Goal: Task Accomplishment & Management: Manage account settings

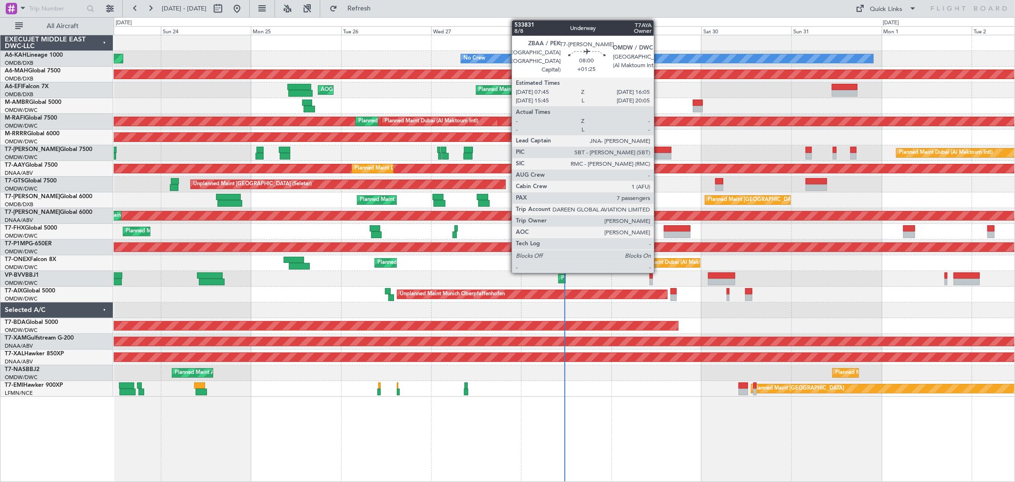
click at [659, 151] on div at bounding box center [655, 150] width 31 height 7
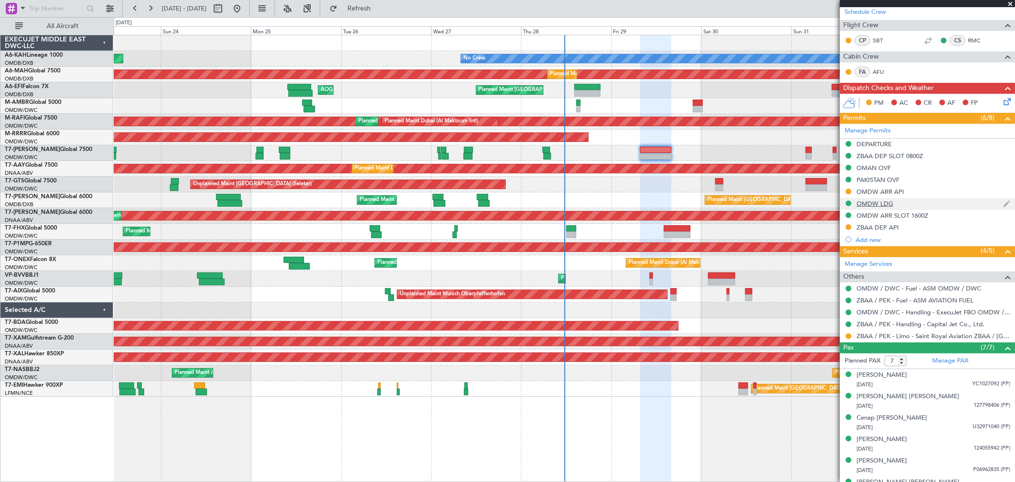
scroll to position [153, 0]
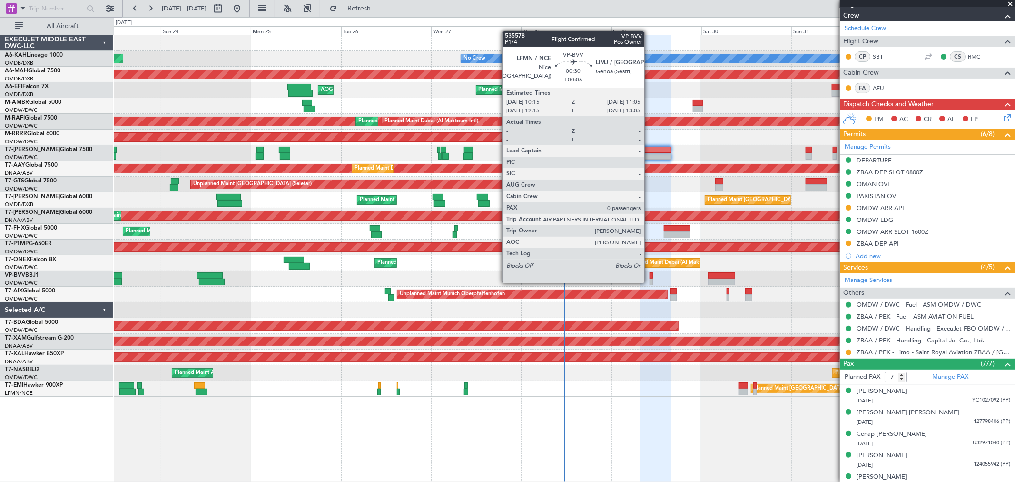
click at [650, 282] on div at bounding box center [651, 281] width 3 height 7
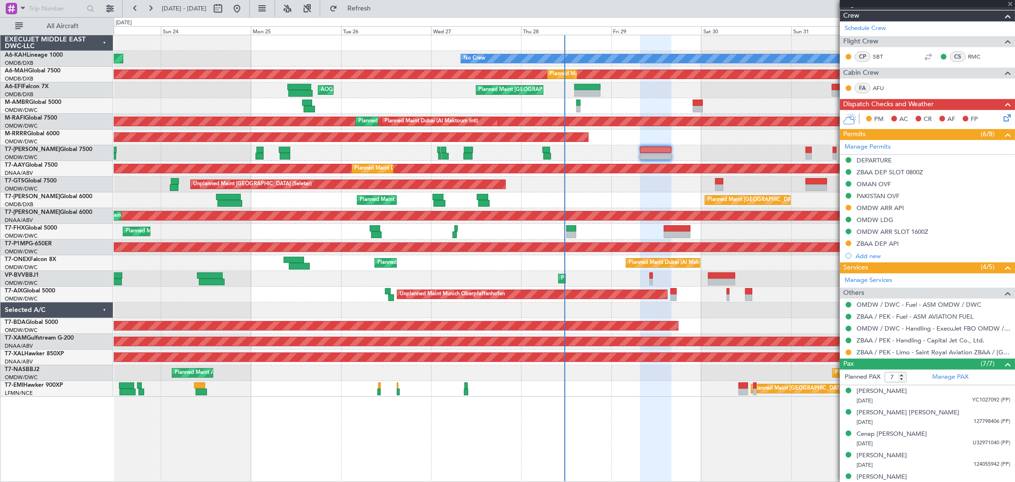
type input "+00:05"
type input "0"
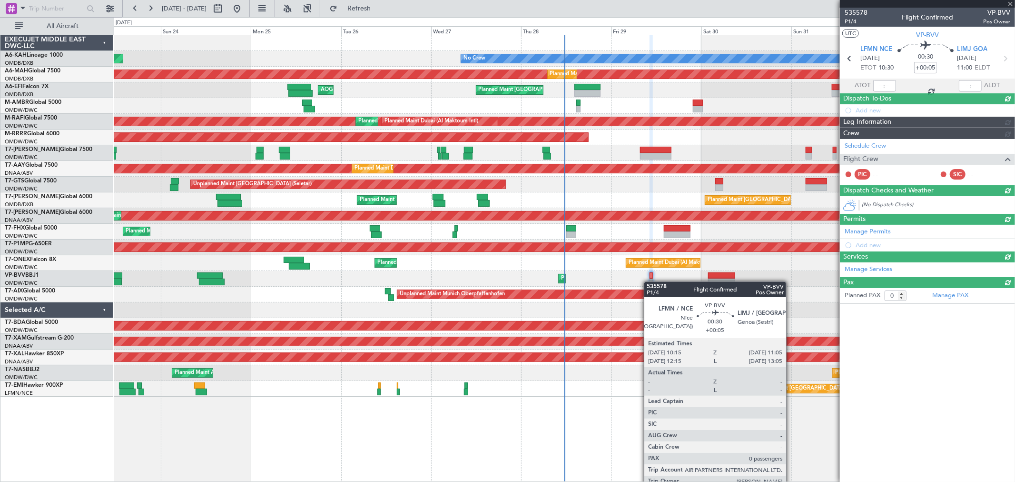
scroll to position [0, 0]
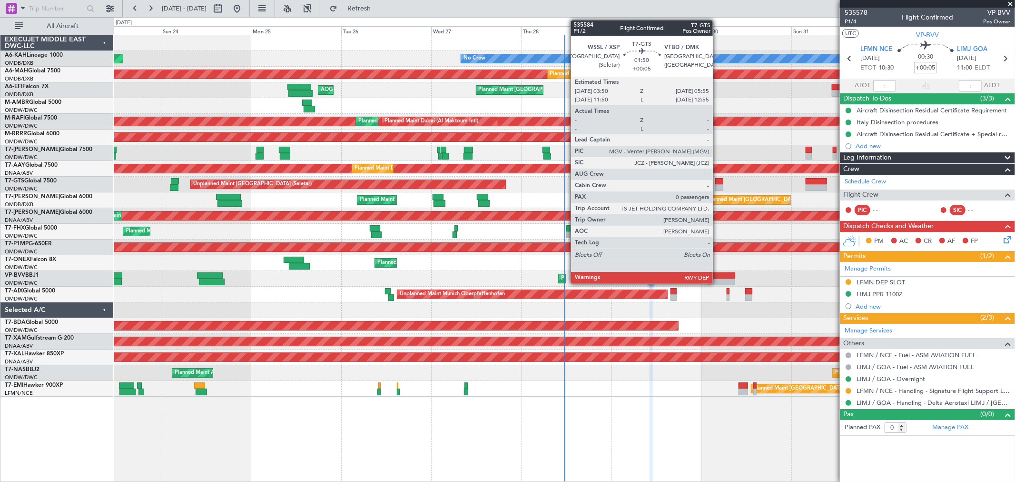
click at [718, 180] on div at bounding box center [719, 181] width 8 height 7
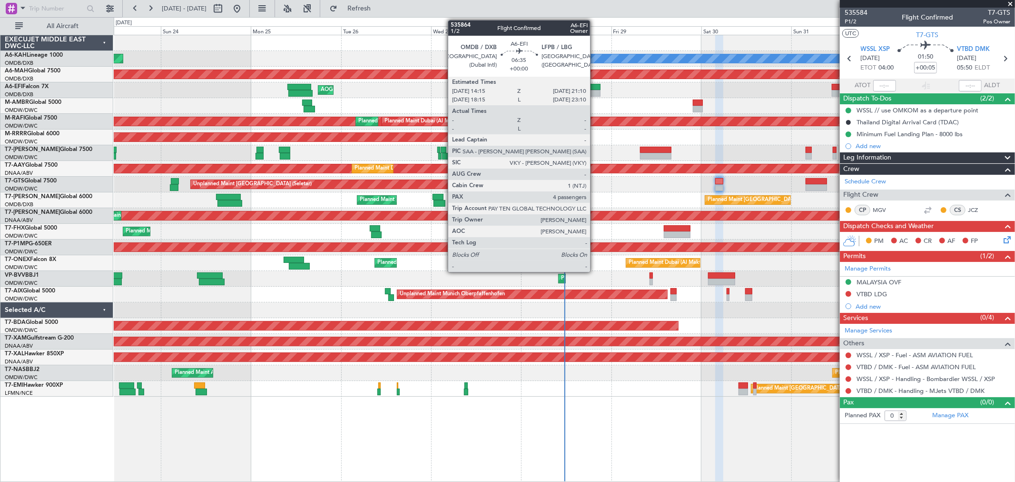
click at [595, 90] on div at bounding box center [588, 93] width 26 height 7
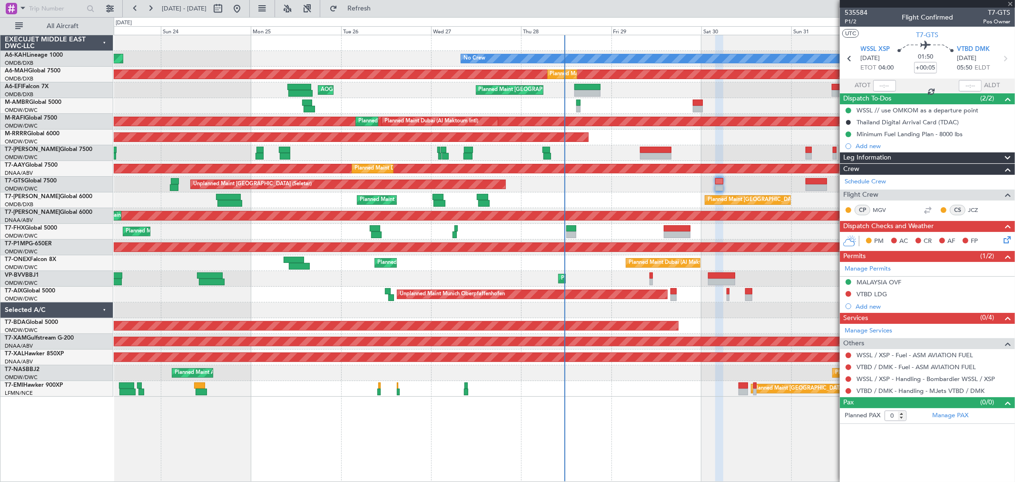
type input "4"
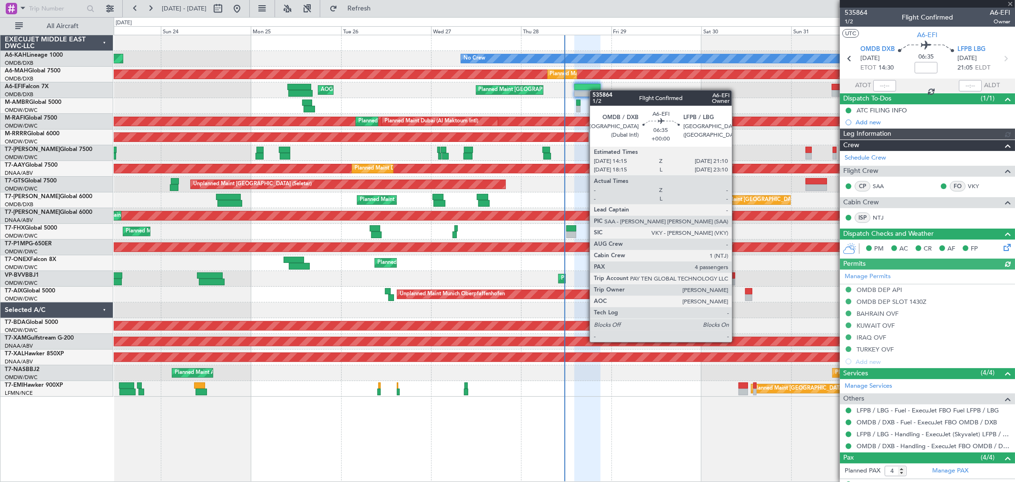
type input "[PERSON_NAME] (ANI)"
type input "7139"
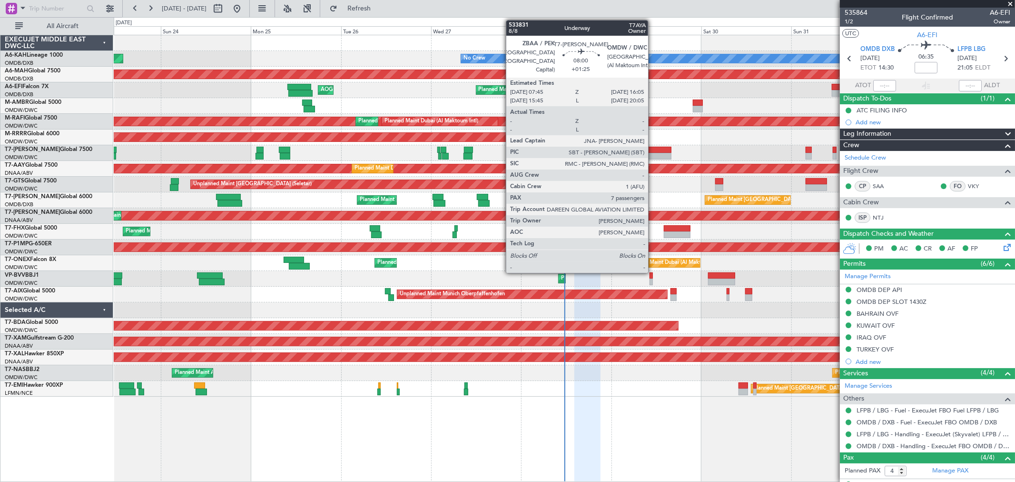
click at [653, 155] on div at bounding box center [655, 156] width 31 height 7
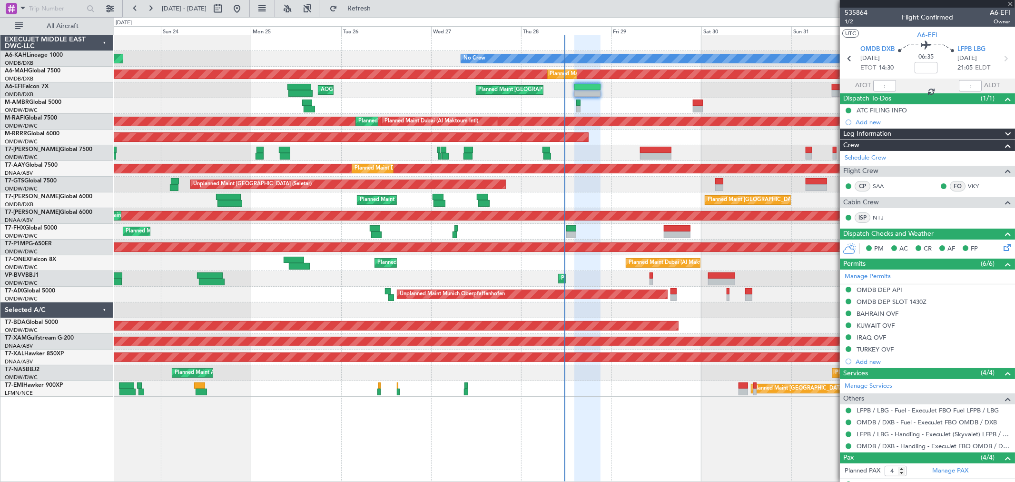
type input "+01:25"
type input "7"
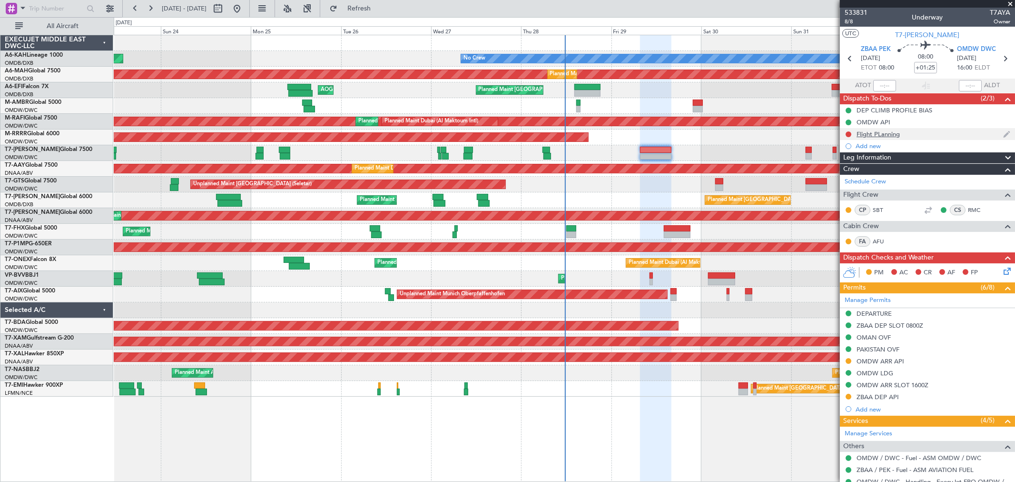
click at [878, 137] on div "Flight PLanning" at bounding box center [878, 134] width 43 height 8
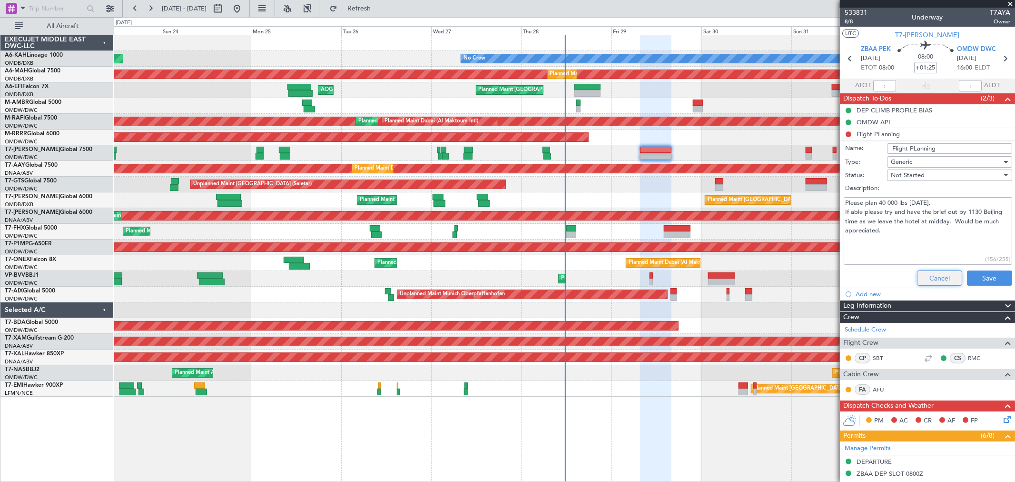
click at [921, 272] on button "Cancel" at bounding box center [939, 277] width 45 height 15
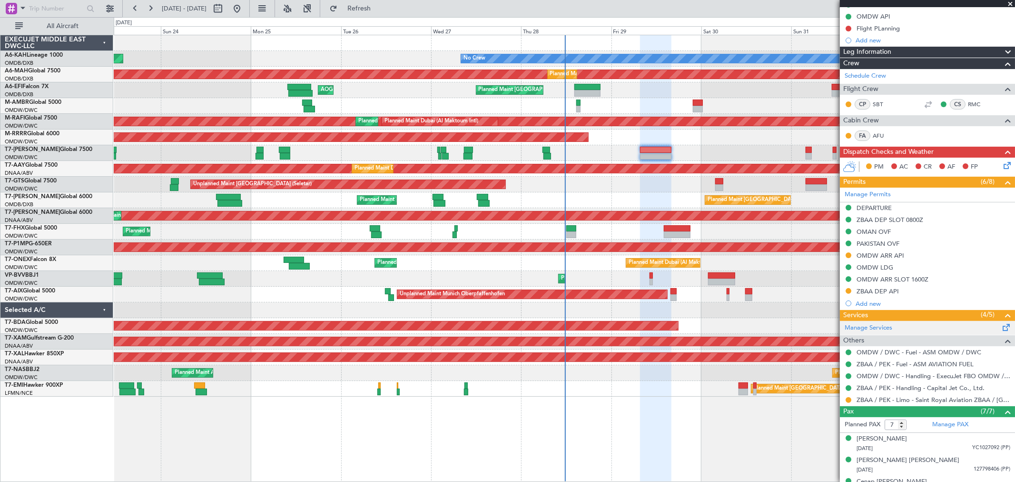
scroll to position [206, 0]
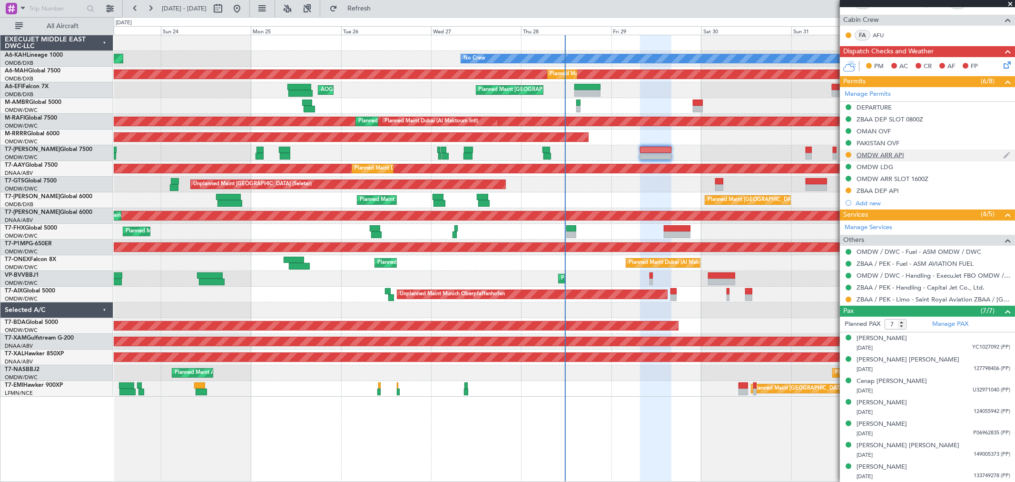
click at [887, 156] on div "OMDW ARR API" at bounding box center [881, 155] width 48 height 8
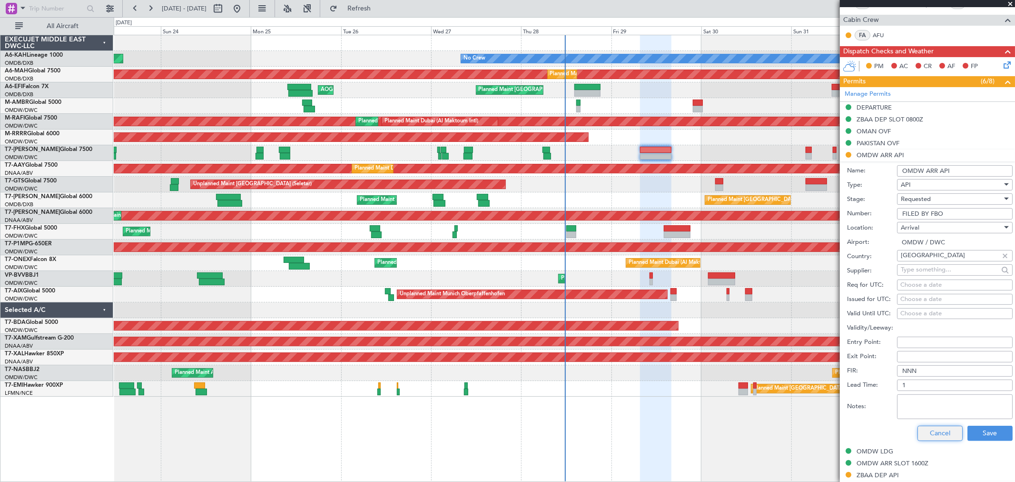
click at [931, 436] on button "Cancel" at bounding box center [940, 433] width 45 height 15
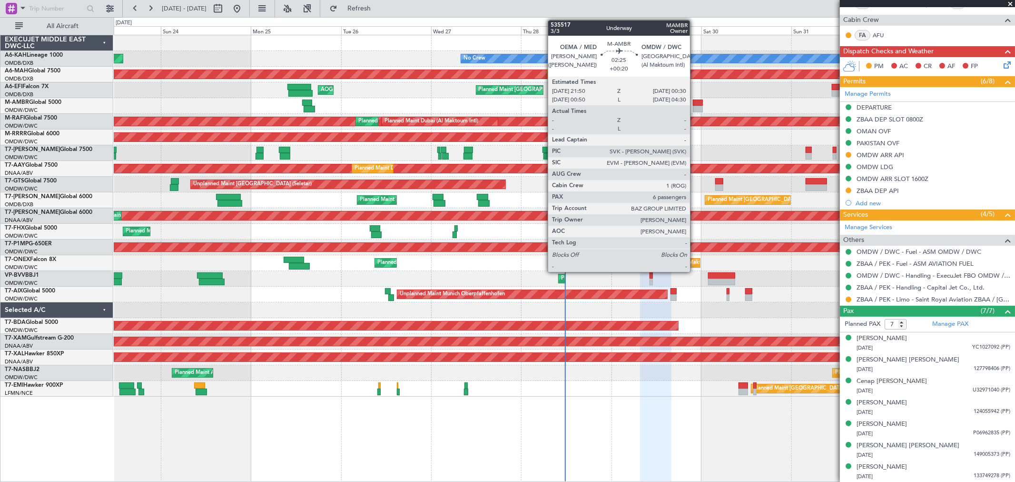
click at [695, 108] on div at bounding box center [698, 109] width 10 height 7
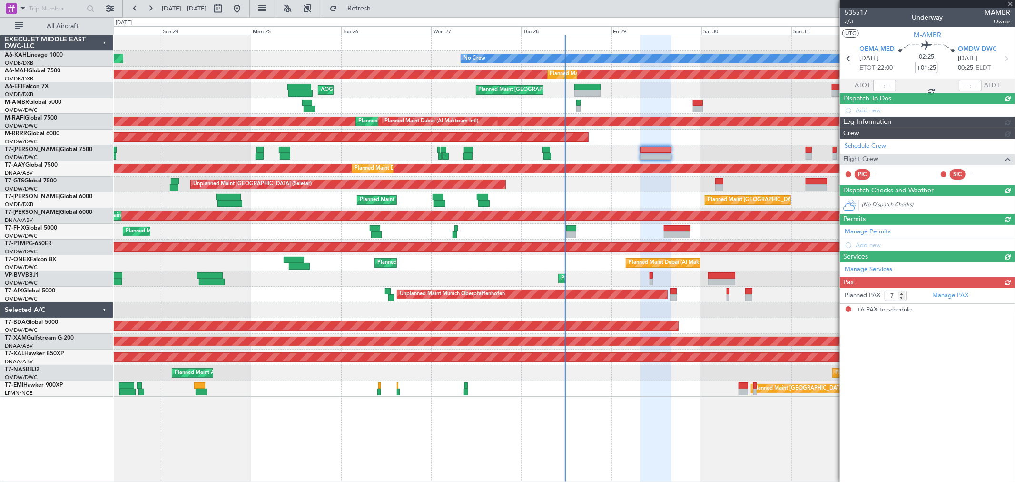
type input "+00:20"
type input "6"
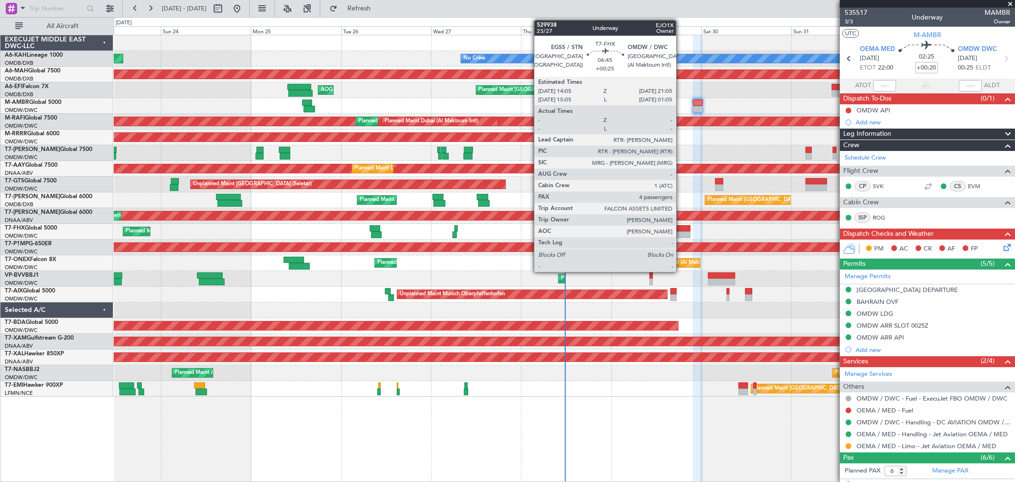
click at [681, 228] on div at bounding box center [677, 228] width 27 height 7
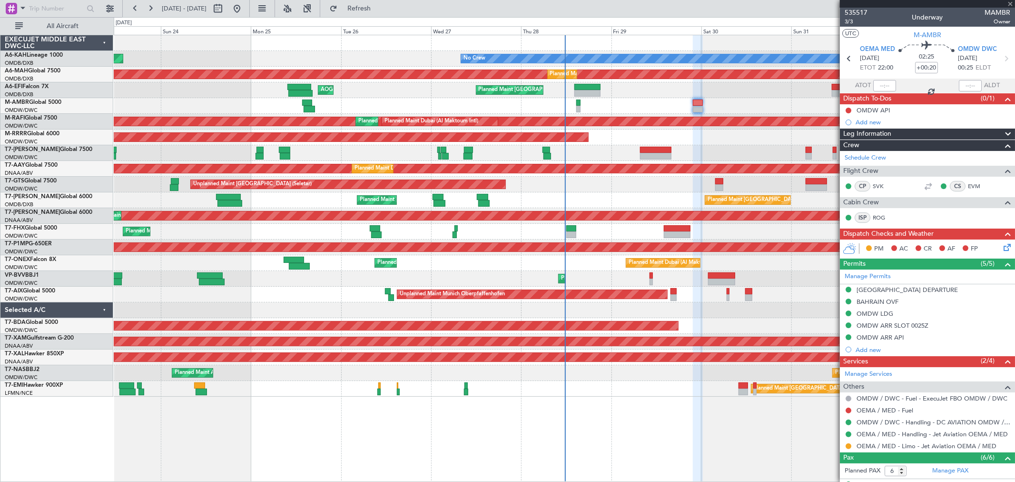
type input "+00:25"
type input "4"
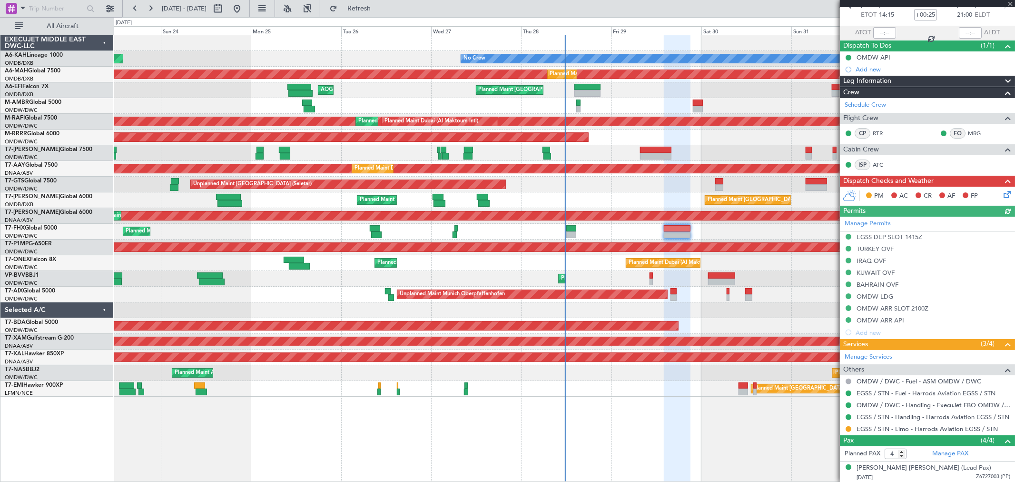
scroll to position [118, 0]
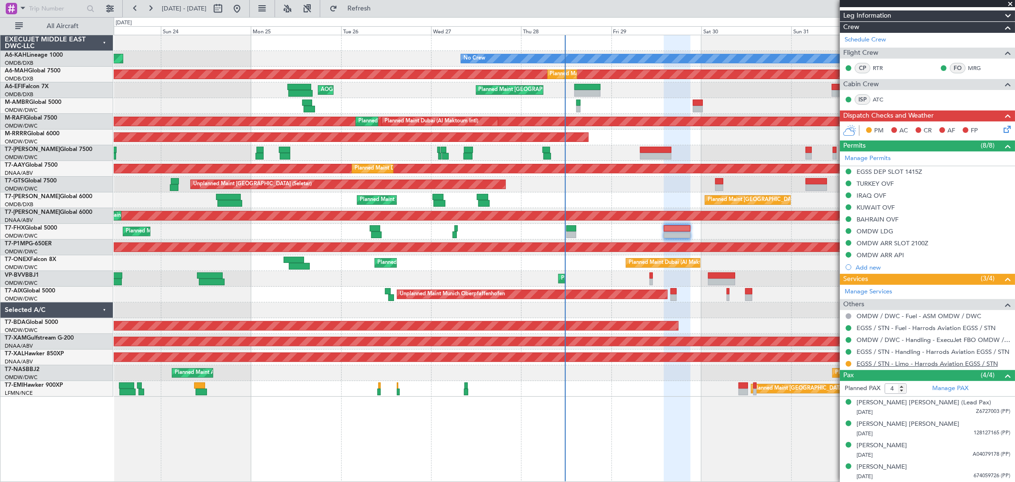
click at [909, 364] on link "EGSS / STN - Limo - Harrods Aviation EGSS / STN" at bounding box center [927, 363] width 141 height 8
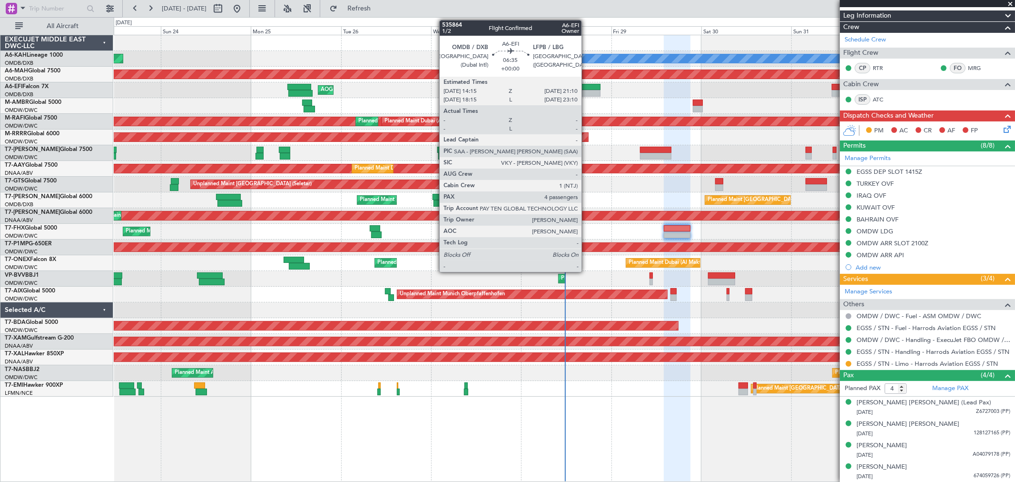
click at [586, 92] on div at bounding box center [588, 93] width 26 height 7
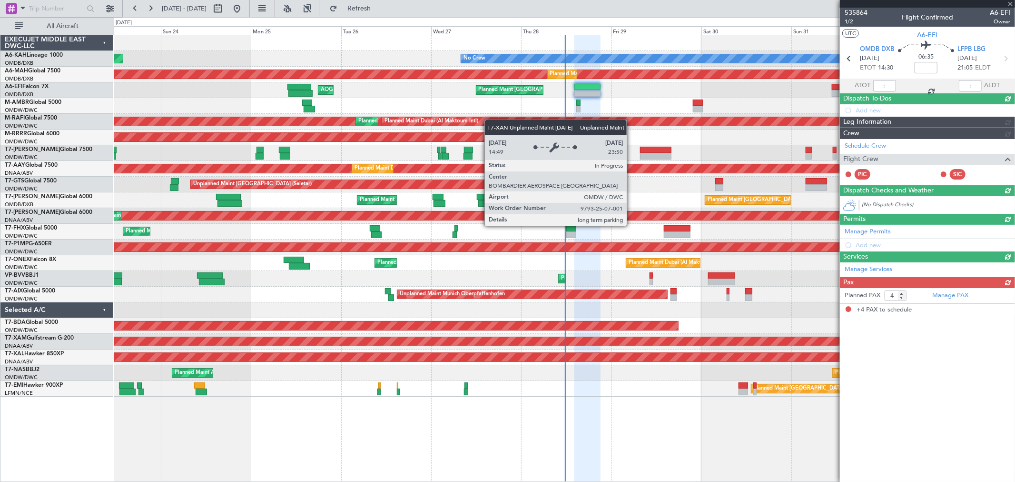
scroll to position [0, 0]
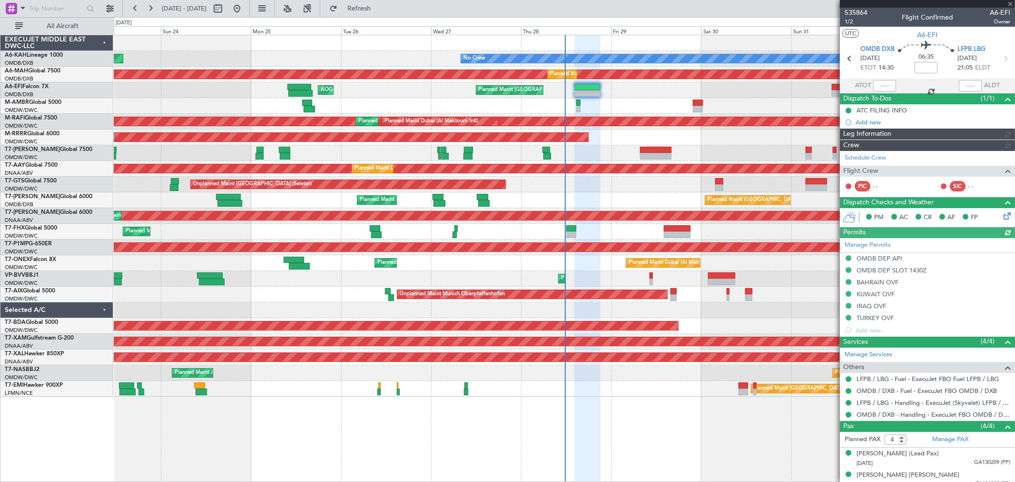
type input "[PERSON_NAME] (ANI)"
type input "7139"
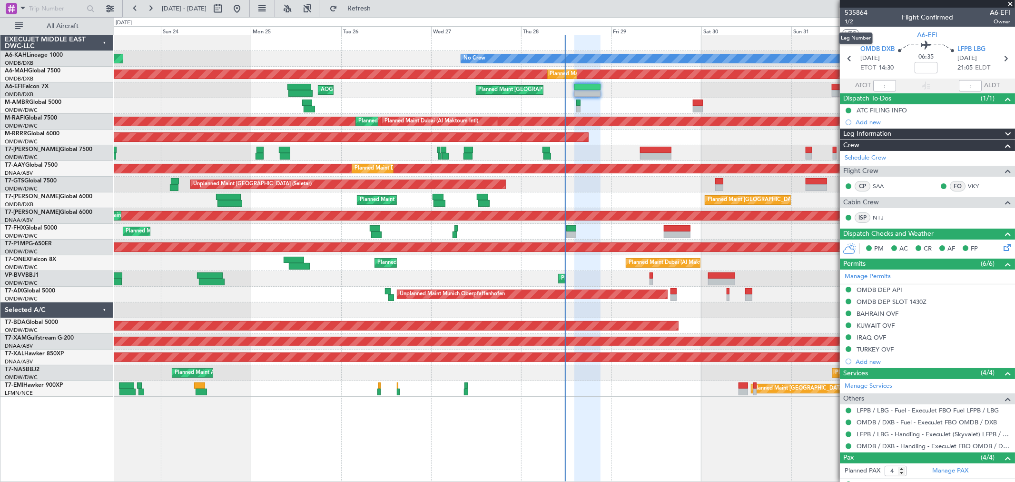
click at [847, 22] on span "1/2" at bounding box center [856, 22] width 23 height 8
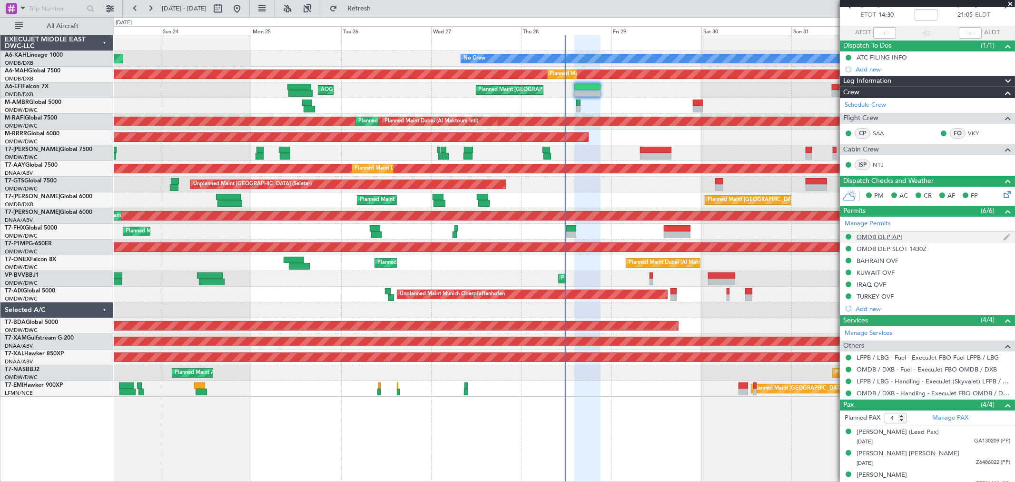
scroll to position [53, 0]
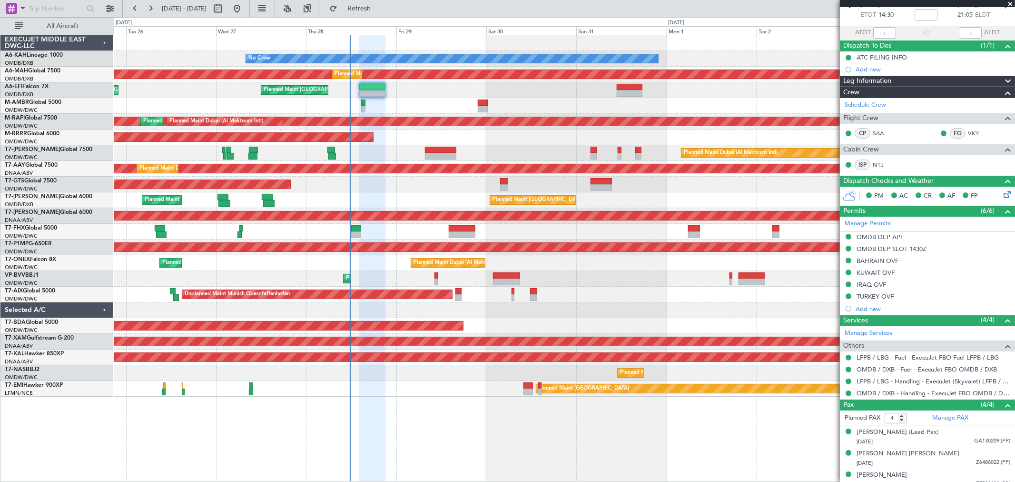
click at [519, 146] on div "Planned Maint Dubai (Al Maktoum Intl)" at bounding box center [564, 153] width 901 height 16
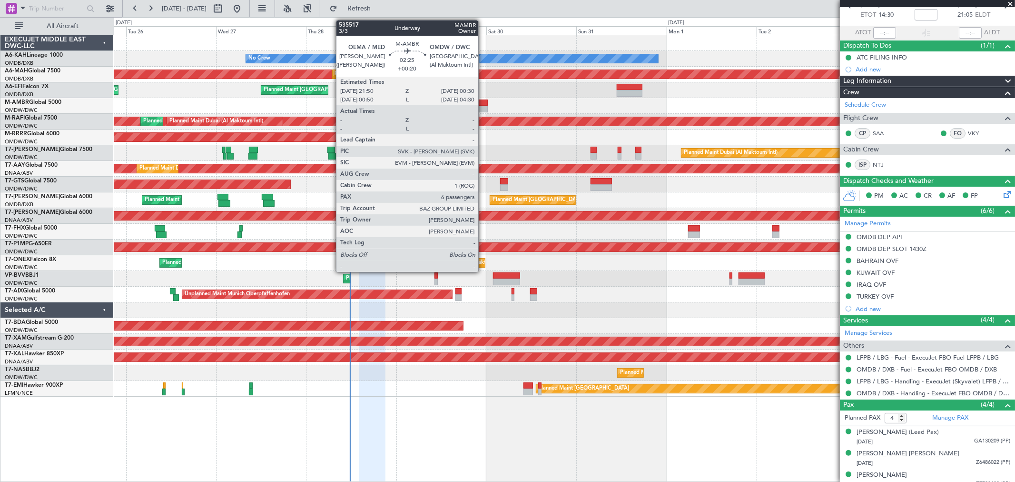
click at [483, 106] on div at bounding box center [483, 109] width 10 height 7
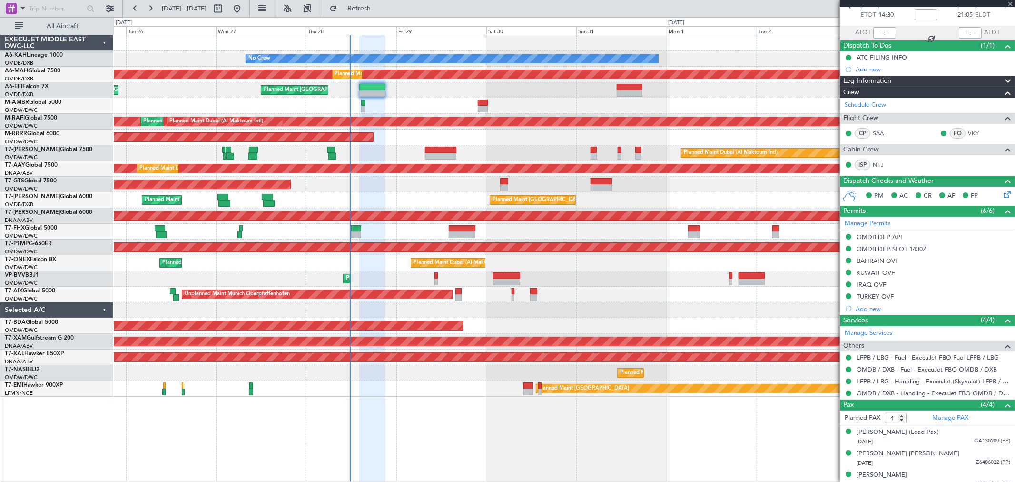
type input "+00:20"
type input "6"
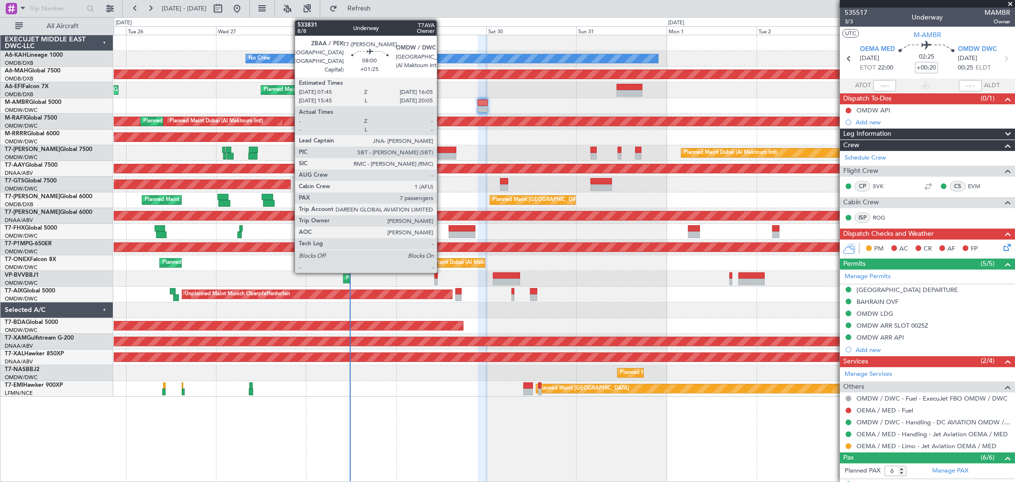
click at [442, 150] on div at bounding box center [440, 150] width 31 height 7
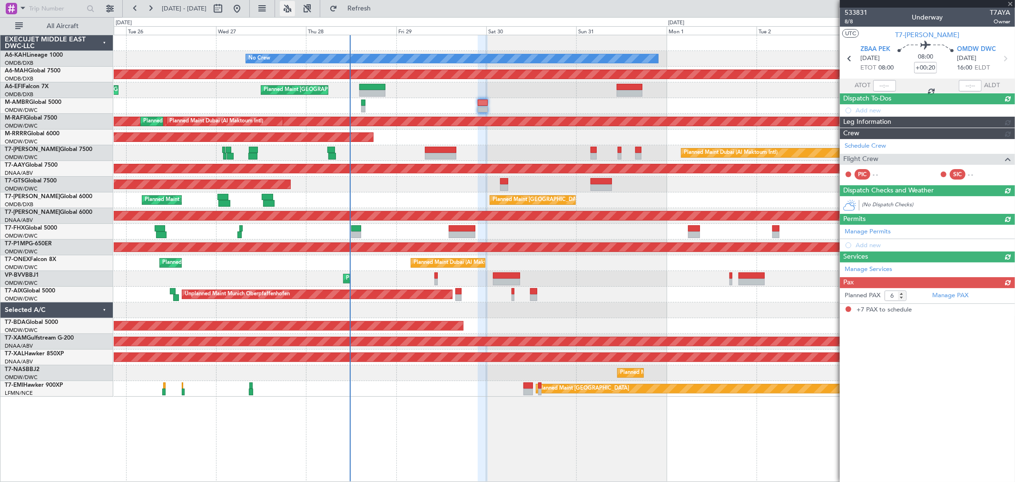
type input "+01:25"
type input "7"
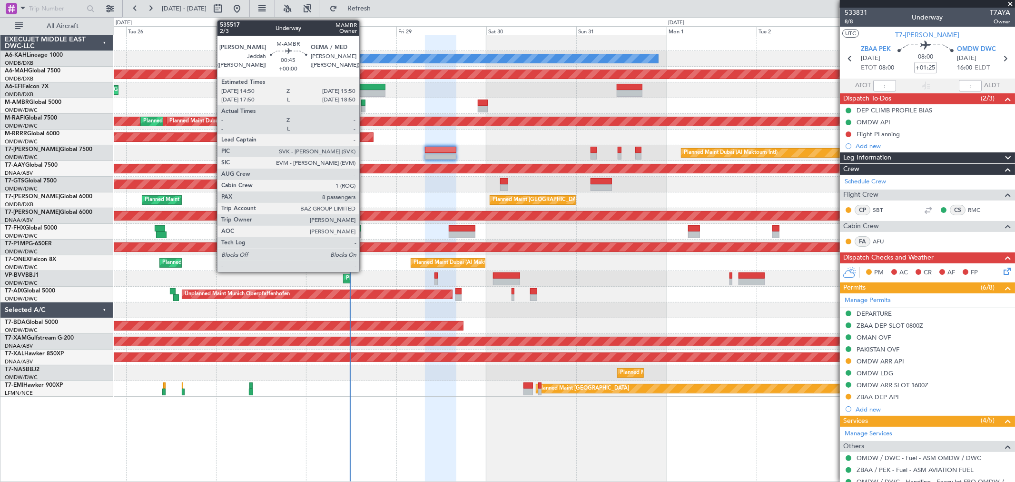
click at [364, 103] on div at bounding box center [363, 102] width 4 height 7
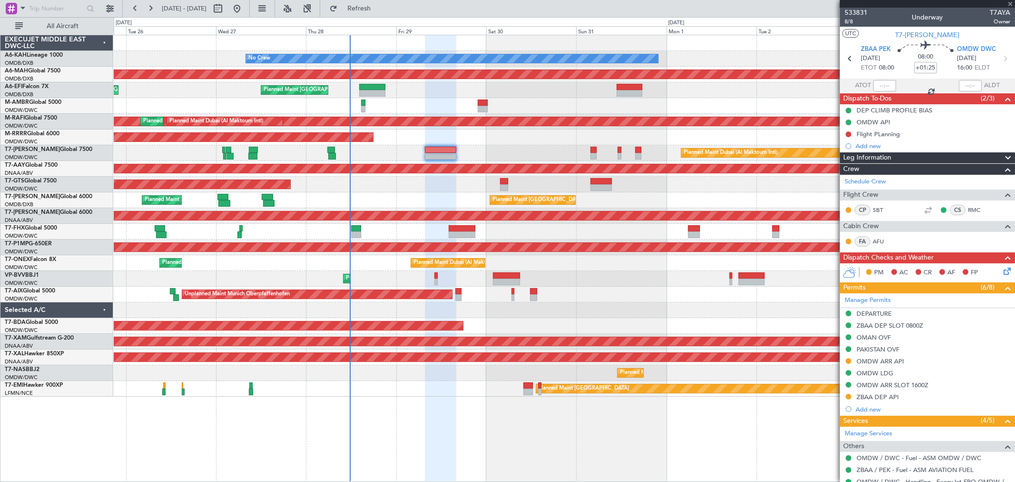
type input "8"
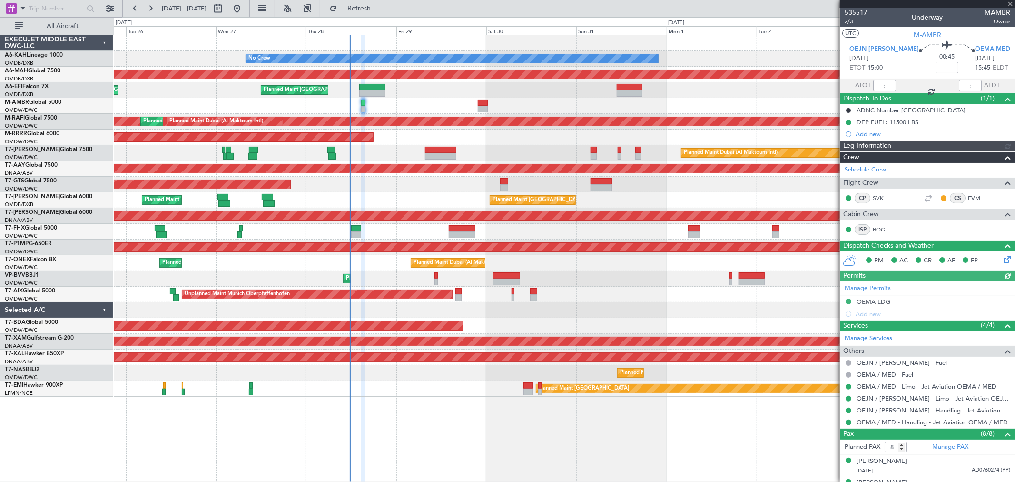
type input "[PERSON_NAME] (ANI)"
type input "7104"
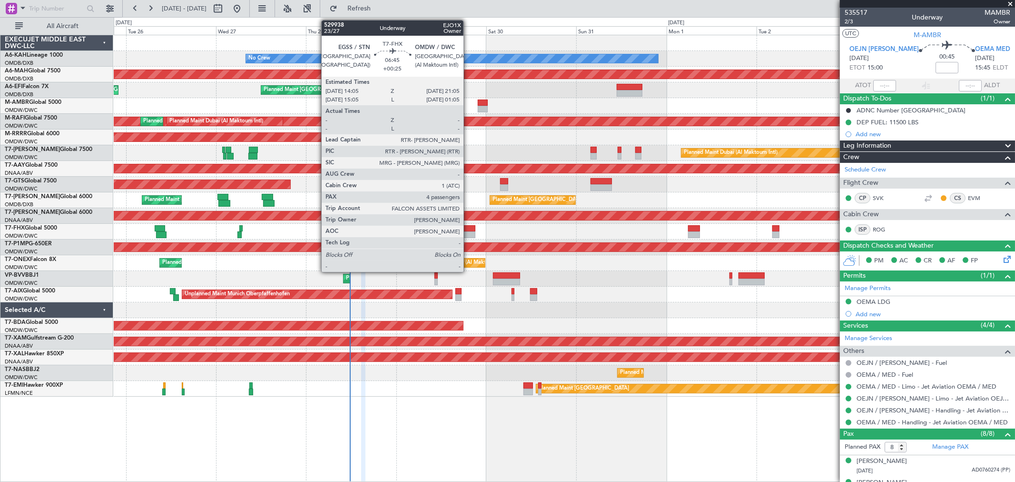
click at [468, 233] on div at bounding box center [462, 234] width 27 height 7
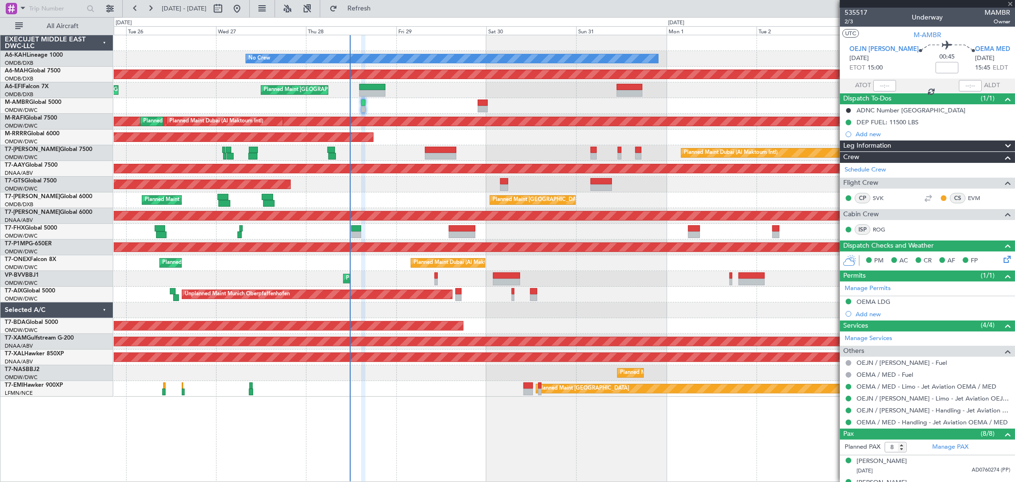
type input "+00:25"
type input "4"
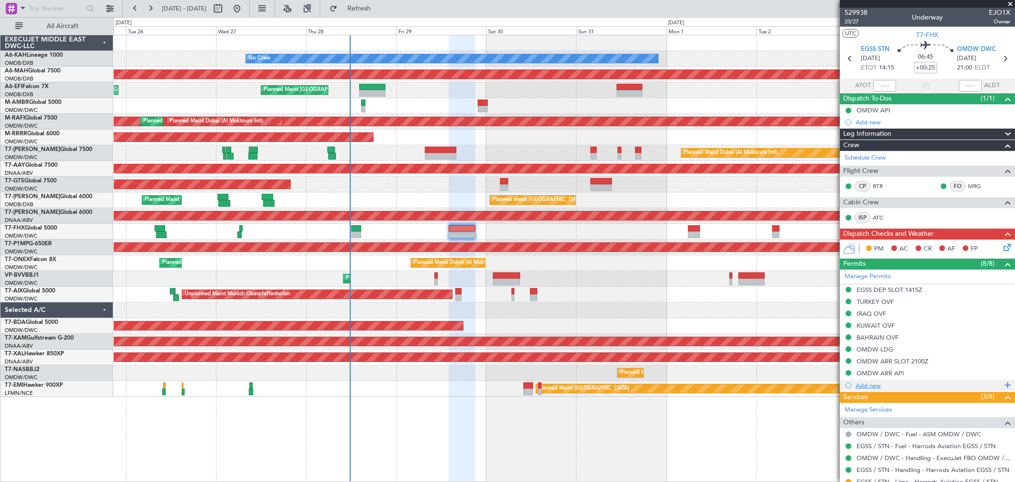
scroll to position [118, 0]
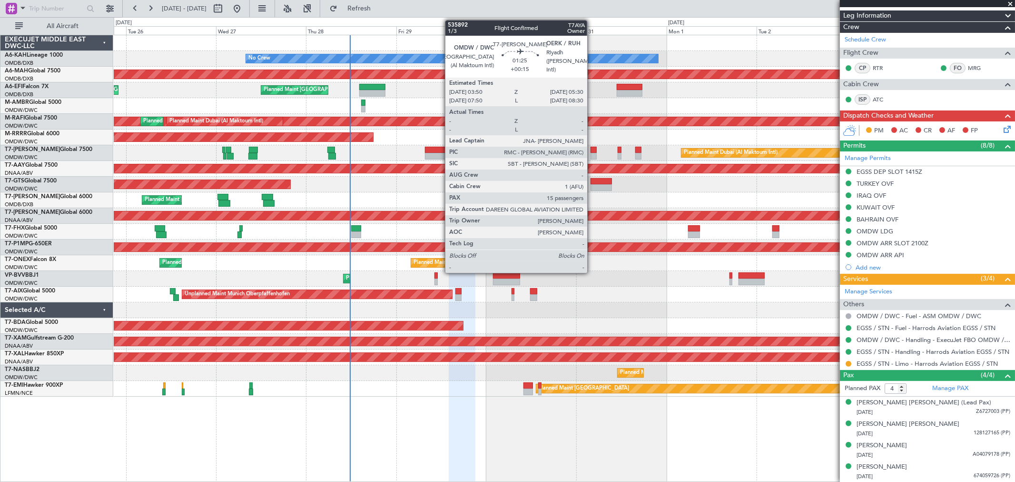
click at [592, 151] on div at bounding box center [594, 150] width 7 height 7
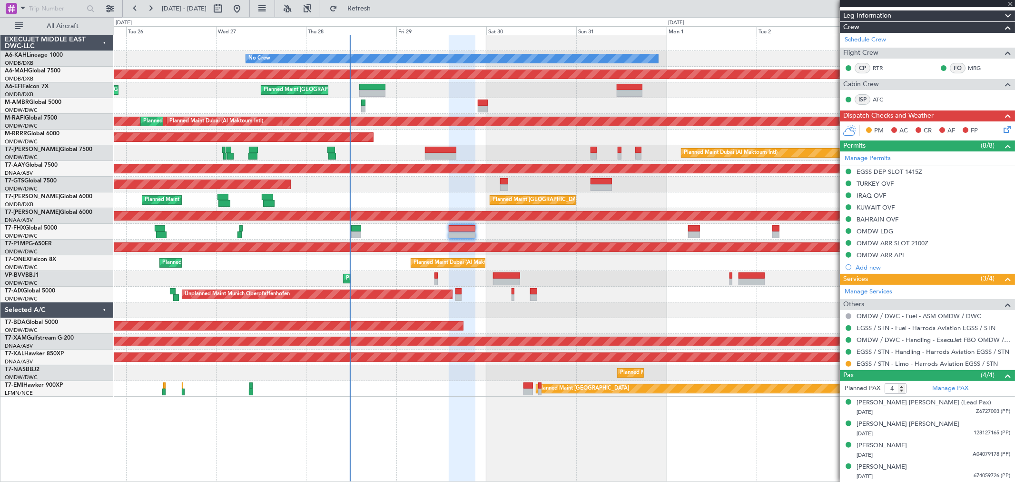
type input "+00:15"
type input "15"
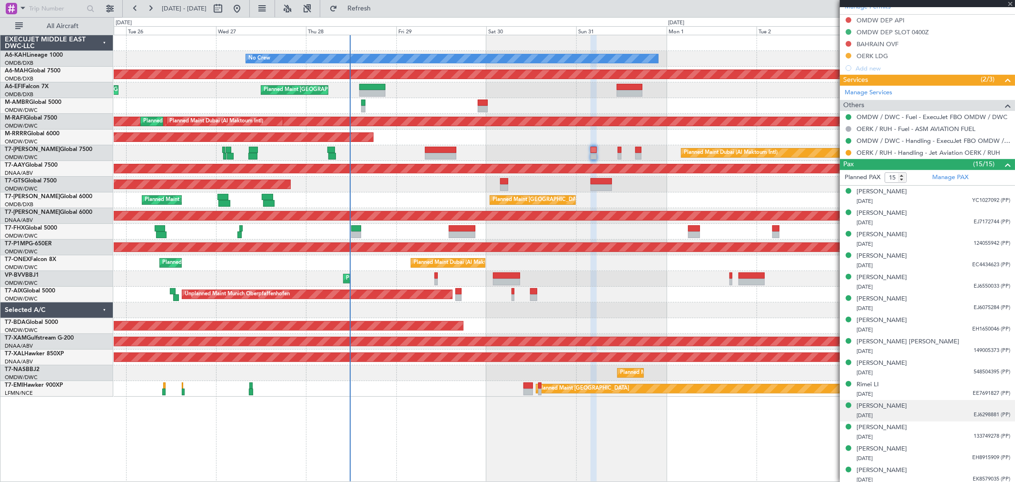
scroll to position [342, 0]
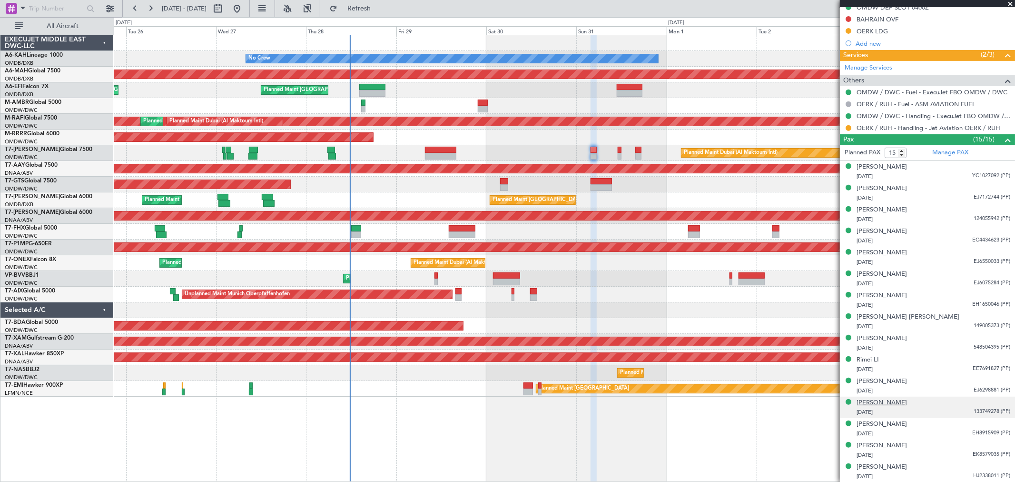
click at [901, 401] on div "[PERSON_NAME]" at bounding box center [882, 403] width 50 height 10
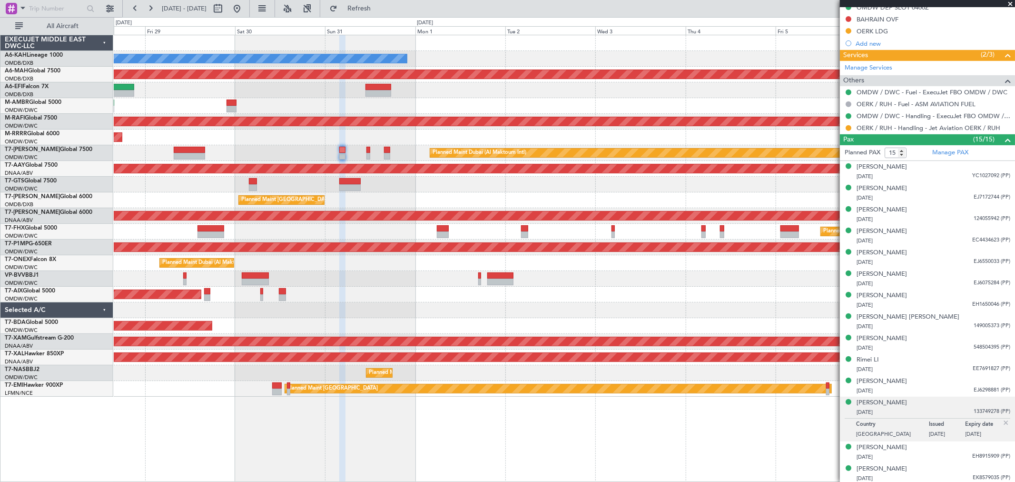
click at [326, 112] on div at bounding box center [564, 106] width 901 height 16
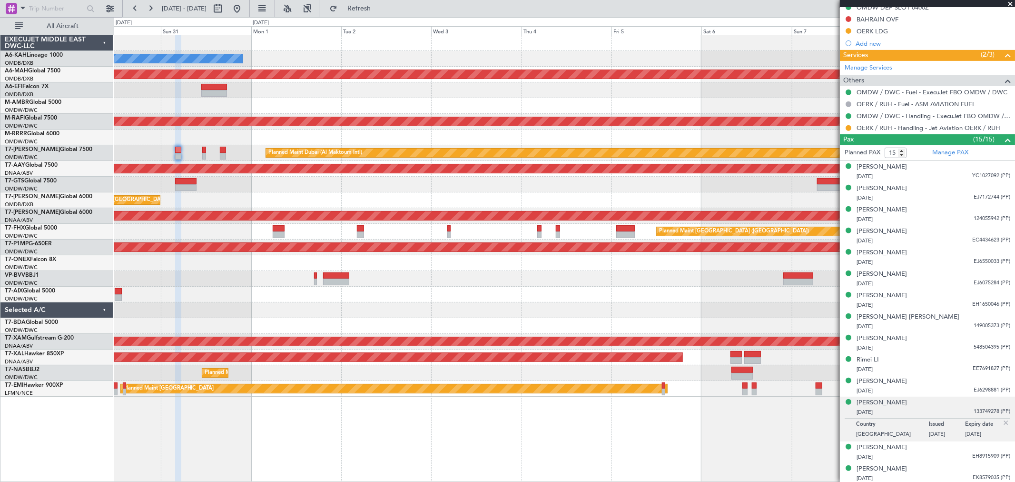
click at [326, 104] on div at bounding box center [564, 106] width 901 height 16
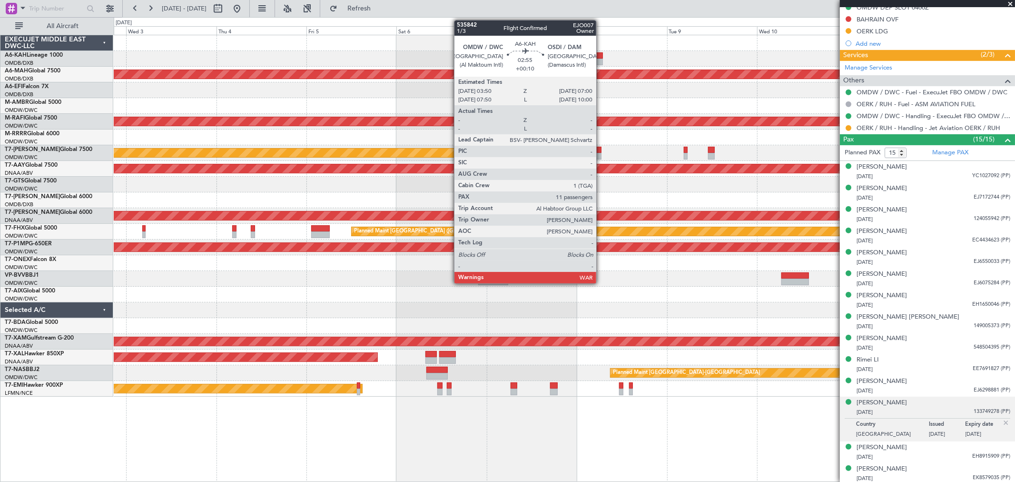
click at [601, 59] on div at bounding box center [597, 62] width 12 height 7
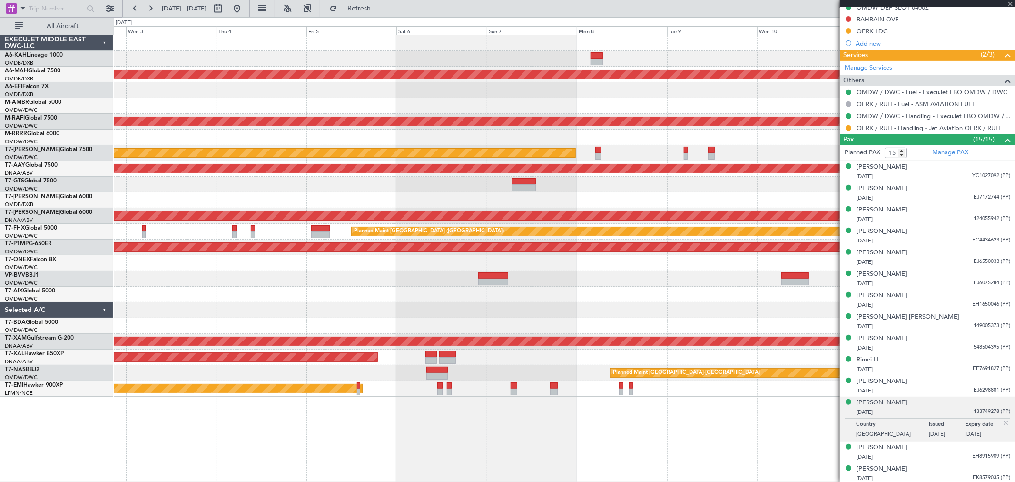
type input "+00:10"
type input "11"
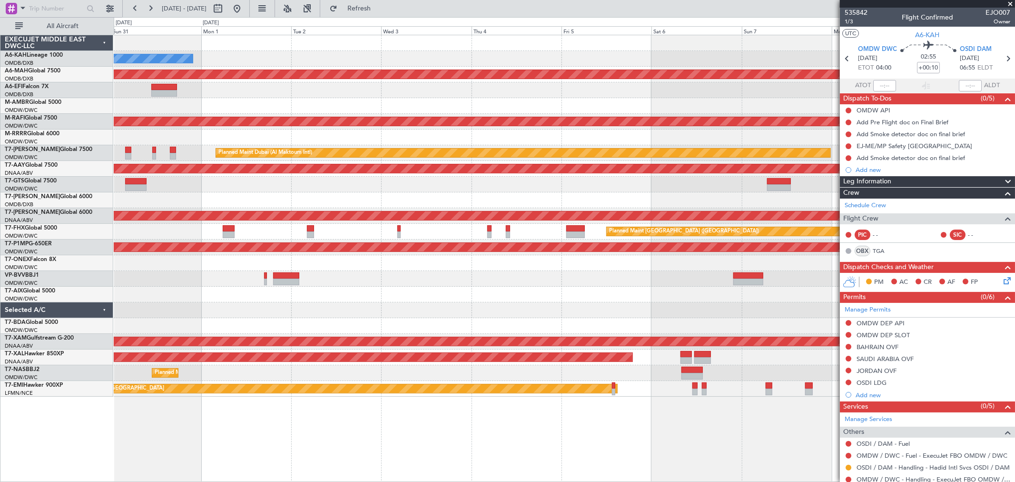
click at [626, 192] on div "No Crew Planned Maint Dubai (Dubai Intl) Planned Maint Dubai (Dubai Intl) Plann…" at bounding box center [564, 215] width 901 height 361
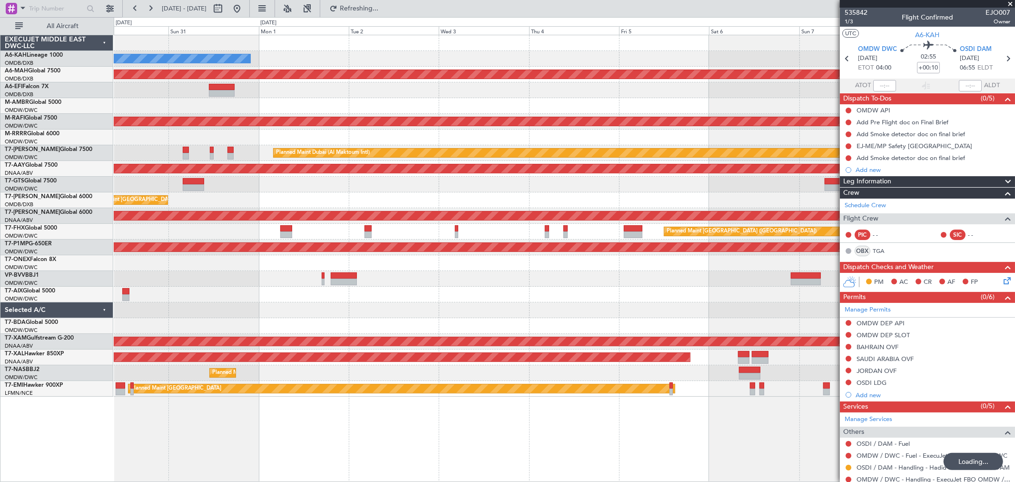
click at [691, 170] on div "No Crew Planned Maint Dubai (Dubai Intl) Planned Maint Dubai (Dubai Intl) Plann…" at bounding box center [564, 215] width 901 height 361
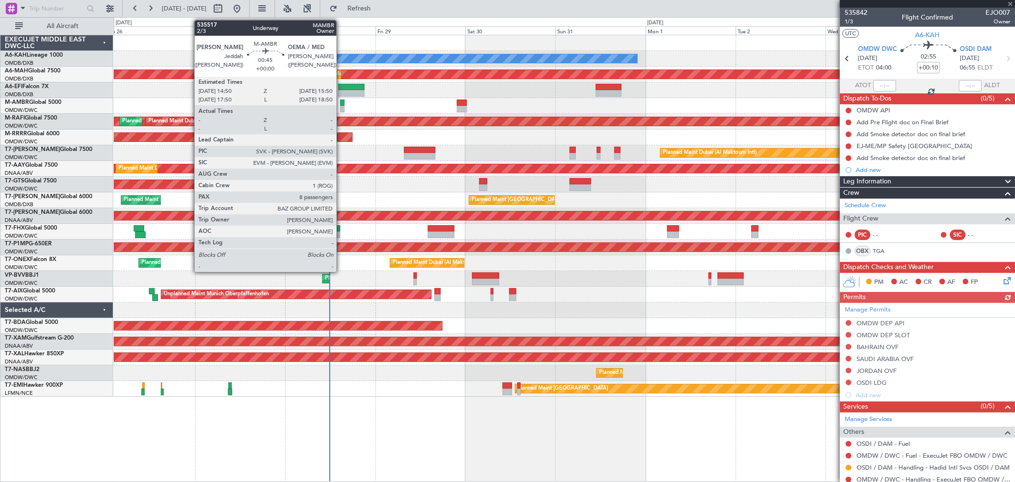
click at [341, 100] on div at bounding box center [342, 102] width 4 height 7
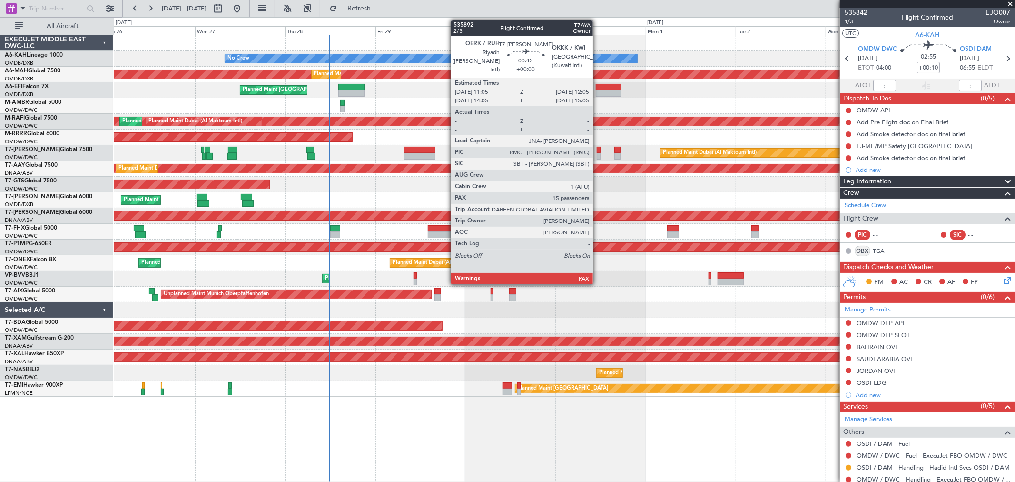
click at [598, 153] on div at bounding box center [599, 156] width 4 height 7
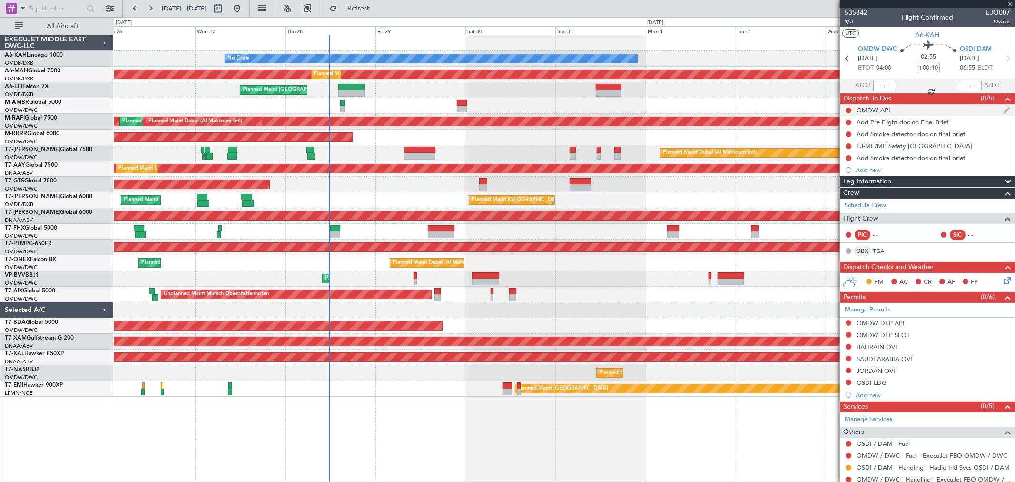
type input "15"
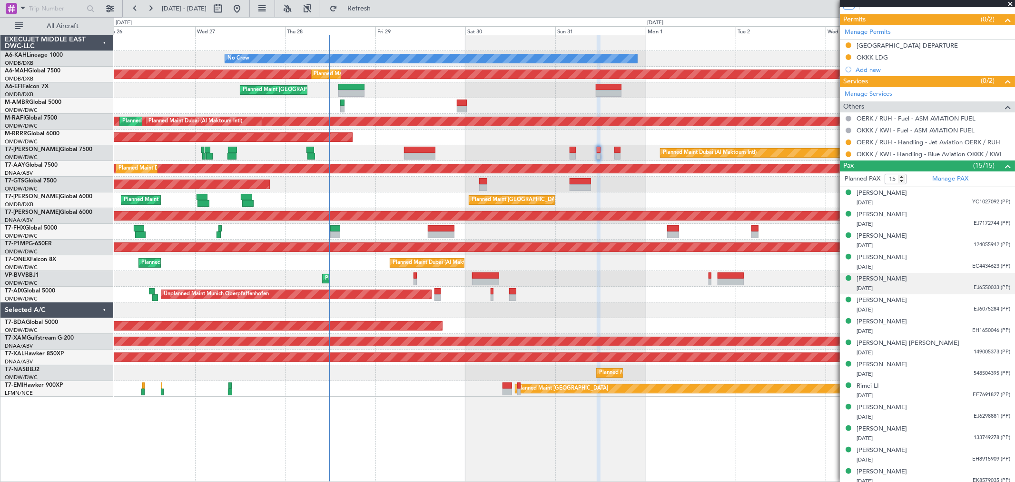
scroll to position [282, 0]
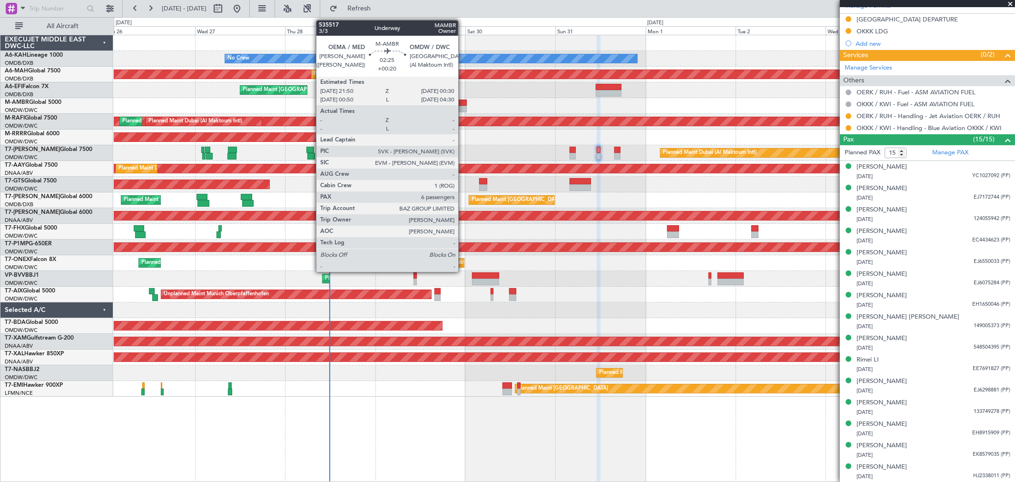
click at [463, 108] on div at bounding box center [462, 109] width 10 height 7
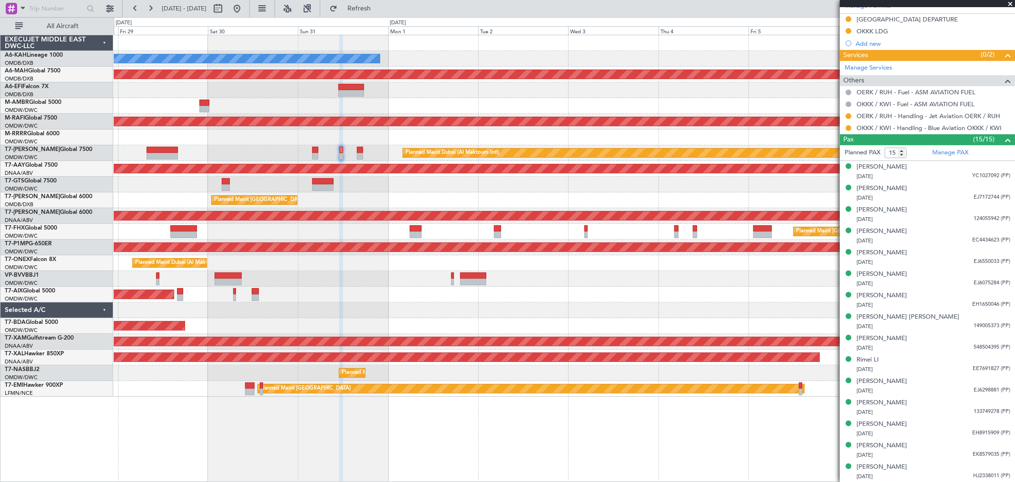
click at [319, 317] on div at bounding box center [564, 310] width 901 height 16
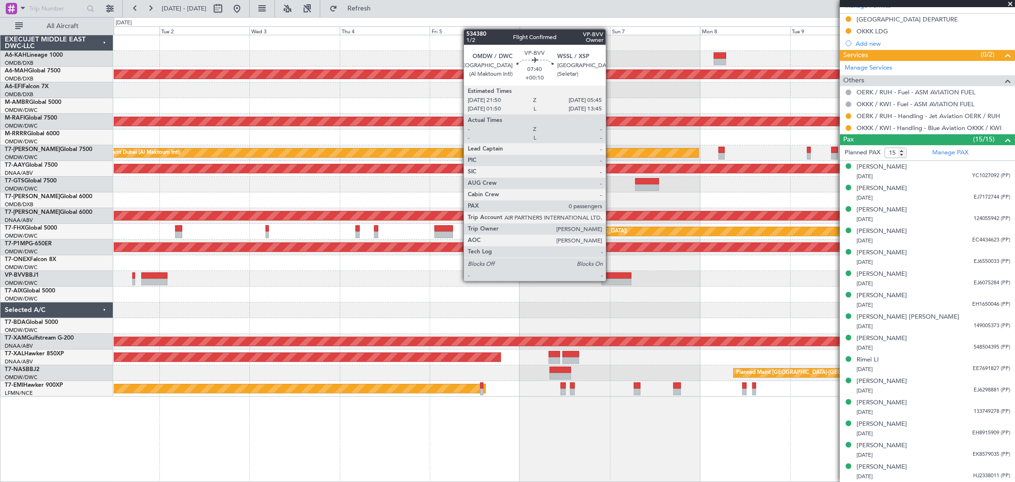
click at [611, 280] on div at bounding box center [617, 281] width 30 height 7
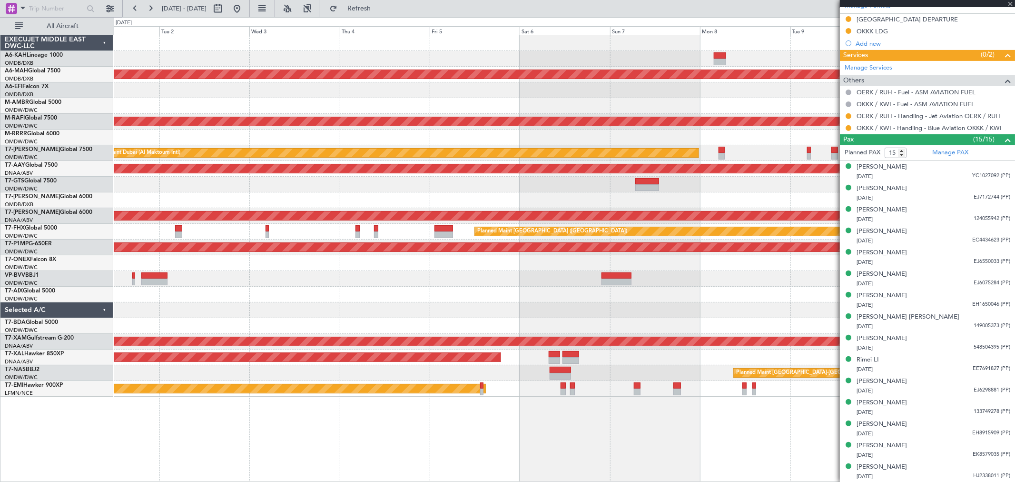
type input "+00:10"
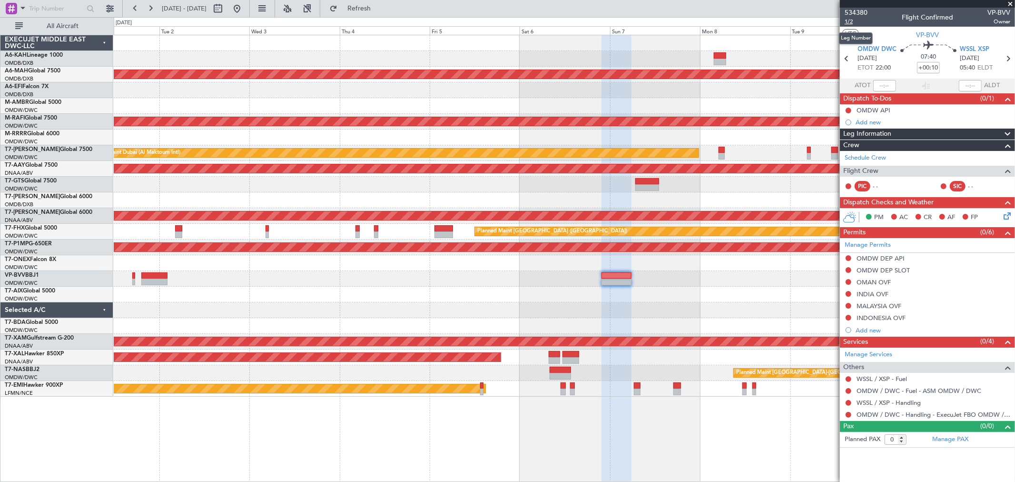
click at [855, 22] on span "1/2" at bounding box center [856, 22] width 23 height 8
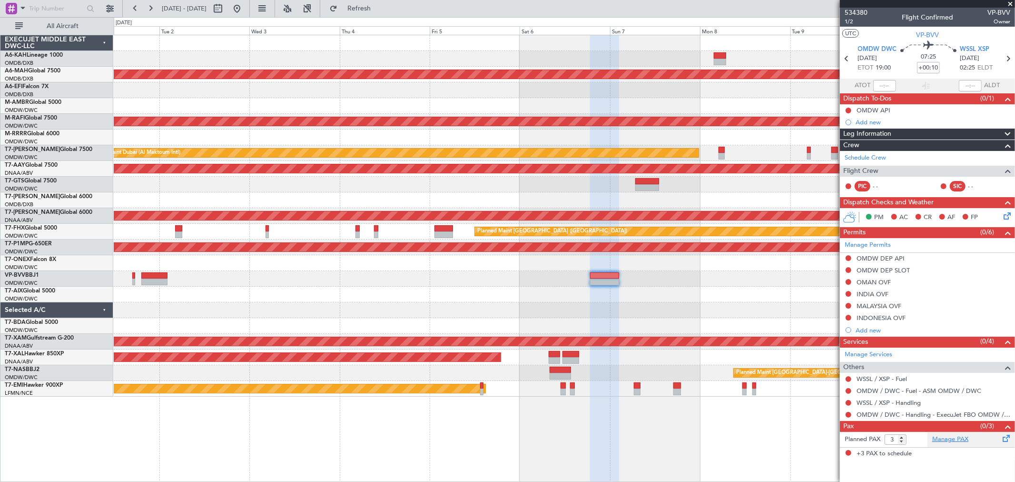
click at [959, 443] on link "Manage PAX" at bounding box center [950, 440] width 36 height 10
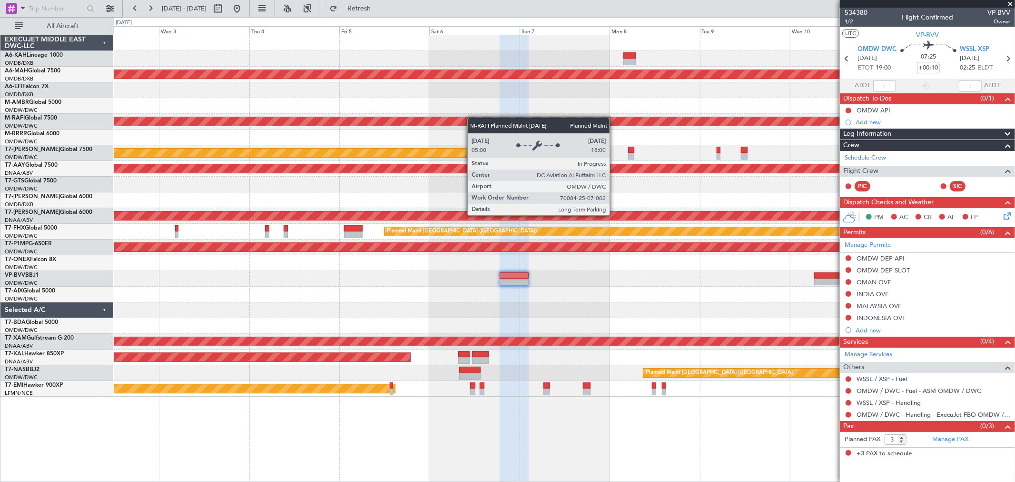
click at [347, 125] on div "No Crew Planned Maint Dubai (Dubai Intl) Planned Maint Dubai (Al Maktoum Intl) …" at bounding box center [564, 215] width 901 height 361
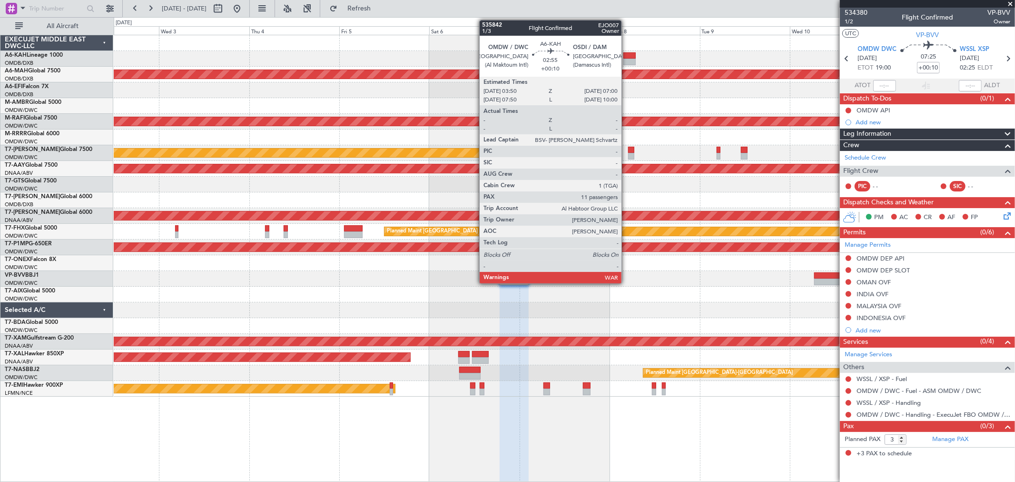
click at [626, 59] on div at bounding box center [630, 62] width 12 height 7
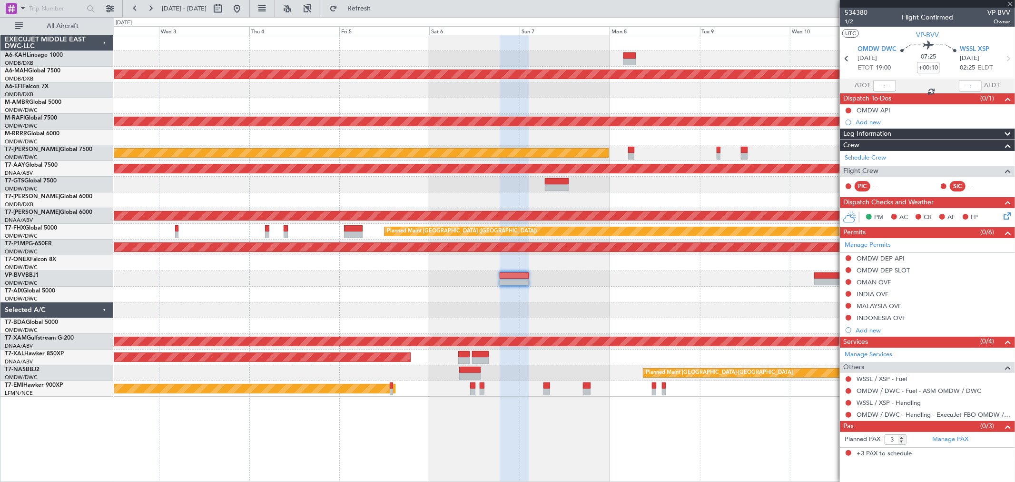
type input "11"
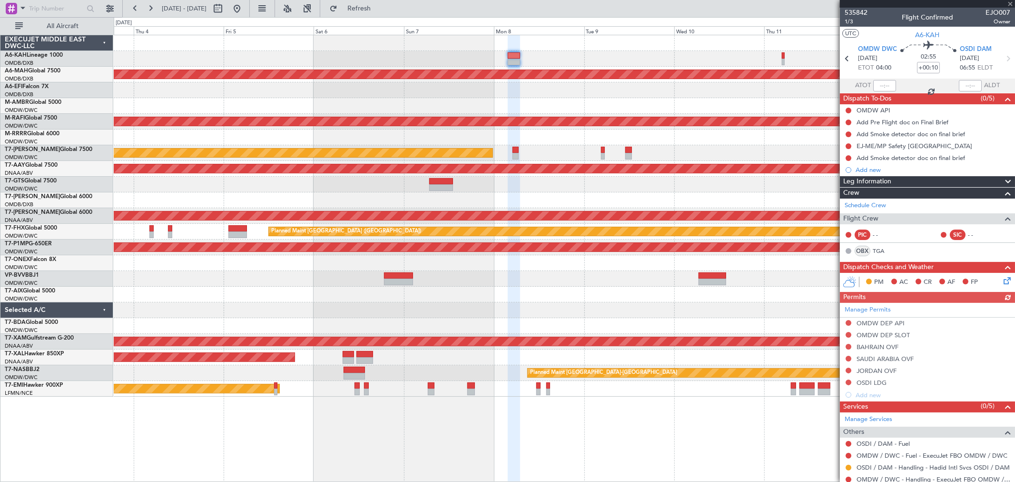
click at [617, 45] on div "Planned Maint Dubai (Dubai Intl) Planned Maint Dubai (Al Maktoum Intl) Planned …" at bounding box center [564, 215] width 901 height 361
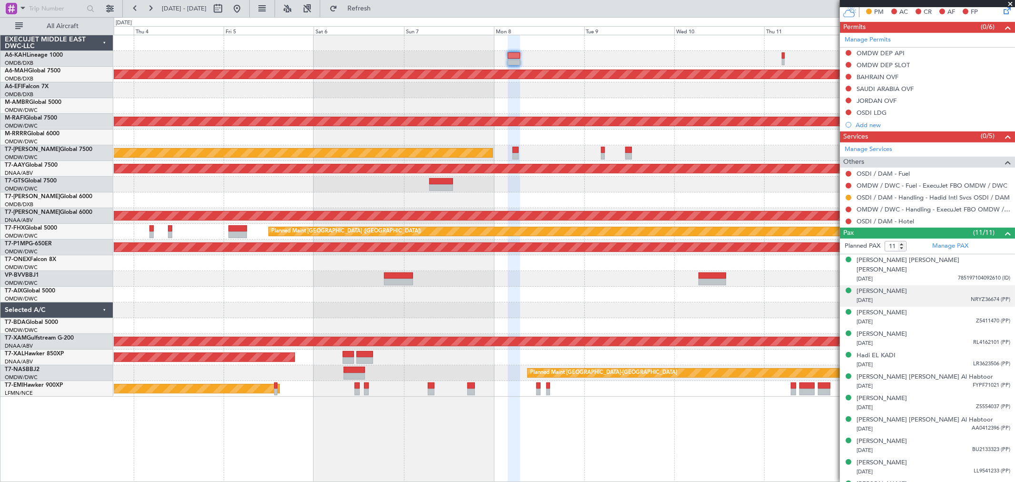
scroll to position [277, 0]
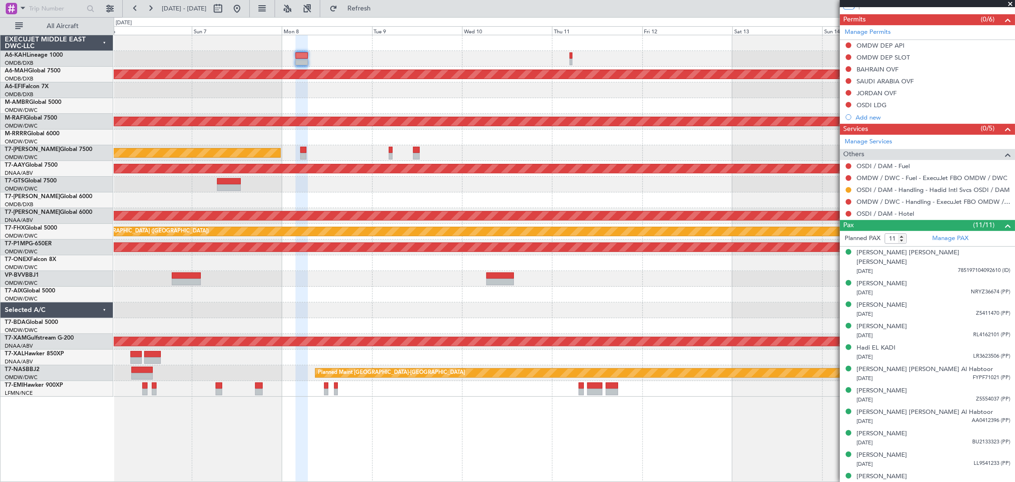
click at [386, 103] on div at bounding box center [564, 106] width 901 height 16
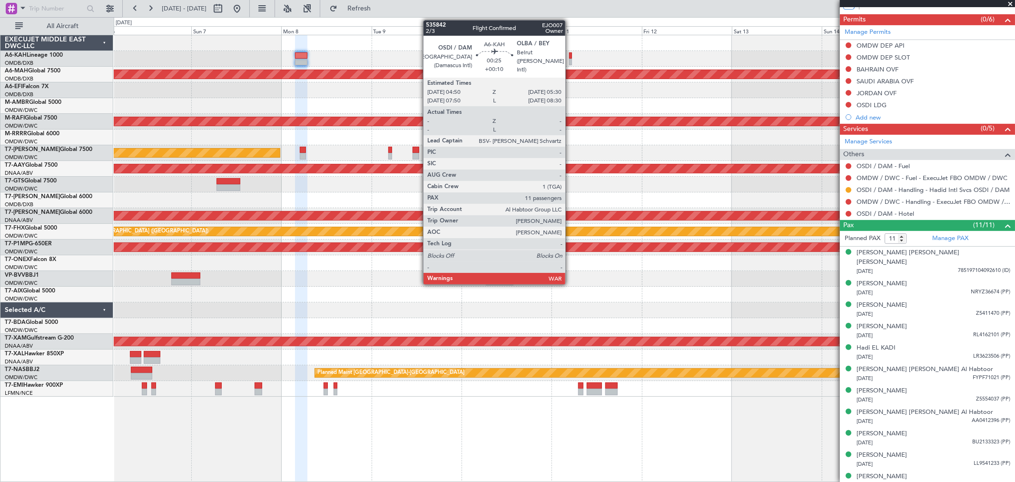
click at [570, 59] on div at bounding box center [570, 62] width 3 height 7
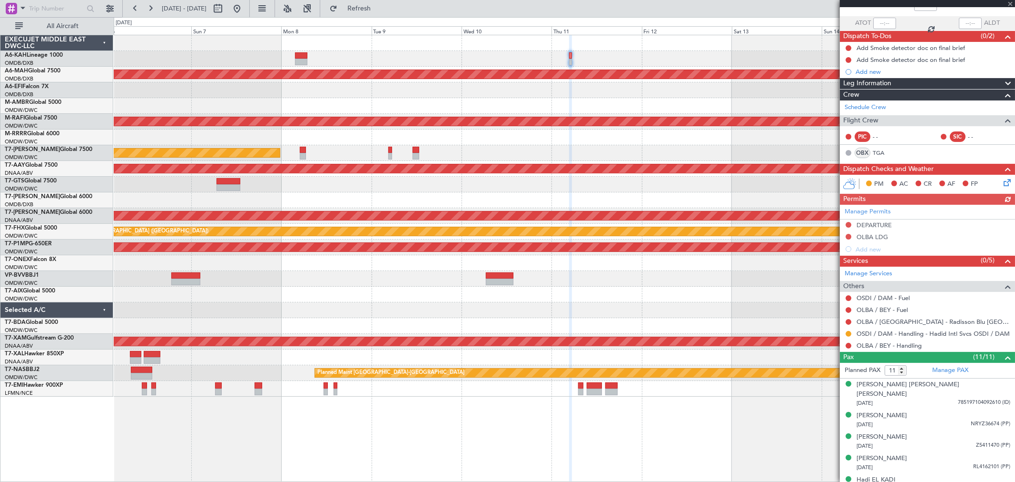
scroll to position [106, 0]
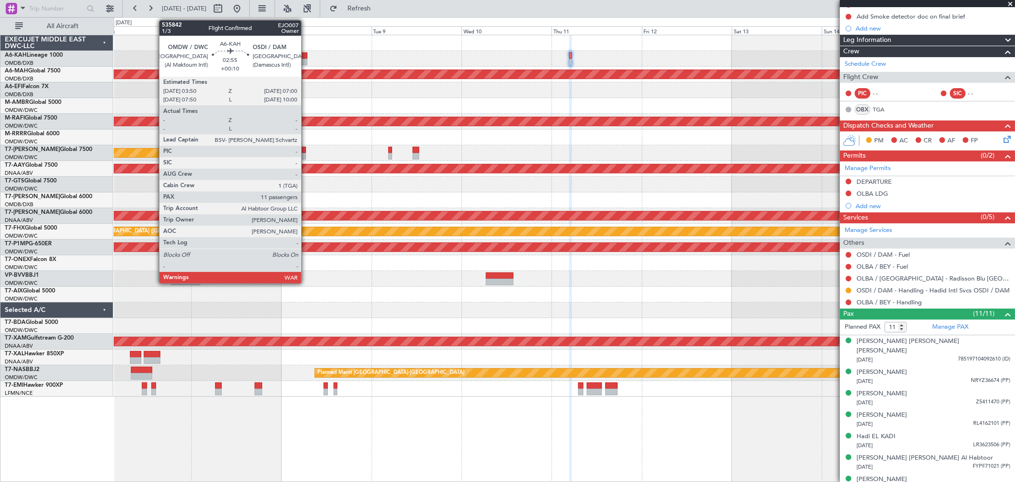
click at [306, 56] on div at bounding box center [301, 55] width 12 height 7
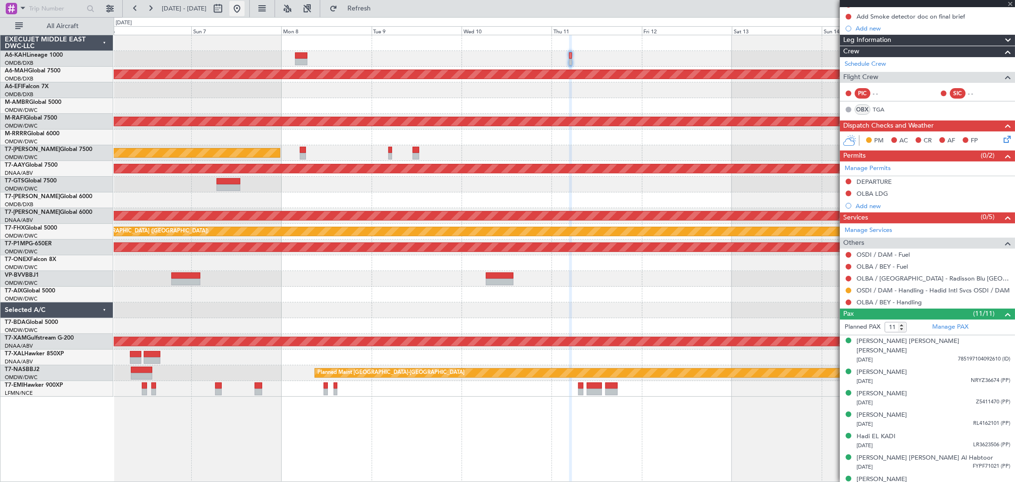
scroll to position [0, 0]
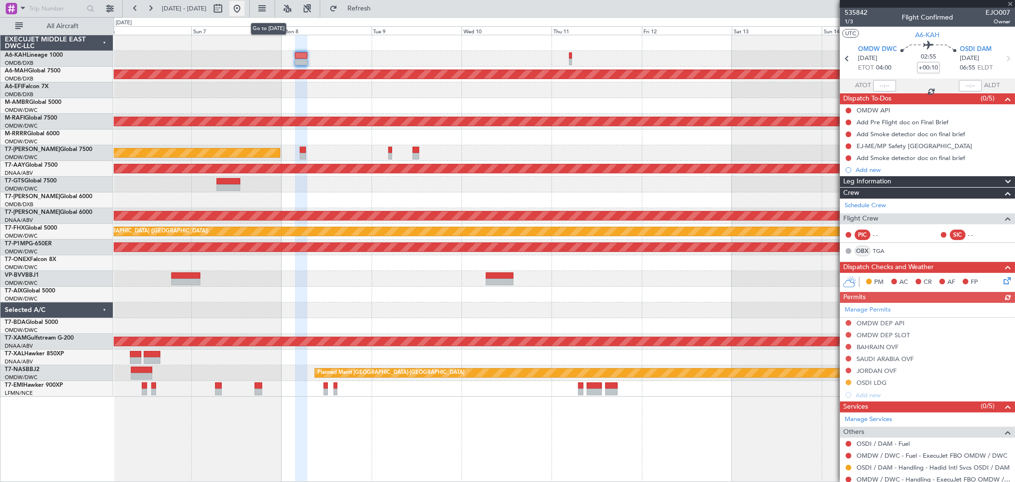
click at [245, 8] on button at bounding box center [236, 8] width 15 height 15
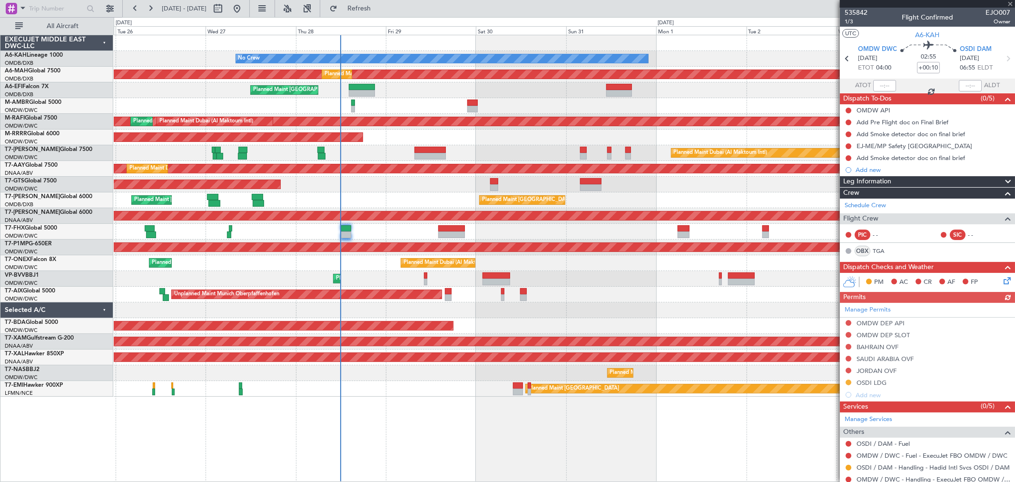
click at [378, 103] on div at bounding box center [564, 106] width 901 height 16
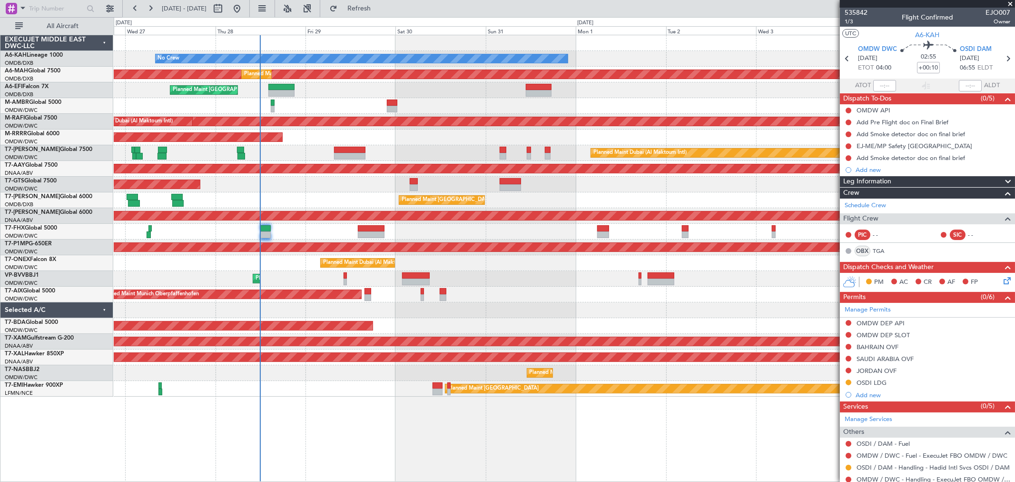
click at [474, 102] on div at bounding box center [564, 106] width 901 height 16
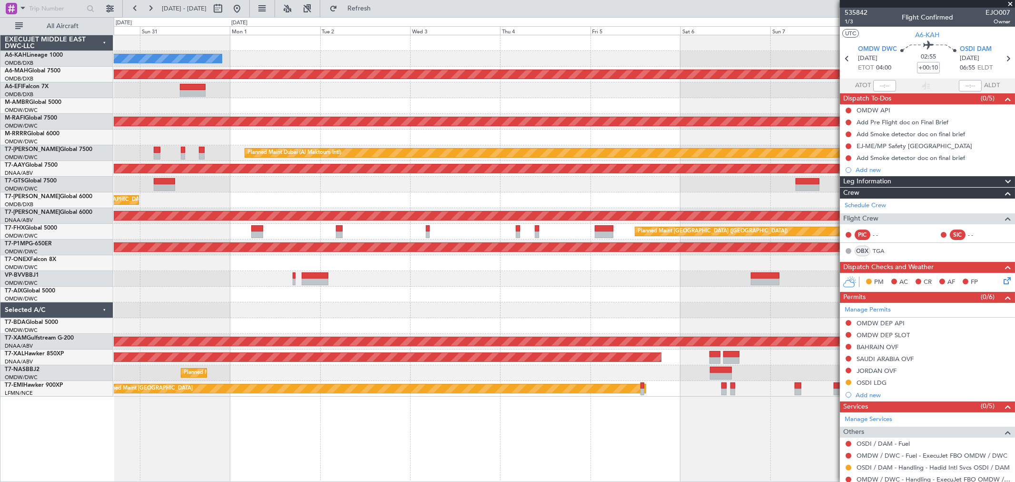
click at [303, 103] on div at bounding box center [564, 106] width 901 height 16
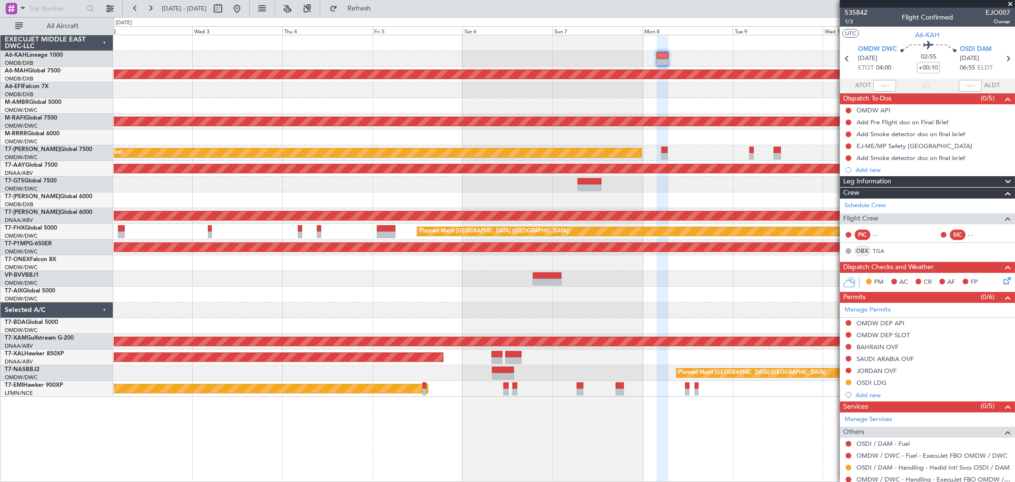
click at [286, 132] on div "No Crew Planned Maint Dubai (Dubai Intl) Planned Maint Dubai (Al Maktoum Intl) …" at bounding box center [564, 215] width 901 height 361
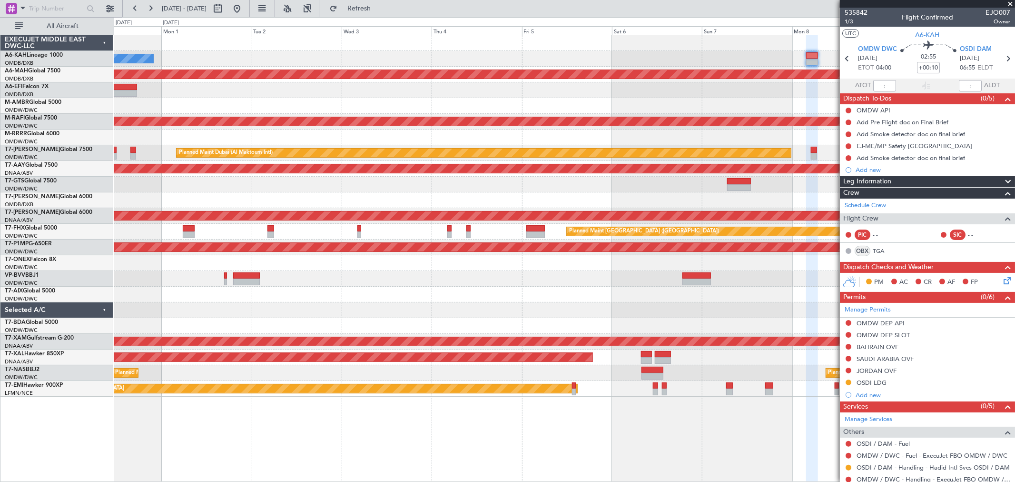
click at [674, 111] on div "No Crew Planned Maint Dubai (Dubai Intl) Planned Maint Dubai (Al Maktoum Intl) …" at bounding box center [564, 215] width 901 height 361
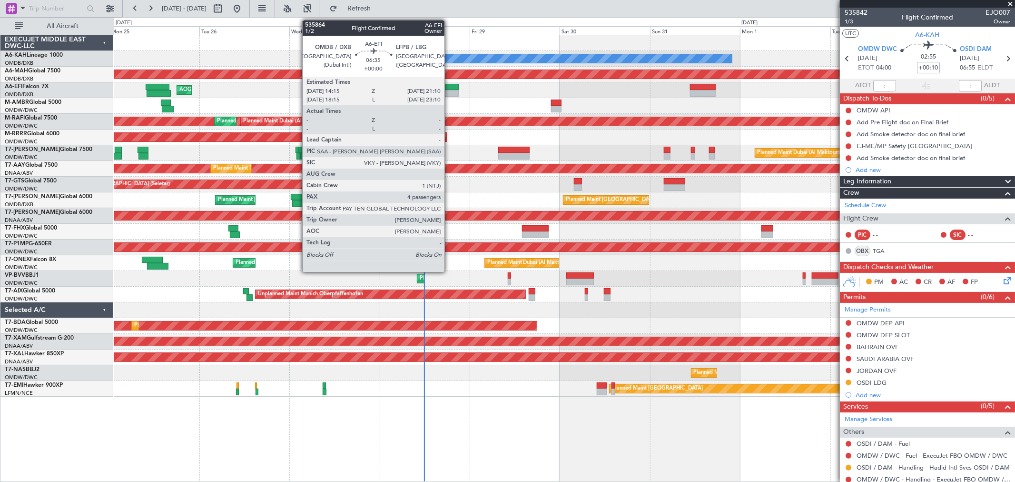
click at [449, 90] on div at bounding box center [446, 93] width 26 height 7
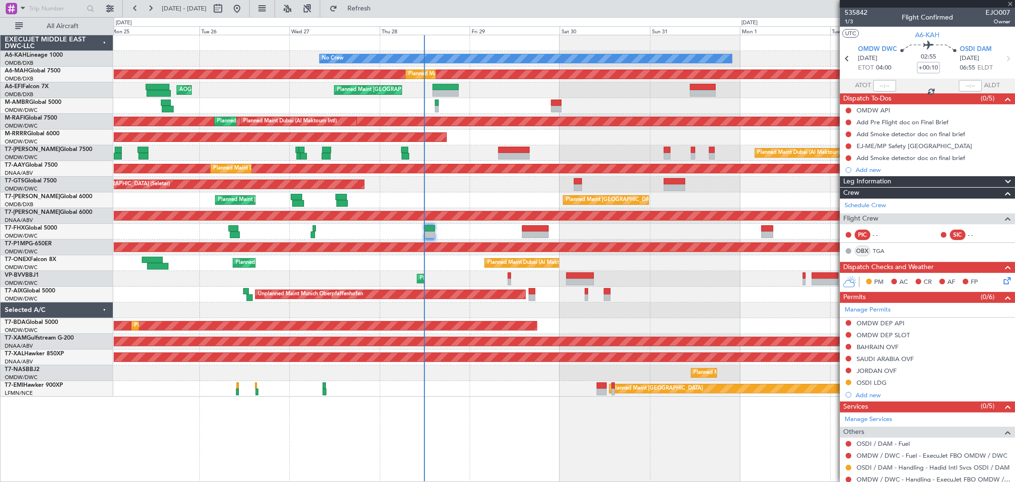
type input "4"
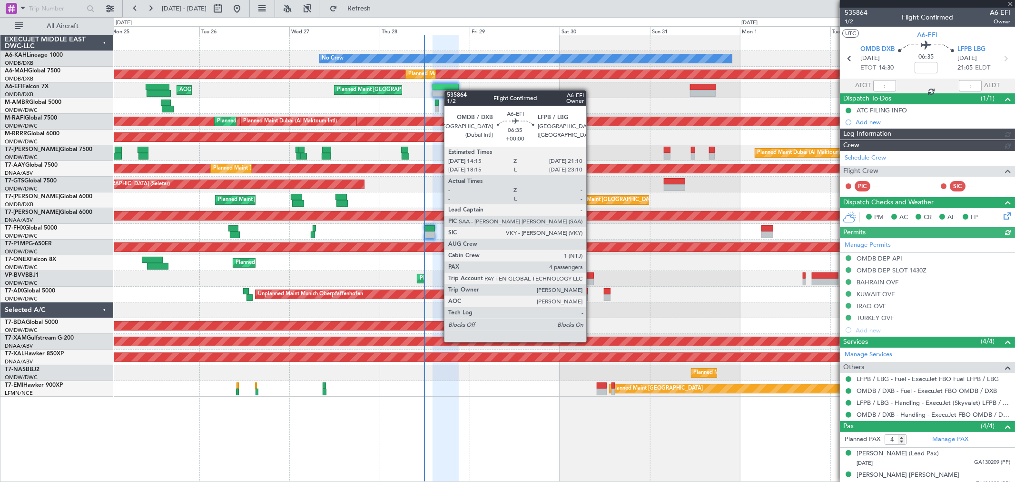
type input "[PERSON_NAME] (ANI)"
type input "7139"
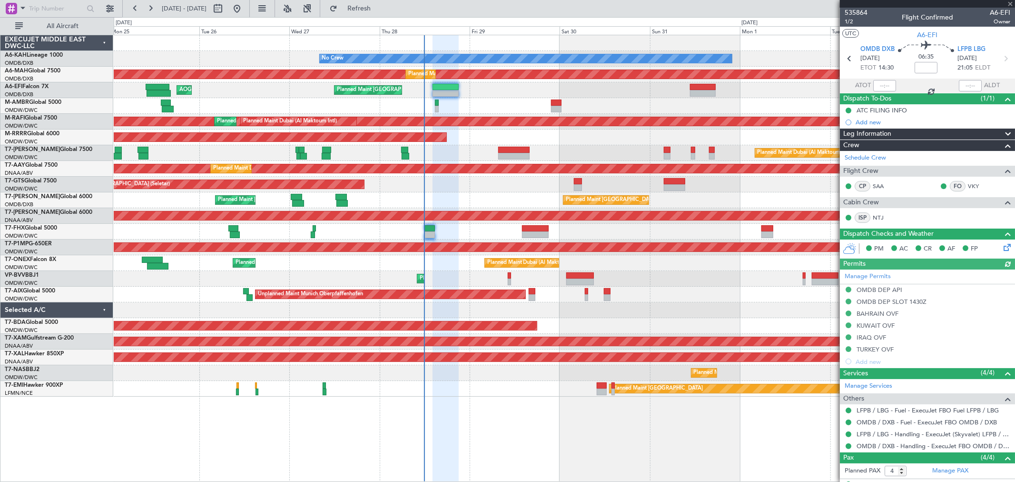
scroll to position [83, 0]
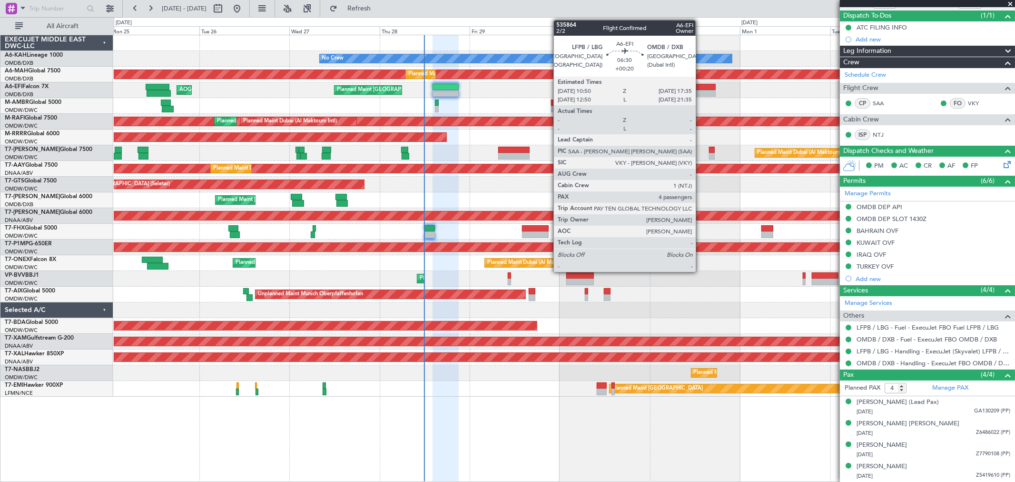
click at [701, 89] on div at bounding box center [703, 87] width 26 height 7
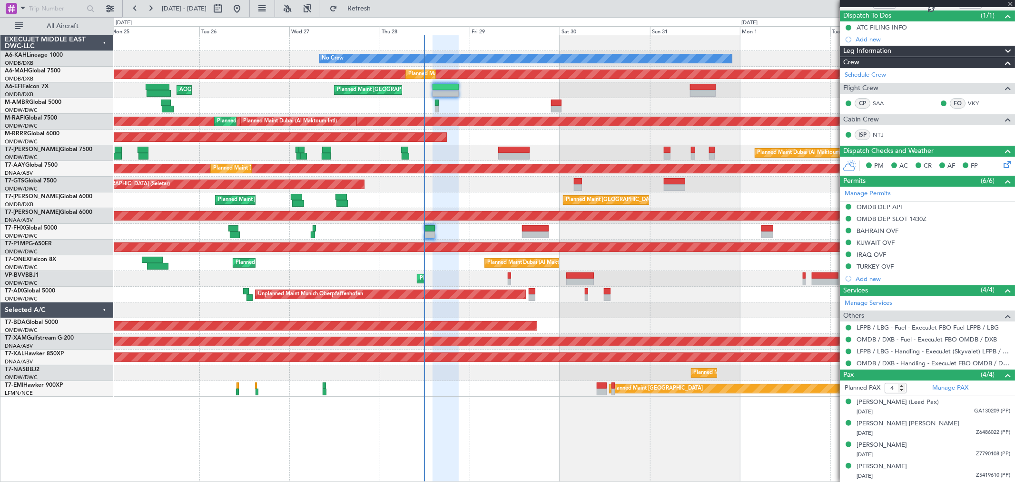
type input "+00:20"
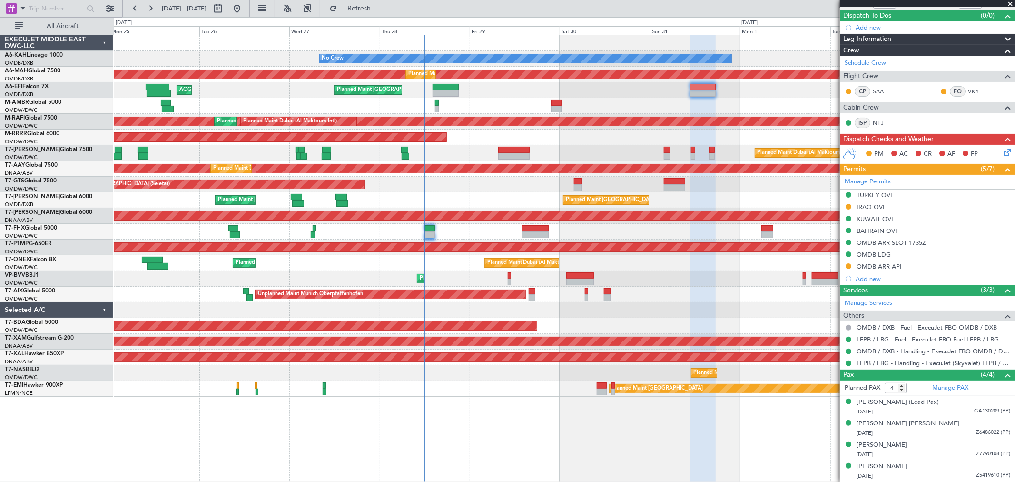
scroll to position [0, 0]
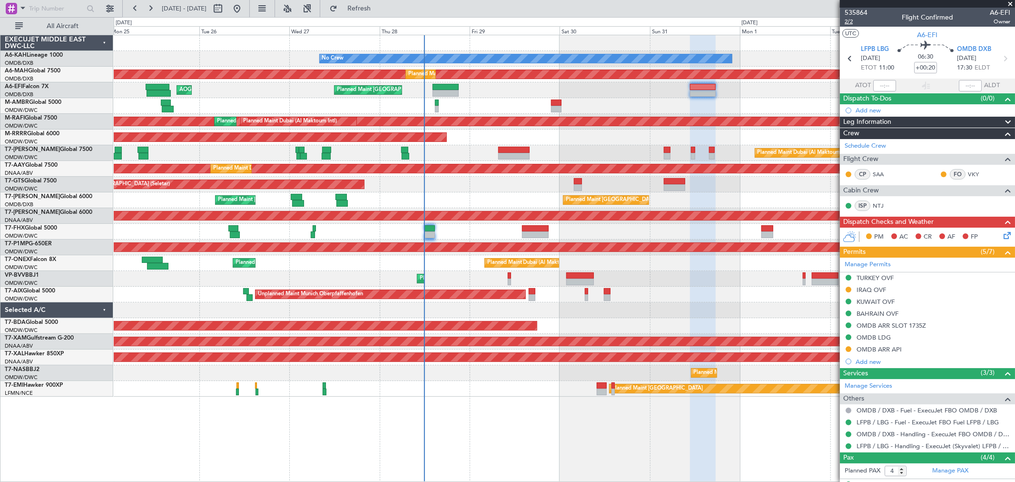
click at [850, 20] on span "2/2" at bounding box center [856, 22] width 23 height 8
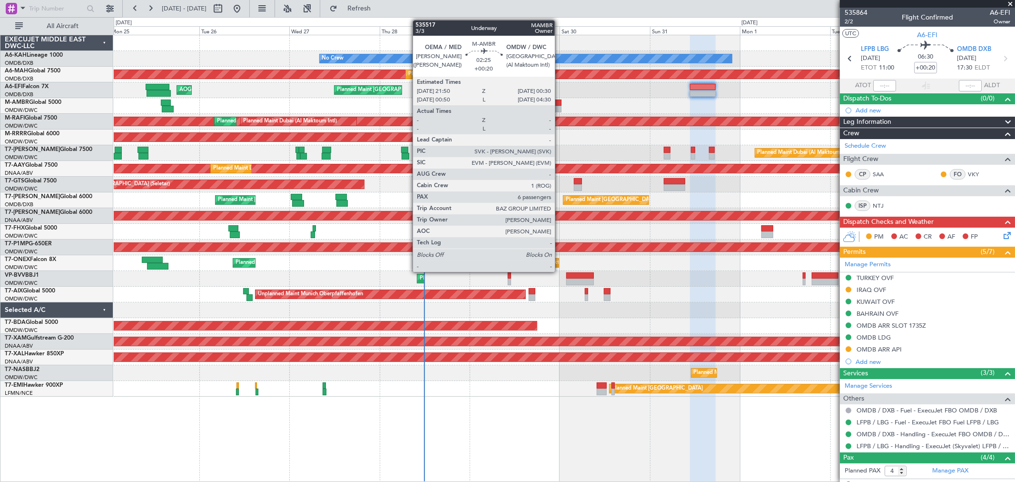
click at [560, 107] on div at bounding box center [556, 109] width 10 height 7
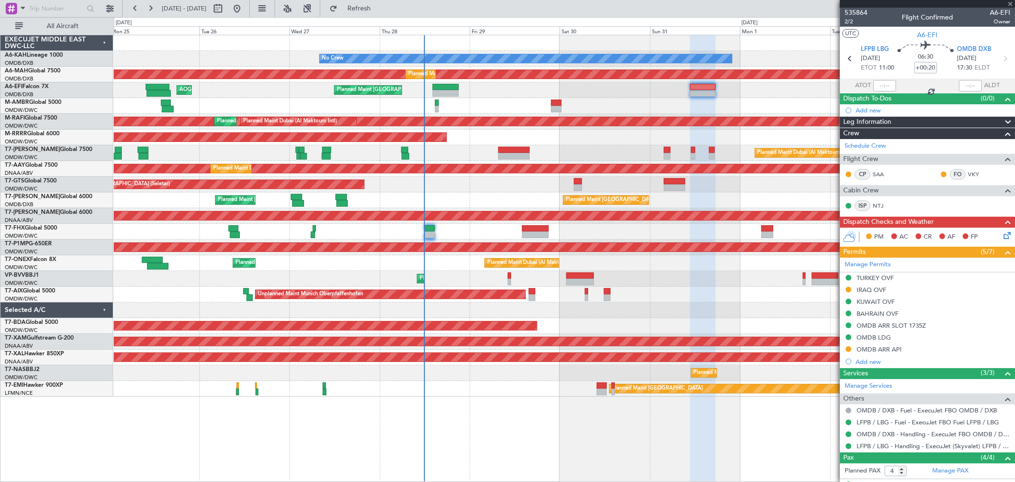
type input "6"
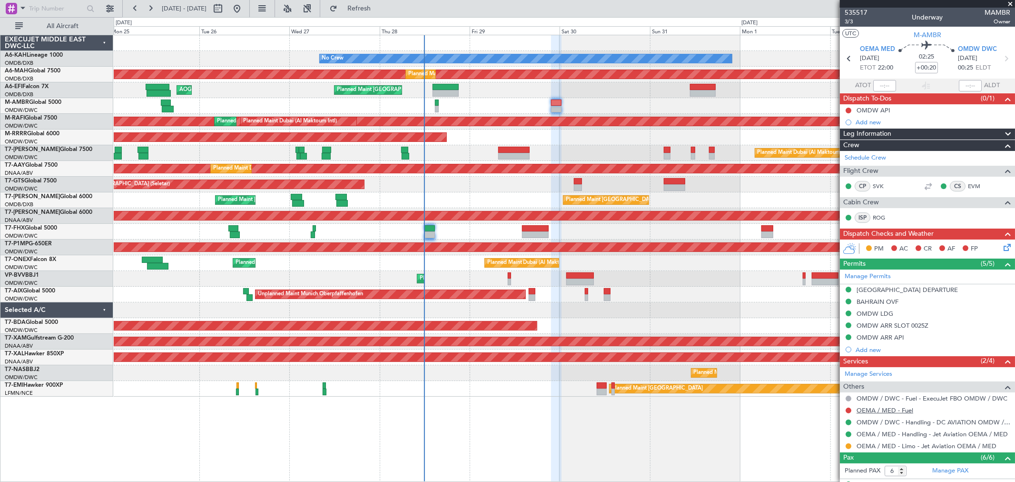
click at [882, 407] on link "OEMA / MED - Fuel" at bounding box center [885, 410] width 57 height 8
click at [379, 8] on span "Refresh" at bounding box center [359, 8] width 40 height 7
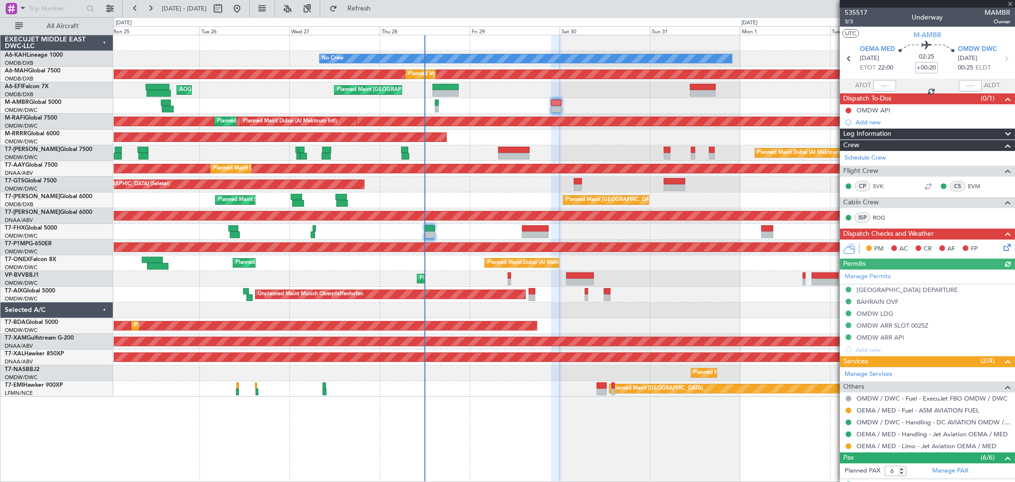
click at [565, 145] on div "Planned Maint Dubai (Al Maktoum Intl)" at bounding box center [564, 153] width 901 height 16
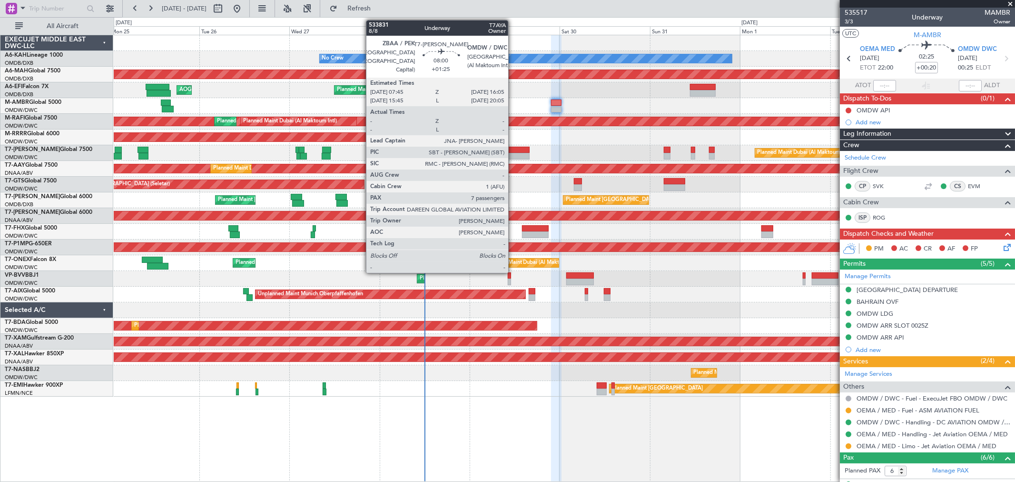
click at [513, 154] on div at bounding box center [513, 156] width 31 height 7
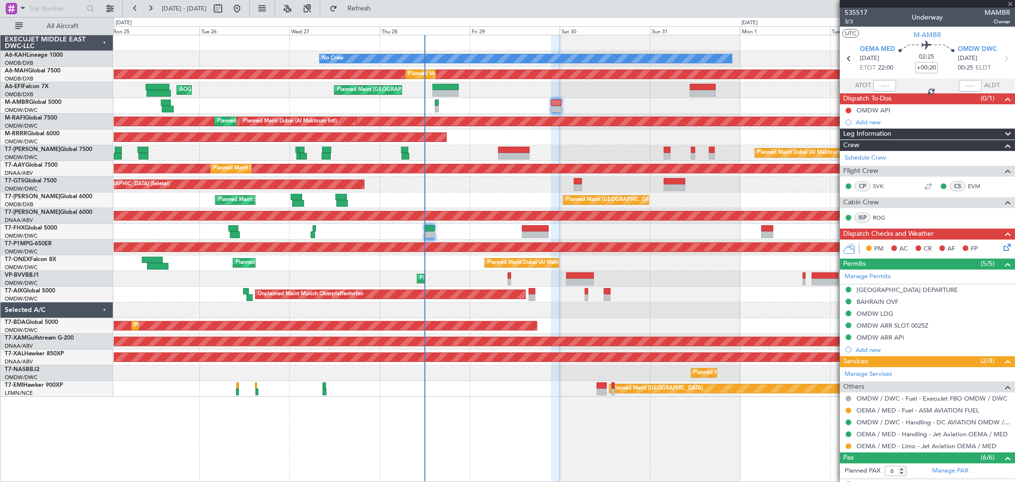
type input "+01:25"
type input "7"
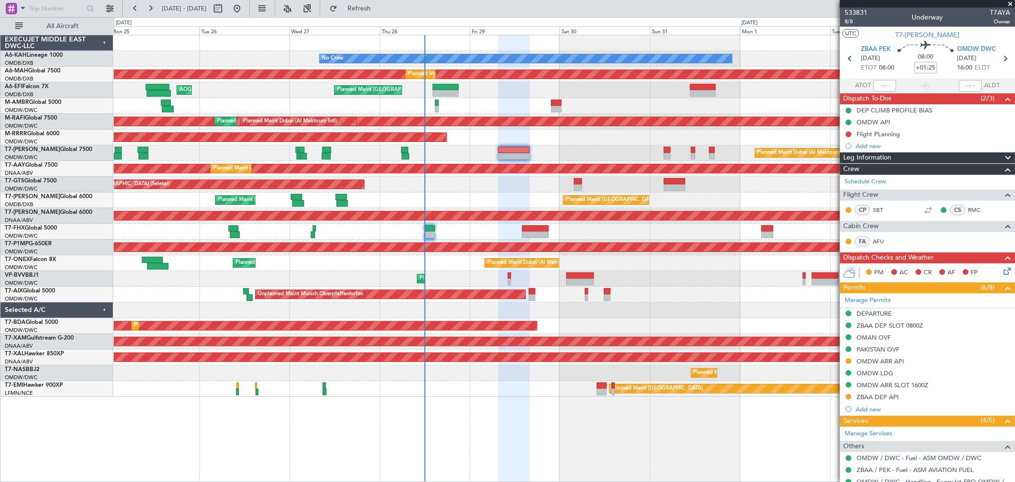
click at [587, 146] on div "Planned Maint Dubai (Al Maktoum Intl)" at bounding box center [564, 153] width 901 height 16
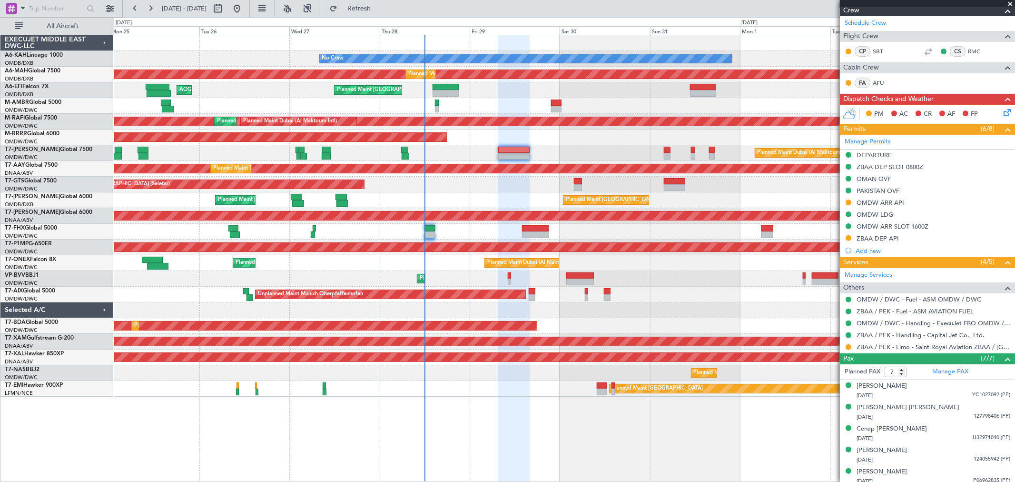
scroll to position [206, 0]
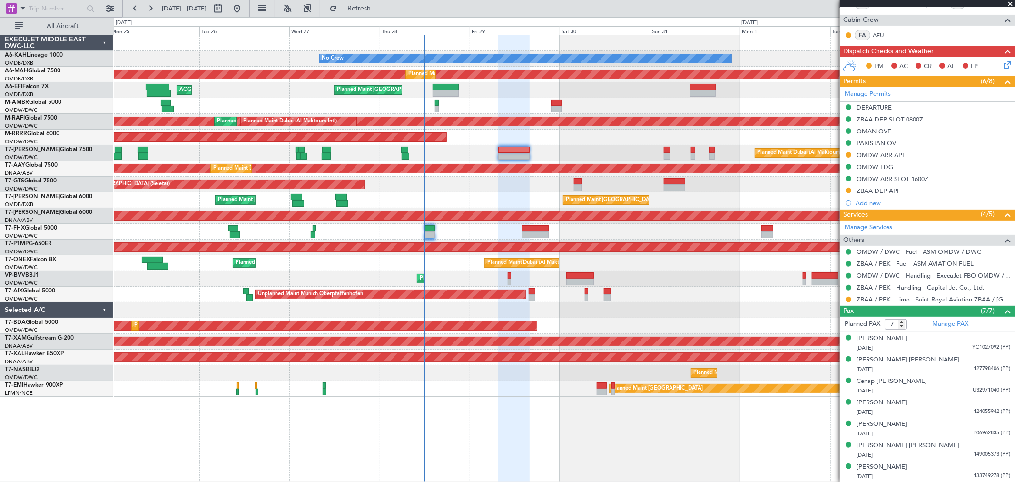
click at [584, 155] on div "Planned Maint Dubai (Al Maktoum Intl)" at bounding box center [564, 153] width 901 height 16
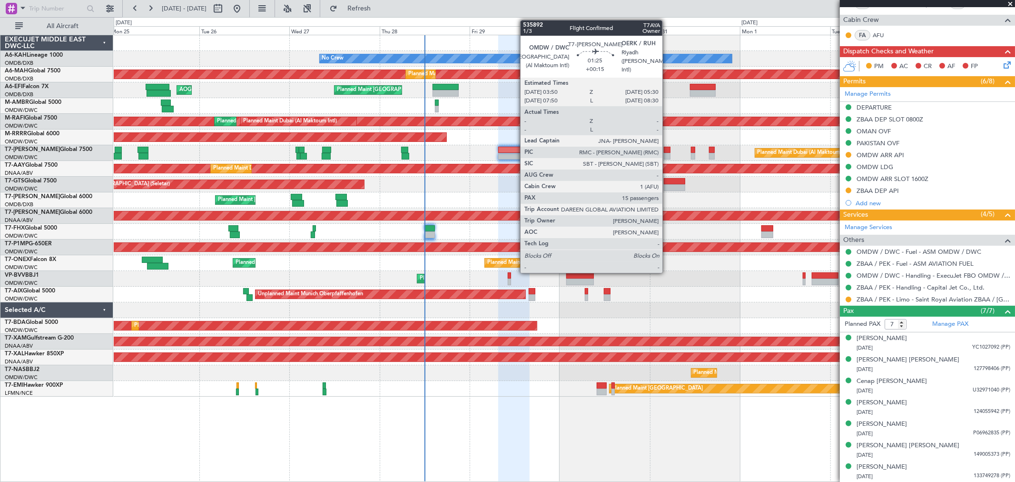
click at [667, 156] on div at bounding box center [667, 156] width 7 height 7
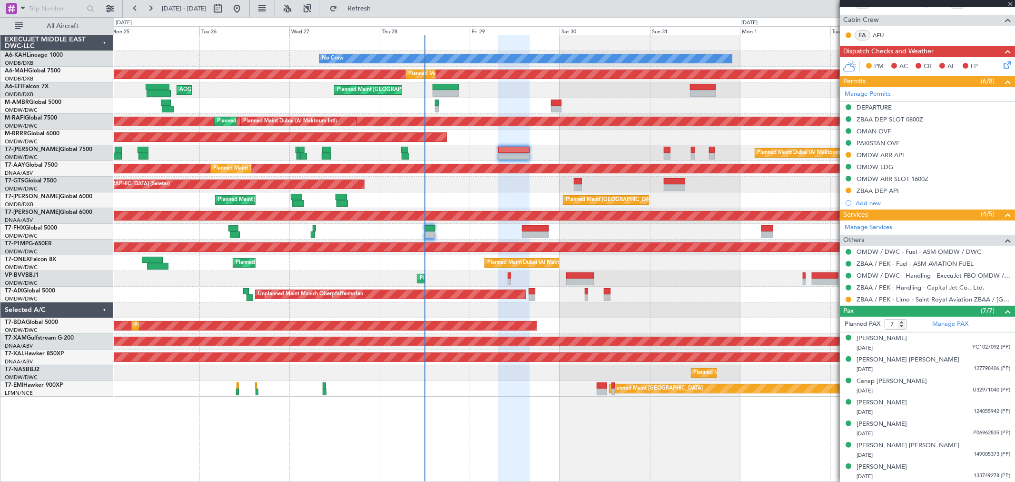
type input "+00:15"
type input "15"
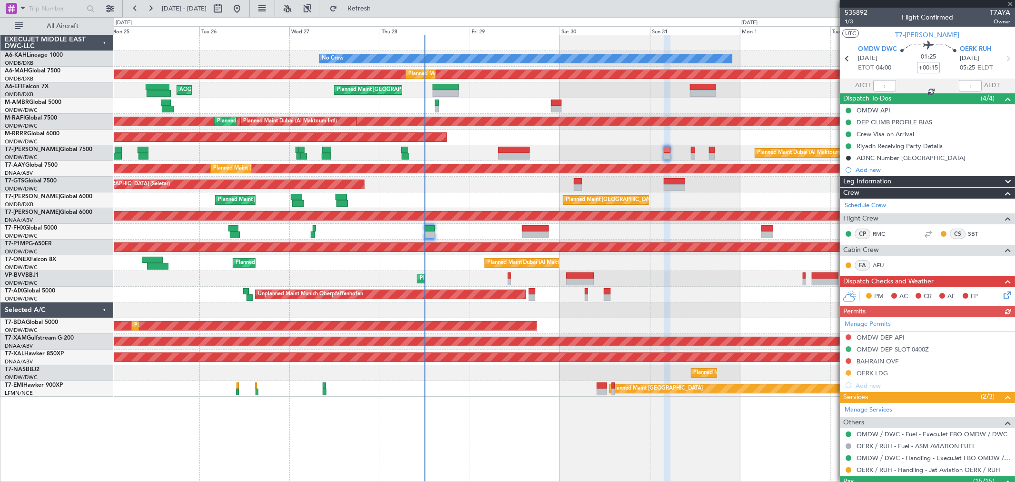
scroll to position [106, 0]
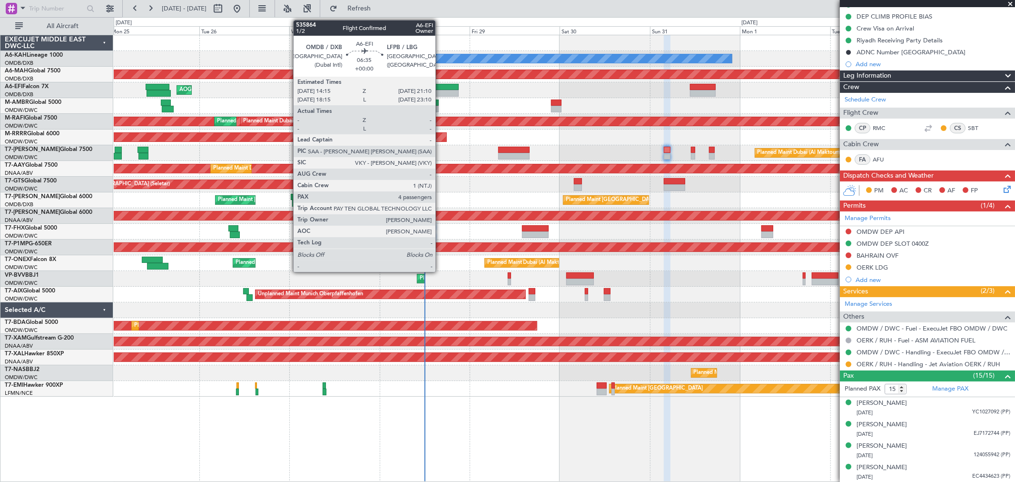
click at [440, 88] on div at bounding box center [446, 87] width 26 height 7
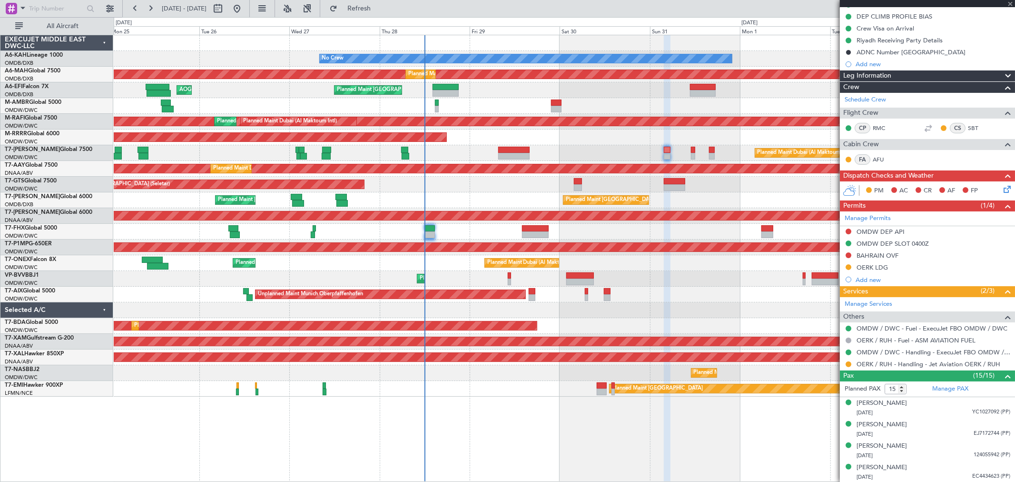
type input "4"
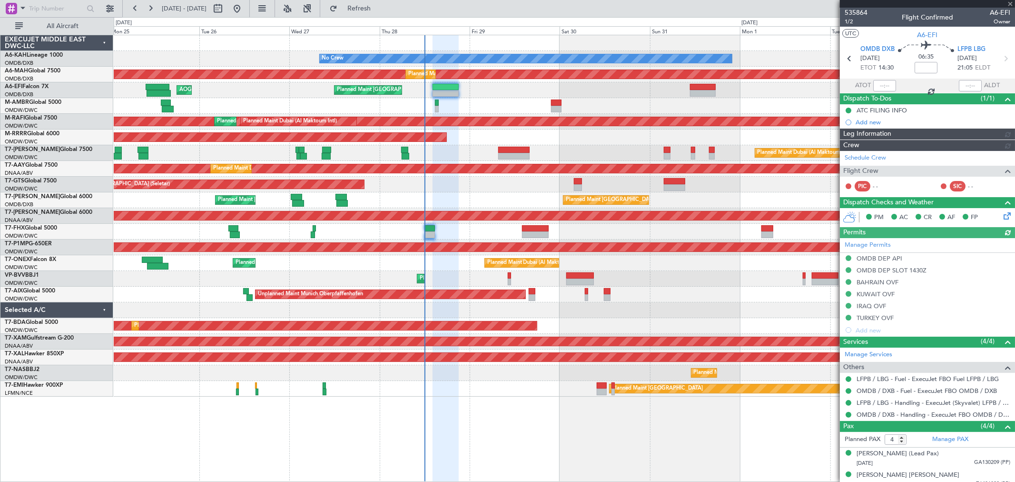
type input "[PERSON_NAME] (ANI)"
type input "7139"
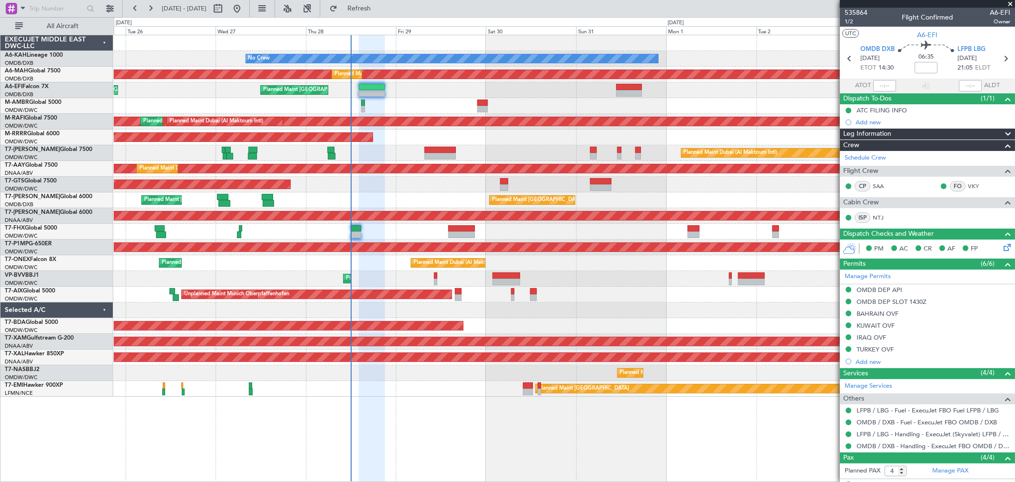
click at [567, 143] on div "No Crew Planned Maint Dubai (Al Maktoum Intl) Planned Maint Dubai (Dubai Intl) …" at bounding box center [564, 215] width 901 height 361
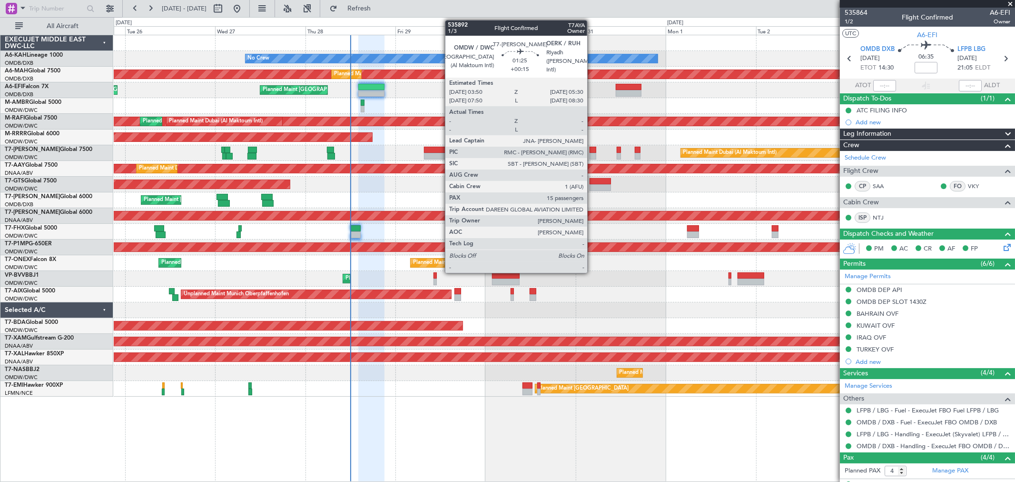
click at [592, 155] on div at bounding box center [593, 156] width 7 height 7
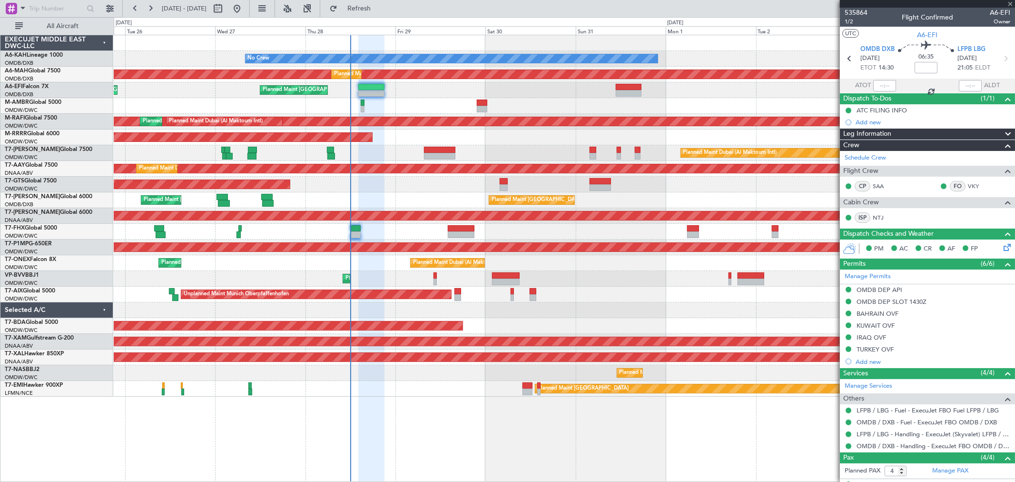
type input "+00:15"
type input "15"
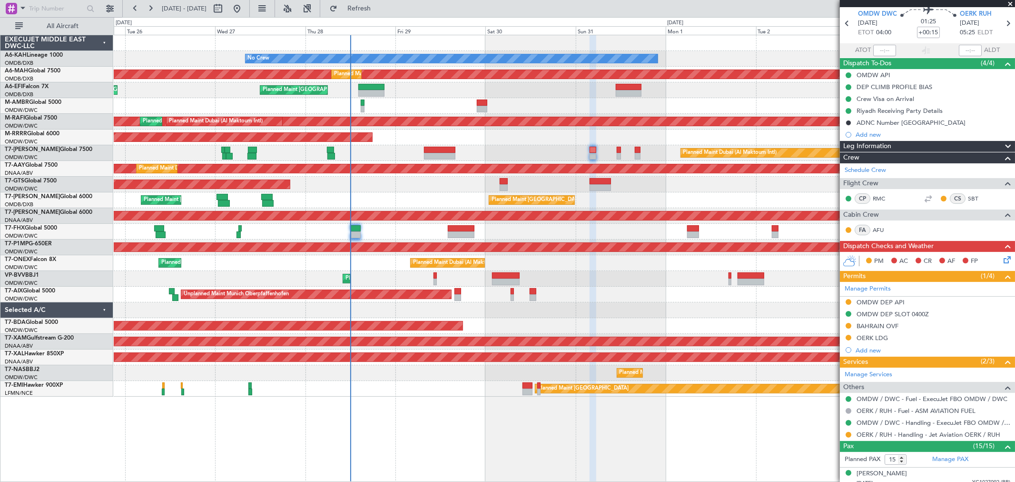
scroll to position [159, 0]
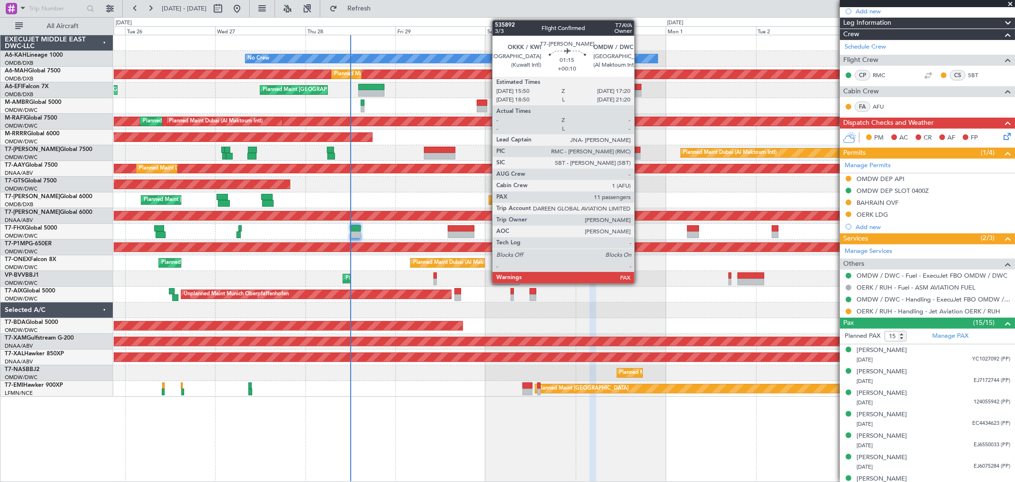
click at [639, 149] on div at bounding box center [638, 150] width 6 height 7
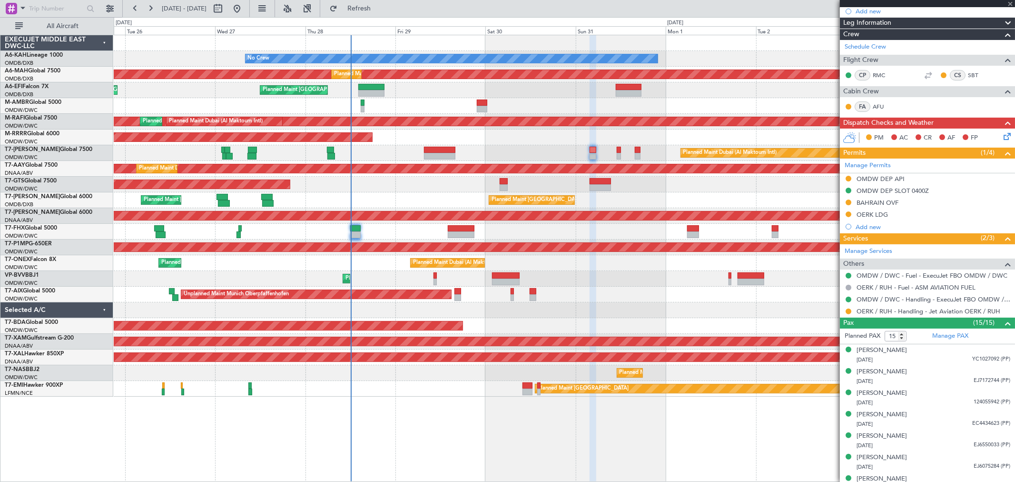
type input "+00:10"
type input "11"
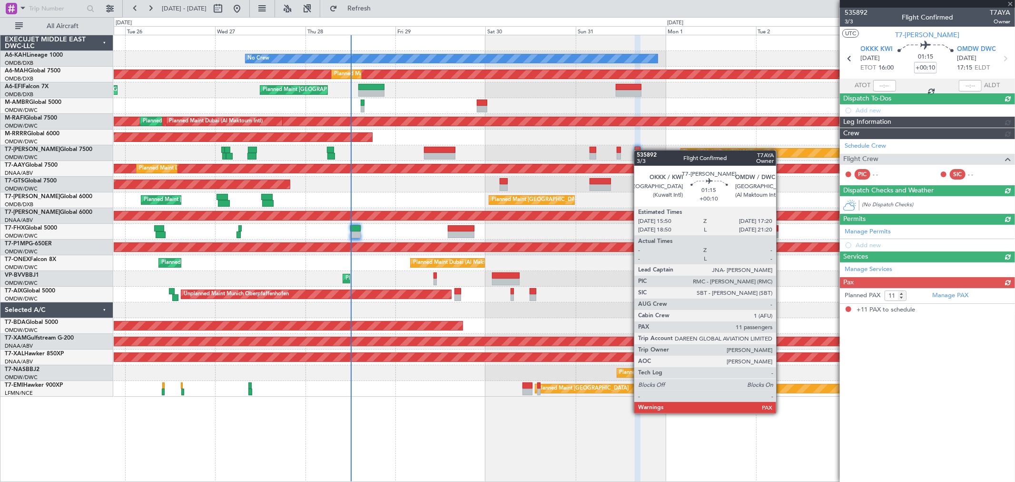
scroll to position [0, 0]
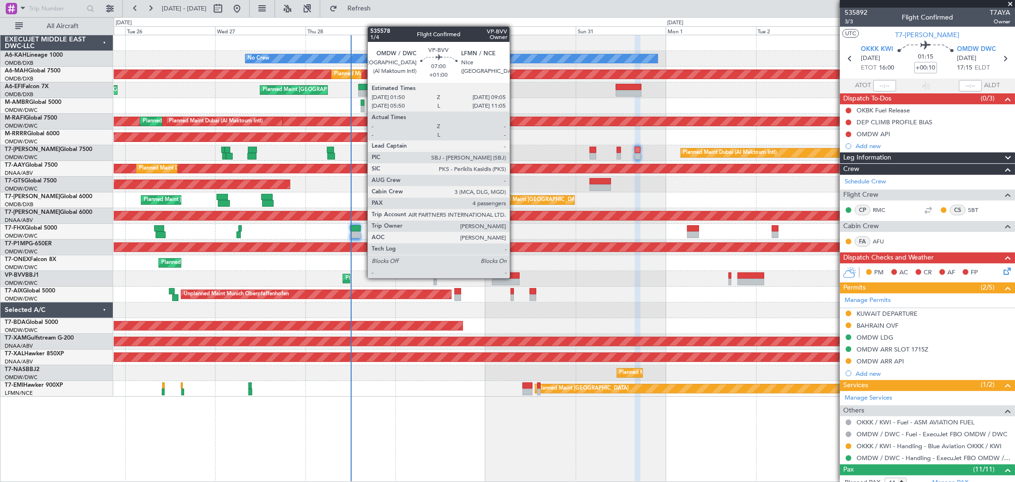
click at [515, 277] on div at bounding box center [506, 275] width 28 height 7
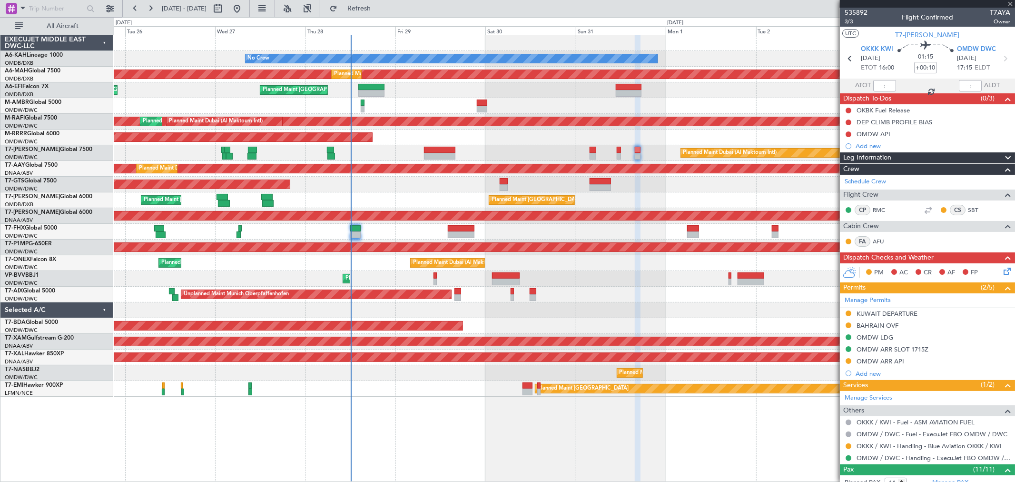
type input "+01:00"
type input "4"
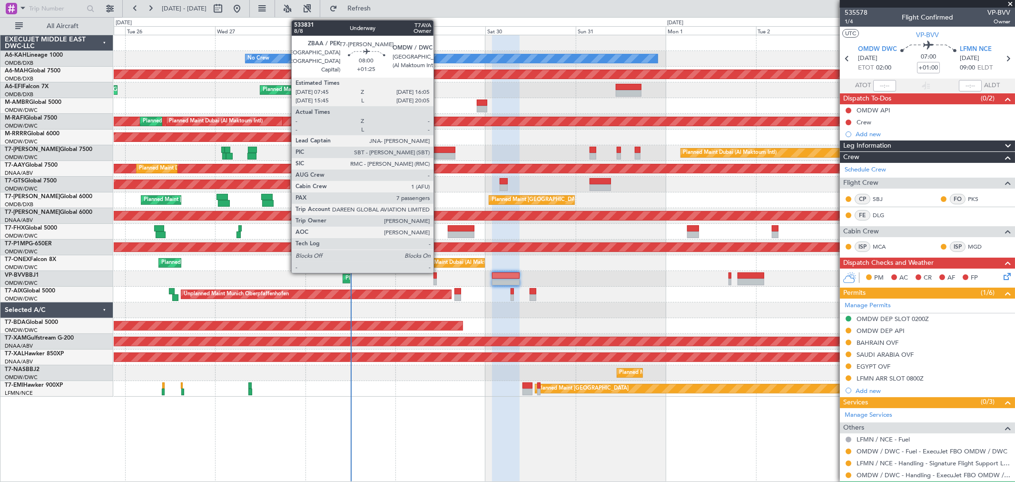
click at [438, 154] on div at bounding box center [439, 156] width 31 height 7
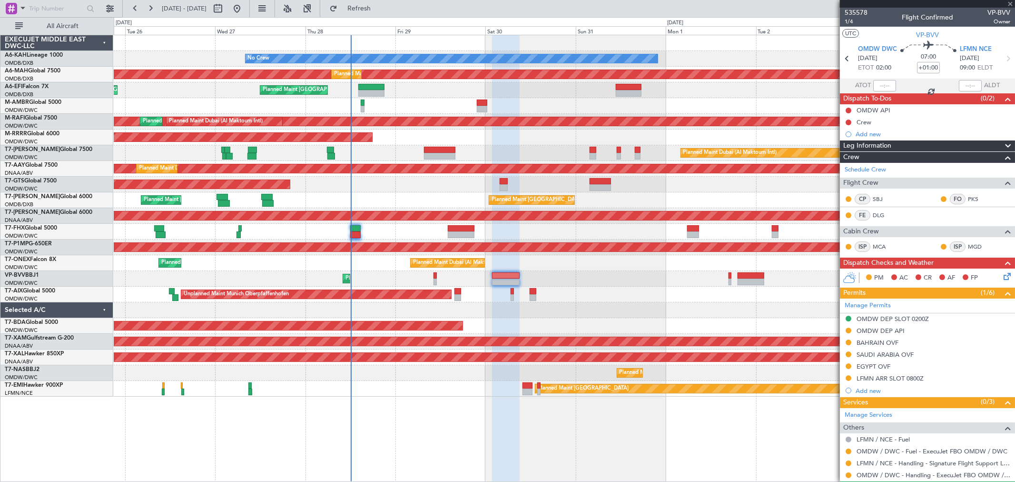
type input "+01:25"
type input "7"
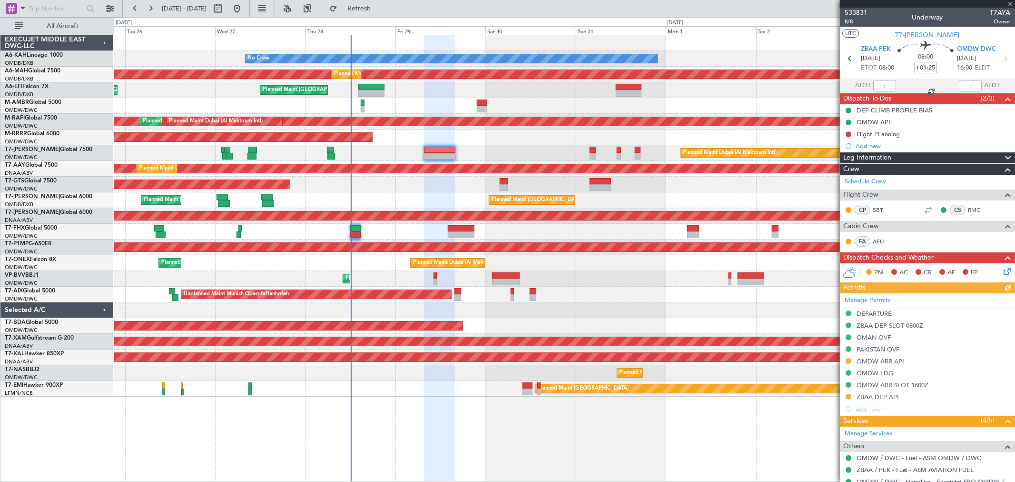
click at [893, 396] on div "Manage Permits DEPARTURE ZBAA DEP SLOT 0800Z OMAN OVF PAKISTAN OVF OMDW ARR API…" at bounding box center [927, 354] width 175 height 122
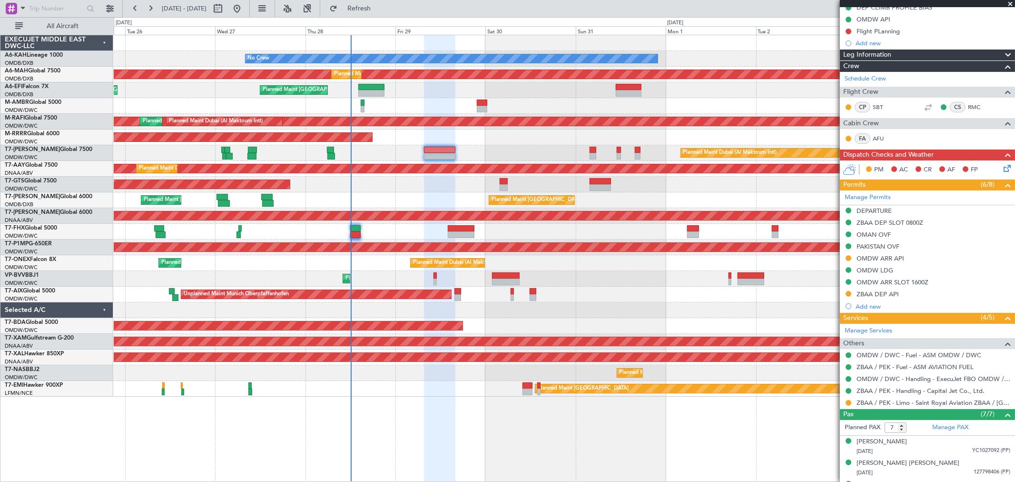
scroll to position [106, 0]
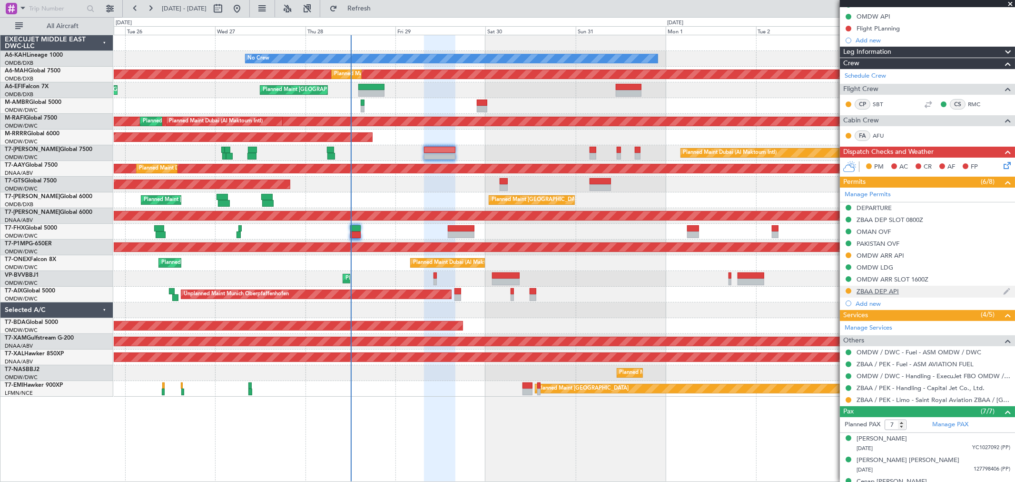
click at [895, 289] on div "ZBAA DEP API" at bounding box center [878, 291] width 42 height 8
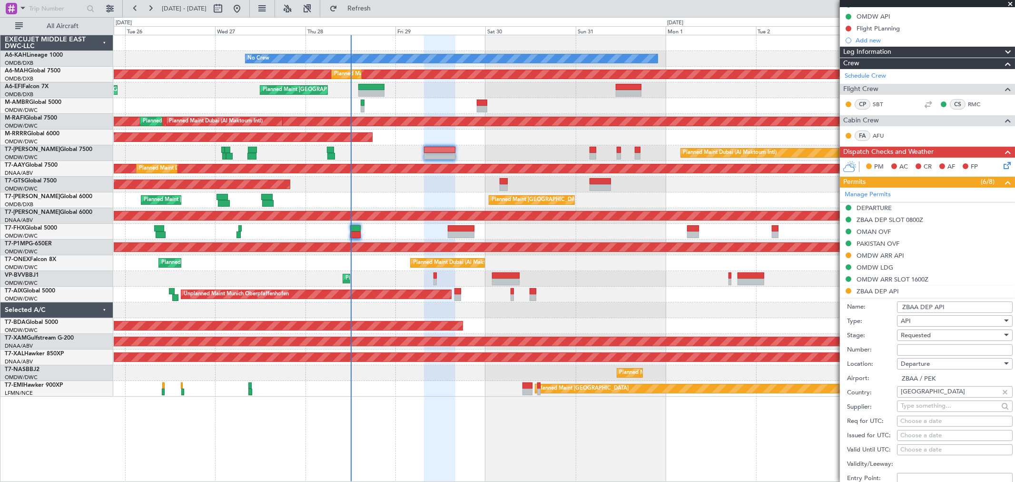
click at [915, 346] on input "Number:" at bounding box center [955, 349] width 116 height 11
type input "FILED BY HANDLER"
click at [918, 336] on span "Requested" at bounding box center [916, 335] width 30 height 9
drag, startPoint x: 933, startPoint y: 411, endPoint x: 940, endPoint y: 401, distance: 11.8
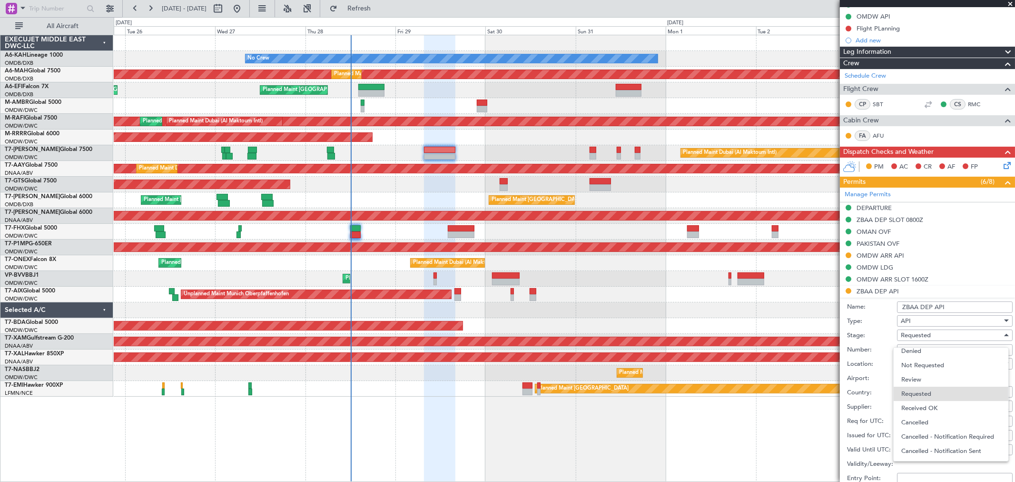
click at [932, 410] on span "Received OK" at bounding box center [951, 408] width 99 height 14
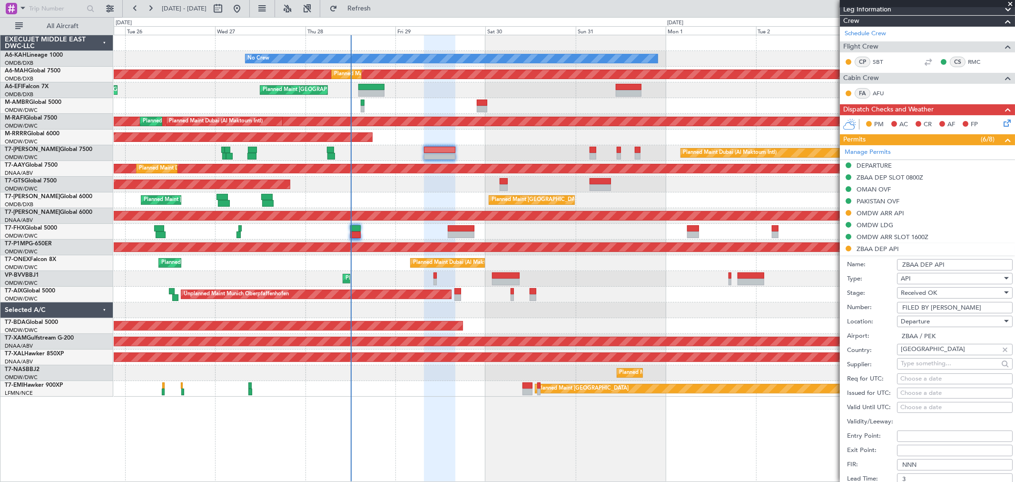
scroll to position [211, 0]
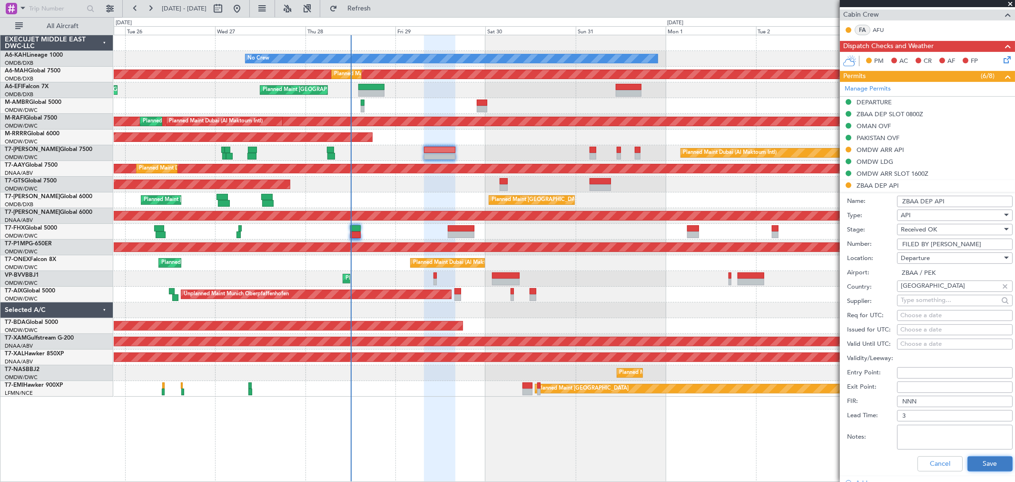
click at [992, 462] on button "Save" at bounding box center [990, 463] width 45 height 15
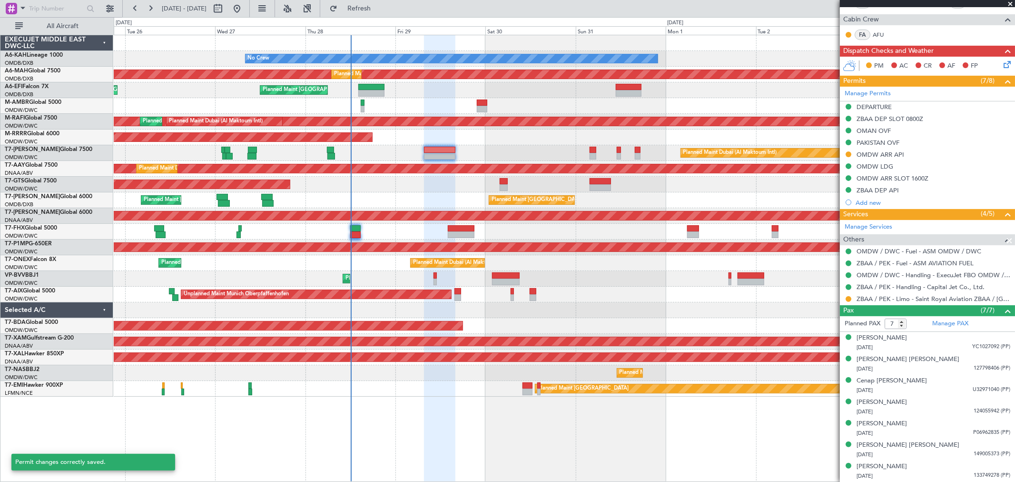
scroll to position [206, 0]
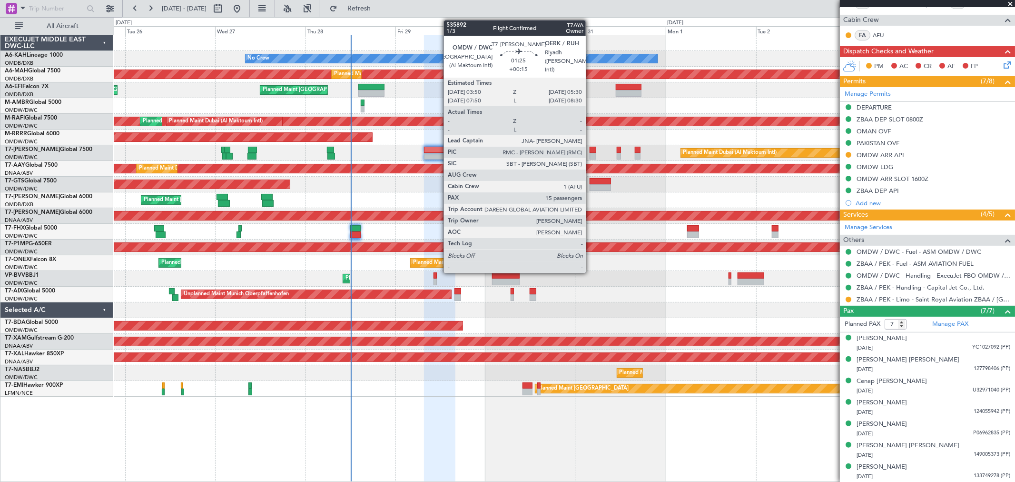
click at [591, 151] on div at bounding box center [593, 150] width 7 height 7
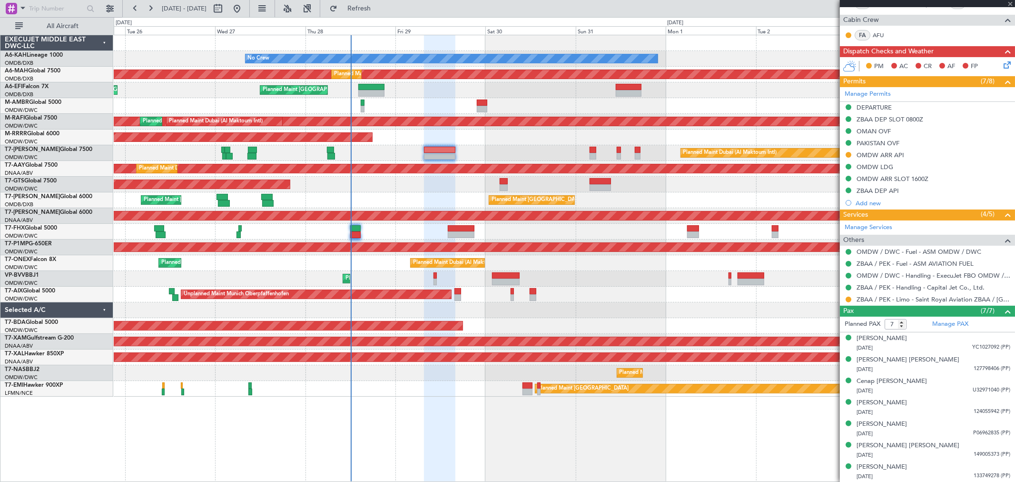
type input "+00:15"
type input "15"
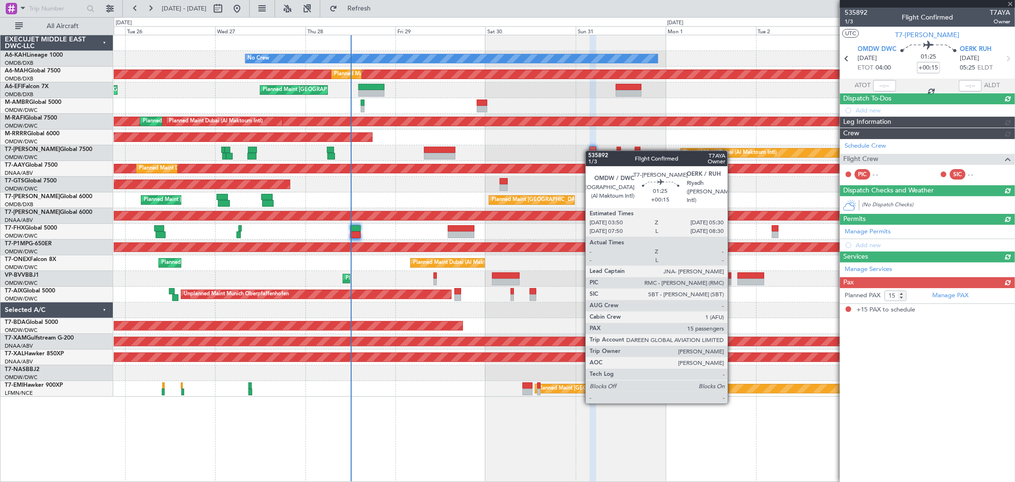
scroll to position [0, 0]
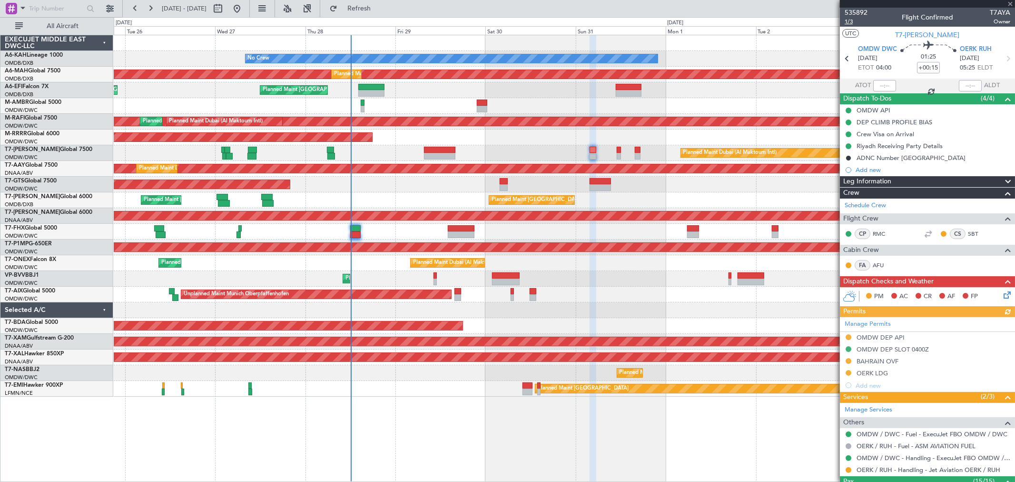
click at [850, 21] on span "1/3" at bounding box center [856, 22] width 23 height 8
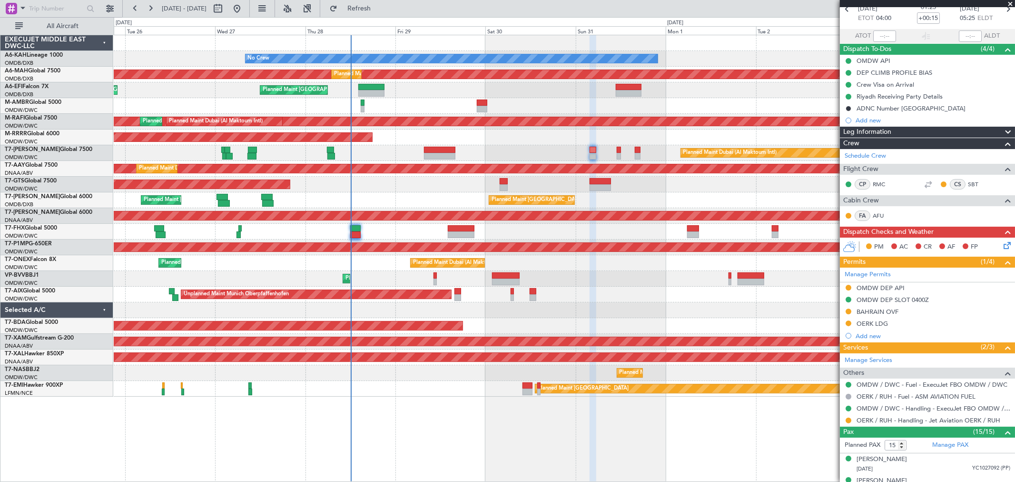
scroll to position [106, 0]
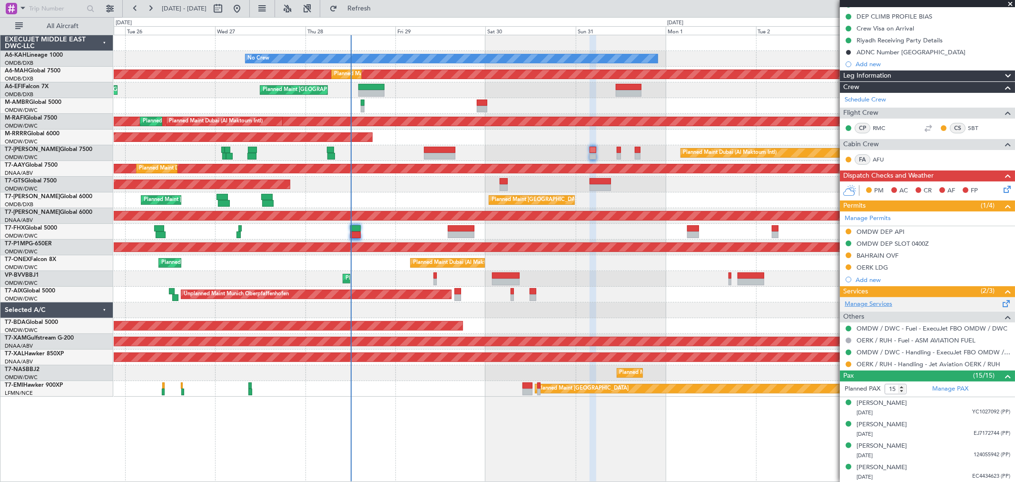
click at [872, 301] on link "Manage Services" at bounding box center [869, 304] width 48 height 10
click at [379, 9] on span "Refresh" at bounding box center [359, 8] width 40 height 7
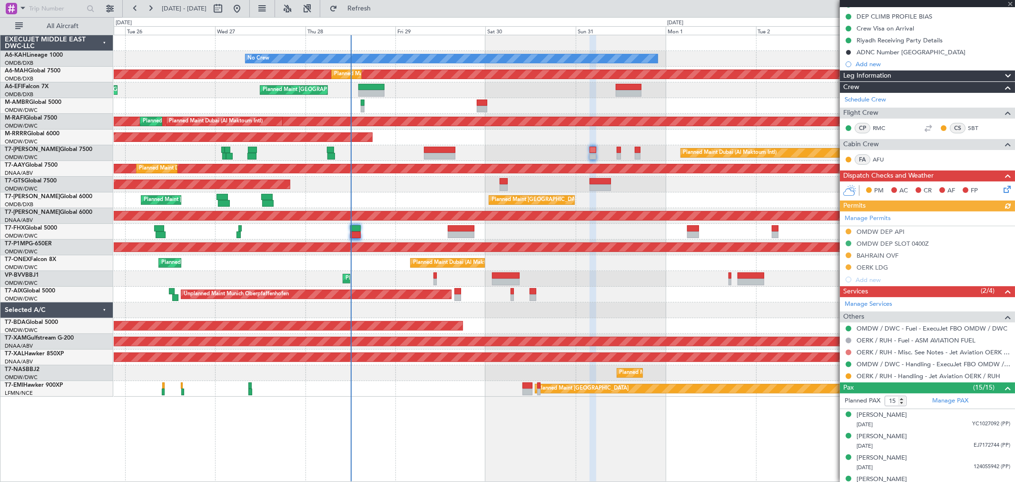
click at [849, 352] on button at bounding box center [849, 352] width 6 height 6
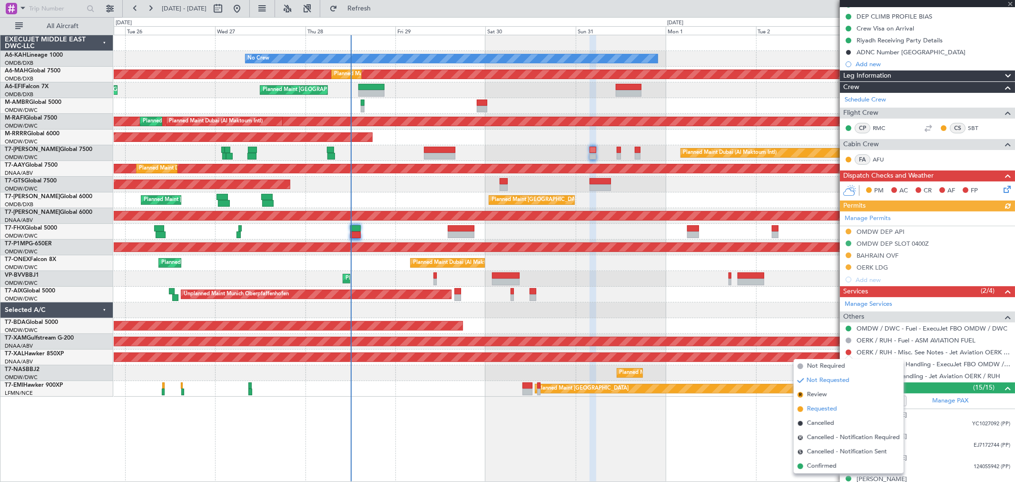
click at [823, 406] on span "Requested" at bounding box center [822, 409] width 30 height 10
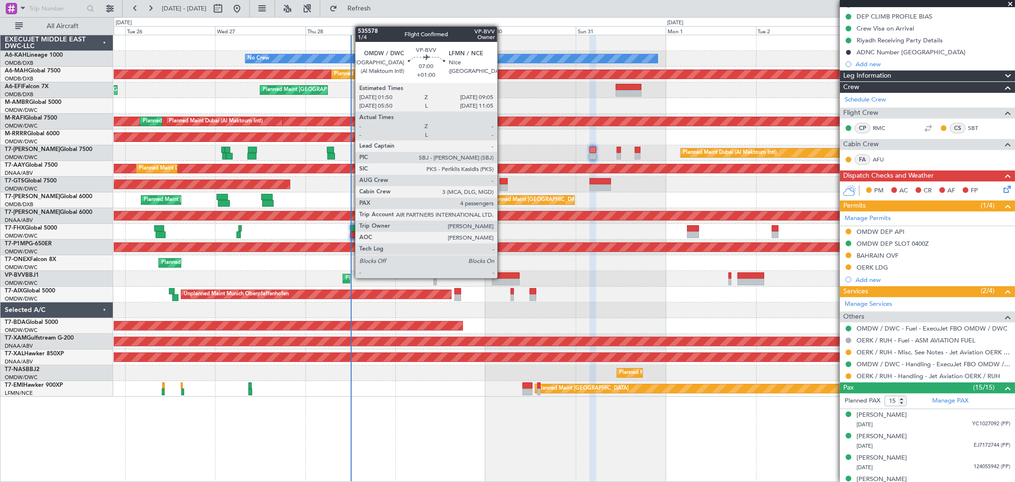
click at [502, 277] on div at bounding box center [506, 275] width 28 height 7
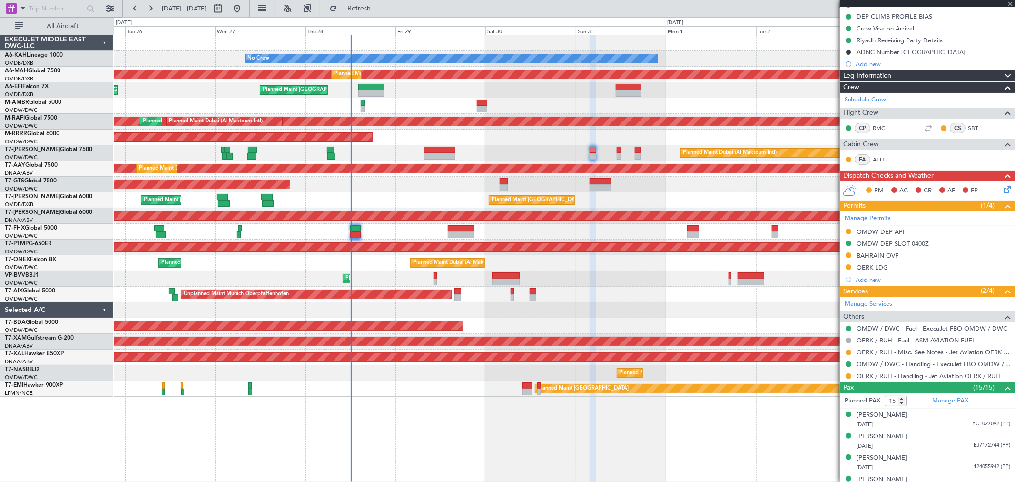
type input "+01:00"
type input "4"
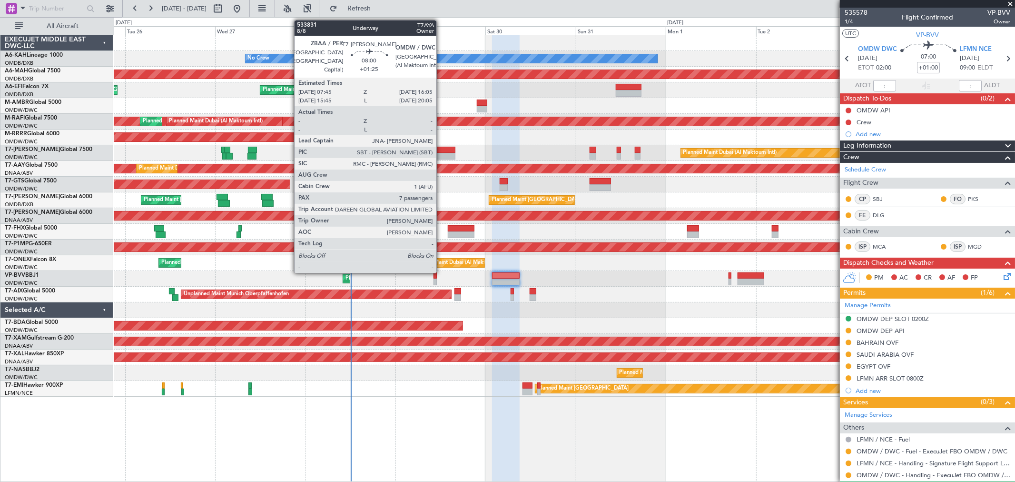
click at [441, 157] on div at bounding box center [439, 156] width 31 height 7
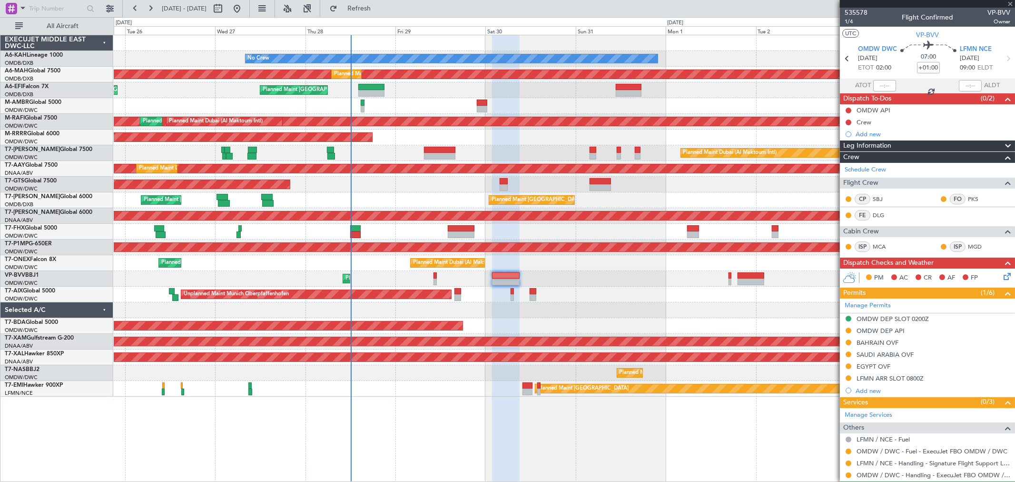
type input "+01:25"
type input "7"
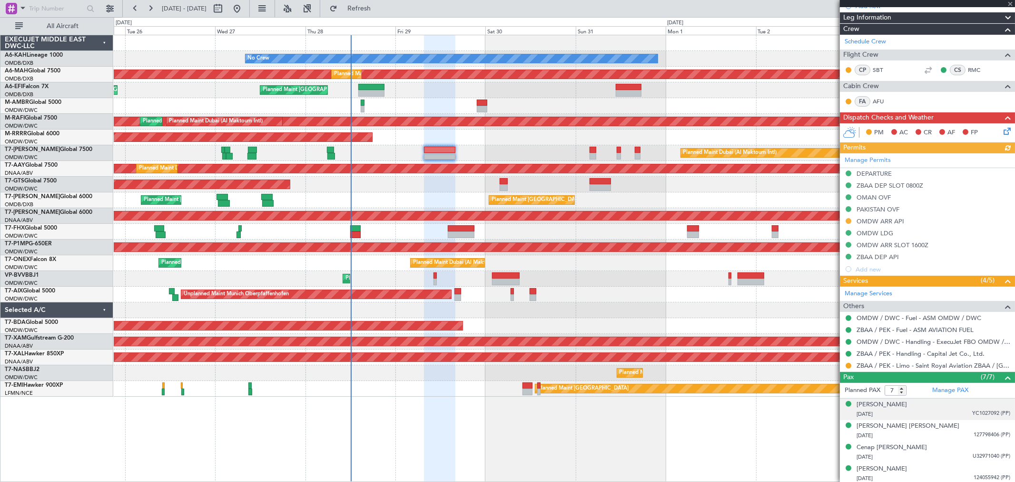
scroll to position [159, 0]
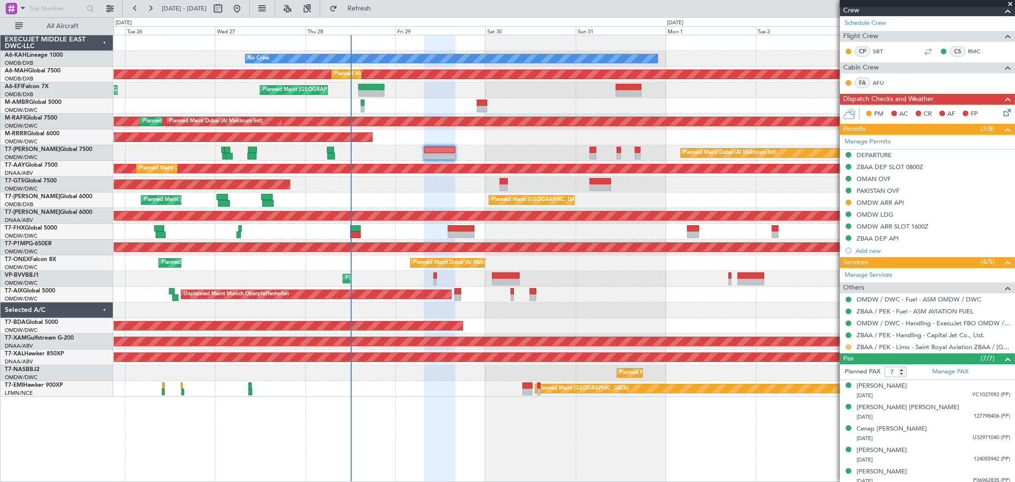
click at [849, 346] on button at bounding box center [849, 347] width 6 height 6
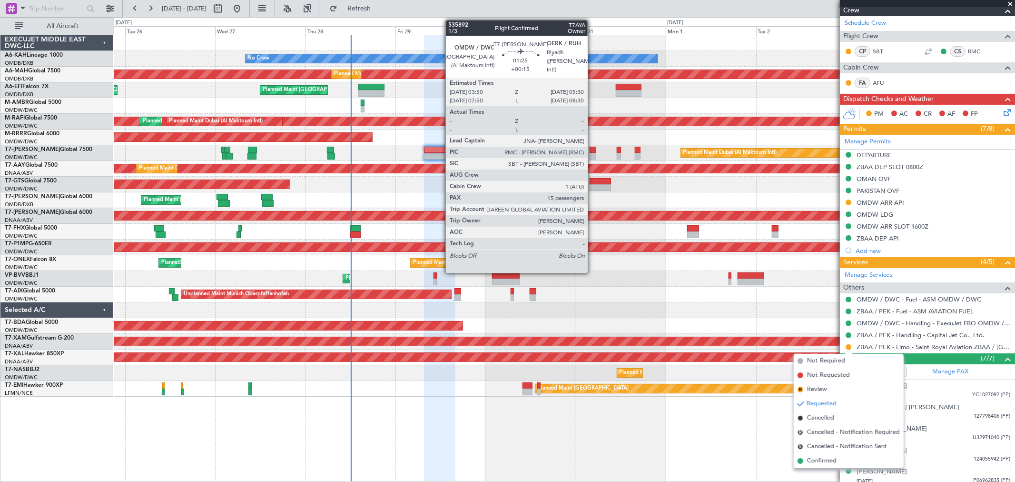
click at [593, 151] on div at bounding box center [593, 150] width 7 height 7
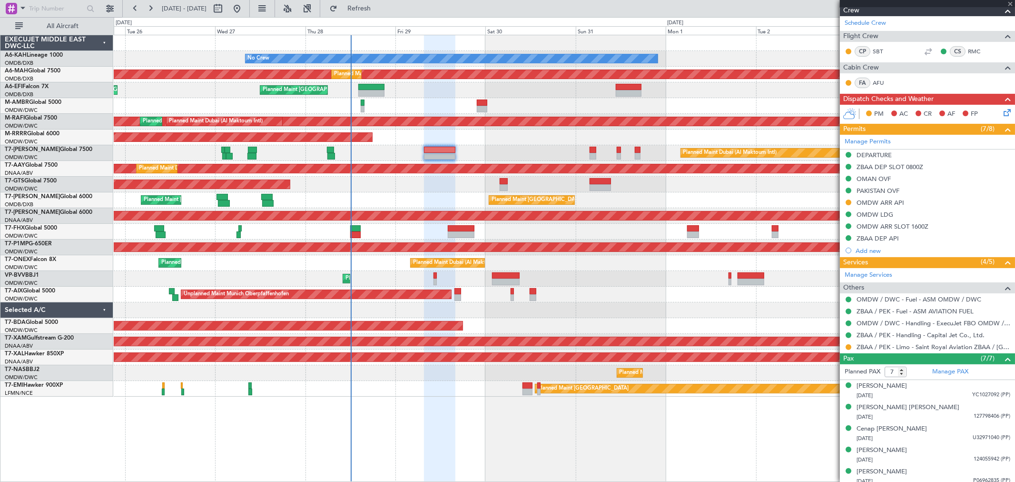
type input "+00:15"
type input "15"
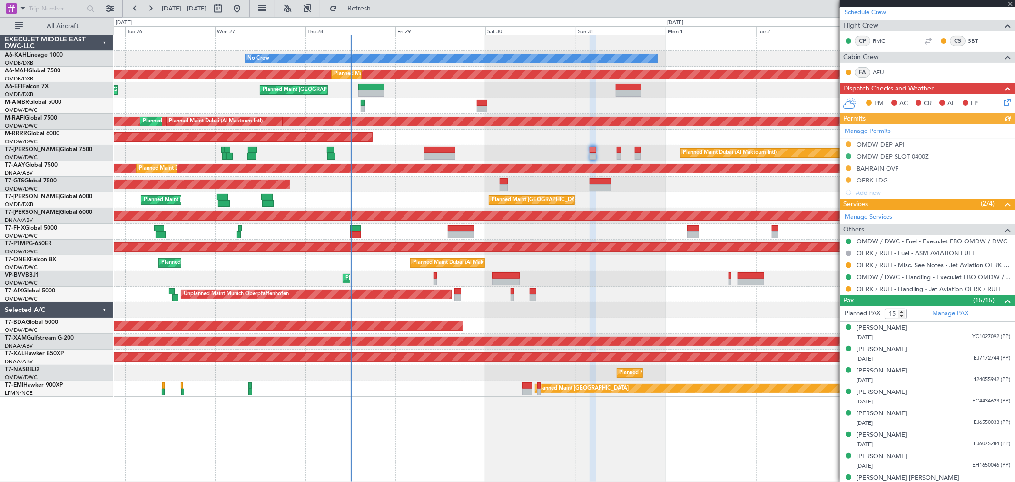
scroll to position [264, 0]
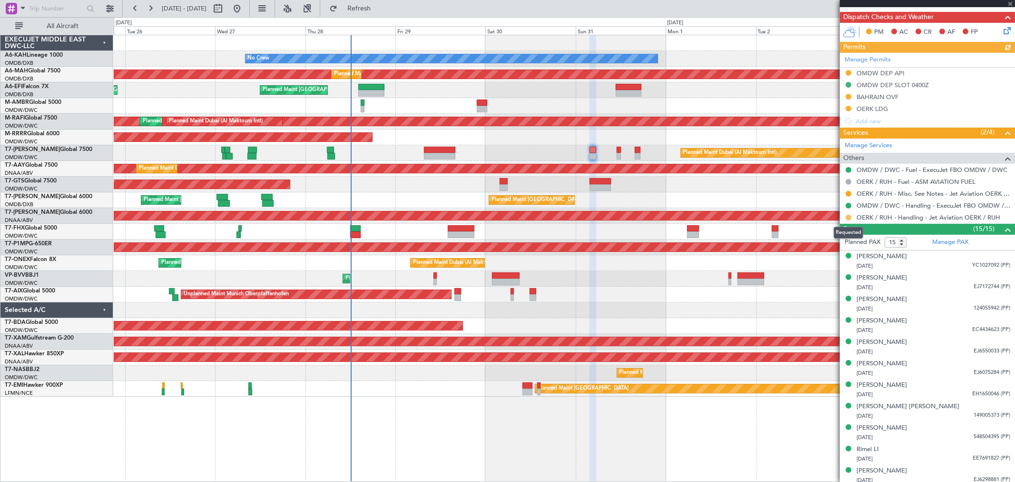
click at [847, 218] on button at bounding box center [849, 218] width 6 height 6
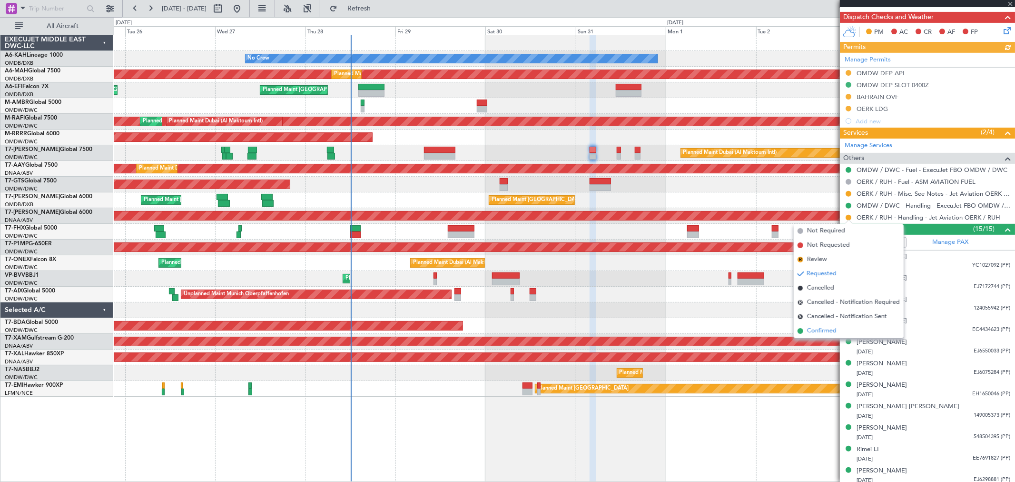
click at [822, 329] on span "Confirmed" at bounding box center [822, 331] width 30 height 10
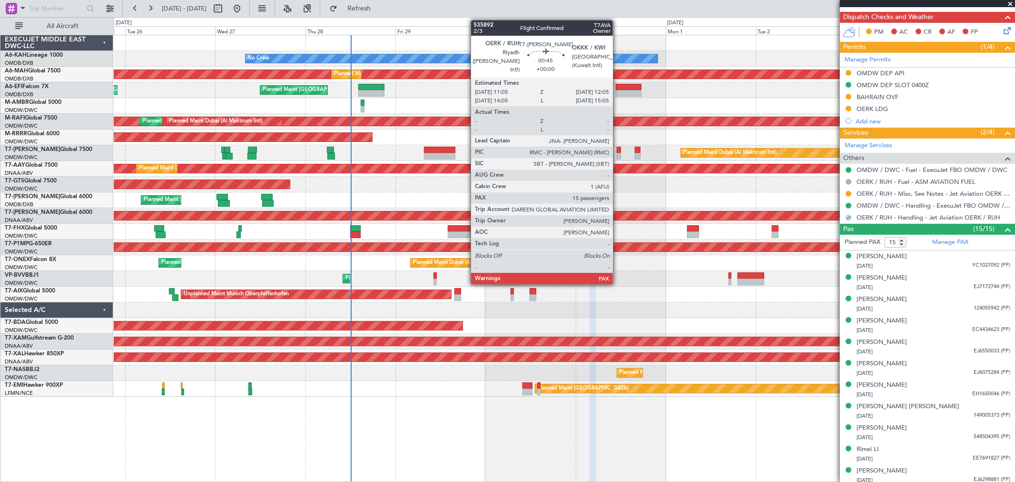
click at [618, 155] on div at bounding box center [619, 156] width 4 height 7
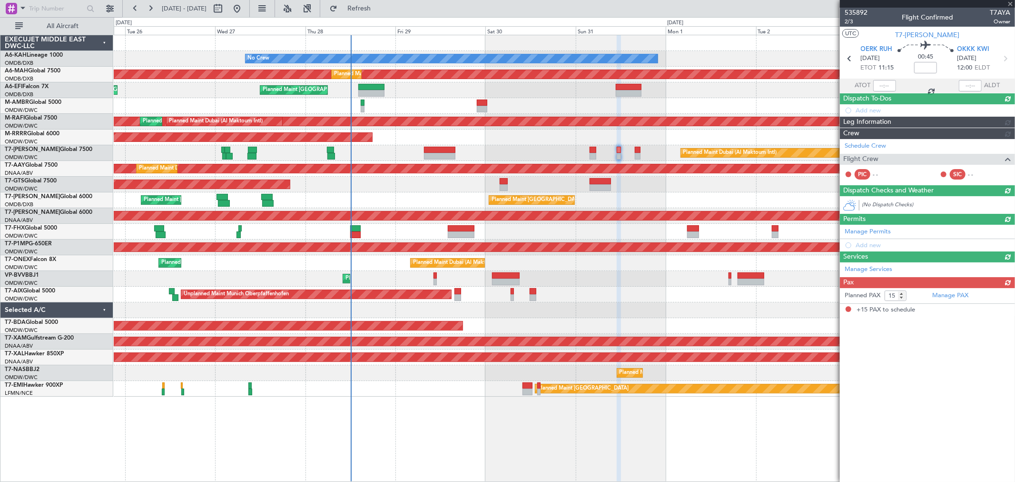
scroll to position [0, 0]
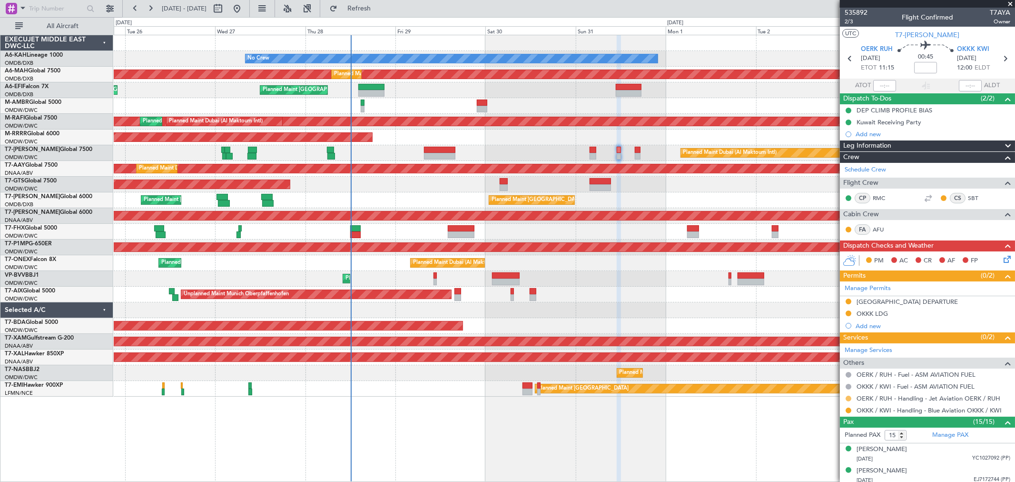
click at [849, 397] on button at bounding box center [849, 399] width 6 height 6
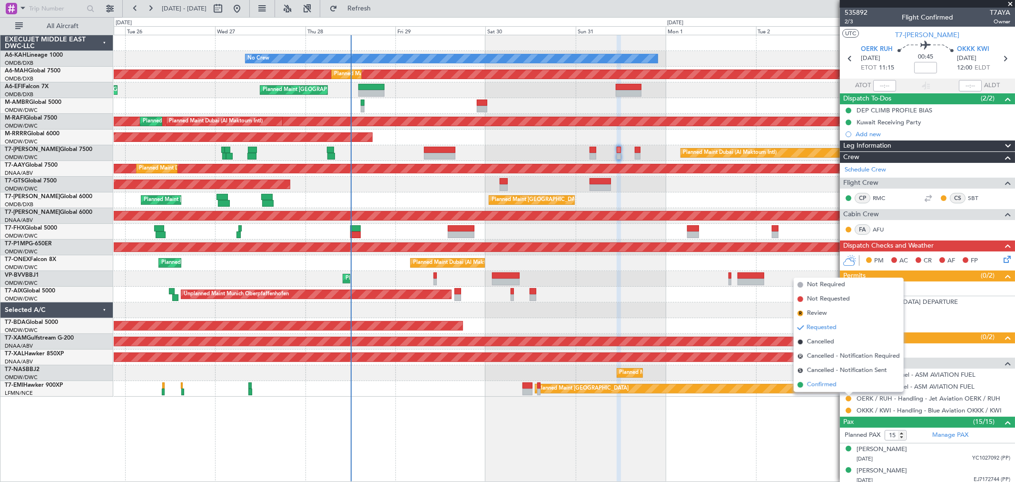
click at [833, 383] on span "Confirmed" at bounding box center [822, 385] width 30 height 10
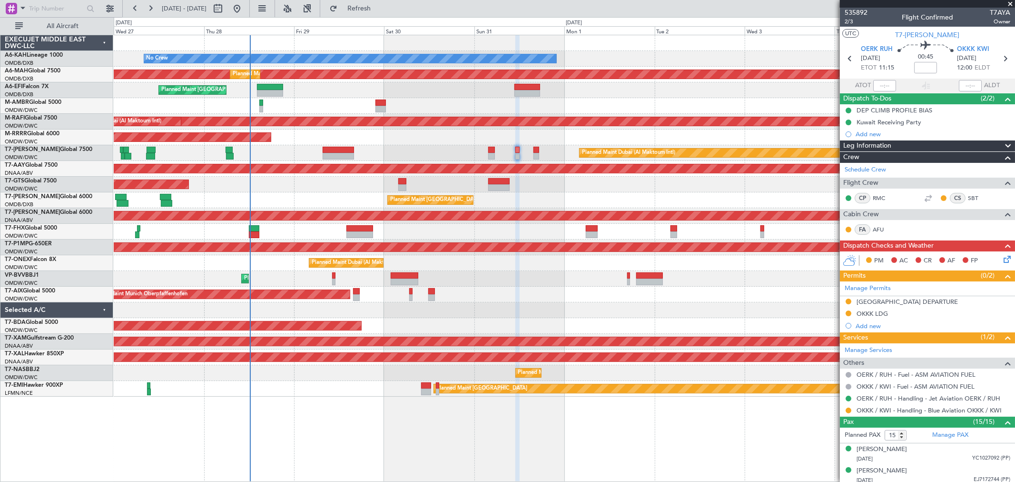
click at [536, 260] on div "No Crew Planned Maint [GEOGRAPHIC_DATA] ([GEOGRAPHIC_DATA]) Planned Maint [GEOG…" at bounding box center [564, 215] width 901 height 361
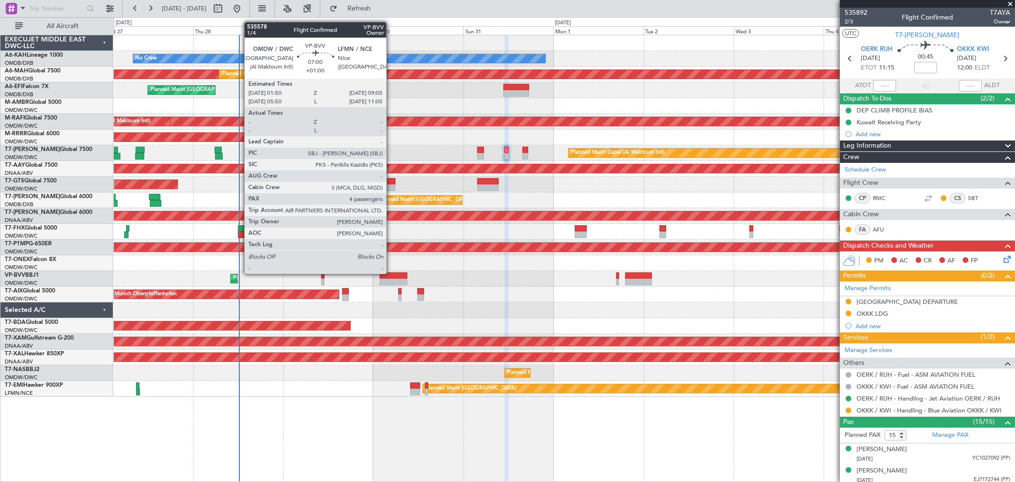
click at [391, 273] on div at bounding box center [394, 275] width 28 height 7
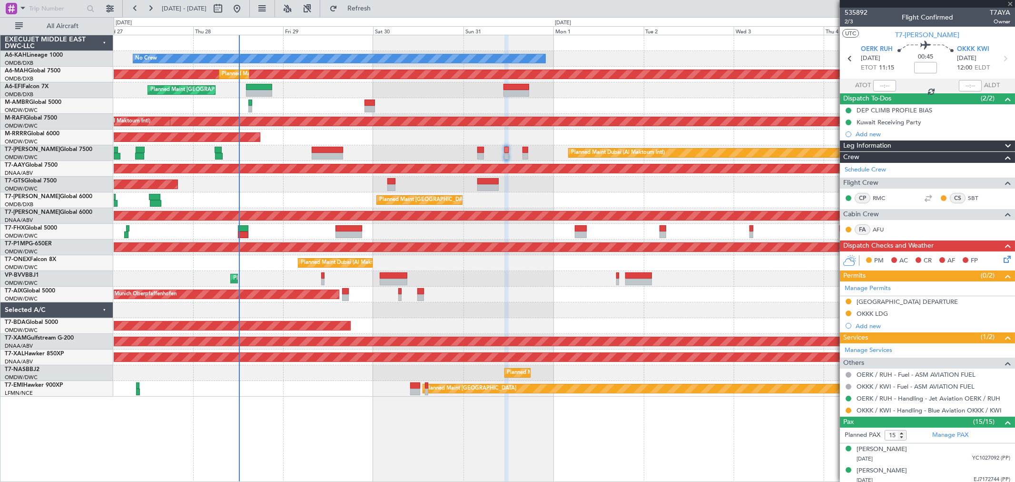
type input "+01:00"
type input "4"
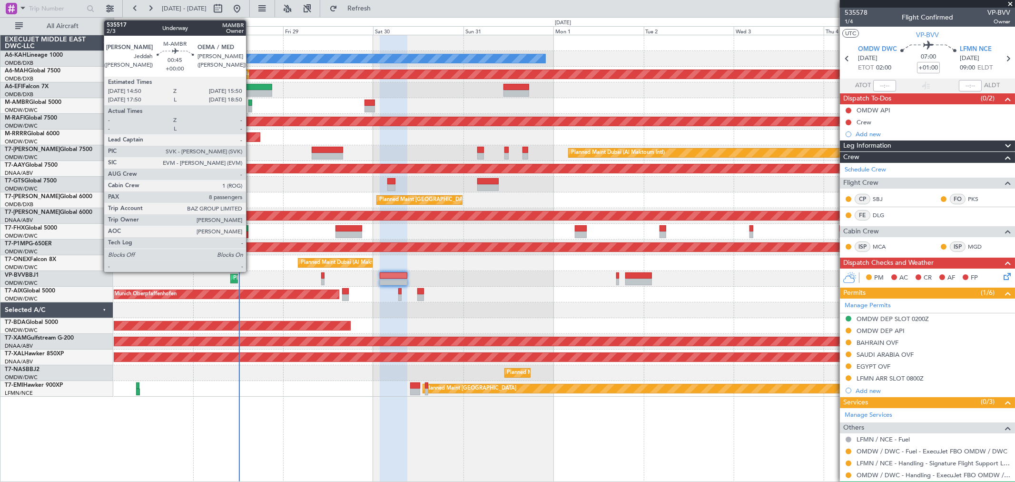
click at [251, 104] on div at bounding box center [250, 102] width 4 height 7
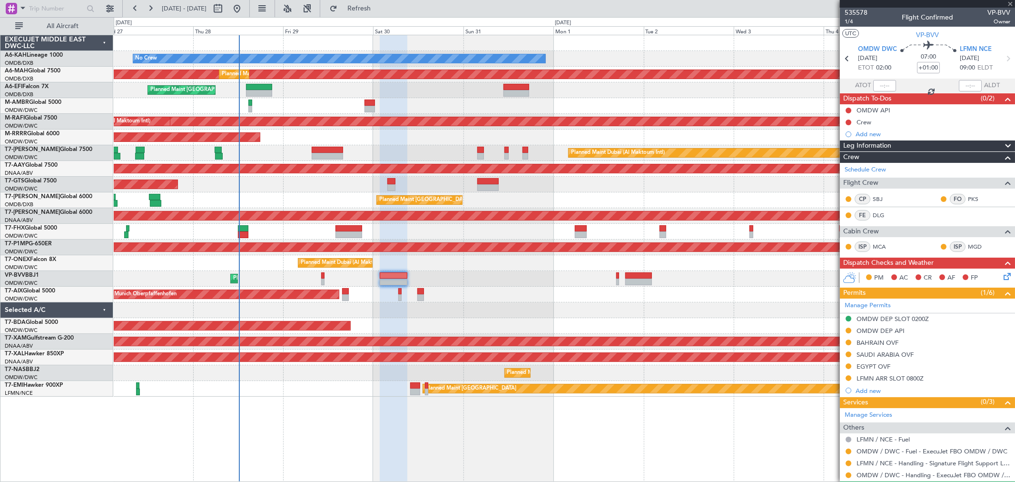
type input "8"
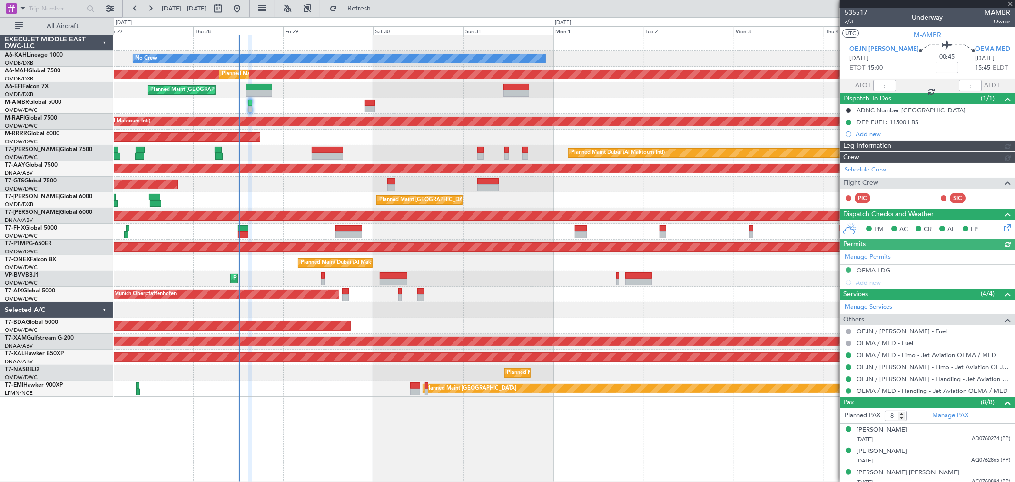
type input "[PERSON_NAME] (ANI)"
type input "7104"
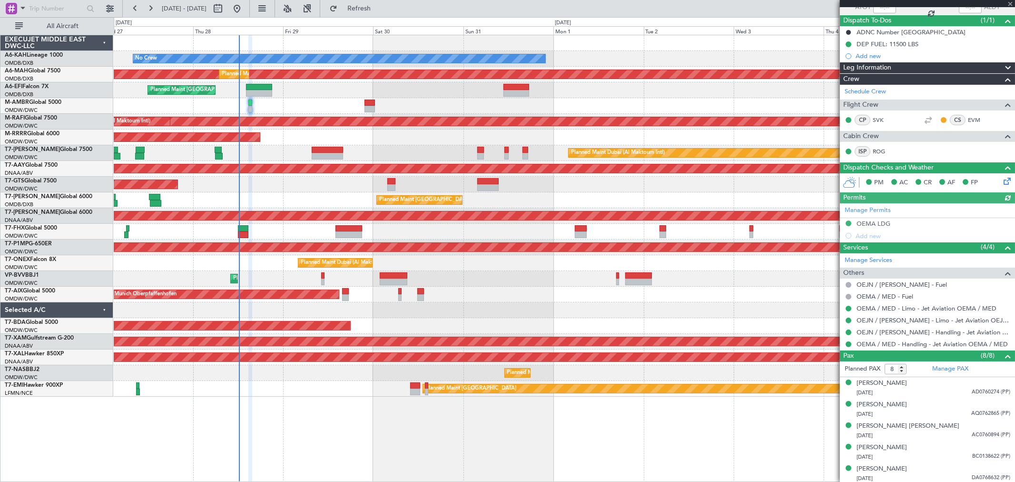
scroll to position [106, 0]
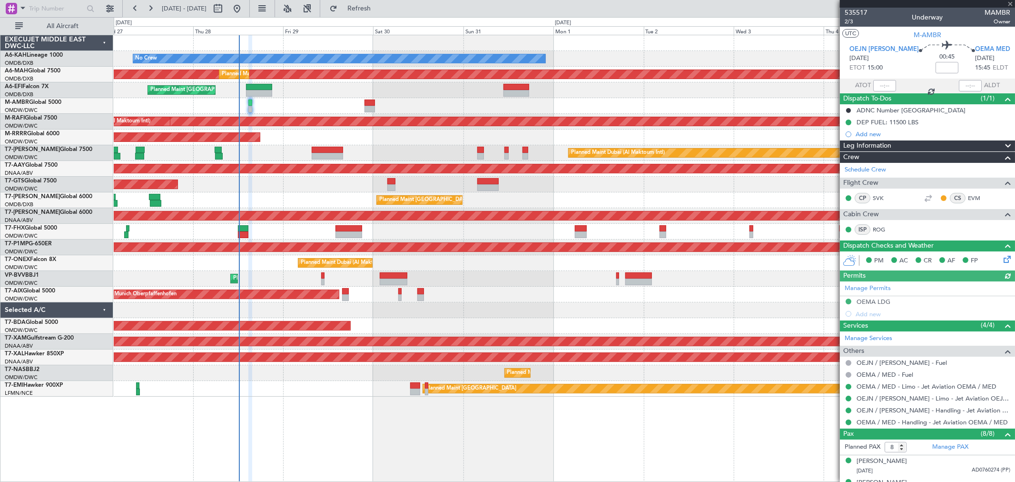
scroll to position [106, 0]
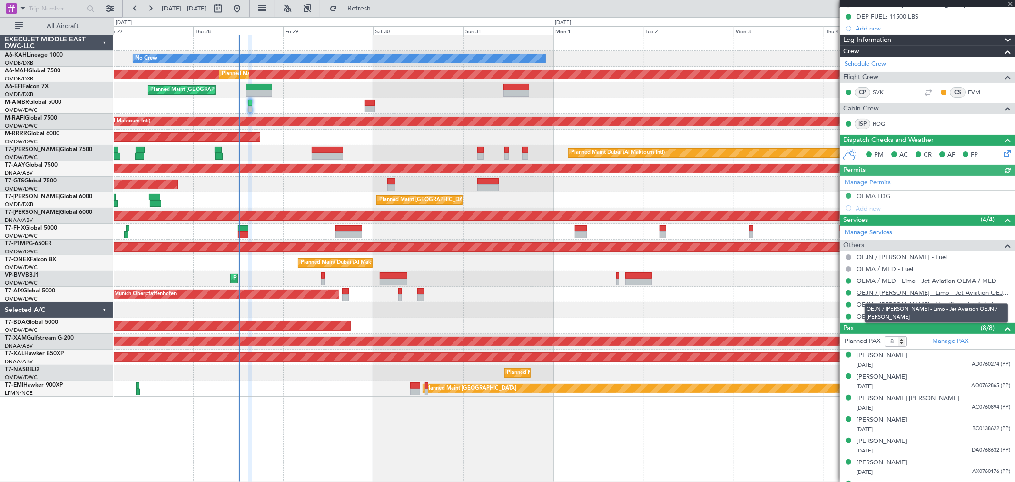
click at [898, 294] on link "OEJN / [PERSON_NAME] - Limo - Jet Aviation OEJN / [PERSON_NAME]" at bounding box center [934, 292] width 154 height 8
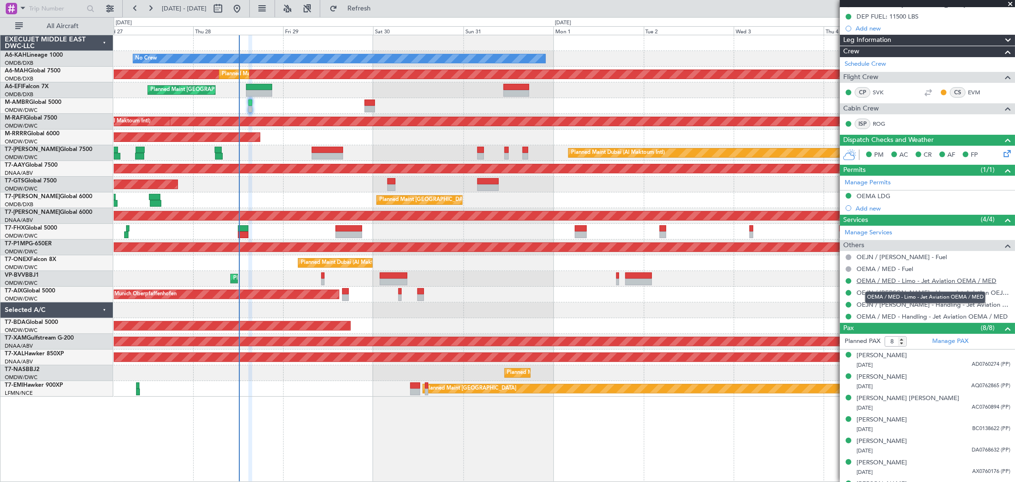
click at [916, 281] on link "OEMA / MED - Limo - Jet Aviation OEMA / MED" at bounding box center [927, 281] width 140 height 8
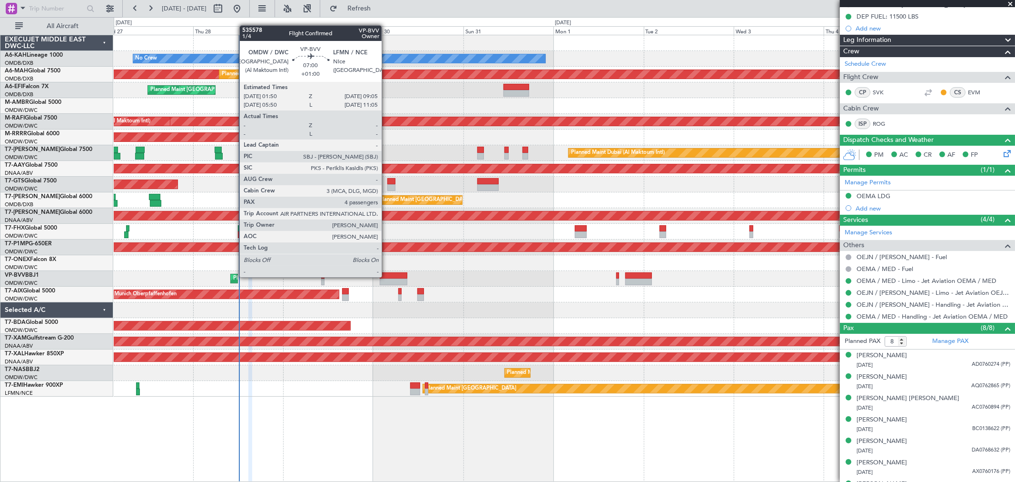
click at [386, 276] on div at bounding box center [394, 275] width 28 height 7
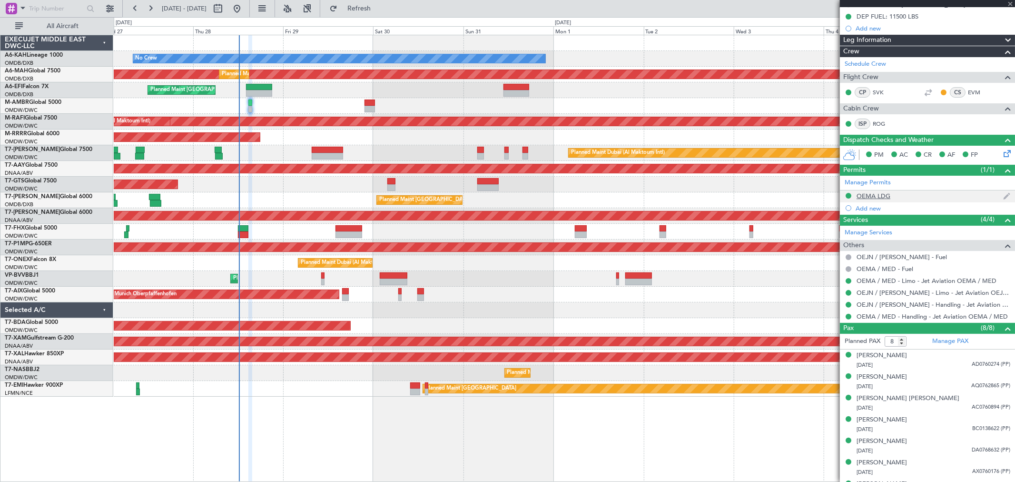
type input "+01:00"
type input "4"
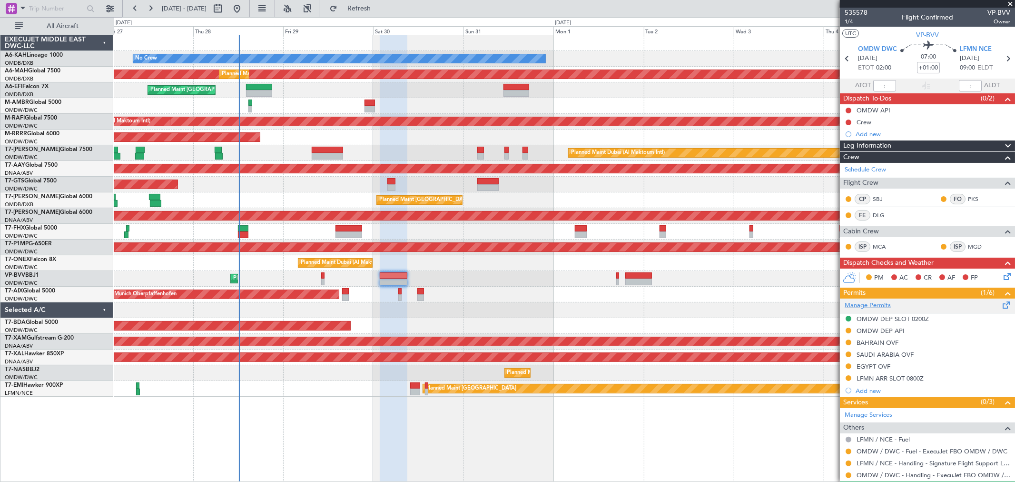
click at [871, 303] on link "Manage Permits" at bounding box center [868, 306] width 46 height 10
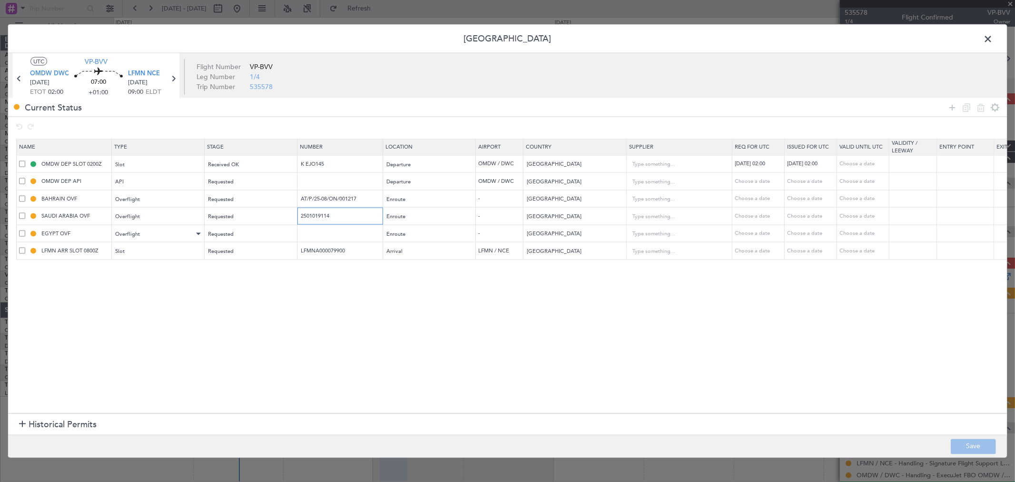
drag, startPoint x: 189, startPoint y: 236, endPoint x: 162, endPoint y: 236, distance: 27.1
click at [167, 236] on table "Name Type Stage Number Location Airport Country Supplier Req For Utc Issued For…" at bounding box center [623, 199] width 1215 height 121
drag, startPoint x: 369, startPoint y: 194, endPoint x: 160, endPoint y: 194, distance: 208.5
click at [160, 194] on tr "BAHRAIN OVF Overflight Requested AT/P/25-08/ON/001217 Enroute - Bahrain Choose …" at bounding box center [624, 199] width 1214 height 18
click at [227, 198] on span "Requested" at bounding box center [221, 198] width 26 height 7
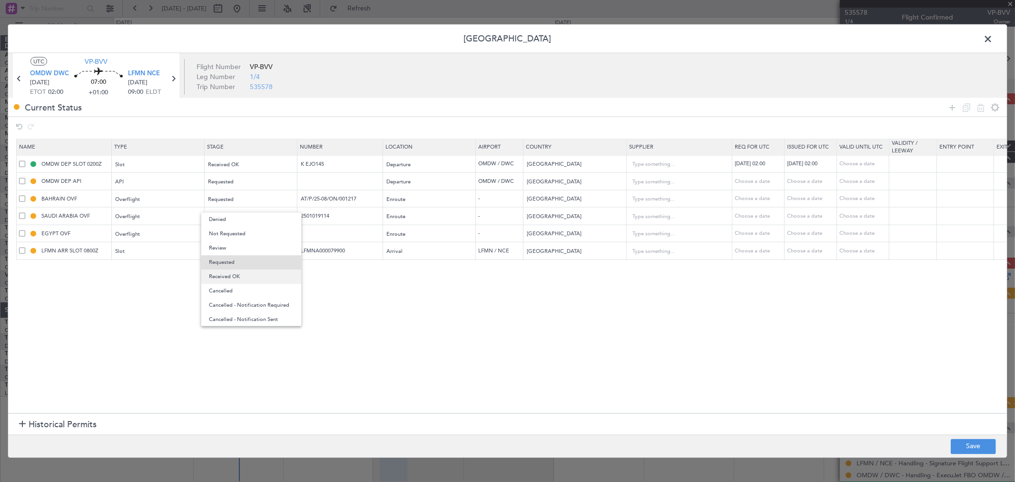
click at [246, 274] on span "Received OK" at bounding box center [251, 276] width 85 height 14
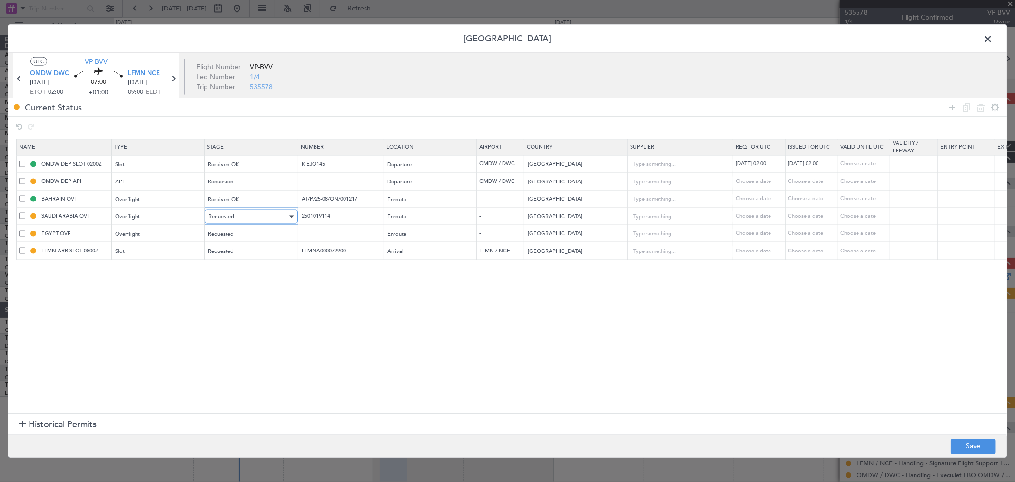
click at [238, 221] on div "Requested" at bounding box center [247, 216] width 79 height 14
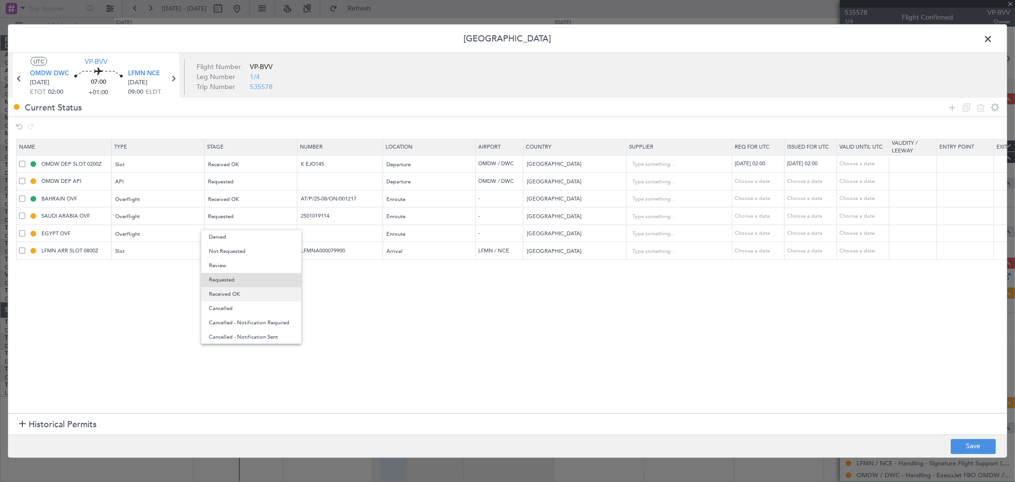
click at [243, 298] on span "Received OK" at bounding box center [251, 294] width 85 height 14
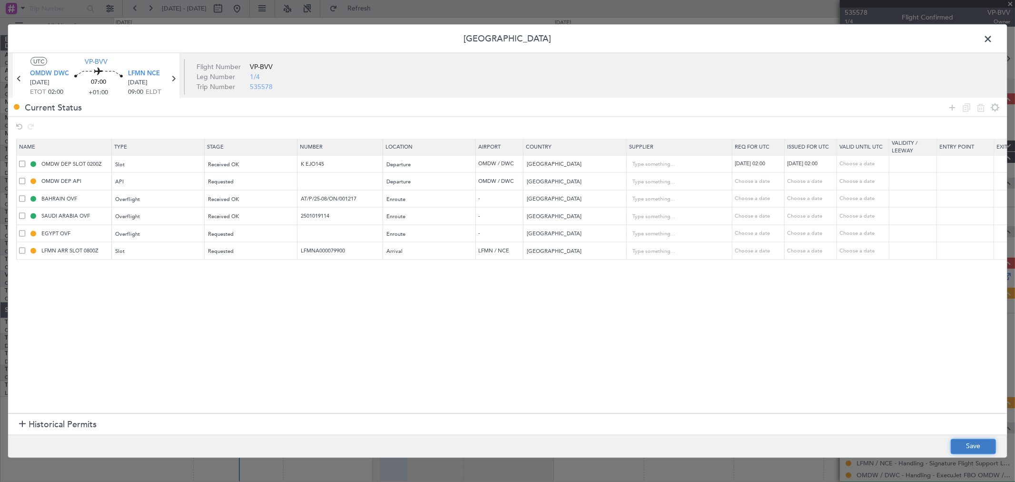
click at [977, 444] on button "Save" at bounding box center [973, 445] width 45 height 15
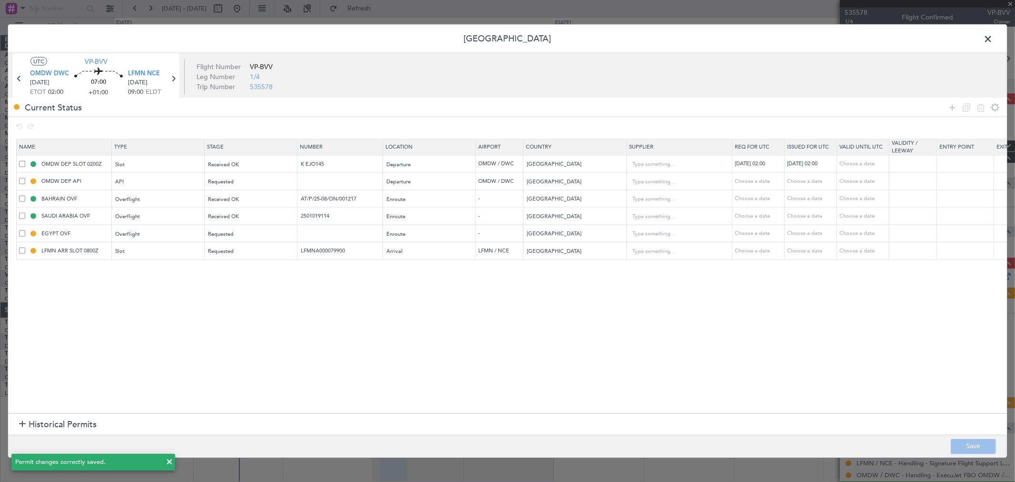
click at [993, 41] on span at bounding box center [993, 41] width 0 height 19
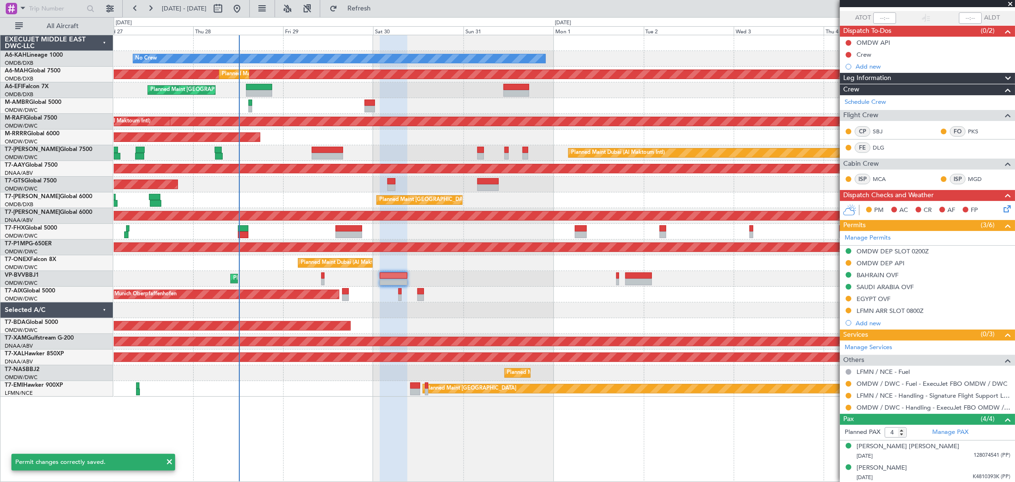
scroll to position [106, 0]
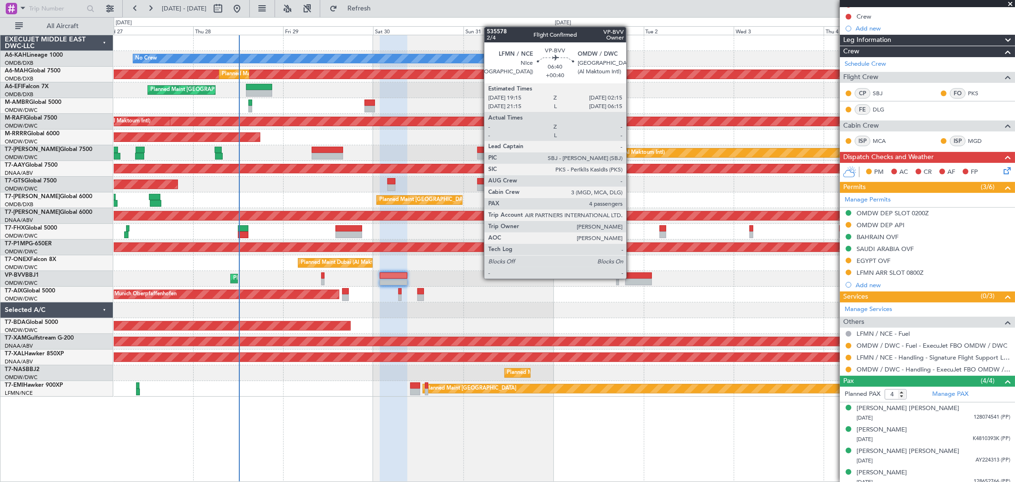
click at [631, 277] on div at bounding box center [638, 275] width 27 height 7
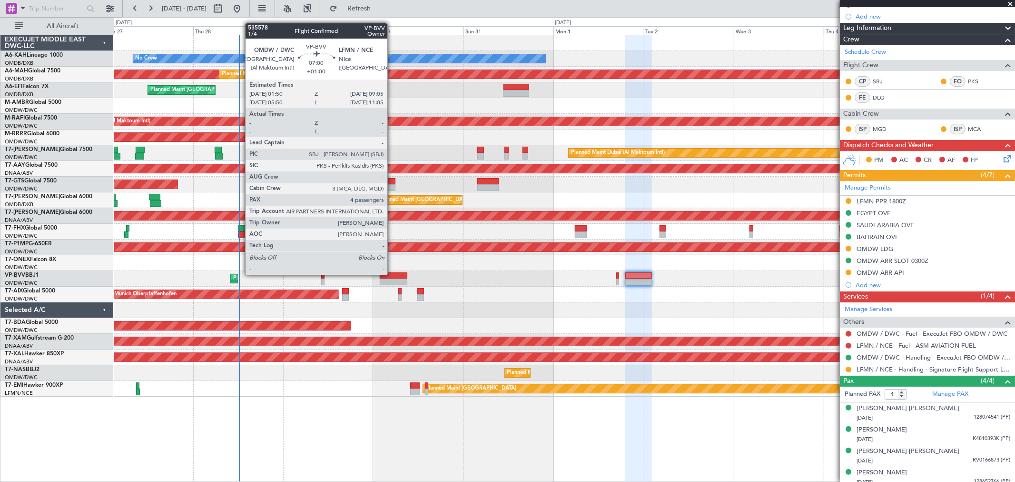
click at [392, 274] on div at bounding box center [394, 275] width 28 height 7
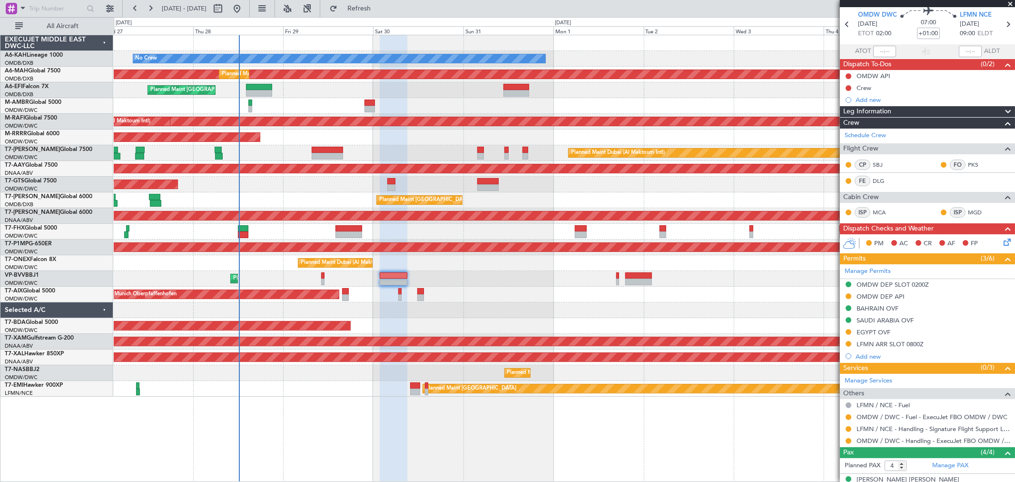
scroll to position [53, 0]
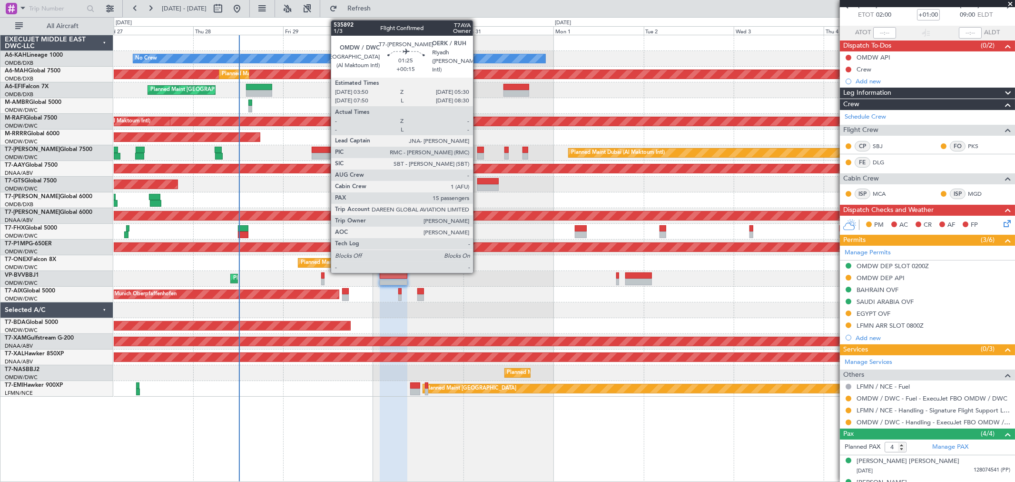
click at [478, 154] on div at bounding box center [480, 156] width 7 height 7
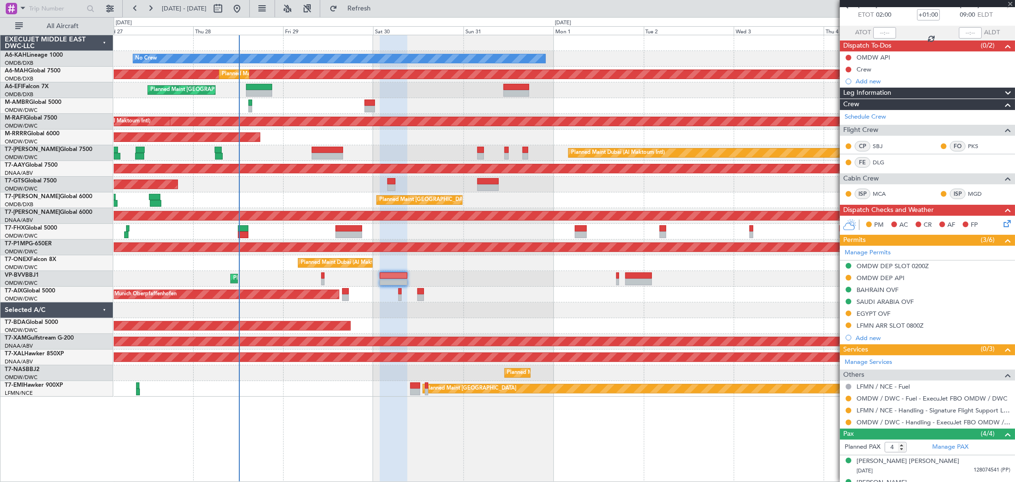
type input "+00:15"
type input "15"
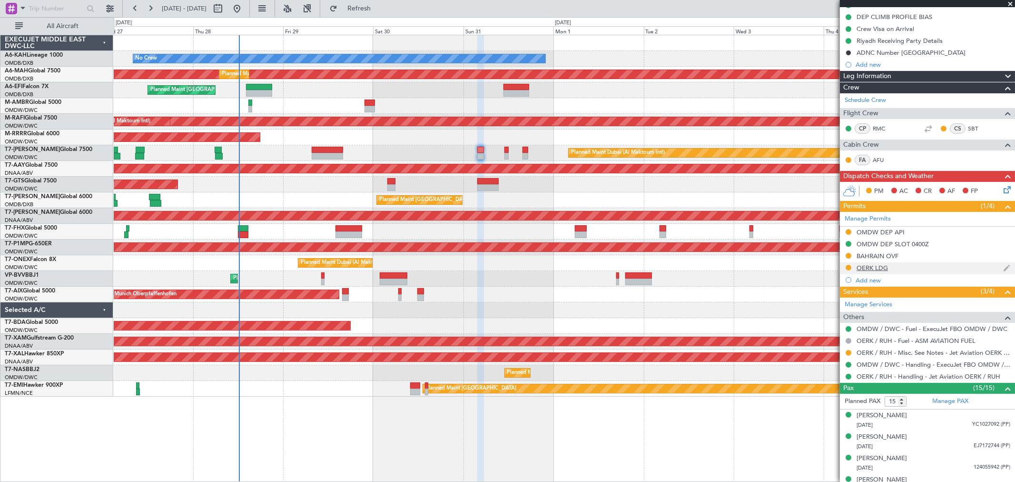
scroll to position [106, 0]
click at [921, 355] on link "OERK / RUH - Misc. See Notes - Jet Aviation OERK / RUH" at bounding box center [934, 352] width 154 height 8
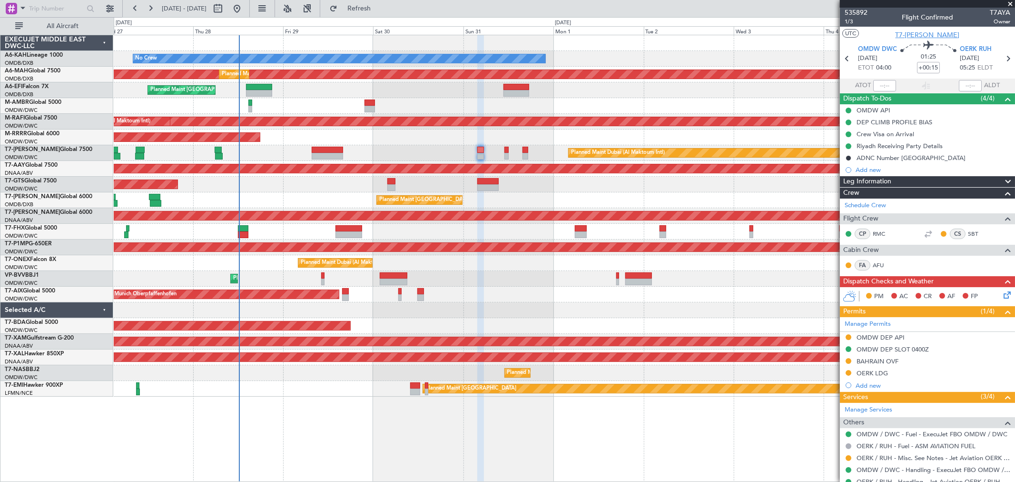
click at [932, 34] on span "T7-[PERSON_NAME]" at bounding box center [928, 35] width 64 height 10
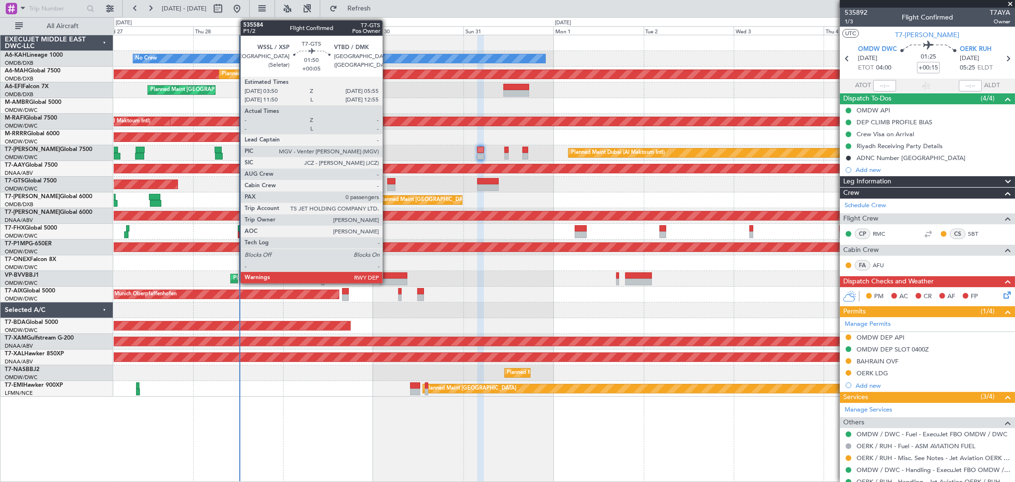
click at [387, 184] on div at bounding box center [391, 187] width 8 height 7
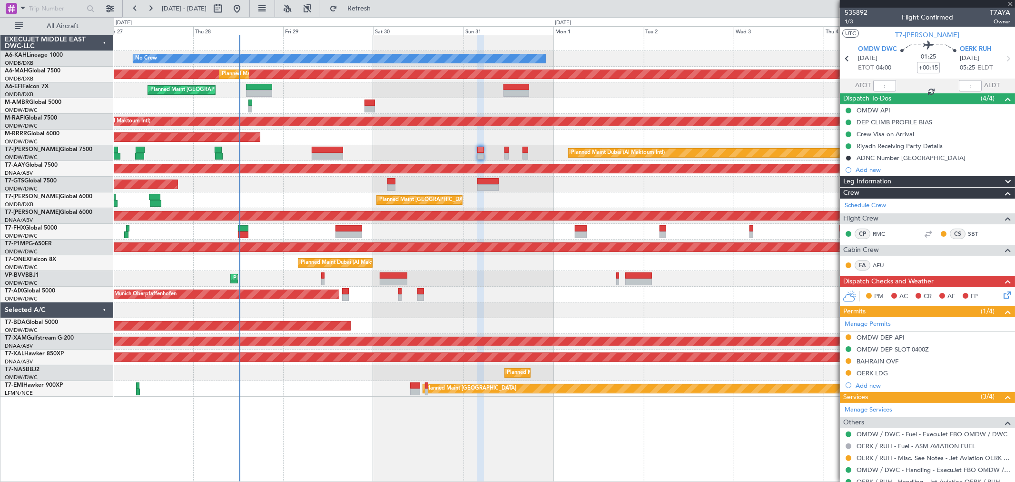
type input "+00:05"
type input "0"
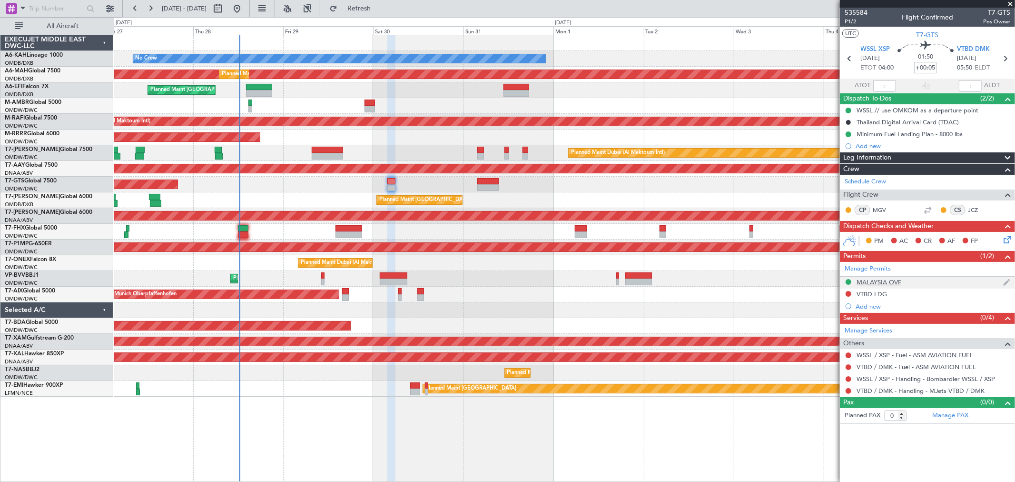
click at [911, 283] on div "MALAYSIA OVF" at bounding box center [927, 283] width 175 height 12
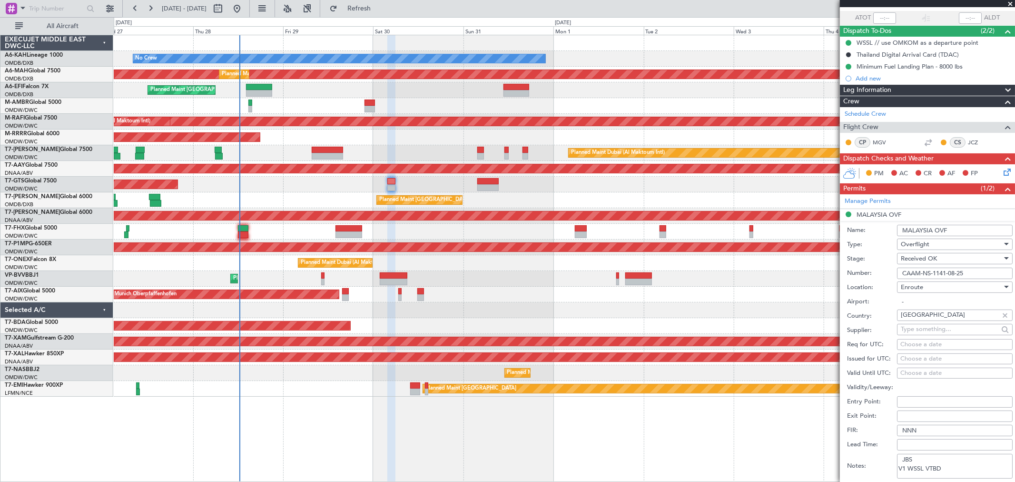
scroll to position [106, 0]
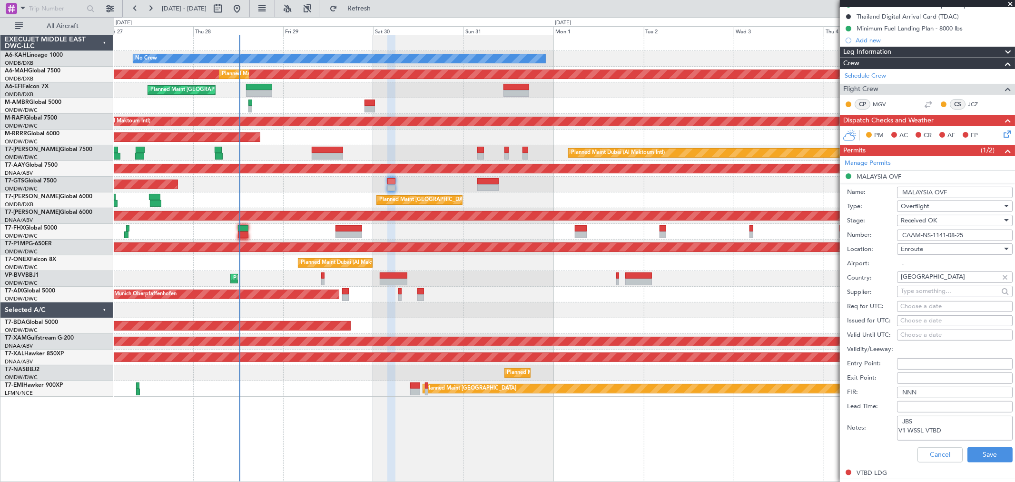
click at [768, 235] on fb-app "27 Aug 2025 - 06 Sep 2025 Refresh Quick Links All Aircraft No Crew Planned Main…" at bounding box center [507, 244] width 1015 height 475
click at [928, 456] on button "Cancel" at bounding box center [940, 454] width 45 height 15
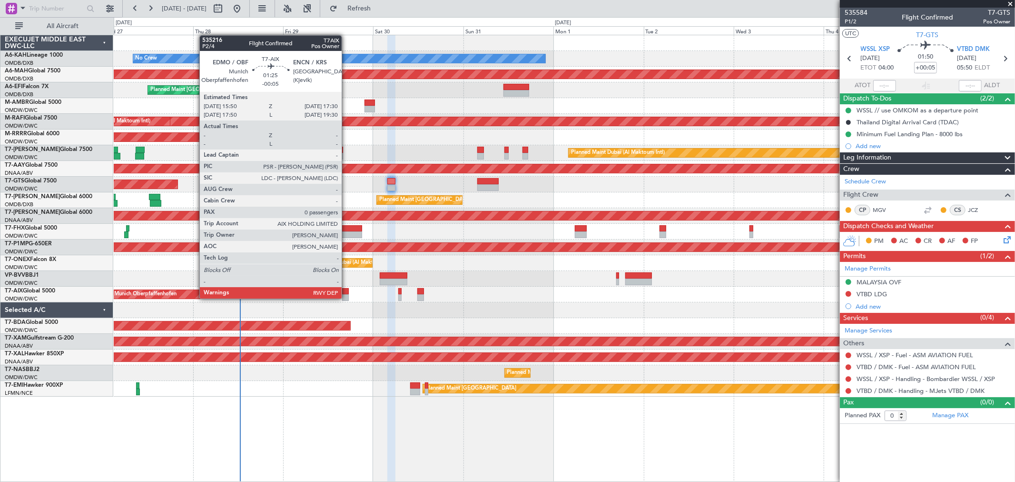
click at [347, 297] on div at bounding box center [345, 297] width 7 height 7
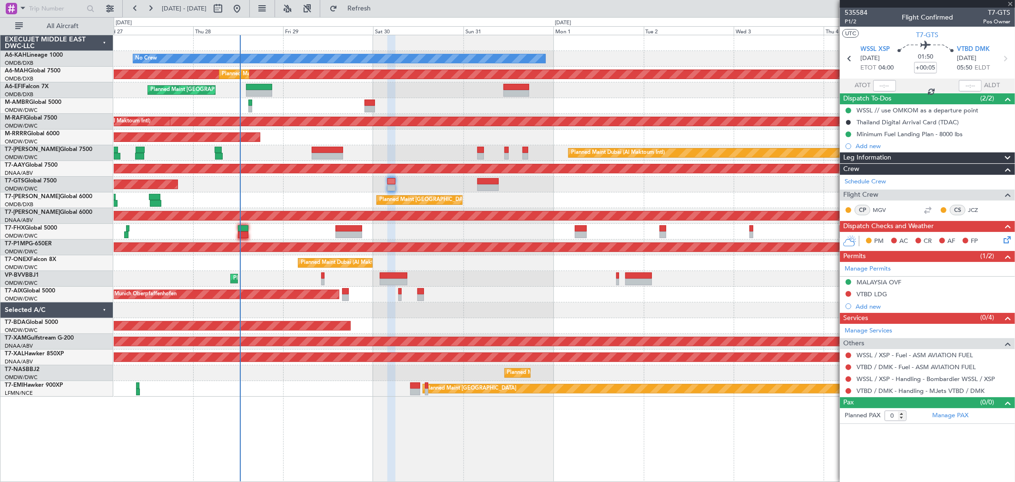
type input "-00:05"
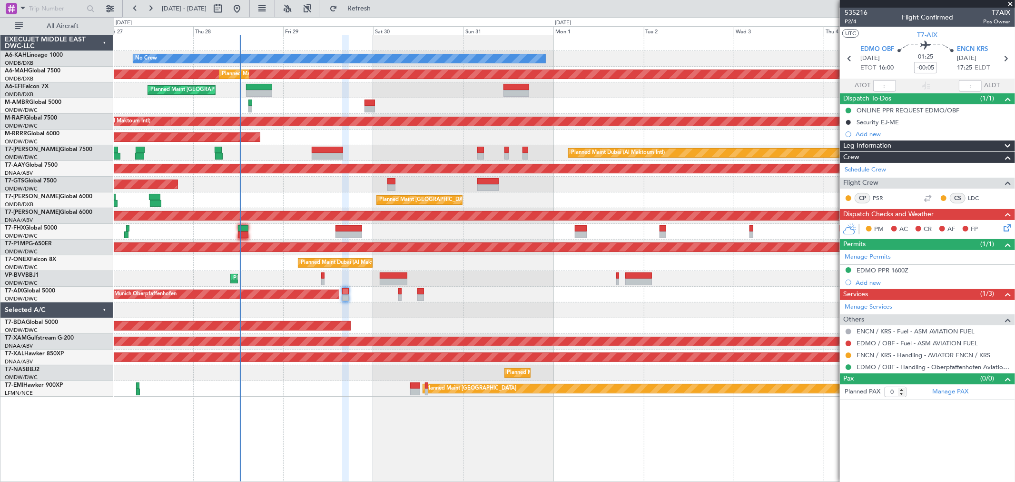
click at [606, 301] on div "Unplanned Maint Munich Oberpfaffenhofen" at bounding box center [564, 295] width 901 height 16
click at [522, 313] on div at bounding box center [564, 310] width 901 height 16
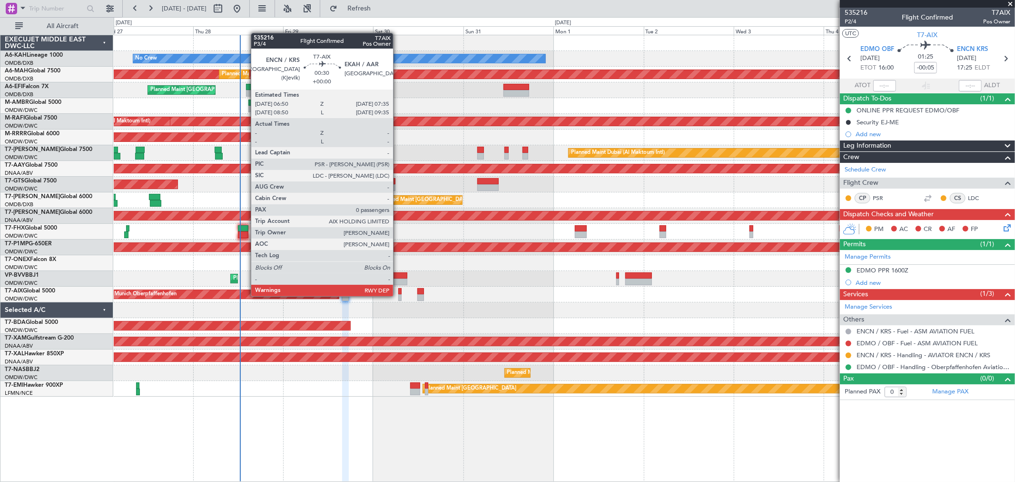
click at [398, 295] on div at bounding box center [399, 297] width 3 height 7
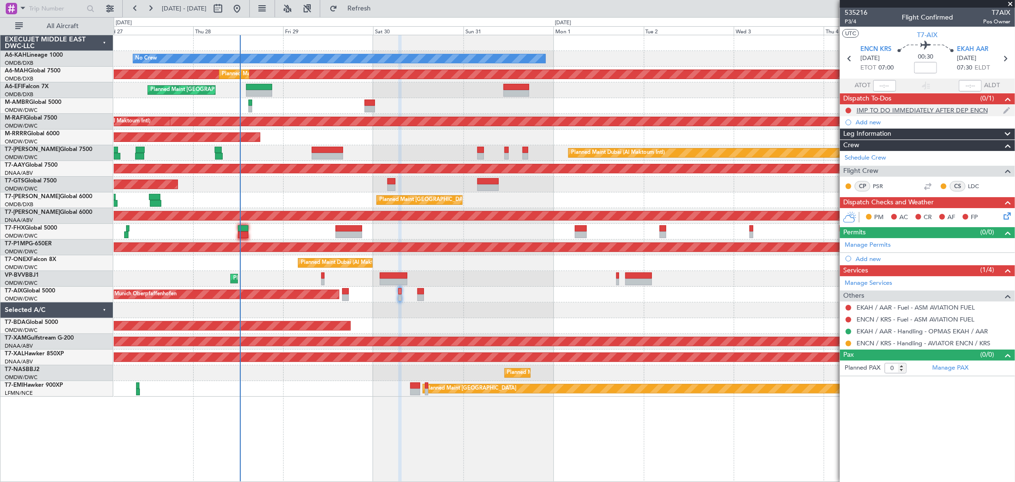
click at [919, 109] on div "IMP TO DO IMMEDIATELY AFTER DEP ENCN" at bounding box center [922, 110] width 131 height 8
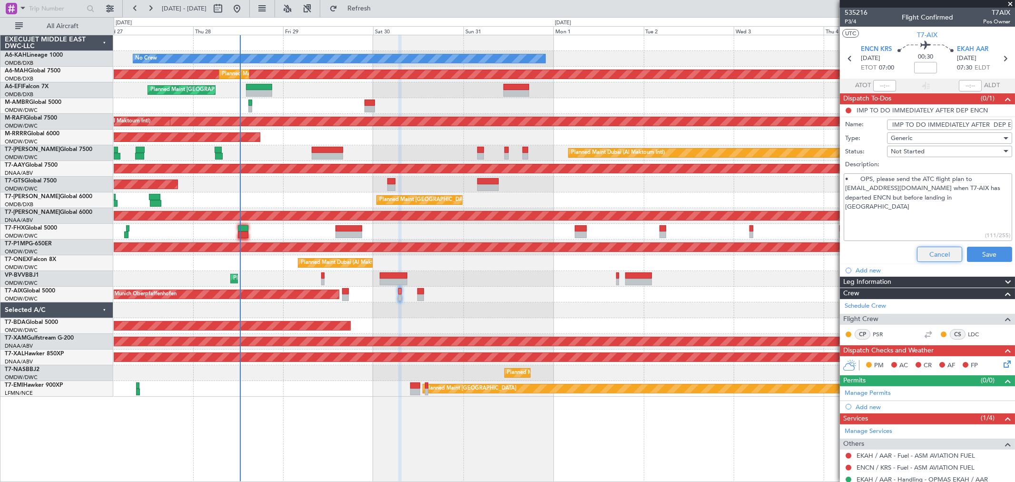
click at [920, 258] on button "Cancel" at bounding box center [939, 254] width 45 height 15
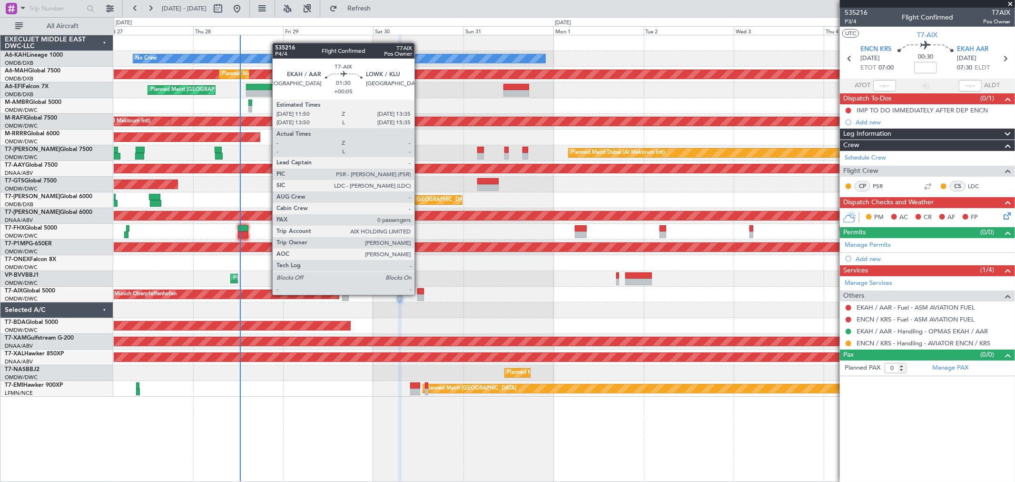
click at [419, 294] on div at bounding box center [420, 297] width 7 height 7
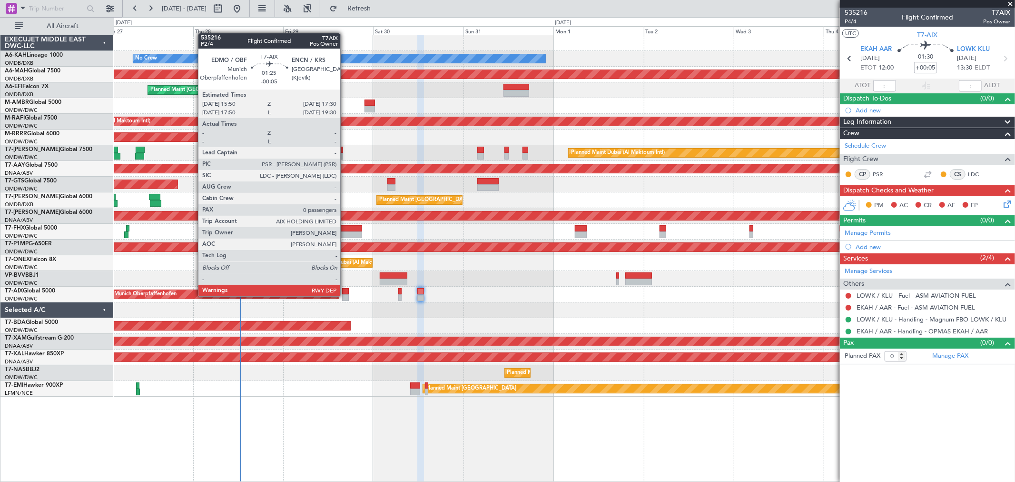
click at [345, 295] on div at bounding box center [345, 297] width 7 height 7
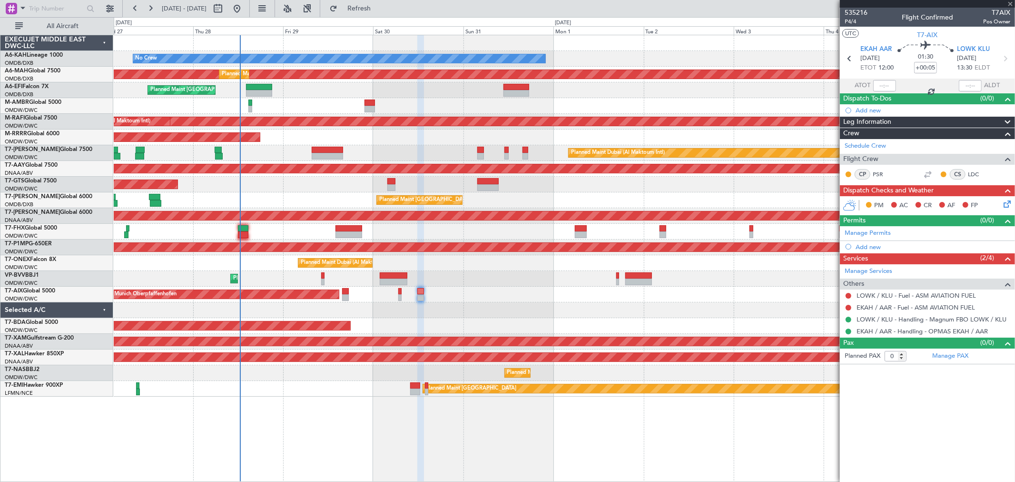
type input "-00:05"
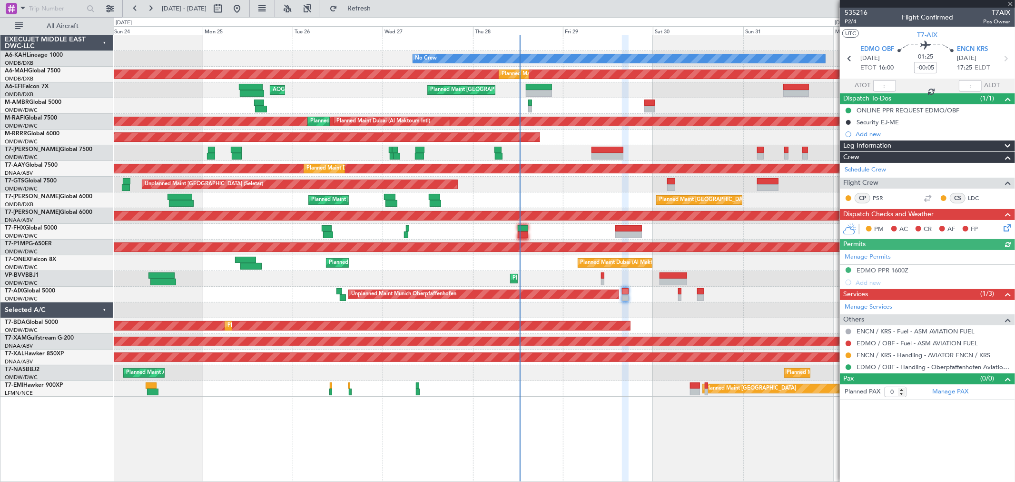
click at [679, 99] on div "No Crew Planned Maint Dubai (Al Maktoum Intl) Planned Maint Dubai (Dubai Intl) …" at bounding box center [564, 215] width 901 height 361
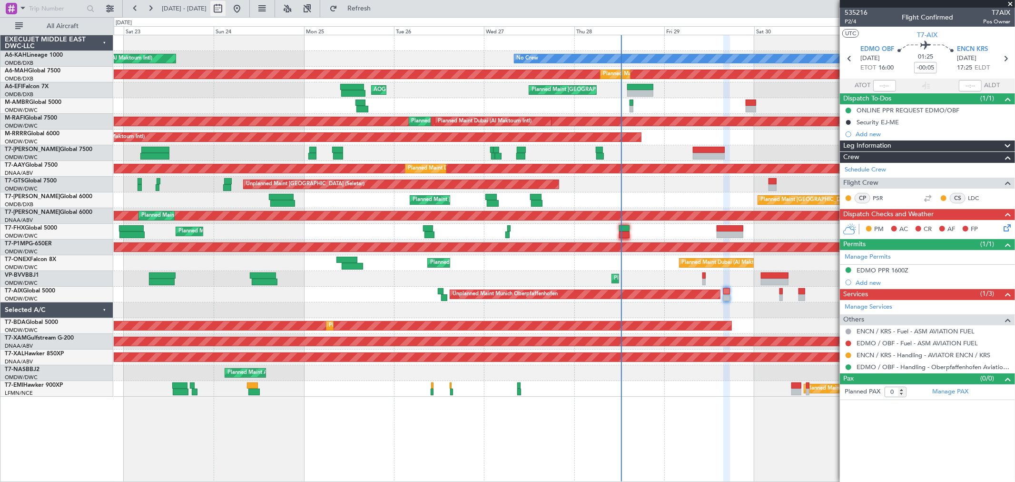
click at [226, 10] on button at bounding box center [217, 8] width 15 height 15
select select "8"
select select "2025"
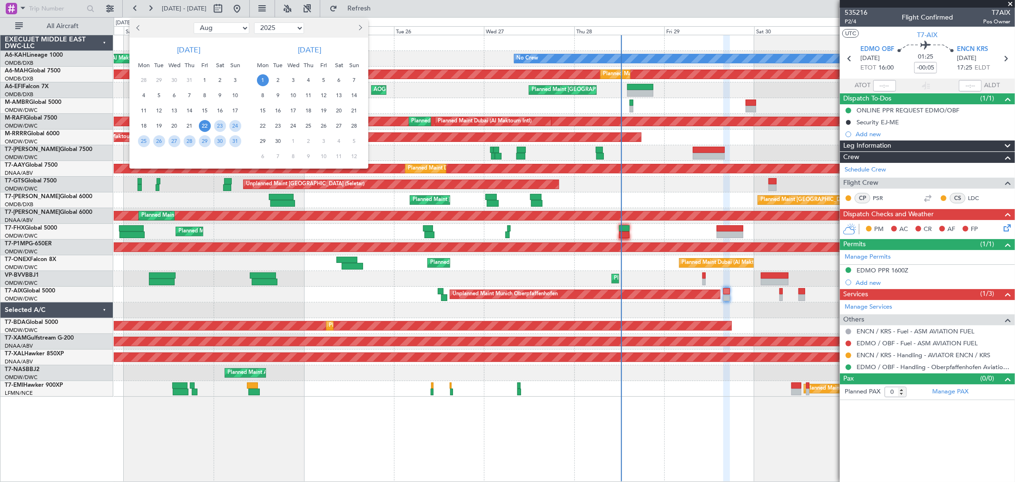
click at [130, 31] on div at bounding box center [160, 27] width 62 height 15
click at [134, 29] on button "Previous month" at bounding box center [138, 27] width 10 height 15
click at [134, 28] on button "Previous month" at bounding box center [138, 27] width 10 height 15
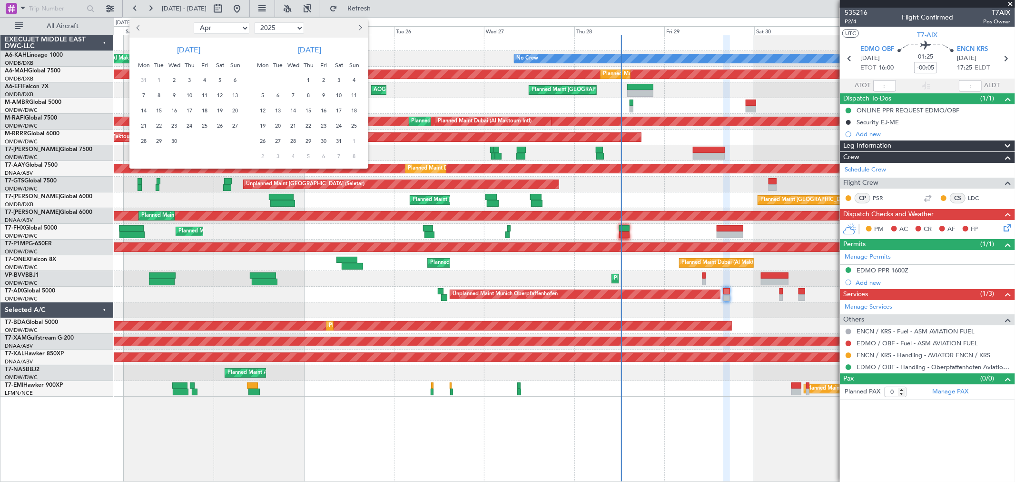
click at [134, 28] on button "Previous month" at bounding box center [138, 27] width 10 height 15
select select "2"
click at [205, 96] on span "7" at bounding box center [205, 95] width 12 height 12
click at [205, 97] on span "7" at bounding box center [205, 95] width 12 height 12
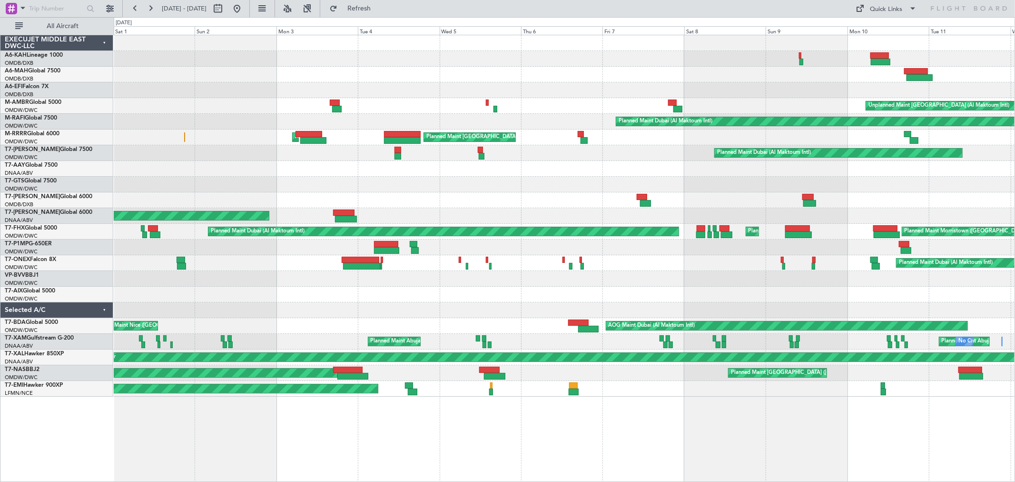
click at [550, 200] on div "Planned Maint Budapest (Ferenc Liszt Intl) Unplanned Maint Dubai (Al Maktoum In…" at bounding box center [564, 215] width 901 height 361
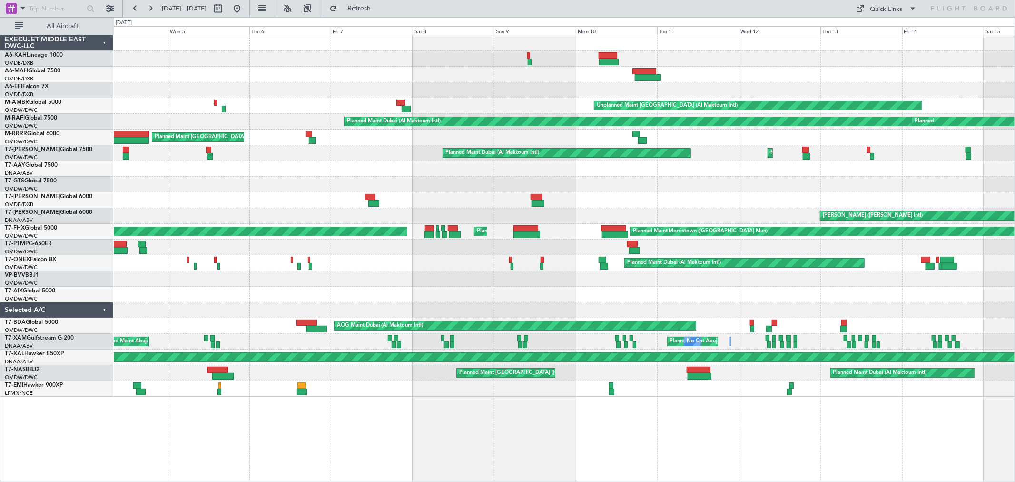
click at [300, 167] on div "Planned Maint Dubai (Dubai Intl) Unplanned Maint Dubai (Al Maktoum Intl) Planne…" at bounding box center [564, 215] width 901 height 361
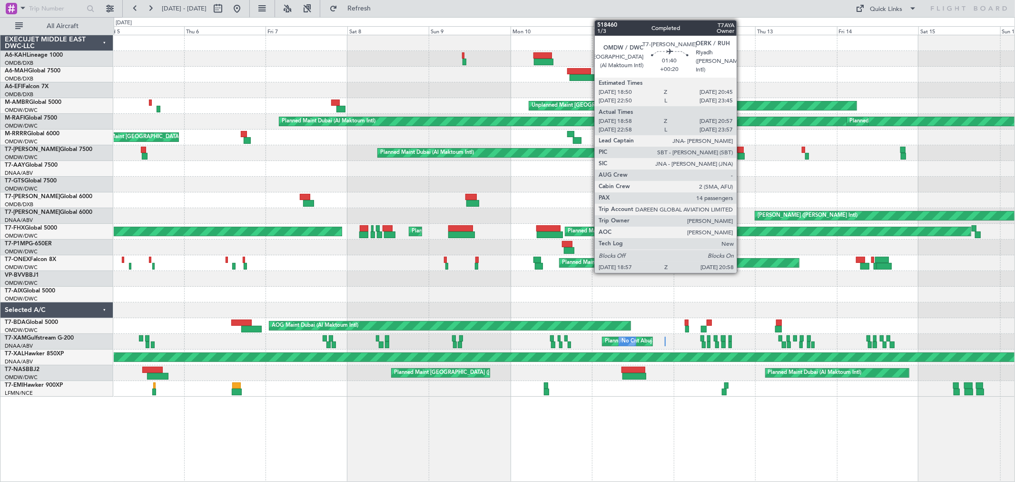
click at [741, 155] on div at bounding box center [741, 156] width 7 height 7
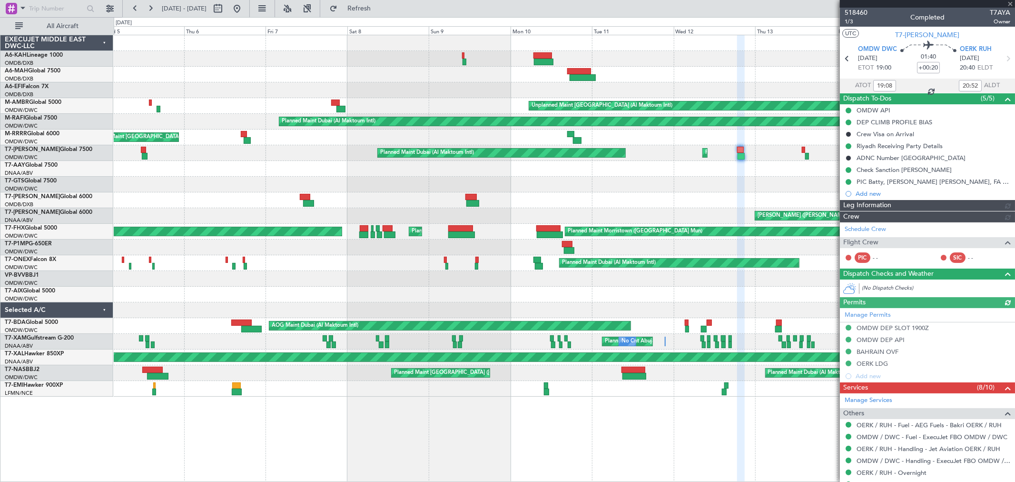
type input "Rohit Roy (ROY)"
type input "5386"
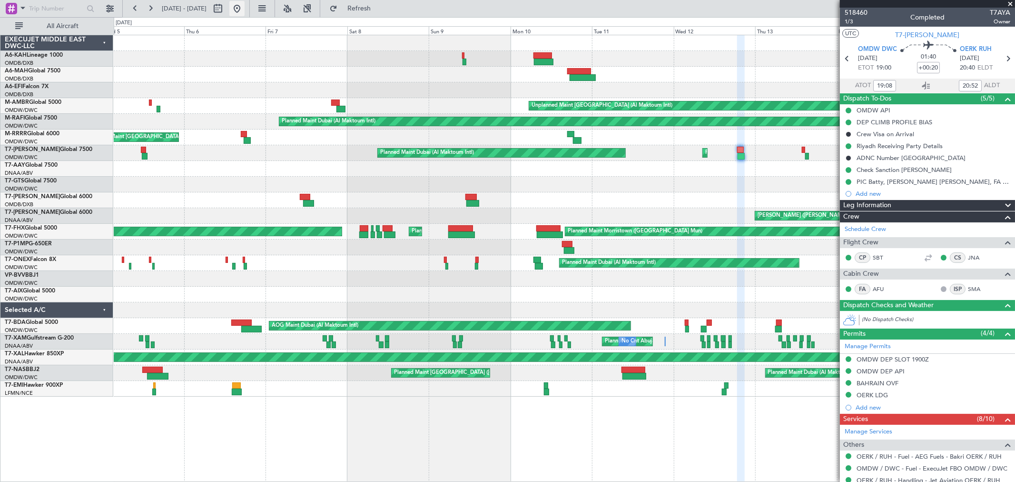
click at [245, 9] on button at bounding box center [236, 8] width 15 height 15
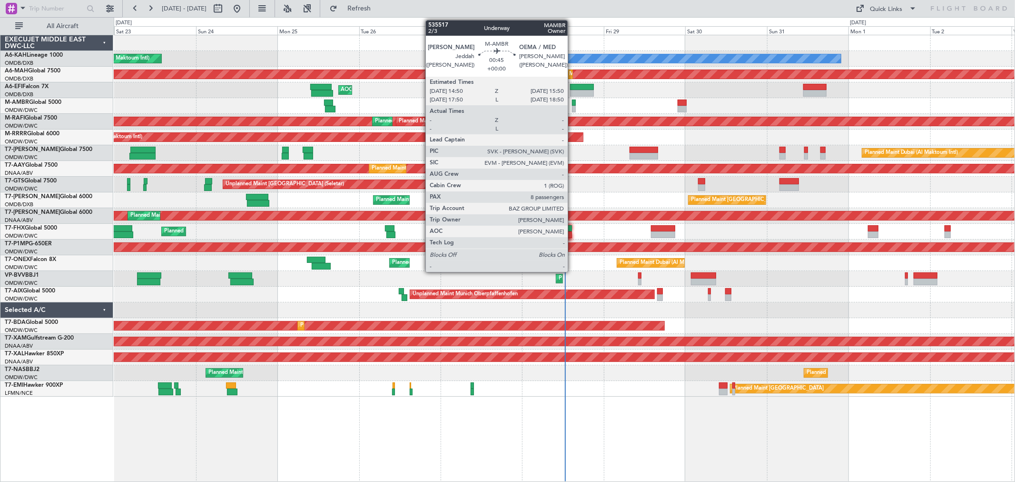
click at [573, 107] on div at bounding box center [574, 109] width 4 height 7
click at [574, 110] on div at bounding box center [574, 109] width 4 height 7
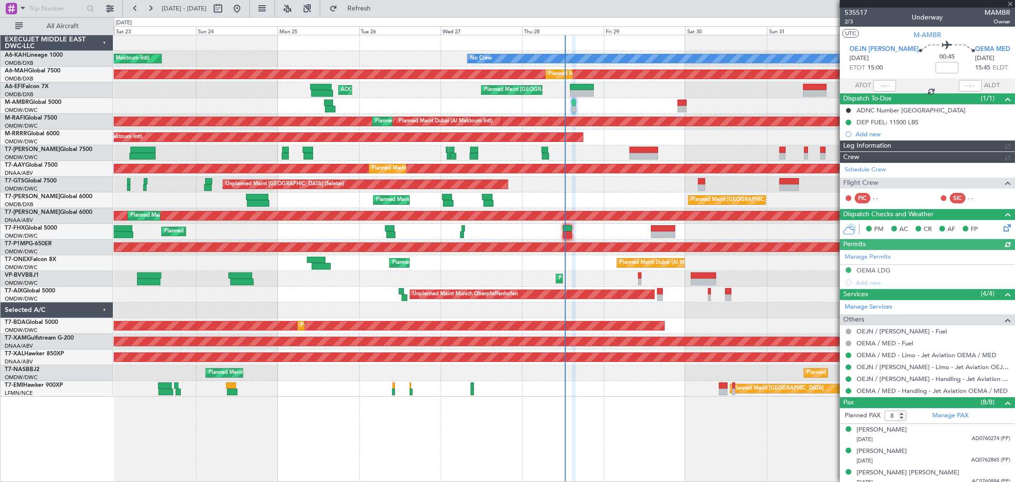
type input "[PERSON_NAME] (ANI)"
type input "7104"
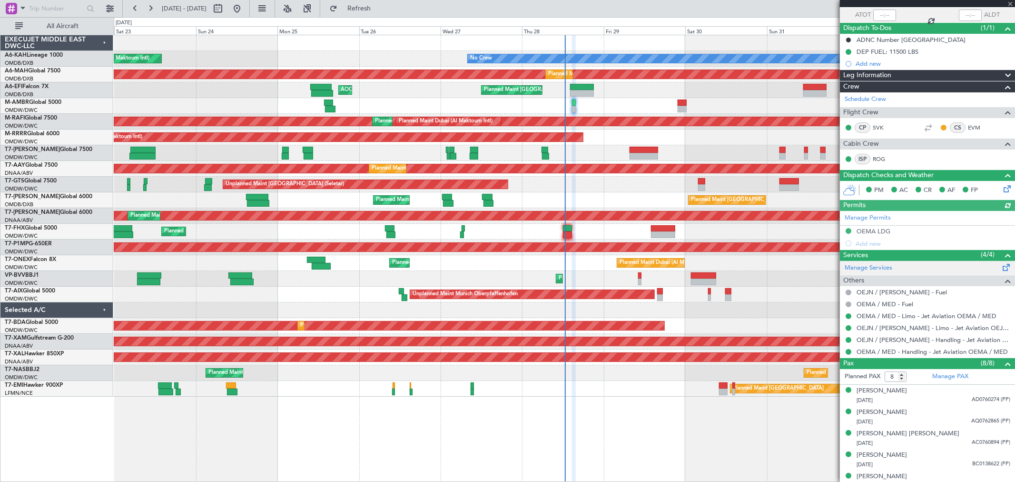
scroll to position [106, 0]
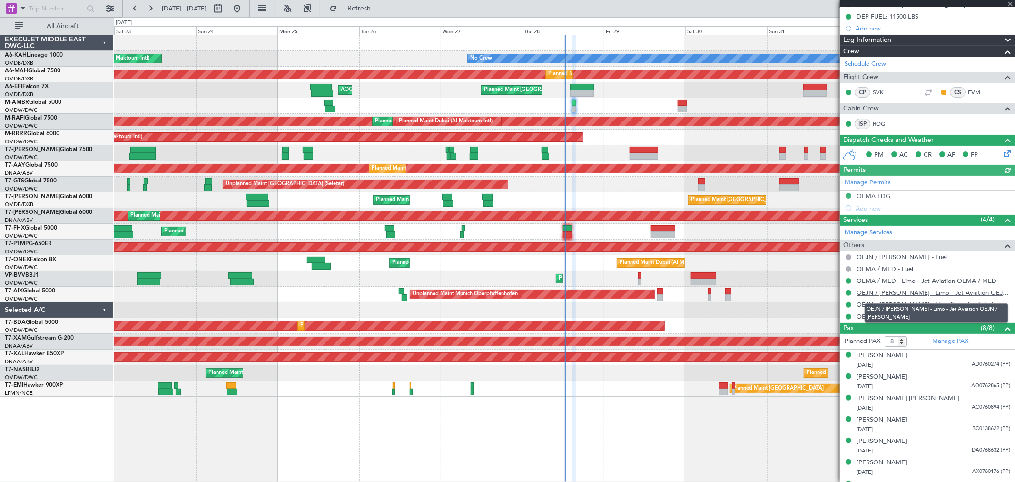
click at [905, 294] on link "OEJN / JED - Limo - Jet Aviation OEJN / JED" at bounding box center [934, 292] width 154 height 8
type input "[PERSON_NAME] (ANI)"
type input "7104"
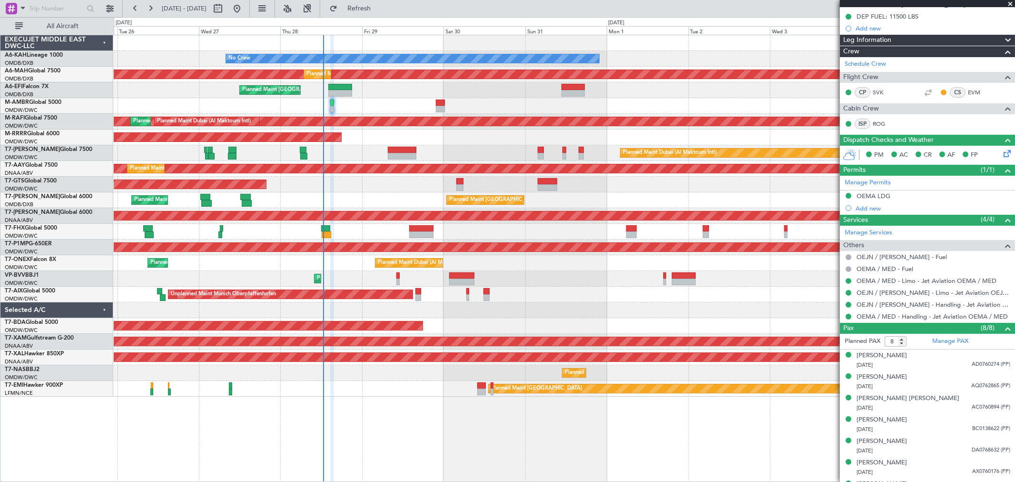
click at [374, 244] on div "No Crew Planned Maint Dubai (Al Maktoum Intl) Planned Maint Dubai (Dubai Intl) …" at bounding box center [564, 215] width 901 height 361
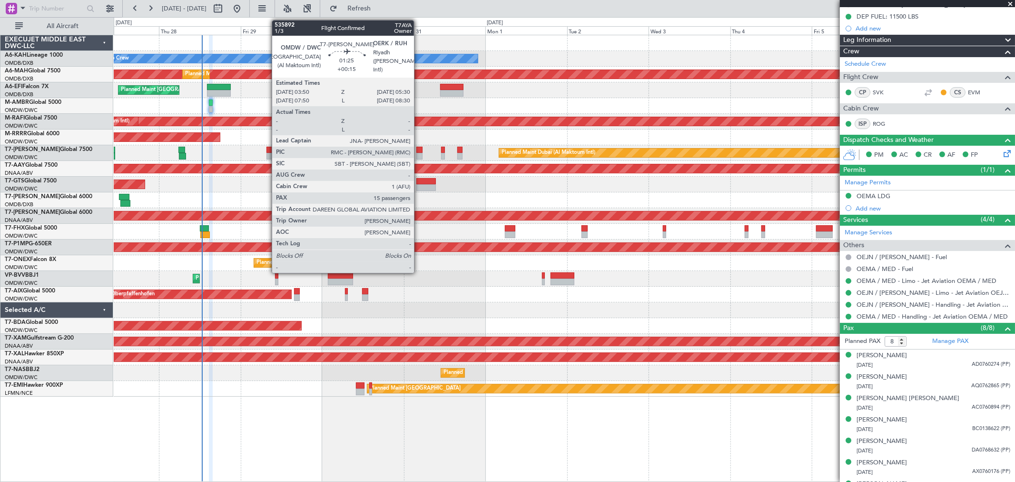
click at [419, 158] on div at bounding box center [419, 156] width 6 height 7
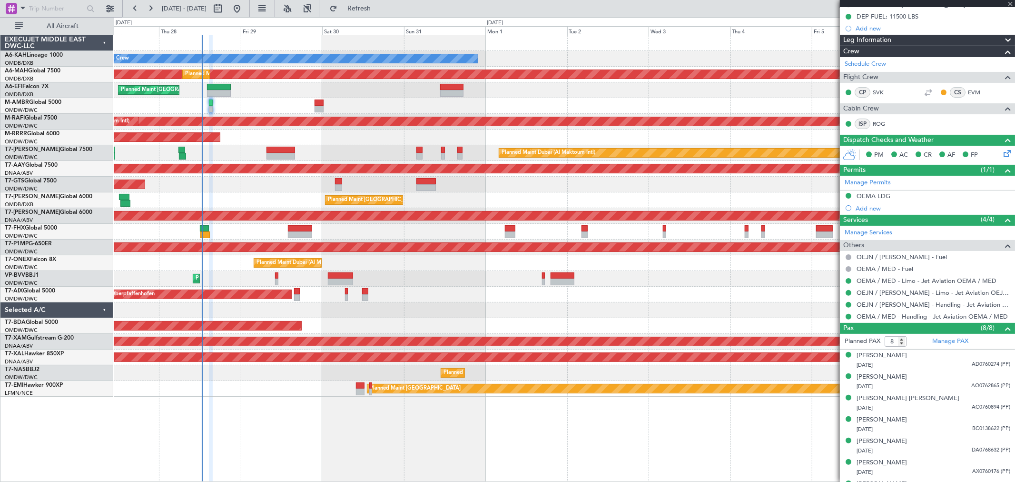
type input "+00:15"
type input "15"
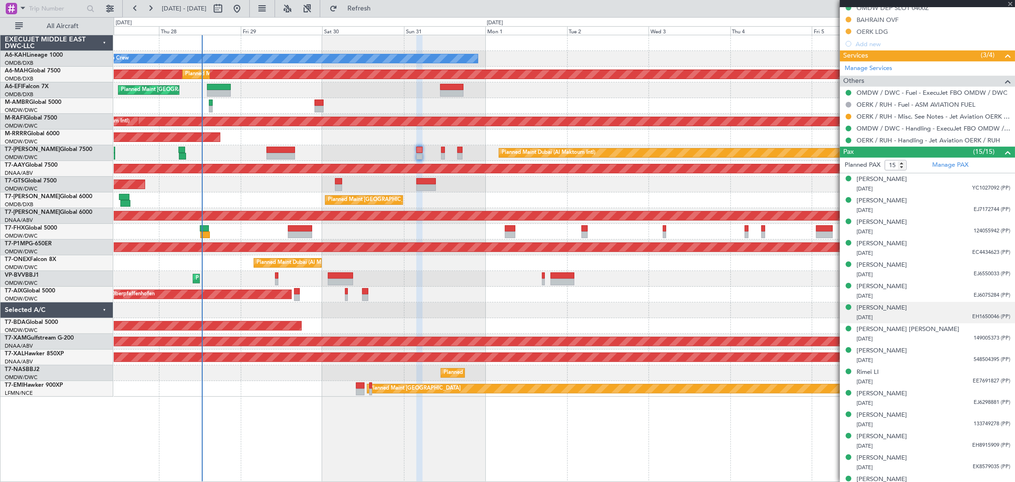
scroll to position [354, 0]
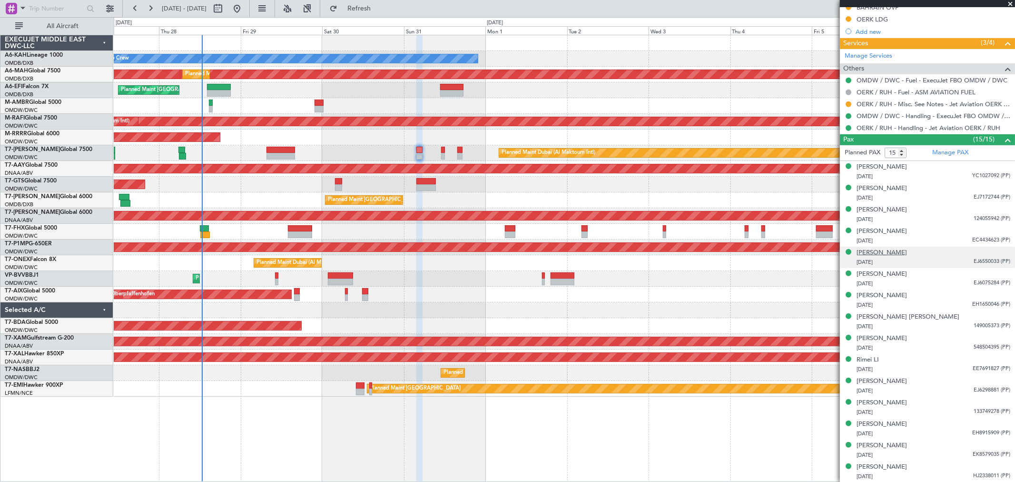
click at [873, 253] on div "[PERSON_NAME]" at bounding box center [882, 253] width 50 height 10
click at [226, 10] on button at bounding box center [217, 8] width 15 height 15
select select "8"
select select "2025"
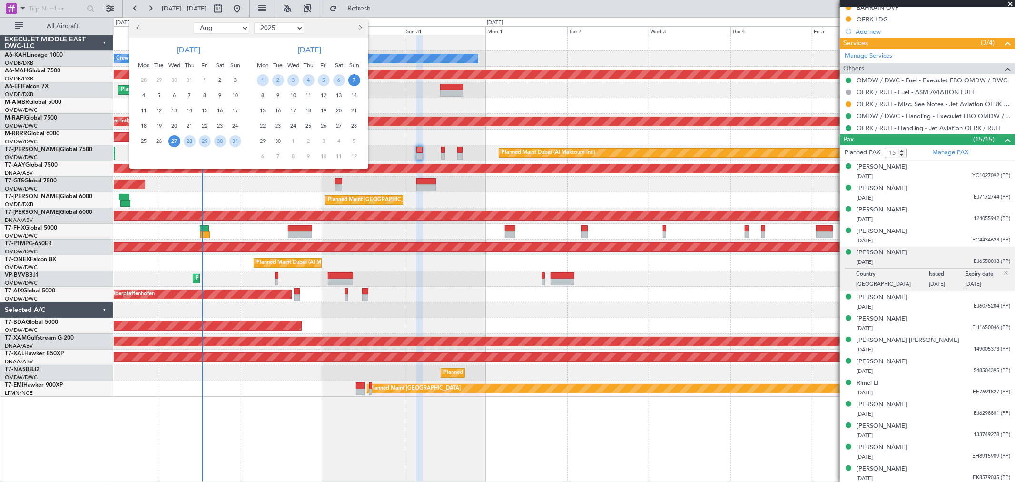
click at [140, 30] on button "Previous month" at bounding box center [138, 27] width 10 height 15
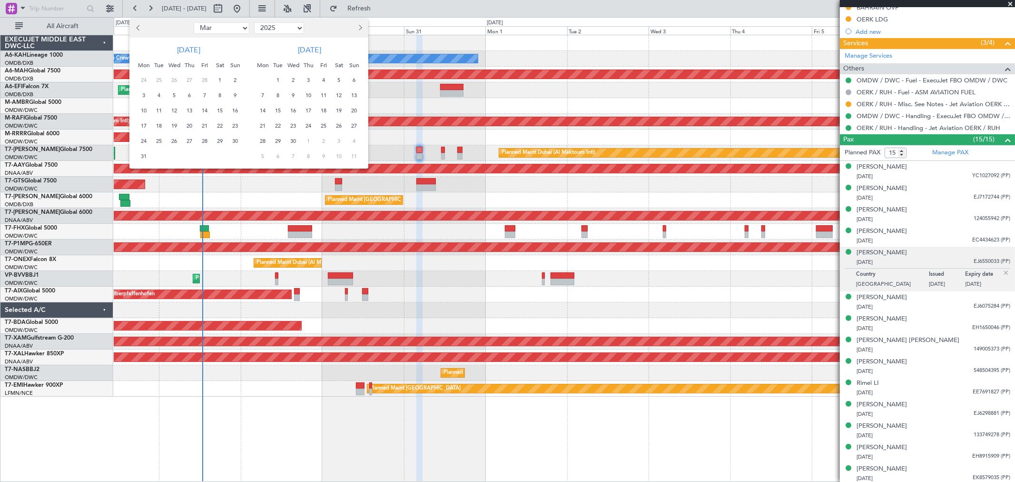
click at [140, 30] on button "Previous month" at bounding box center [138, 27] width 10 height 15
select select "2"
click at [232, 84] on span "2" at bounding box center [235, 80] width 12 height 12
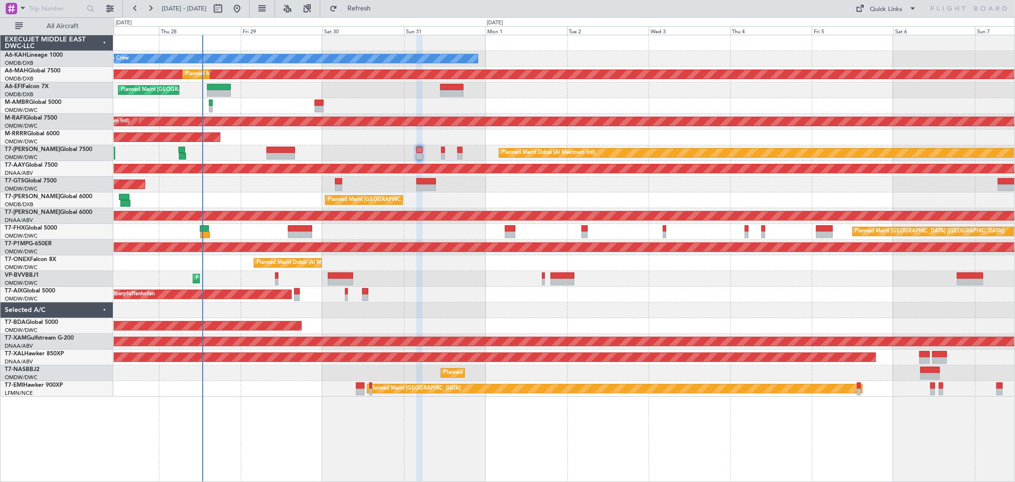
scroll to position [0, 0]
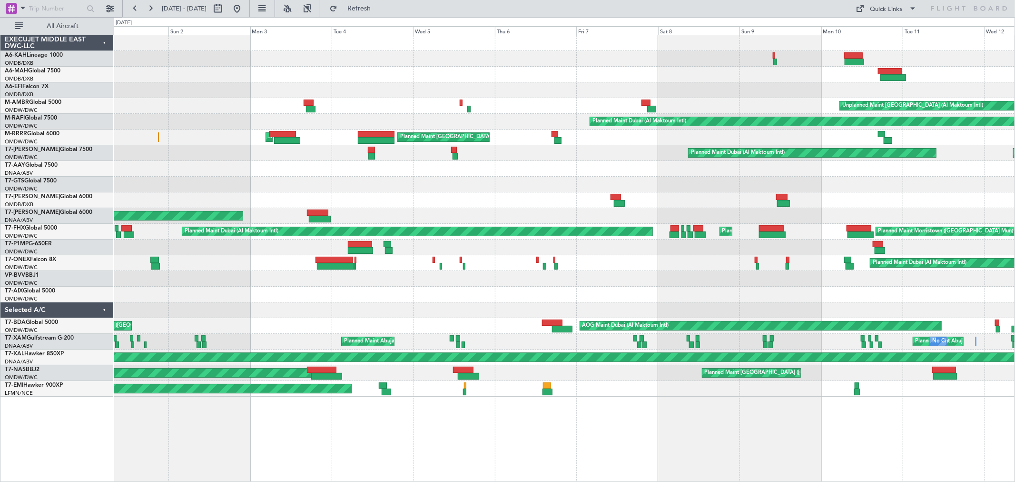
click at [473, 187] on div at bounding box center [564, 185] width 901 height 16
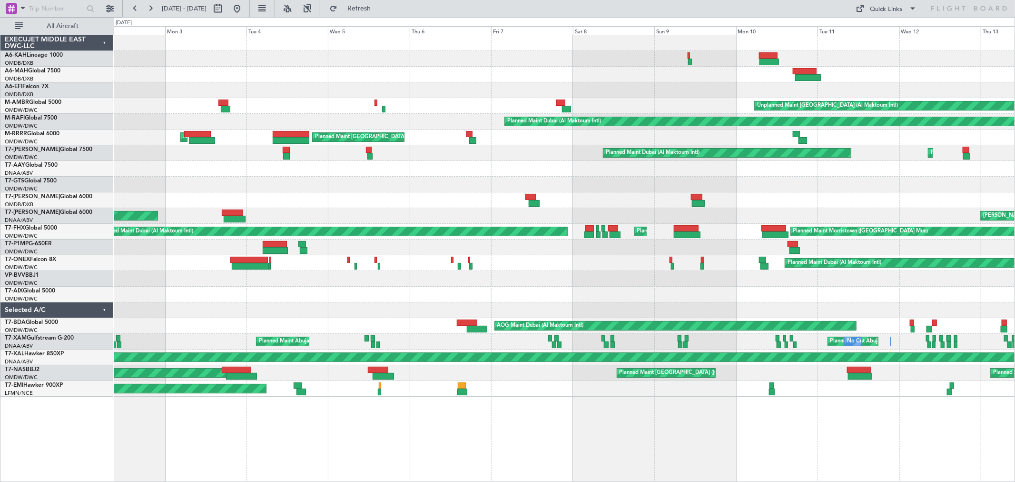
click at [490, 172] on div at bounding box center [564, 169] width 901 height 16
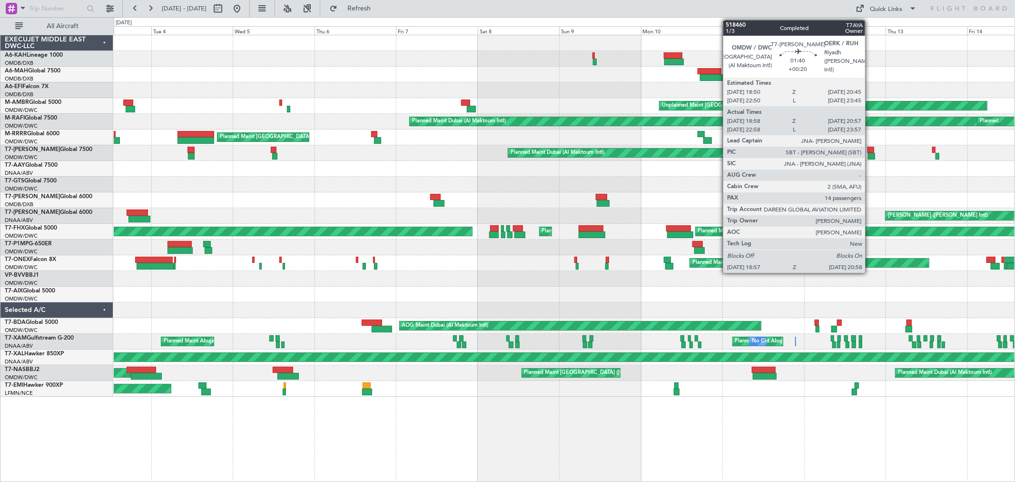
click at [870, 154] on div at bounding box center [871, 156] width 7 height 7
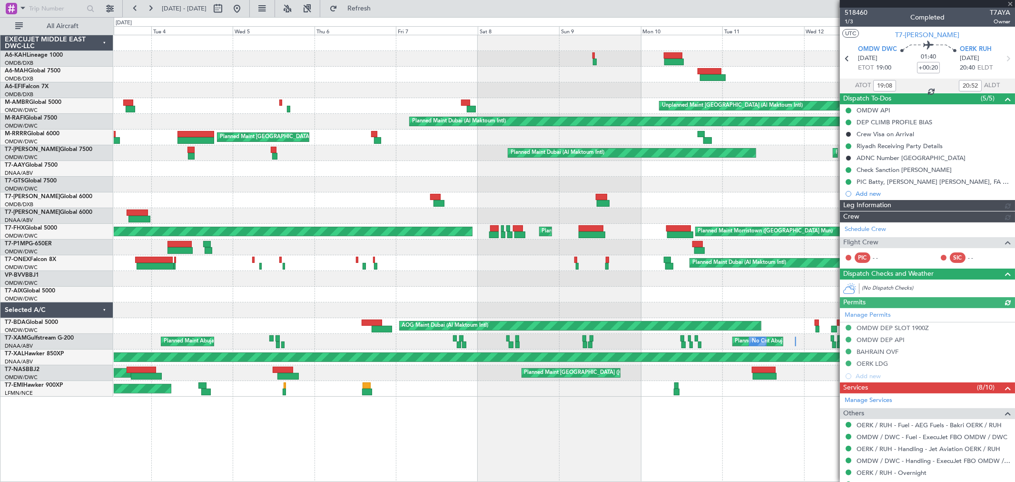
type input "Rohit Roy (ROY)"
type input "5386"
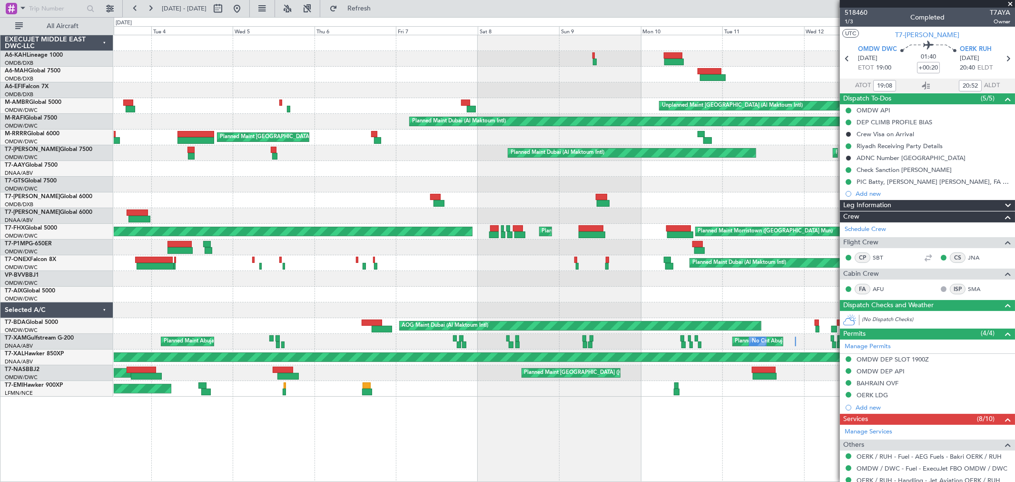
type input "23:08"
type input "23:52"
type input "19:08"
type input "20:52"
click at [858, 20] on span "1/3" at bounding box center [856, 22] width 23 height 8
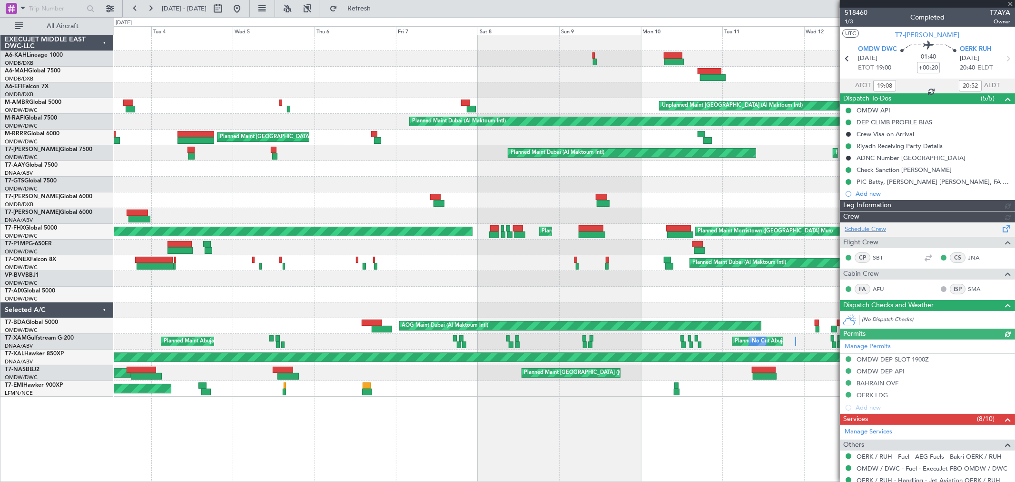
type input "Rohit Roy (ROY)"
type input "5386"
click at [245, 8] on button at bounding box center [236, 8] width 15 height 15
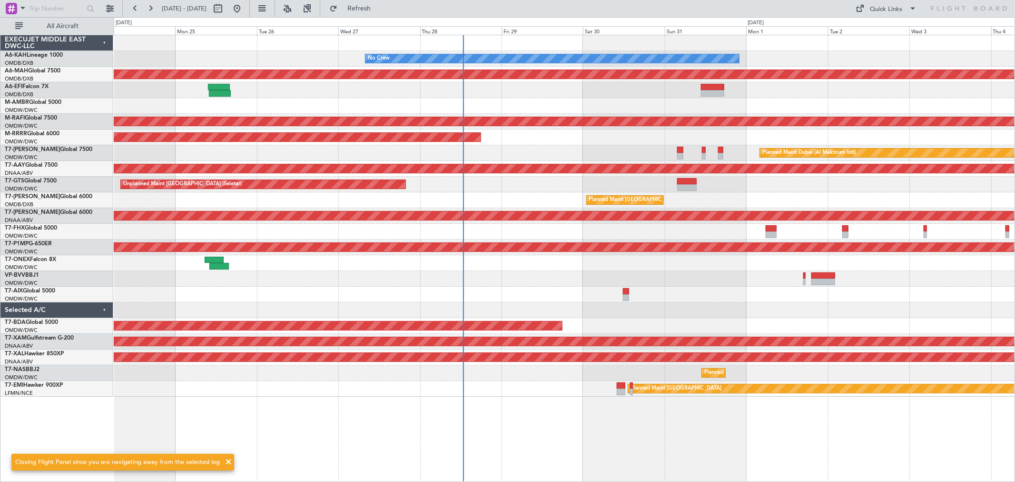
click at [655, 268] on div "No Crew Planned Maint Dubai (Dubai Intl) Planned Maint Dubai (Al Maktoum Intl) …" at bounding box center [564, 215] width 901 height 361
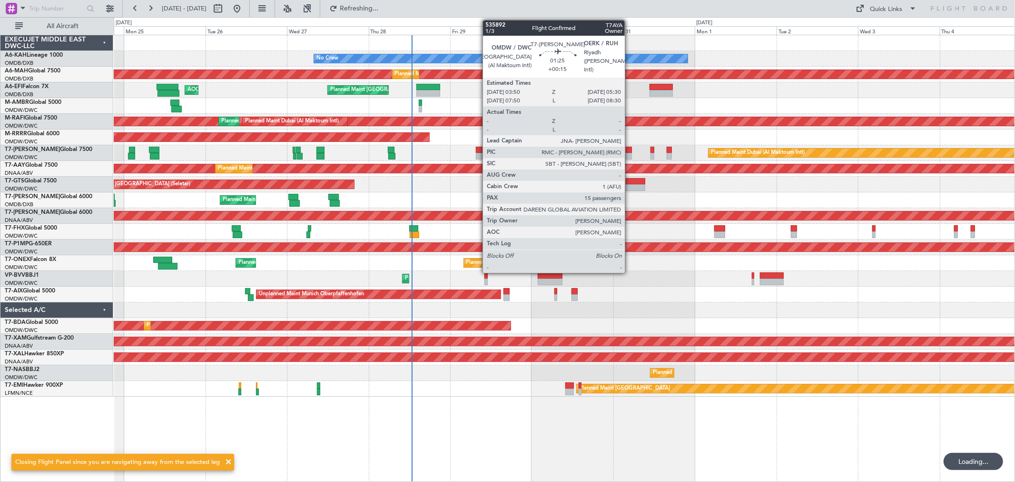
click at [630, 155] on div at bounding box center [629, 156] width 6 height 7
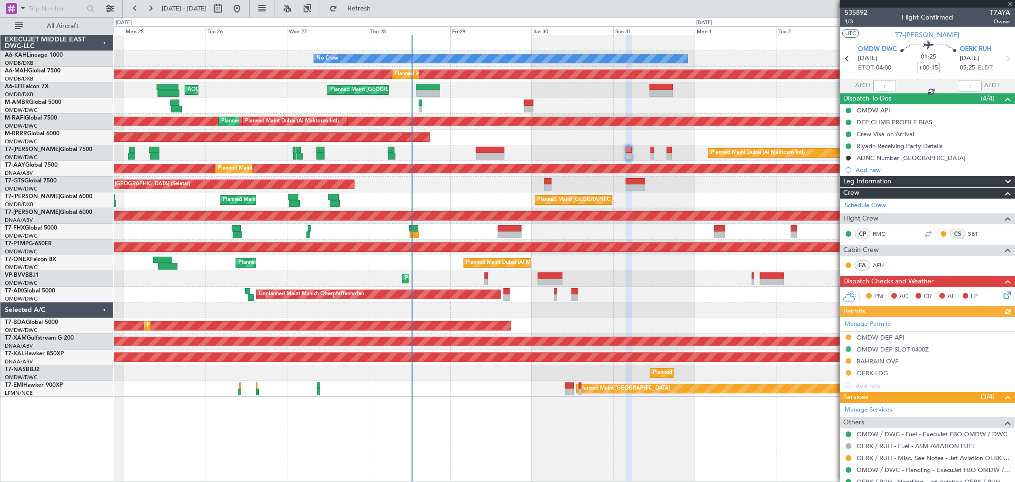
click at [849, 24] on span "1/3" at bounding box center [856, 22] width 23 height 8
drag, startPoint x: 352, startPoint y: 9, endPoint x: 365, endPoint y: 13, distance: 13.3
click at [355, 14] on fb-refresh-button "Refresh" at bounding box center [353, 8] width 67 height 17
click at [370, 11] on button "Refresh" at bounding box center [353, 8] width 57 height 15
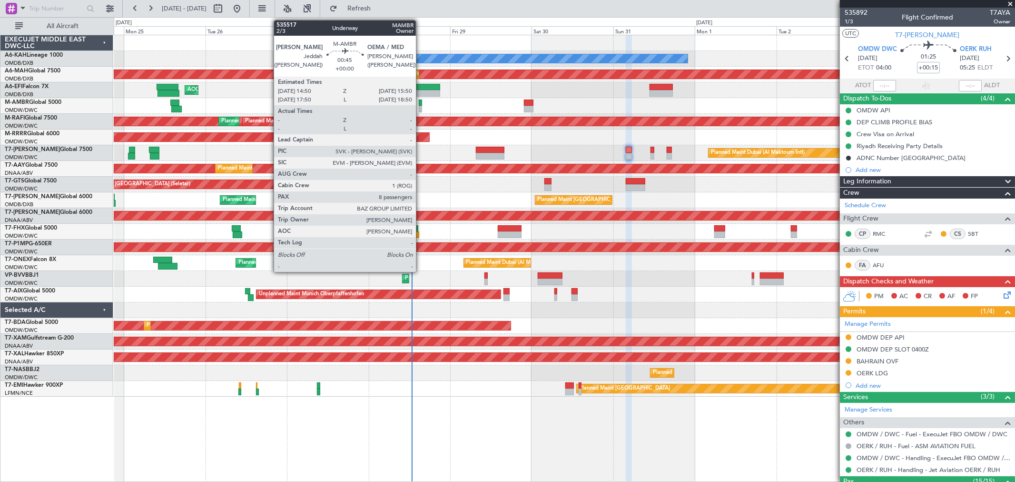
click at [421, 107] on div at bounding box center [421, 109] width 4 height 7
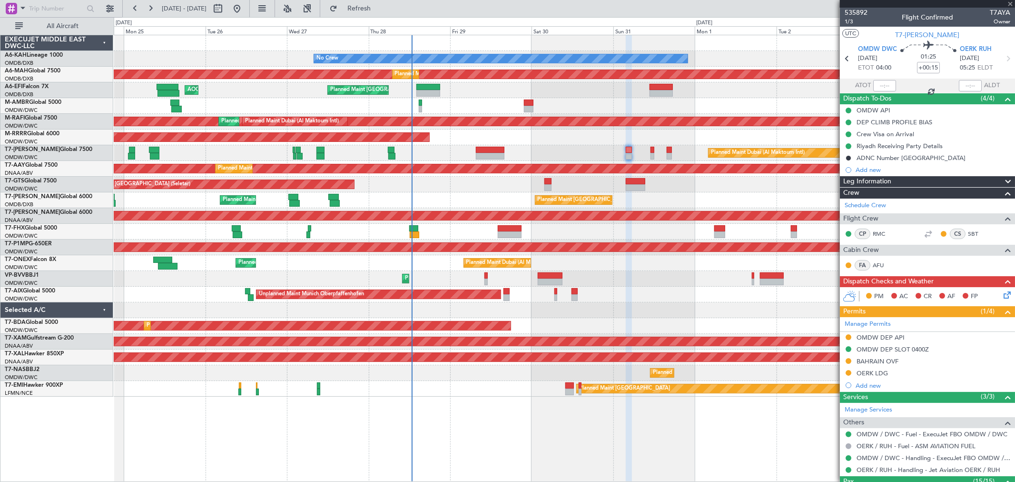
type input "8"
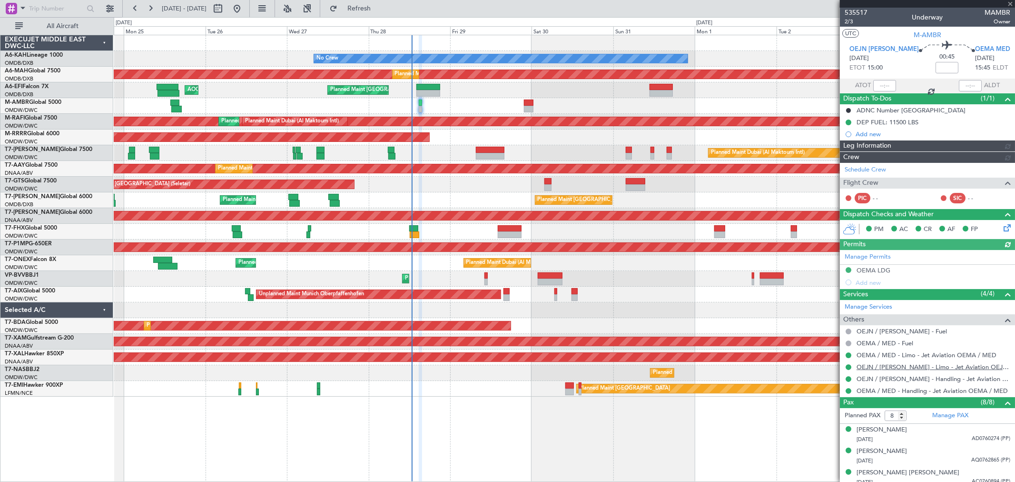
type input "[PERSON_NAME] (ANI)"
type input "7104"
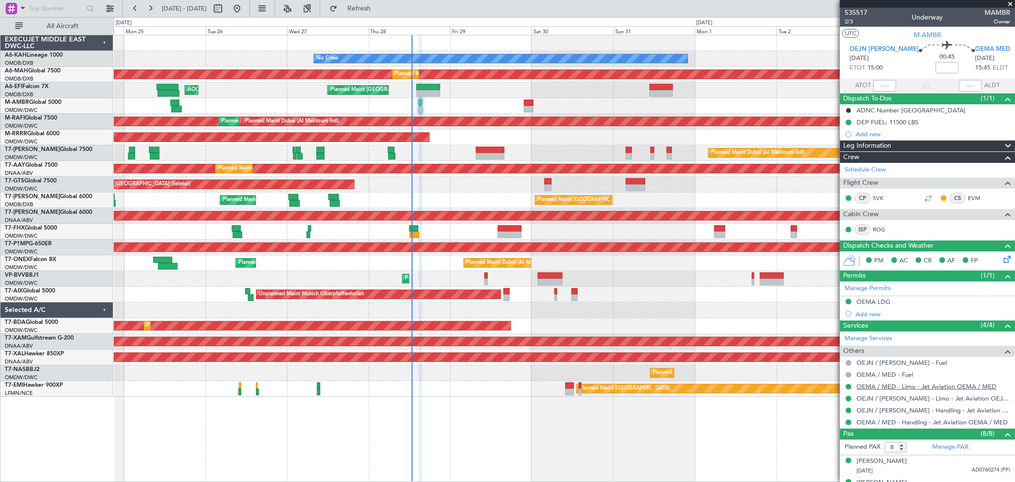
click at [942, 382] on link "OEMA / MED - Limo - Jet Aviation OEMA / MED" at bounding box center [927, 386] width 140 height 8
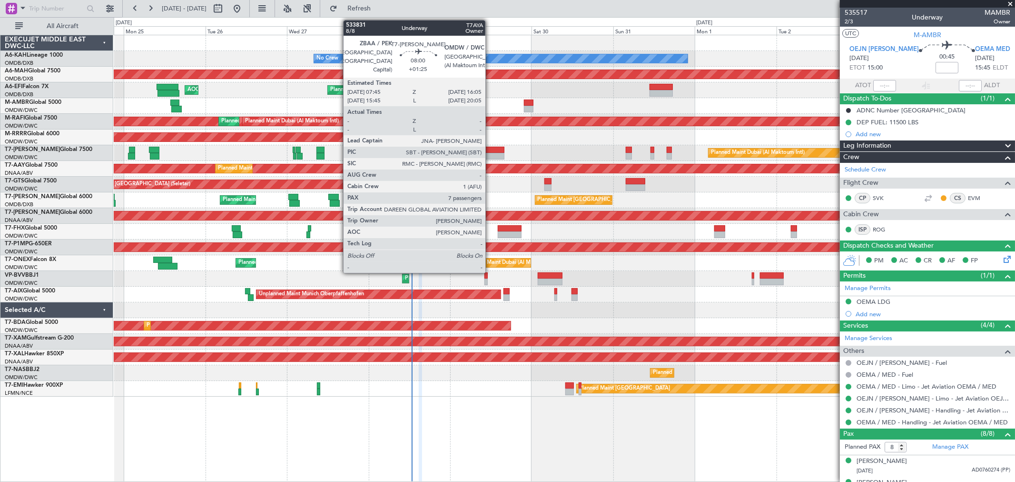
click at [489, 153] on div at bounding box center [490, 156] width 29 height 7
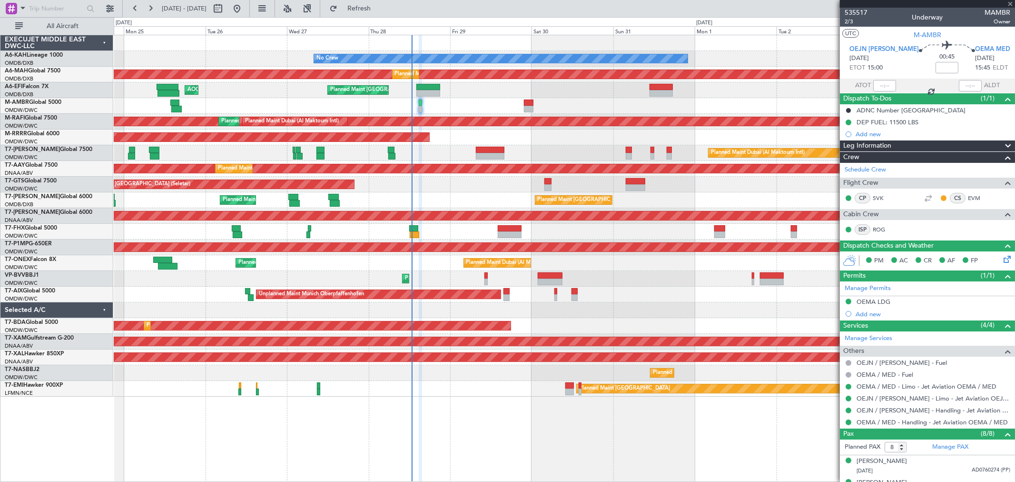
type input "+01:25"
type input "7"
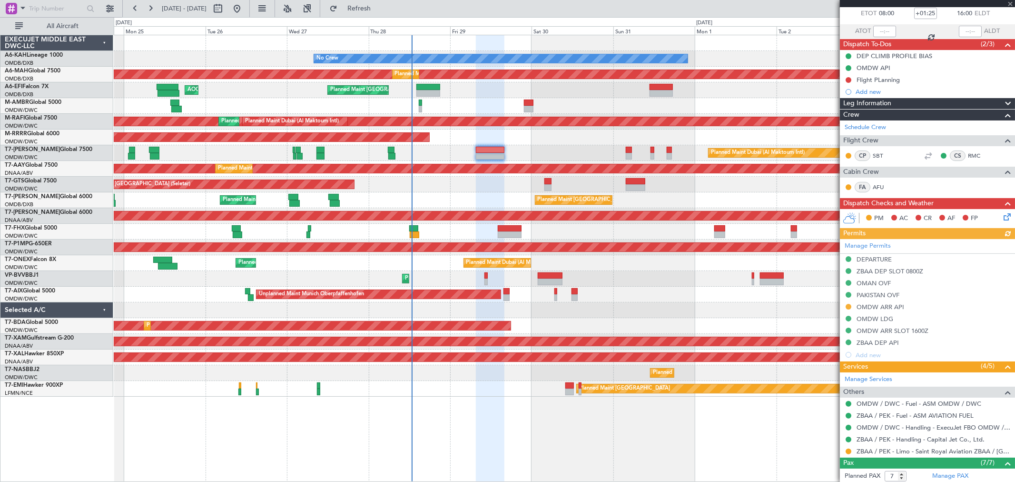
scroll to position [106, 0]
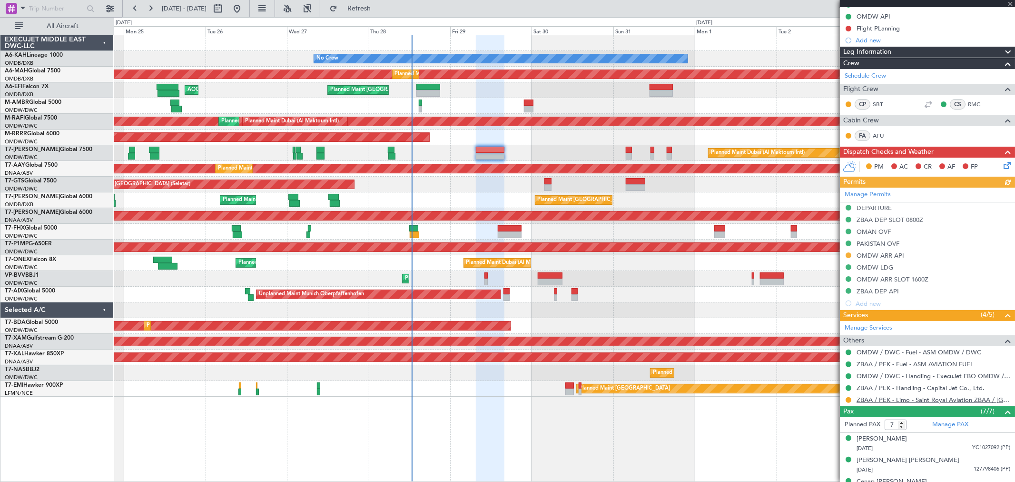
click at [907, 401] on link "ZBAA / PEK - Limo - Saint Royal Aviation ZBAA / [GEOGRAPHIC_DATA]" at bounding box center [934, 400] width 154 height 8
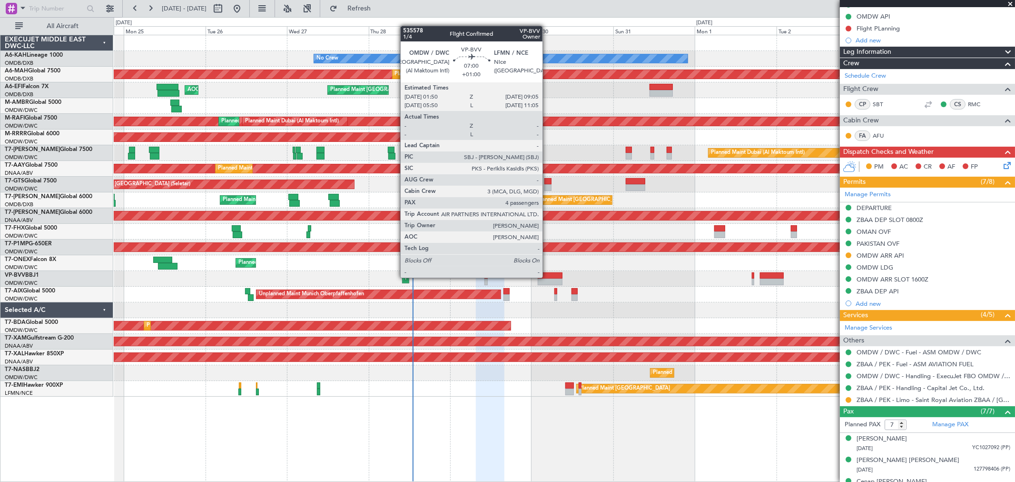
click at [547, 277] on div at bounding box center [550, 275] width 25 height 7
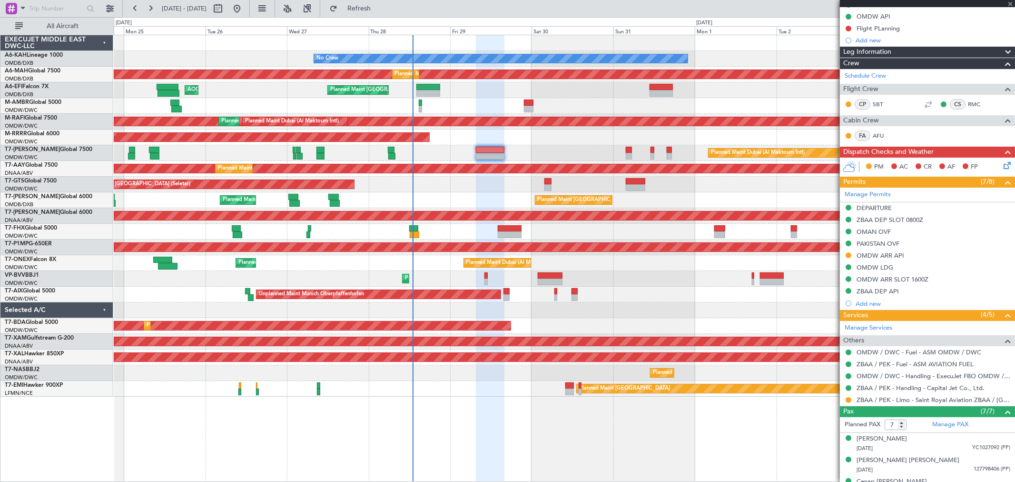
type input "+01:00"
type input "4"
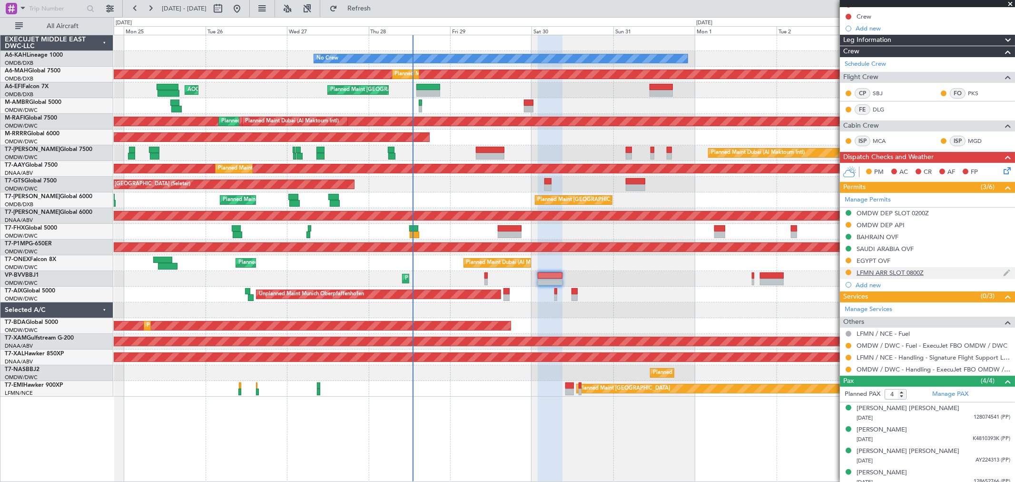
click at [908, 269] on div "LFMN ARR SLOT 0800Z" at bounding box center [890, 272] width 67 height 8
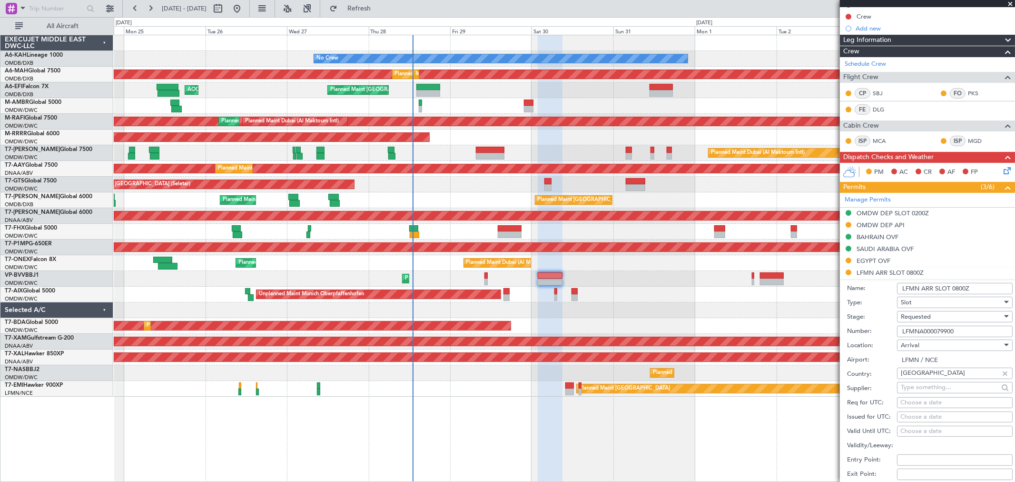
drag, startPoint x: 979, startPoint y: 335, endPoint x: 754, endPoint y: 340, distance: 224.7
click at [755, 340] on fb-app "24 Aug 2025 - 04 Sep 2025 Refresh Quick Links All Aircraft No Crew Planned Main…" at bounding box center [507, 244] width 1015 height 475
paste input "8122"
type input "LFMNA000081220"
click at [924, 316] on span "Requested" at bounding box center [916, 316] width 30 height 9
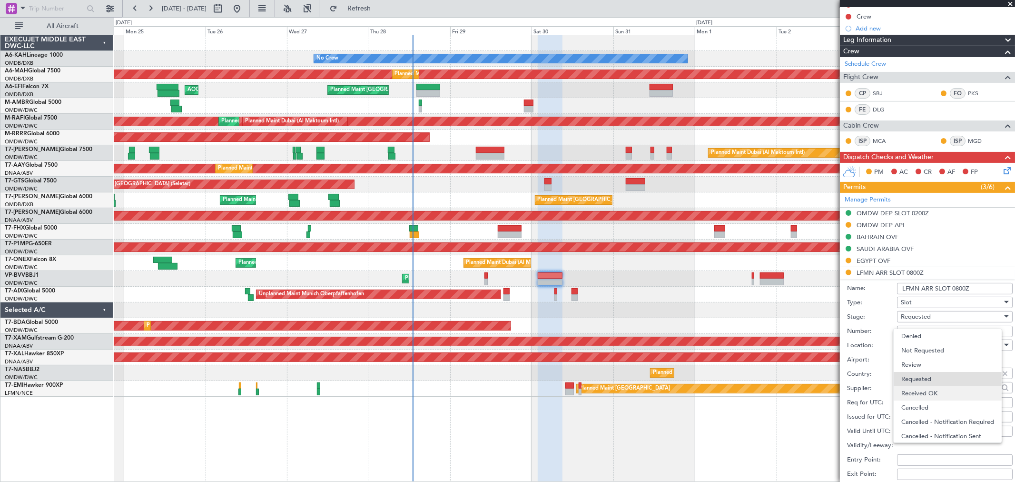
scroll to position [4, 0]
click at [927, 384] on span "Received OK" at bounding box center [951, 389] width 99 height 14
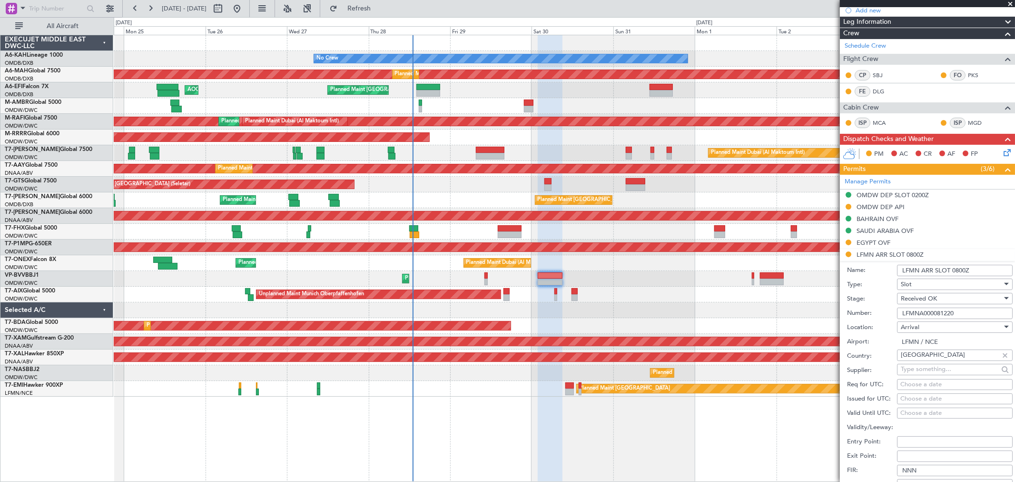
scroll to position [53, 0]
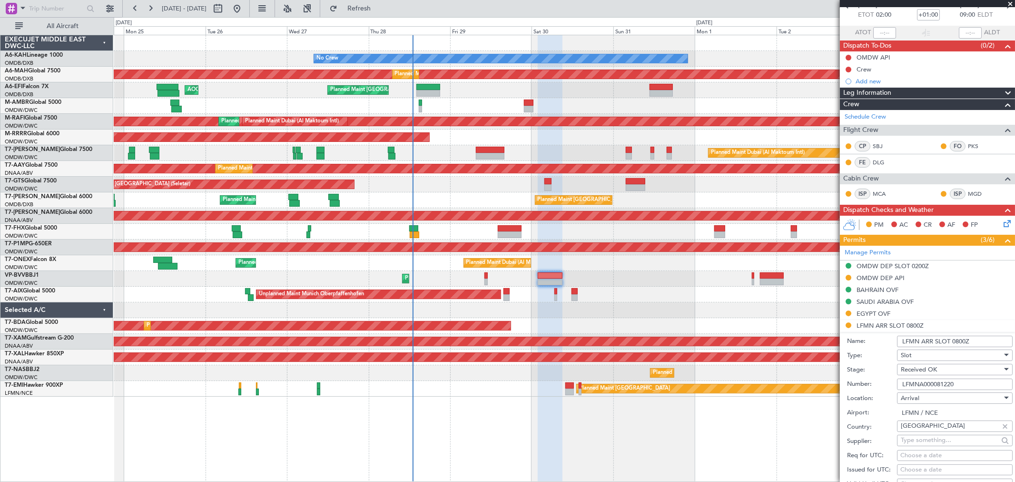
drag, startPoint x: 983, startPoint y: 340, endPoint x: 951, endPoint y: 343, distance: 32.5
click at [951, 343] on input "LFMN ARR SLOT 0800Z" at bounding box center [955, 341] width 116 height 11
click at [951, 343] on input "LFMN ARR SLOT0900Z" at bounding box center [955, 341] width 116 height 11
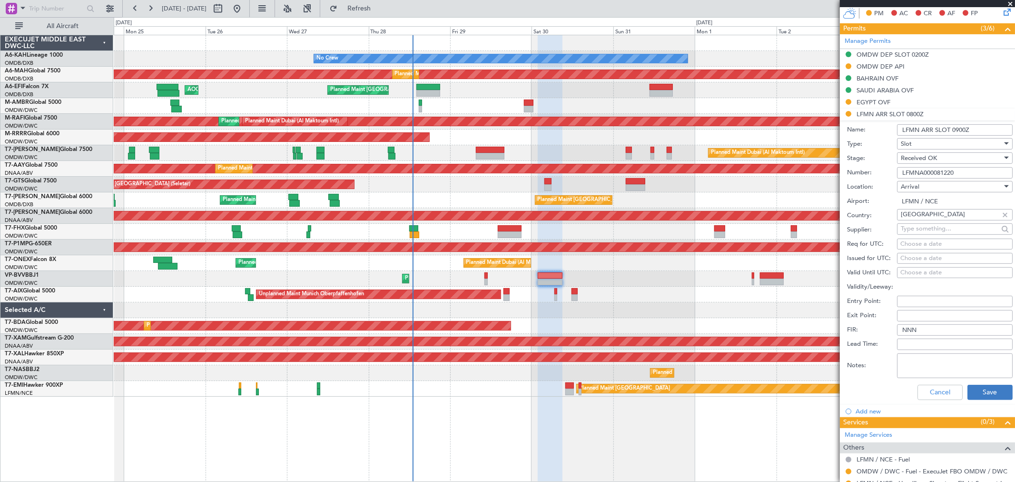
type input "LFMN ARR SLOT 0900Z"
click at [979, 395] on button "Save" at bounding box center [990, 392] width 45 height 15
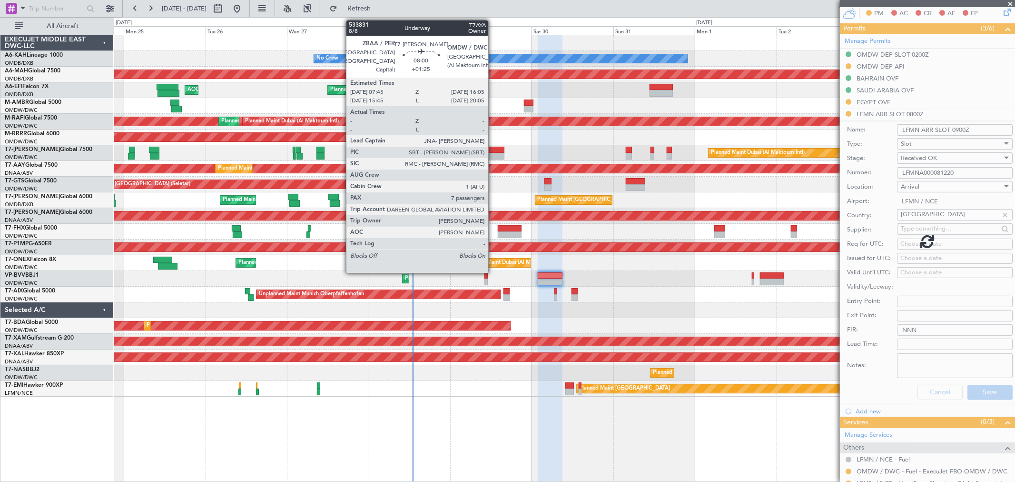
scroll to position [111, 0]
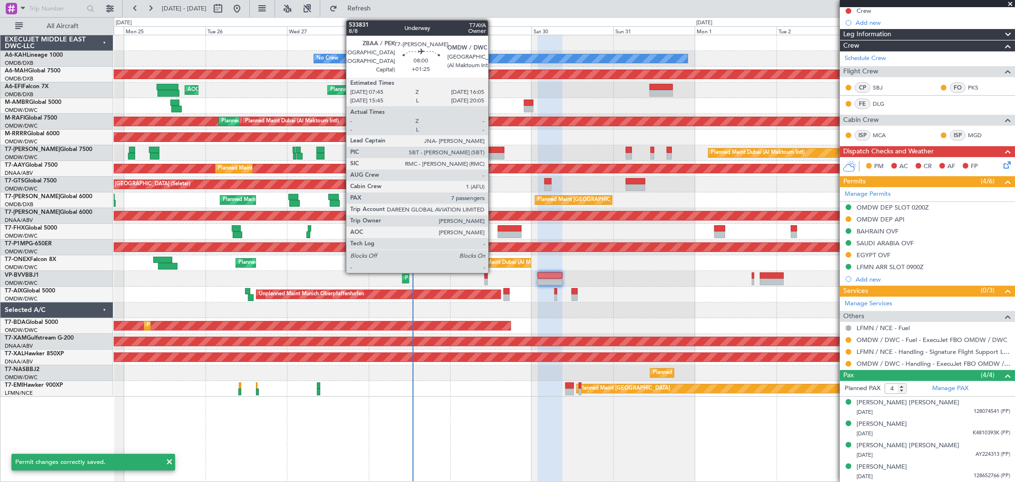
click at [493, 150] on div at bounding box center [490, 150] width 29 height 7
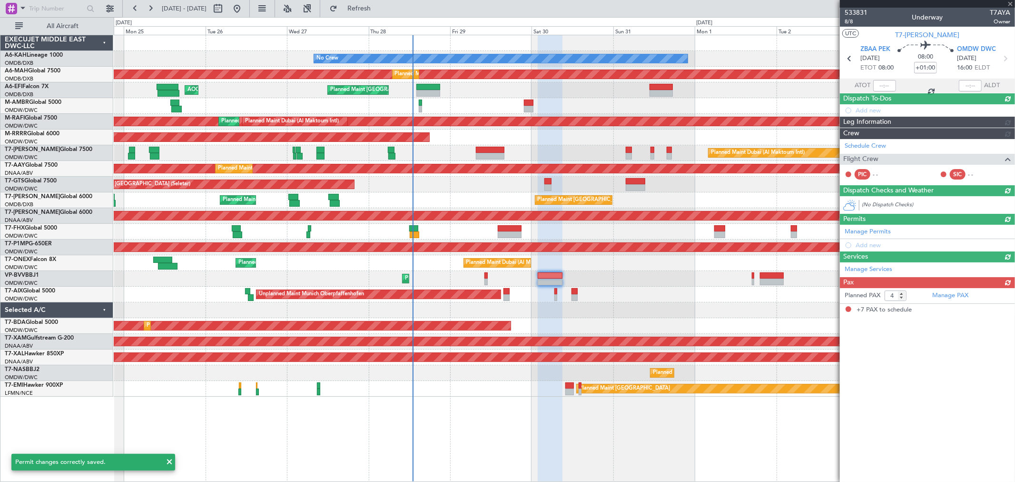
type input "+01:25"
type input "7"
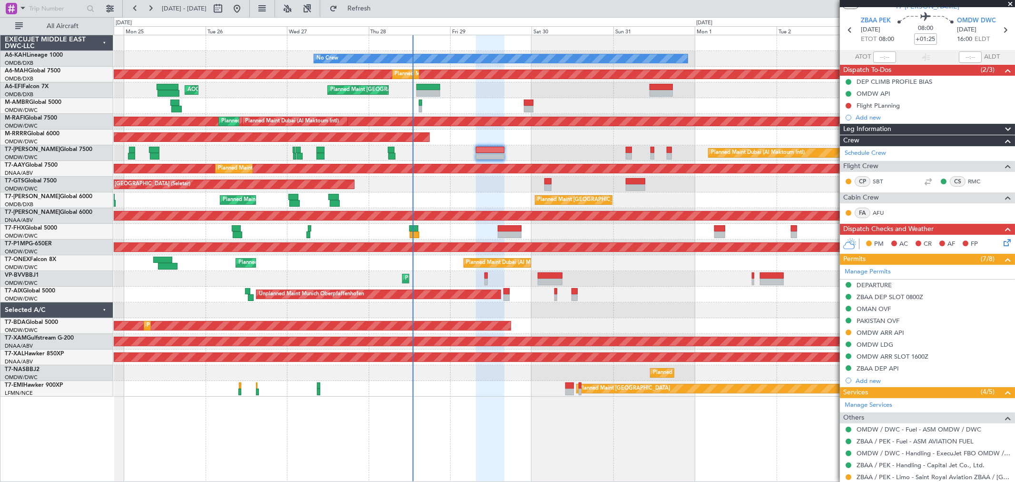
scroll to position [53, 0]
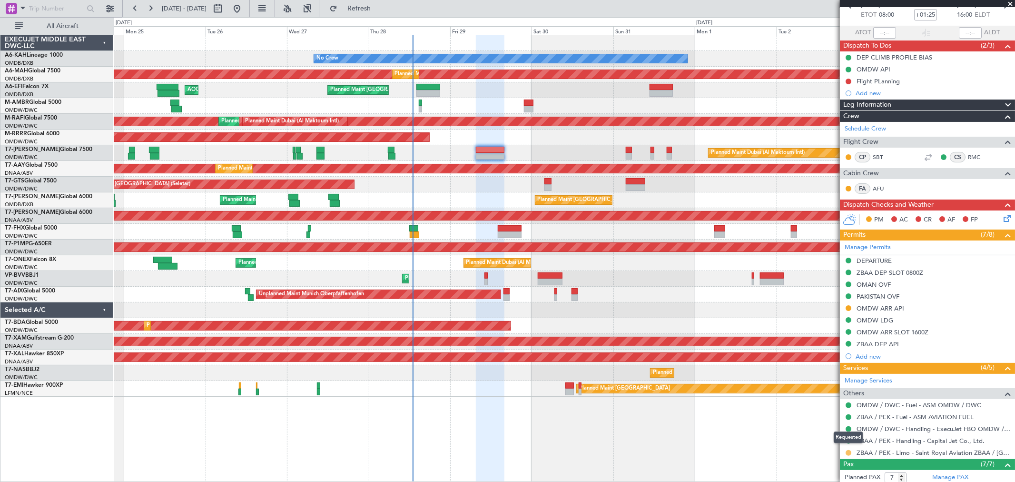
click at [849, 454] on button at bounding box center [849, 453] width 6 height 6
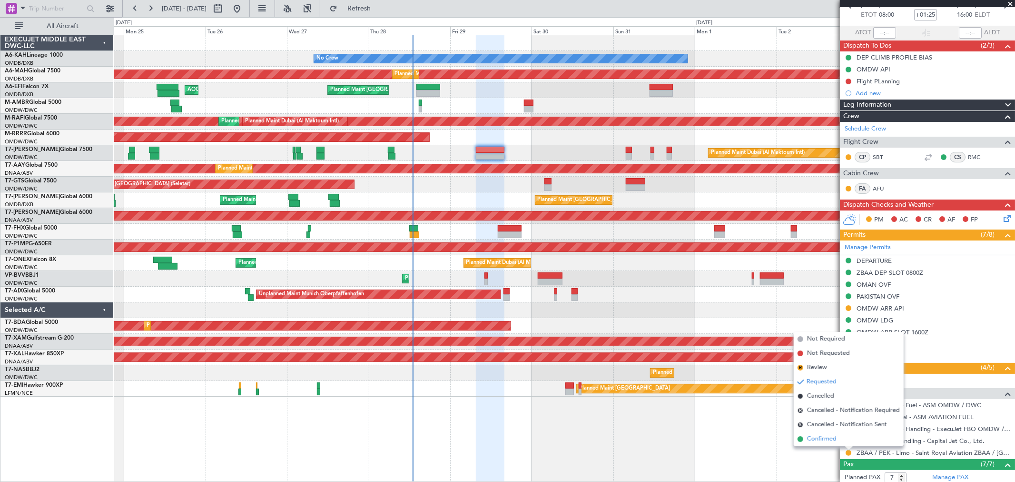
click at [827, 441] on span "Confirmed" at bounding box center [822, 439] width 30 height 10
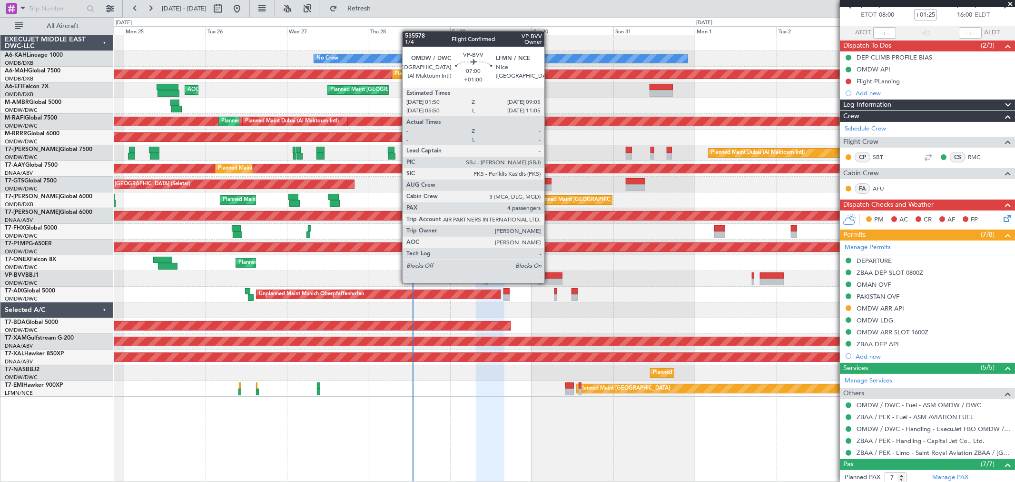
click at [549, 282] on div at bounding box center [550, 281] width 25 height 7
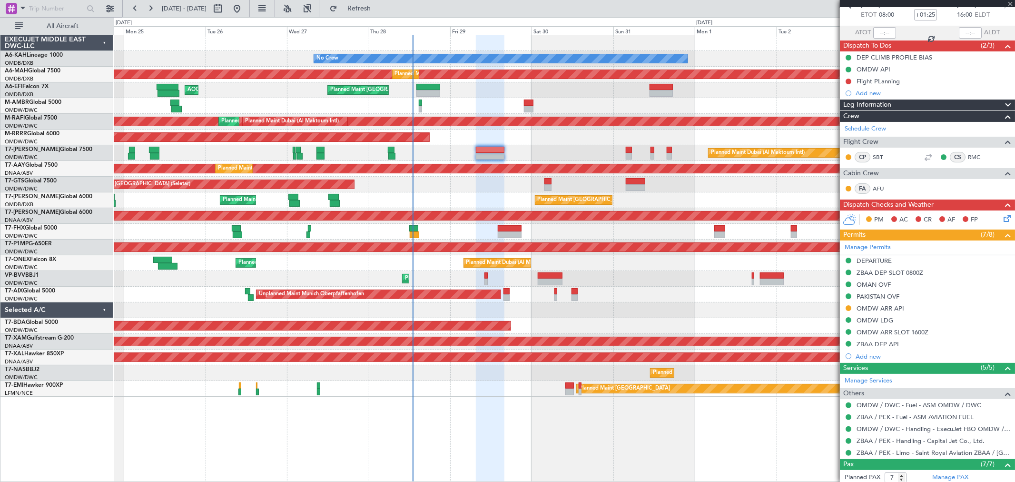
type input "+01:00"
type input "4"
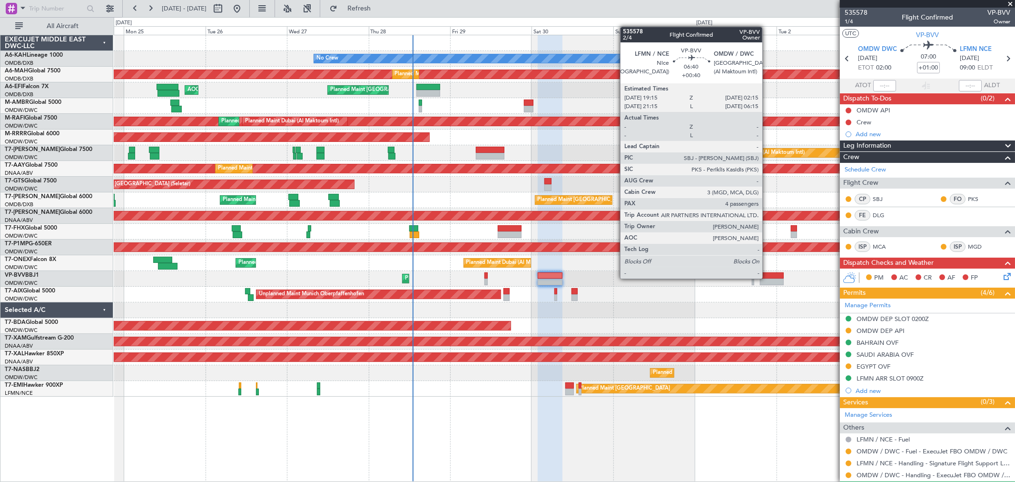
click at [767, 277] on div at bounding box center [772, 275] width 24 height 7
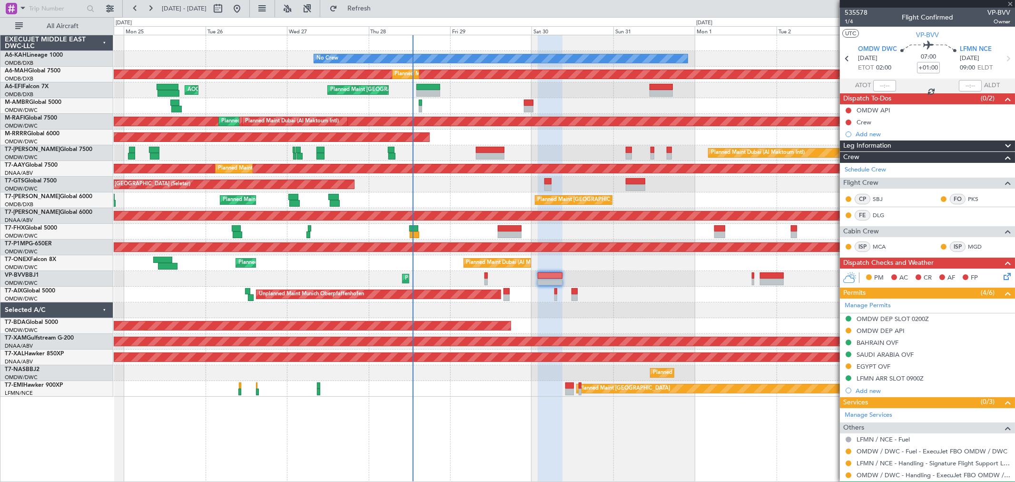
type input "+00:40"
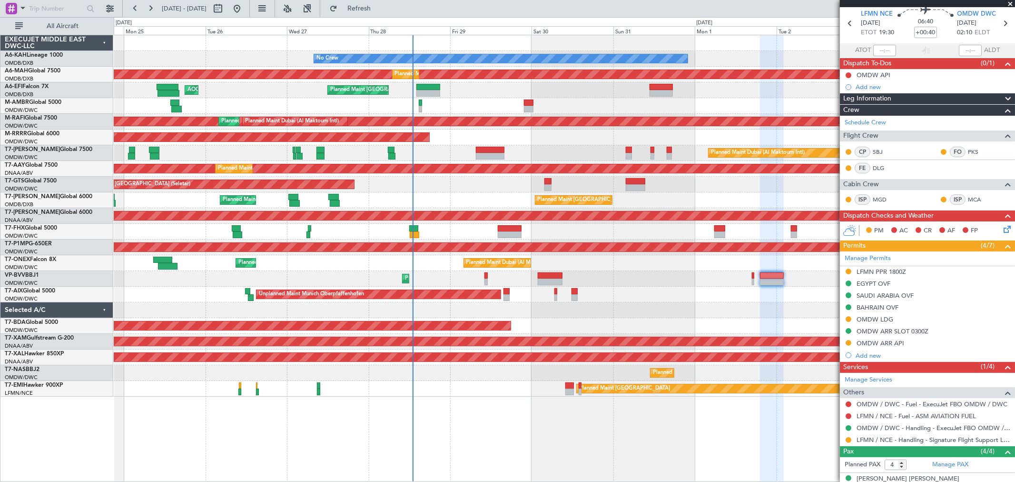
scroll to position [53, 0]
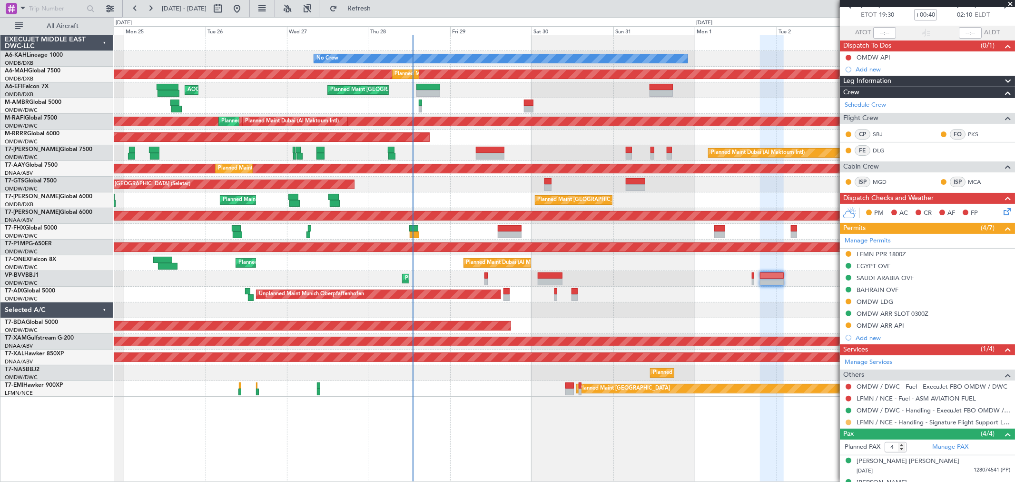
click at [848, 422] on button at bounding box center [849, 422] width 6 height 6
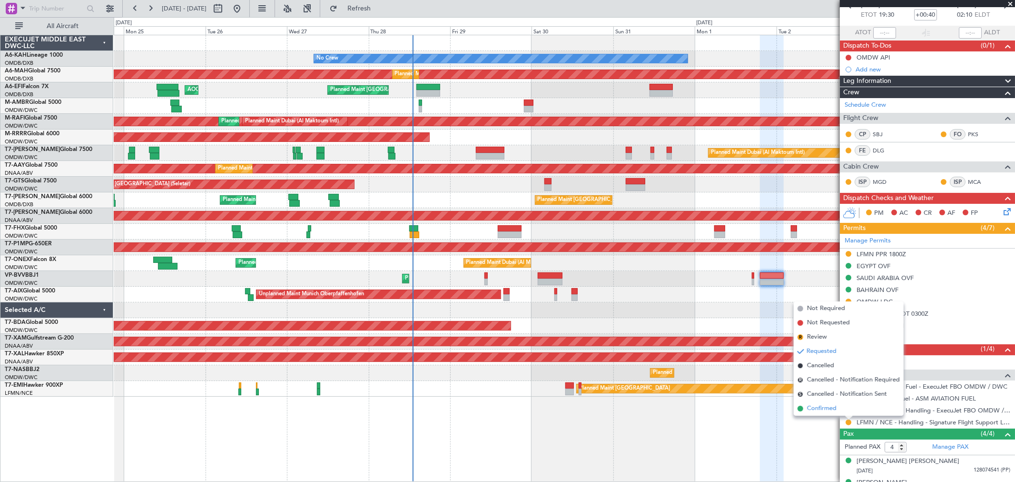
click at [820, 413] on li "Confirmed" at bounding box center [849, 408] width 110 height 14
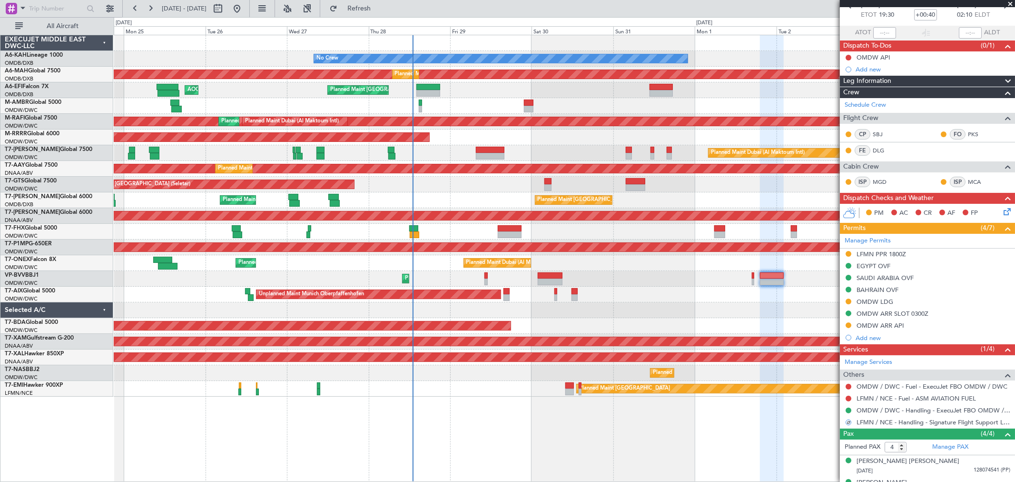
scroll to position [0, 0]
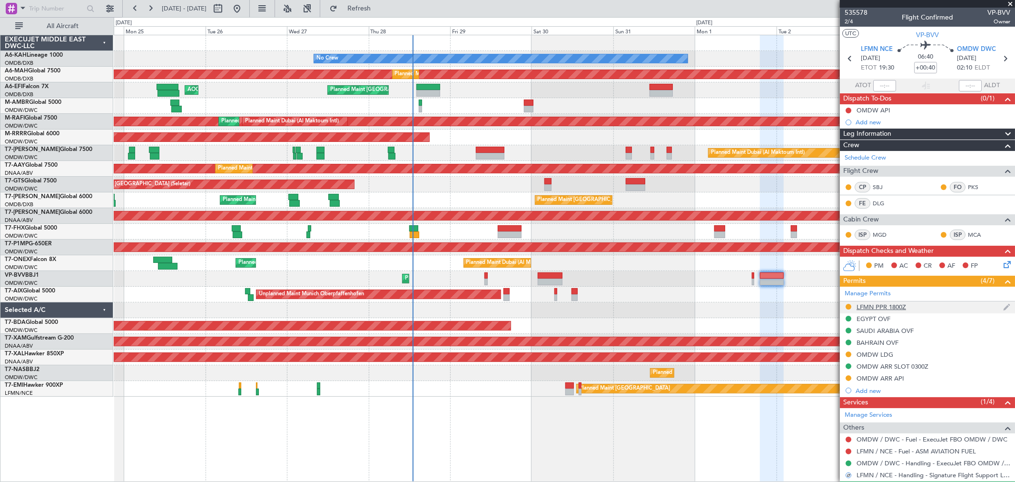
click at [890, 308] on div "LFMN PPR 1800Z" at bounding box center [882, 307] width 50 height 8
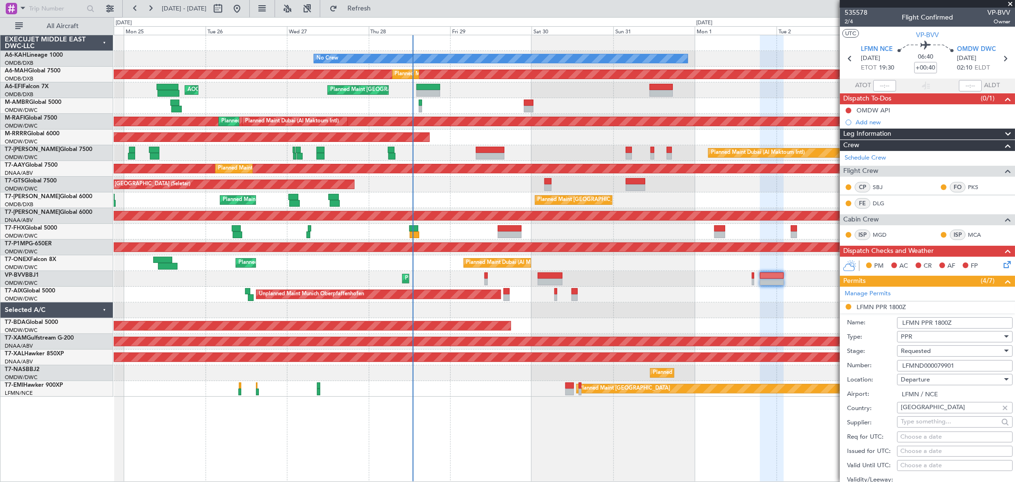
click at [935, 325] on input "LFMN PPR 1800Z" at bounding box center [955, 322] width 116 height 11
type input "LFMN PPR 1930Z"
drag, startPoint x: 964, startPoint y: 367, endPoint x: 783, endPoint y: 371, distance: 181.4
click at [764, 372] on fb-app "24 Aug 2025 - 04 Sep 2025 Refresh Quick Links All Aircraft No Crew Planned Main…" at bounding box center [507, 244] width 1015 height 475
paste input "8122"
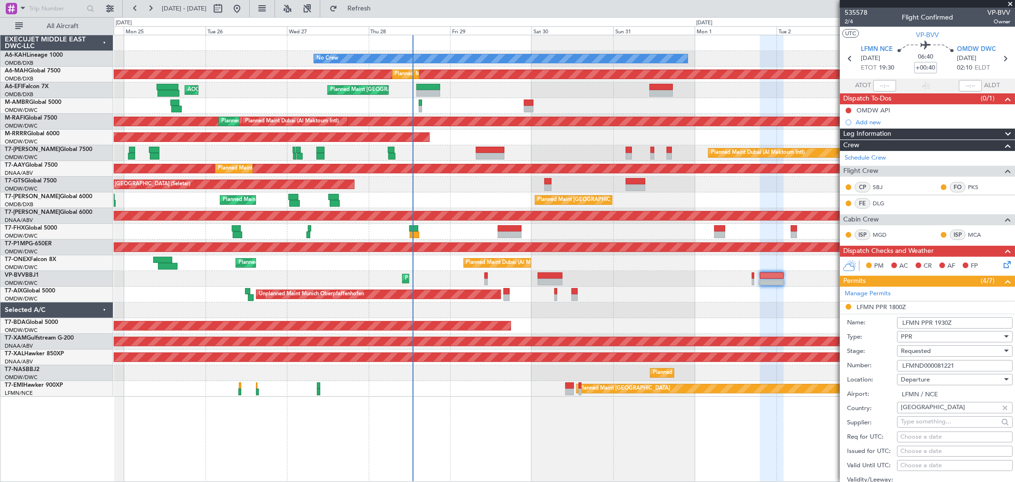
type input "LFMND000081221"
click at [906, 351] on span "Requested" at bounding box center [916, 351] width 30 height 9
click at [921, 419] on span "Received OK" at bounding box center [951, 423] width 99 height 14
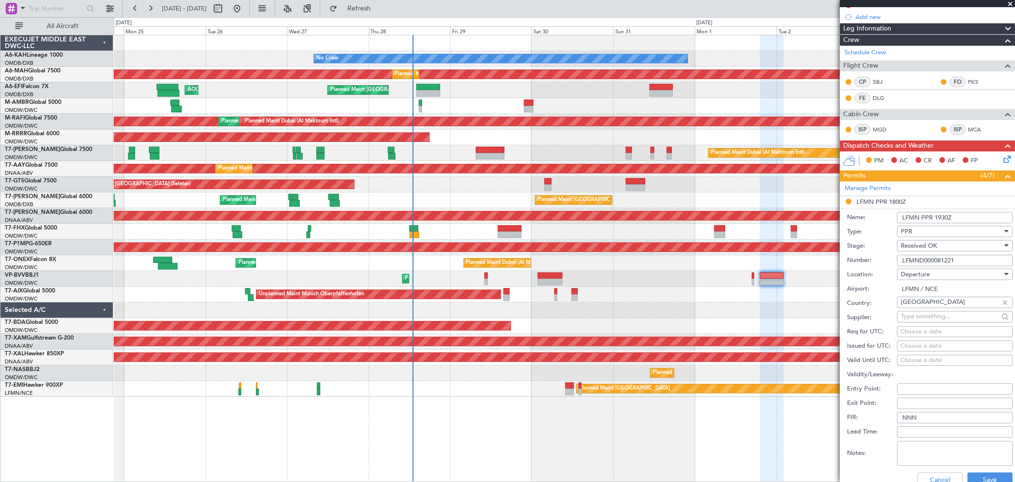
scroll to position [106, 0]
click at [971, 472] on button "Save" at bounding box center [990, 479] width 45 height 15
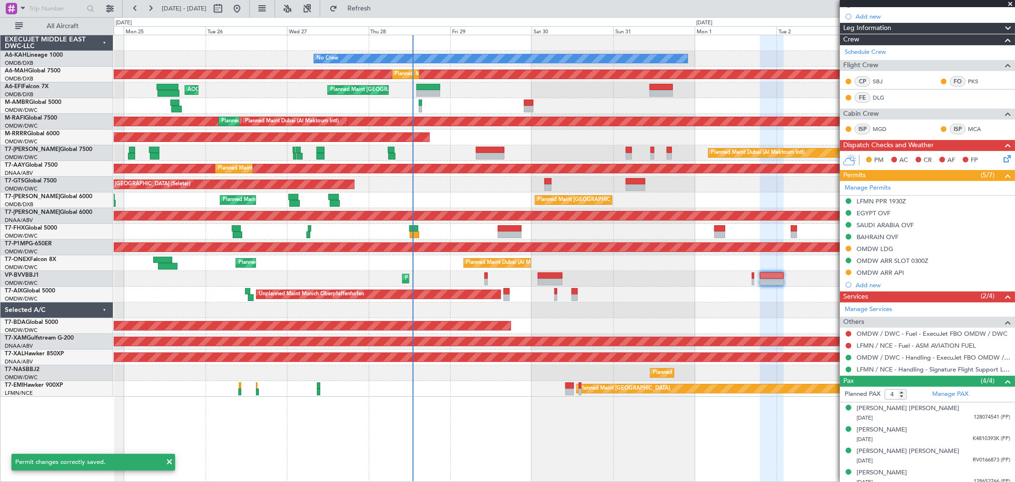
click at [484, 279] on div "Planned Maint Dubai (Al Maktoum Intl)" at bounding box center [564, 279] width 901 height 16
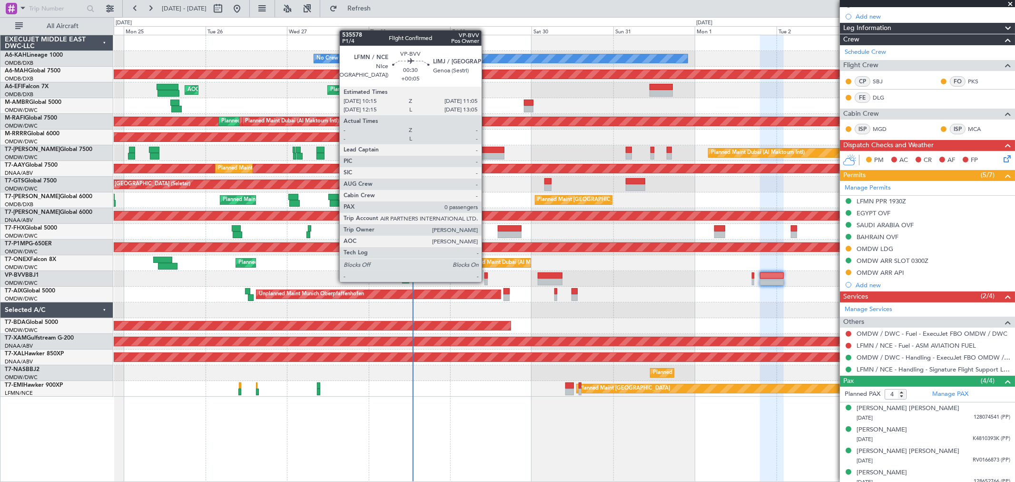
click at [486, 281] on div at bounding box center [486, 281] width 3 height 7
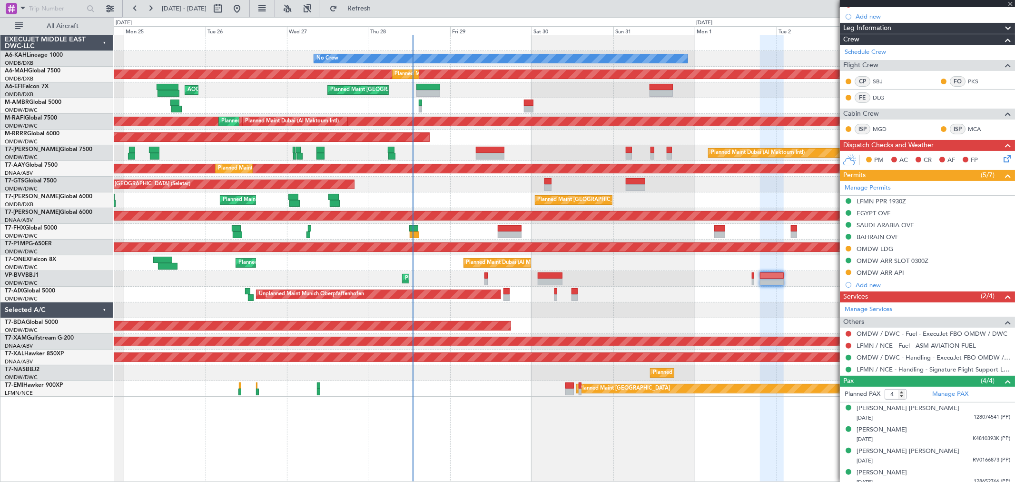
type input "+00:05"
type input "0"
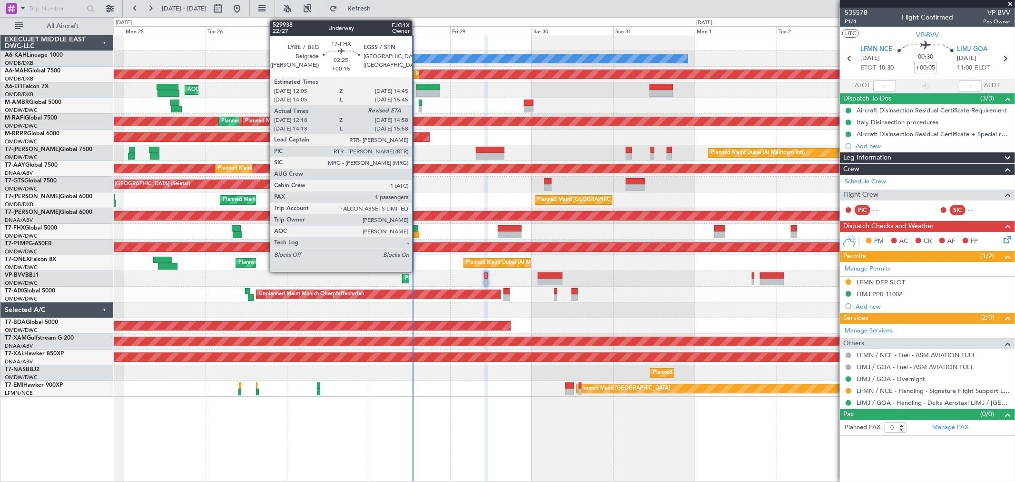
click at [416, 230] on div at bounding box center [414, 228] width 10 height 7
type input "+00:15"
type input "12:28"
type input "1"
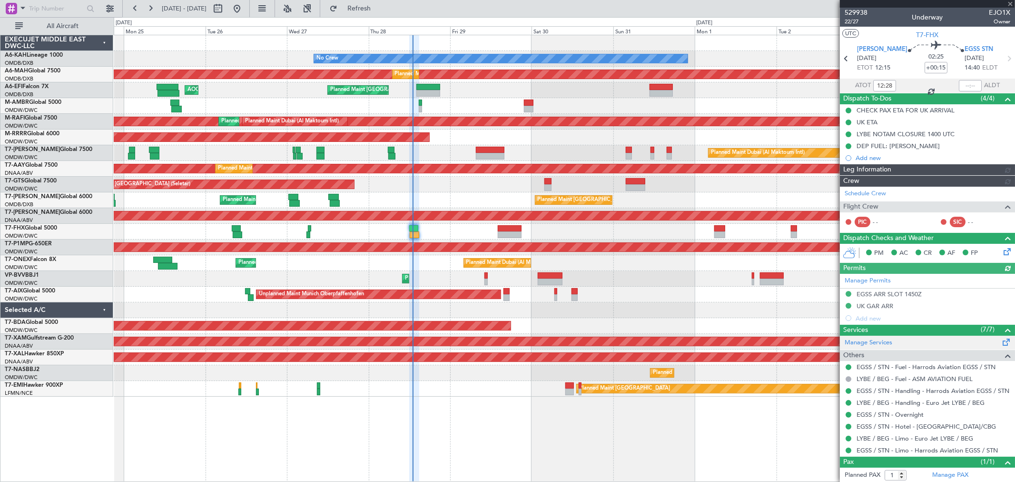
type input "[PERSON_NAME] (ANI)"
type input "7119"
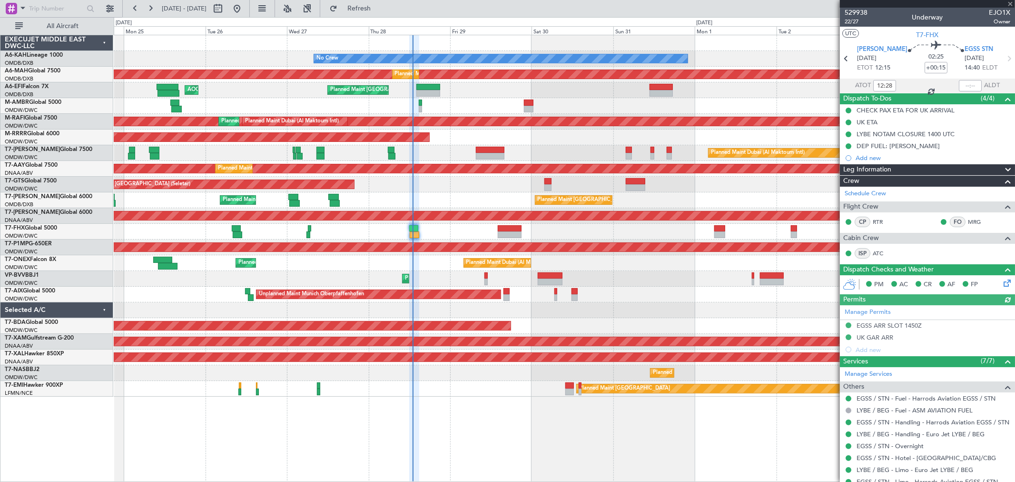
scroll to position [53, 0]
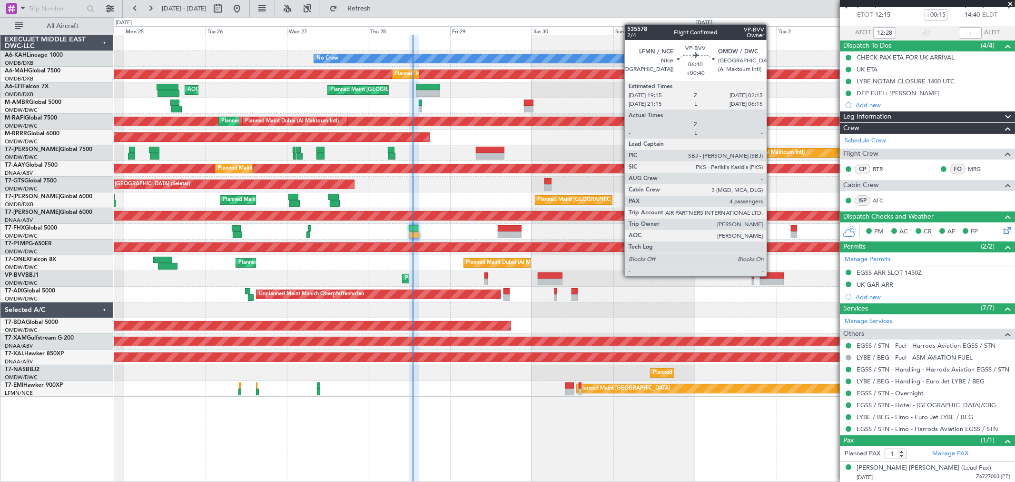
click at [772, 275] on div at bounding box center [772, 275] width 24 height 7
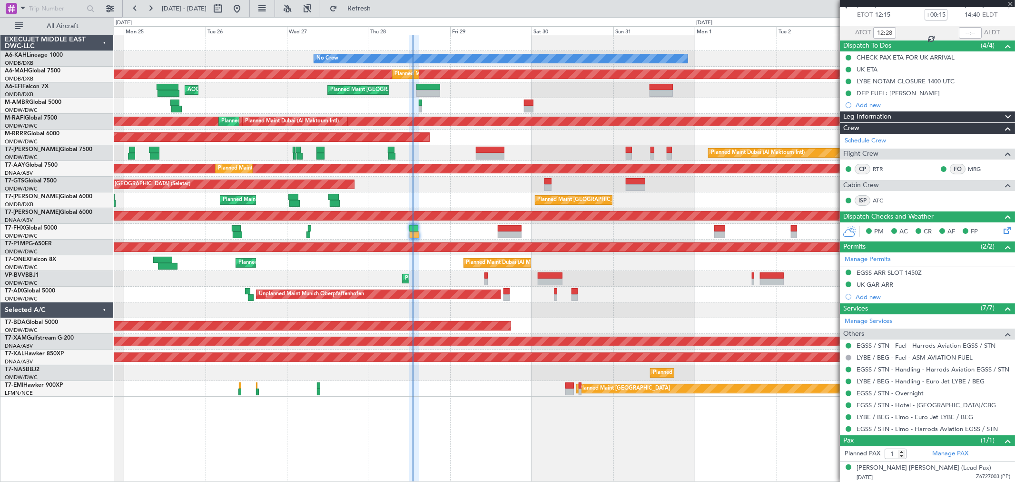
type input "+00:40"
type input "4"
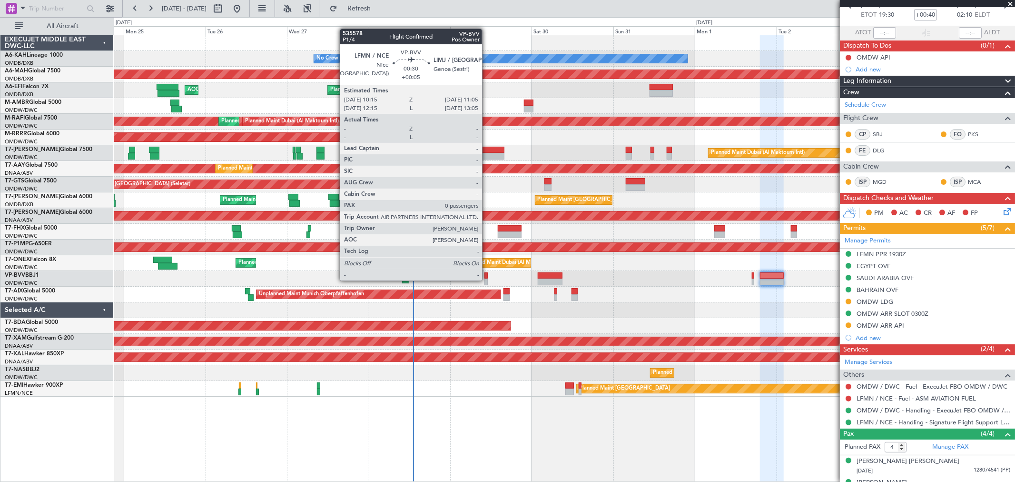
click at [487, 279] on div at bounding box center [486, 281] width 3 height 7
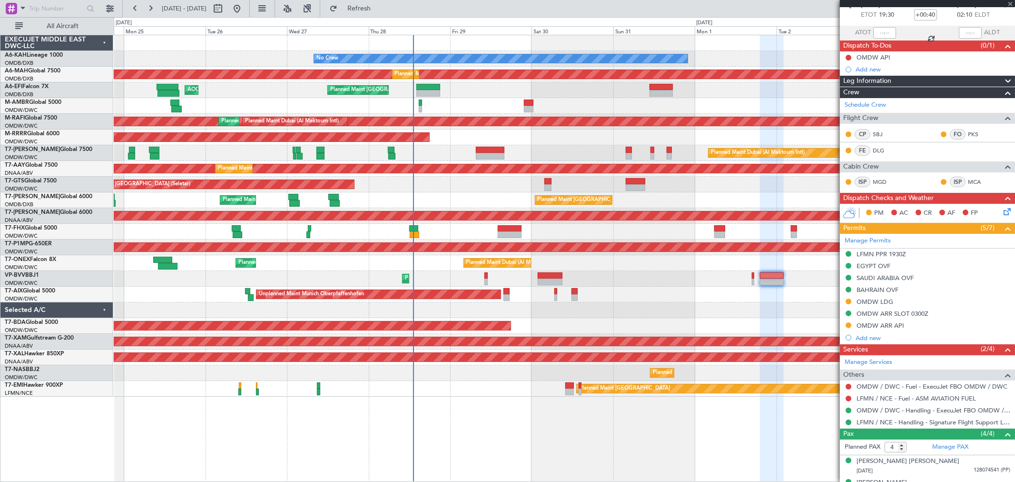
type input "+00:05"
type input "0"
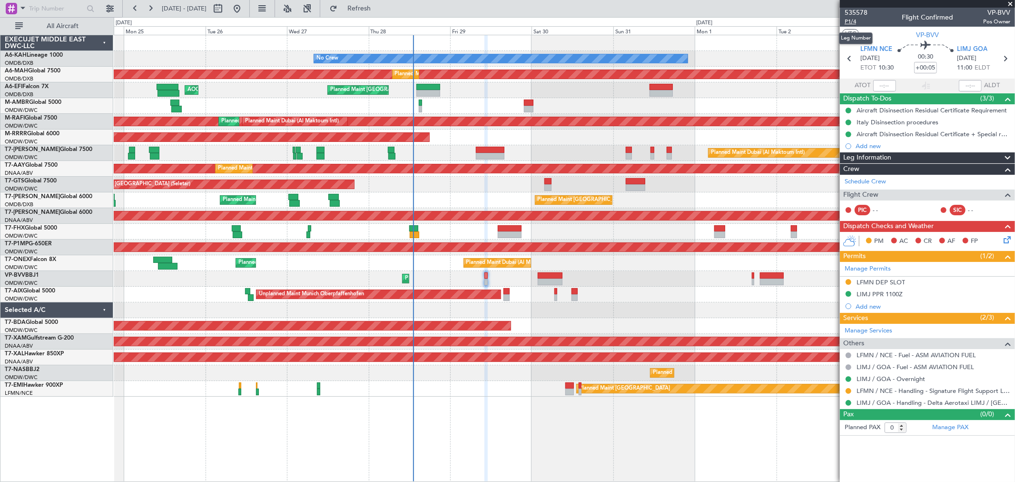
click at [852, 20] on span "P1/4" at bounding box center [856, 22] width 23 height 8
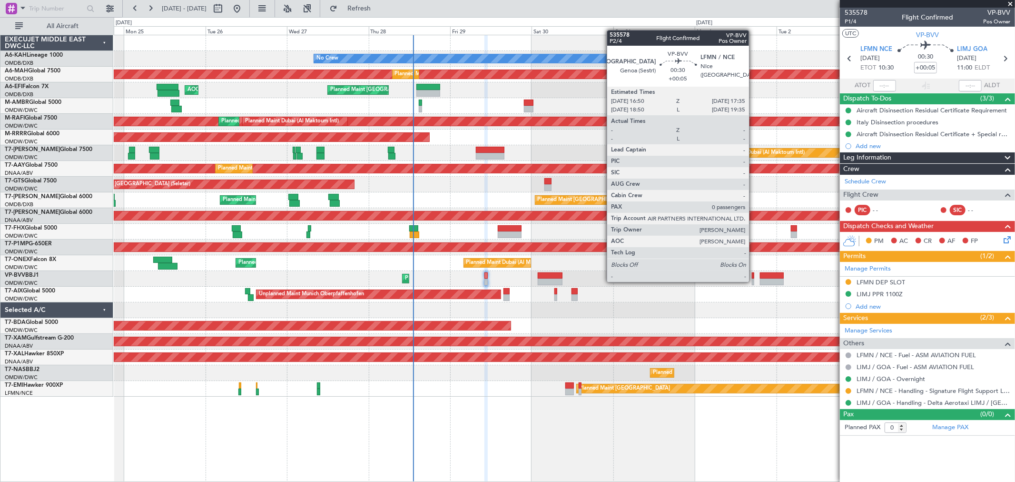
click at [754, 280] on div at bounding box center [753, 281] width 3 height 7
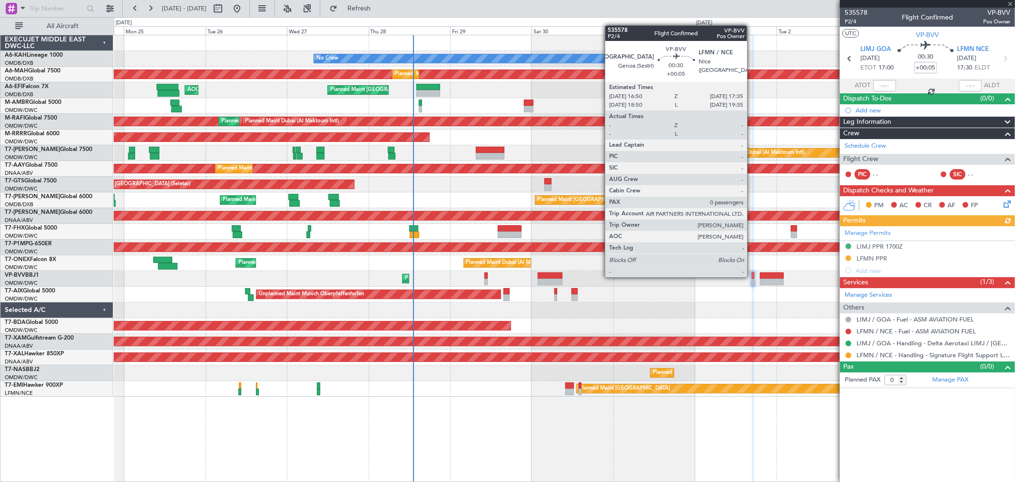
click at [752, 276] on div at bounding box center [753, 275] width 3 height 7
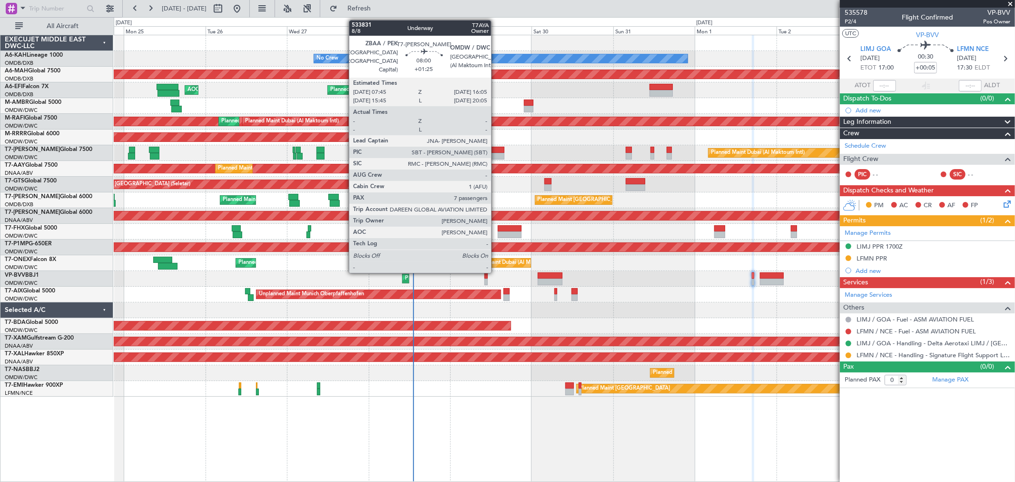
click at [496, 147] on div at bounding box center [490, 150] width 29 height 7
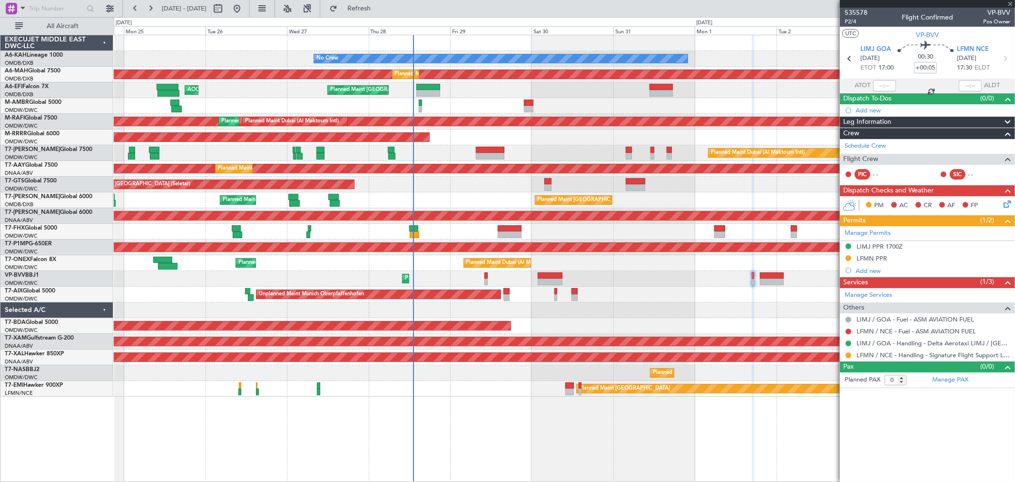
type input "+01:25"
type input "7"
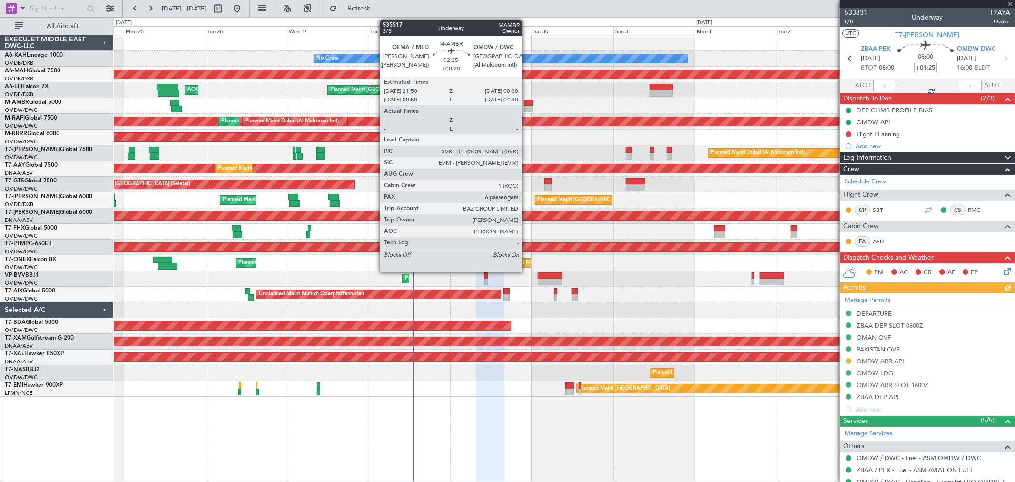
click at [527, 106] on div at bounding box center [529, 109] width 10 height 7
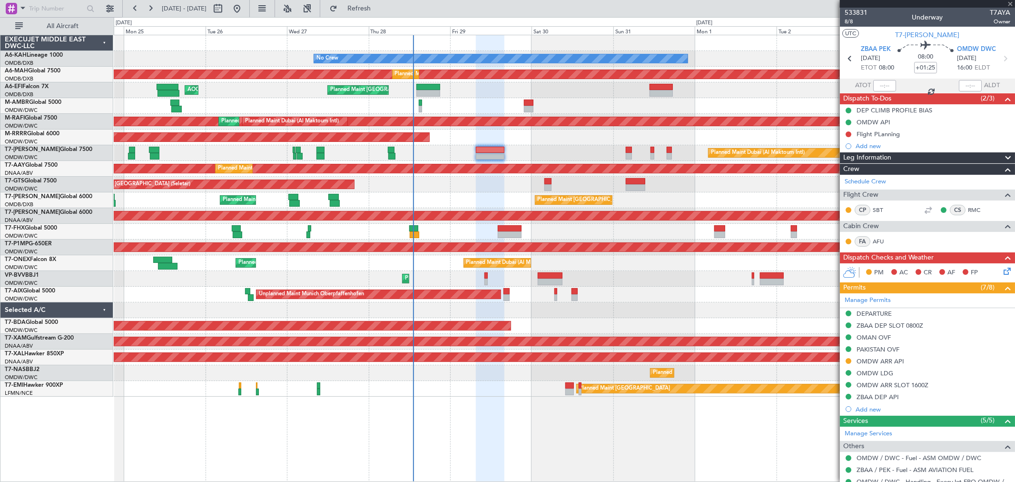
type input "+00:20"
type input "6"
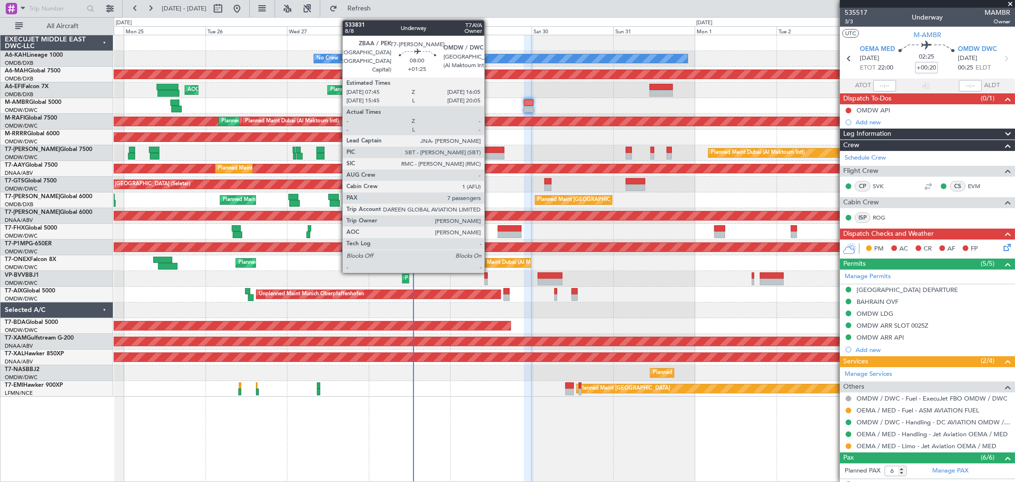
click at [489, 150] on div at bounding box center [490, 150] width 29 height 7
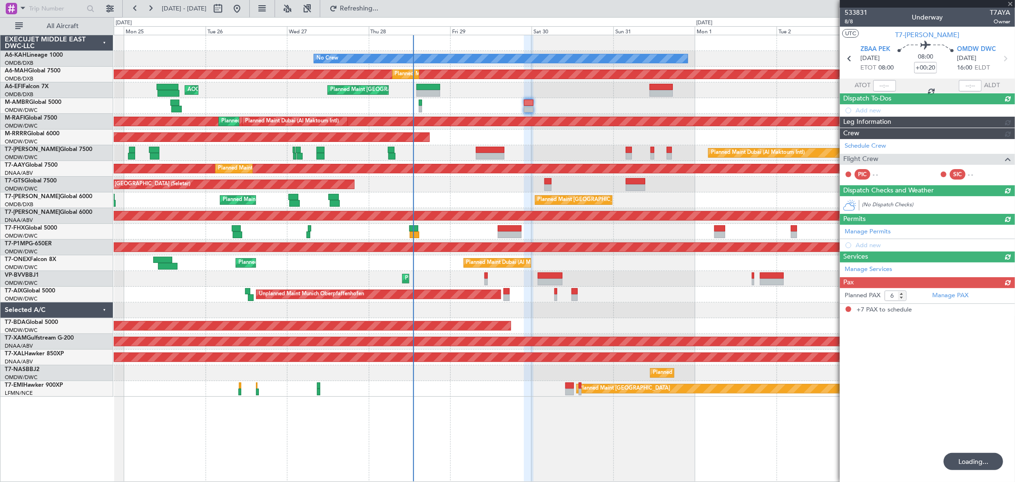
type input "+01:25"
type input "7"
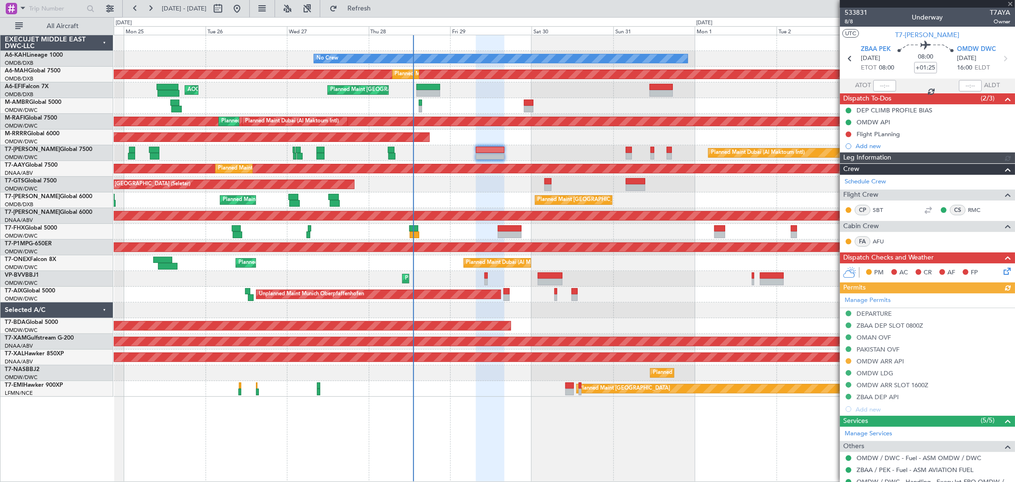
type input "+00:20"
type input "6"
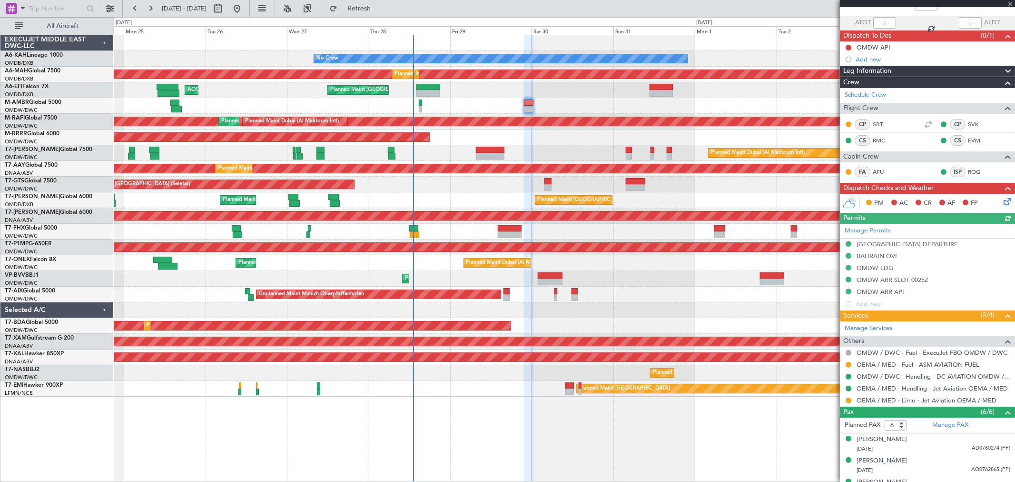
scroll to position [143, 0]
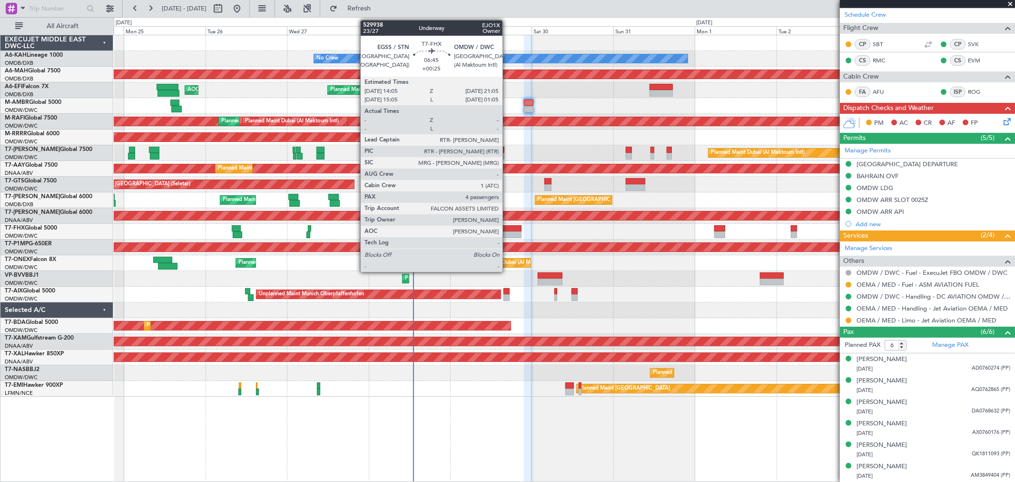
click at [507, 229] on div at bounding box center [510, 228] width 24 height 7
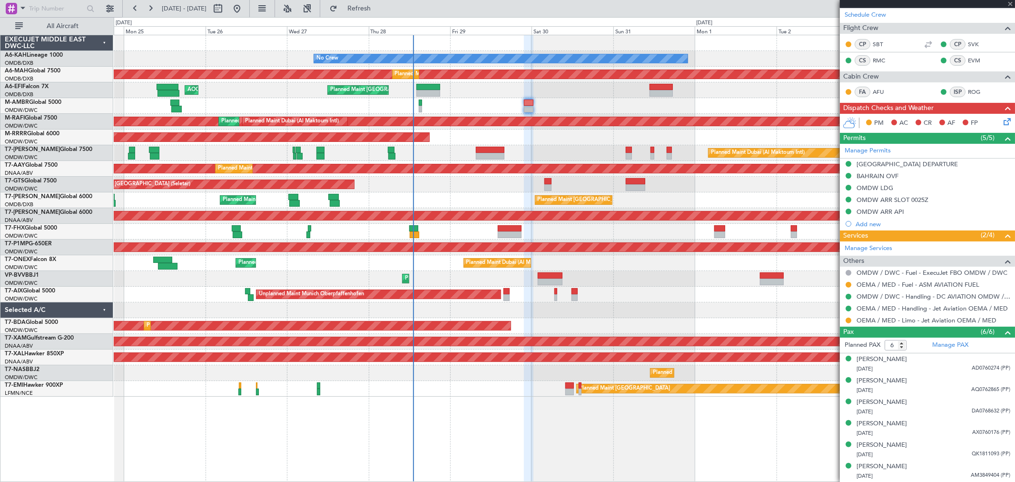
type input "+00:25"
type input "4"
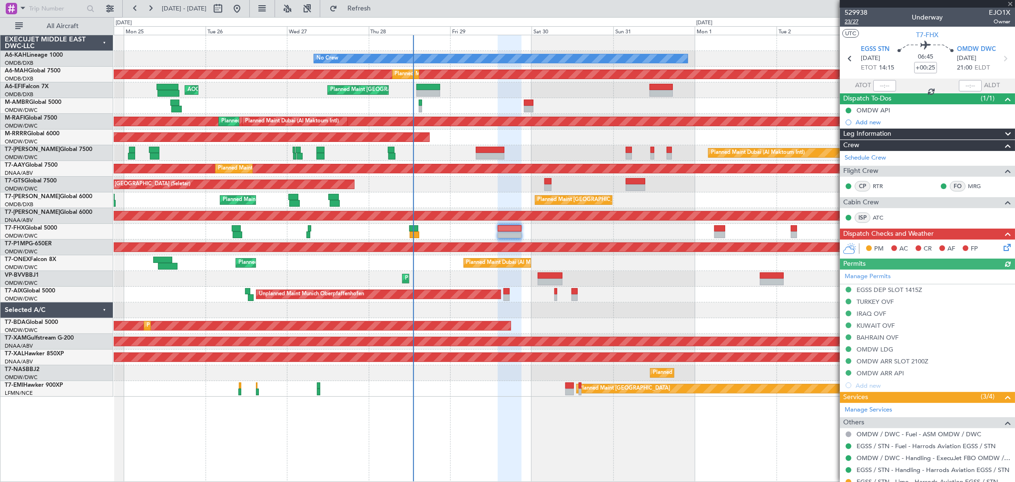
click at [858, 24] on span "23/27" at bounding box center [856, 22] width 23 height 8
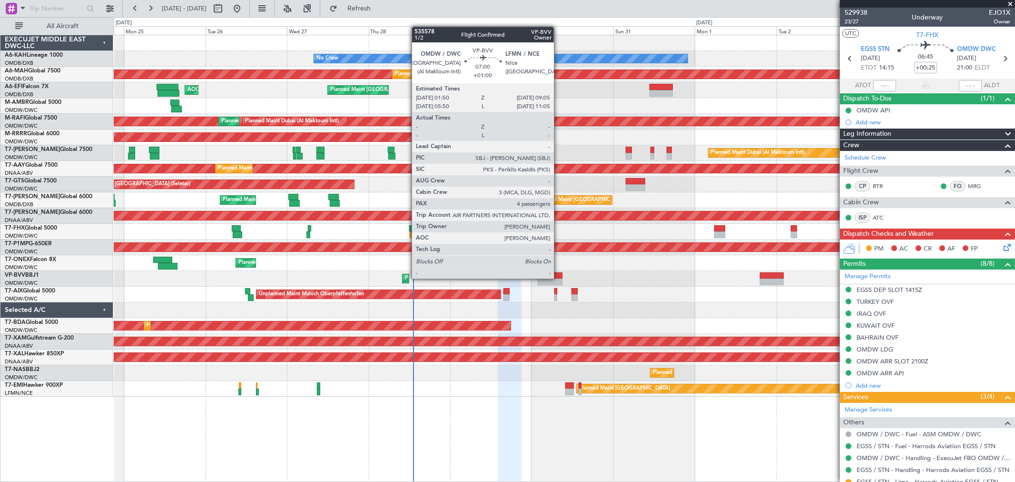
click at [559, 277] on div at bounding box center [550, 275] width 25 height 7
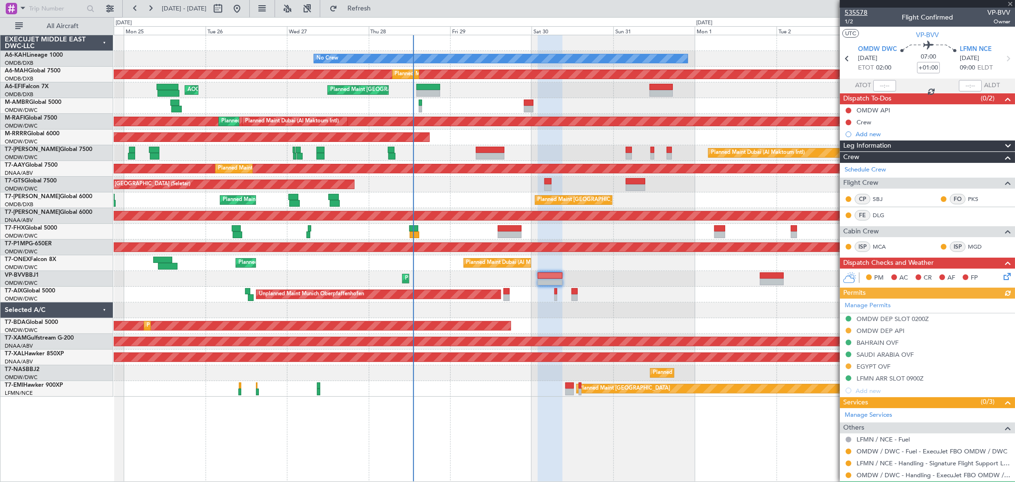
click at [859, 14] on span "535578" at bounding box center [856, 13] width 23 height 10
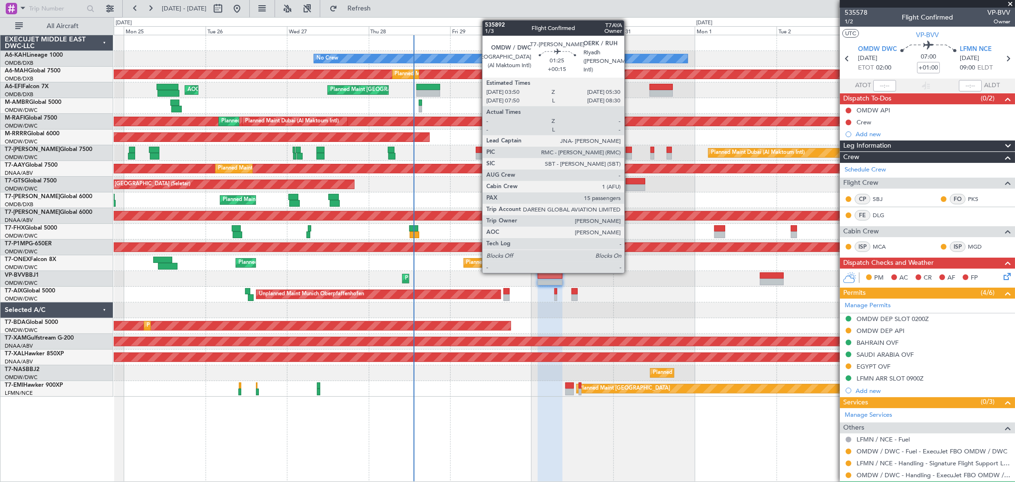
click at [629, 151] on div at bounding box center [629, 150] width 6 height 7
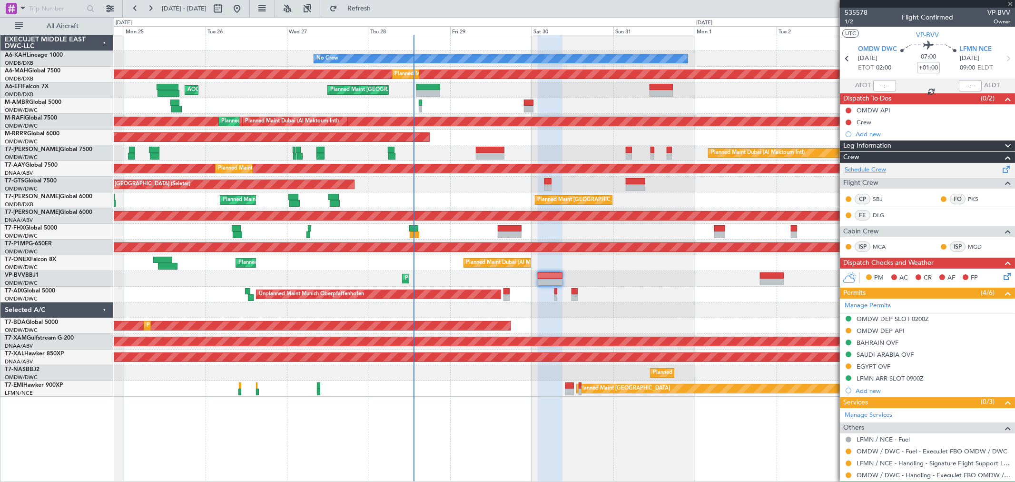
type input "+00:15"
type input "15"
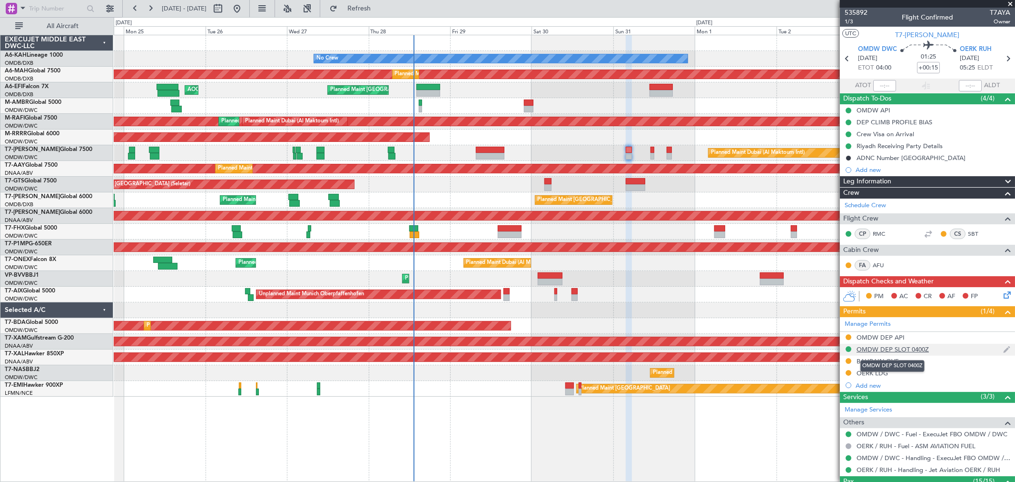
click at [916, 352] on div "OMDW DEP SLOT 0400Z" at bounding box center [893, 349] width 72 height 8
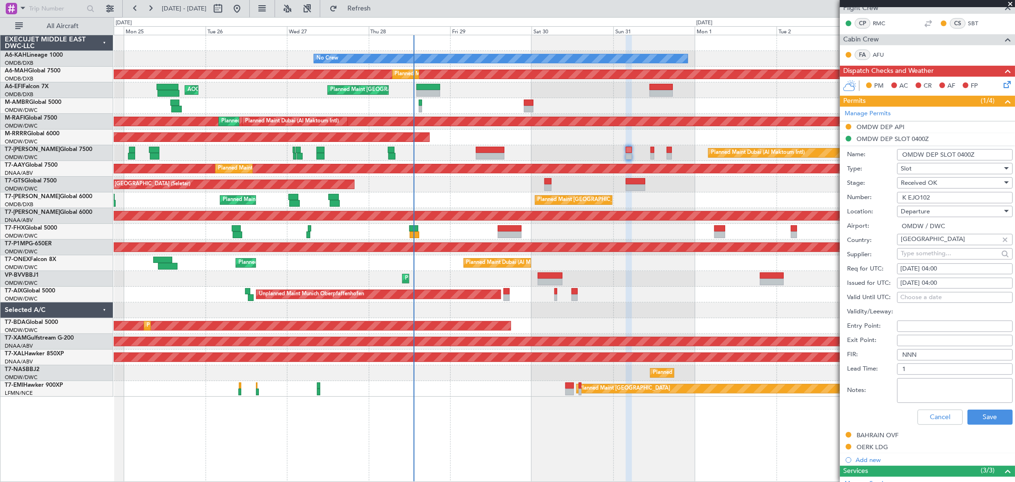
scroll to position [211, 0]
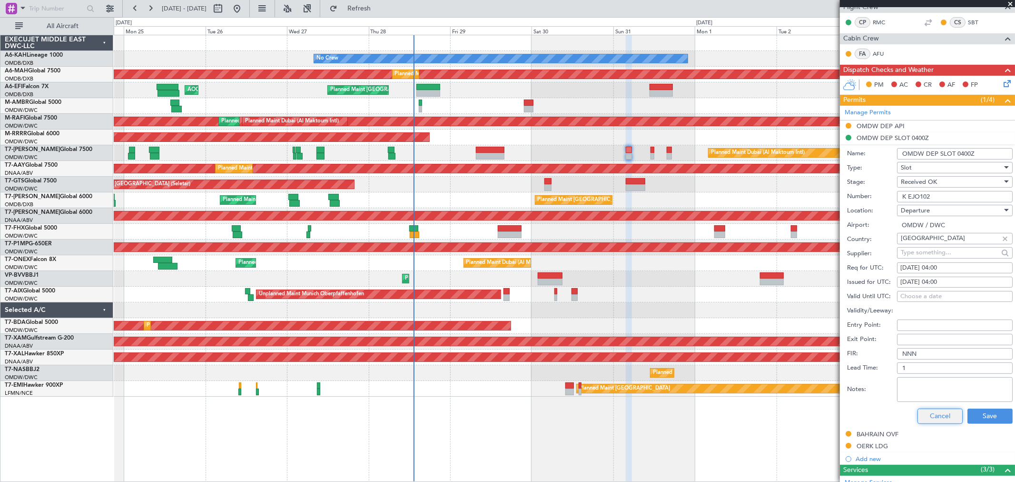
click at [936, 412] on button "Cancel" at bounding box center [940, 415] width 45 height 15
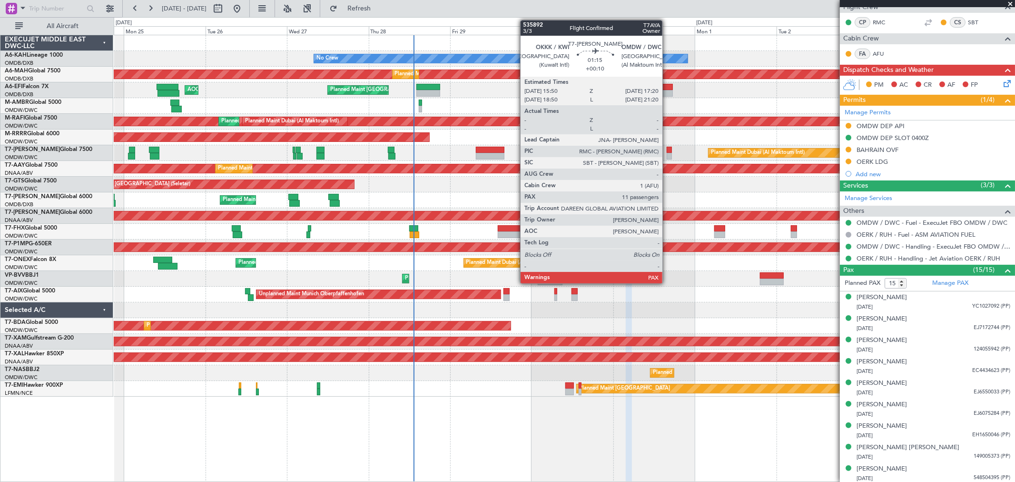
click at [667, 155] on div at bounding box center [669, 156] width 5 height 7
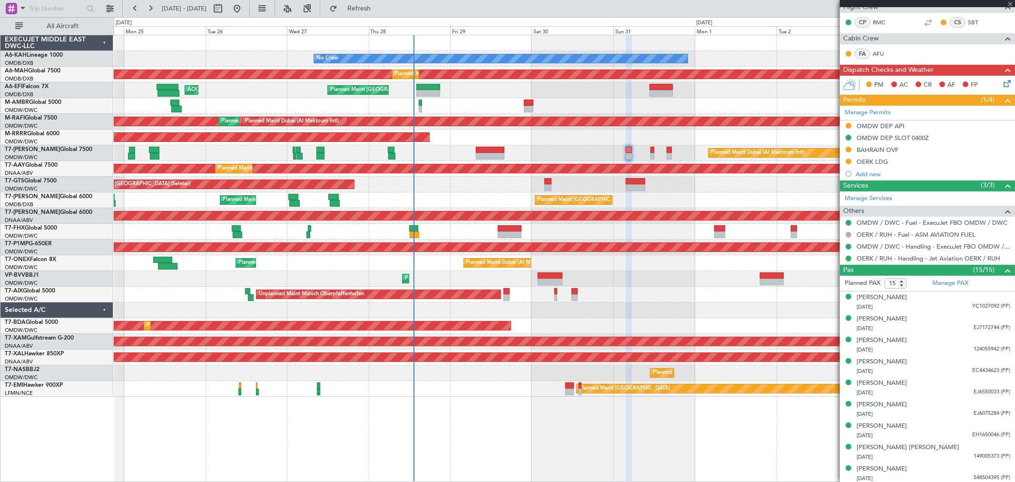
type input "+00:10"
type input "11"
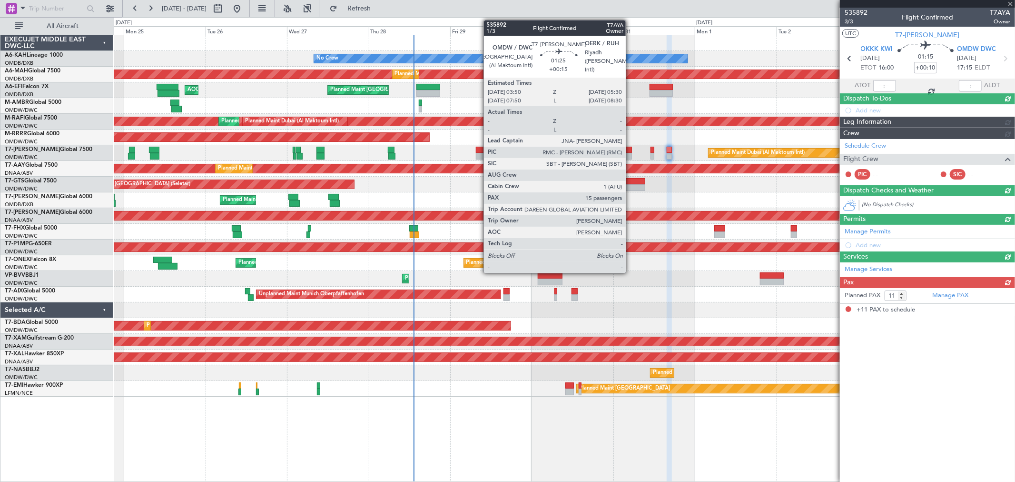
scroll to position [0, 0]
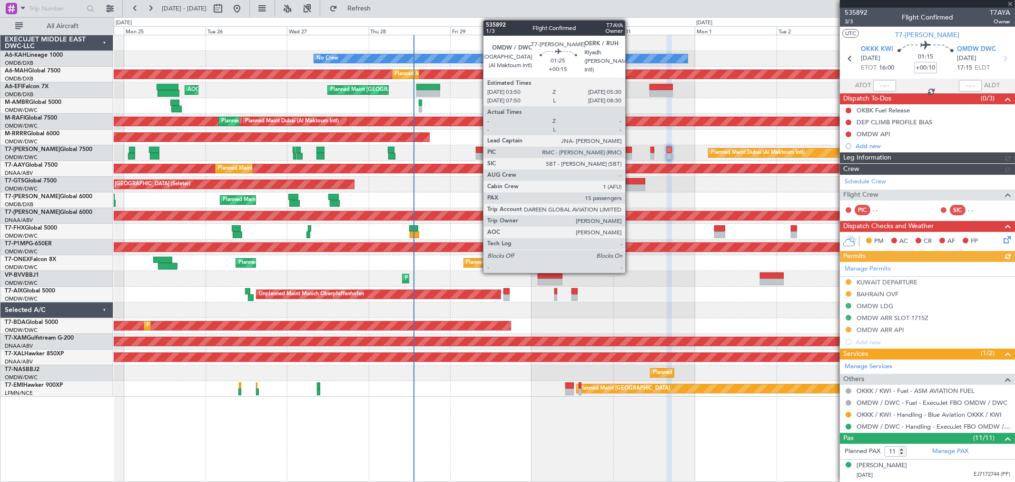
click at [630, 151] on div at bounding box center [629, 150] width 6 height 7
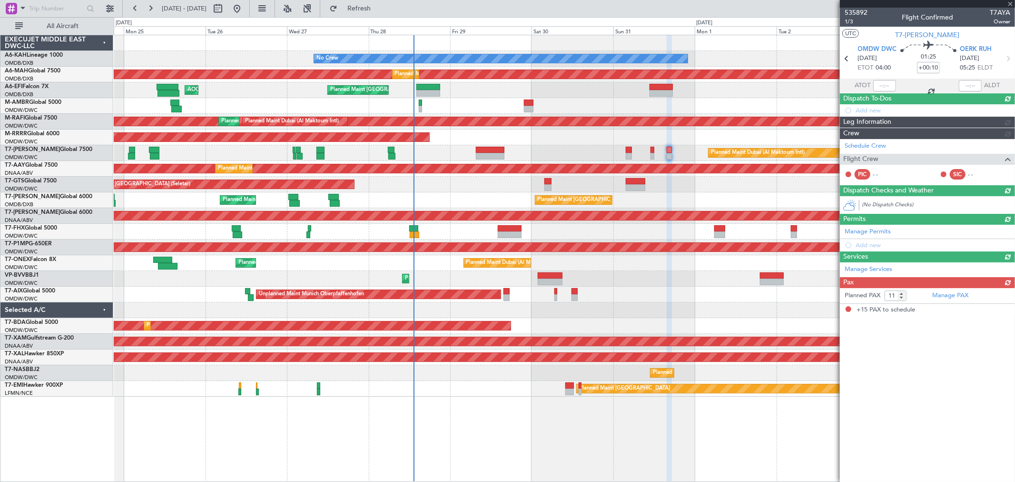
type input "+00:15"
type input "15"
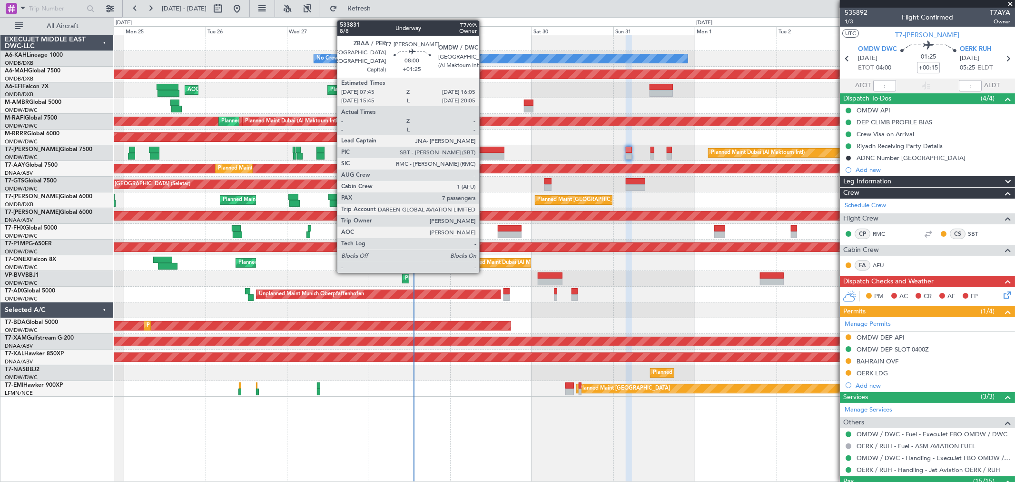
click at [484, 150] on div at bounding box center [490, 150] width 29 height 7
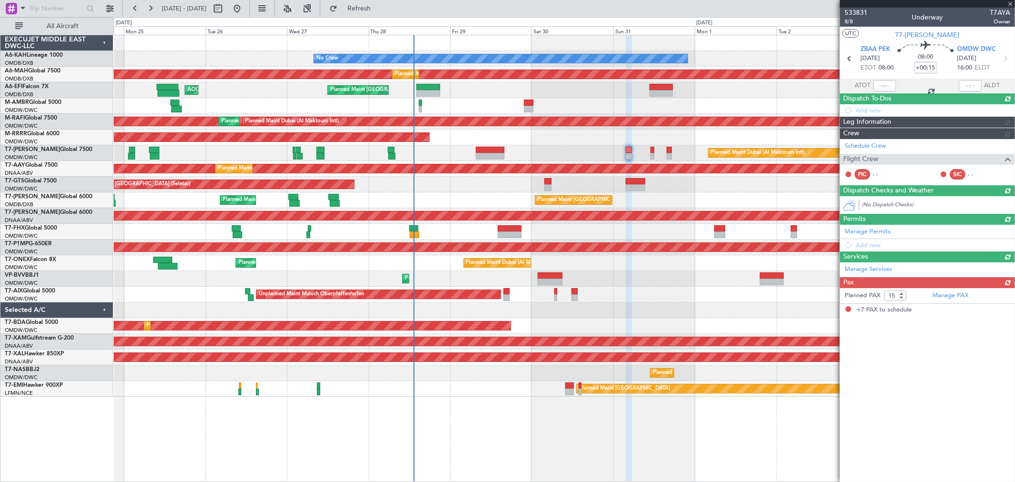
type input "+01:25"
type input "7"
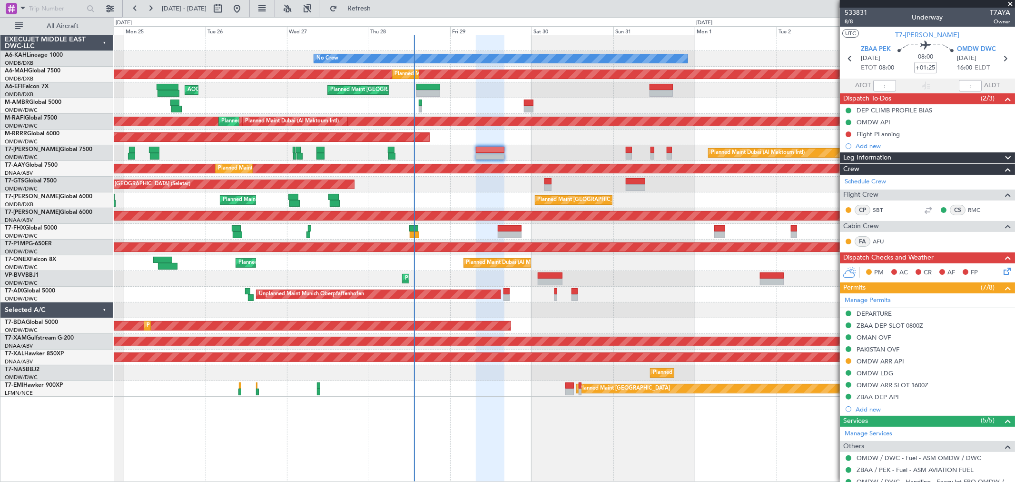
click at [579, 149] on div "Planned Maint Dubai (Al Maktoum Intl) Planned Maint [GEOGRAPHIC_DATA] (Al Makto…" at bounding box center [564, 153] width 901 height 16
click at [382, 10] on button "Refresh" at bounding box center [353, 8] width 57 height 15
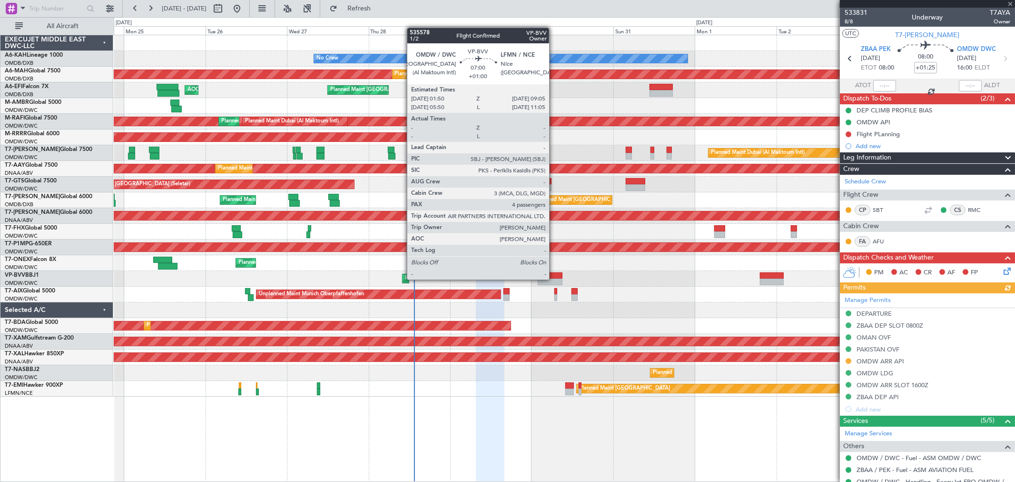
click at [554, 278] on div at bounding box center [550, 281] width 25 height 7
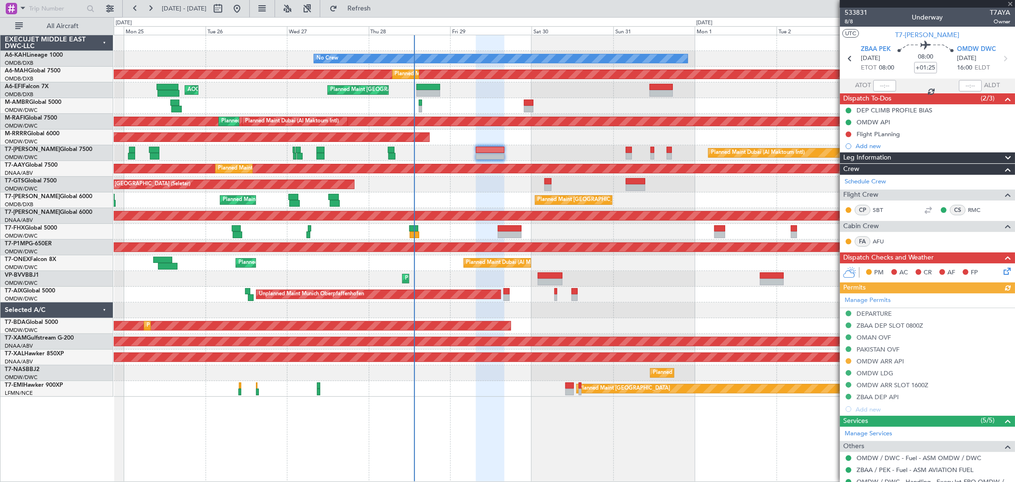
type input "+01:00"
type input "4"
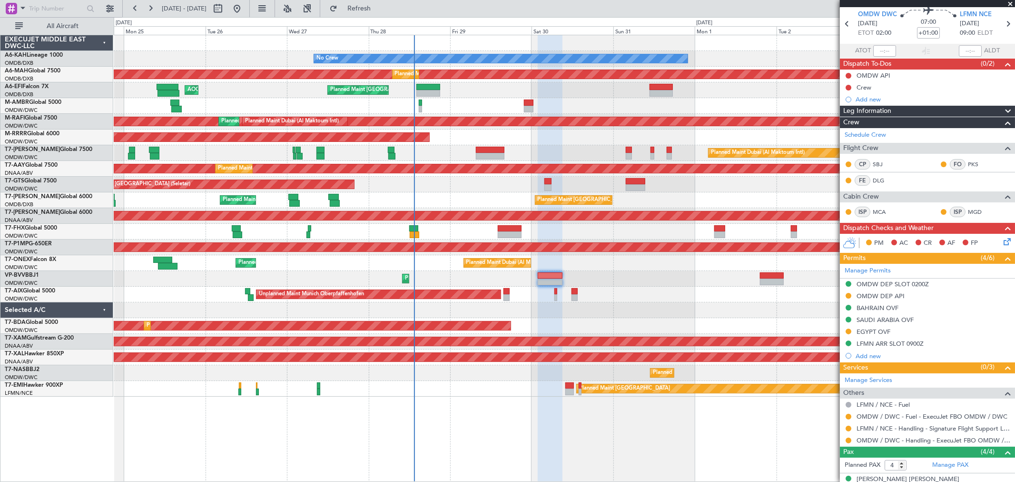
scroll to position [106, 0]
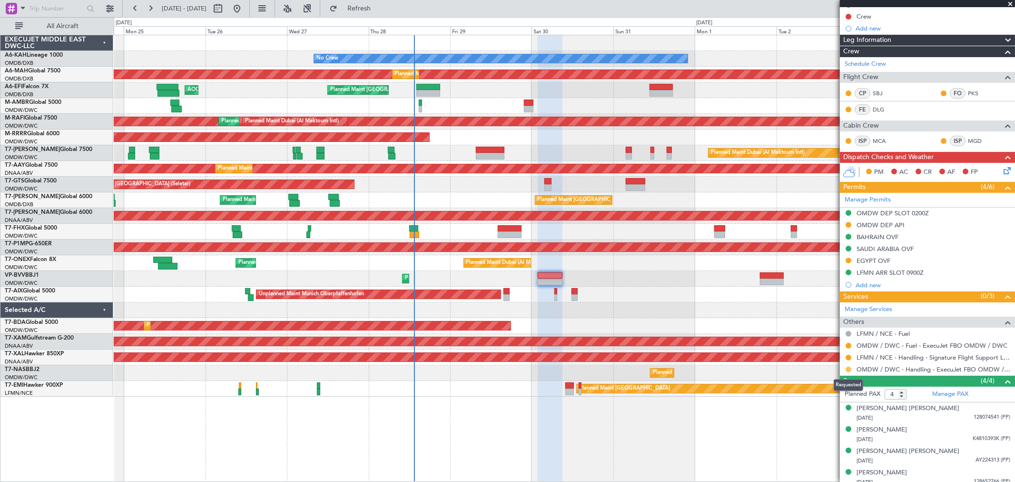
click at [848, 369] on button at bounding box center [849, 370] width 6 height 6
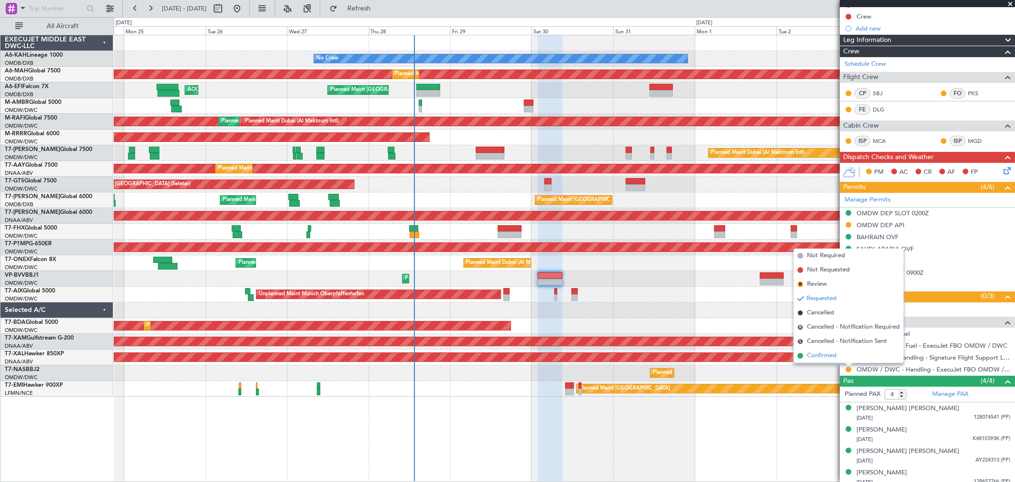
click at [825, 359] on span "Confirmed" at bounding box center [822, 356] width 30 height 10
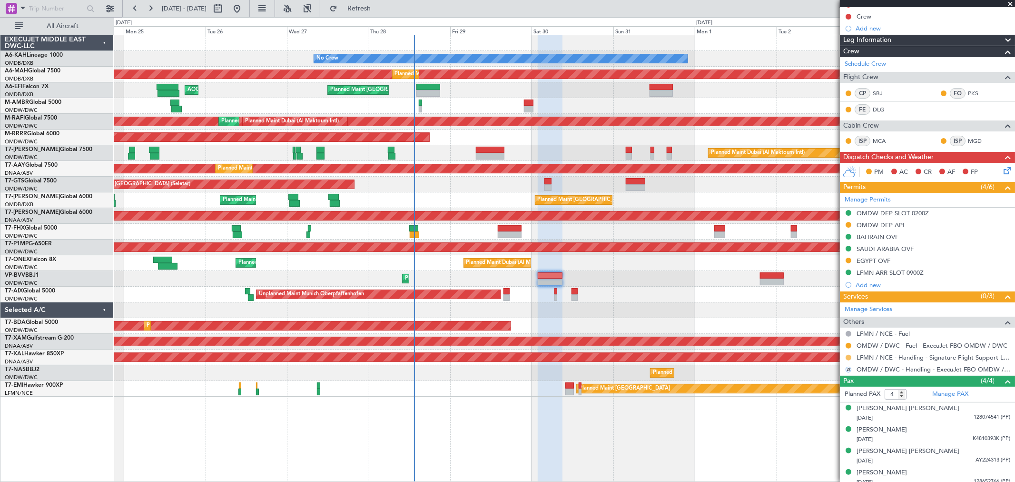
click at [850, 356] on button at bounding box center [849, 358] width 6 height 6
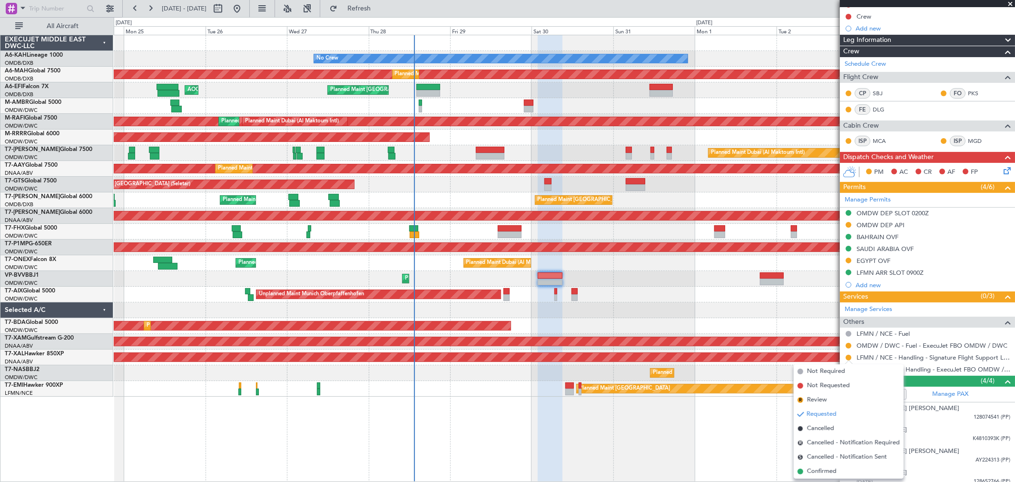
click at [835, 467] on span "Confirmed" at bounding box center [822, 471] width 30 height 10
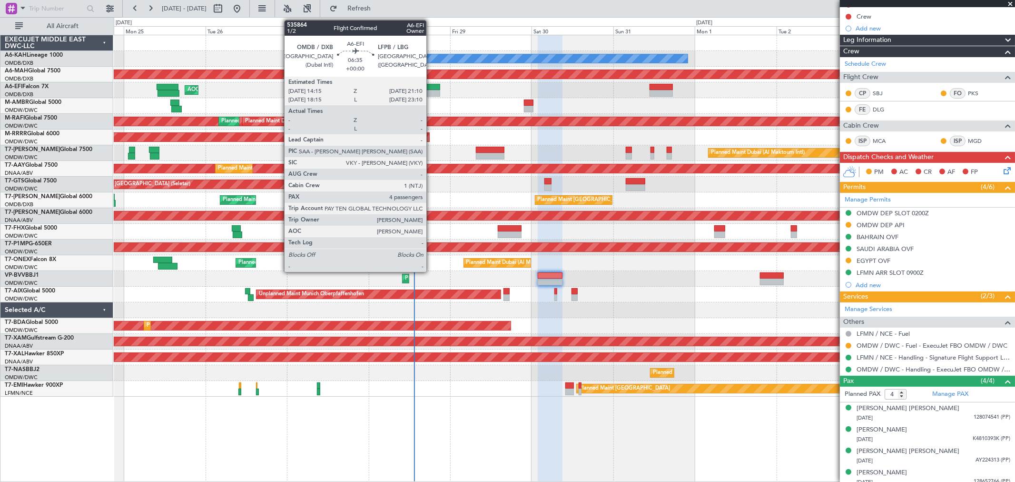
click at [431, 93] on div at bounding box center [428, 93] width 24 height 7
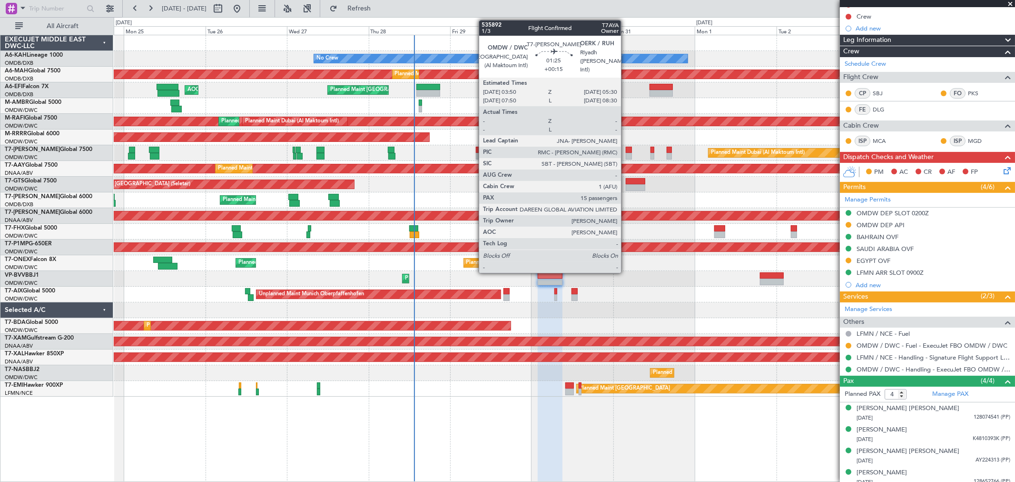
click at [626, 151] on div at bounding box center [629, 150] width 6 height 7
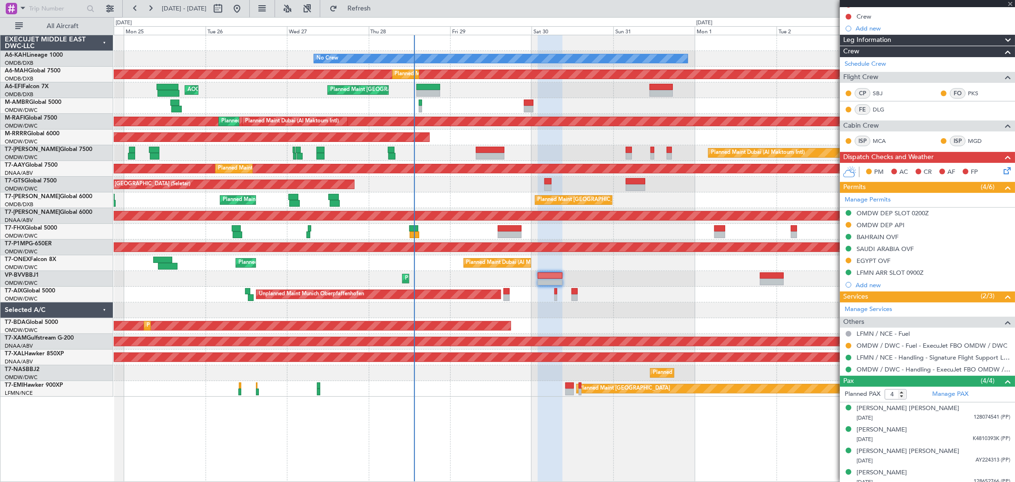
type input "+00:15"
type input "15"
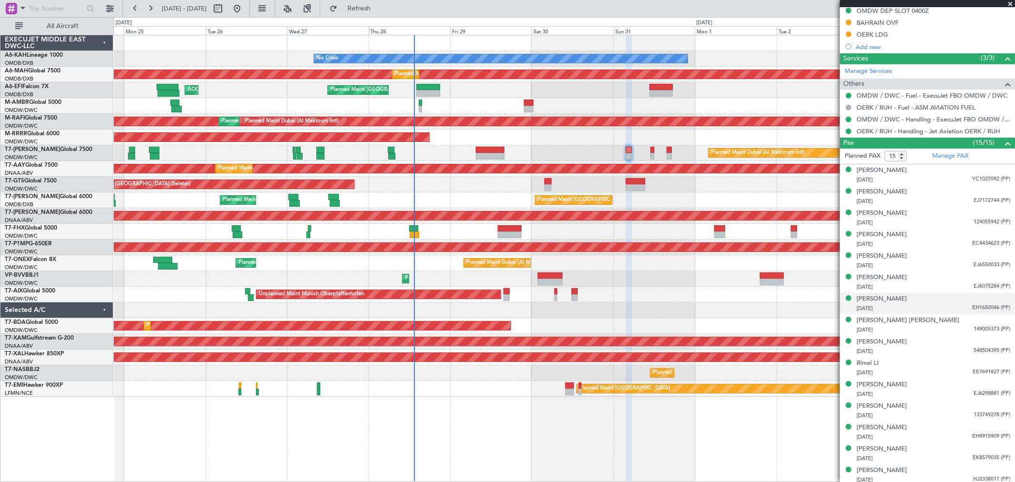
scroll to position [342, 0]
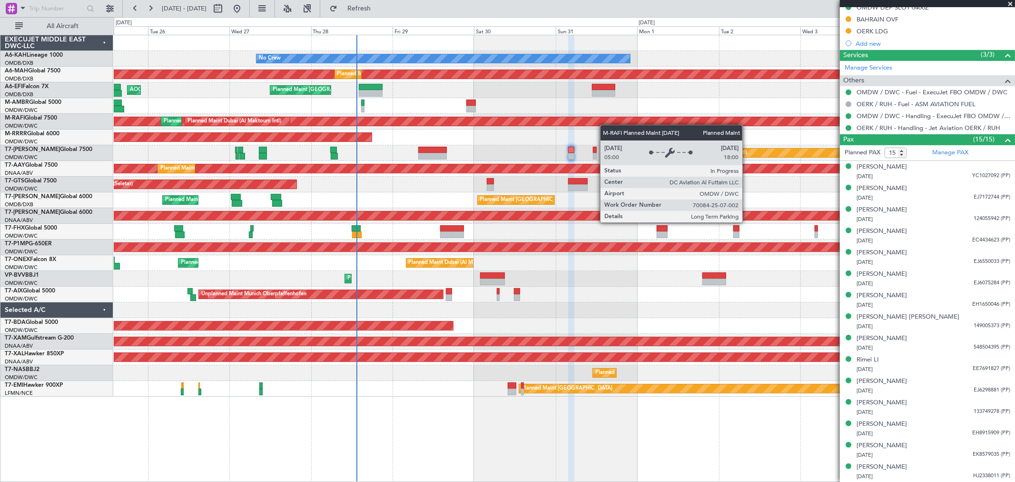
click at [97, 151] on div "No Crew Planned Maint [GEOGRAPHIC_DATA] (Al Maktoum Intl) Planned Maint [GEOGRA…" at bounding box center [507, 249] width 1015 height 465
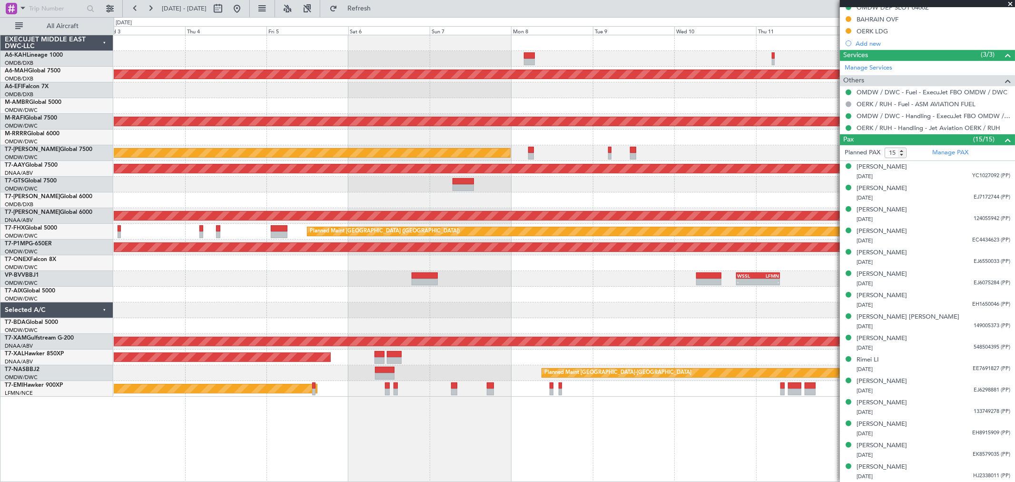
click at [521, 134] on div at bounding box center [564, 137] width 901 height 16
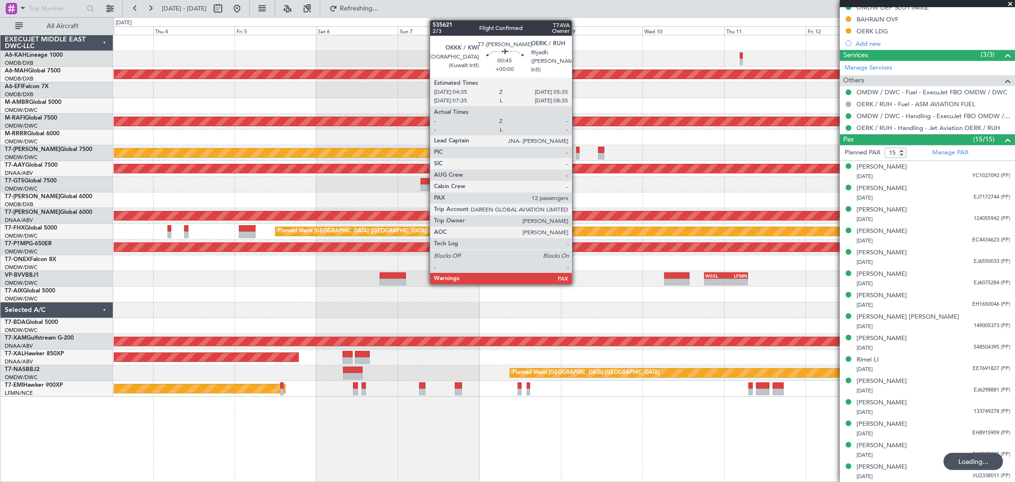
click at [577, 150] on div at bounding box center [578, 150] width 4 height 7
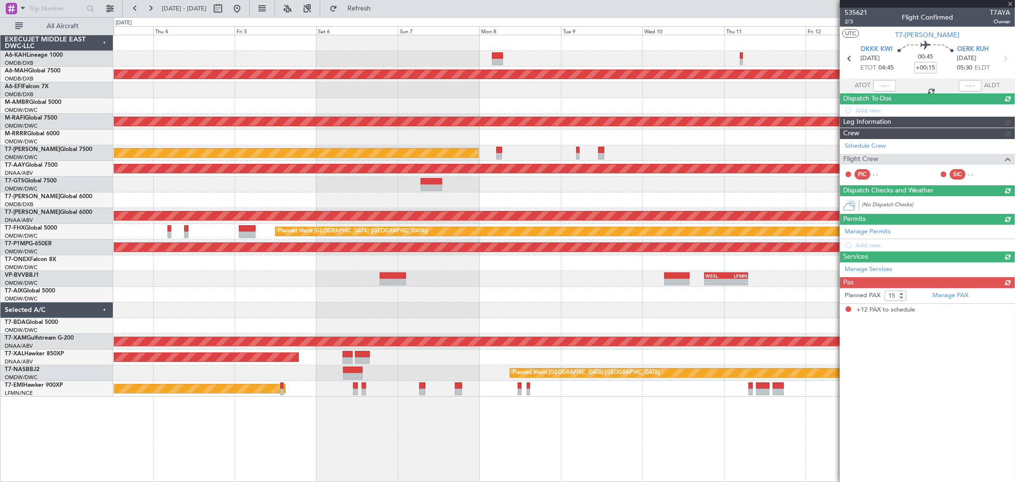
type input "12"
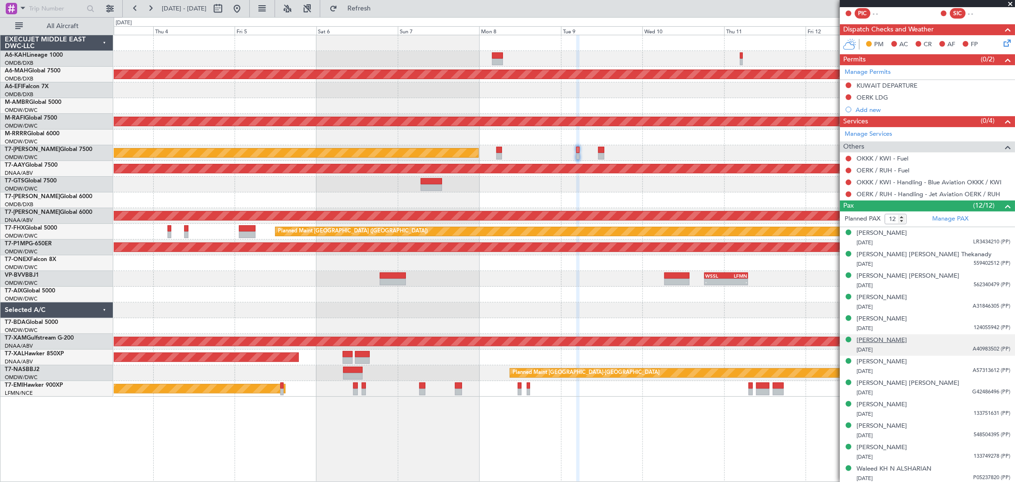
scroll to position [222, 0]
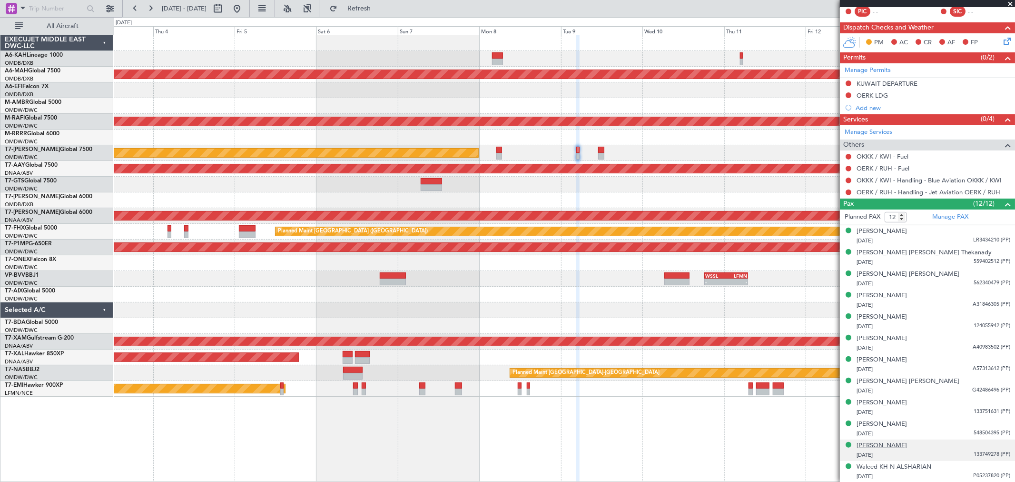
click at [890, 444] on div "[PERSON_NAME]" at bounding box center [882, 446] width 50 height 10
click at [896, 253] on div "[PERSON_NAME] [PERSON_NAME] Thekanady" at bounding box center [924, 253] width 135 height 10
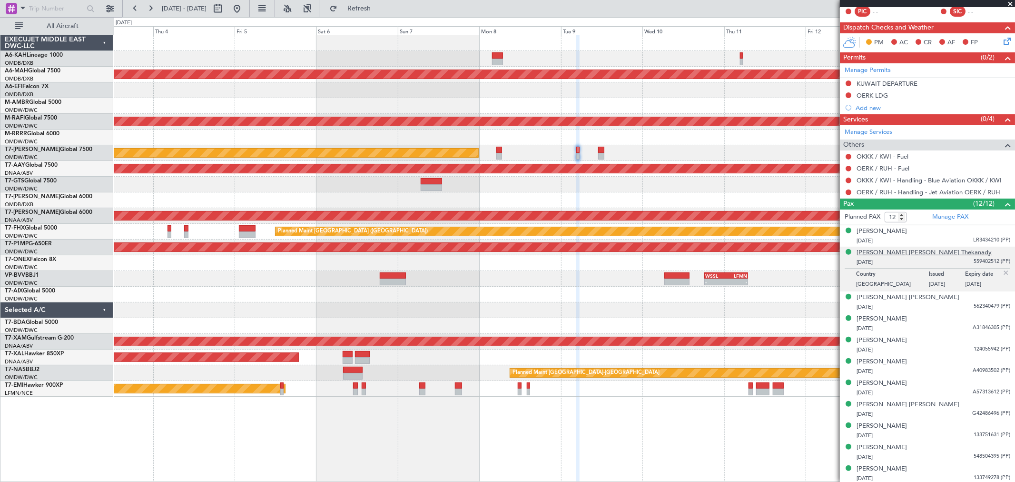
click at [893, 249] on div "[PERSON_NAME] [PERSON_NAME] Thekanady" at bounding box center [924, 253] width 135 height 10
click at [245, 7] on button at bounding box center [236, 8] width 15 height 15
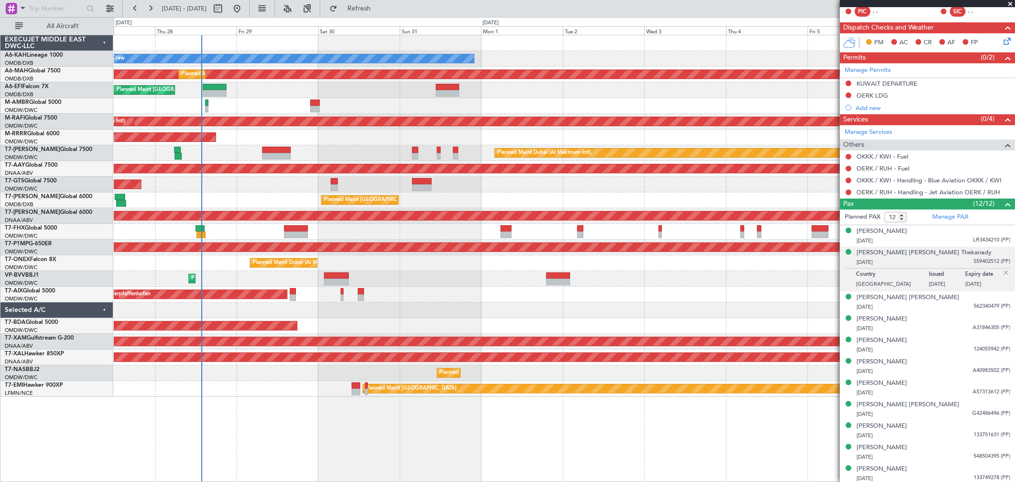
click at [382, 127] on div "No Crew Planned Maint [GEOGRAPHIC_DATA] ([GEOGRAPHIC_DATA]) Planned Maint [GEOG…" at bounding box center [564, 215] width 901 height 361
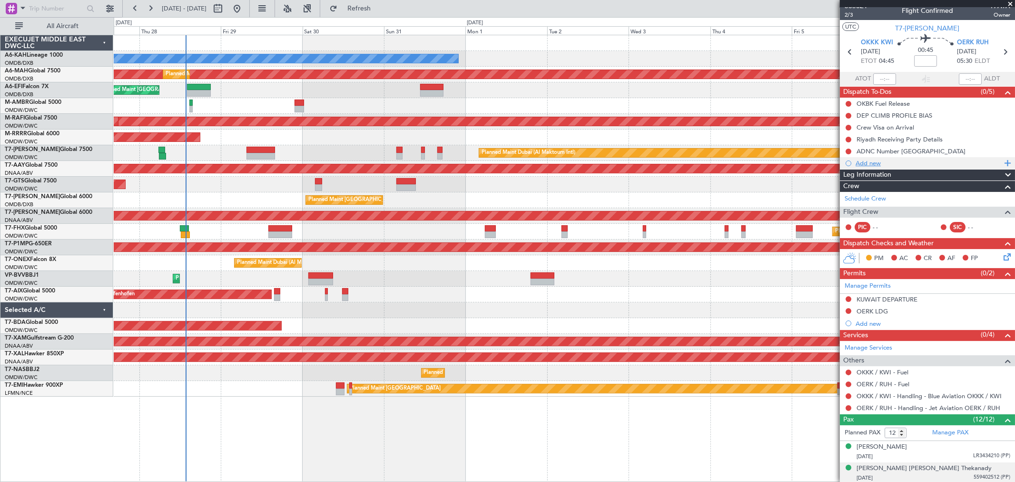
scroll to position [0, 0]
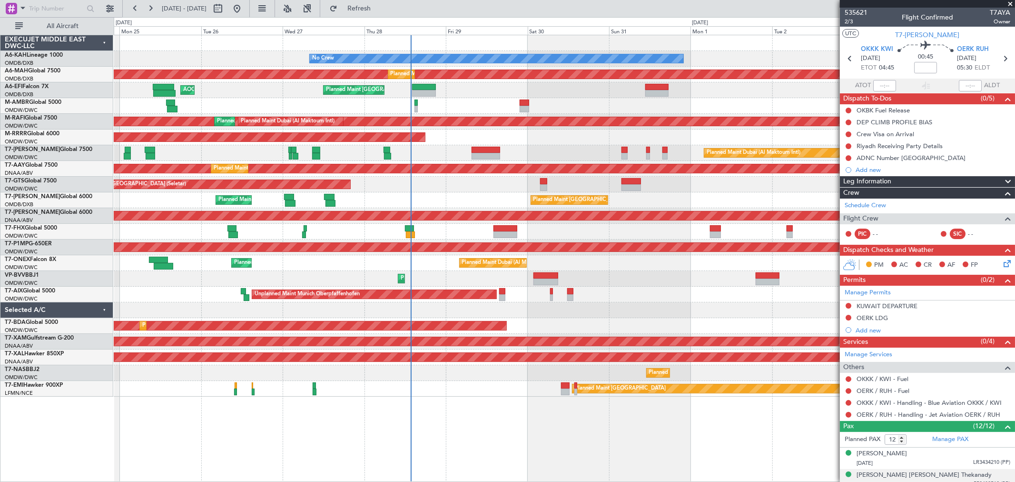
click at [748, 131] on div "Planned Maint Dubai (Al Maktoum Intl)" at bounding box center [564, 137] width 901 height 16
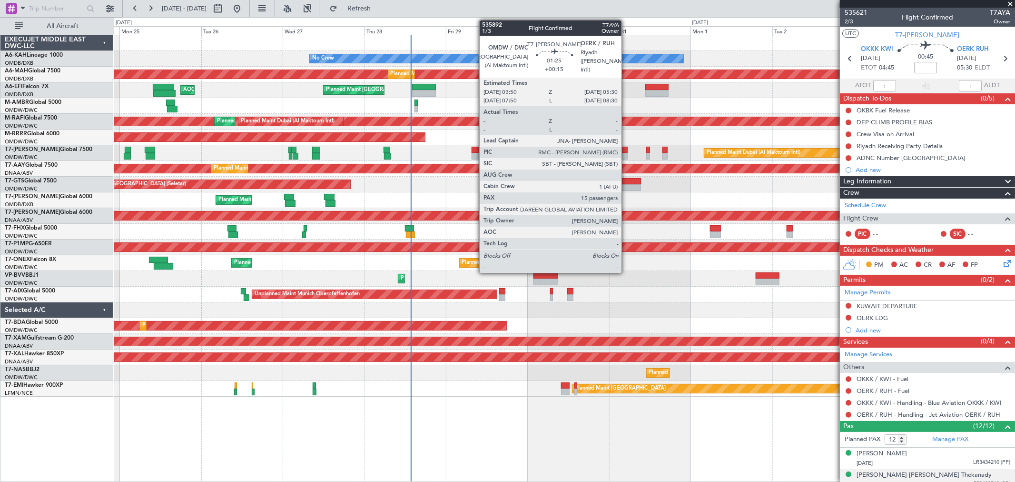
click at [626, 148] on div at bounding box center [625, 150] width 6 height 7
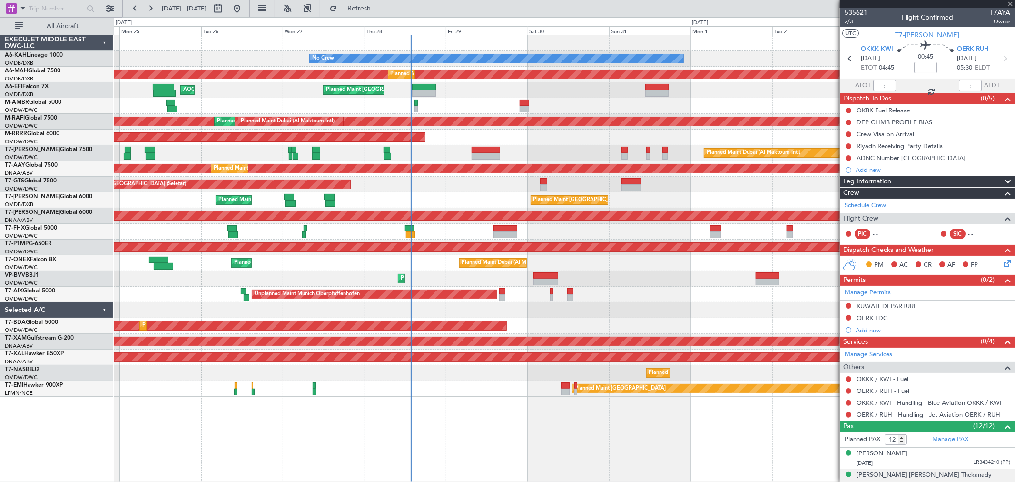
type input "+00:15"
type input "15"
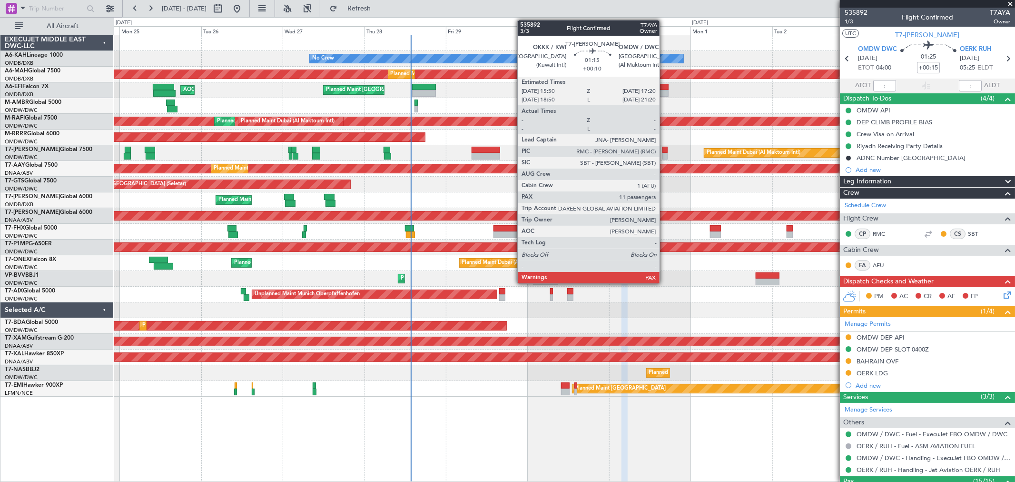
click at [664, 149] on div at bounding box center [665, 150] width 5 height 7
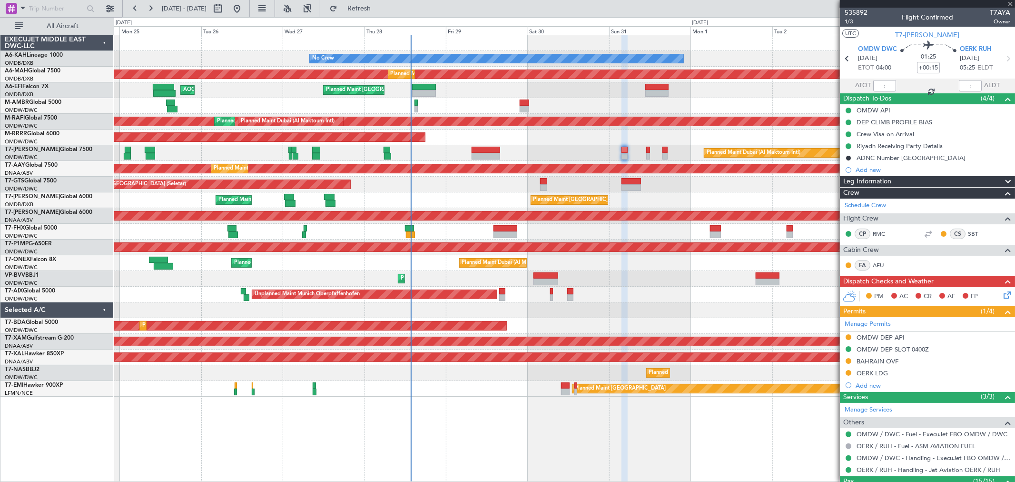
type input "+00:10"
type input "11"
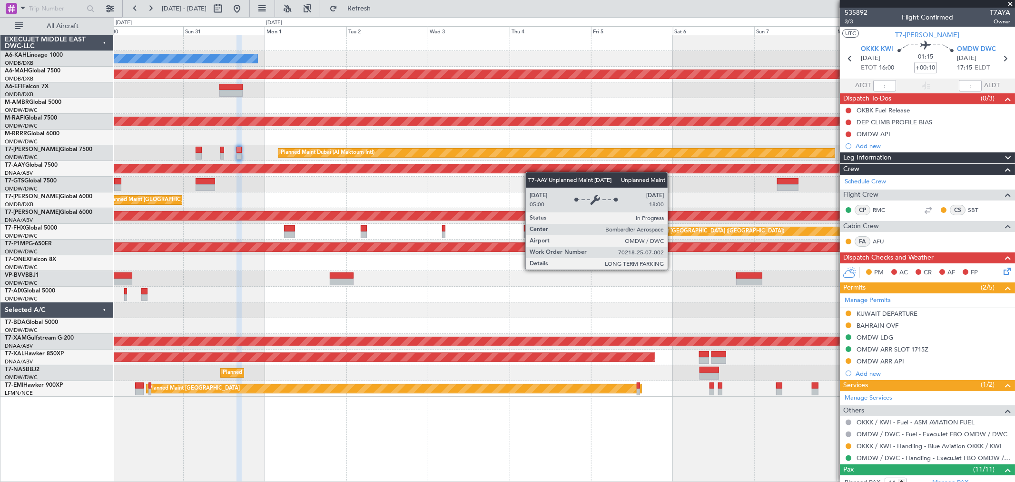
click at [324, 173] on div "No Crew Planned Maint [GEOGRAPHIC_DATA] ([GEOGRAPHIC_DATA]) Planned Maint [GEOG…" at bounding box center [564, 215] width 901 height 361
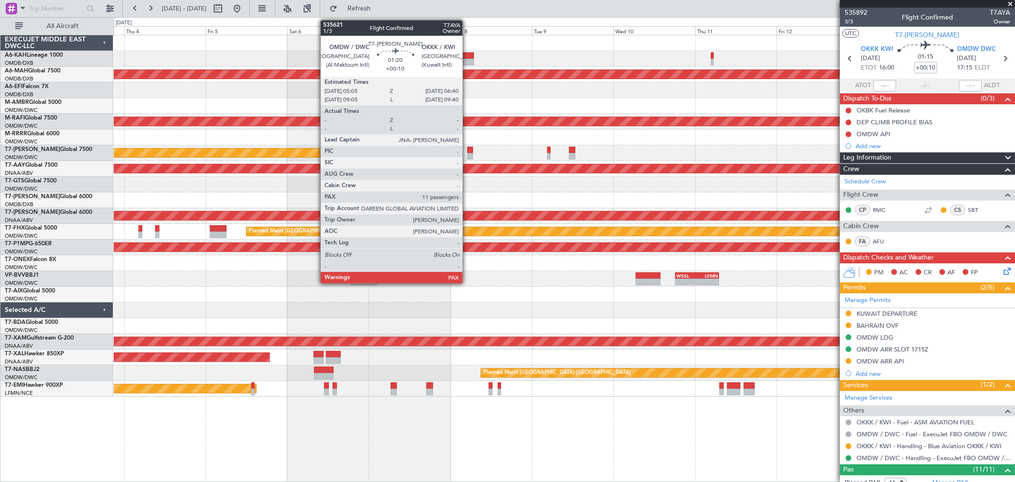
click at [467, 153] on div at bounding box center [470, 156] width 6 height 7
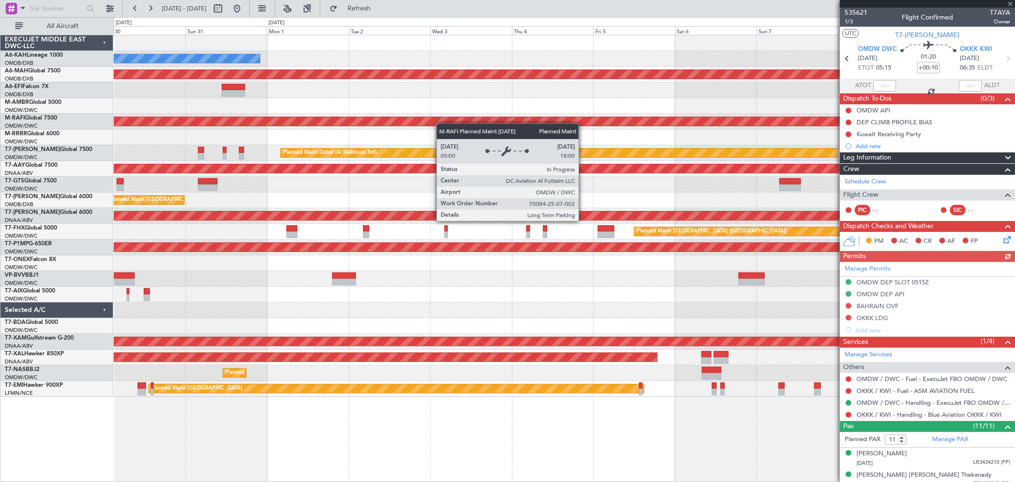
click at [707, 115] on div "No Crew Planned Maint [GEOGRAPHIC_DATA] ([GEOGRAPHIC_DATA]) Planned Maint [GEOG…" at bounding box center [564, 215] width 901 height 361
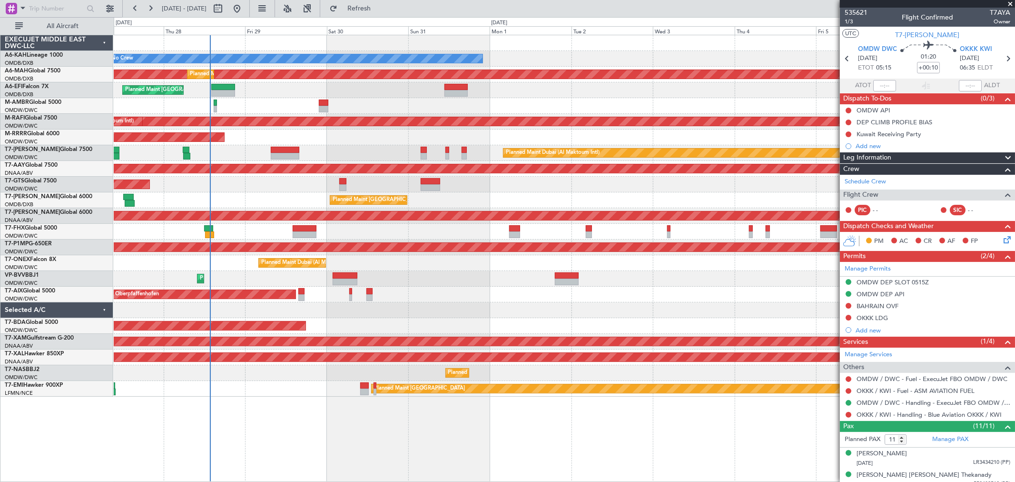
click at [363, 140] on div "Planned Maint Dubai (Al Maktoum Intl)" at bounding box center [564, 137] width 901 height 16
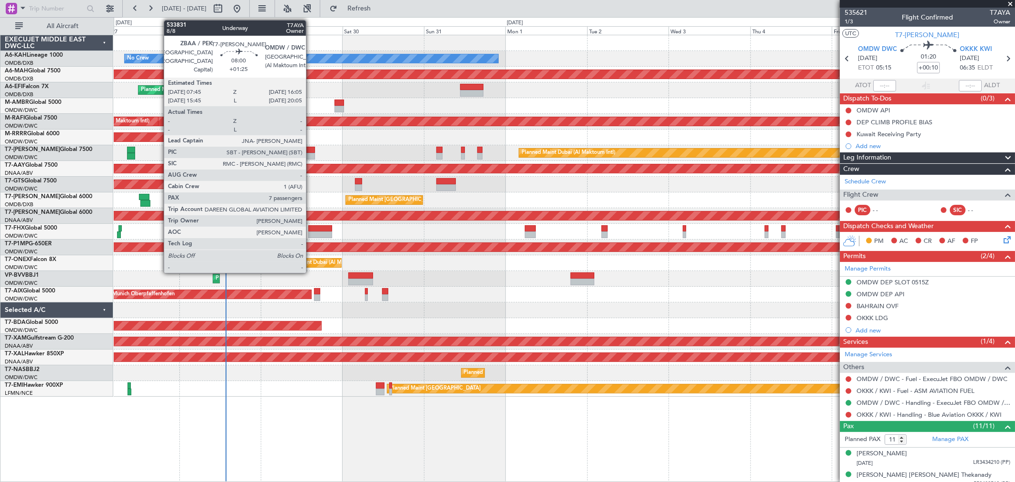
click at [311, 154] on div at bounding box center [301, 156] width 29 height 7
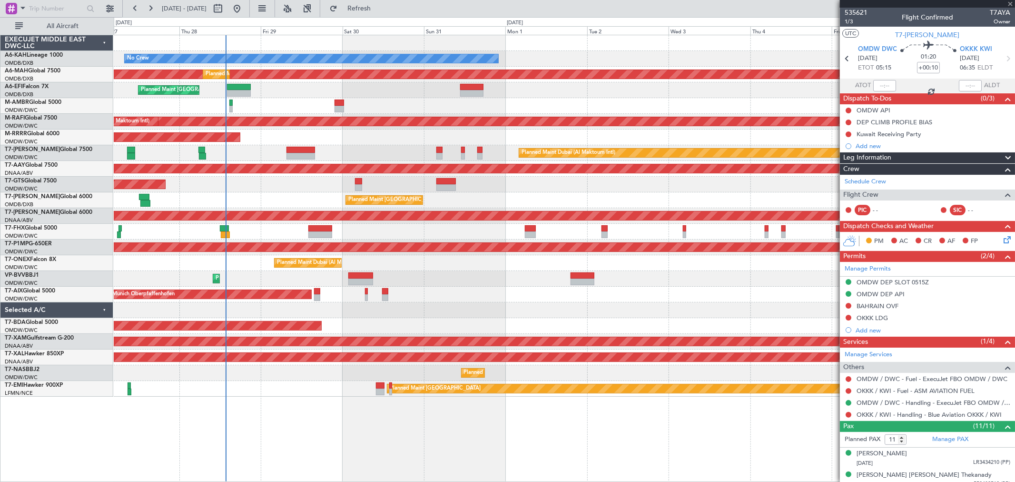
type input "+01:25"
type input "7"
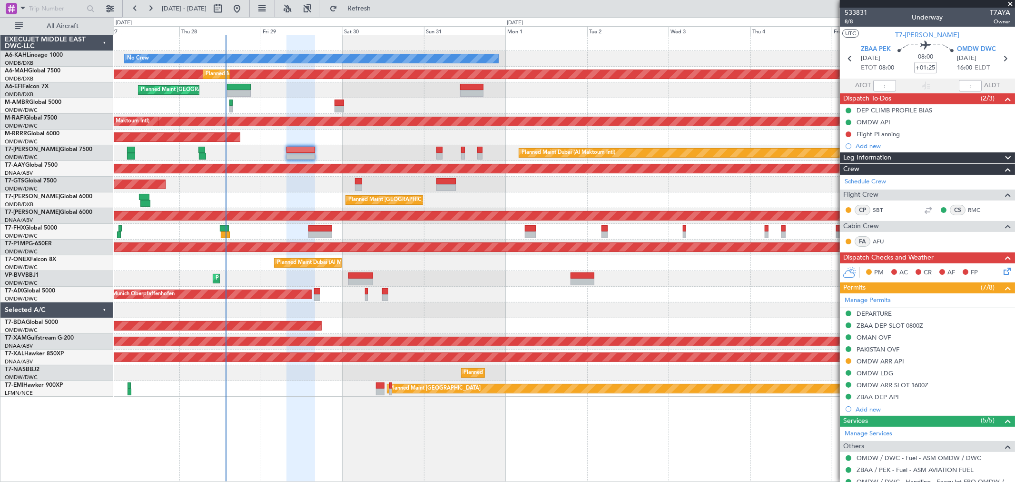
drag, startPoint x: 871, startPoint y: 370, endPoint x: 887, endPoint y: 370, distance: 16.2
click at [870, 371] on div "OMDW LDG" at bounding box center [875, 373] width 37 height 8
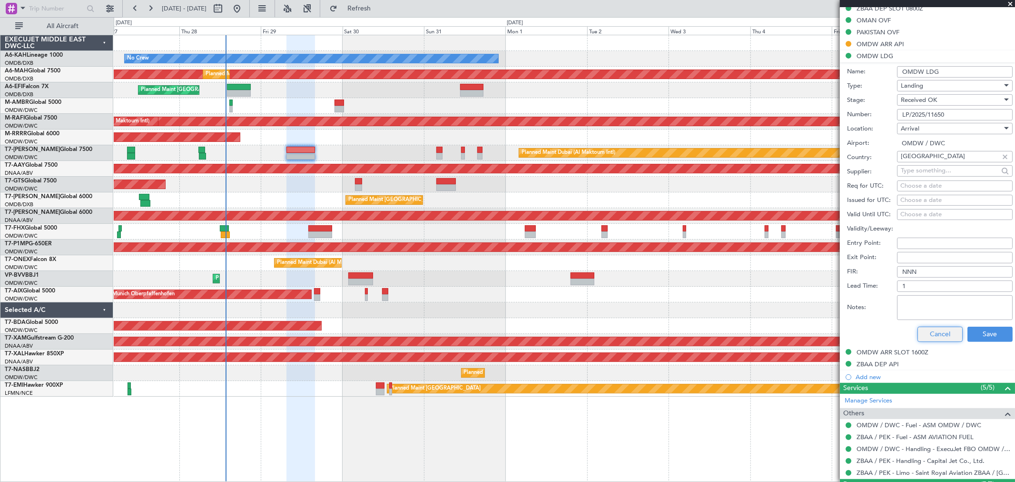
click at [940, 330] on button "Cancel" at bounding box center [940, 334] width 45 height 15
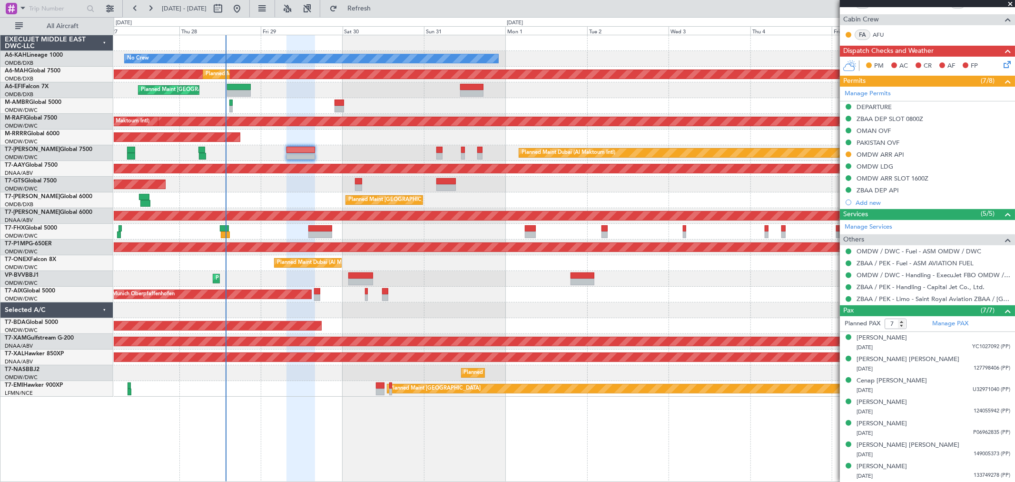
scroll to position [206, 0]
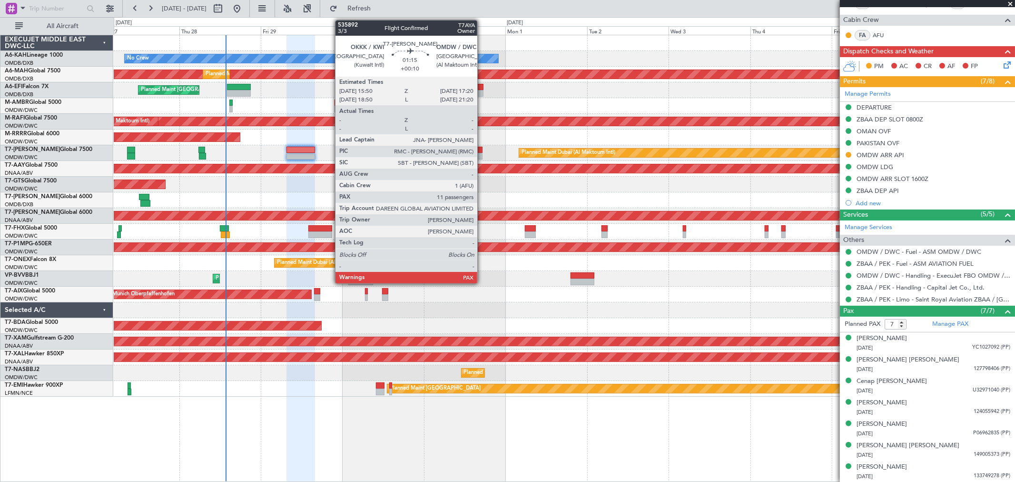
click at [482, 155] on div at bounding box center [479, 156] width 5 height 7
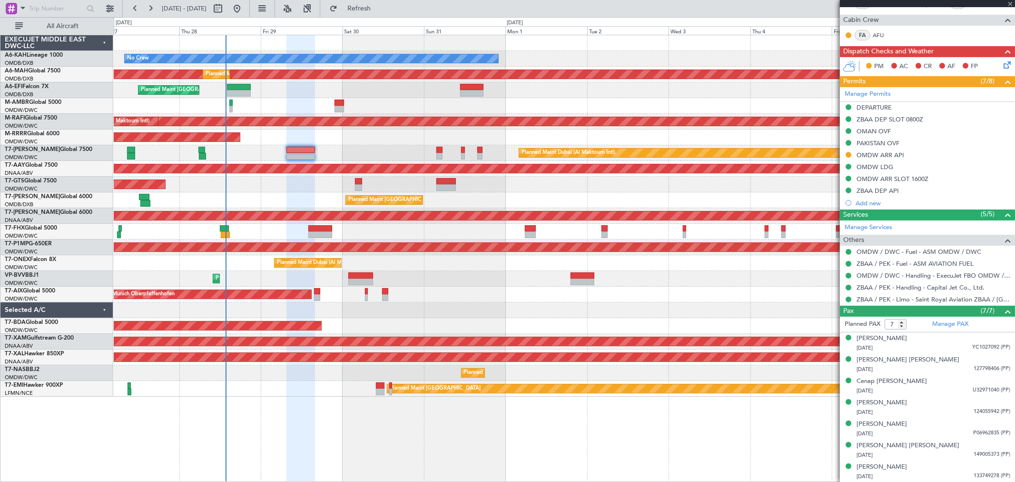
type input "+00:10"
type input "11"
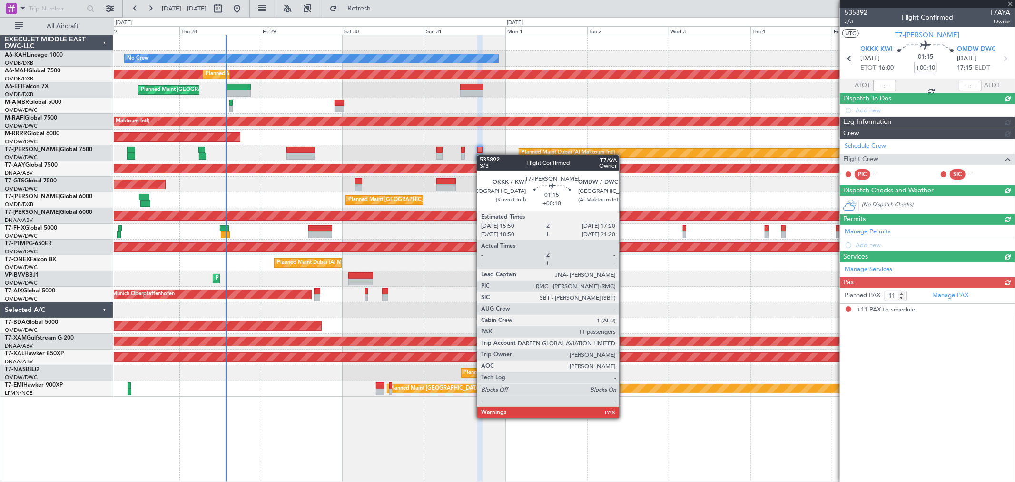
scroll to position [0, 0]
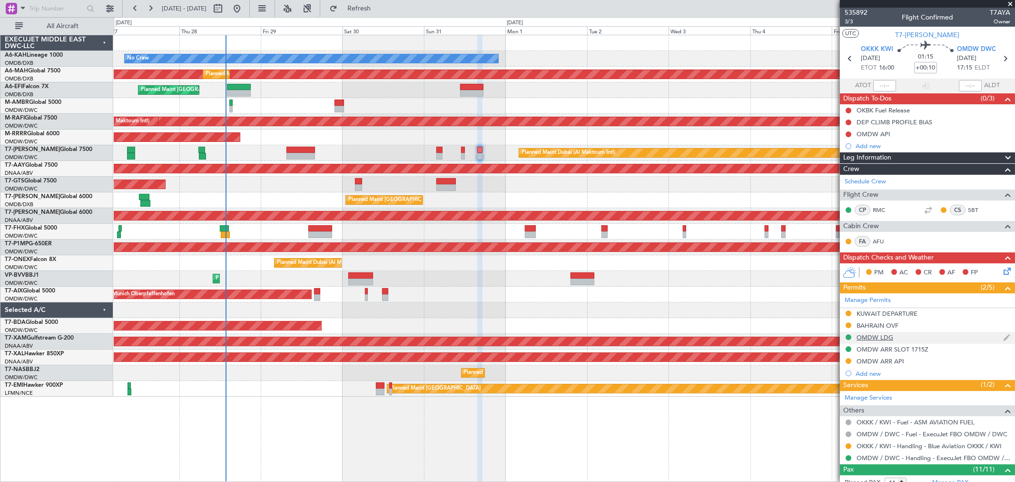
click at [889, 339] on div "OMDW LDG" at bounding box center [875, 337] width 37 height 8
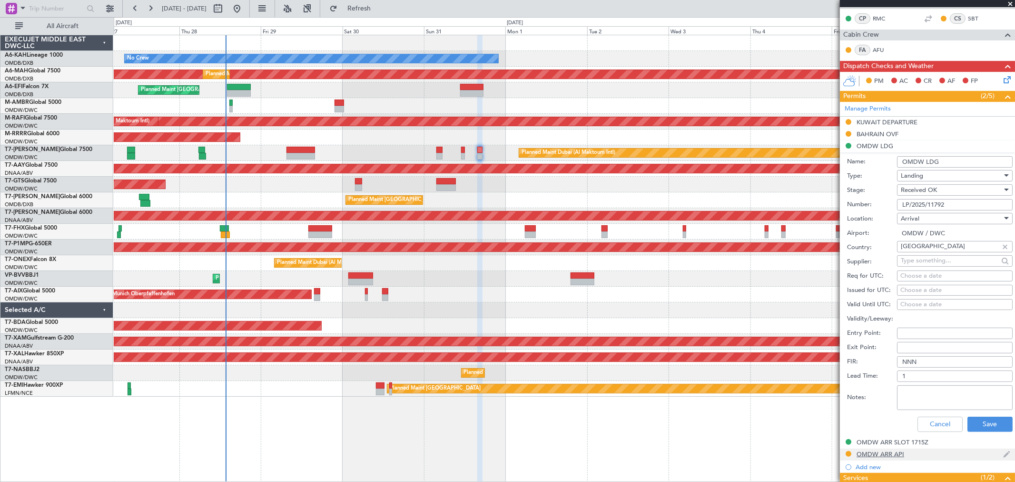
scroll to position [211, 0]
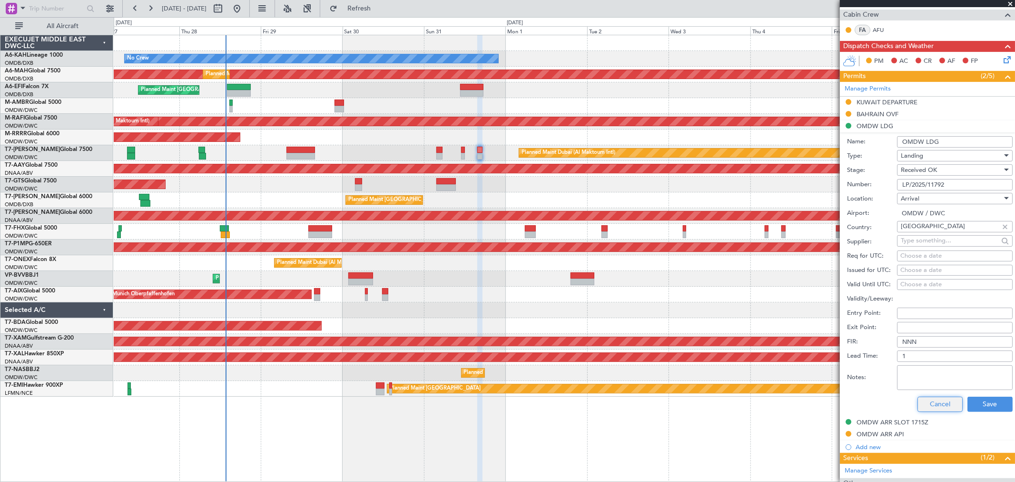
click at [936, 407] on button "Cancel" at bounding box center [940, 403] width 45 height 15
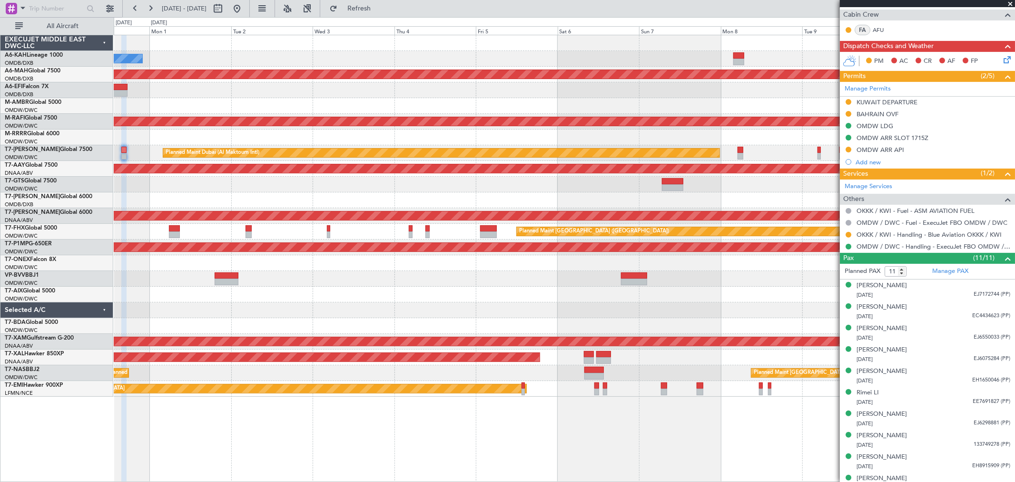
click at [367, 132] on div at bounding box center [564, 137] width 901 height 16
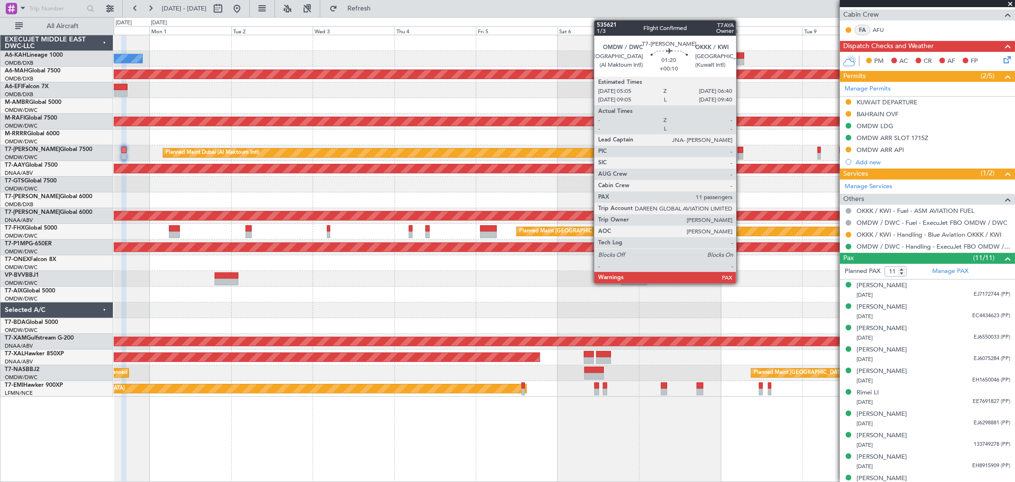
click at [741, 149] on div at bounding box center [741, 150] width 6 height 7
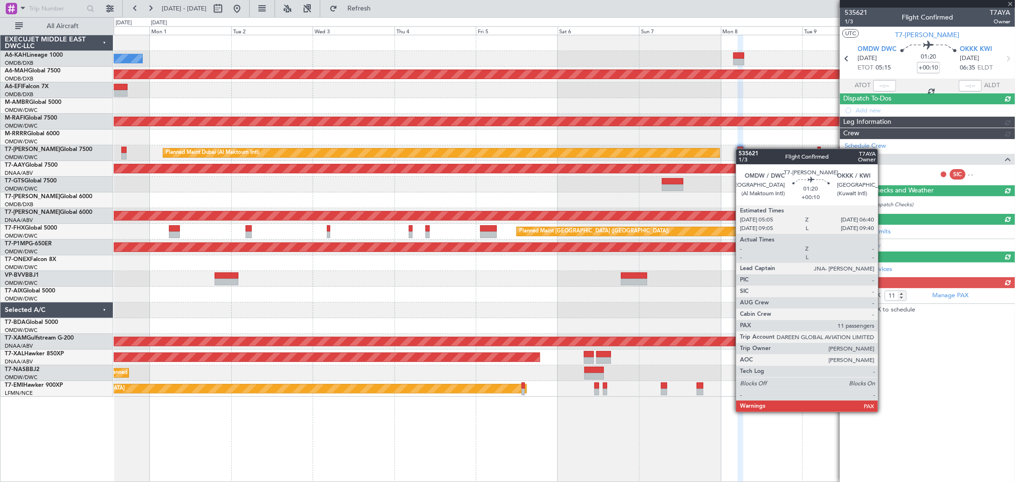
scroll to position [0, 0]
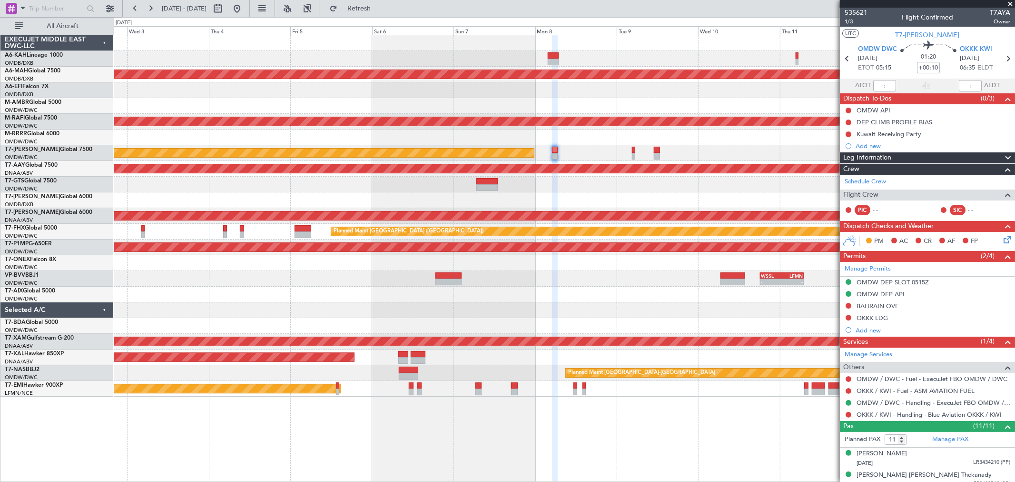
click at [581, 185] on div at bounding box center [564, 185] width 901 height 16
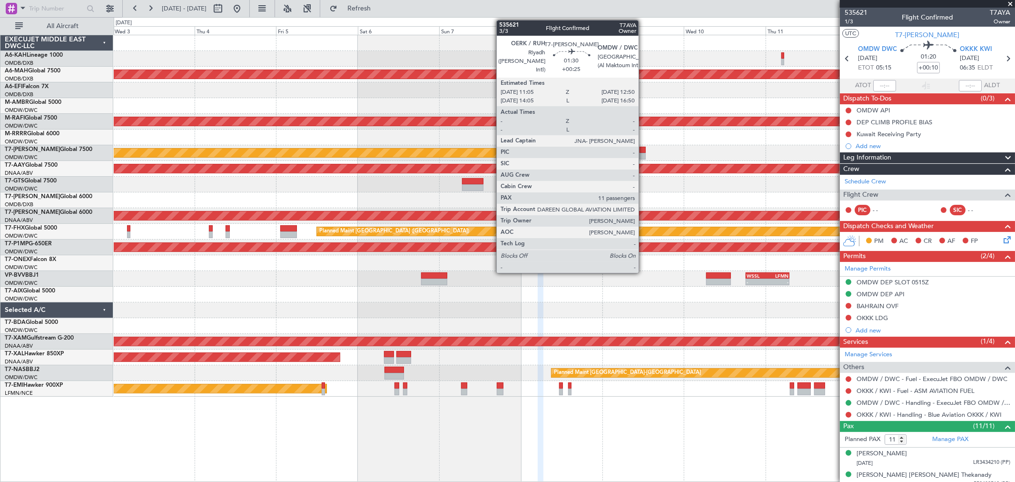
click at [644, 150] on div at bounding box center [643, 150] width 6 height 7
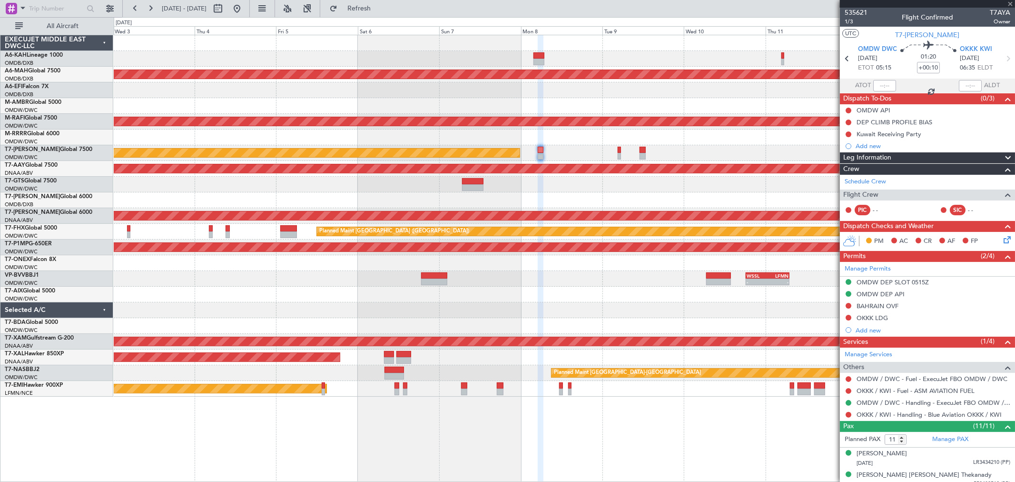
type input "+00:25"
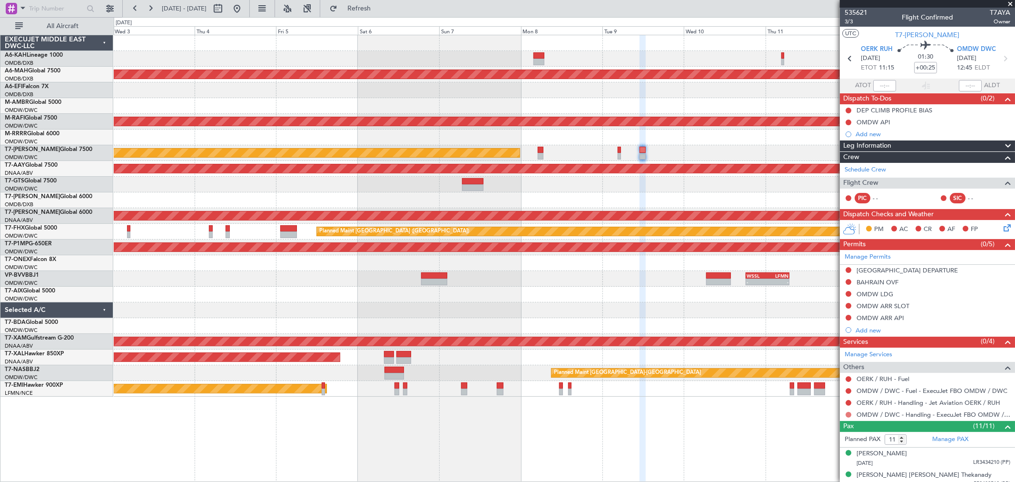
click at [848, 416] on button at bounding box center [849, 415] width 6 height 6
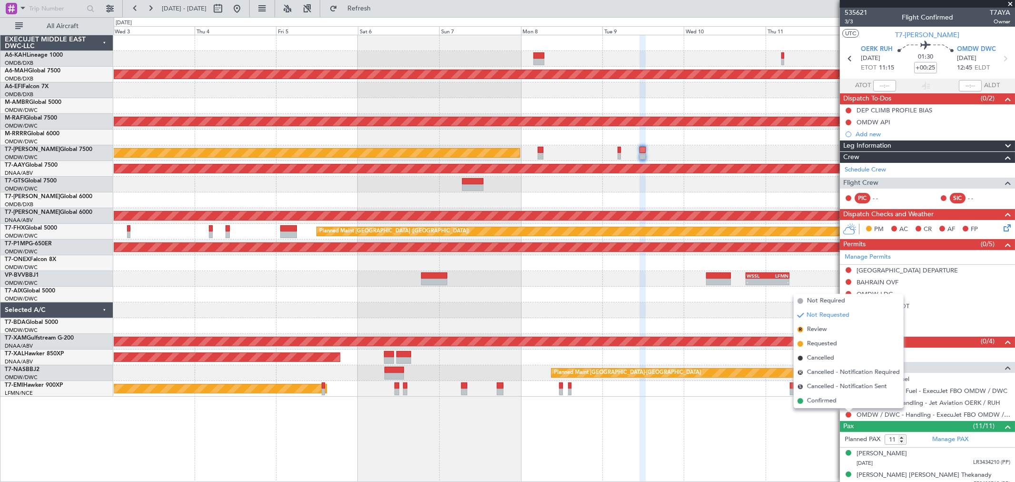
click at [819, 402] on span "Confirmed" at bounding box center [822, 401] width 30 height 10
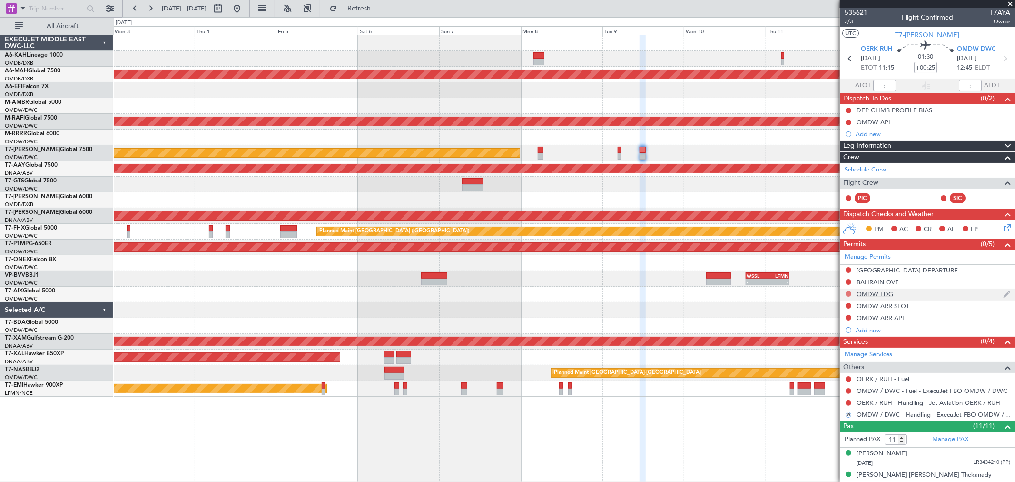
click at [849, 294] on button at bounding box center [849, 294] width 6 height 6
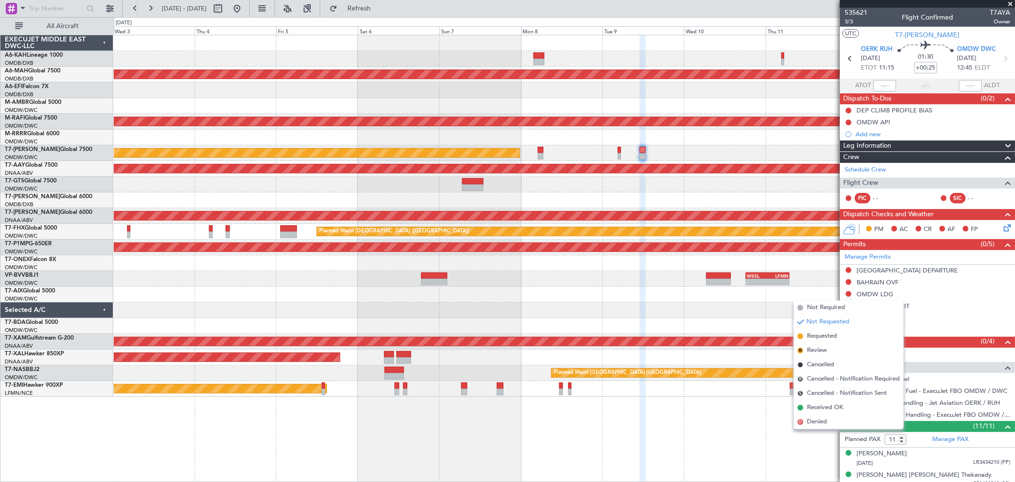
click at [821, 337] on span "Requested" at bounding box center [822, 336] width 30 height 10
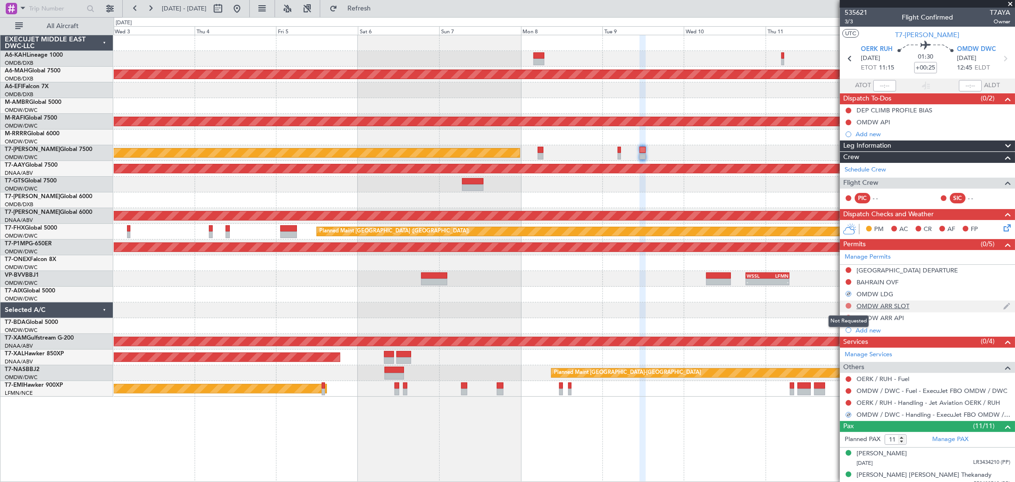
click at [848, 307] on button at bounding box center [849, 306] width 6 height 6
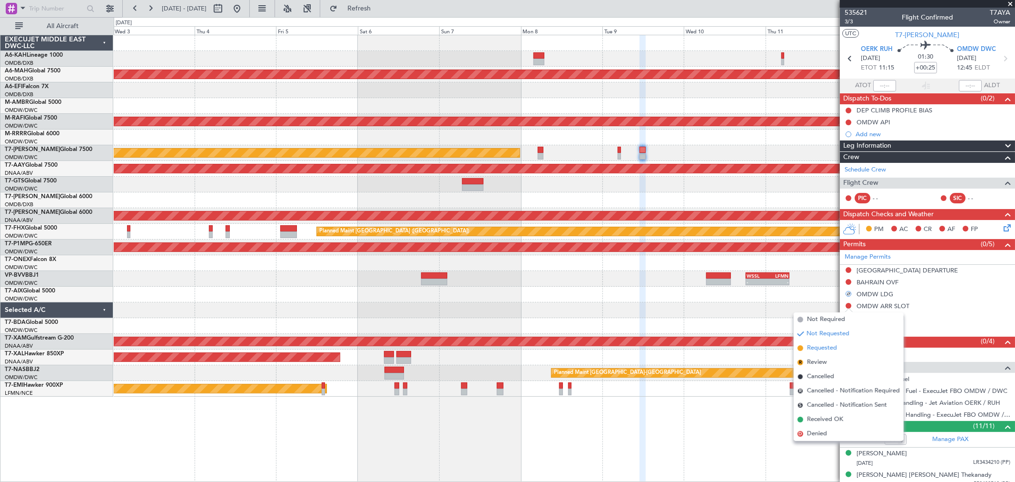
click at [817, 351] on span "Requested" at bounding box center [822, 348] width 30 height 10
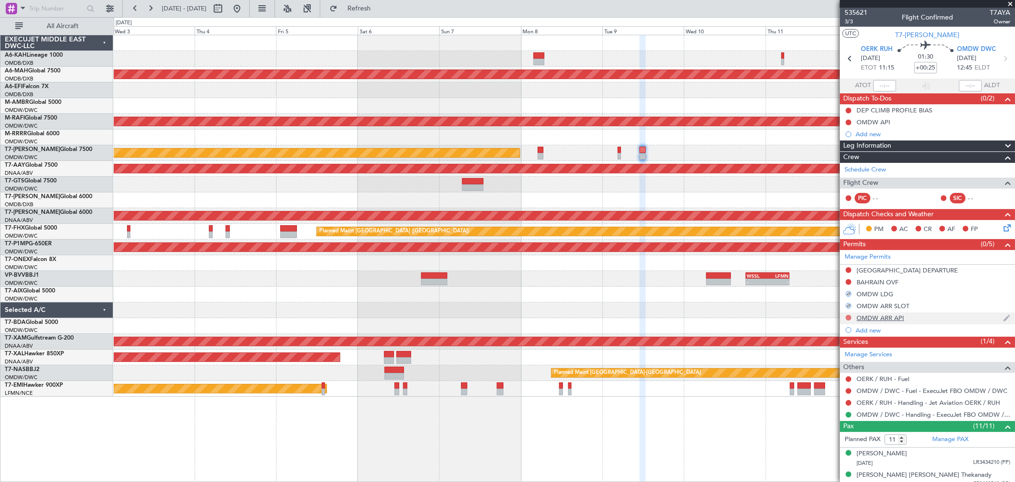
click at [850, 317] on button at bounding box center [849, 318] width 6 height 6
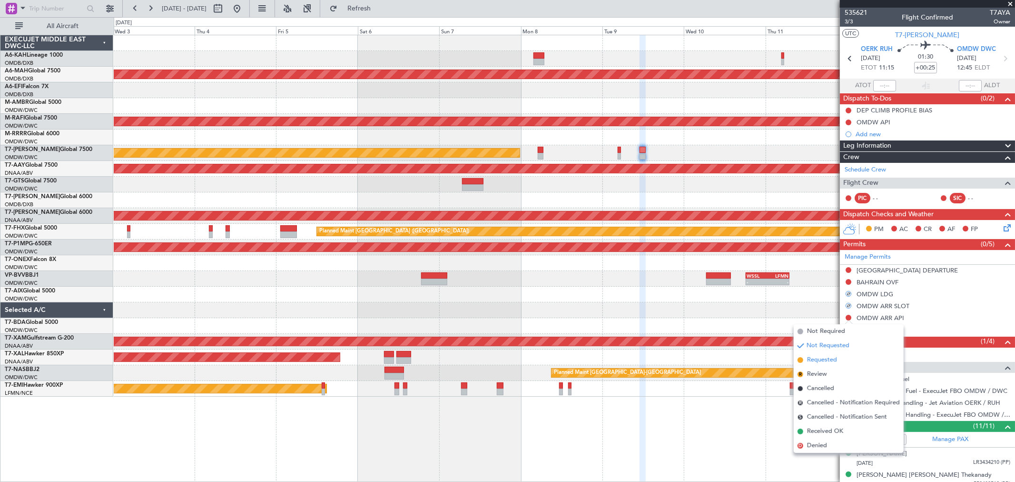
click at [819, 360] on span "Requested" at bounding box center [822, 360] width 30 height 10
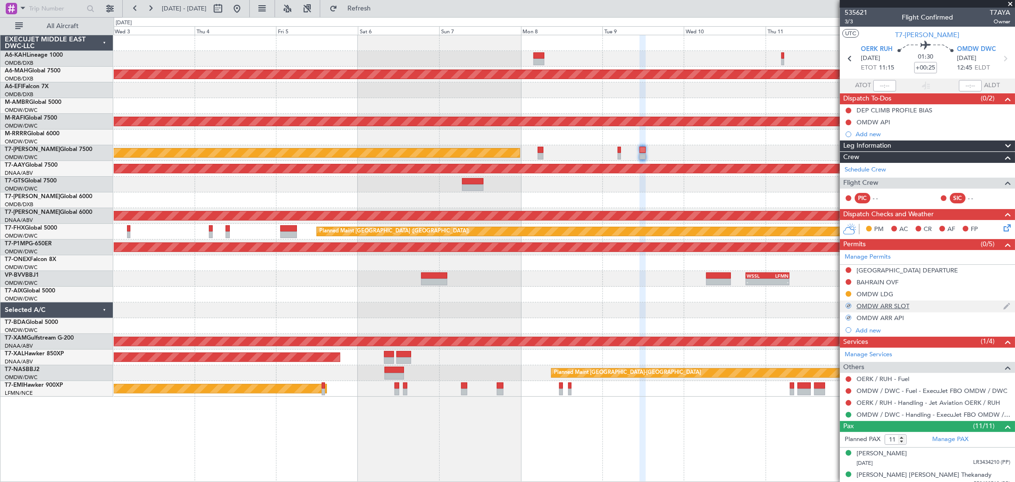
click at [897, 307] on div "OMDW ARR SLOT" at bounding box center [883, 306] width 53 height 8
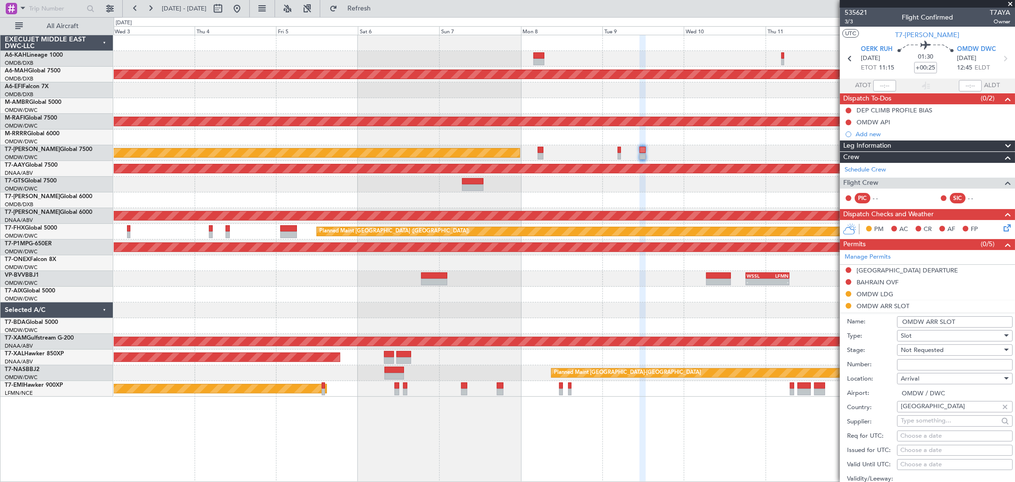
drag, startPoint x: 913, startPoint y: 363, endPoint x: 916, endPoint y: 355, distance: 8.6
click at [912, 363] on input "Number:" at bounding box center [955, 364] width 116 height 11
paste input "KEJO106"
type input "KEJO106"
click at [927, 349] on span "Not Requested" at bounding box center [922, 350] width 43 height 9
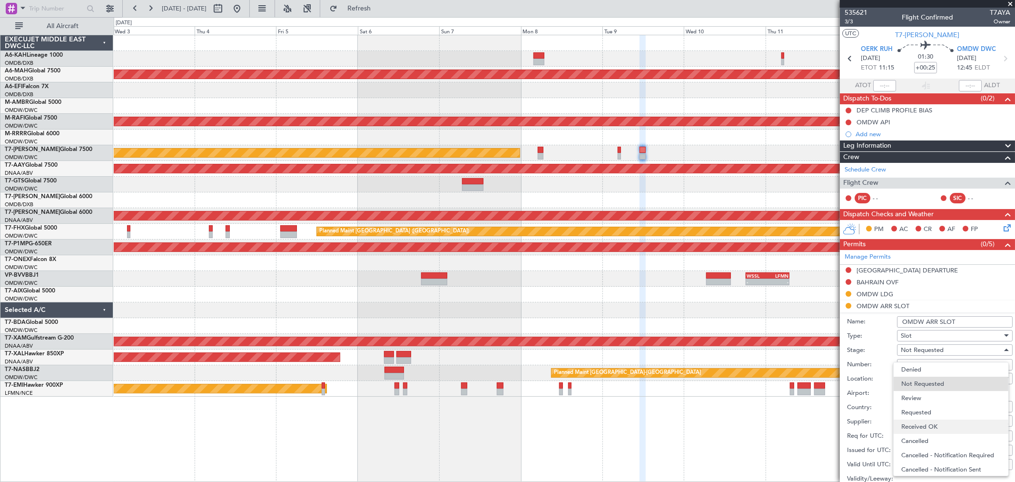
click at [926, 420] on span "Received OK" at bounding box center [951, 426] width 99 height 14
click at [979, 325] on input "OMDW ARR SLOT" at bounding box center [955, 321] width 116 height 11
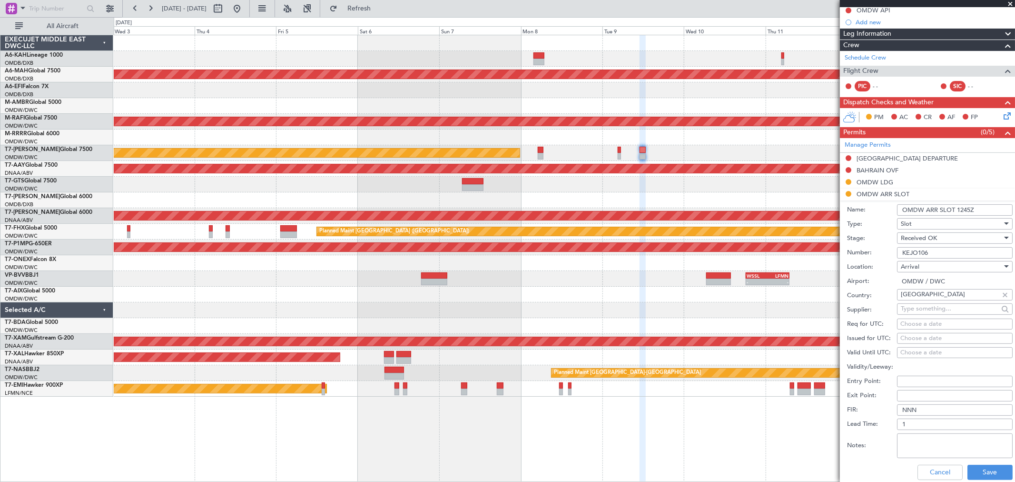
scroll to position [159, 0]
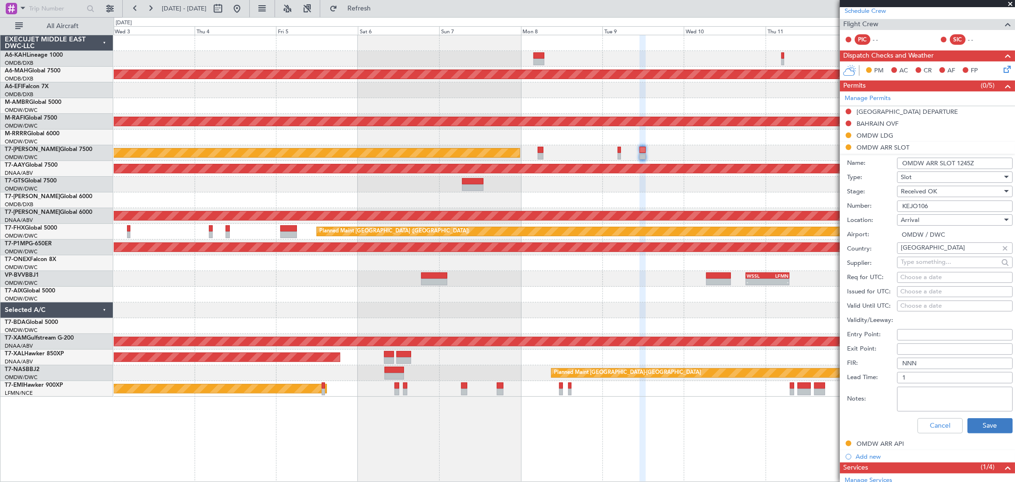
type input "OMDW ARR SLOT 1245Z"
click at [984, 425] on button "Save" at bounding box center [990, 425] width 45 height 15
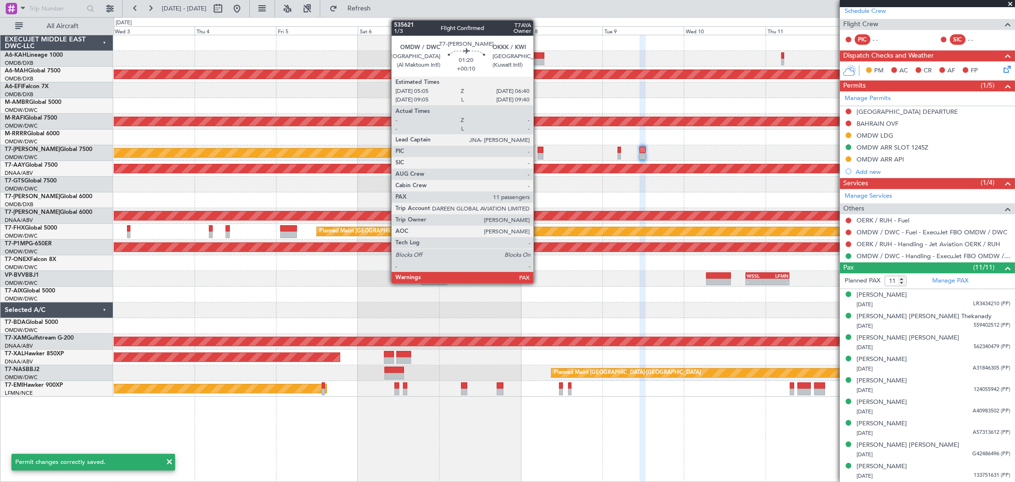
click at [538, 154] on div at bounding box center [541, 156] width 6 height 7
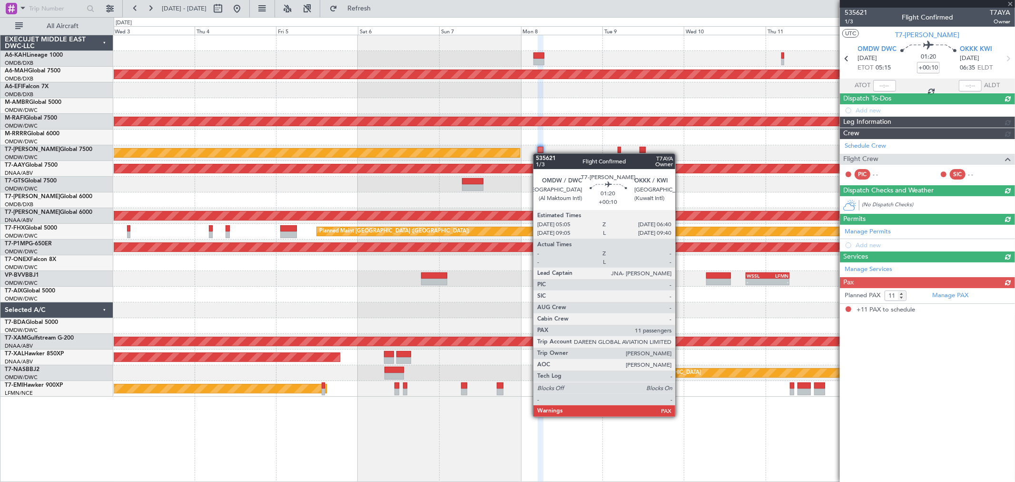
scroll to position [0, 0]
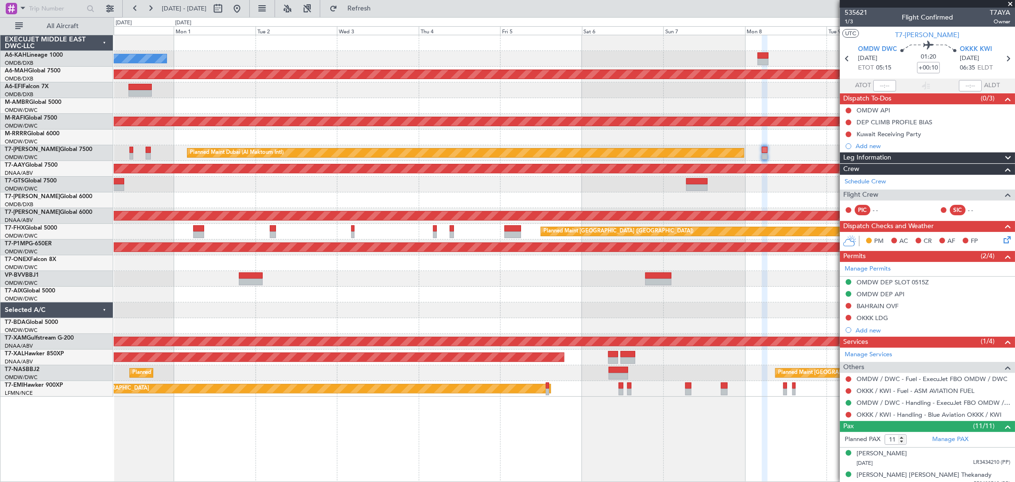
click at [852, 183] on fb-app "03 Sep 2025 - 14 Sep 2025 Refresh Quick Links All Aircraft No Crew Planned Main…" at bounding box center [507, 244] width 1015 height 475
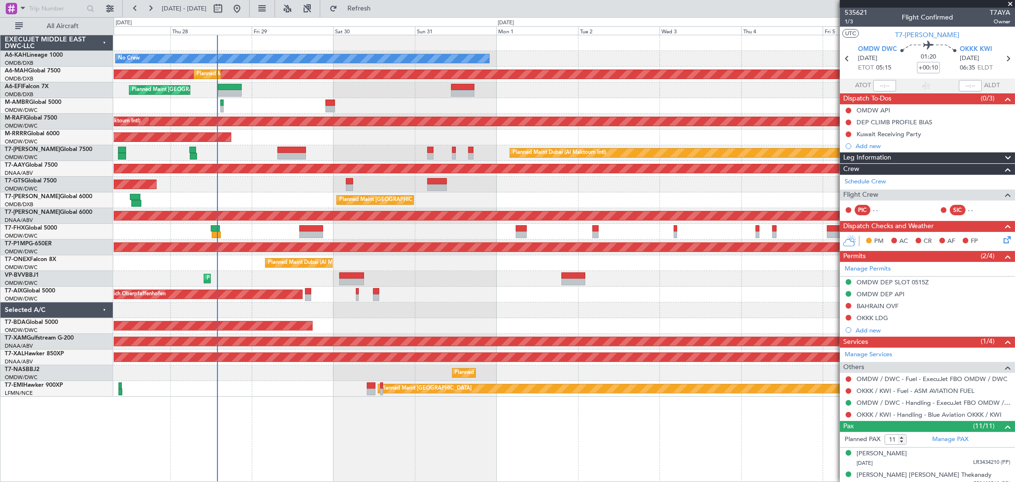
click at [551, 195] on div "Planned Maint Dubai (Dubai Intl) Planned Maint Dubai (Dubai Intl)" at bounding box center [564, 200] width 901 height 16
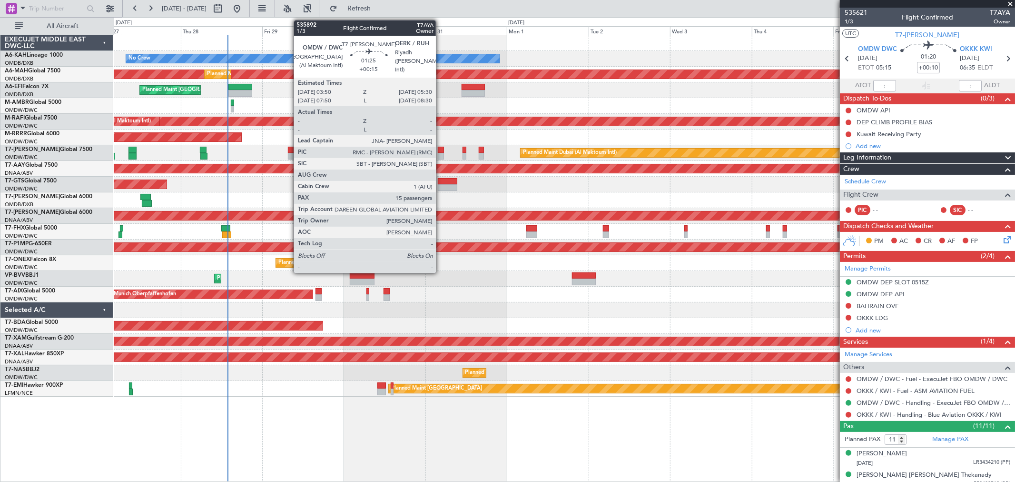
click at [441, 155] on div at bounding box center [441, 156] width 6 height 7
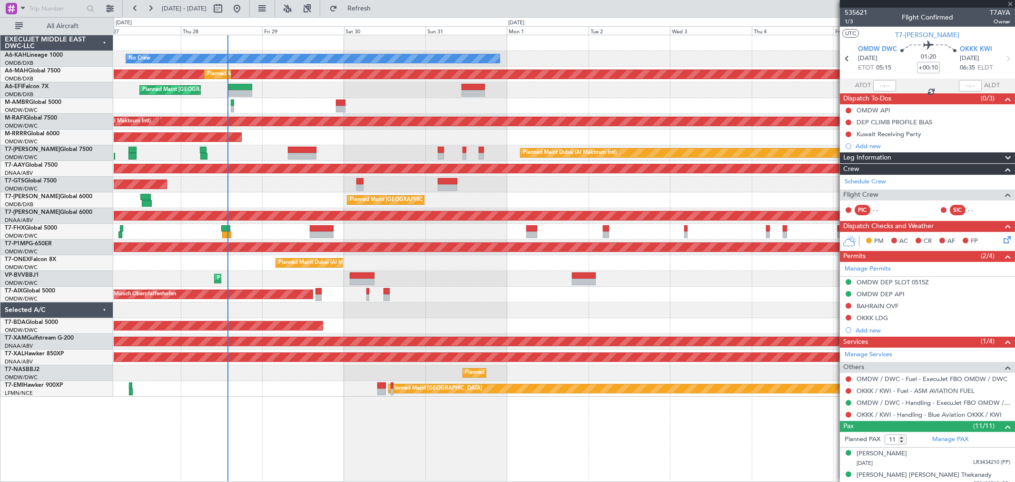
type input "+00:15"
type input "15"
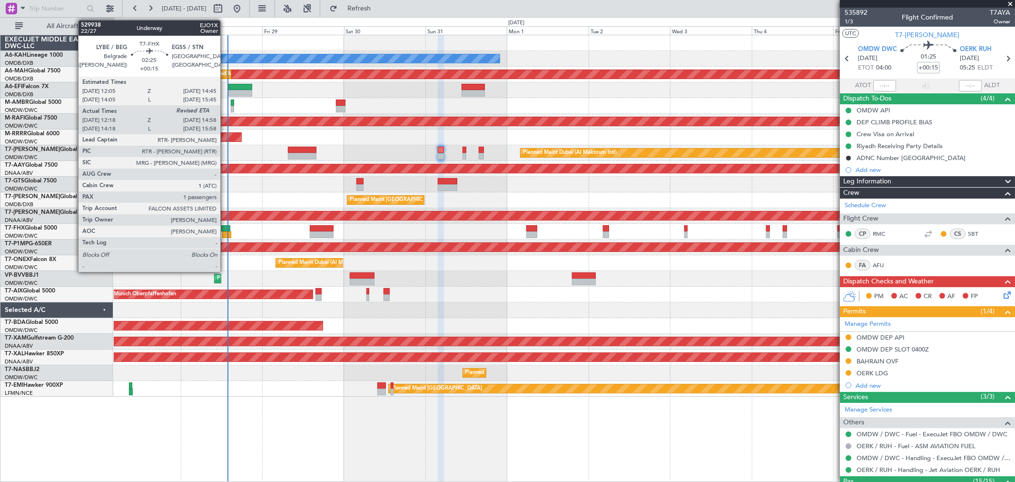
click at [225, 230] on div at bounding box center [226, 228] width 10 height 7
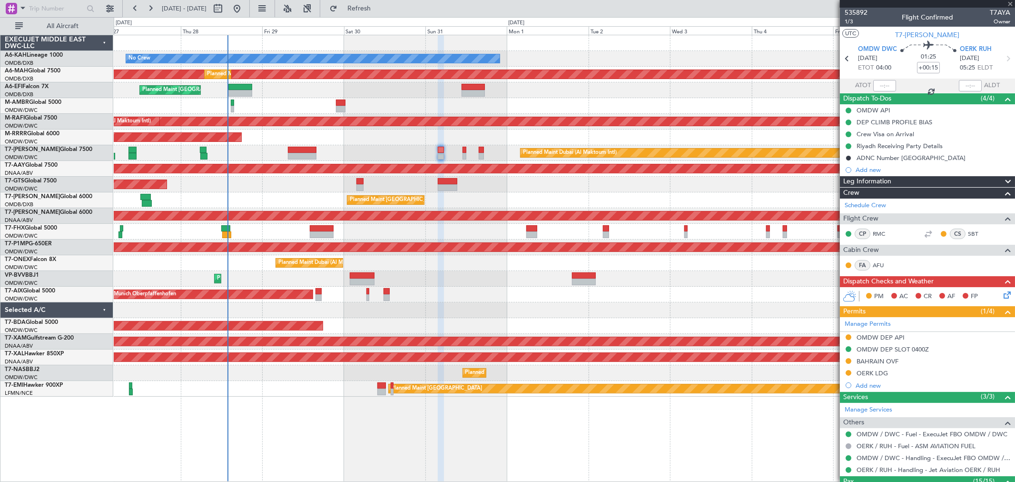
type input "12:28"
type input "1"
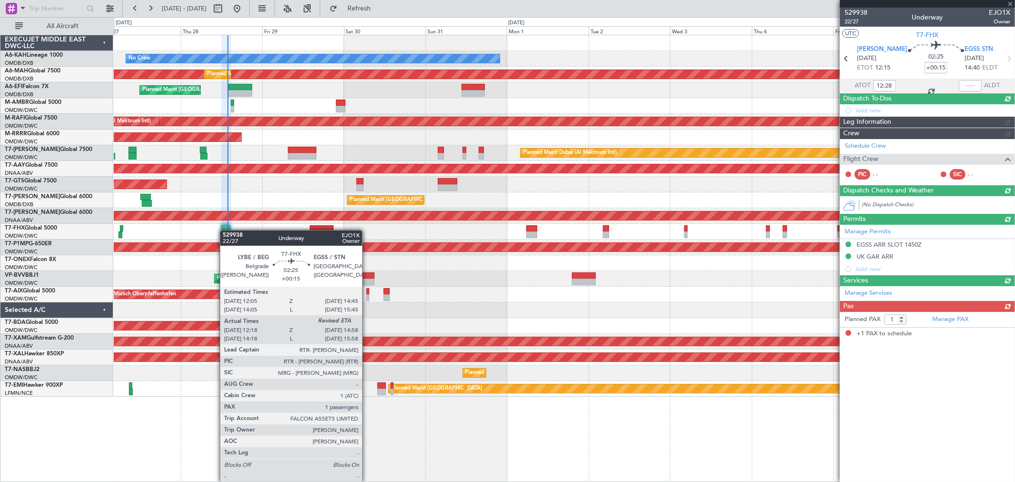
type input "[PERSON_NAME] (ANI)"
type input "7119"
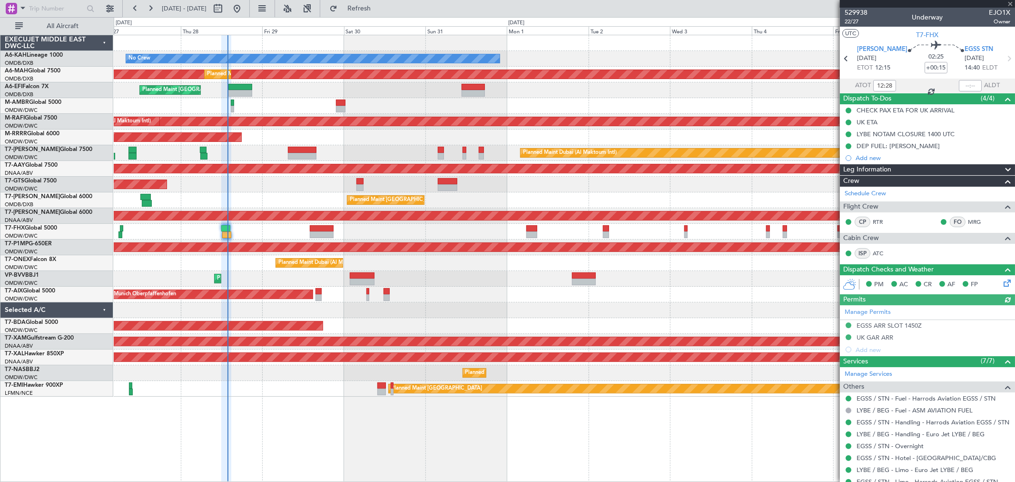
scroll to position [54, 0]
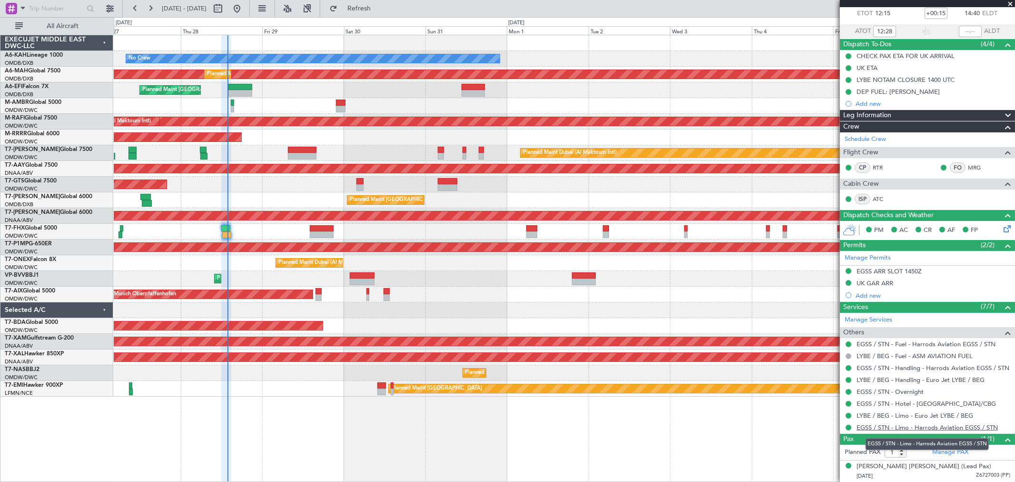
click at [902, 429] on link "EGSS / STN - Limo - Harrods Aviation EGSS / STN" at bounding box center [927, 427] width 141 height 8
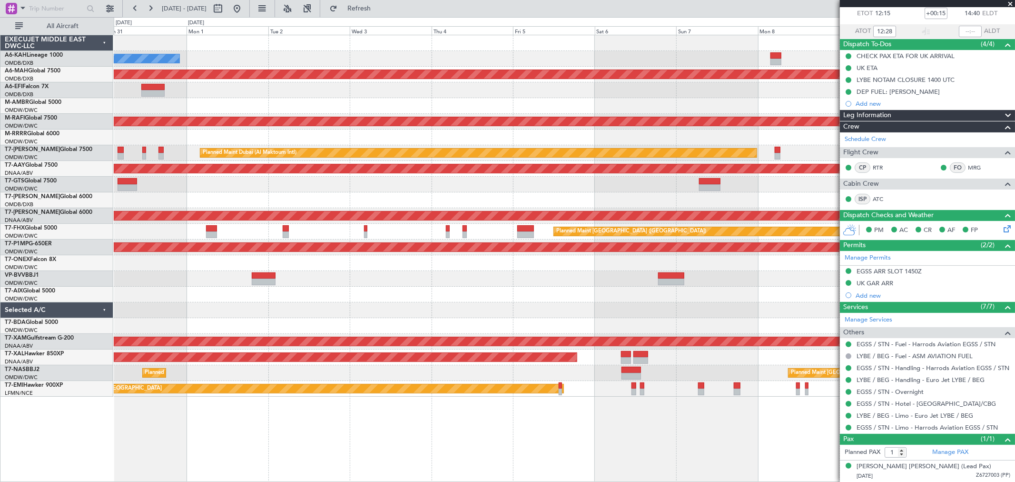
click at [321, 134] on div "Planned Maint Dubai (Al Maktoum Intl)" at bounding box center [564, 137] width 901 height 16
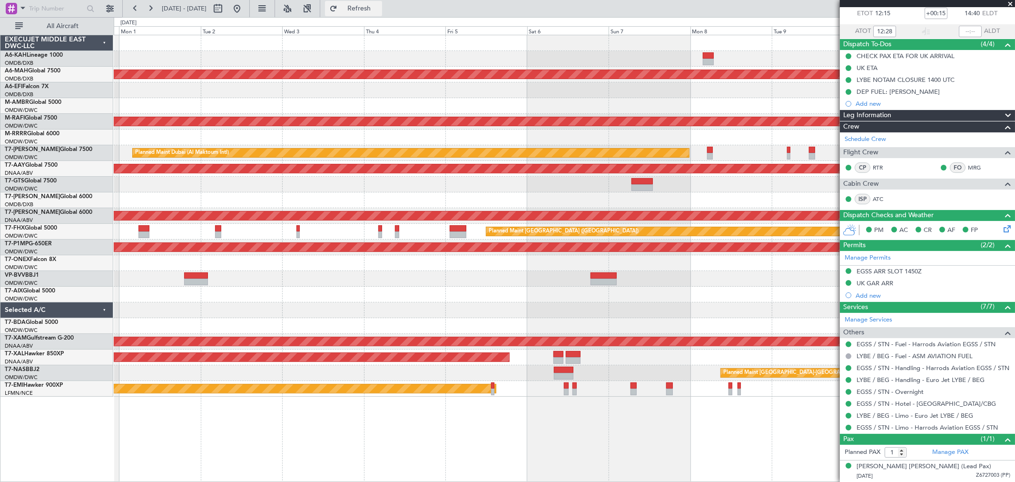
click at [372, 10] on span "Refresh" at bounding box center [359, 8] width 40 height 7
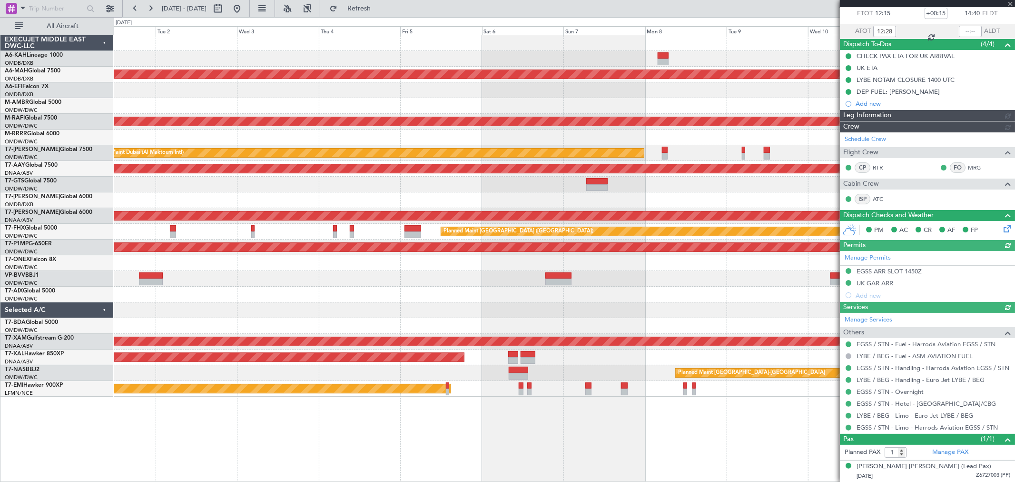
type input "[PERSON_NAME] (ANI)"
type input "7119"
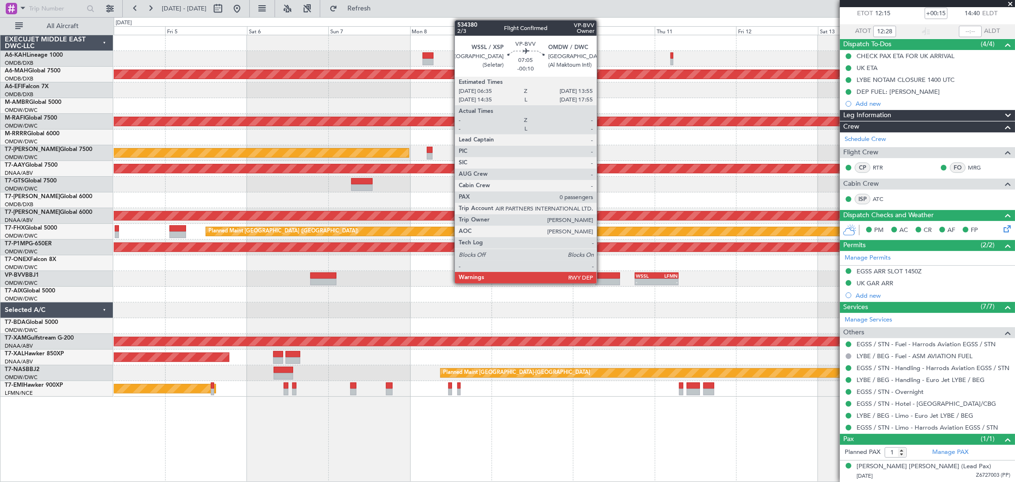
click at [602, 278] on div at bounding box center [607, 281] width 25 height 7
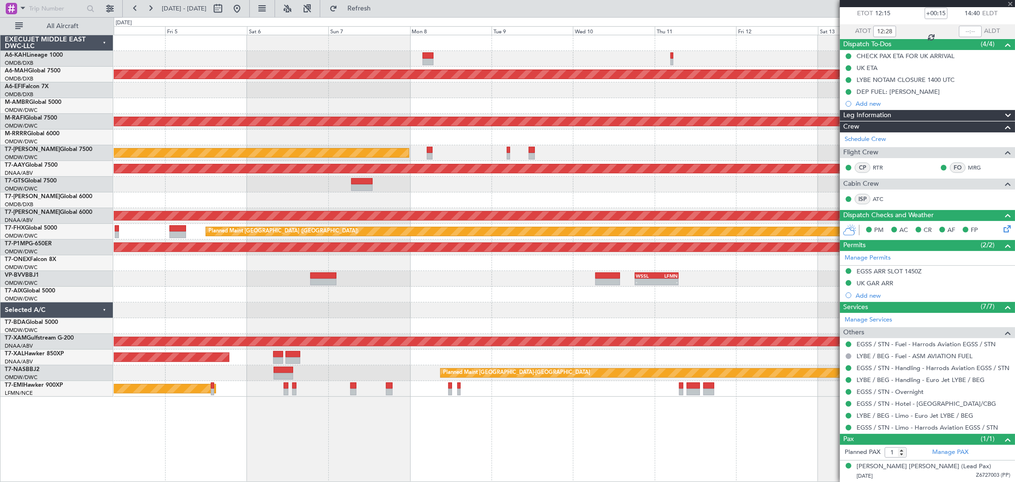
type input "-00:10"
type input "0"
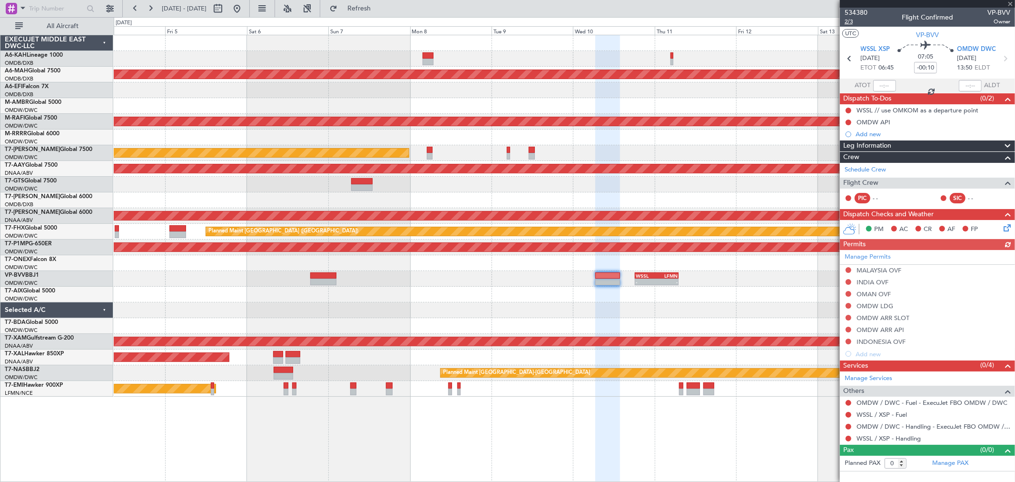
click at [856, 22] on span "2/3" at bounding box center [856, 22] width 23 height 8
click at [245, 9] on button at bounding box center [236, 8] width 15 height 15
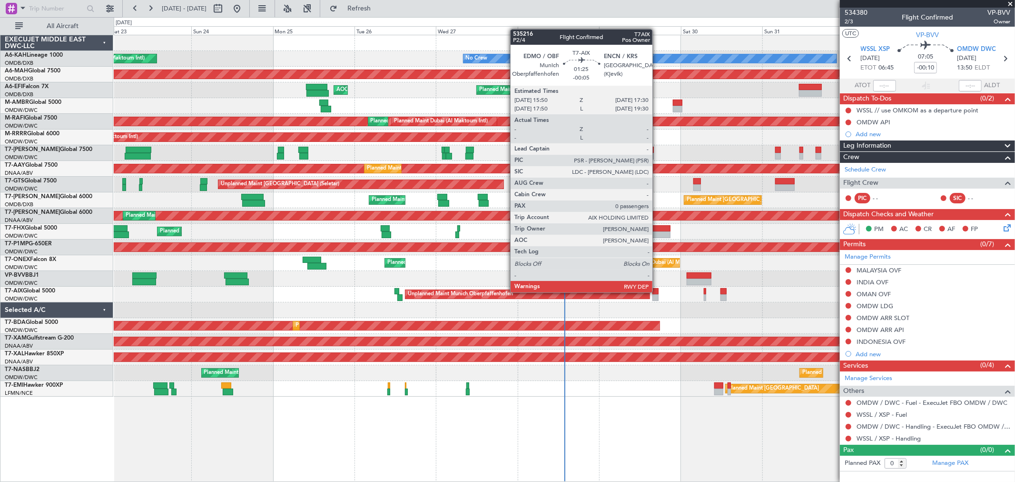
click at [657, 291] on div at bounding box center [656, 291] width 6 height 7
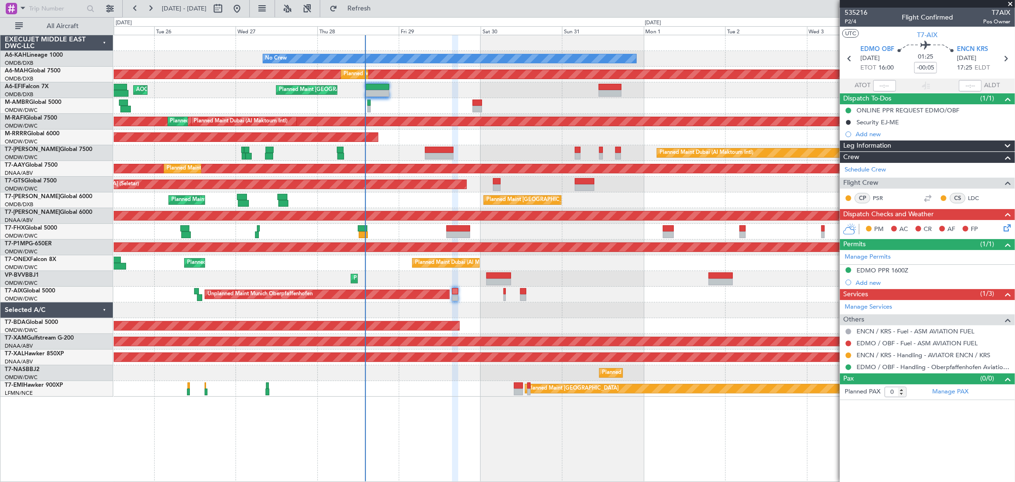
click at [529, 99] on div "No Crew Planned Maint Dubai (Al Maktoum Intl) Planned Maint Dubai (Dubai Intl) …" at bounding box center [564, 215] width 901 height 361
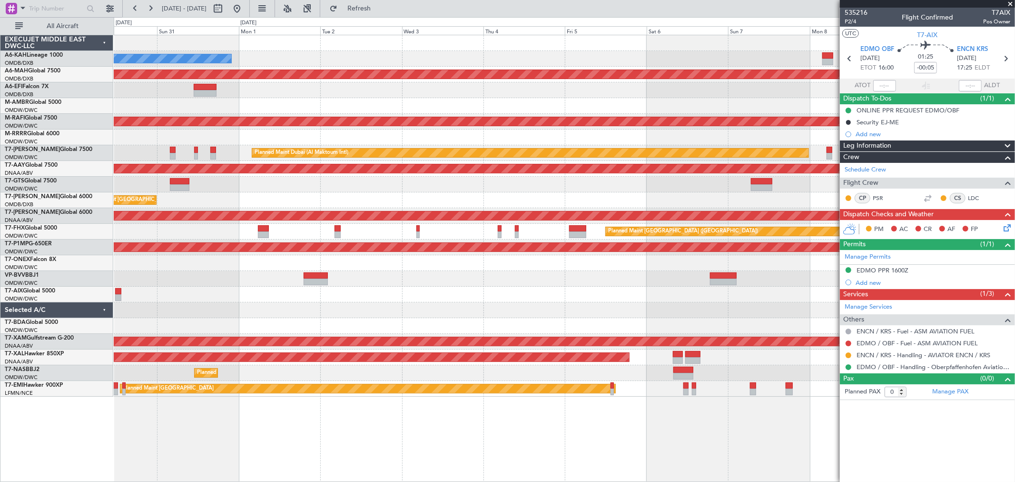
click at [275, 109] on div "No Crew Planned Maint Dubai (Dubai Intl) Planned Maint Dubai (Dubai Intl) Plann…" at bounding box center [564, 215] width 901 height 361
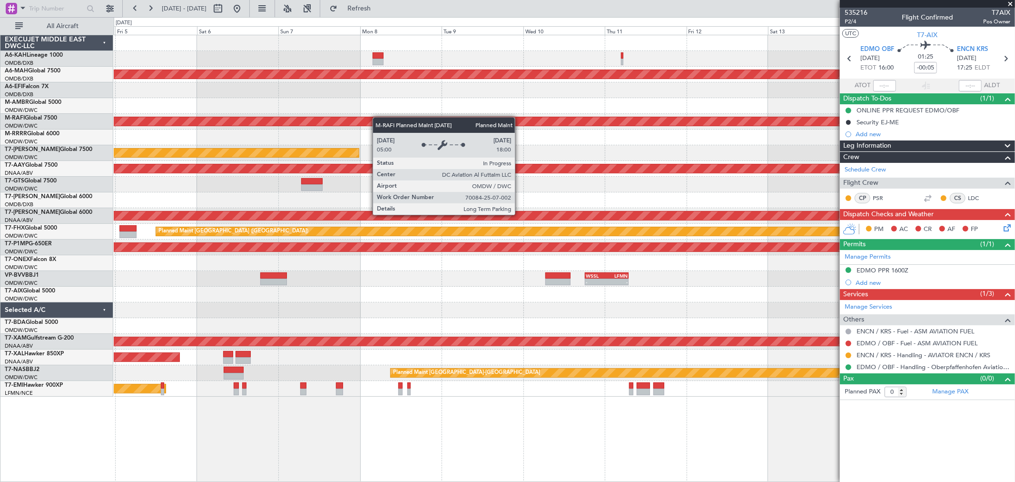
click at [349, 118] on div "Planned Maint Dubai (Dubai Intl) Planned Maint Dubai (Al Maktoum Intl) Planned …" at bounding box center [564, 215] width 901 height 361
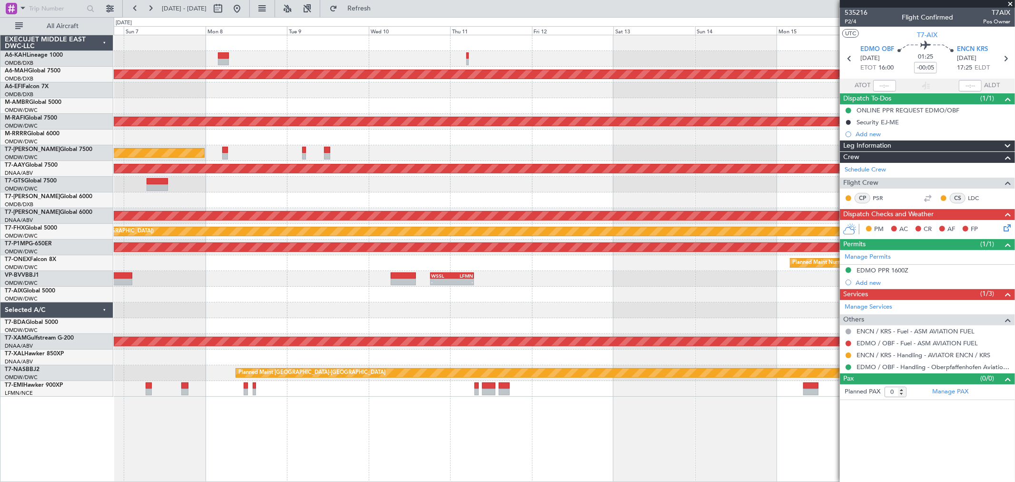
click at [559, 105] on div at bounding box center [564, 106] width 901 height 16
click at [245, 9] on button at bounding box center [236, 8] width 15 height 15
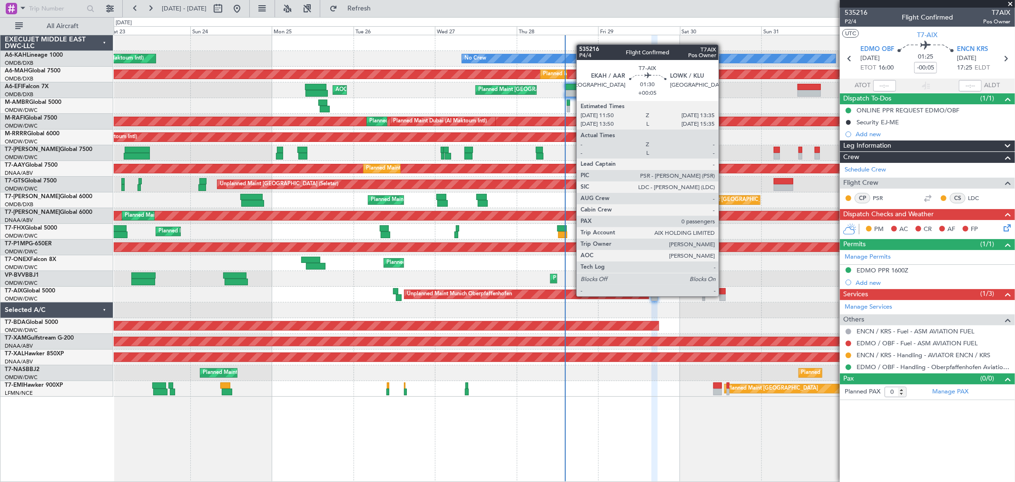
click at [723, 295] on div at bounding box center [723, 297] width 6 height 7
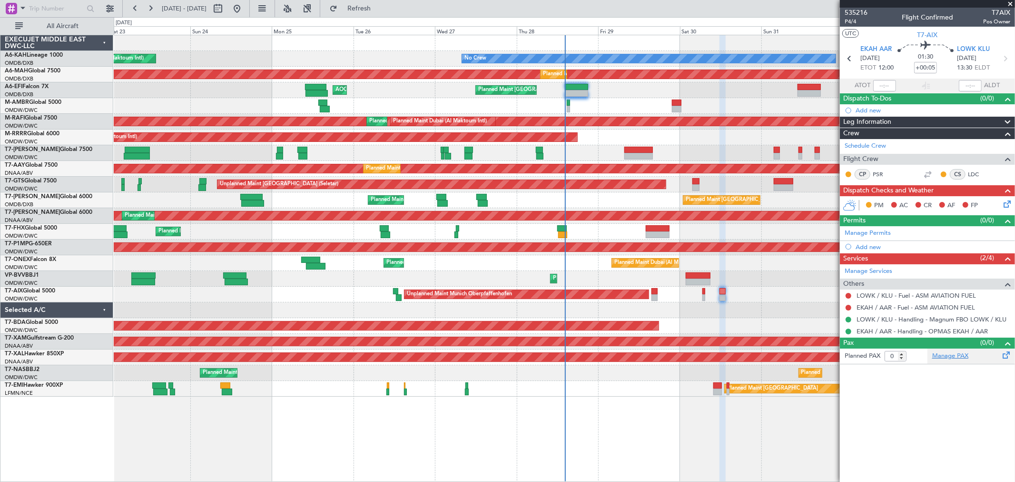
click at [944, 355] on link "Manage PAX" at bounding box center [950, 356] width 36 height 10
click at [379, 10] on span "Refresh" at bounding box center [359, 8] width 40 height 7
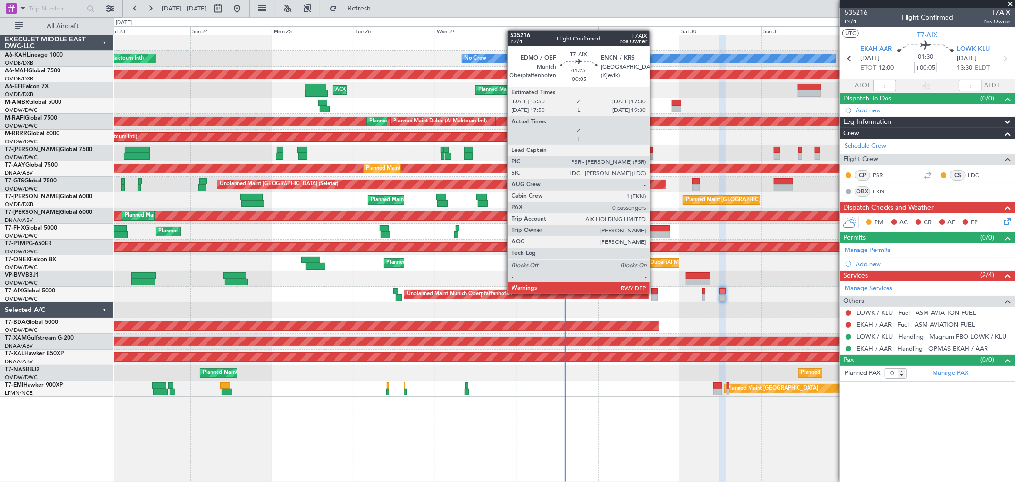
click at [654, 293] on div at bounding box center [655, 291] width 6 height 7
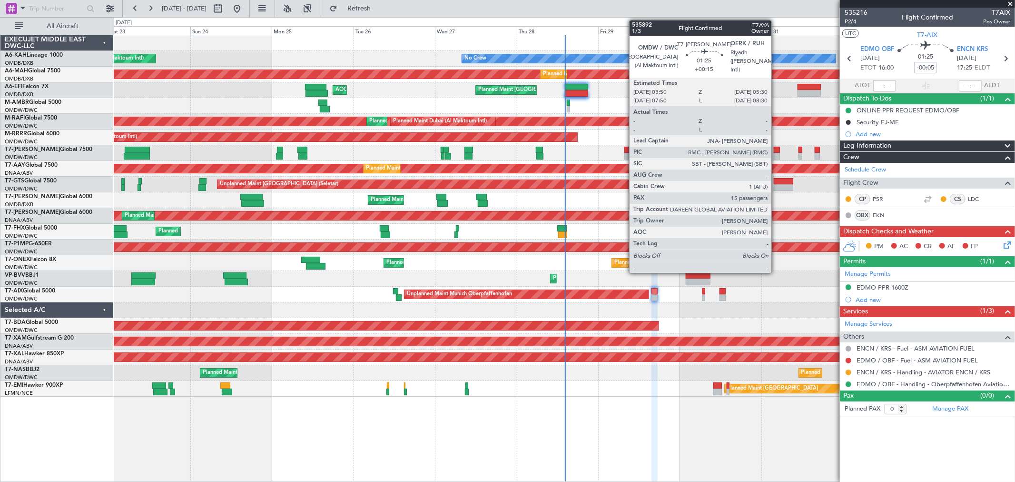
click at [776, 151] on div "Planned Maint Dubai (Al Maktoum Intl) Planned Maint [GEOGRAPHIC_DATA] (Al Makto…" at bounding box center [564, 153] width 901 height 16
click at [775, 153] on div at bounding box center [777, 156] width 6 height 7
type input "+00:15"
type input "15"
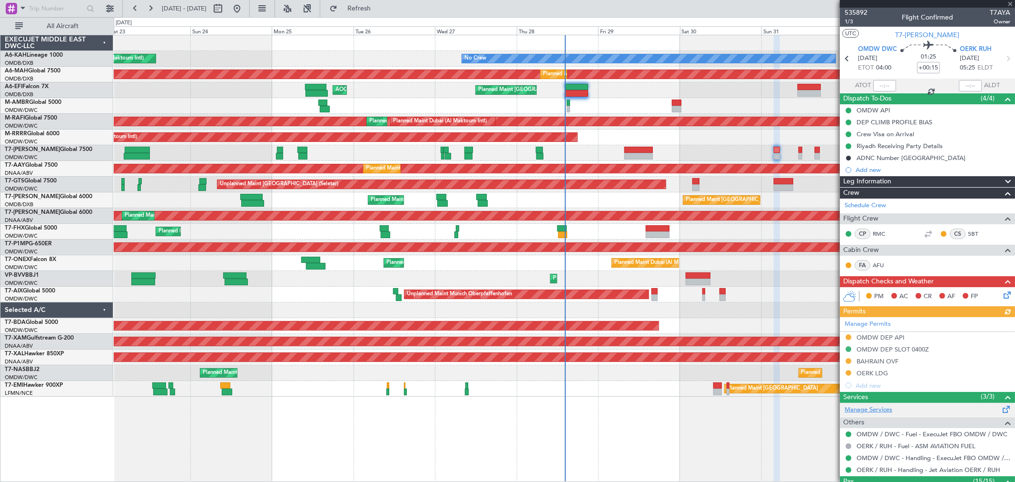
click at [875, 407] on link "Manage Services" at bounding box center [869, 410] width 48 height 10
click at [379, 6] on span "Refreshing..." at bounding box center [359, 8] width 40 height 7
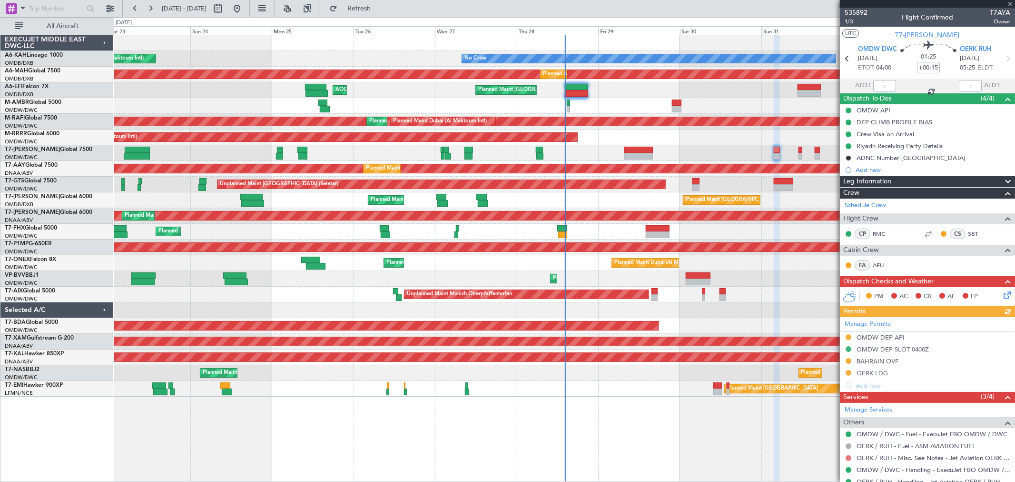
click at [850, 456] on button at bounding box center [849, 458] width 6 height 6
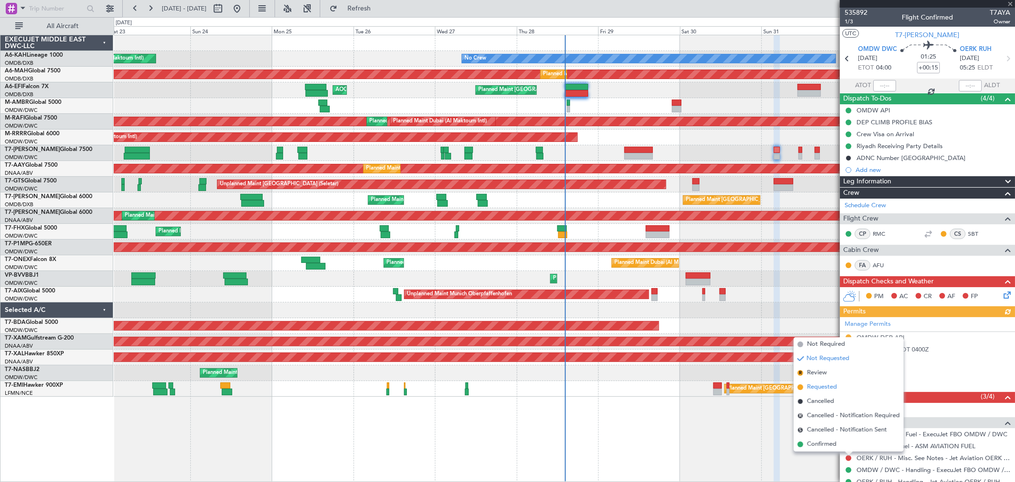
click at [819, 384] on span "Requested" at bounding box center [822, 387] width 30 height 10
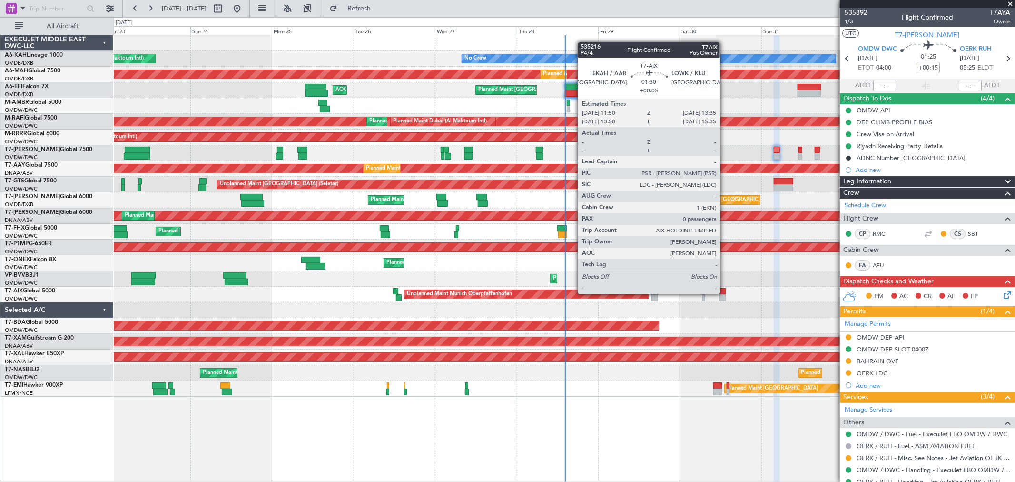
click at [725, 293] on div at bounding box center [723, 291] width 6 height 7
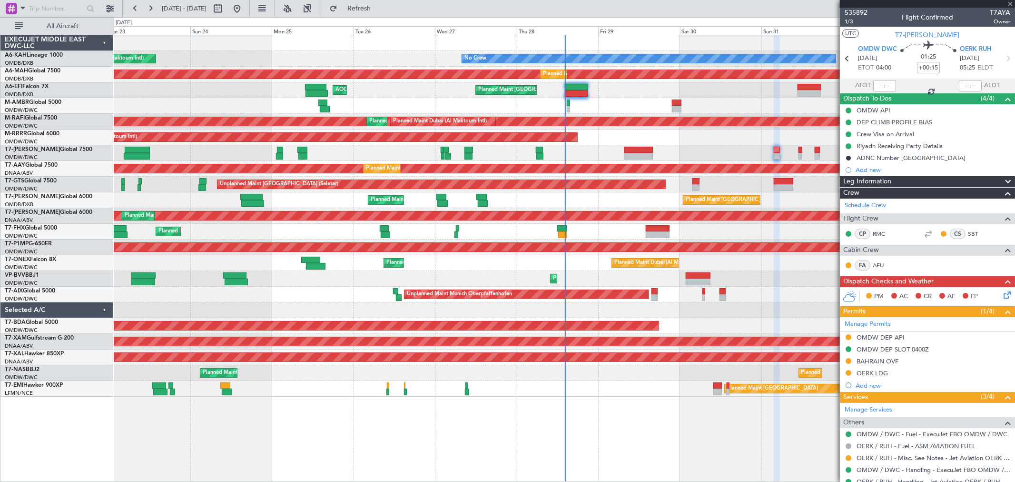
type input "+00:05"
type input "0"
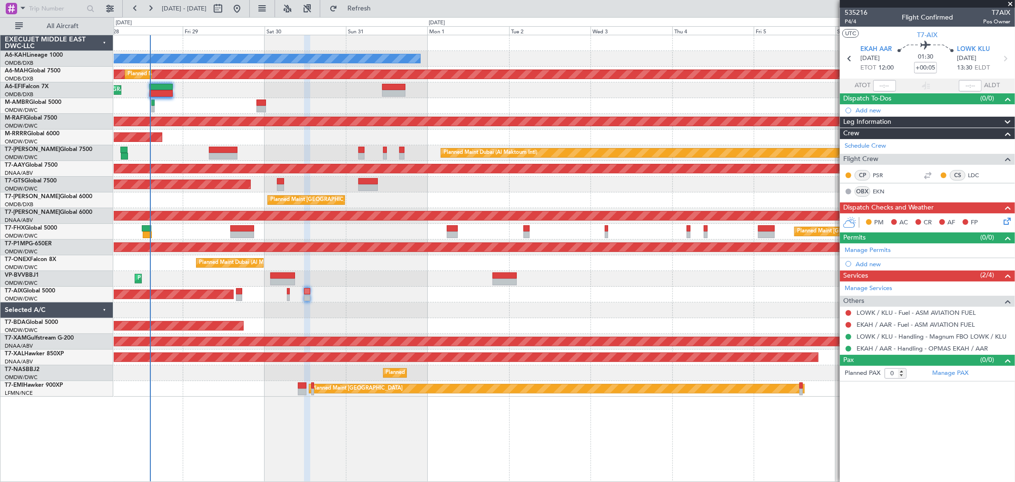
click at [228, 100] on div "No Crew Planned Maint Dubai (Dubai Intl) Planned Maint Dubai (Dubai Intl) Plann…" at bounding box center [564, 215] width 901 height 361
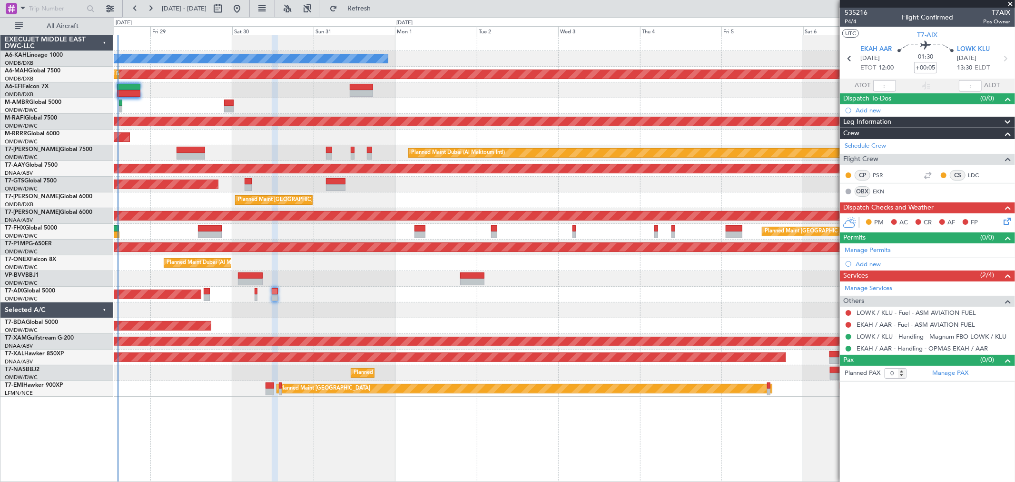
click at [69, 126] on div "No Crew Planned Maint Dubai (Dubai Intl) Planned Maint Dubai (Dubai Intl) Plann…" at bounding box center [507, 249] width 1015 height 465
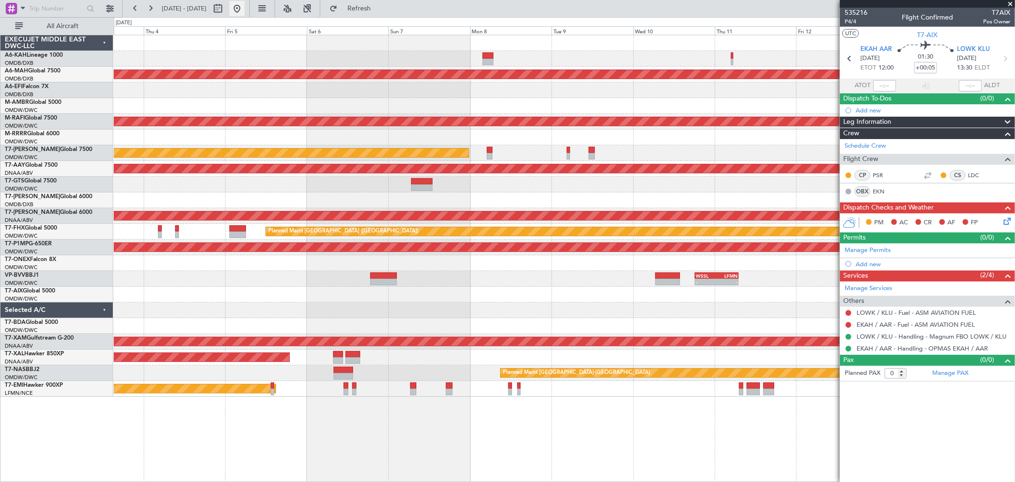
click at [245, 7] on button at bounding box center [236, 8] width 15 height 15
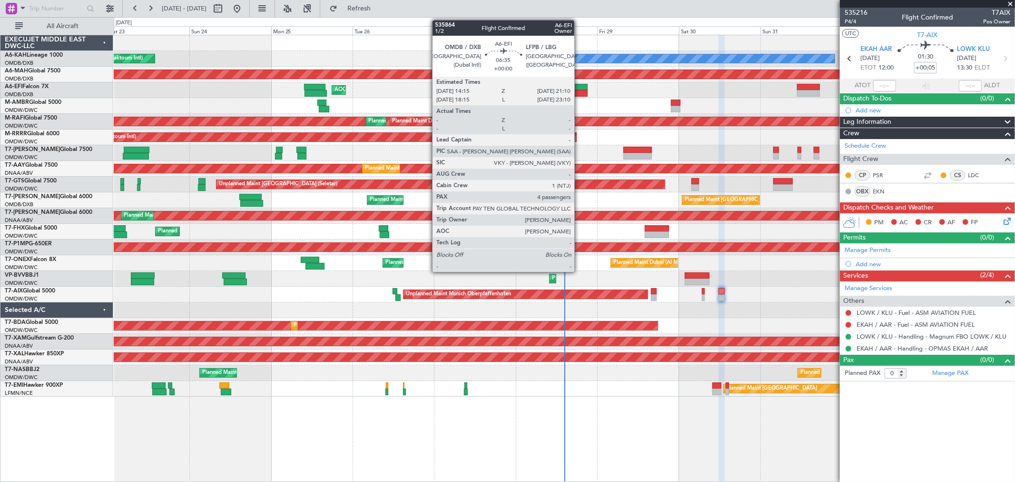
click at [579, 91] on div at bounding box center [576, 93] width 24 height 7
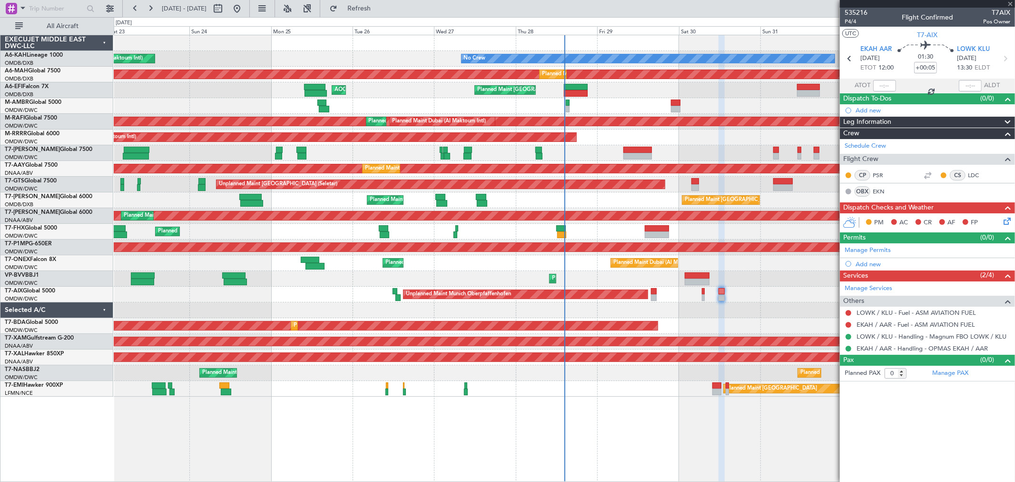
type input "4"
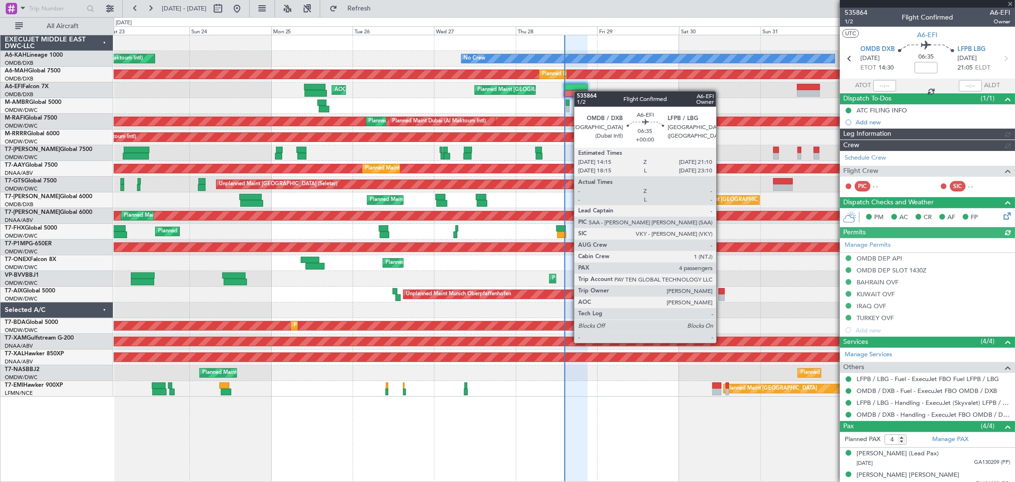
type input "[PERSON_NAME] (ANI)"
type input "7139"
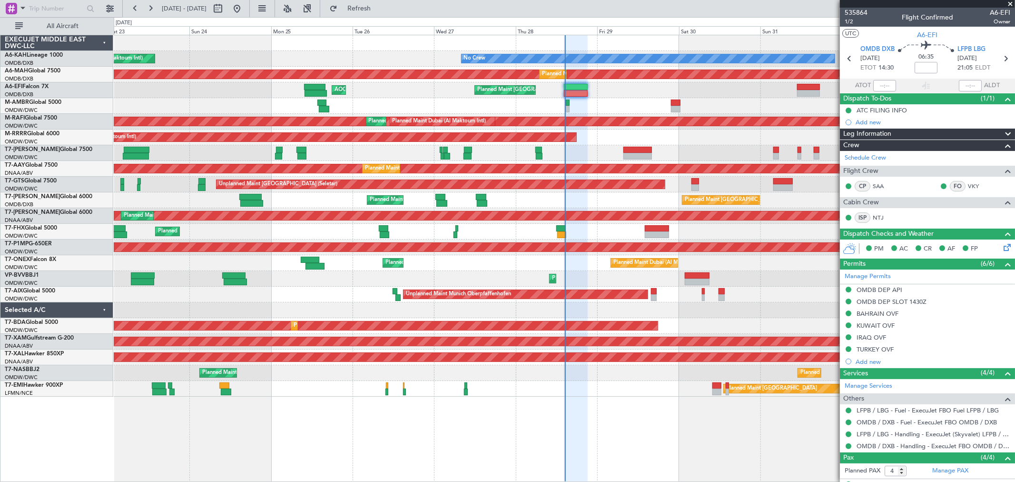
type input "[PERSON_NAME] (ANI)"
type input "7139"
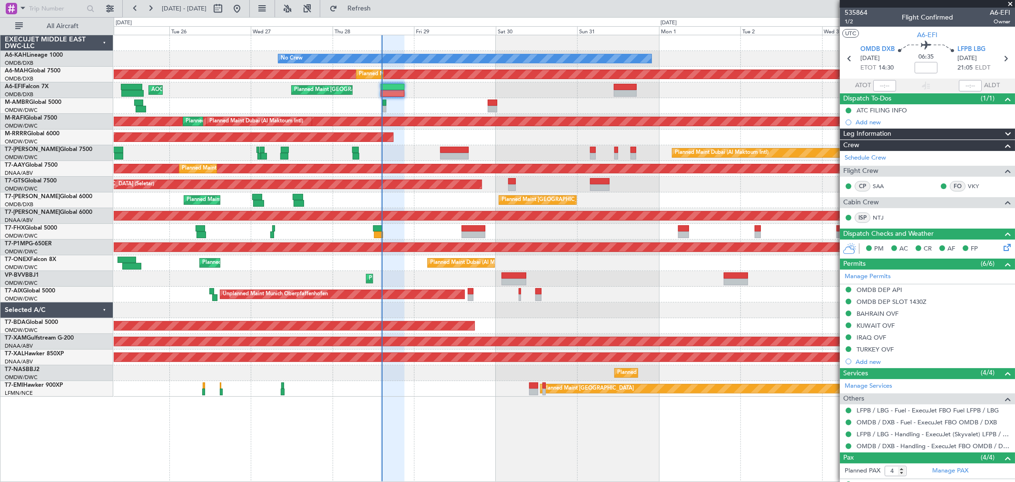
click at [515, 162] on div "No Crew Planned Maint Dubai (Al Maktoum Intl) Planned Maint Dubai (Dubai Intl) …" at bounding box center [564, 215] width 901 height 361
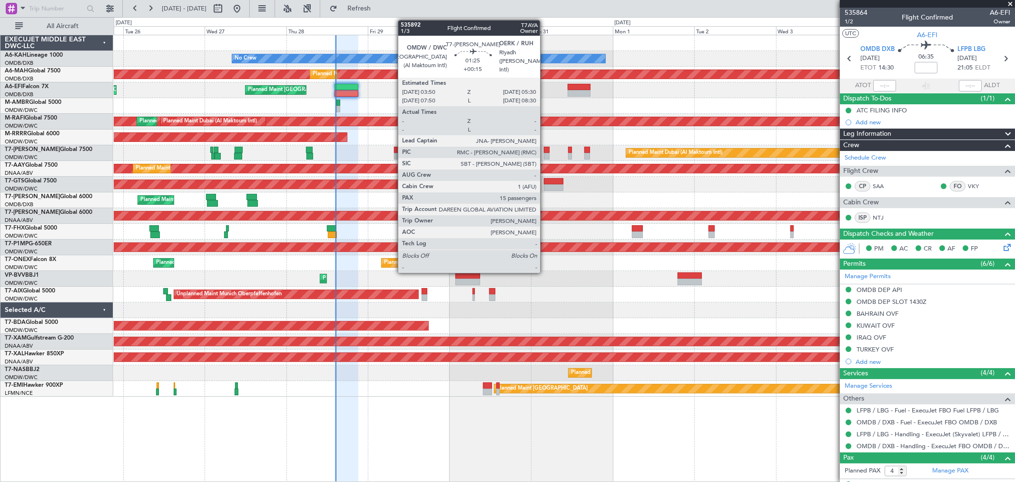
click at [545, 155] on div at bounding box center [547, 156] width 6 height 7
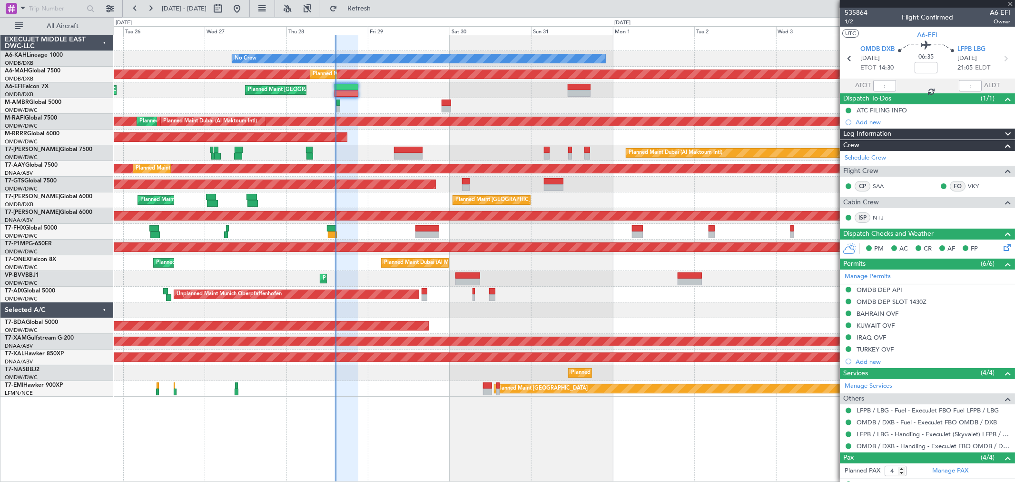
type input "+00:15"
type input "15"
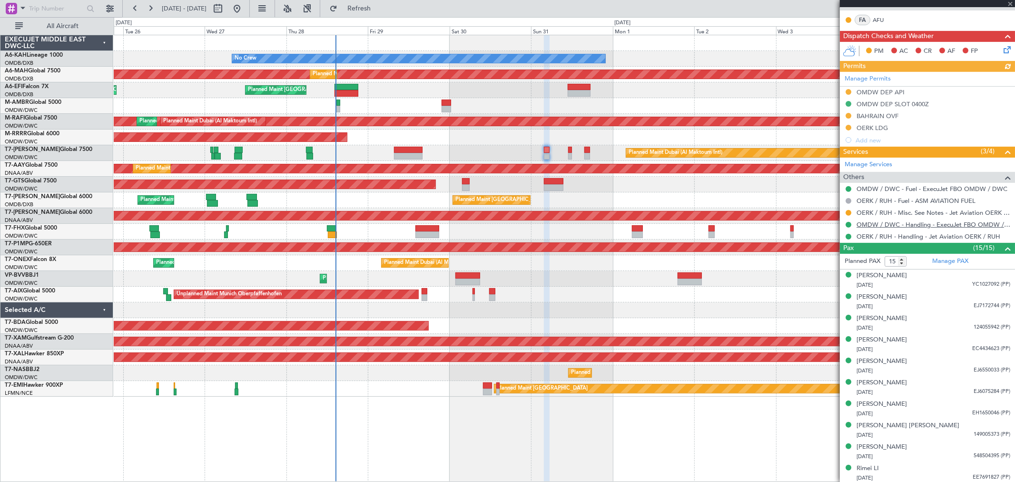
scroll to position [264, 0]
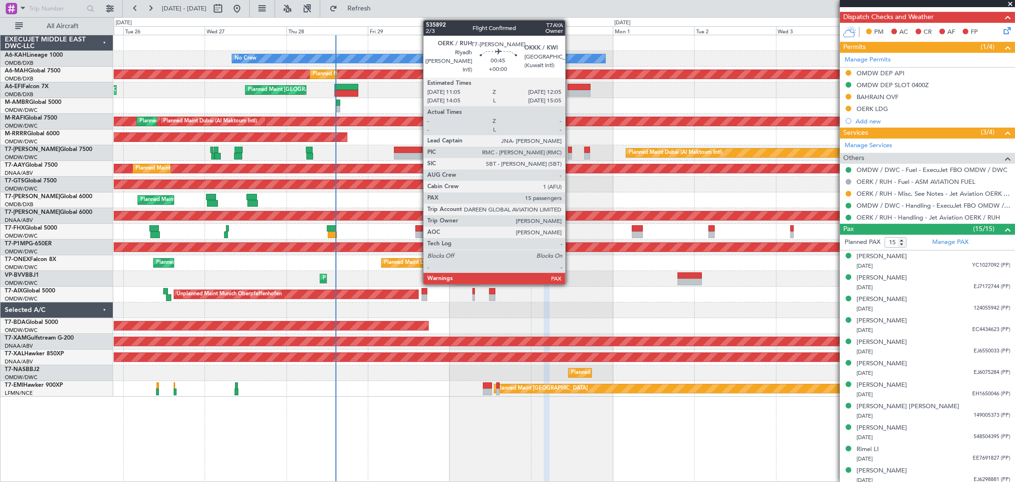
click at [570, 149] on div at bounding box center [570, 150] width 4 height 7
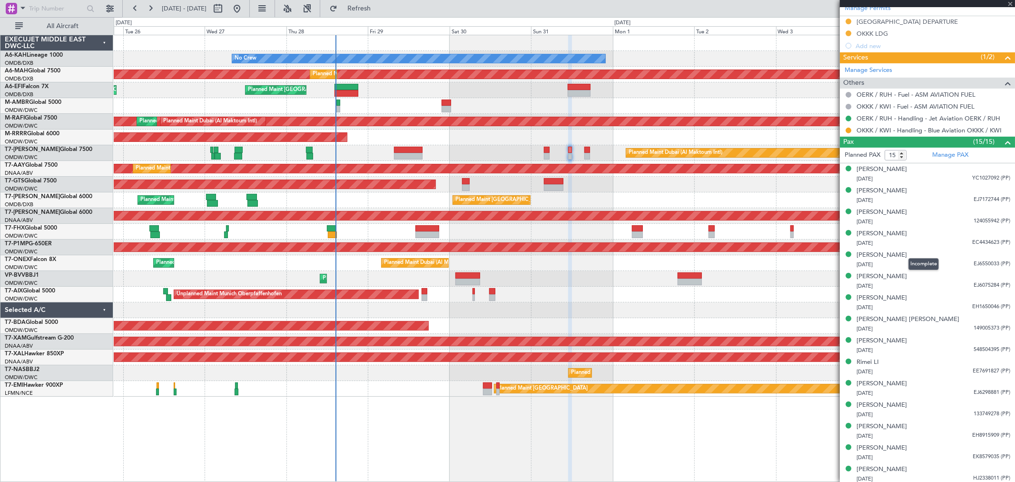
scroll to position [282, 0]
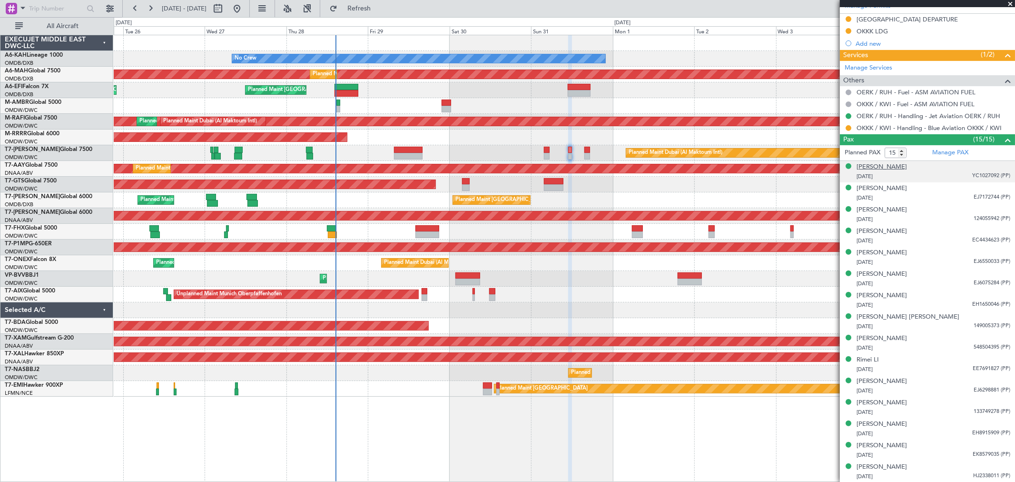
click at [900, 164] on div "[PERSON_NAME]" at bounding box center [882, 167] width 50 height 10
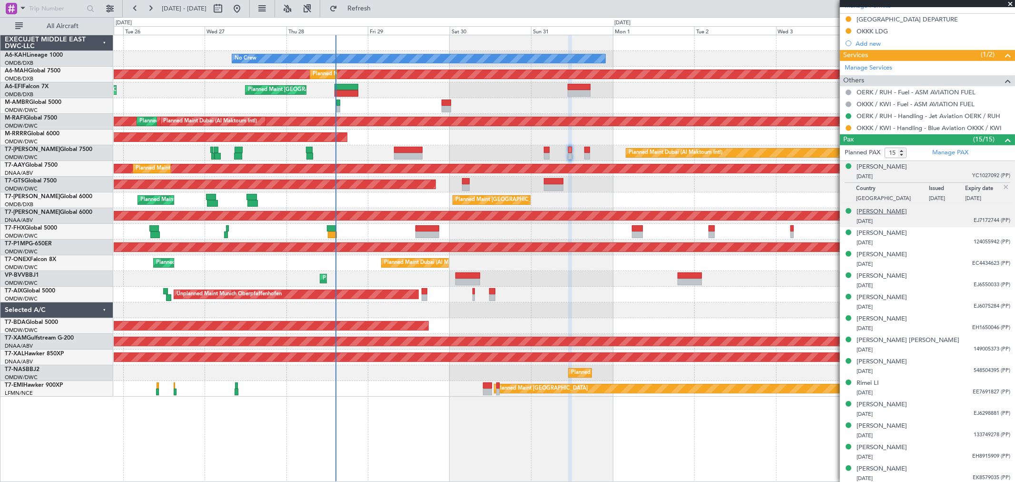
click at [878, 208] on div "[PERSON_NAME]" at bounding box center [882, 212] width 50 height 10
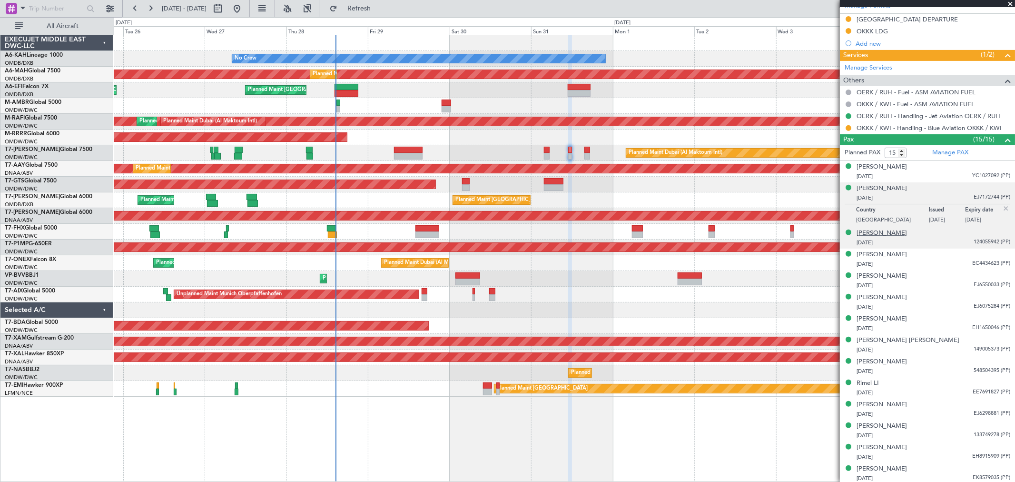
click at [873, 235] on div "[PERSON_NAME]" at bounding box center [882, 233] width 50 height 10
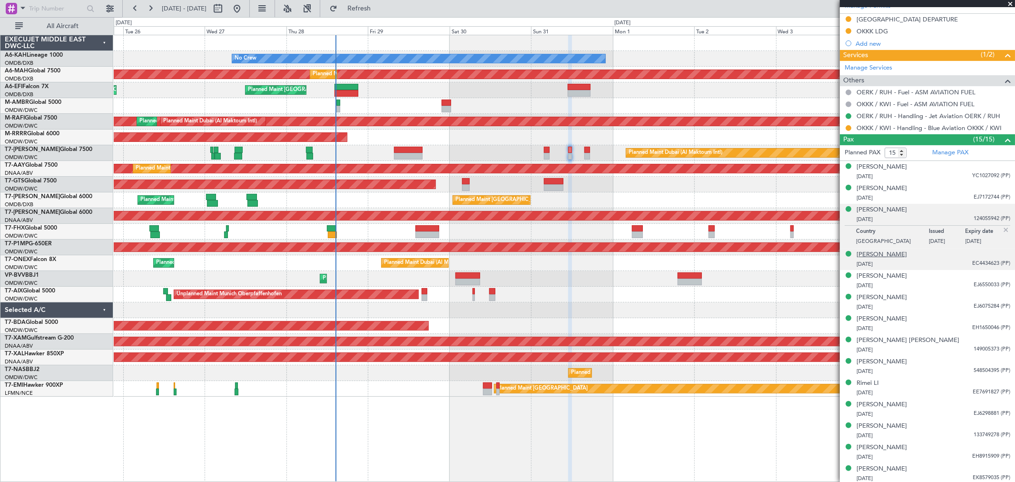
click at [874, 255] on div "[PERSON_NAME]" at bounding box center [882, 255] width 50 height 10
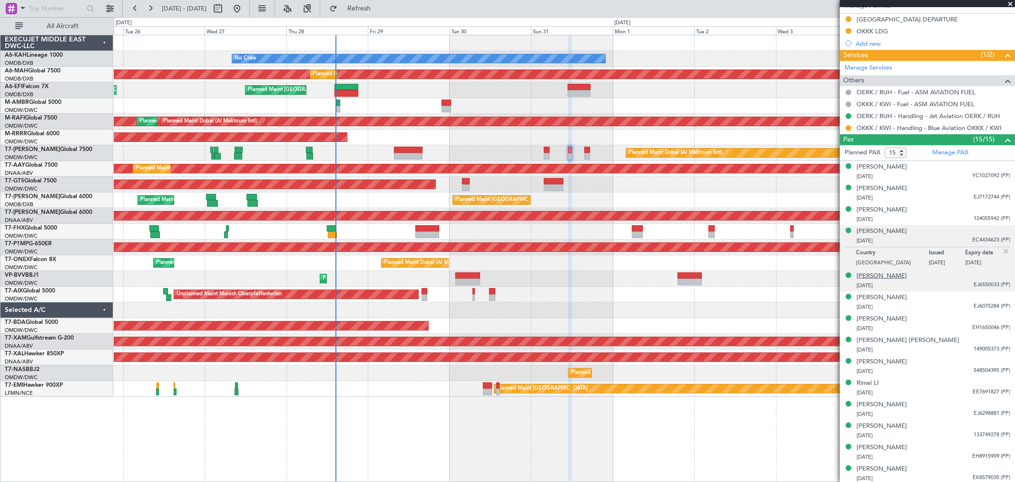
click at [877, 274] on div "[PERSON_NAME]" at bounding box center [882, 276] width 50 height 10
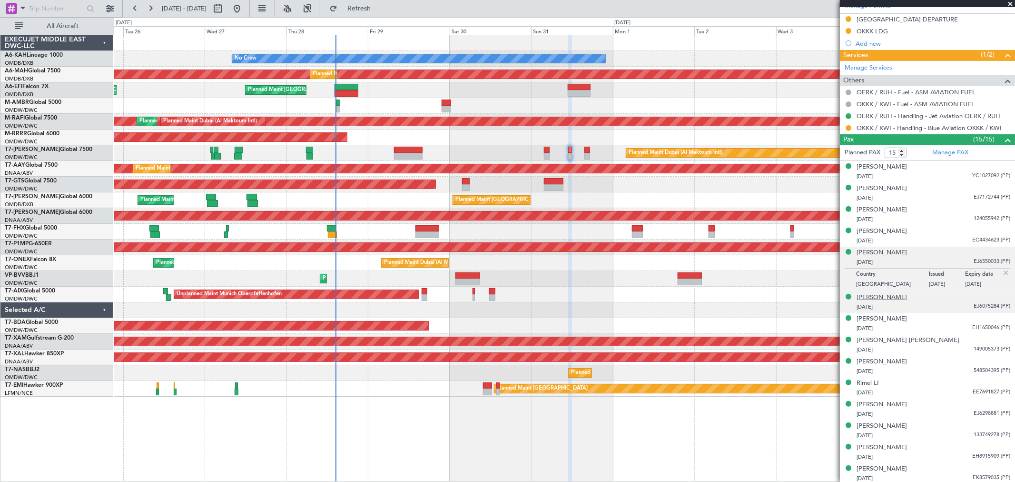
click at [883, 294] on div "[PERSON_NAME]" at bounding box center [882, 298] width 50 height 10
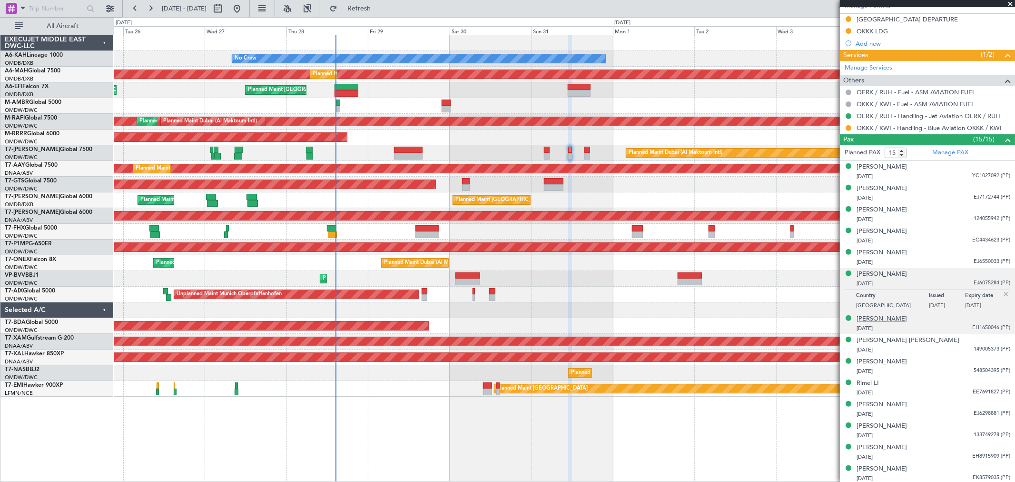
click at [883, 317] on div "[PERSON_NAME]" at bounding box center [882, 319] width 50 height 10
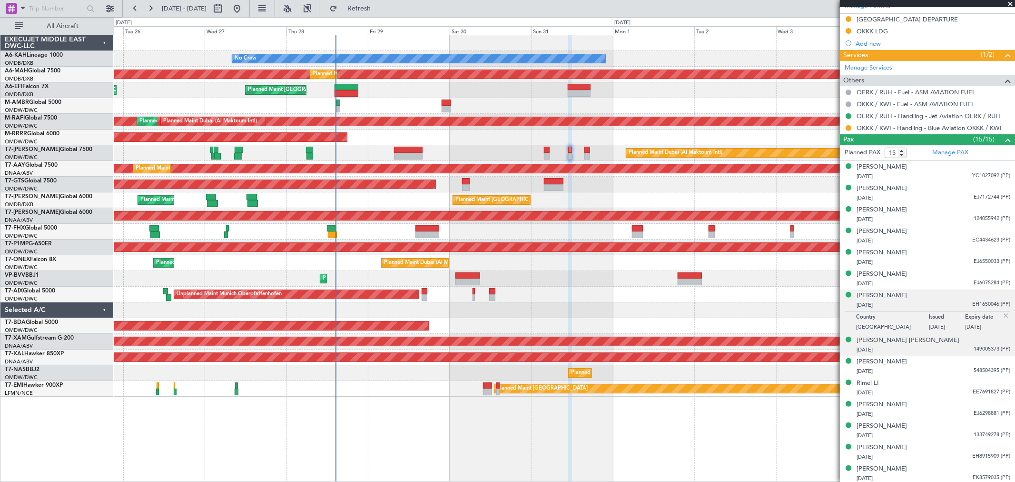
click at [881, 335] on li "Paul Jeremy MORRIS 08/08/1972 149005373 (PP)" at bounding box center [927, 344] width 175 height 21
click at [882, 338] on div "[PERSON_NAME] [PERSON_NAME]" at bounding box center [908, 341] width 103 height 10
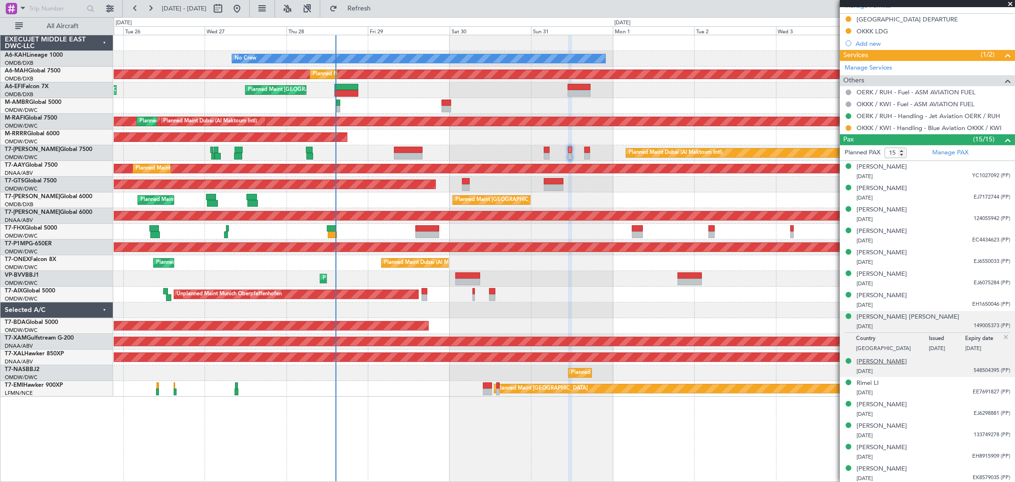
click at [872, 365] on div "[PERSON_NAME]" at bounding box center [882, 362] width 50 height 10
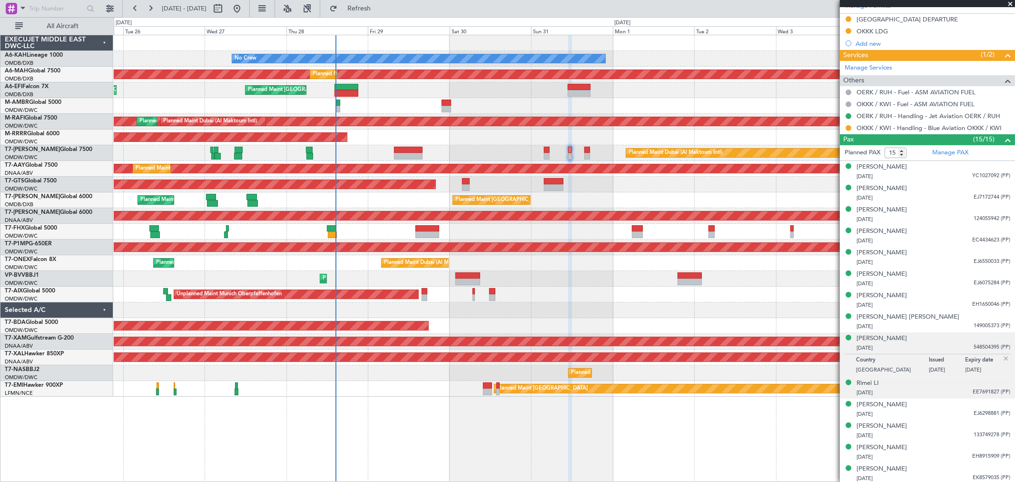
click at [879, 383] on div "Rimei LI 12/03/1976 EE7691827 (PP)" at bounding box center [934, 387] width 154 height 19
click at [867, 359] on div "Rimei LI" at bounding box center [868, 360] width 22 height 10
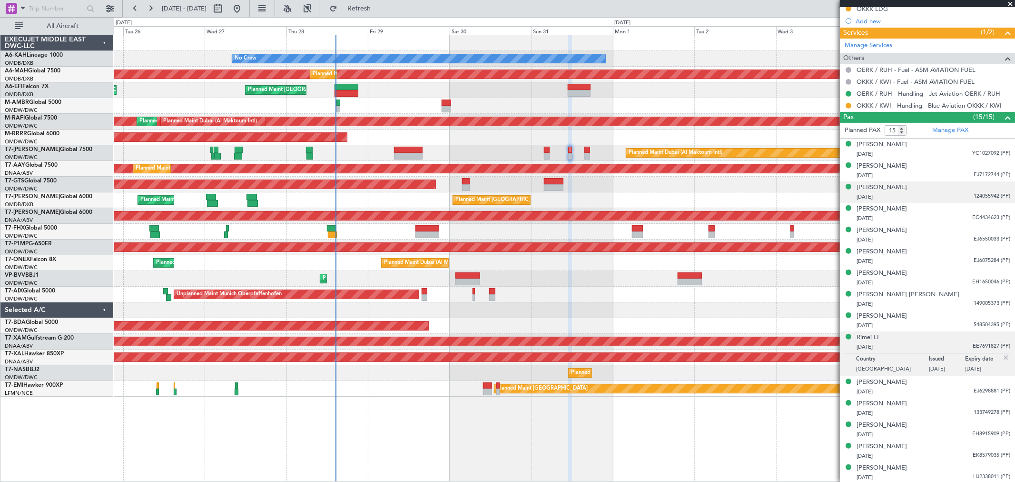
scroll to position [306, 0]
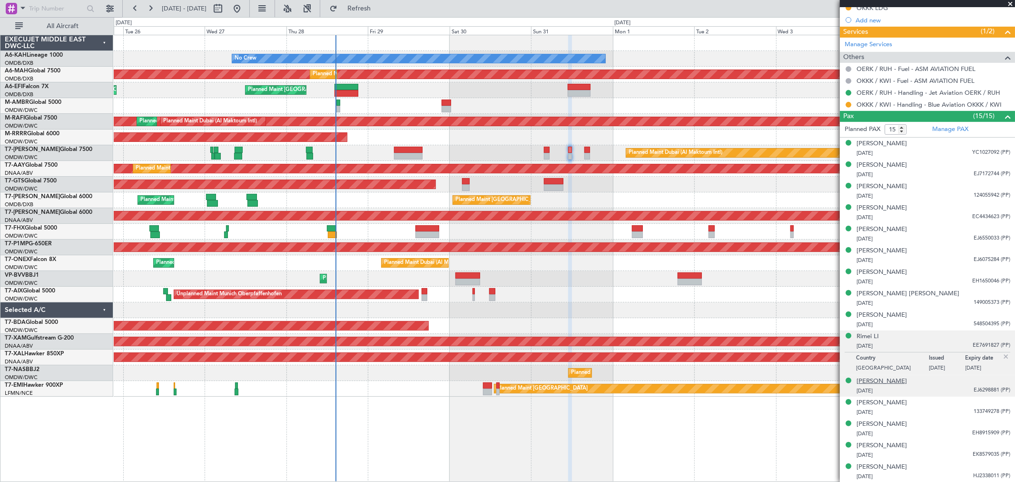
click at [867, 382] on div "[PERSON_NAME]" at bounding box center [882, 381] width 50 height 10
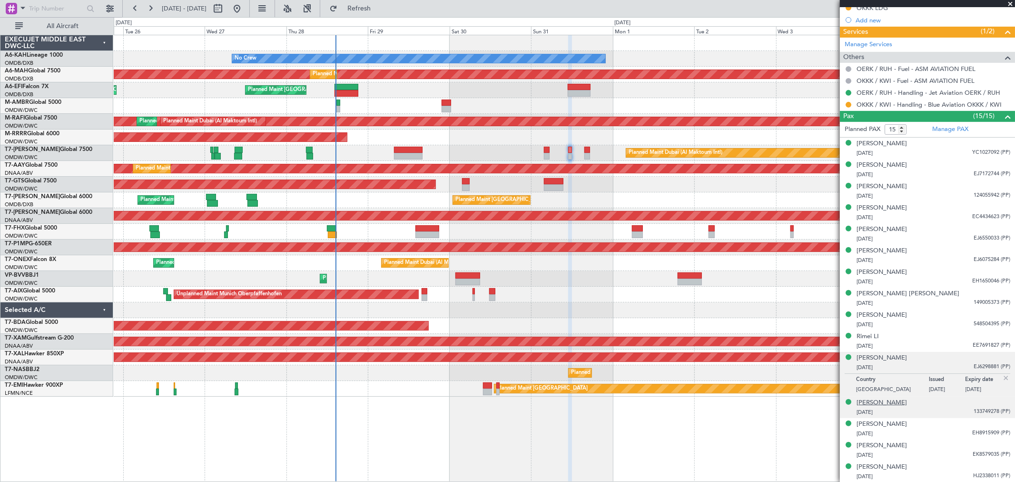
click at [887, 402] on div "[PERSON_NAME]" at bounding box center [882, 403] width 50 height 10
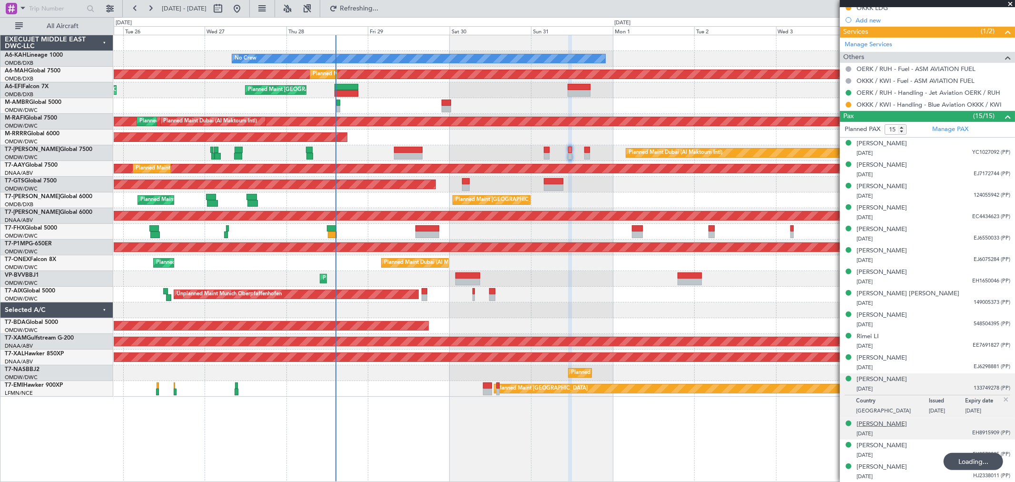
click at [862, 421] on div "[PERSON_NAME]" at bounding box center [882, 424] width 50 height 10
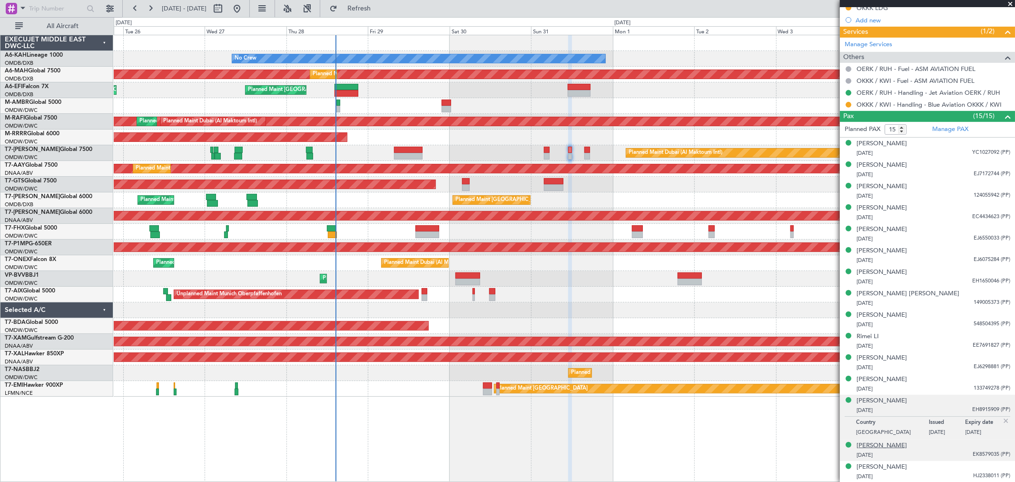
click at [867, 446] on div "[PERSON_NAME]" at bounding box center [882, 446] width 50 height 10
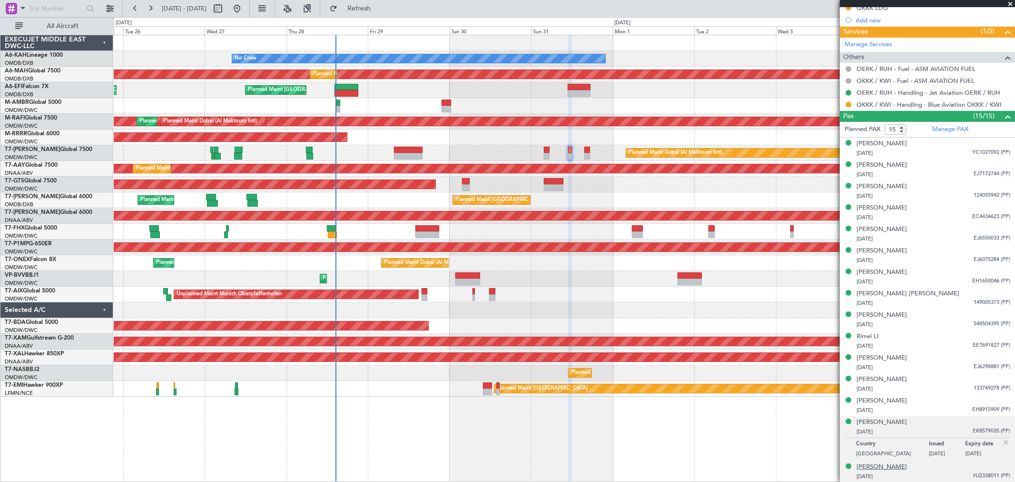
click at [882, 463] on div "[PERSON_NAME]" at bounding box center [882, 467] width 50 height 10
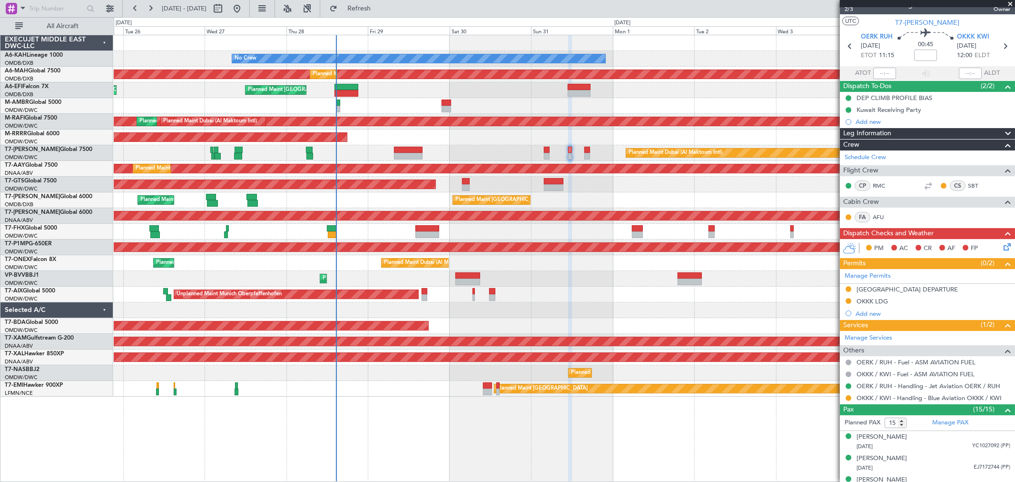
scroll to position [0, 0]
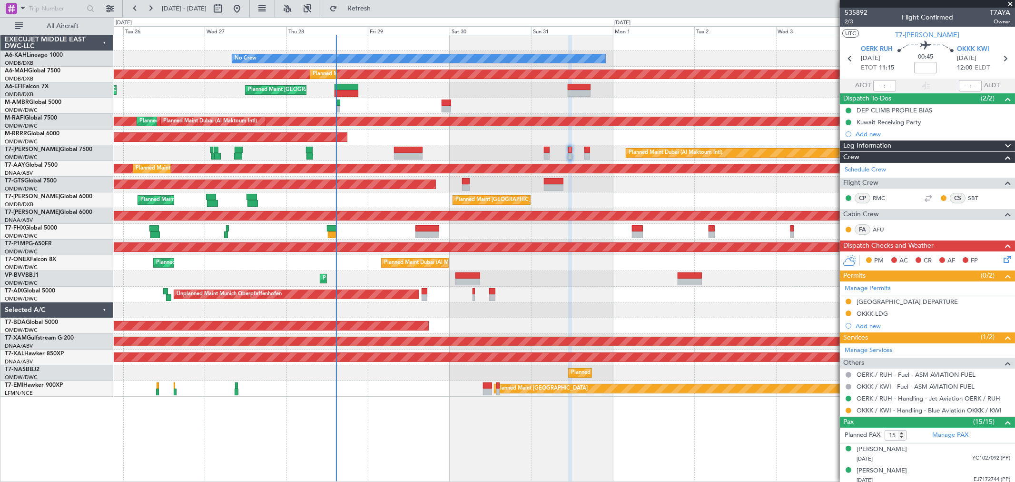
click at [853, 20] on span "2/3" at bounding box center [856, 22] width 23 height 8
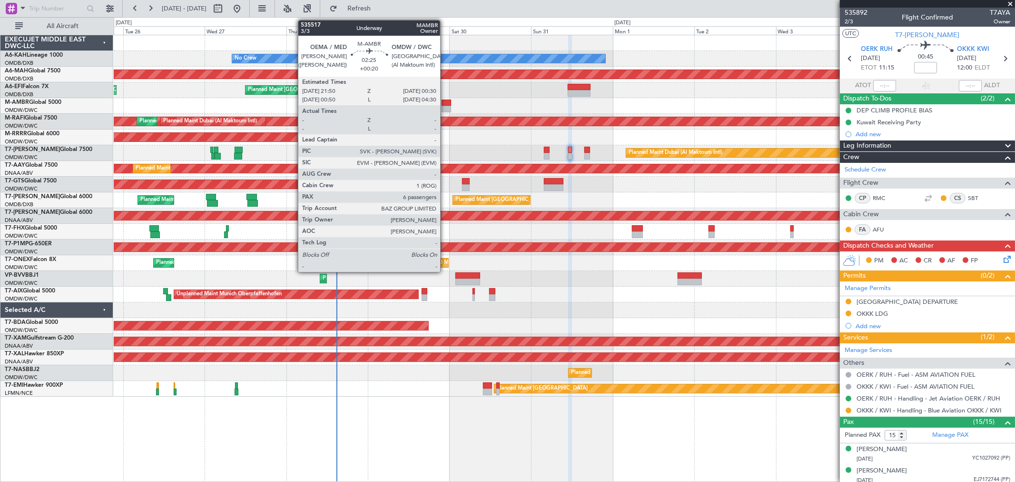
click at [445, 107] on div at bounding box center [447, 109] width 10 height 7
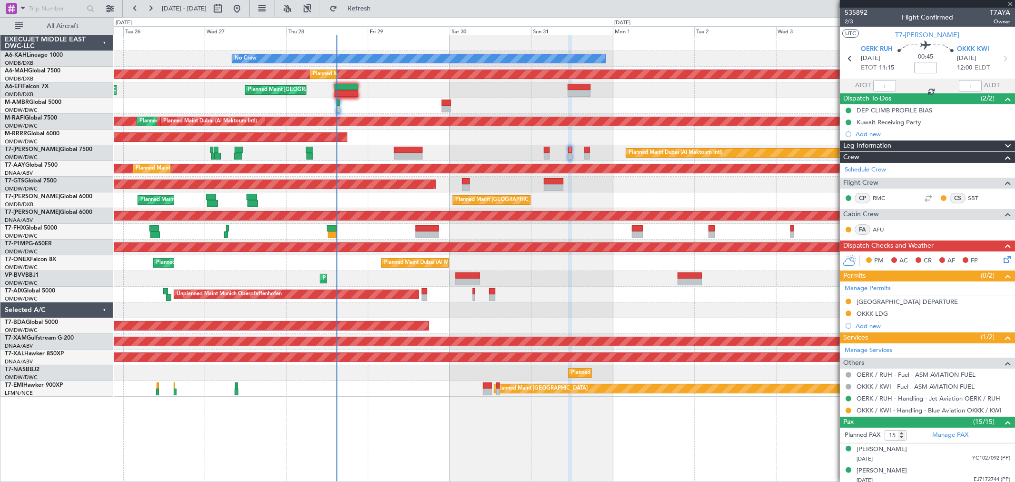
type input "+00:20"
type input "6"
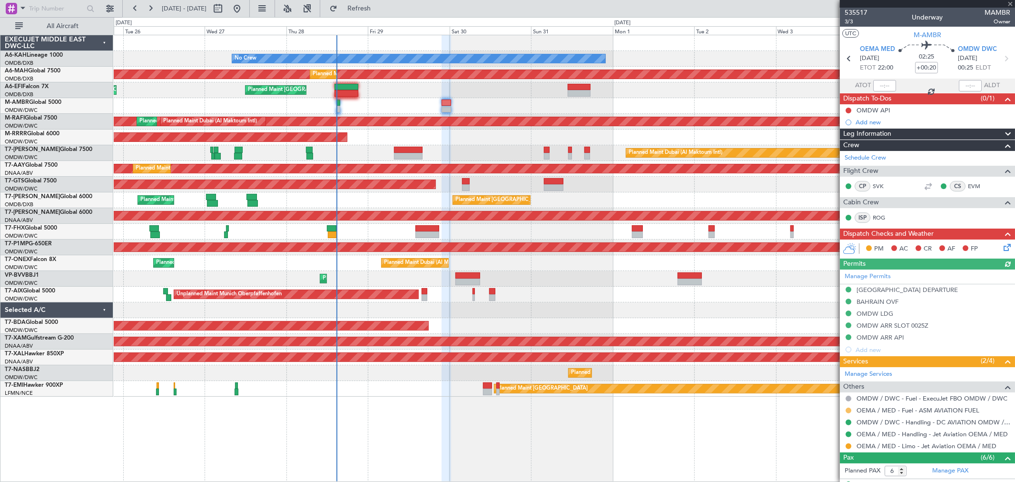
click at [851, 408] on button at bounding box center [849, 410] width 6 height 6
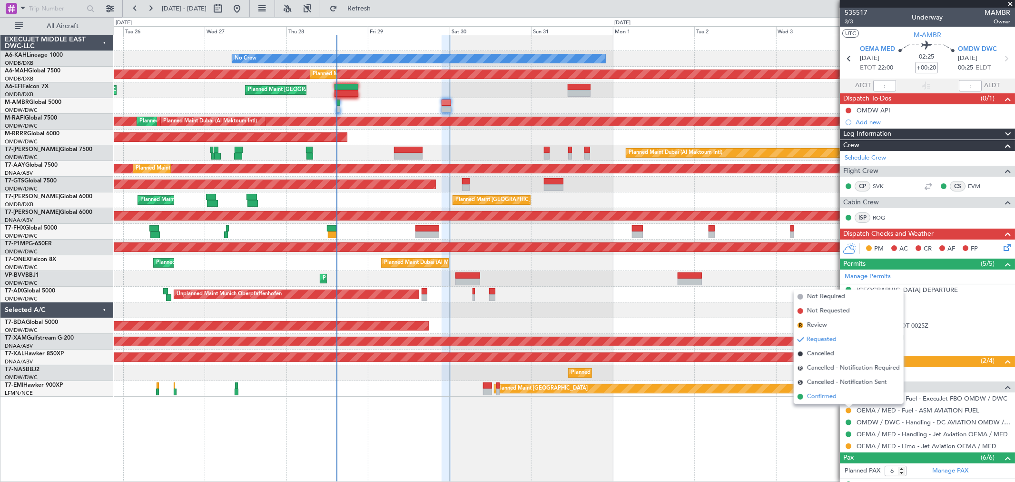
click at [833, 399] on span "Confirmed" at bounding box center [822, 397] width 30 height 10
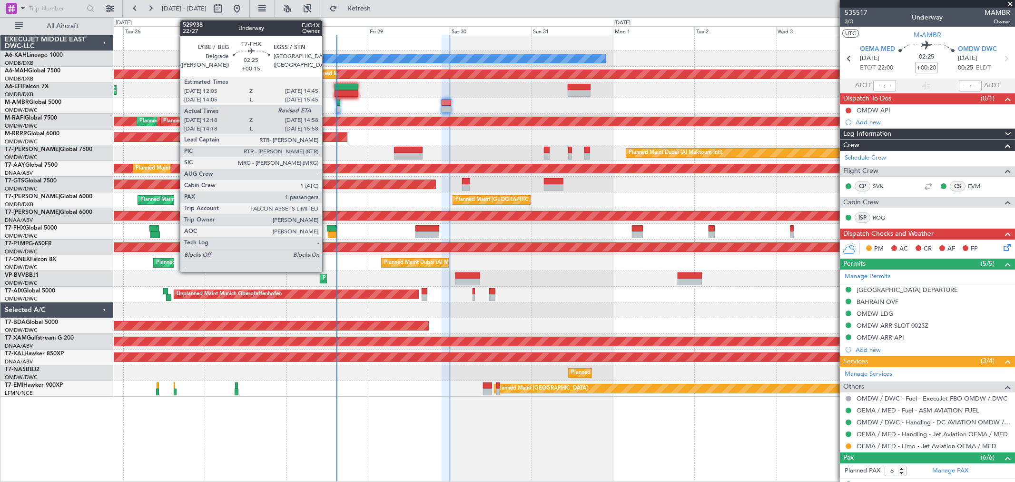
click at [327, 230] on div at bounding box center [332, 228] width 10 height 7
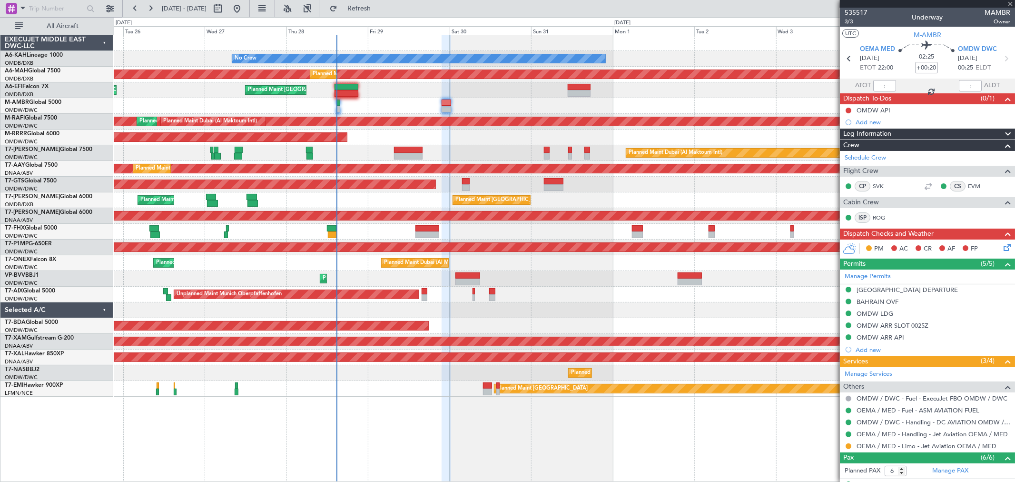
type input "+00:15"
type input "12:28"
type input "1"
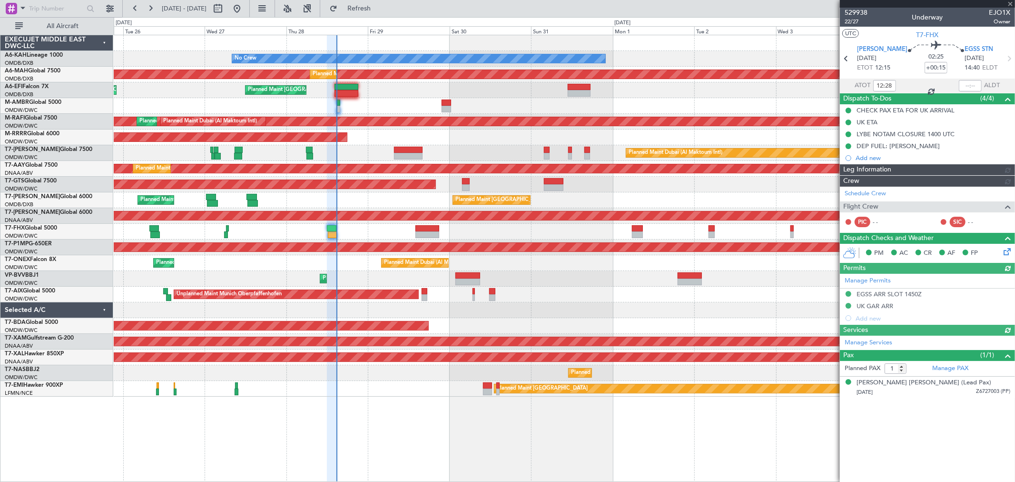
type input "[PERSON_NAME] (ANI)"
type input "7119"
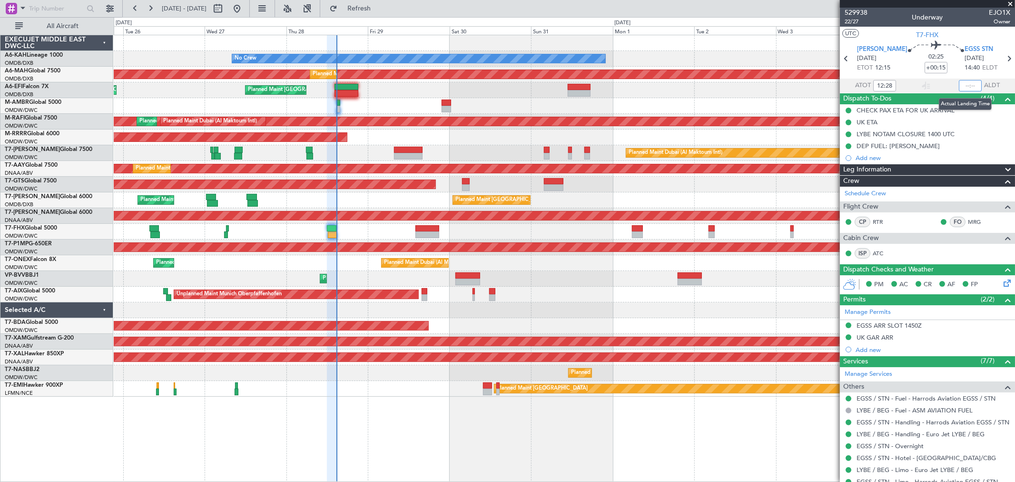
click at [960, 83] on input "text" at bounding box center [970, 85] width 23 height 11
type input "14:49"
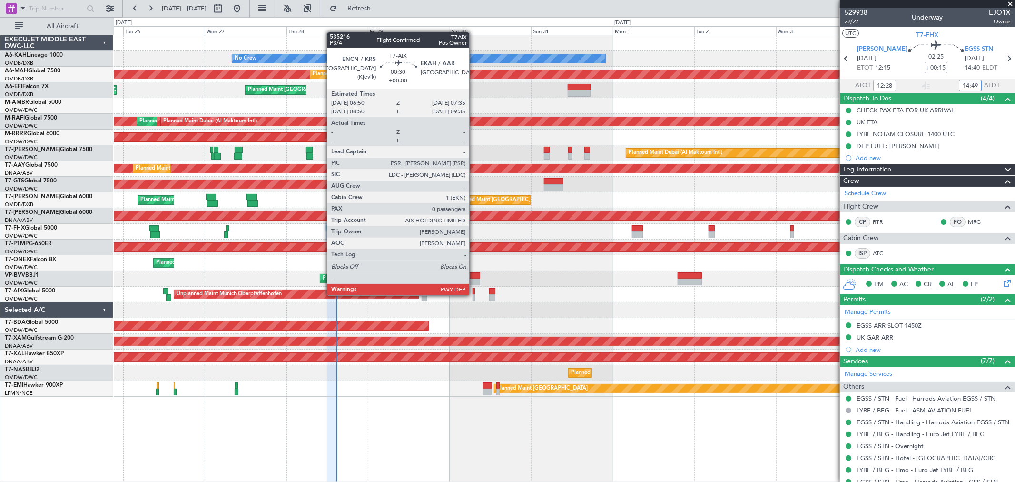
click at [474, 294] on div at bounding box center [474, 297] width 3 height 7
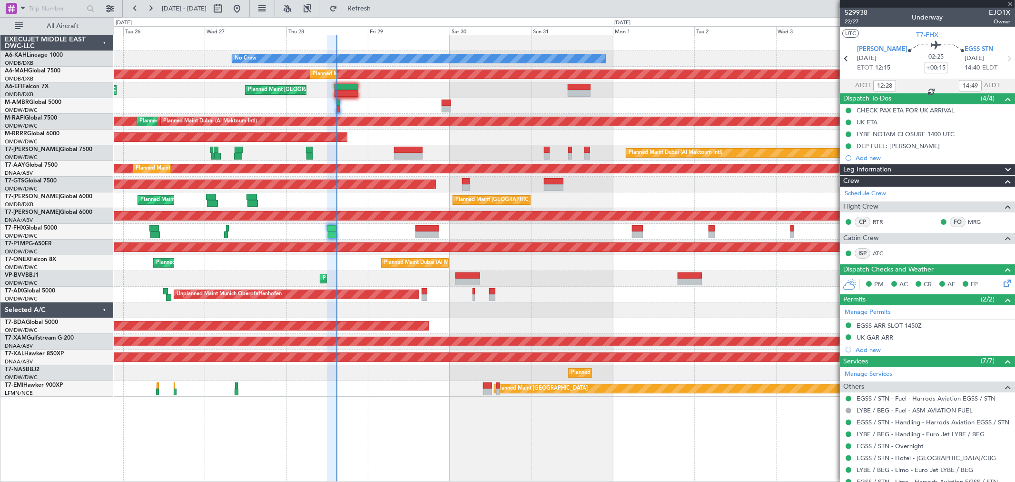
type input "0"
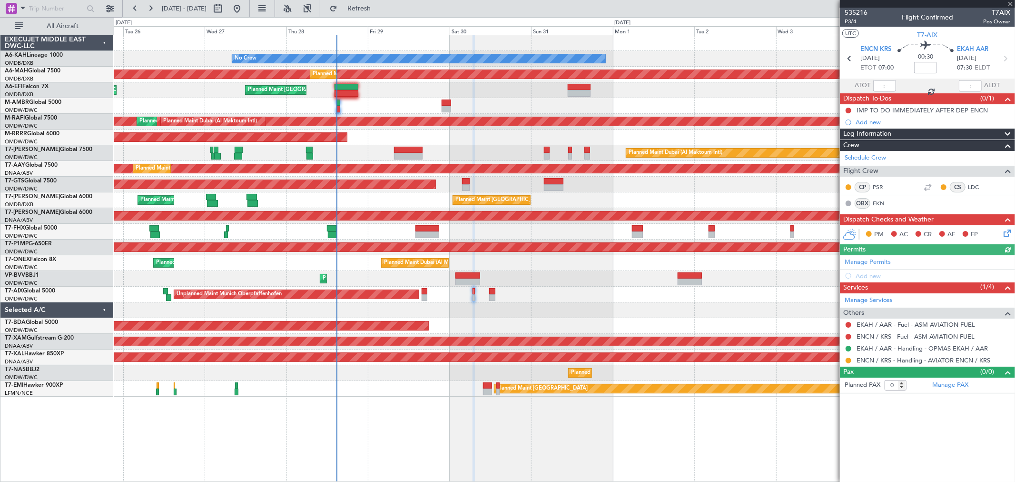
click at [858, 21] on span "P3/4" at bounding box center [856, 22] width 23 height 8
click at [382, 13] on button "Refresh" at bounding box center [353, 8] width 57 height 15
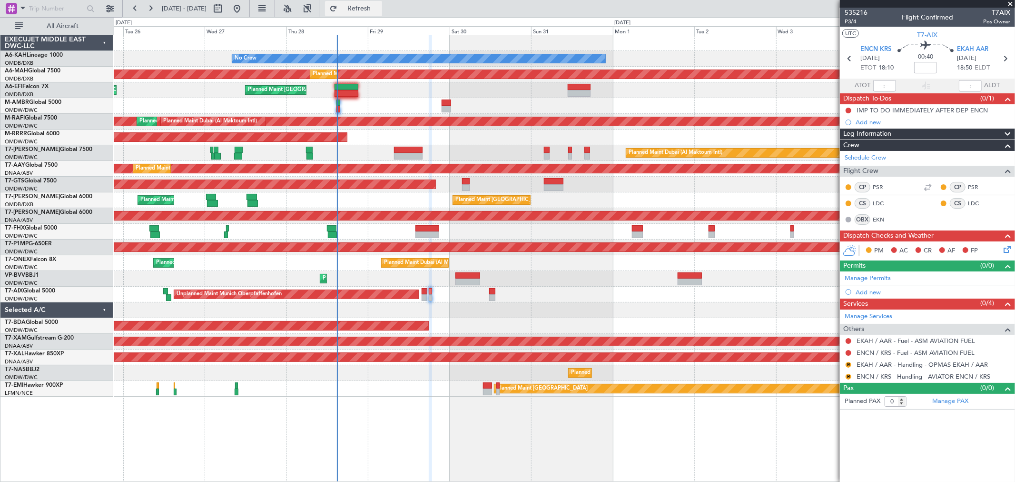
click at [379, 7] on span "Refresh" at bounding box center [359, 8] width 40 height 7
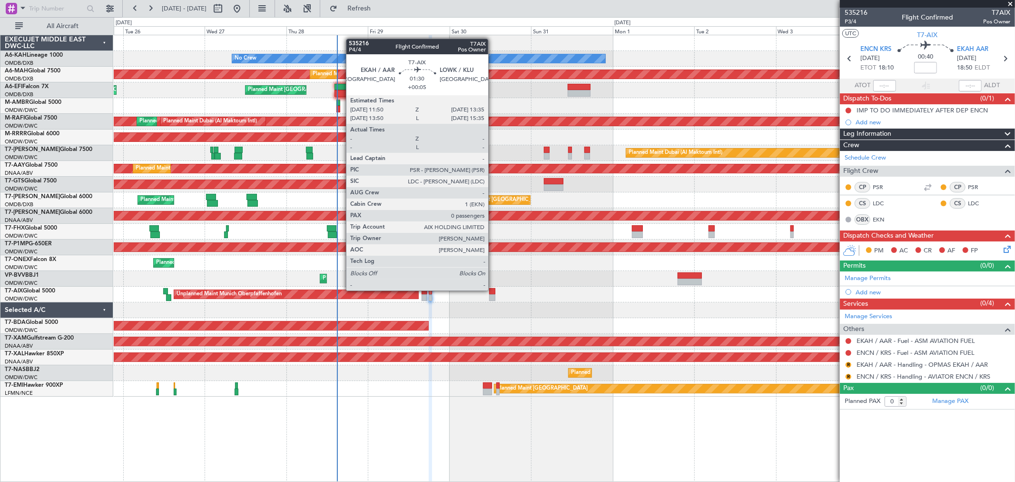
click at [493, 289] on div at bounding box center [492, 291] width 6 height 7
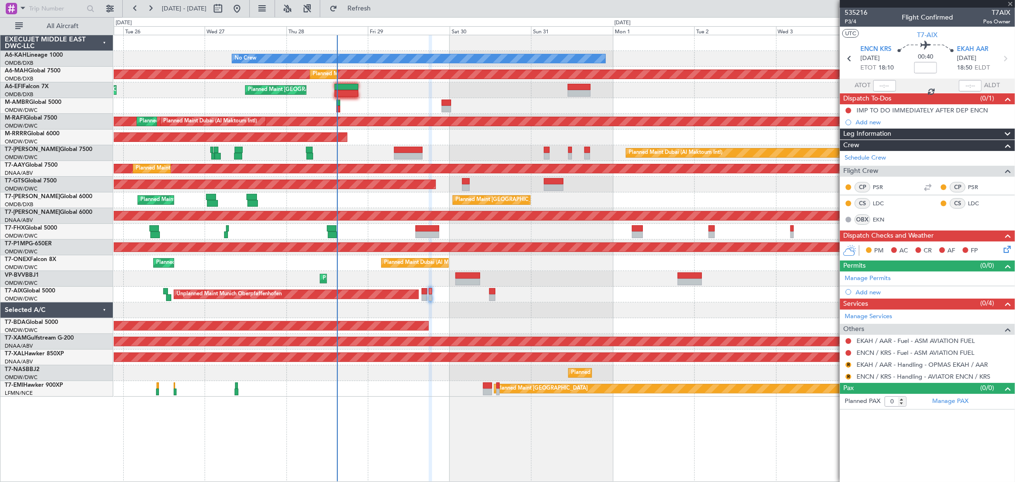
type input "+00:05"
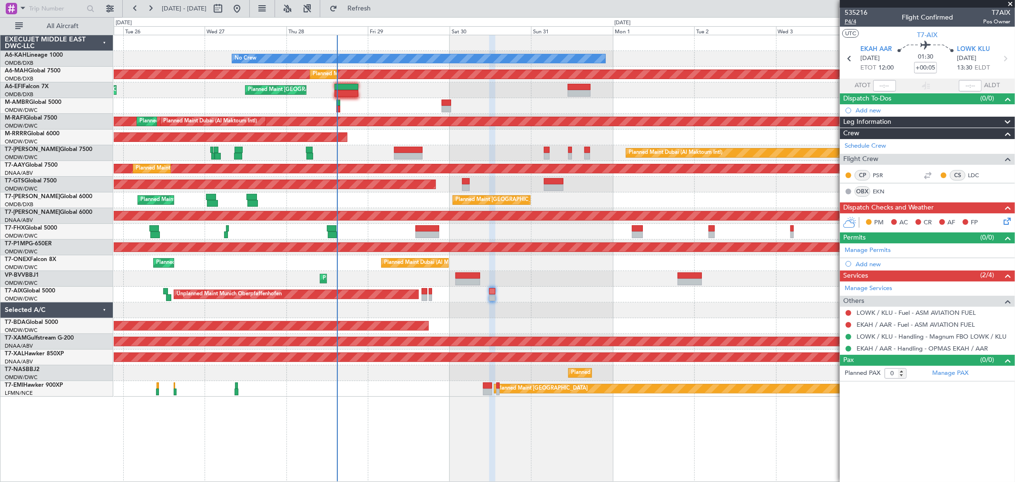
click at [852, 21] on span "P4/4" at bounding box center [856, 22] width 23 height 8
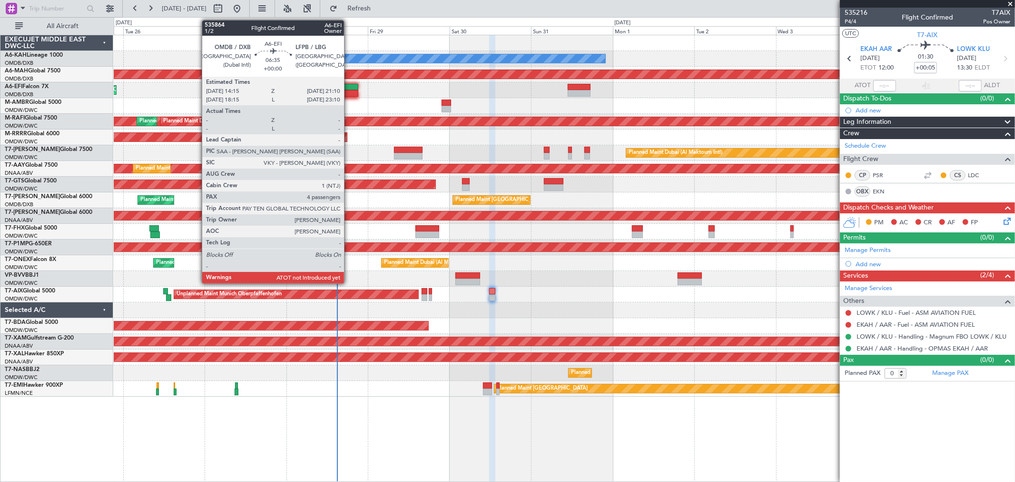
click at [349, 87] on div at bounding box center [347, 87] width 24 height 7
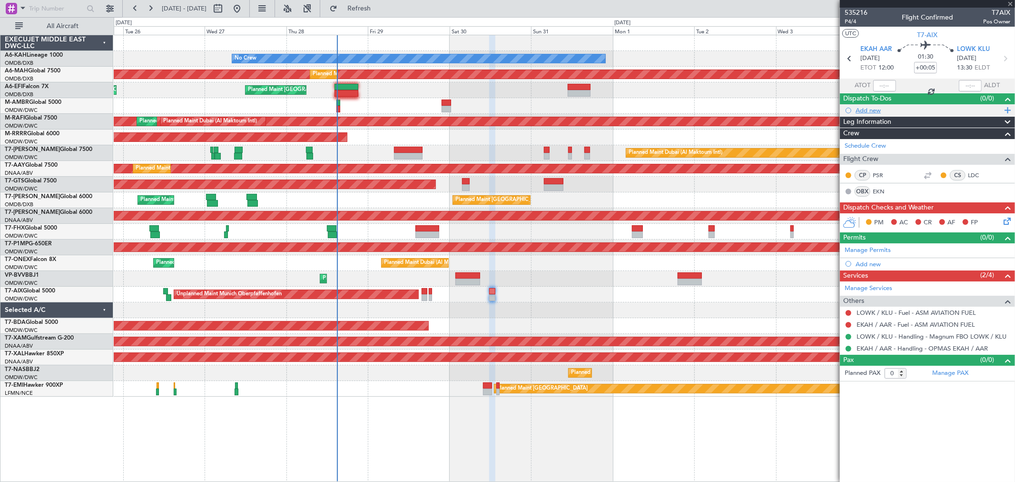
type input "4"
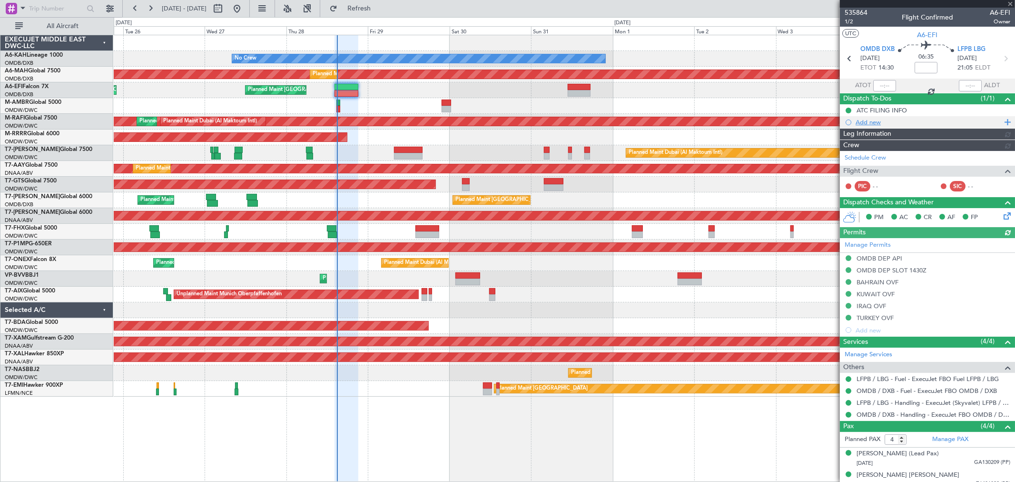
type input "[PERSON_NAME] (ANI)"
type input "7139"
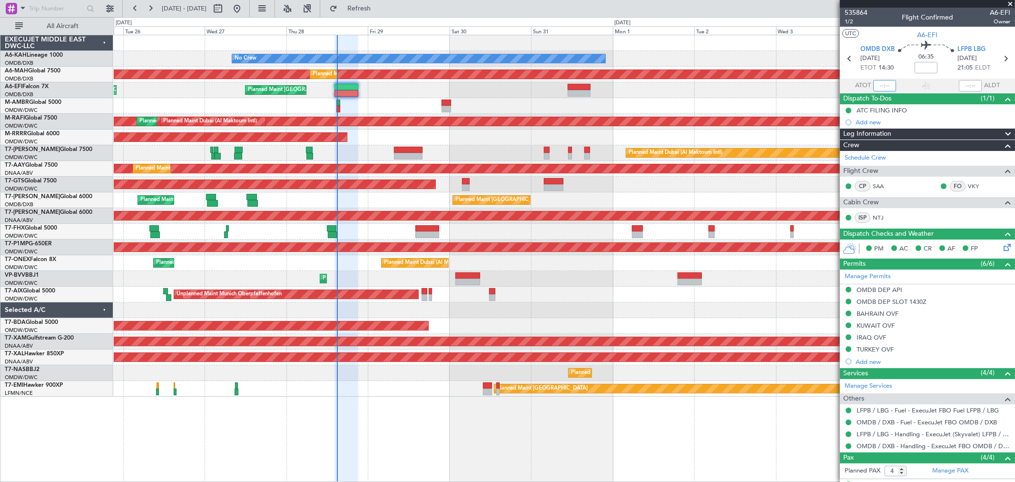
click at [883, 88] on input "text" at bounding box center [884, 85] width 23 height 11
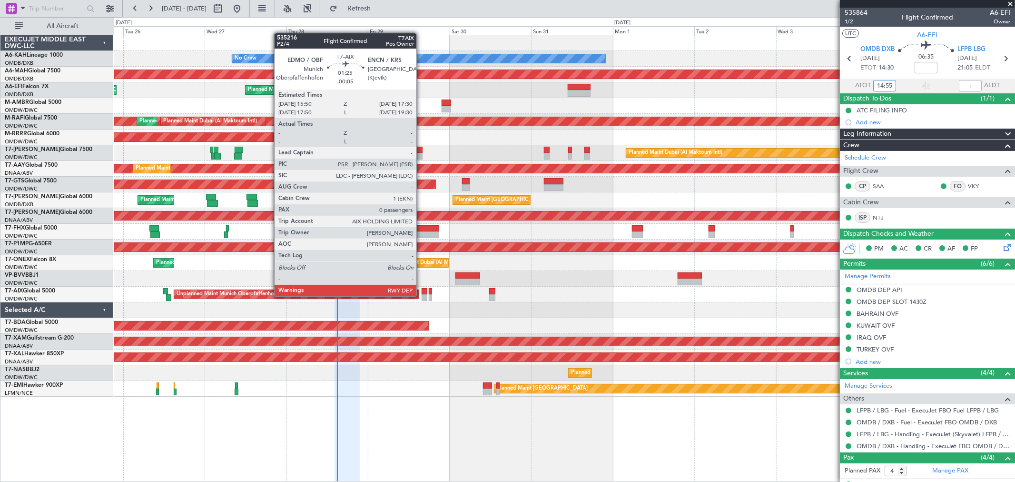
click at [422, 294] on div at bounding box center [425, 297] width 6 height 7
type input "14:55"
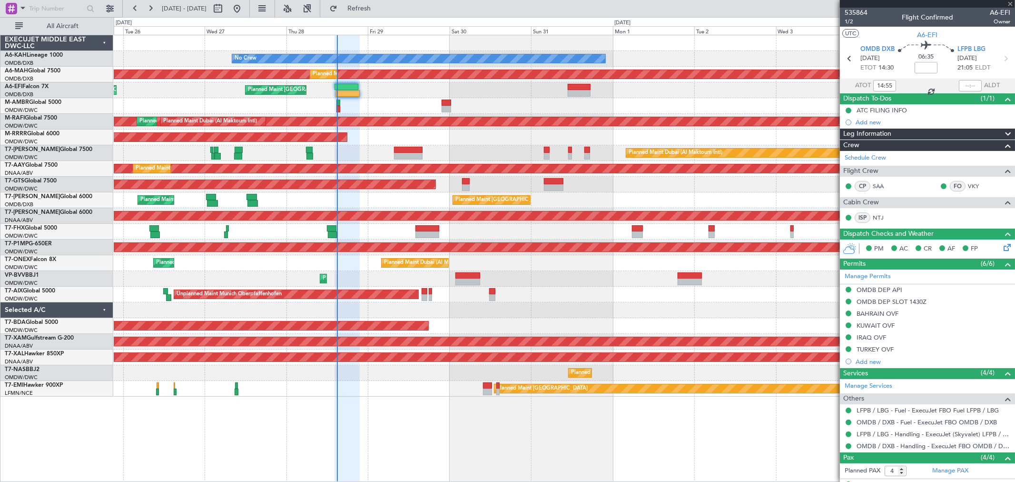
type input "-00:05"
type input "0"
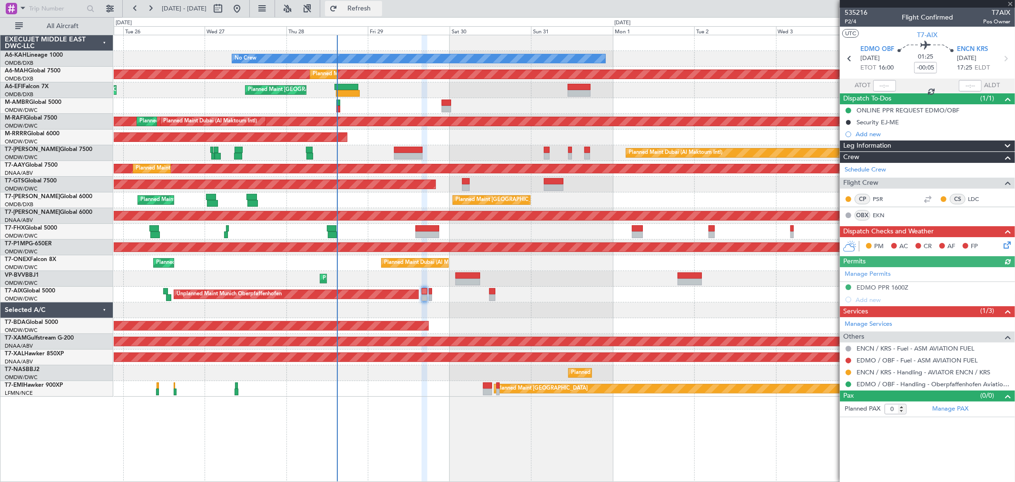
click at [382, 12] on button "Refresh" at bounding box center [353, 8] width 57 height 15
click at [382, 2] on button "Refresh" at bounding box center [353, 8] width 57 height 15
click at [898, 371] on link "ENCN / KRS - Handling - AVIATOR ENCN / KRS" at bounding box center [924, 372] width 134 height 8
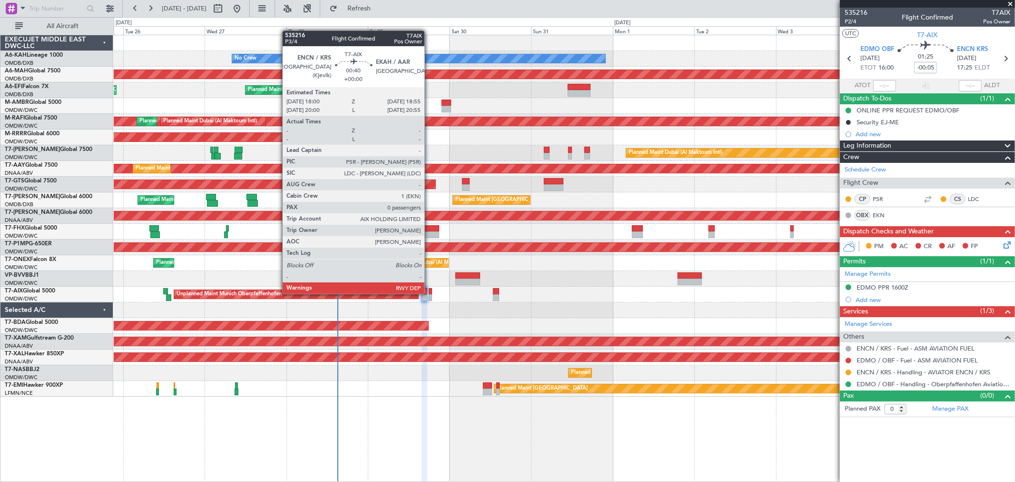
click at [430, 293] on div at bounding box center [430, 291] width 3 height 7
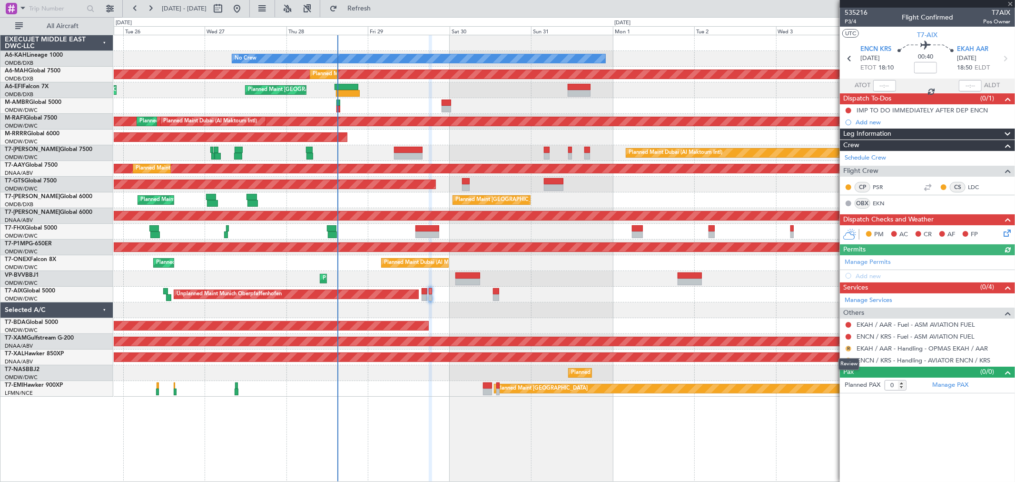
click at [848, 346] on button "R" at bounding box center [849, 349] width 6 height 6
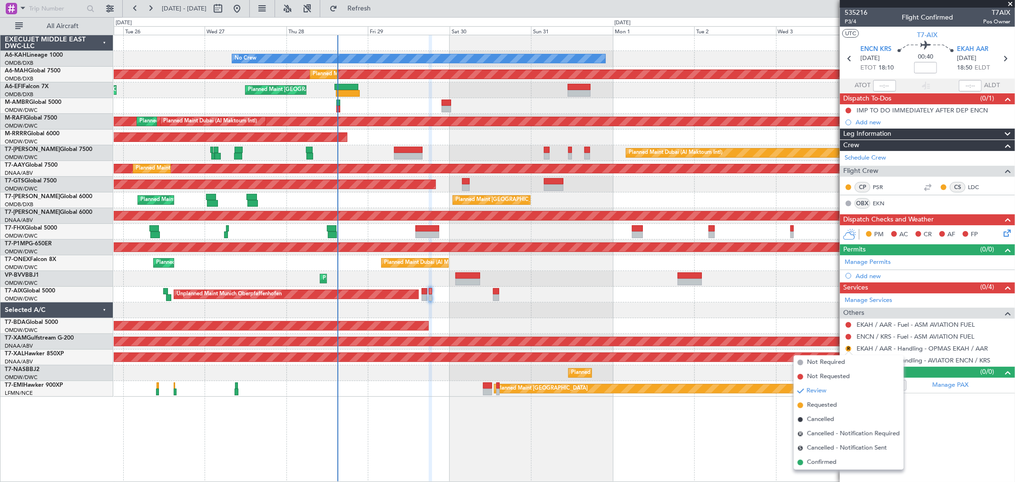
click at [830, 403] on span "Requested" at bounding box center [822, 405] width 30 height 10
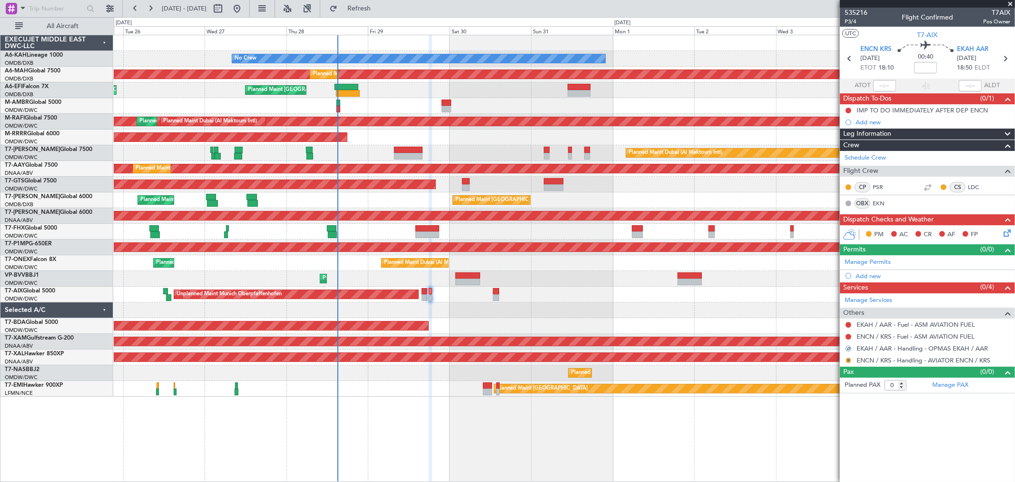
click at [850, 358] on button "R" at bounding box center [849, 360] width 6 height 6
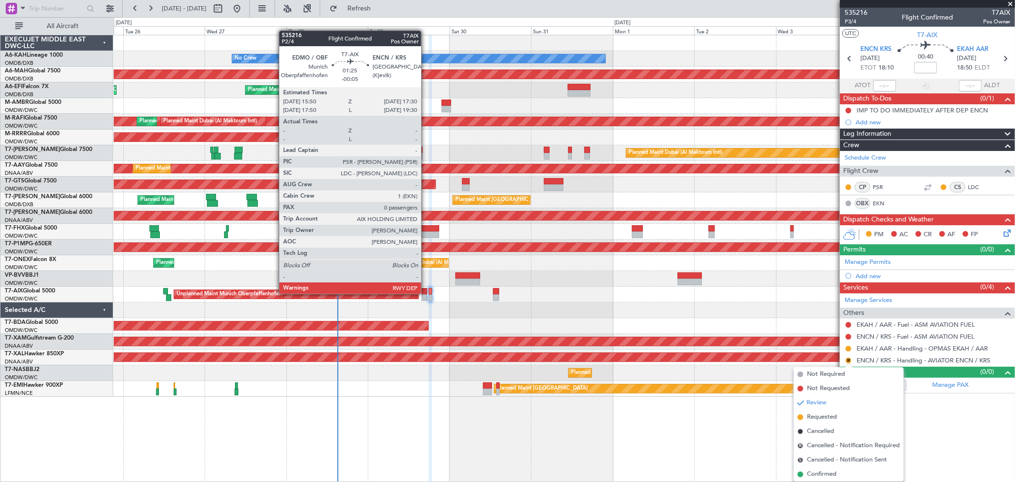
click at [426, 293] on div at bounding box center [425, 291] width 6 height 7
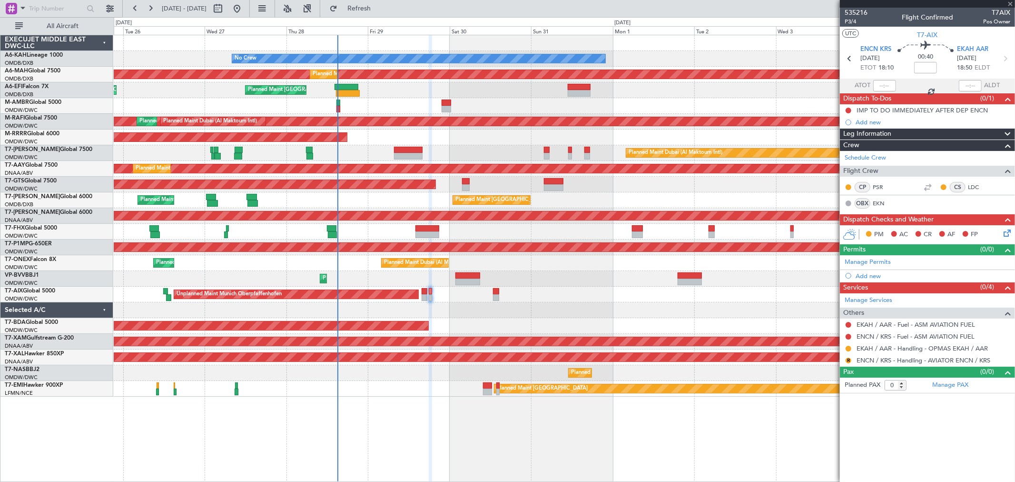
type input "-00:05"
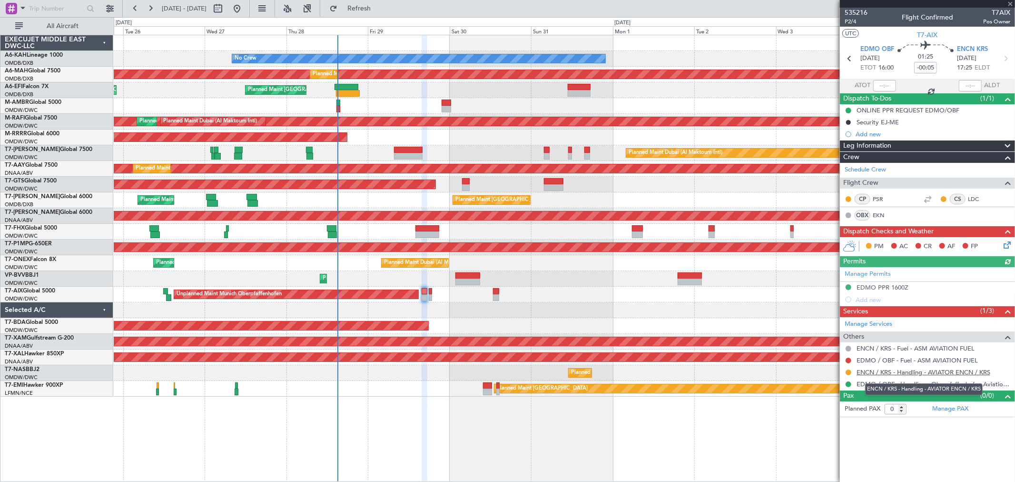
click at [922, 372] on link "ENCN / KRS - Handling - AVIATOR ENCN / KRS" at bounding box center [924, 372] width 134 height 8
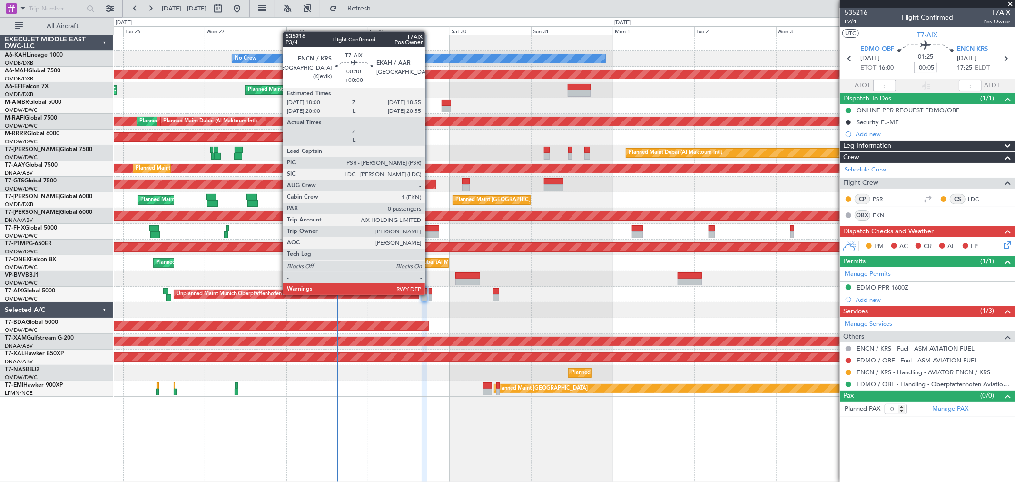
click at [430, 293] on div at bounding box center [430, 291] width 3 height 7
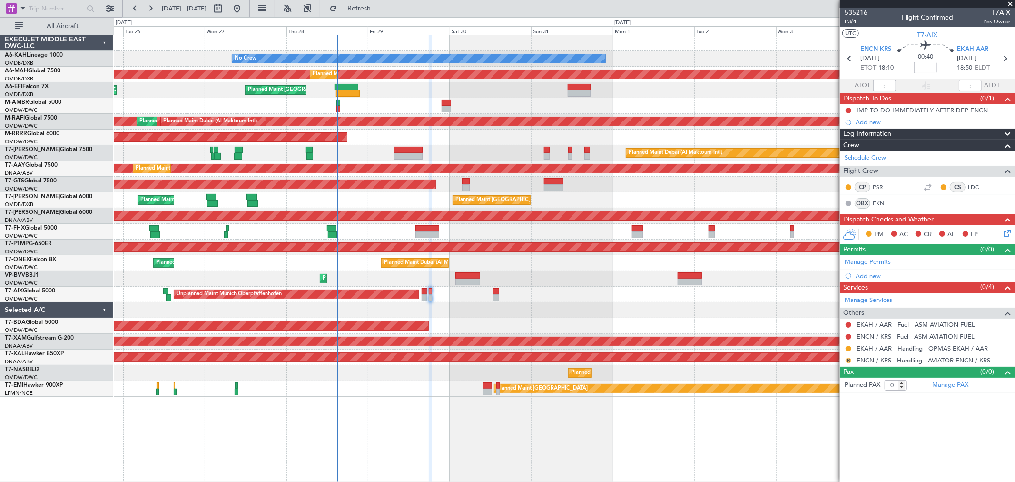
click at [846, 360] on button "R" at bounding box center [849, 360] width 6 height 6
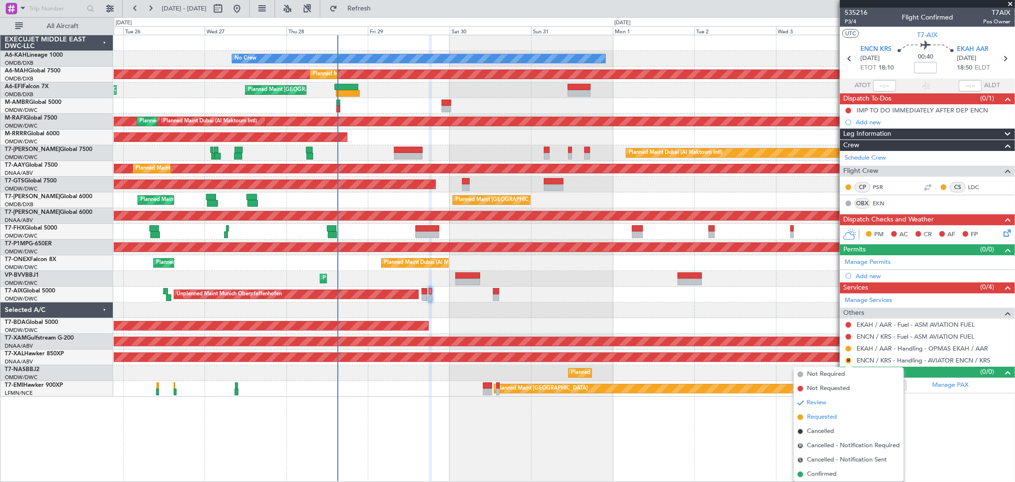
click at [823, 417] on span "Requested" at bounding box center [822, 417] width 30 height 10
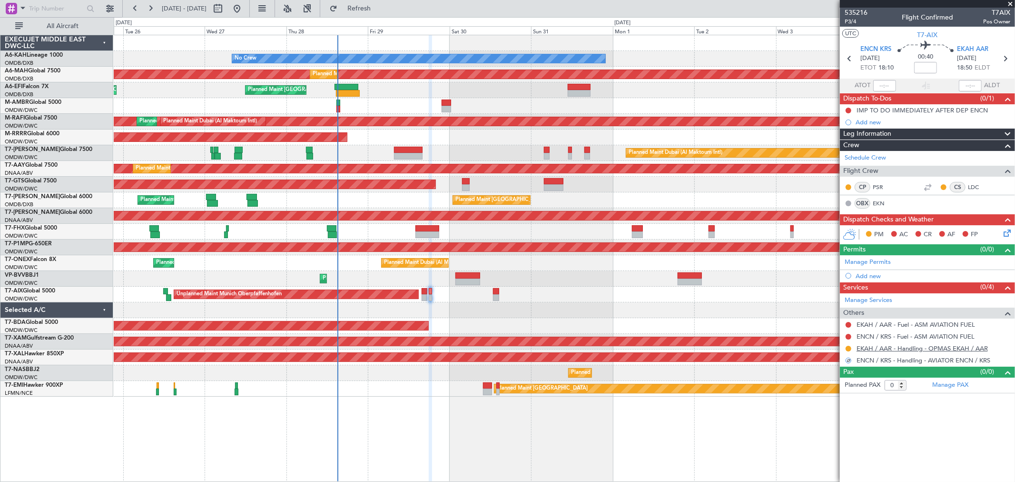
click at [875, 349] on link "EKAH / AAR - Handling - OPMAS EKAH / AAR" at bounding box center [922, 348] width 131 height 8
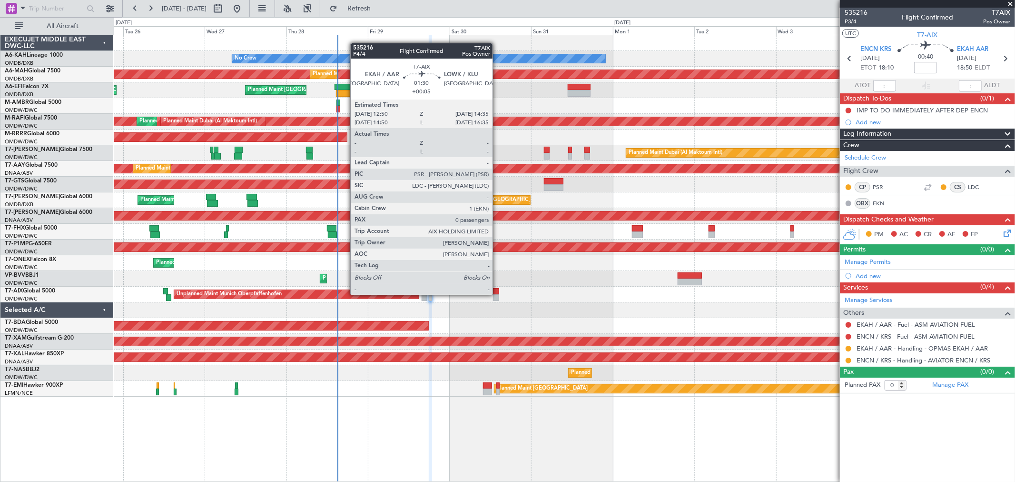
click at [497, 294] on div at bounding box center [496, 297] width 6 height 7
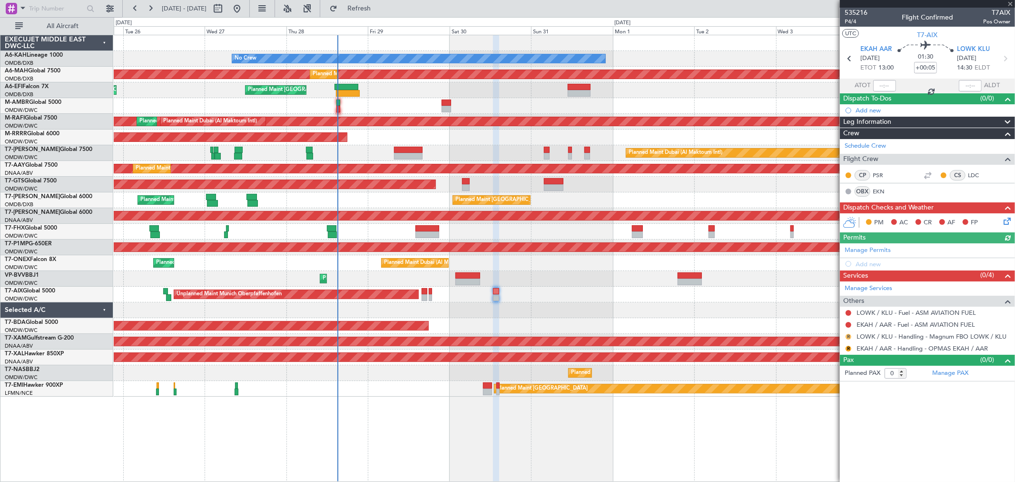
click at [848, 336] on button "R" at bounding box center [849, 337] width 6 height 6
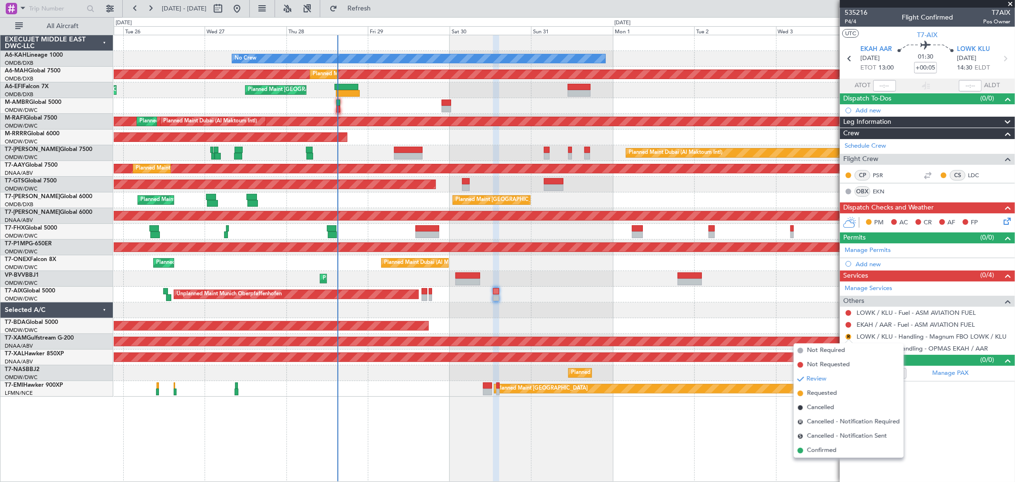
drag, startPoint x: 819, startPoint y: 392, endPoint x: 837, endPoint y: 376, distance: 24.3
click at [817, 393] on span "Requested" at bounding box center [822, 393] width 30 height 10
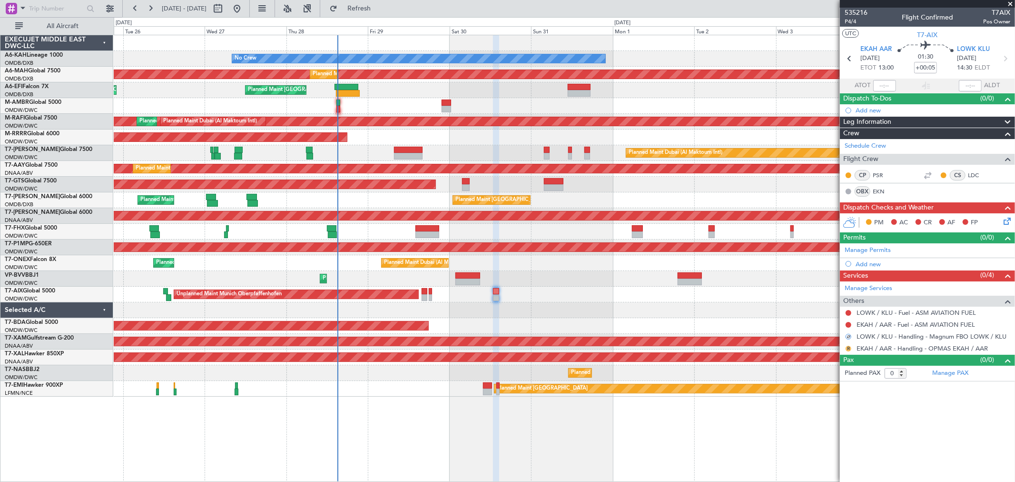
click at [850, 350] on button "R" at bounding box center [849, 349] width 6 height 6
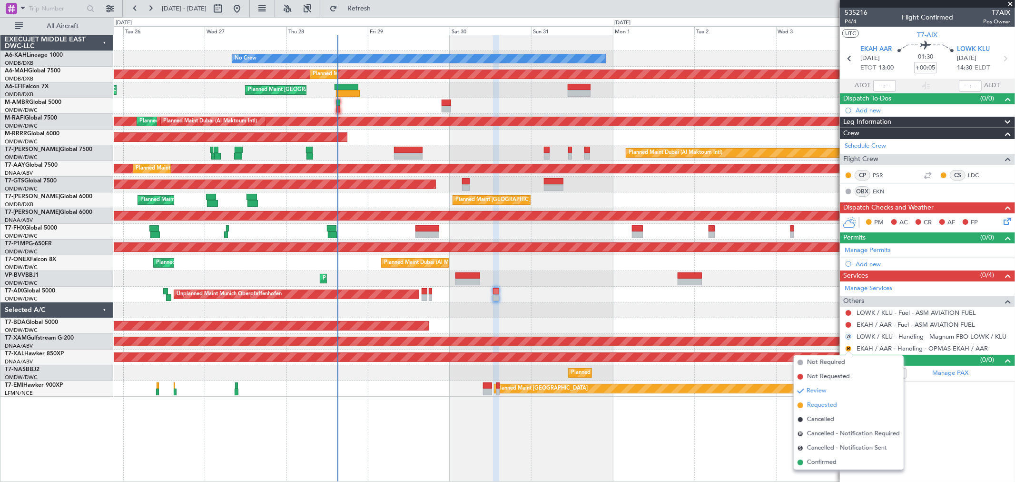
click at [824, 401] on span "Requested" at bounding box center [822, 405] width 30 height 10
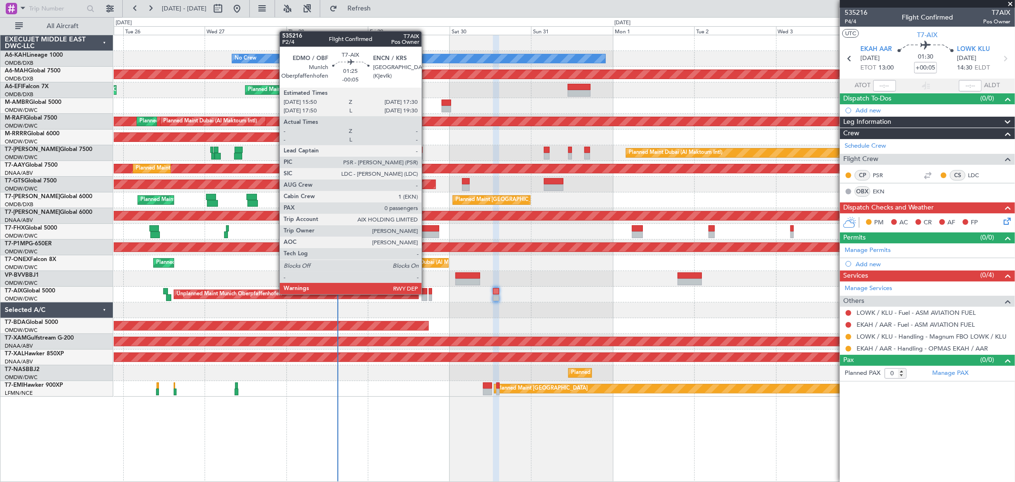
click at [426, 293] on div at bounding box center [425, 291] width 6 height 7
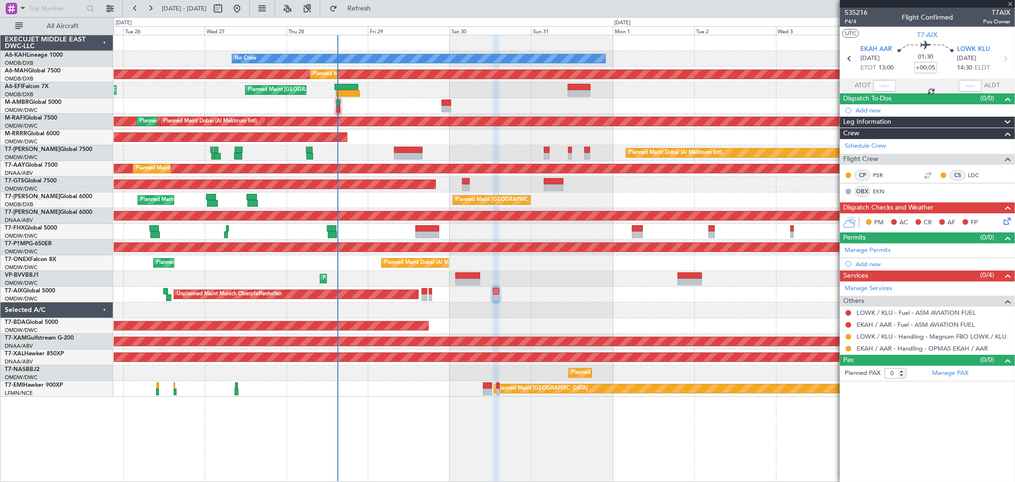
type input "-00:05"
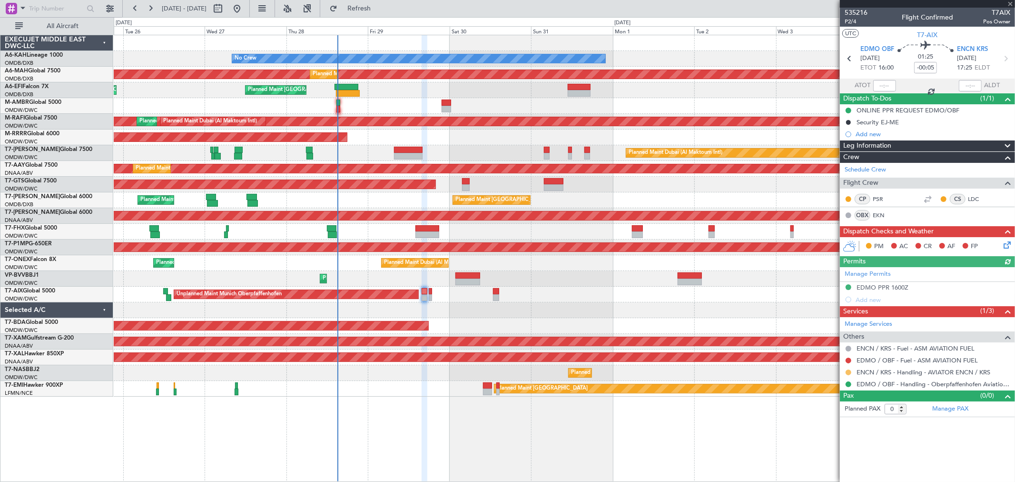
click at [850, 372] on button at bounding box center [849, 372] width 6 height 6
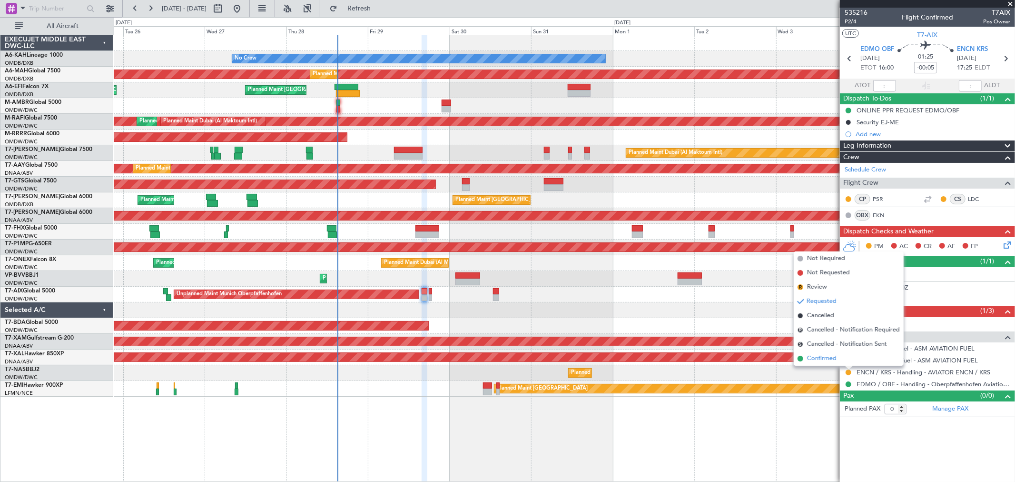
click at [829, 357] on span "Confirmed" at bounding box center [822, 359] width 30 height 10
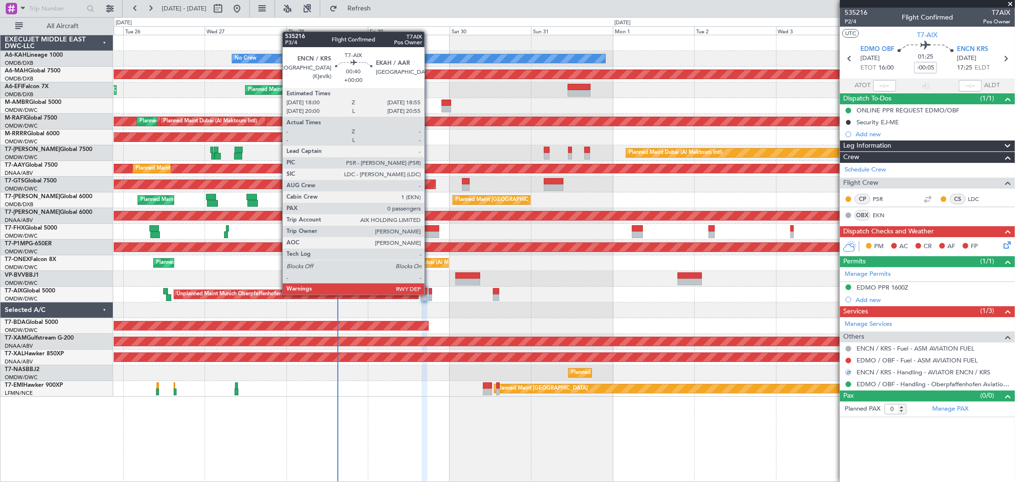
click at [429, 294] on div at bounding box center [430, 297] width 3 height 7
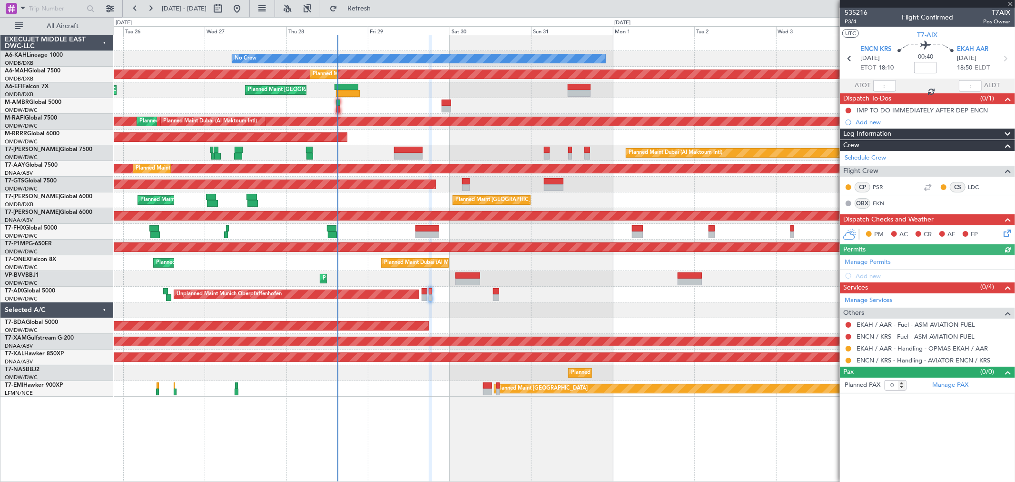
click at [845, 361] on div at bounding box center [849, 361] width 8 height 8
click at [851, 359] on button at bounding box center [849, 360] width 6 height 6
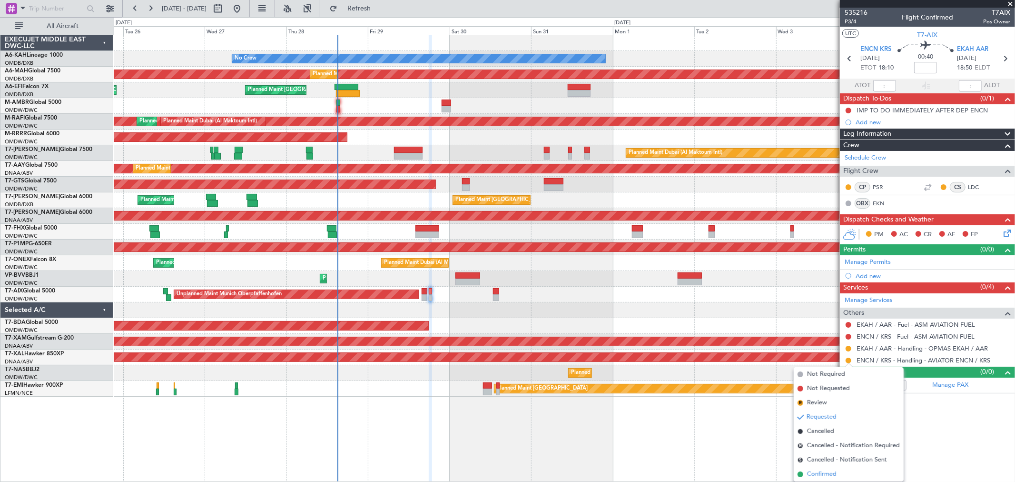
click at [813, 472] on span "Confirmed" at bounding box center [822, 474] width 30 height 10
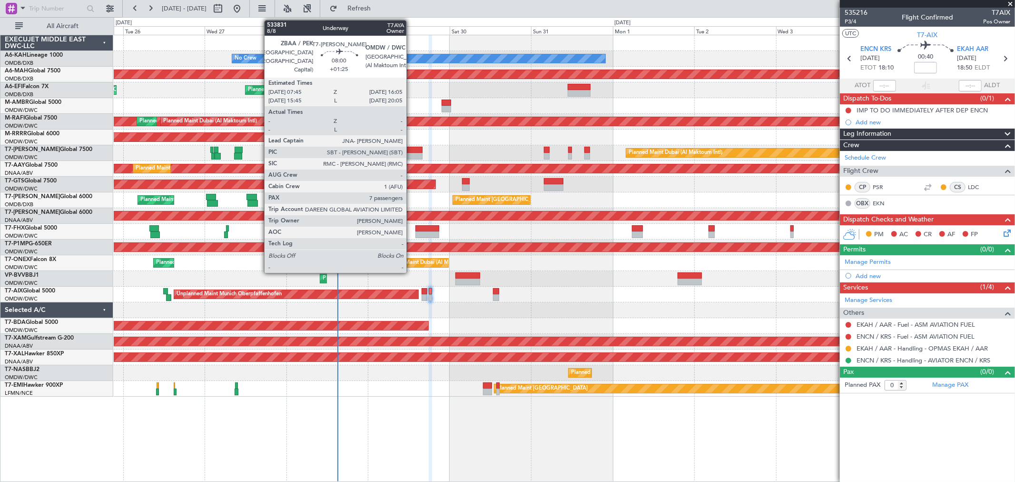
click at [410, 151] on div at bounding box center [408, 150] width 29 height 7
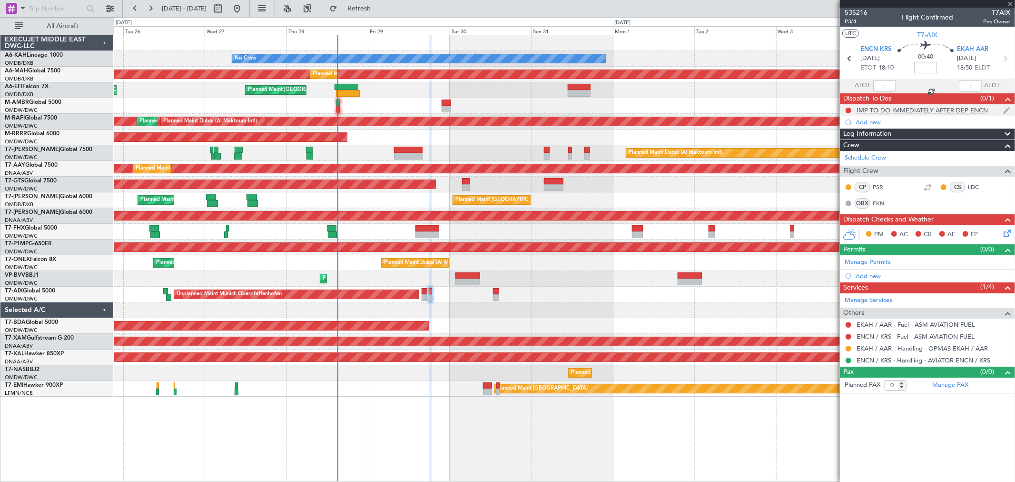
type input "+01:25"
type input "7"
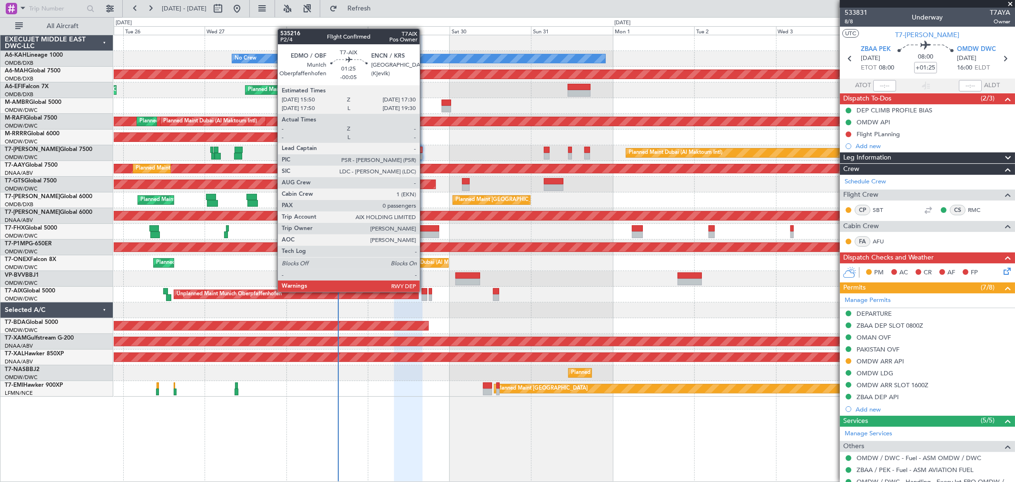
click at [425, 291] on div at bounding box center [425, 291] width 6 height 7
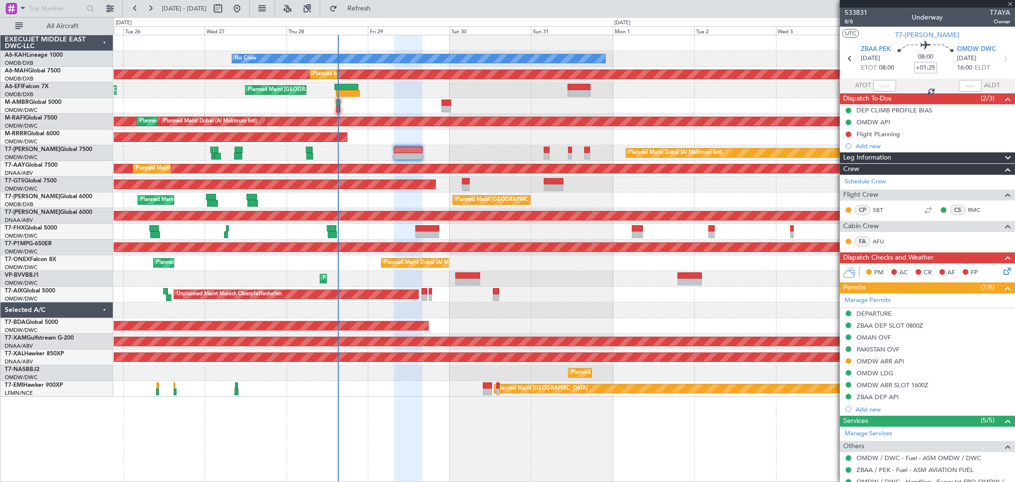
type input "-00:05"
type input "0"
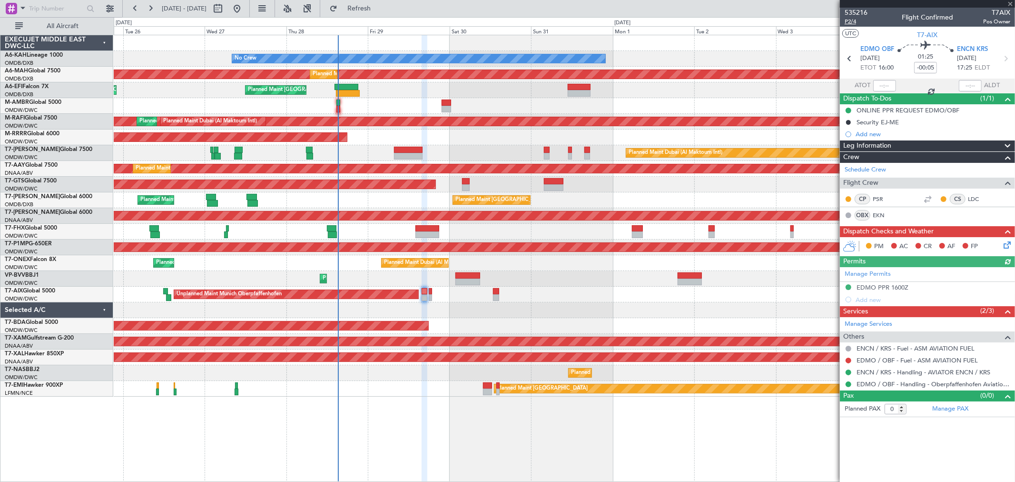
click at [856, 22] on span "P2/4" at bounding box center [856, 22] width 23 height 8
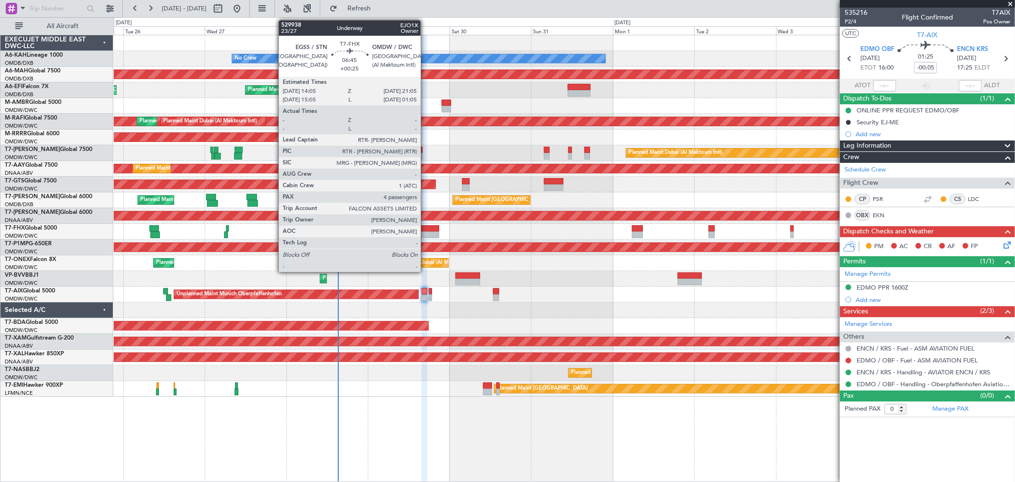
click at [426, 236] on div at bounding box center [428, 234] width 24 height 7
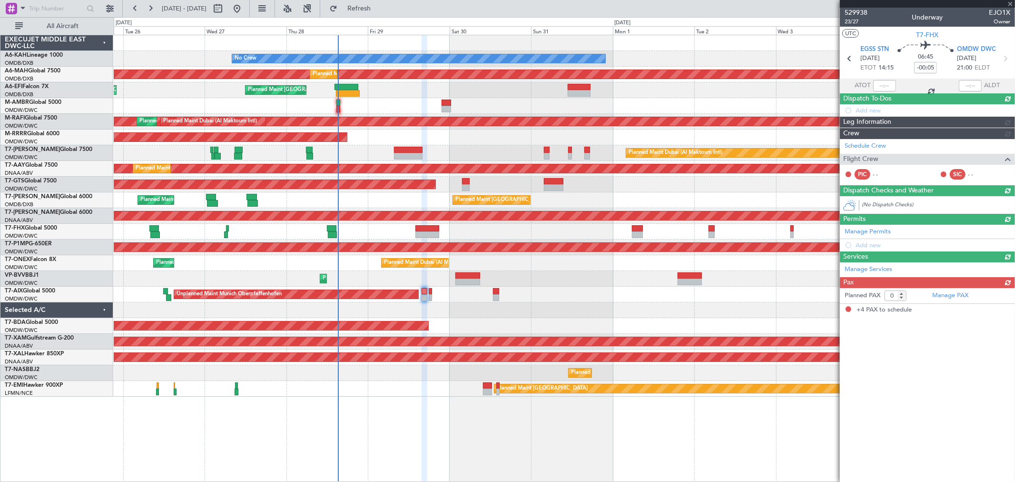
type input "+00:25"
type input "4"
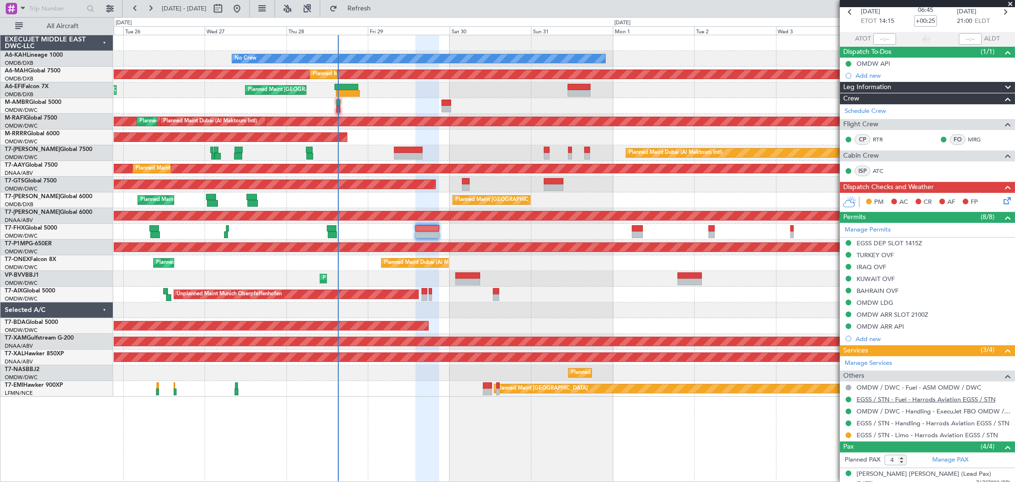
scroll to position [106, 0]
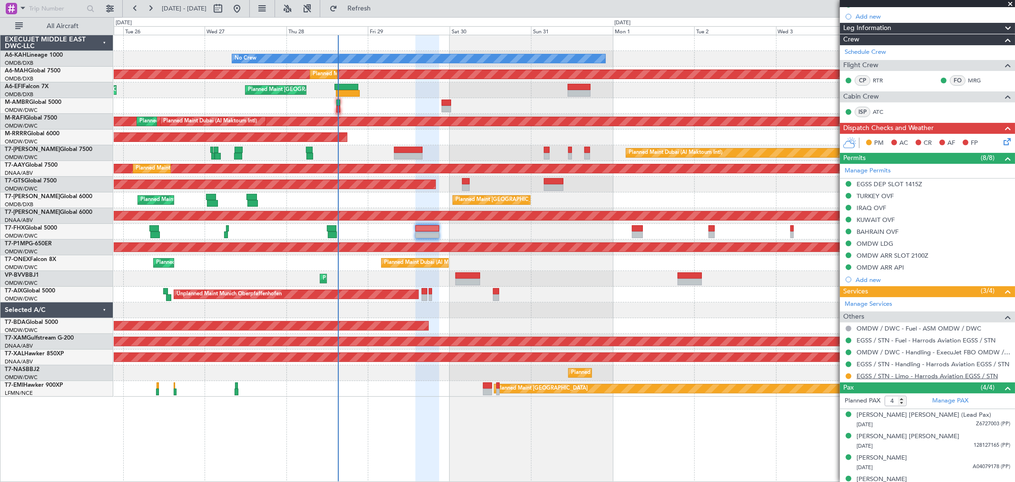
click at [925, 375] on link "EGSS / STN - Limo - Harrods Aviation EGSS / STN" at bounding box center [927, 376] width 141 height 8
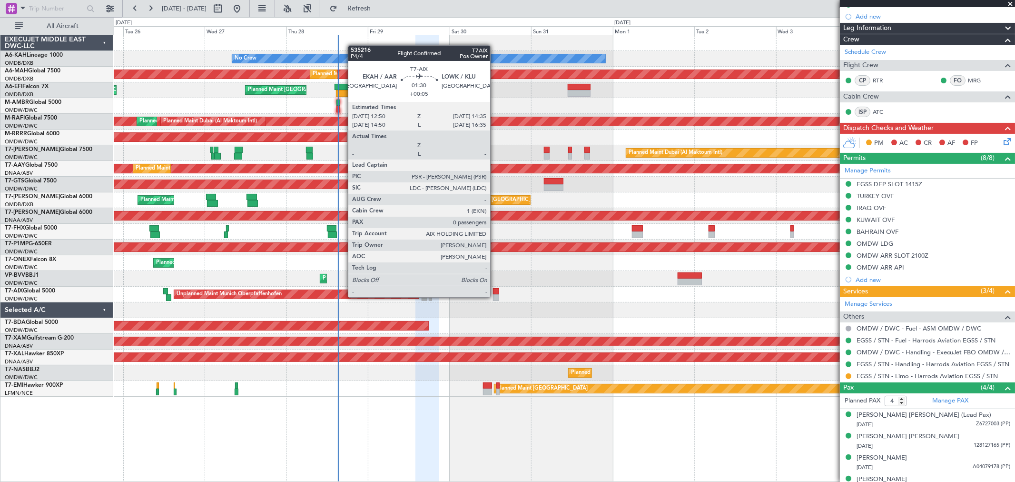
click at [495, 296] on div at bounding box center [496, 297] width 6 height 7
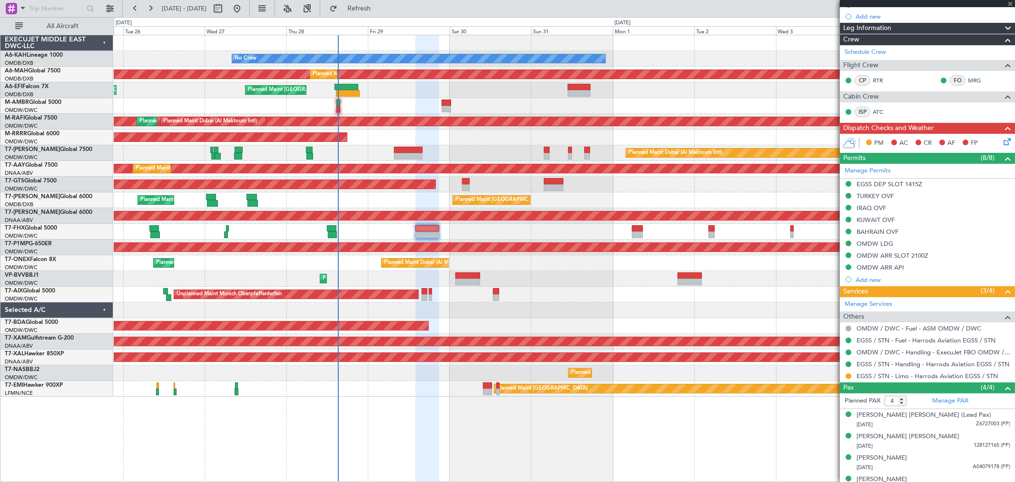
type input "+00:05"
type input "0"
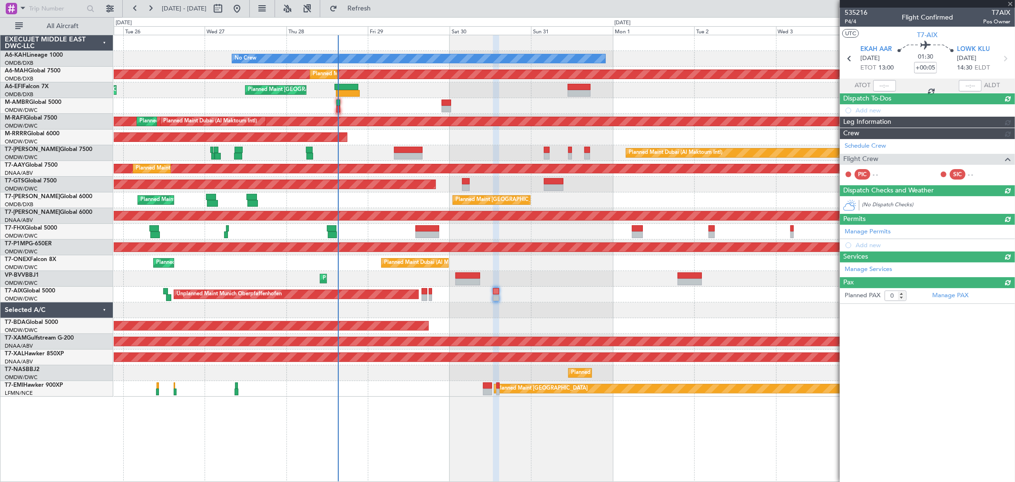
scroll to position [0, 0]
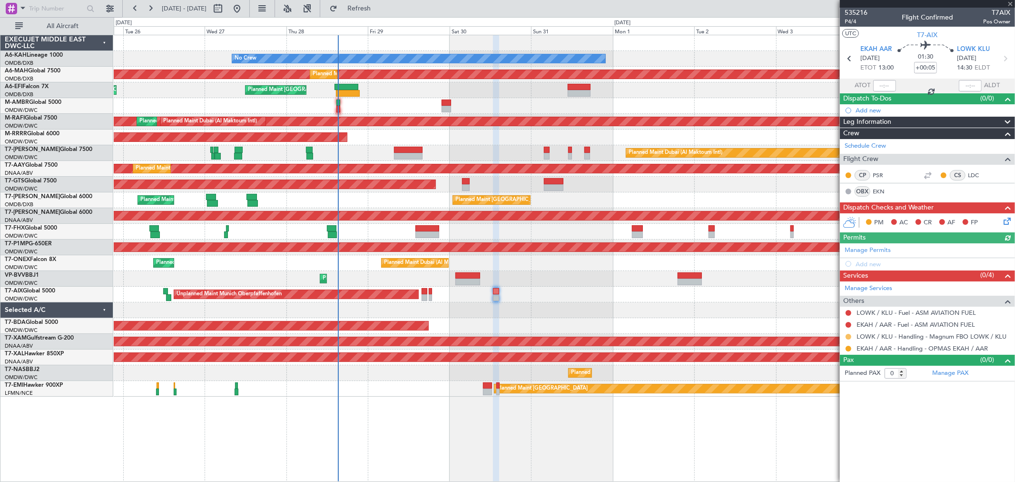
click at [848, 336] on button at bounding box center [849, 337] width 6 height 6
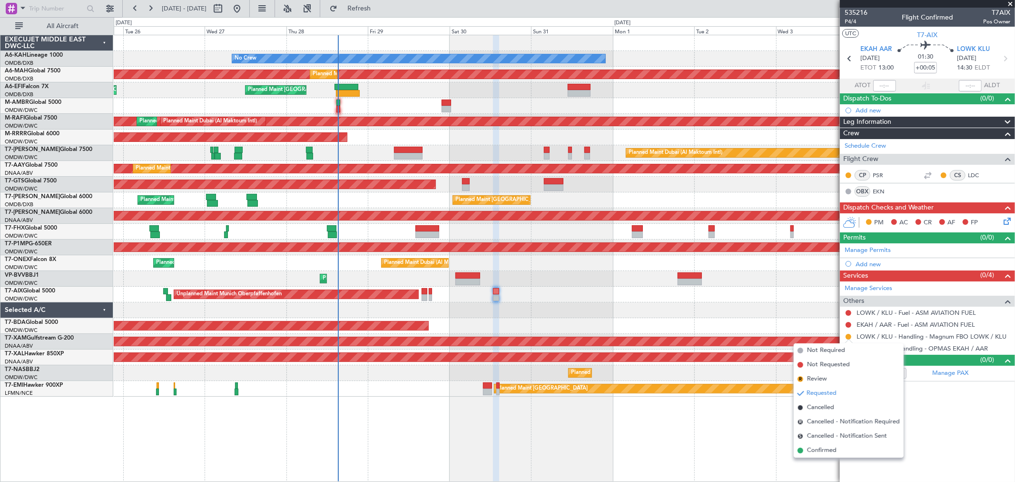
drag, startPoint x: 824, startPoint y: 454, endPoint x: 874, endPoint y: 406, distance: 69.0
click at [823, 454] on span "Confirmed" at bounding box center [822, 451] width 30 height 10
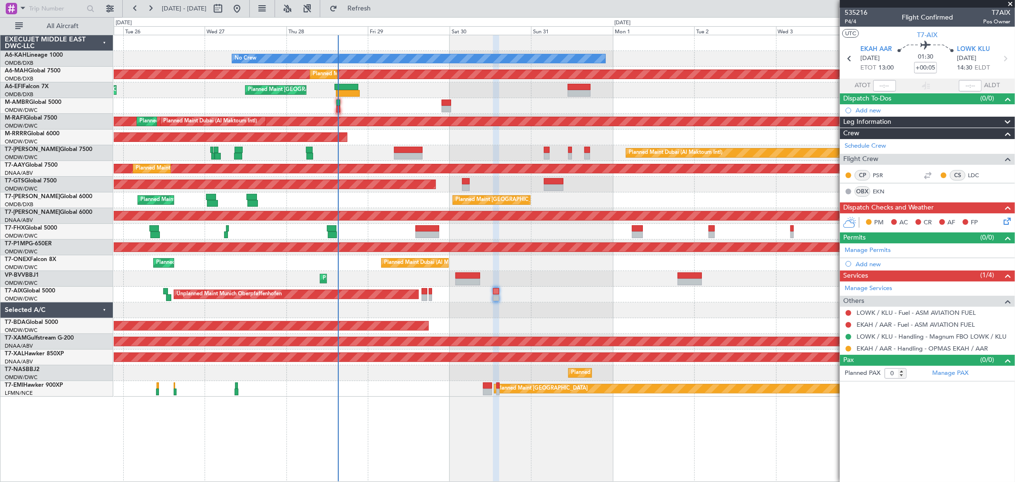
click at [1007, 2] on span at bounding box center [1011, 4] width 10 height 9
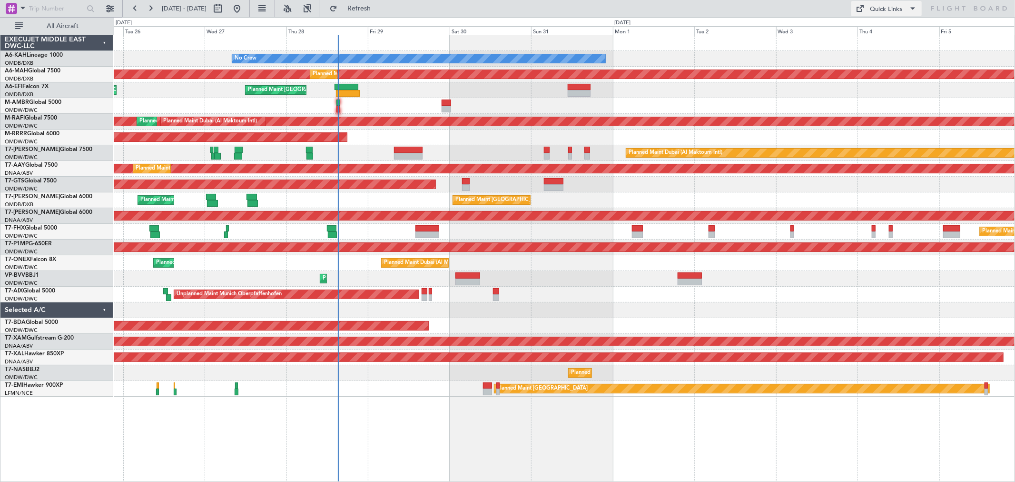
click at [887, 8] on div "Quick Links" at bounding box center [887, 10] width 32 height 10
click at [878, 27] on button "Trip Builder" at bounding box center [887, 31] width 71 height 23
click at [872, 10] on div "Quick Links" at bounding box center [887, 10] width 32 height 10
click at [863, 32] on button "Trip Builder" at bounding box center [887, 31] width 71 height 23
drag, startPoint x: 388, startPoint y: 6, endPoint x: 442, endPoint y: 34, distance: 60.5
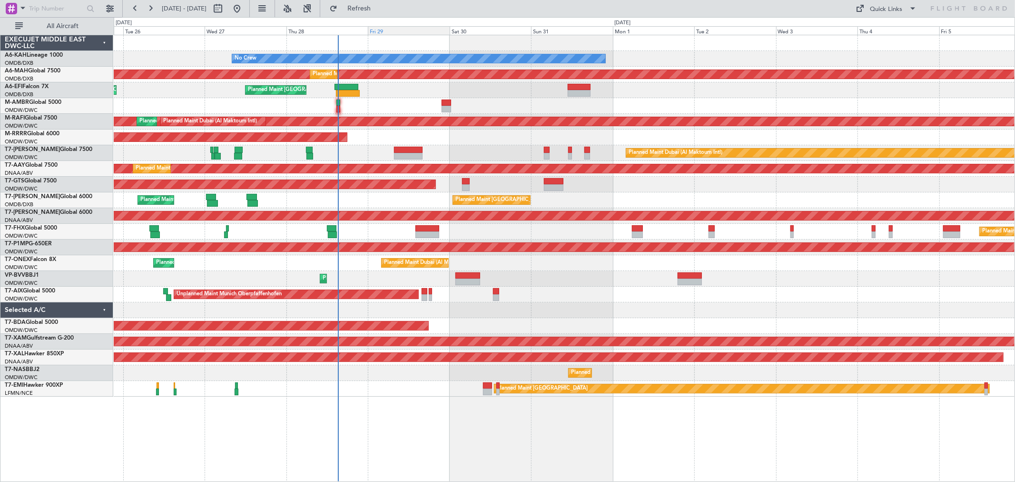
click at [379, 6] on span "Refresh" at bounding box center [359, 8] width 40 height 7
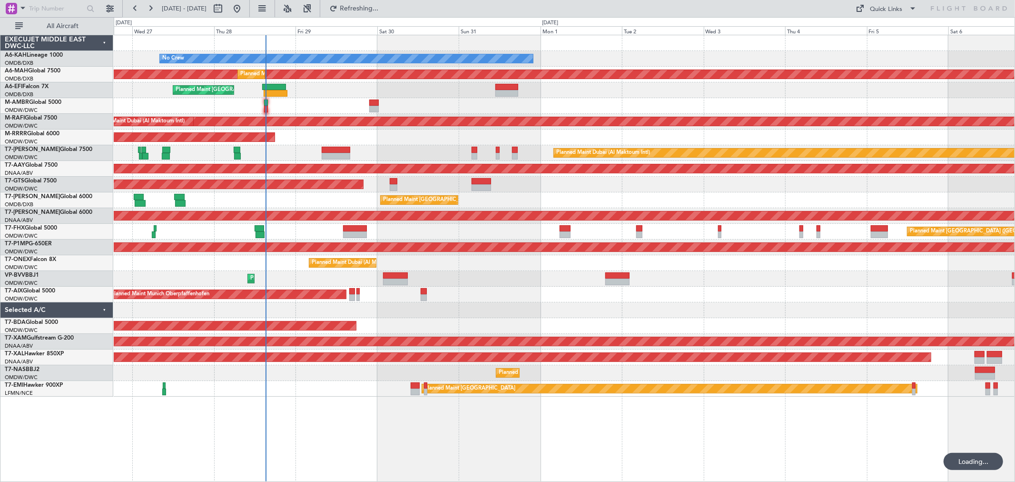
click at [397, 187] on div "No Crew Planned Maint [GEOGRAPHIC_DATA] ([GEOGRAPHIC_DATA]) Planned Maint [GEOG…" at bounding box center [564, 215] width 901 height 361
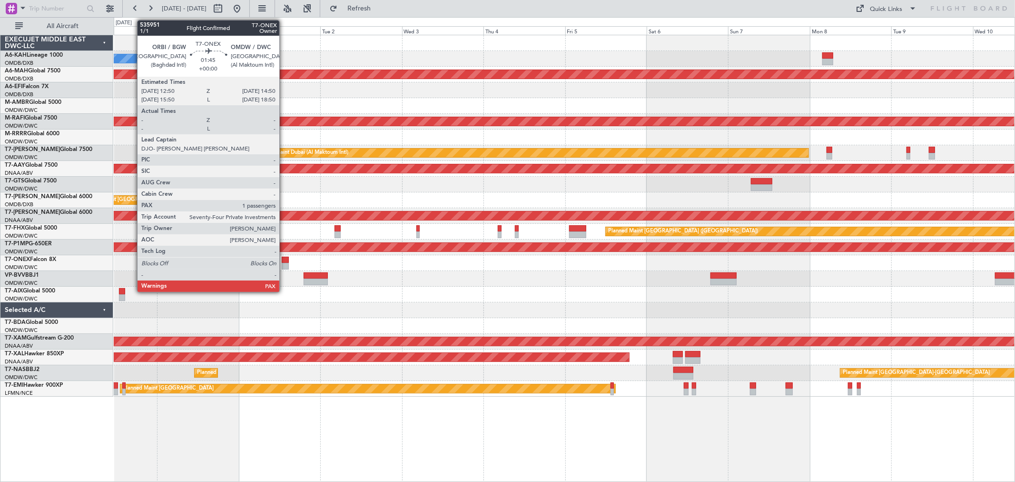
click at [284, 264] on div at bounding box center [285, 266] width 7 height 7
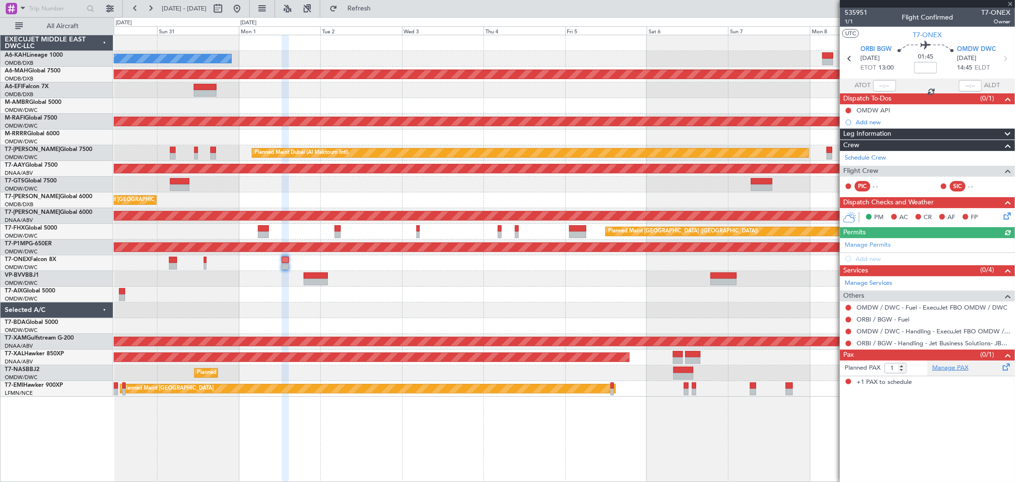
click at [955, 368] on link "Manage PAX" at bounding box center [950, 368] width 36 height 10
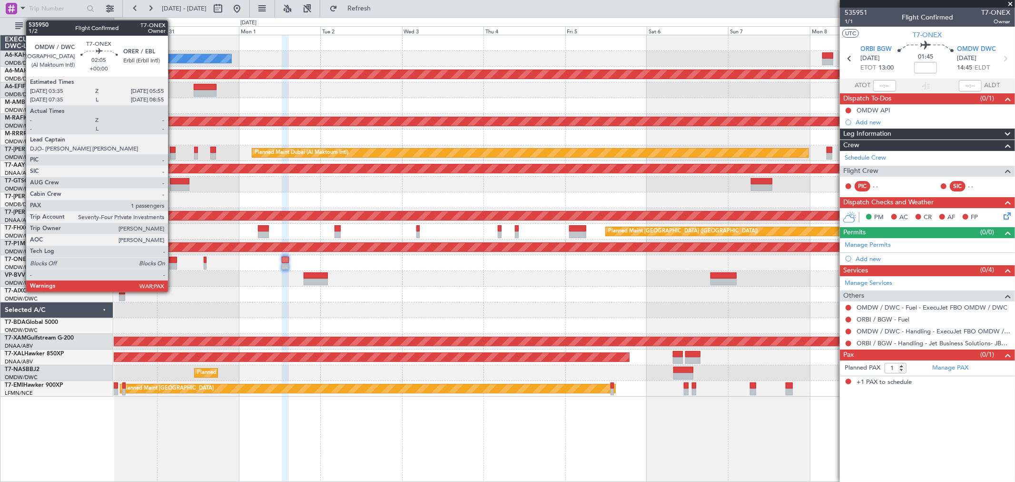
click at [173, 267] on div at bounding box center [173, 266] width 8 height 7
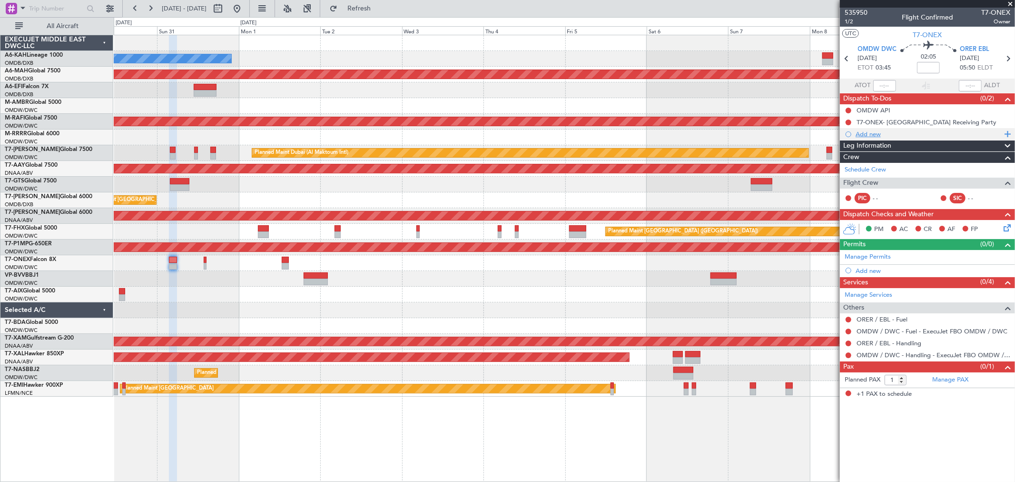
click at [879, 138] on div "Add new" at bounding box center [927, 134] width 175 height 12
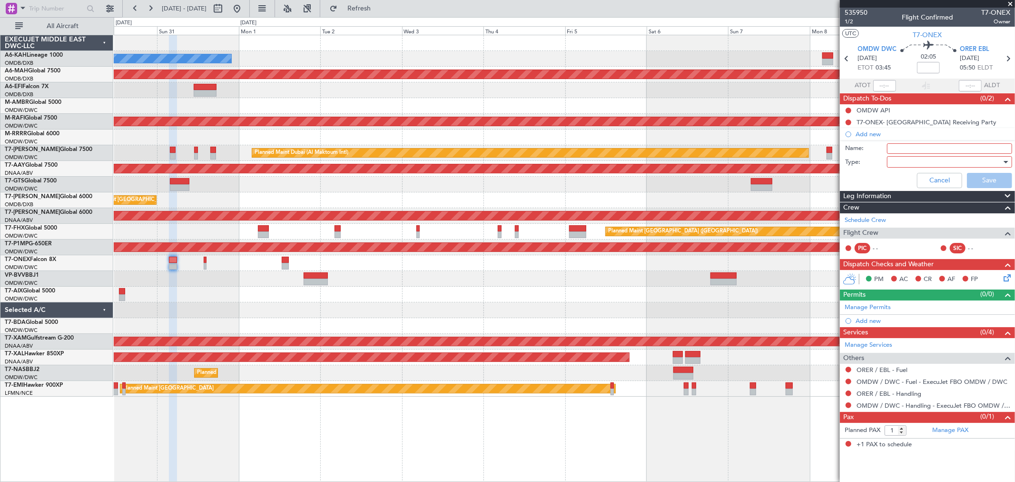
click at [901, 151] on input "Name:" at bounding box center [949, 148] width 125 height 10
paste input "21k fuel out of OMDW"
type input "21k fuel out of OMDW"
click at [907, 161] on div at bounding box center [946, 162] width 111 height 14
click at [903, 174] on span "Generic" at bounding box center [945, 181] width 117 height 14
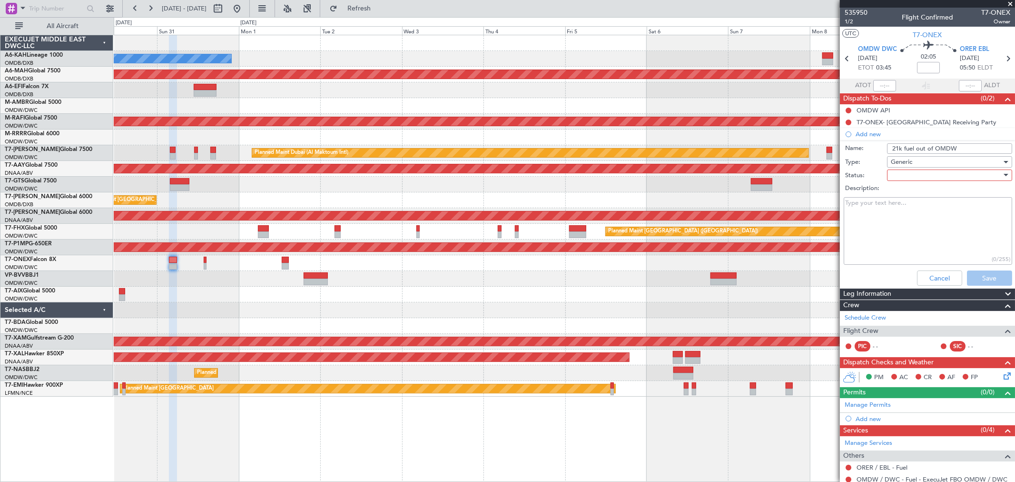
click at [903, 172] on div at bounding box center [946, 175] width 111 height 14
click at [904, 191] on span "Not Started" at bounding box center [945, 194] width 111 height 14
click at [976, 268] on div "Cancel Save" at bounding box center [924, 278] width 179 height 23
click at [977, 272] on button "Save" at bounding box center [989, 277] width 45 height 15
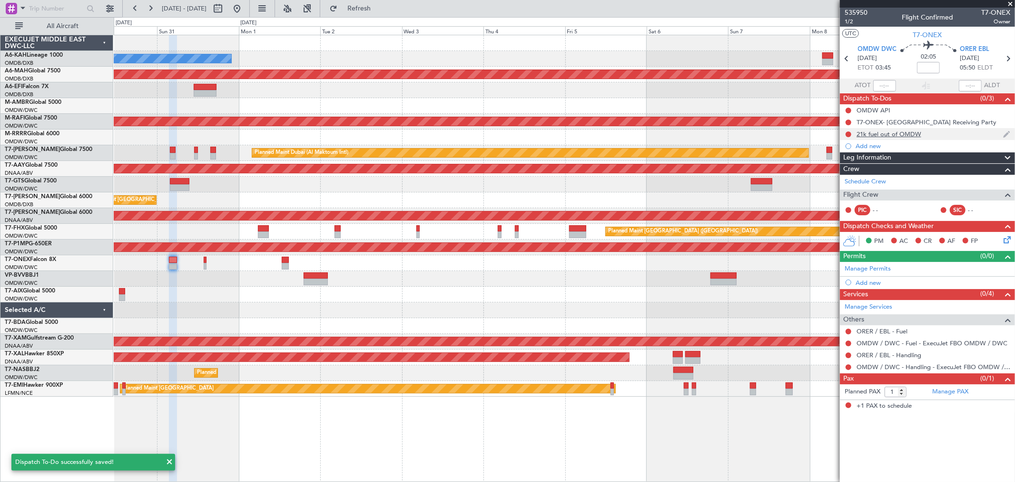
click at [891, 134] on div "21k fuel out of OMDW" at bounding box center [889, 134] width 65 height 8
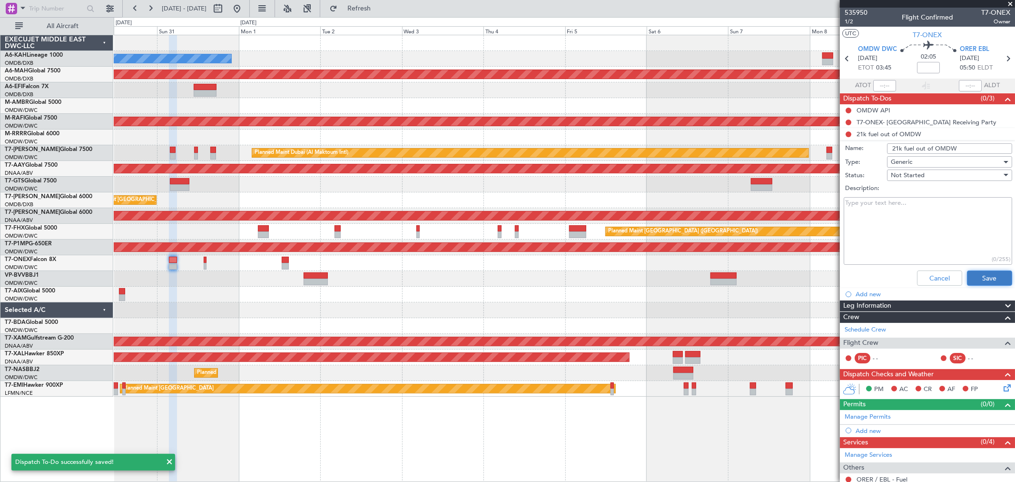
click at [977, 282] on button "Save" at bounding box center [989, 277] width 45 height 15
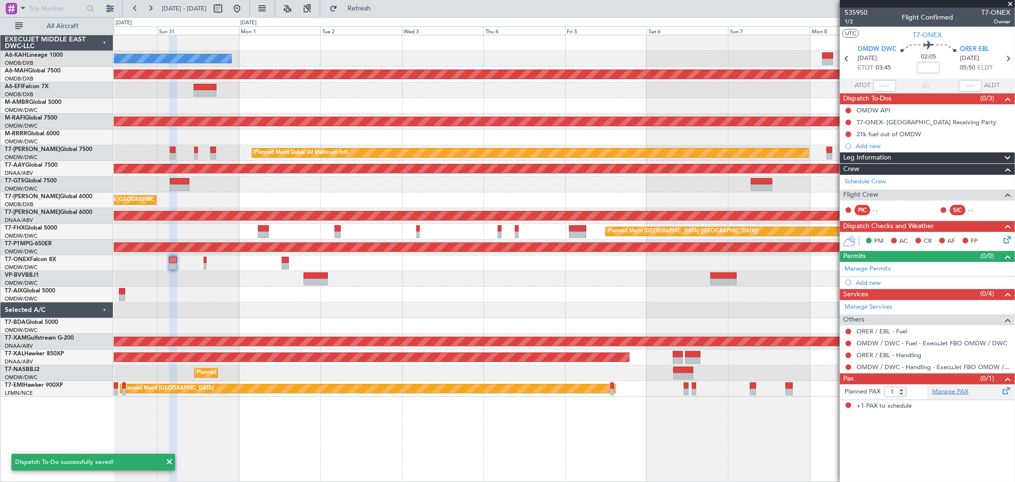
click at [967, 386] on div "Manage PAX" at bounding box center [972, 391] width 88 height 15
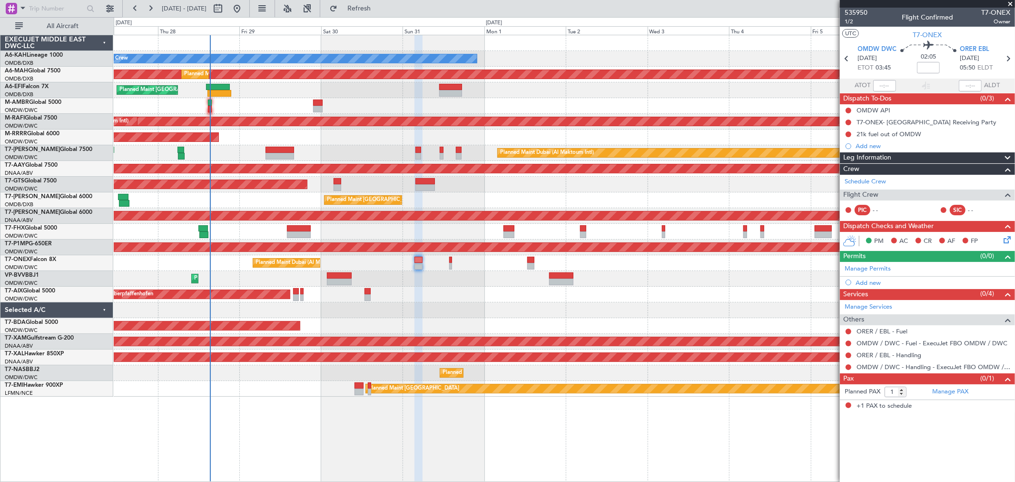
click at [498, 287] on div "Unplanned Maint Munich Oberpfaffenhofen" at bounding box center [564, 295] width 901 height 16
click at [361, 13] on button "Refresh" at bounding box center [353, 8] width 57 height 15
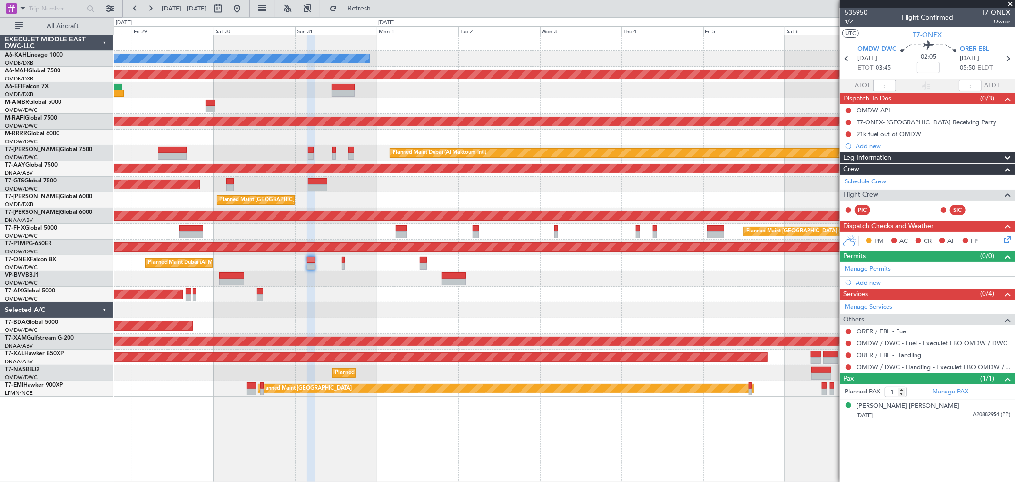
click at [437, 194] on div "No Crew Planned Maint [GEOGRAPHIC_DATA] ([GEOGRAPHIC_DATA]) Planned Maint [GEOG…" at bounding box center [564, 215] width 901 height 361
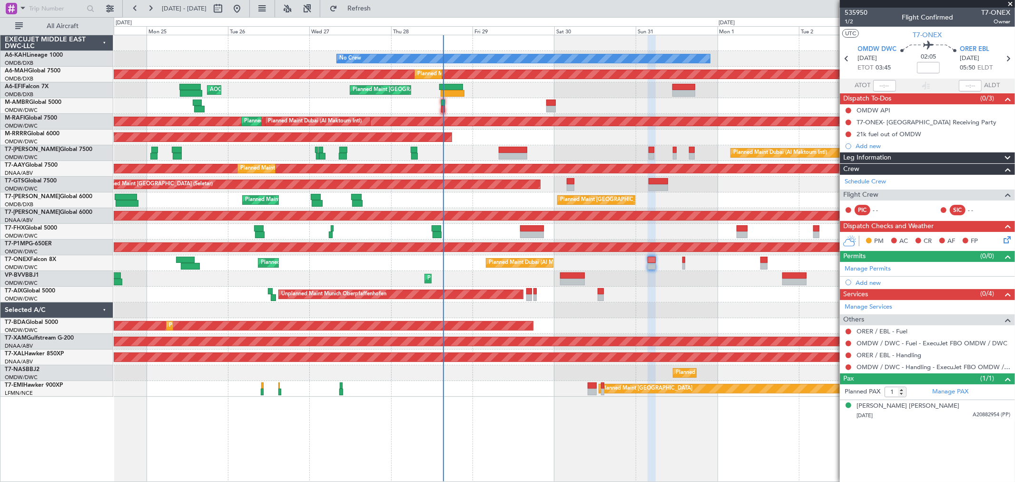
click at [602, 143] on div "No Crew Planned Maint [GEOGRAPHIC_DATA] (Al Maktoum Intl) Planned Maint [GEOGRA…" at bounding box center [564, 215] width 901 height 361
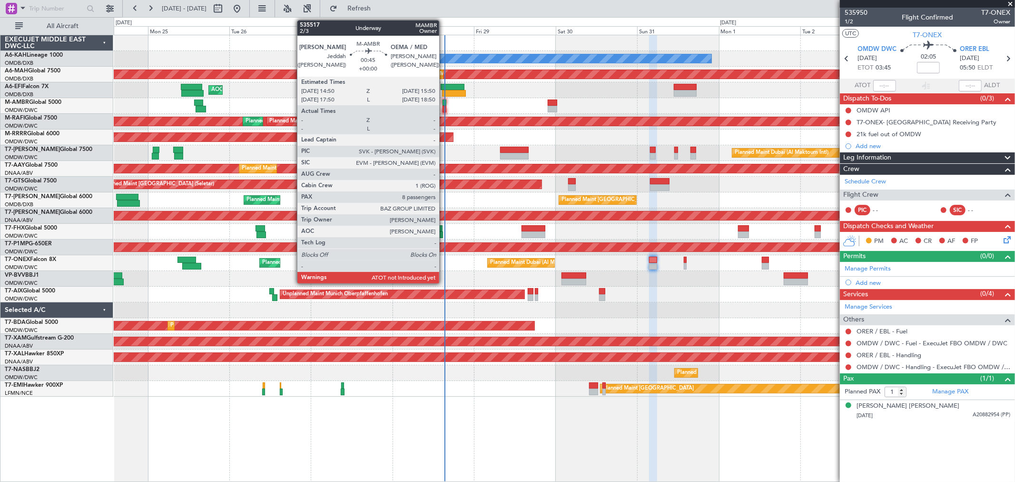
click at [444, 109] on div at bounding box center [445, 109] width 4 height 7
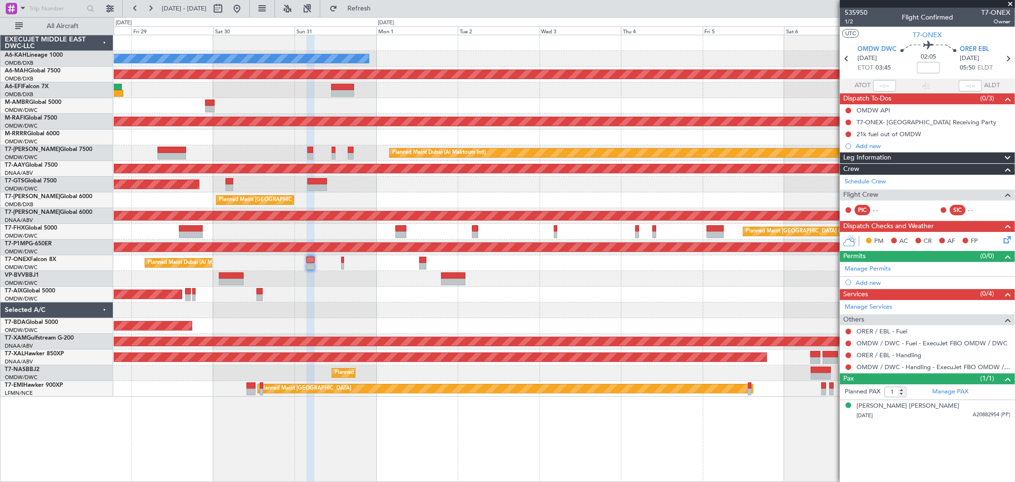
click at [432, 182] on div "No Crew Planned Maint [GEOGRAPHIC_DATA] ([GEOGRAPHIC_DATA]) Planned Maint [GEOG…" at bounding box center [564, 215] width 901 height 361
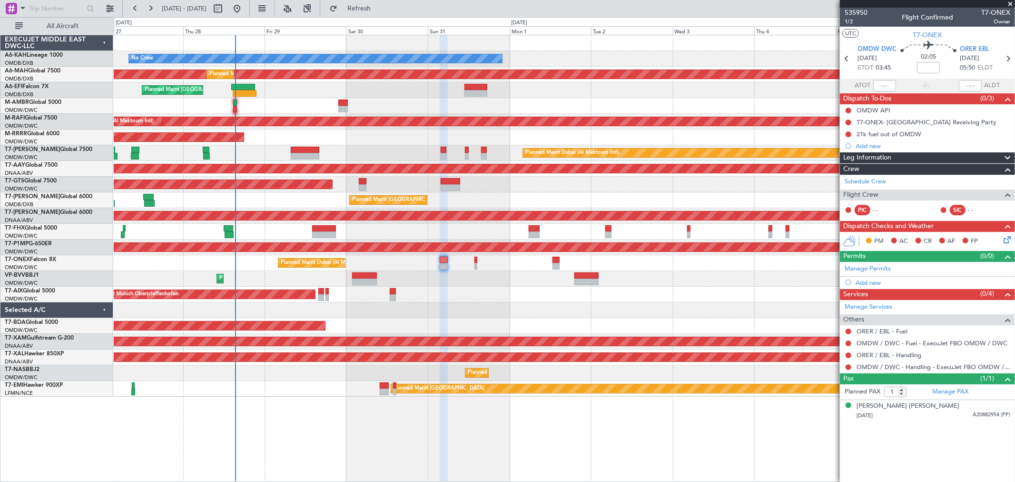
click at [431, 237] on div "Planned Maint [GEOGRAPHIC_DATA] ([GEOGRAPHIC_DATA])" at bounding box center [564, 232] width 901 height 16
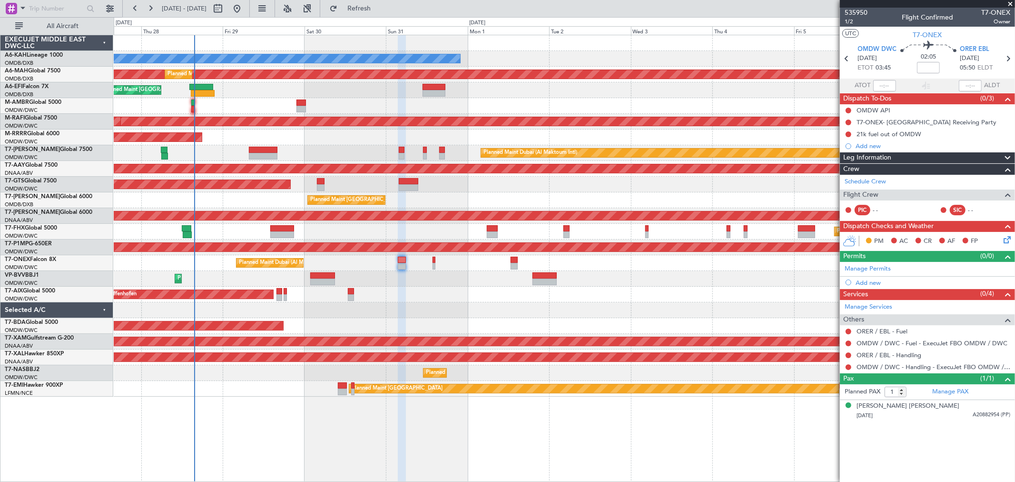
click at [463, 283] on div "No Crew Planned Maint [GEOGRAPHIC_DATA] ([GEOGRAPHIC_DATA]) Planned Maint [GEOG…" at bounding box center [564, 215] width 901 height 361
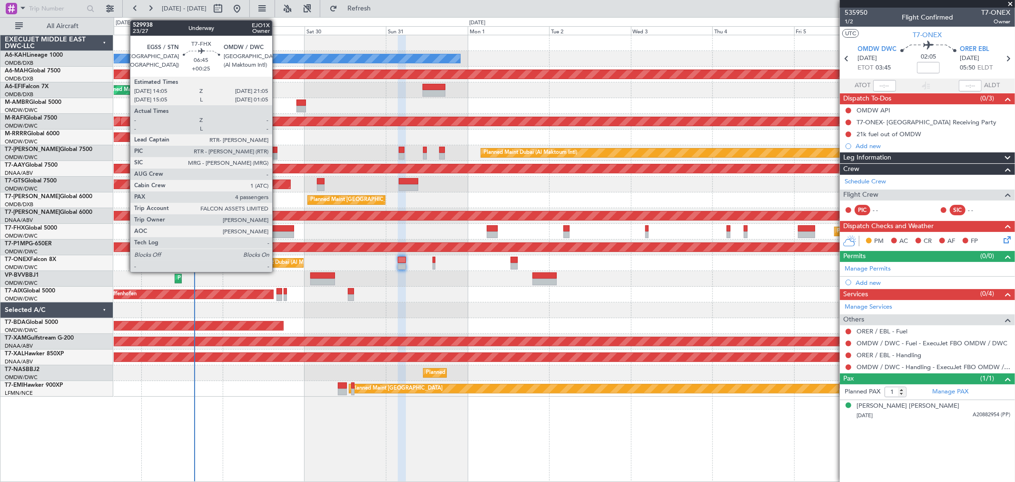
click at [277, 225] on div at bounding box center [282, 228] width 24 height 7
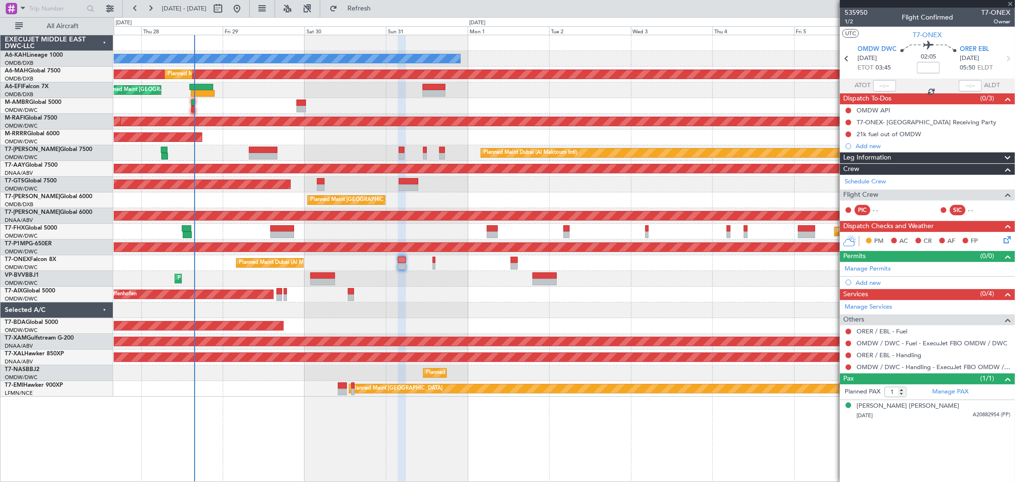
type input "+00:25"
type input "4"
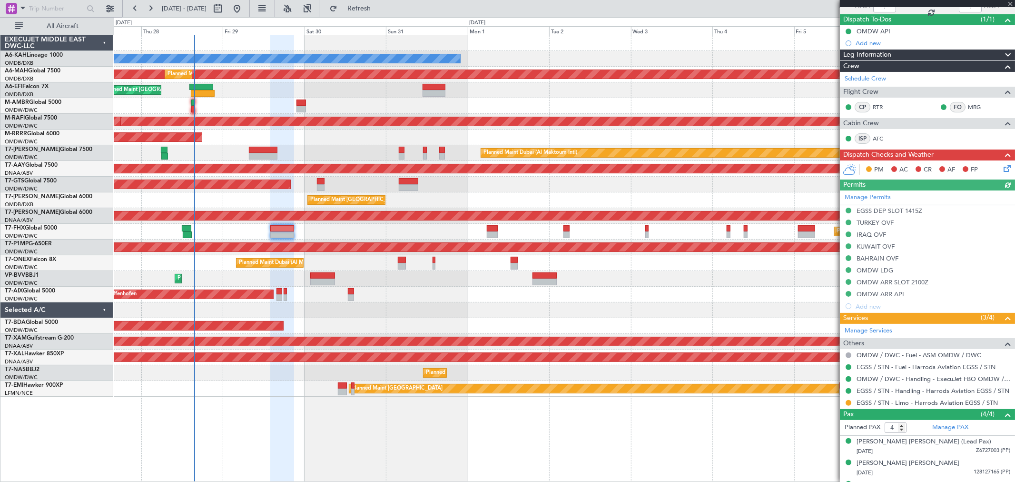
scroll to position [118, 0]
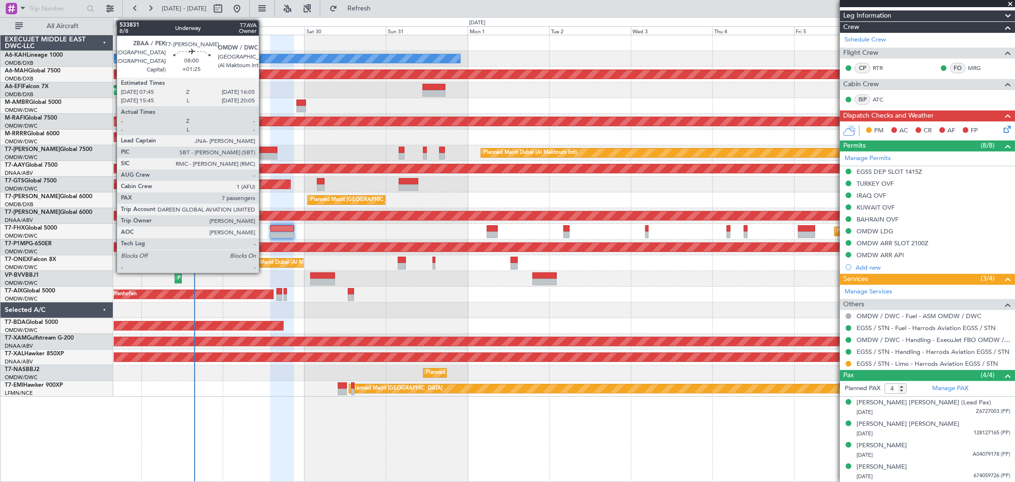
click at [264, 158] on div at bounding box center [263, 156] width 29 height 7
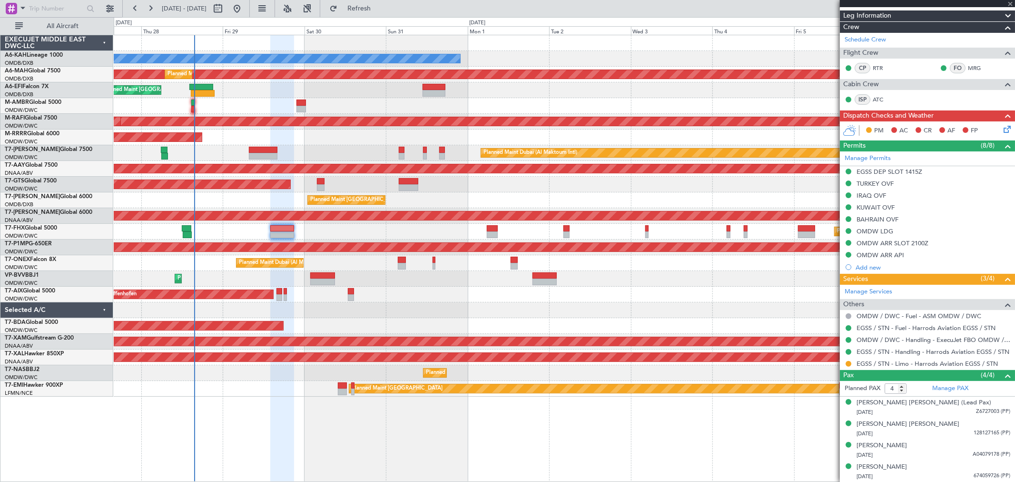
type input "+01:25"
type input "7"
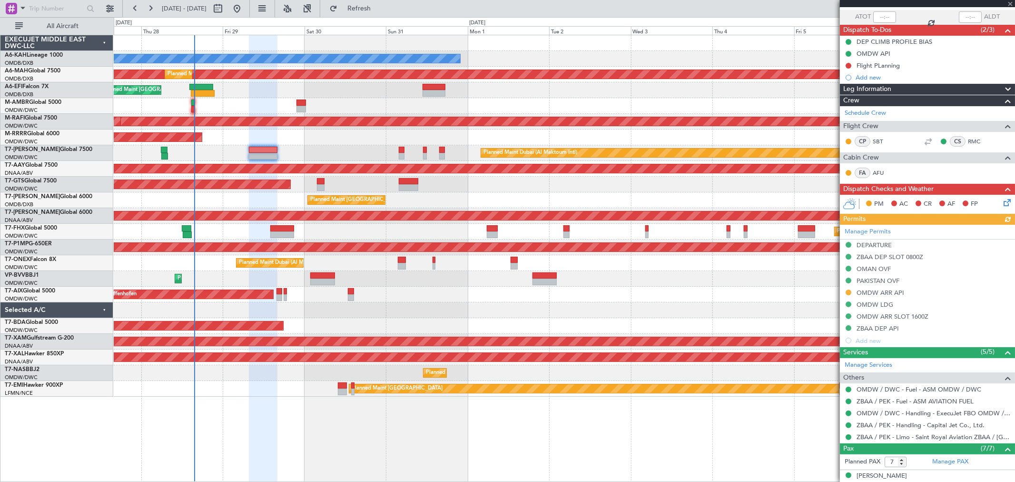
scroll to position [0, 0]
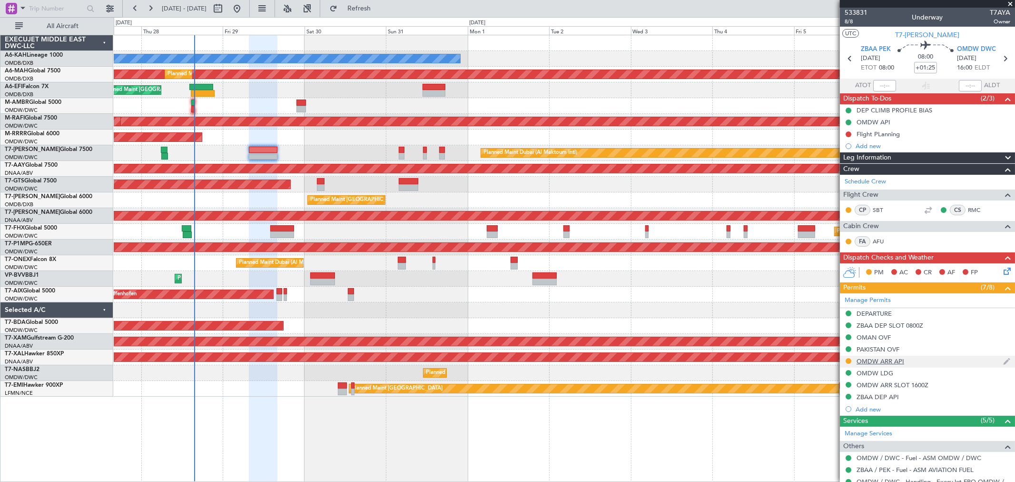
click at [905, 361] on div "OMDW ARR API" at bounding box center [927, 362] width 175 height 12
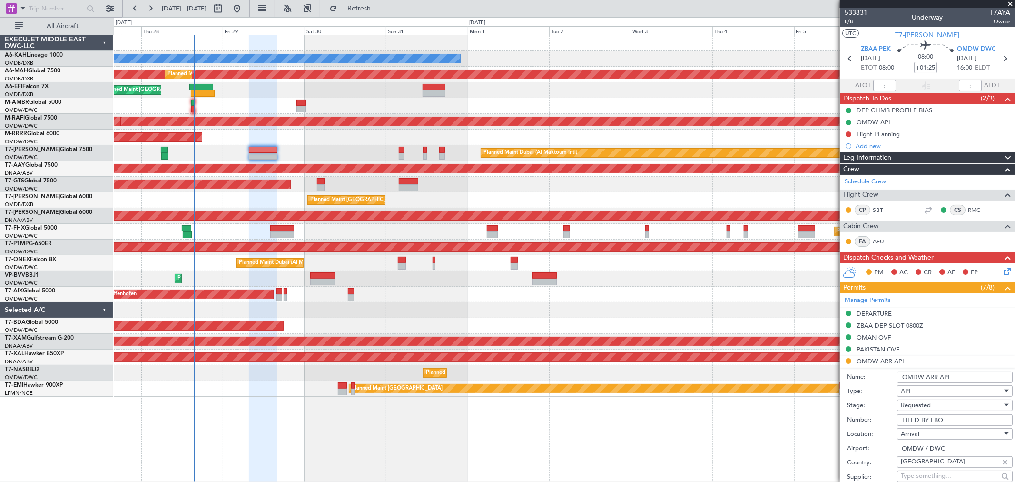
click at [930, 408] on div "Requested" at bounding box center [951, 405] width 101 height 14
click at [923, 476] on span "Received OK" at bounding box center [951, 482] width 99 height 14
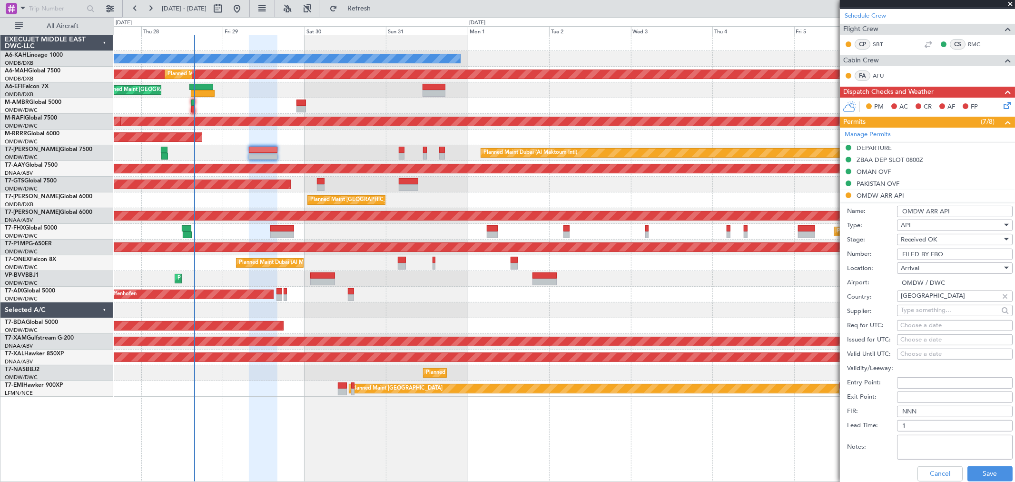
scroll to position [211, 0]
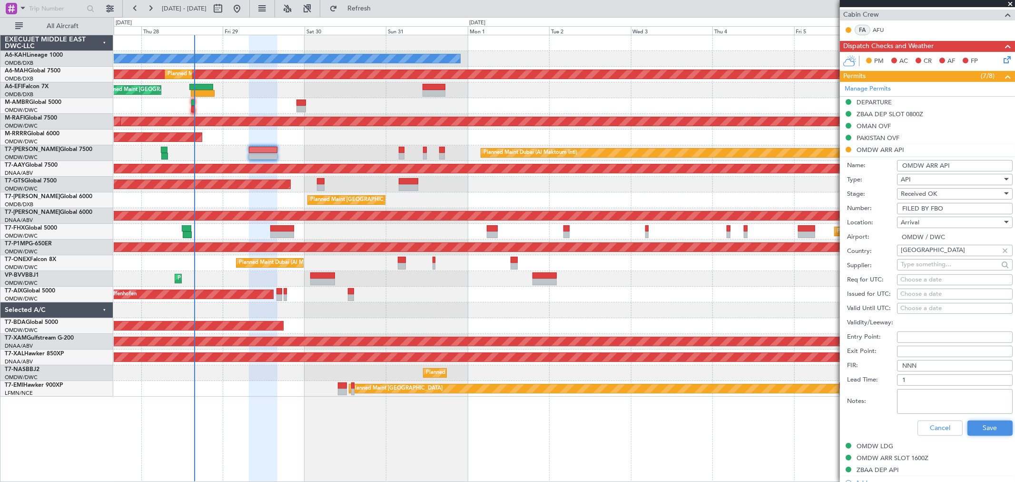
drag, startPoint x: 971, startPoint y: 423, endPoint x: 607, endPoint y: 198, distance: 427.6
click at [971, 424] on button "Save" at bounding box center [990, 427] width 45 height 15
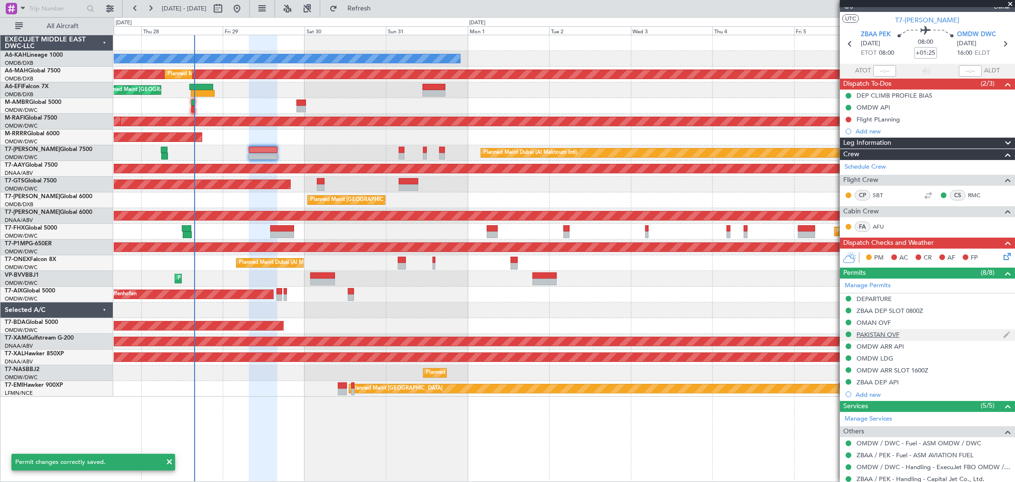
scroll to position [0, 0]
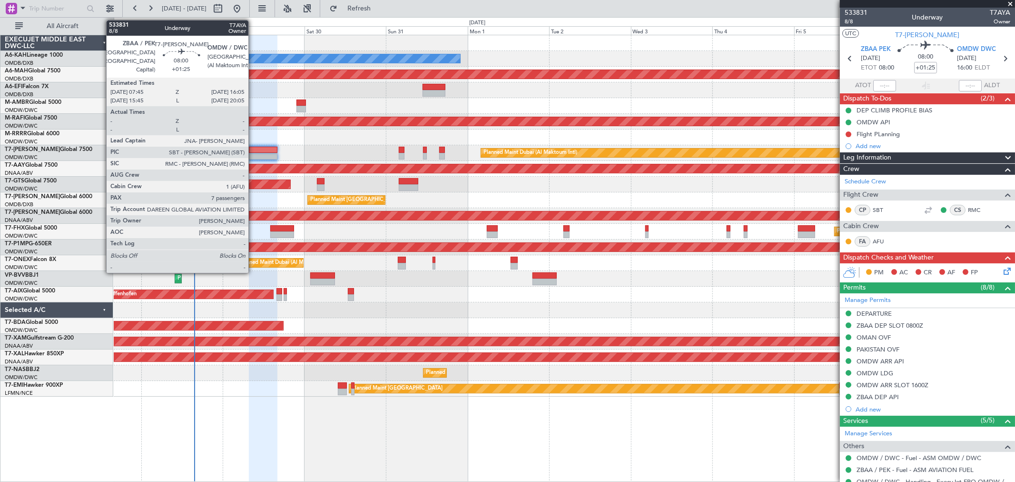
click at [253, 155] on div at bounding box center [263, 156] width 29 height 7
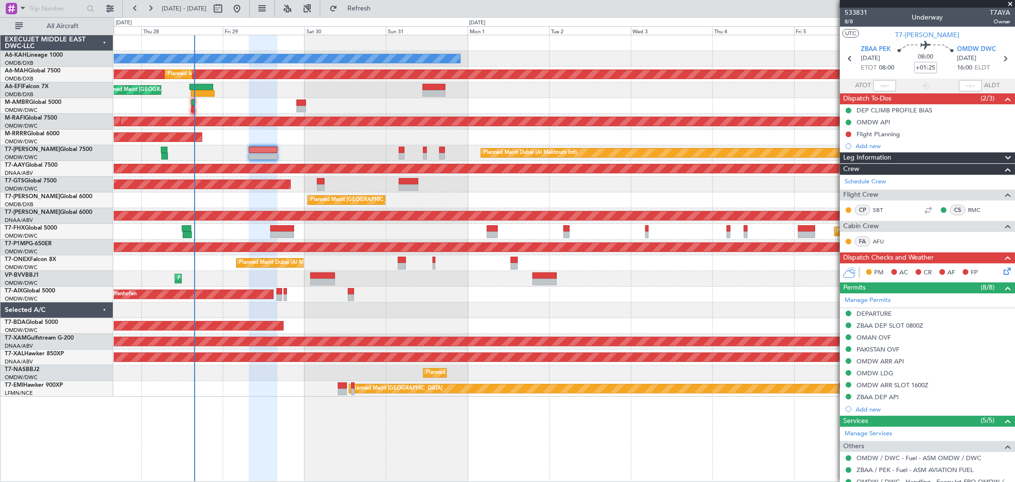
click at [17, 117] on div "No Crew Planned Maint [GEOGRAPHIC_DATA] ([GEOGRAPHIC_DATA]) Planned Maint [GEOG…" at bounding box center [507, 249] width 1015 height 465
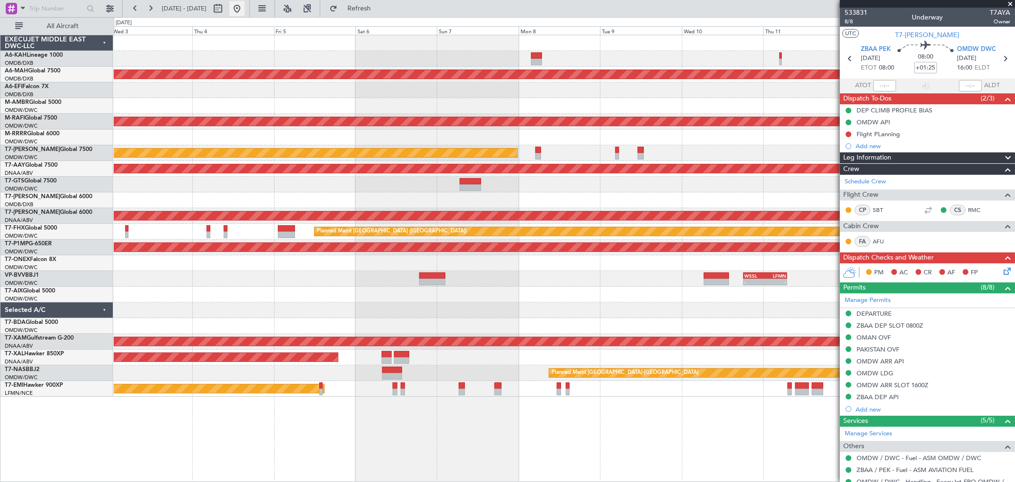
click at [245, 8] on button at bounding box center [236, 8] width 15 height 15
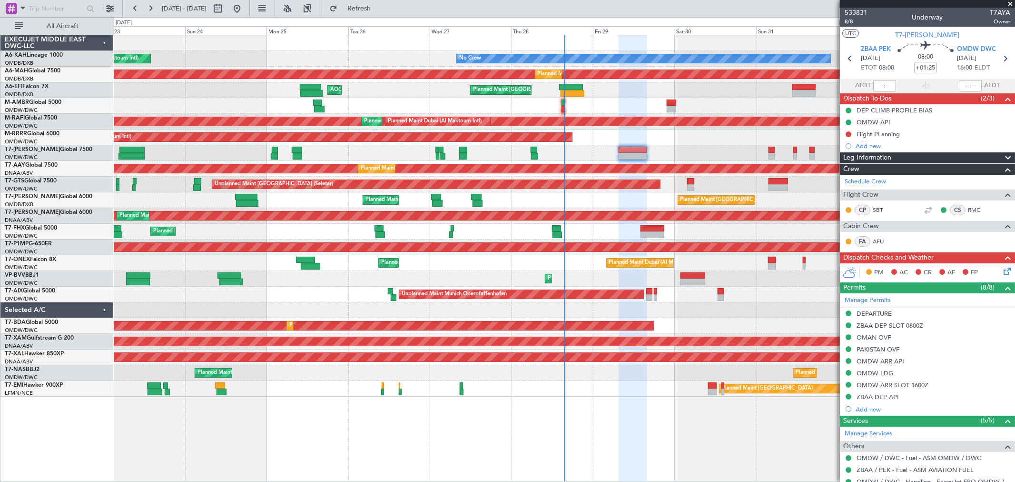
click at [890, 133] on div "Flight PLanning" at bounding box center [878, 134] width 43 height 8
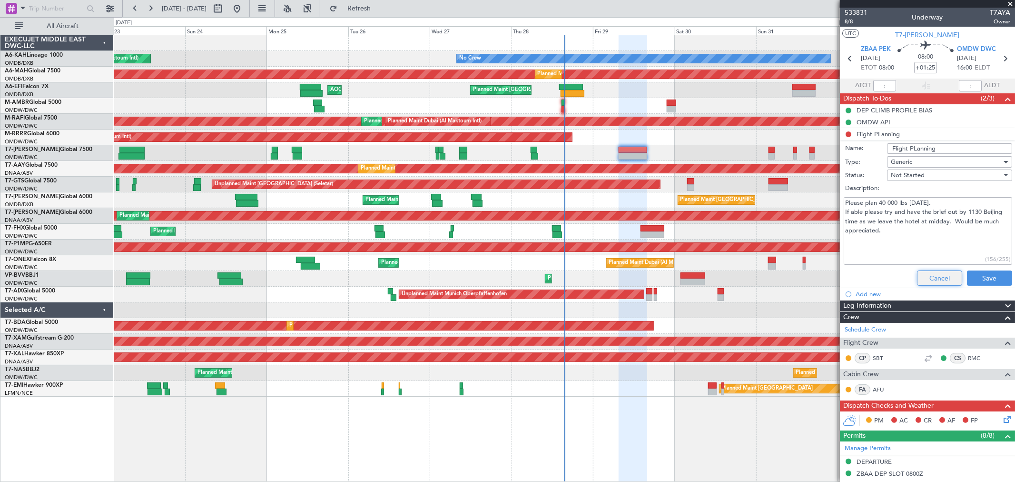
click at [929, 280] on button "Cancel" at bounding box center [939, 277] width 45 height 15
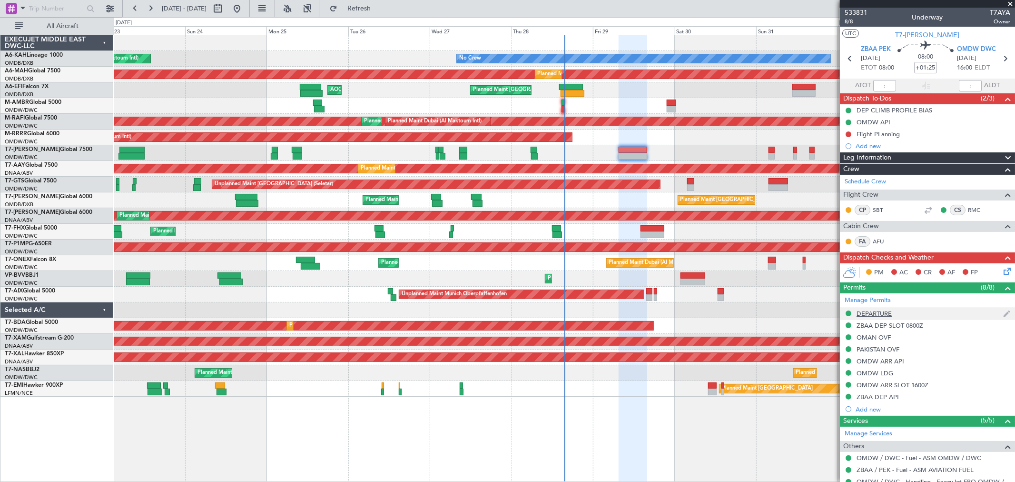
click at [897, 313] on div "DEPARTURE" at bounding box center [927, 314] width 175 height 12
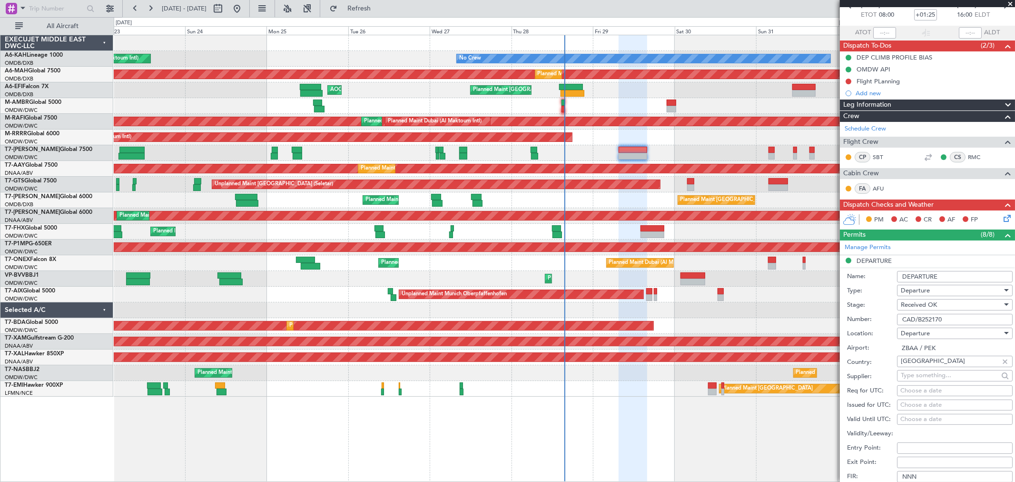
scroll to position [211, 0]
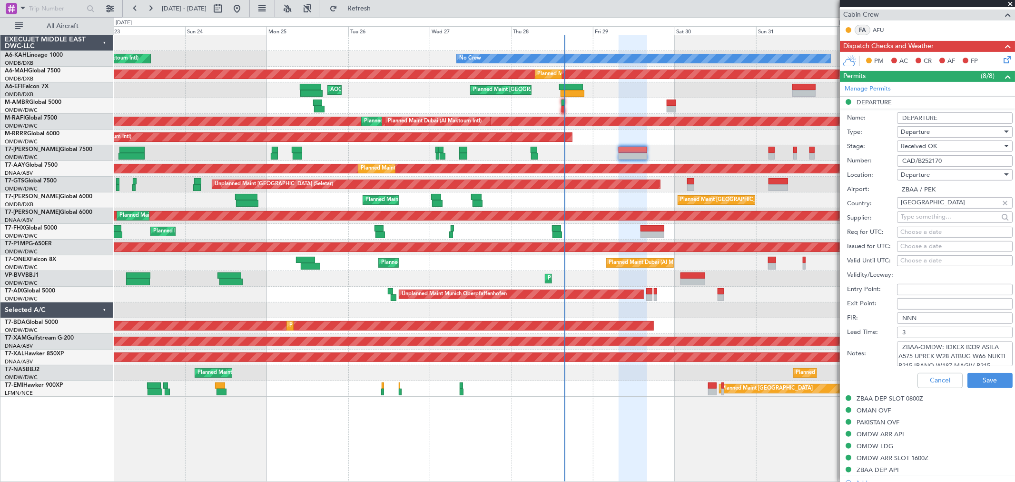
click at [942, 346] on textarea "ZBAA-OMDW: IDKEX B339 ASILA A575 UPREK W28 ATBUG W66 NUKTI B215 IBANO W187 MAGI…" at bounding box center [955, 353] width 116 height 25
click at [930, 373] on button "Cancel" at bounding box center [940, 380] width 45 height 15
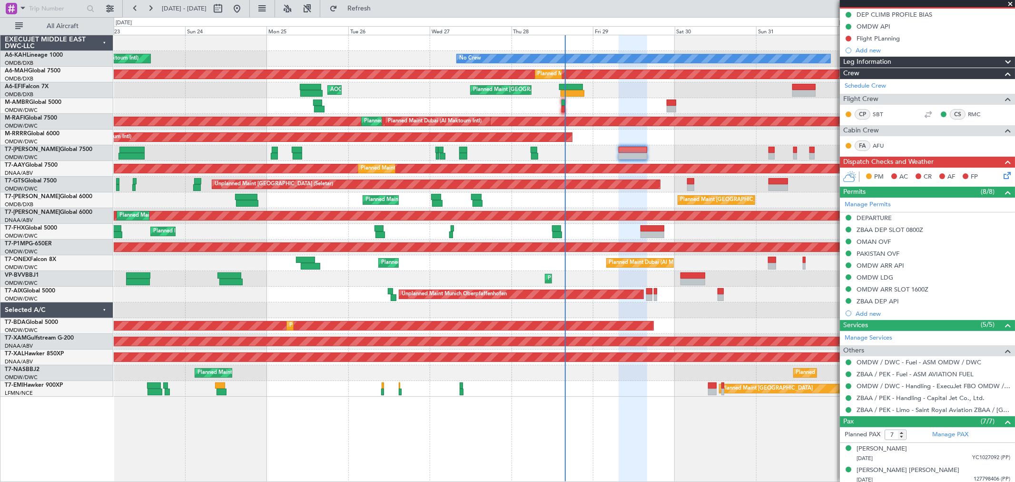
scroll to position [0, 0]
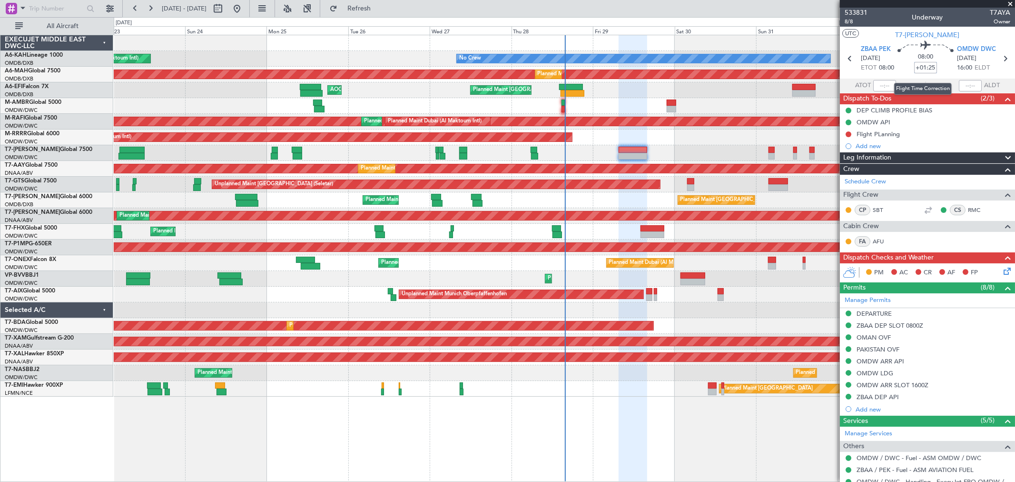
click at [929, 65] on input "+01:25" at bounding box center [925, 67] width 23 height 11
click at [930, 66] on input "+01:25" at bounding box center [925, 67] width 23 height 11
click at [931, 66] on input "+01:25" at bounding box center [925, 67] width 23 height 11
click at [928, 67] on input "+01:25" at bounding box center [925, 67] width 23 height 11
type input "+01:15"
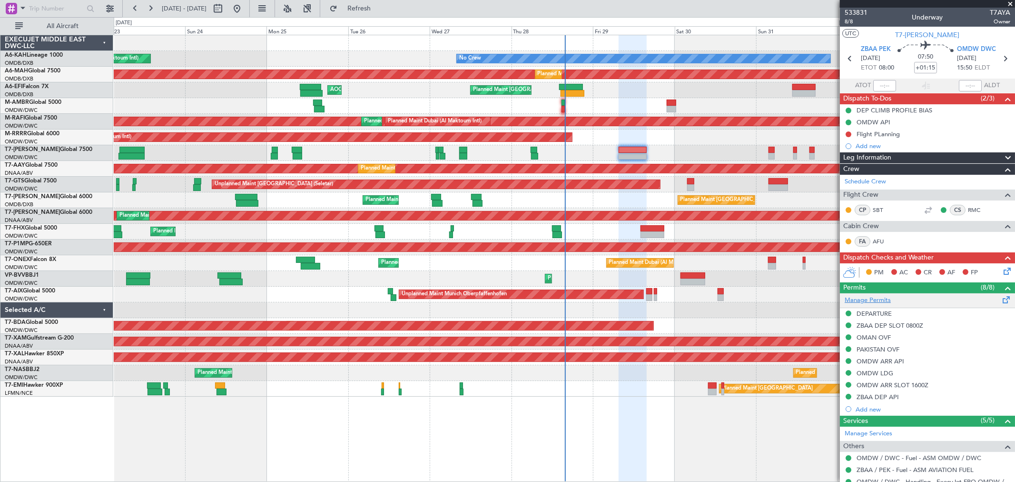
click at [888, 297] on link "Manage Permits" at bounding box center [868, 301] width 46 height 10
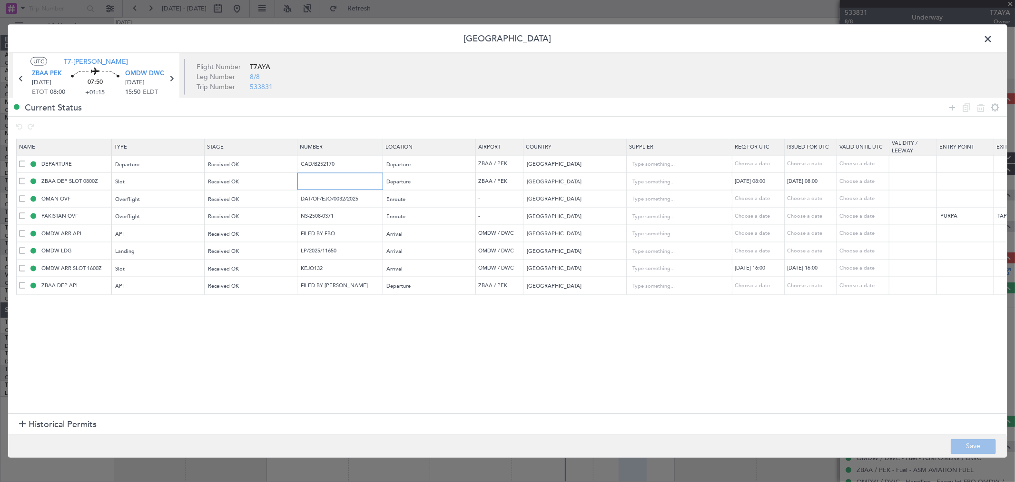
click at [317, 179] on input "text" at bounding box center [341, 181] width 83 height 8
type input "APPROVED"
drag, startPoint x: 282, startPoint y: 161, endPoint x: 232, endPoint y: 164, distance: 50.5
click at [233, 164] on tr "DEPARTURE Departure Received OK CAD/B252170 Departure ZBAA / PEK [GEOGRAPHIC_DA…" at bounding box center [624, 164] width 1214 height 18
drag, startPoint x: 344, startPoint y: 215, endPoint x: 232, endPoint y: 215, distance: 111.4
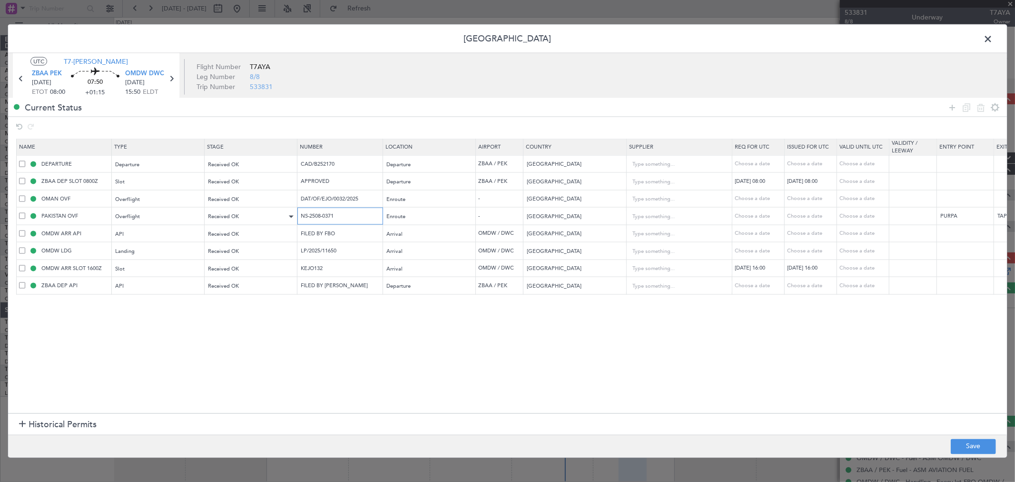
click at [232, 215] on tr "PAKISTAN OVF Overflight Received OK NS-2508-0371 Enroute - [GEOGRAPHIC_DATA] Ch…" at bounding box center [624, 216] width 1214 height 18
click at [358, 200] on input "DAT/OF/EJO/0032/2025" at bounding box center [341, 198] width 83 height 8
drag, startPoint x: 357, startPoint y: 250, endPoint x: 149, endPoint y: 249, distance: 209.0
click at [211, 244] on tr "OMDW LDG Landing Received OK LP/2025/11650 Arrival OMDW / DWC [GEOGRAPHIC_DATA]…" at bounding box center [624, 251] width 1214 height 18
drag, startPoint x: 328, startPoint y: 269, endPoint x: 295, endPoint y: 268, distance: 33.3
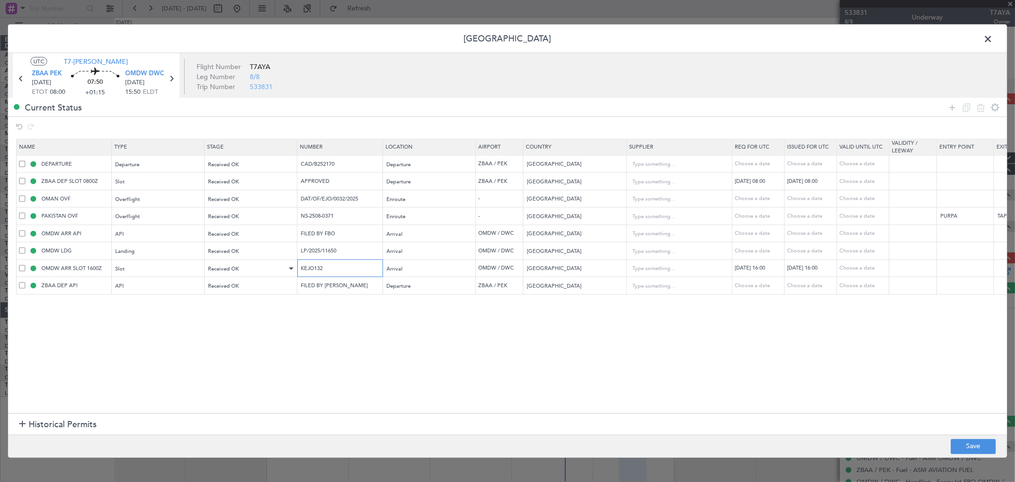
click at [295, 268] on tr "OMDW ARR SLOT 1600Z Slot Received OK KEJO132 Arrival OMDW / DWC [GEOGRAPHIC_DAT…" at bounding box center [624, 268] width 1214 height 18
click at [993, 46] on span at bounding box center [993, 41] width 0 height 19
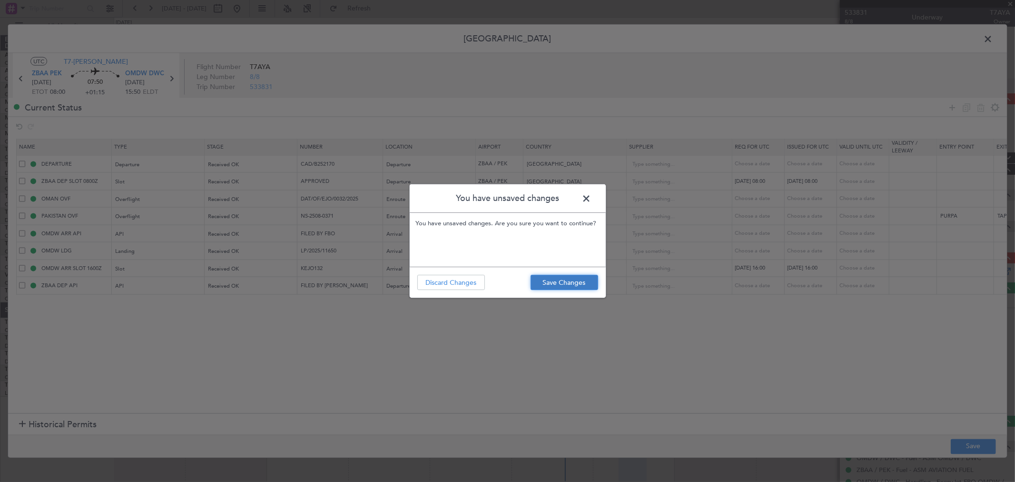
click at [581, 287] on button "Save Changes" at bounding box center [565, 282] width 68 height 15
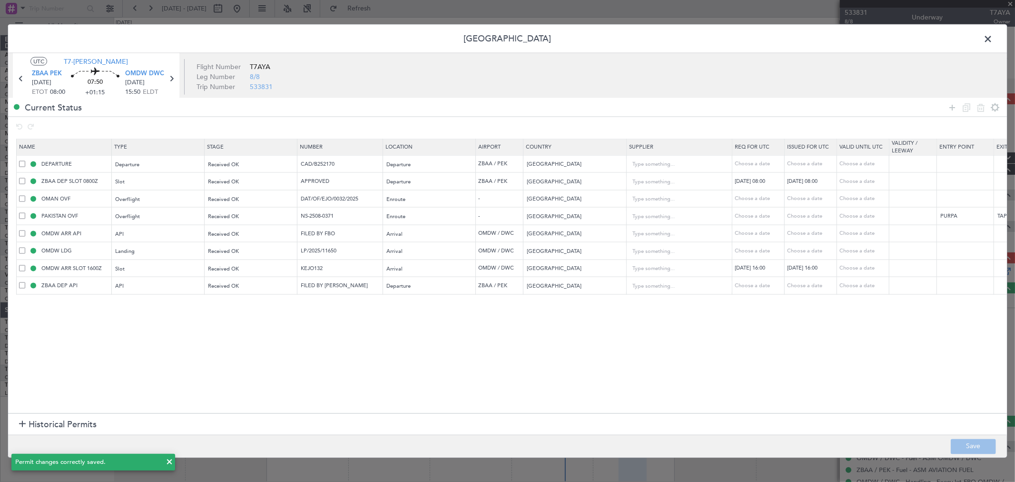
click at [993, 38] on span at bounding box center [993, 41] width 0 height 19
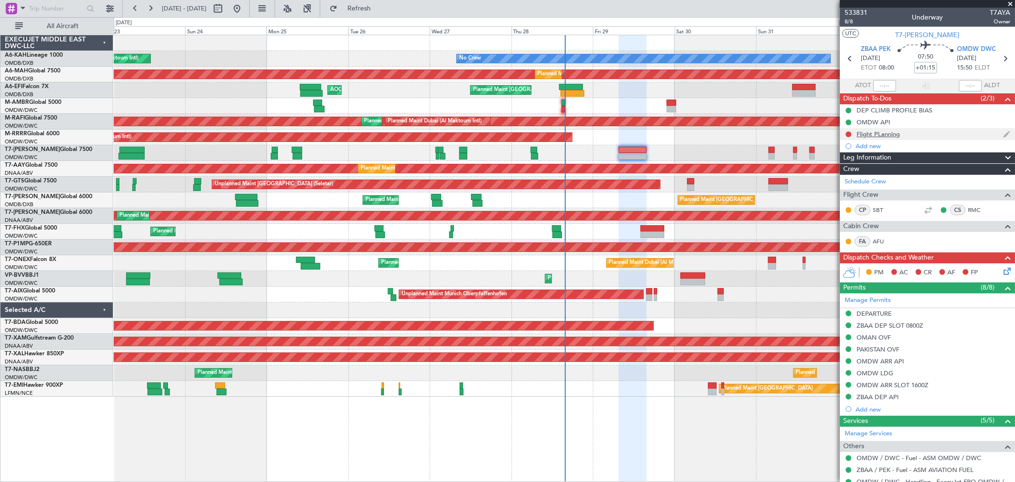
click at [862, 128] on div "Flight PLanning" at bounding box center [927, 134] width 175 height 12
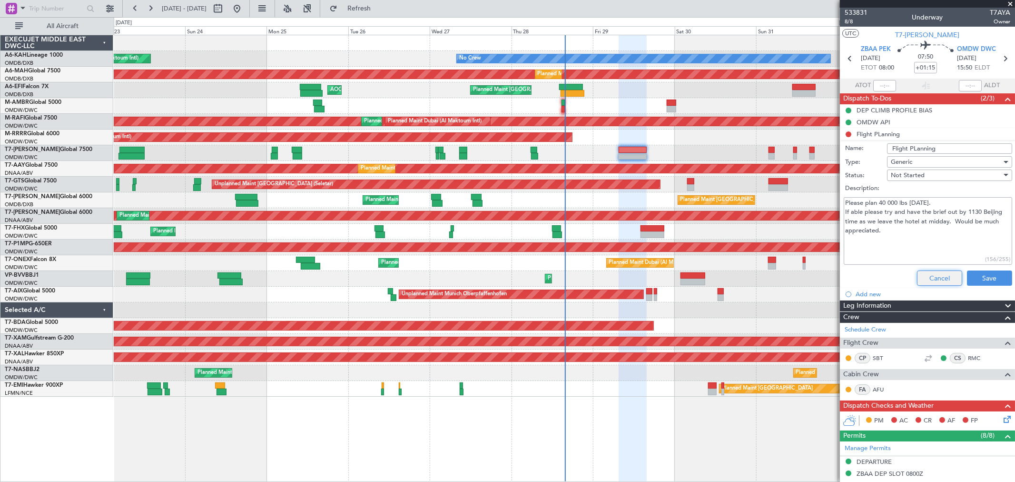
click at [944, 274] on button "Cancel" at bounding box center [939, 277] width 45 height 15
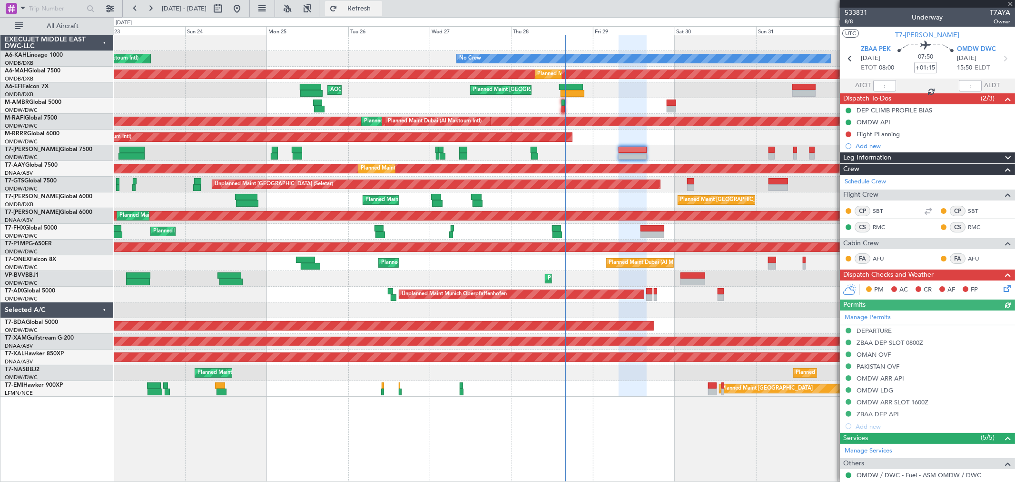
type input "[PERSON_NAME] ([PERSON_NAME])"
type input "7123"
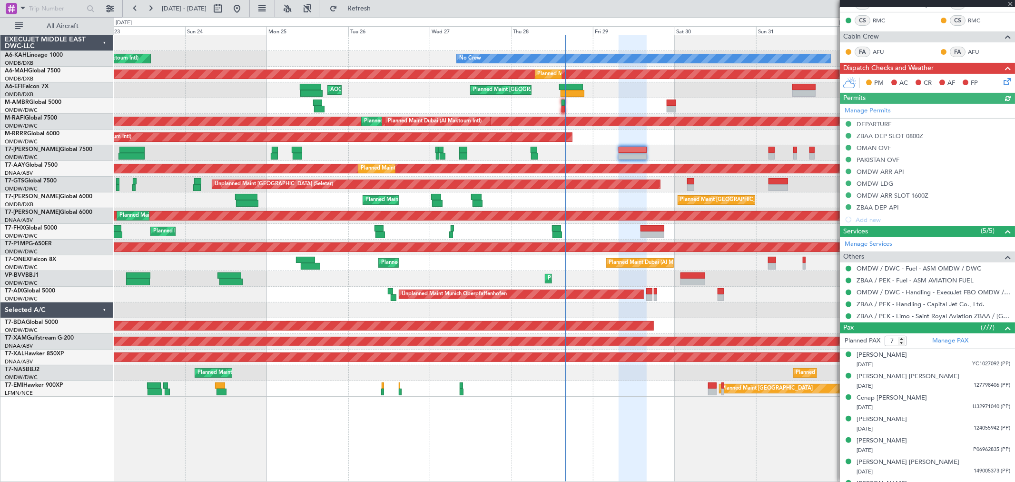
scroll to position [211, 0]
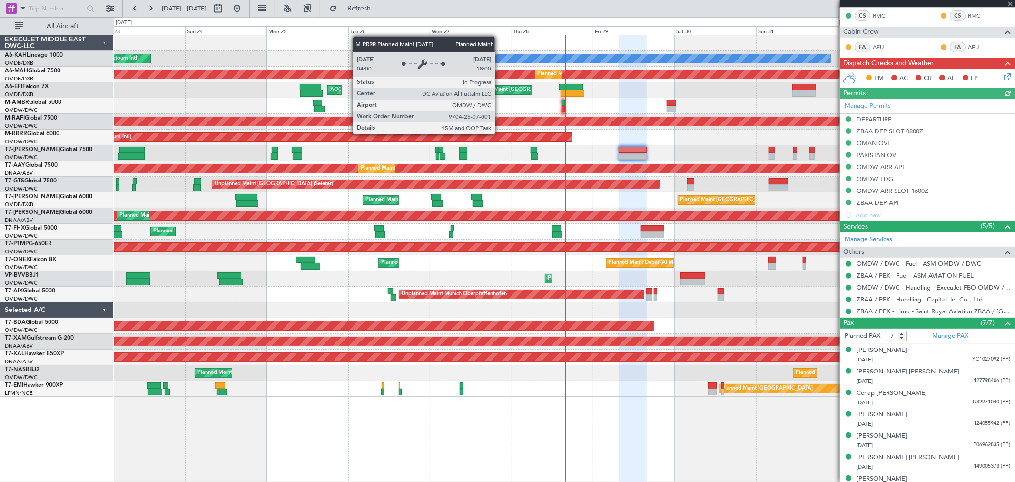
type input "[PERSON_NAME] ([PERSON_NAME])"
type input "7123"
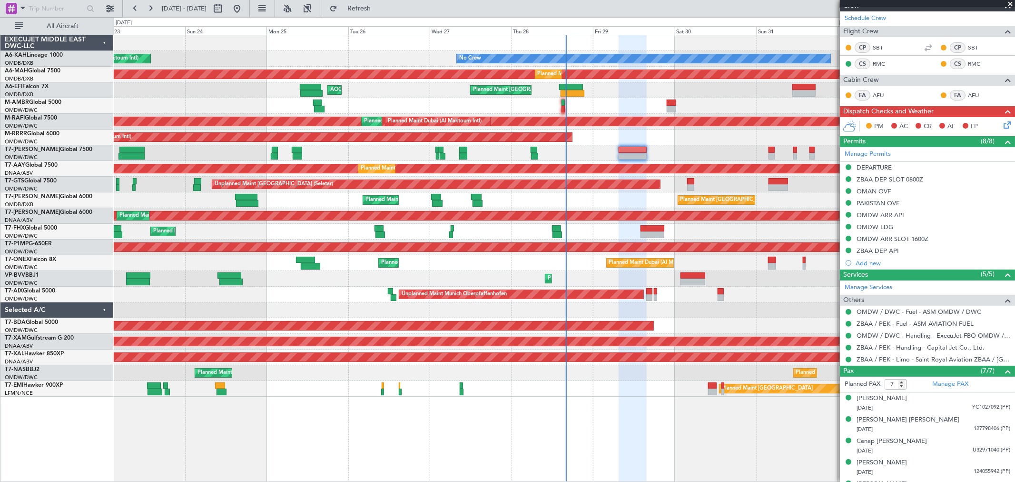
scroll to position [118, 0]
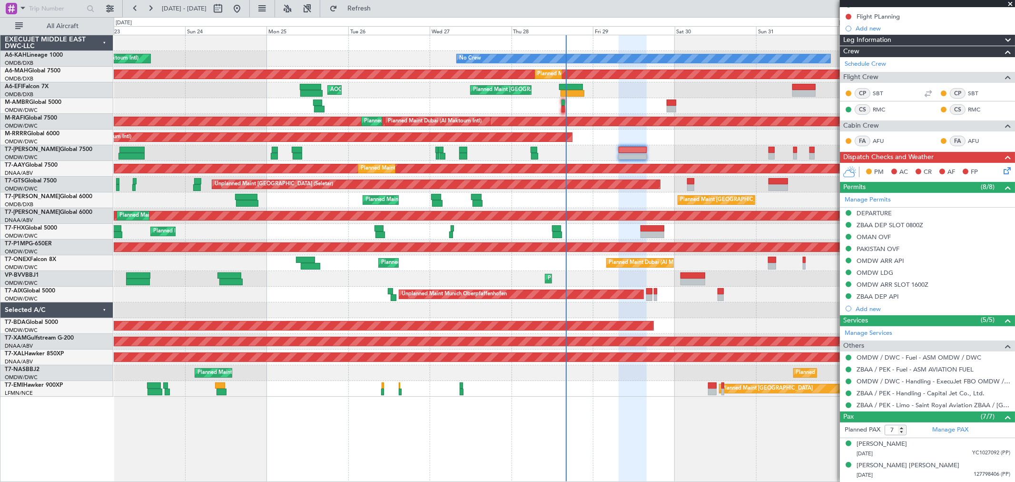
click at [1002, 168] on icon at bounding box center [1006, 169] width 8 height 8
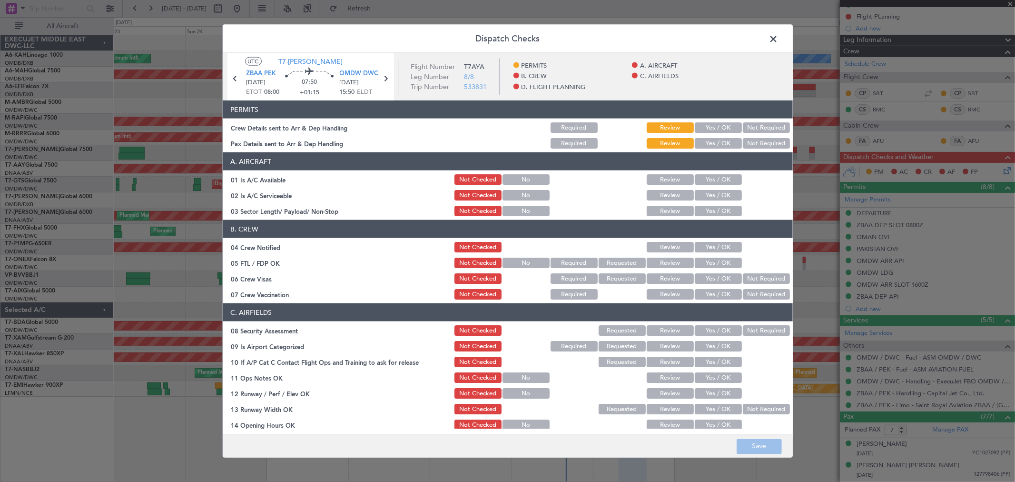
click at [708, 126] on button "Yes / OK" at bounding box center [718, 127] width 47 height 10
click at [707, 139] on button "Yes / OK" at bounding box center [718, 143] width 47 height 10
drag, startPoint x: 711, startPoint y: 178, endPoint x: 710, endPoint y: 189, distance: 11.9
click at [710, 178] on button "Yes / OK" at bounding box center [718, 179] width 47 height 10
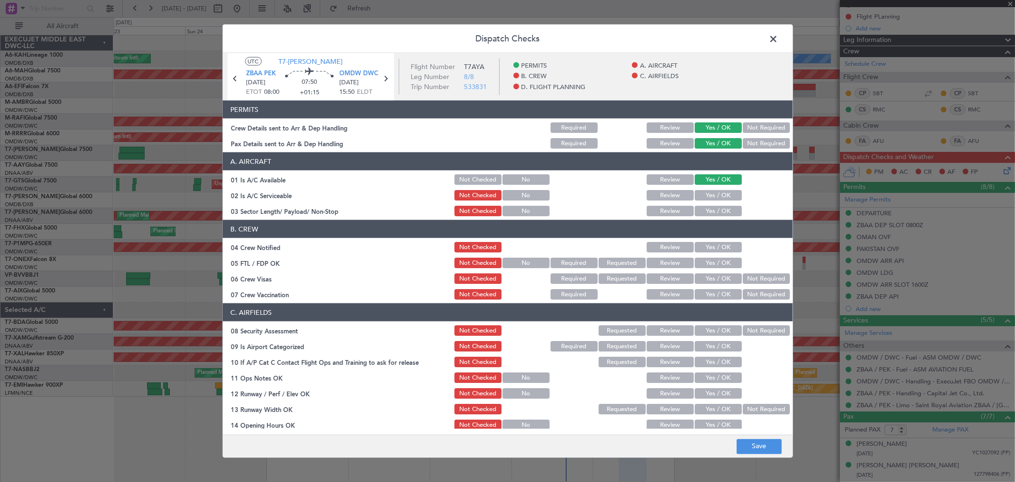
click at [708, 193] on button "Yes / OK" at bounding box center [718, 195] width 47 height 10
click at [708, 208] on button "Yes / OK" at bounding box center [718, 211] width 47 height 10
drag, startPoint x: 712, startPoint y: 238, endPoint x: 709, endPoint y: 245, distance: 7.5
click at [711, 239] on section "B. CREW 04 Crew Notified Not Checked Review Yes / OK 05 FTL / FDP OK Not Checke…" at bounding box center [508, 260] width 570 height 81
click at [709, 245] on button "Yes / OK" at bounding box center [718, 247] width 47 height 10
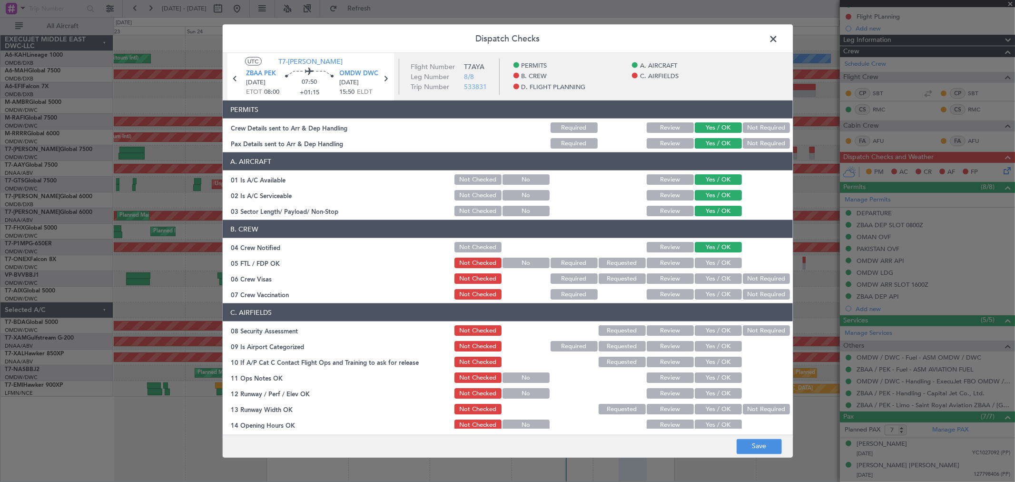
drag, startPoint x: 705, startPoint y: 262, endPoint x: 705, endPoint y: 275, distance: 12.9
click at [705, 263] on button "Yes / OK" at bounding box center [718, 263] width 47 height 10
drag, startPoint x: 705, startPoint y: 275, endPoint x: 705, endPoint y: 281, distance: 6.2
click at [705, 276] on button "Yes / OK" at bounding box center [718, 278] width 47 height 10
drag, startPoint x: 703, startPoint y: 291, endPoint x: 705, endPoint y: 312, distance: 21.0
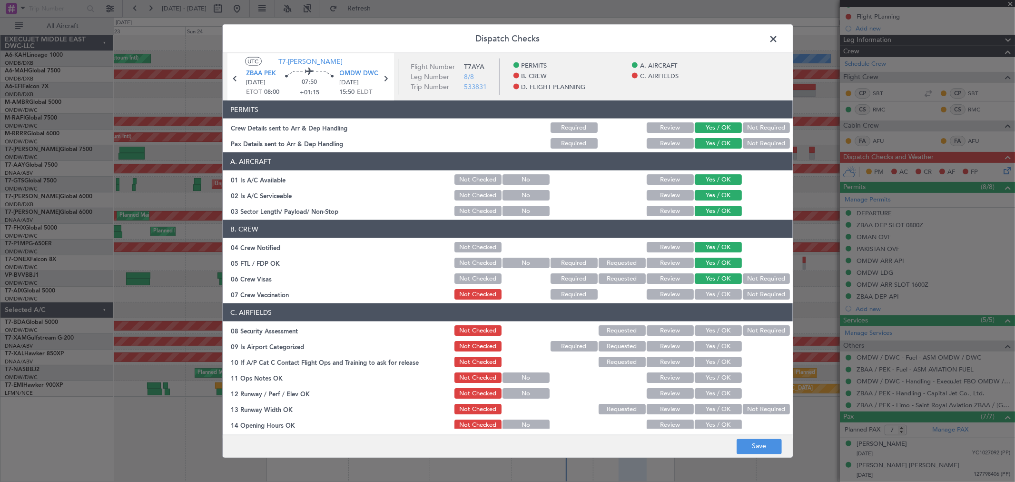
click at [703, 291] on button "Yes / OK" at bounding box center [718, 294] width 47 height 10
drag, startPoint x: 705, startPoint y: 320, endPoint x: 707, endPoint y: 331, distance: 11.7
click at [705, 324] on section "C. AIRFIELDS 08 Security Assessment Not Checked Requested Review Yes / OK Not R…" at bounding box center [508, 453] width 570 height 301
click at [709, 335] on button "Yes / OK" at bounding box center [718, 330] width 47 height 10
click at [707, 344] on button "Yes / OK" at bounding box center [718, 346] width 47 height 10
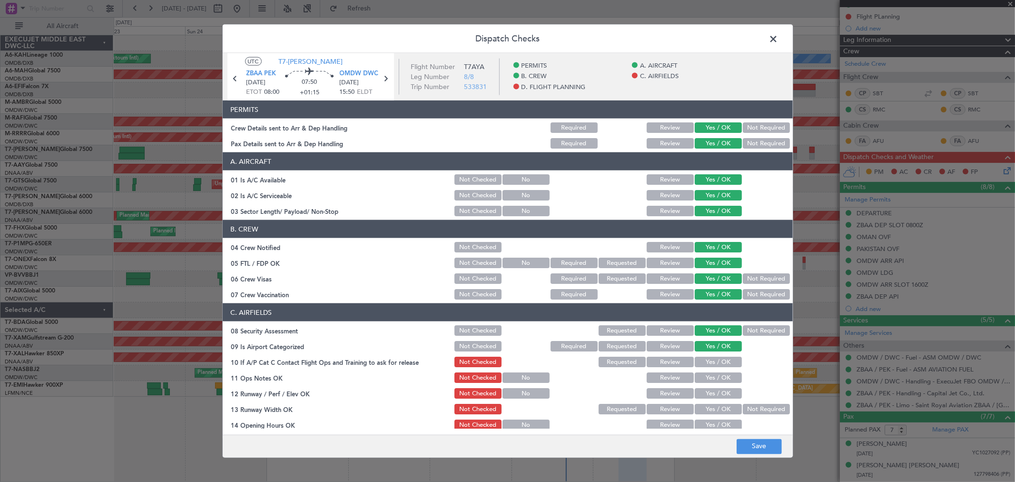
drag, startPoint x: 708, startPoint y: 356, endPoint x: 708, endPoint y: 369, distance: 12.9
click at [708, 358] on button "Yes / OK" at bounding box center [718, 362] width 47 height 10
drag, startPoint x: 708, startPoint y: 374, endPoint x: 708, endPoint y: 380, distance: 6.2
click at [708, 378] on button "Yes / OK" at bounding box center [718, 377] width 47 height 10
click at [708, 388] on div "Yes / OK" at bounding box center [718, 392] width 48 height 13
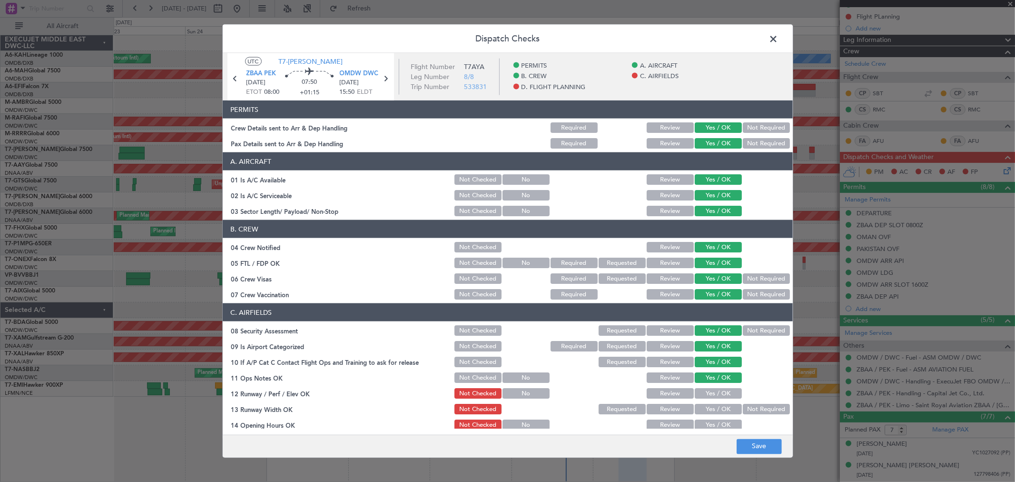
click at [708, 398] on div "Yes / OK" at bounding box center [718, 392] width 48 height 13
drag, startPoint x: 708, startPoint y: 402, endPoint x: 707, endPoint y: 387, distance: 14.8
click at [708, 402] on div "Yes / OK" at bounding box center [718, 408] width 48 height 13
click at [707, 389] on div "Yes / OK" at bounding box center [718, 392] width 48 height 13
drag, startPoint x: 705, startPoint y: 394, endPoint x: 705, endPoint y: 407, distance: 13.3
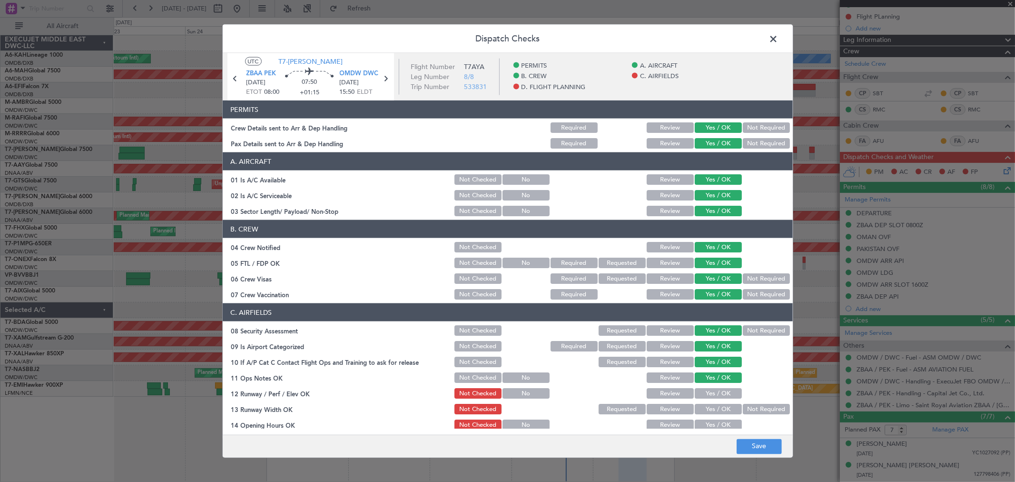
click at [705, 395] on button "Yes / OK" at bounding box center [718, 393] width 47 height 10
click at [705, 408] on button "Yes / OK" at bounding box center [718, 409] width 47 height 10
click at [706, 422] on button "Yes / OK" at bounding box center [718, 424] width 47 height 10
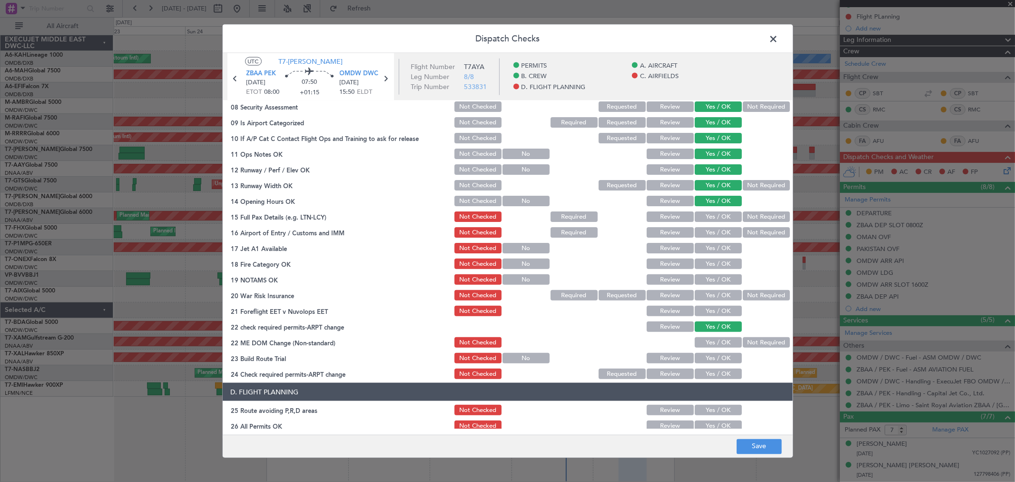
scroll to position [317, 0]
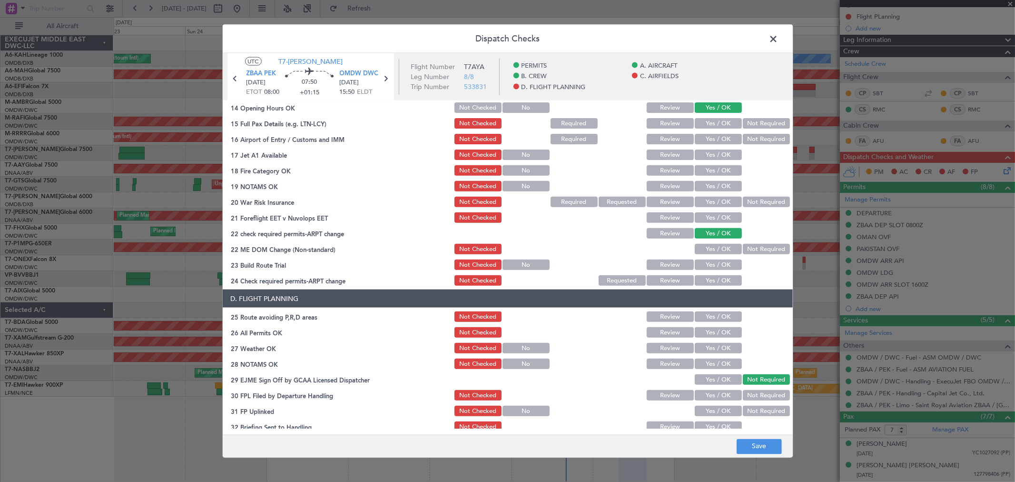
click at [699, 119] on button "Yes / OK" at bounding box center [718, 123] width 47 height 10
click at [697, 136] on button "Yes / OK" at bounding box center [718, 139] width 47 height 10
drag, startPoint x: 700, startPoint y: 153, endPoint x: 700, endPoint y: 165, distance: 12.4
click at [700, 154] on button "Yes / OK" at bounding box center [718, 154] width 47 height 10
click at [700, 170] on button "Yes / OK" at bounding box center [718, 170] width 47 height 10
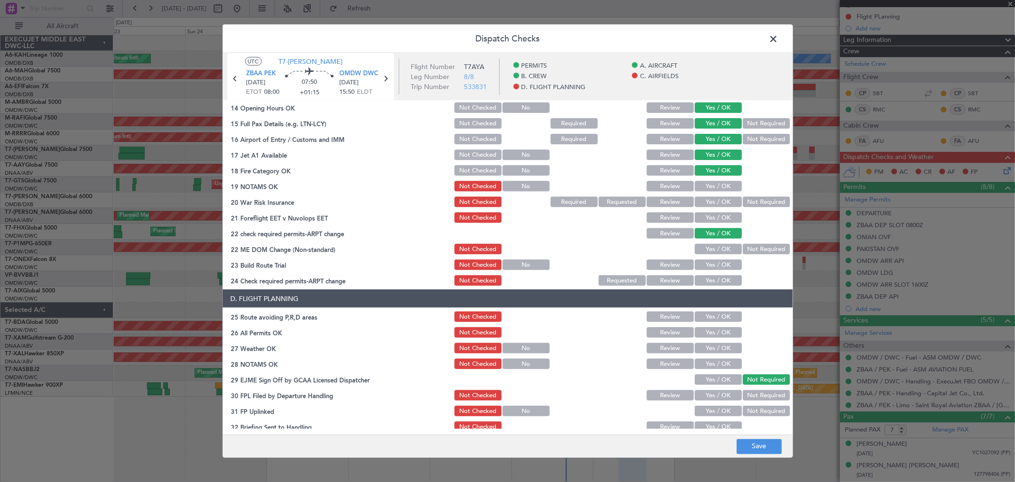
click at [703, 189] on button "Yes / OK" at bounding box center [718, 186] width 47 height 10
click at [704, 205] on button "Yes / OK" at bounding box center [718, 202] width 47 height 10
click at [705, 213] on button "Yes / OK" at bounding box center [718, 217] width 47 height 10
click at [708, 251] on button "Yes / OK" at bounding box center [718, 249] width 47 height 10
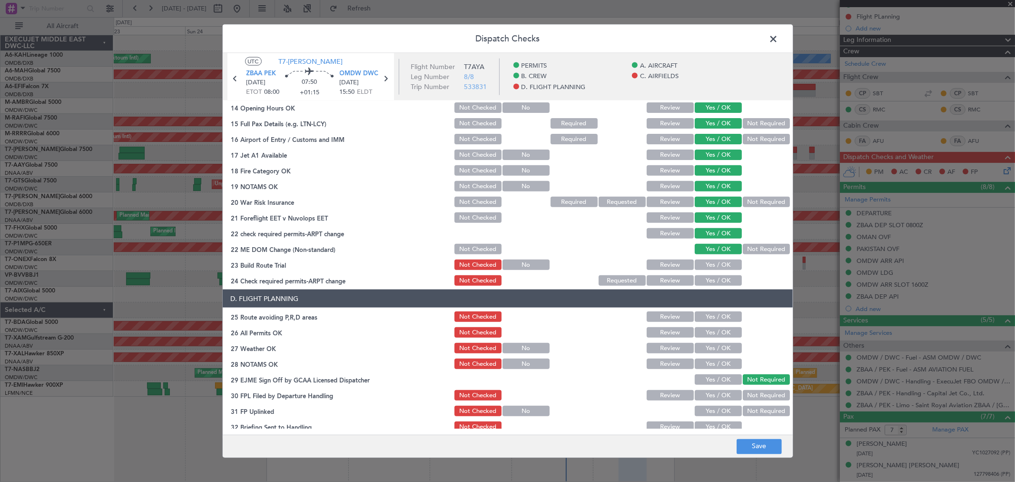
click at [707, 262] on button "Yes / OK" at bounding box center [718, 264] width 47 height 10
click at [707, 280] on button "Yes / OK" at bounding box center [718, 280] width 47 height 10
click at [706, 311] on button "Yes / OK" at bounding box center [718, 316] width 47 height 10
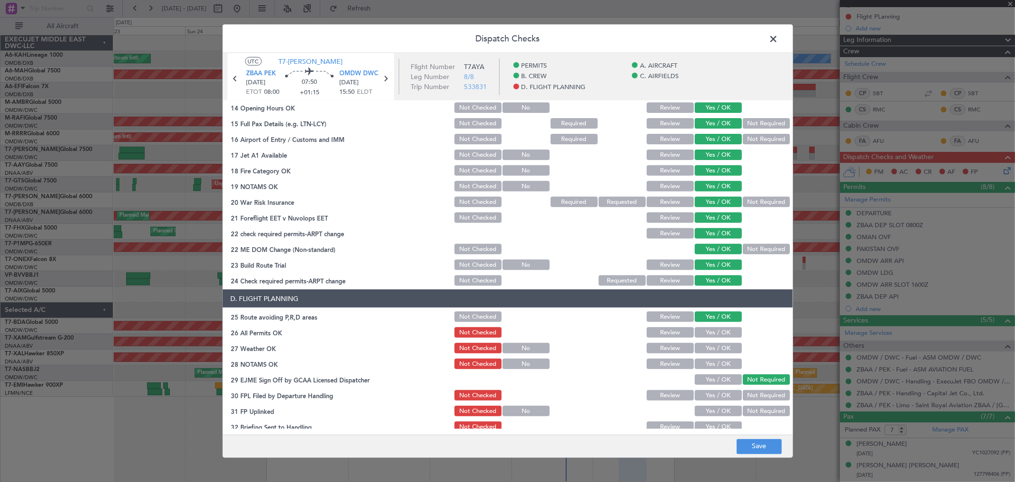
drag, startPoint x: 706, startPoint y: 334, endPoint x: 710, endPoint y: 317, distance: 17.6
click at [706, 335] on button "Yes / OK" at bounding box center [718, 332] width 47 height 10
click at [709, 346] on button "Yes / OK" at bounding box center [718, 348] width 47 height 10
click at [706, 375] on button "Yes / OK" at bounding box center [718, 379] width 47 height 10
click at [710, 363] on button "Yes / OK" at bounding box center [718, 363] width 47 height 10
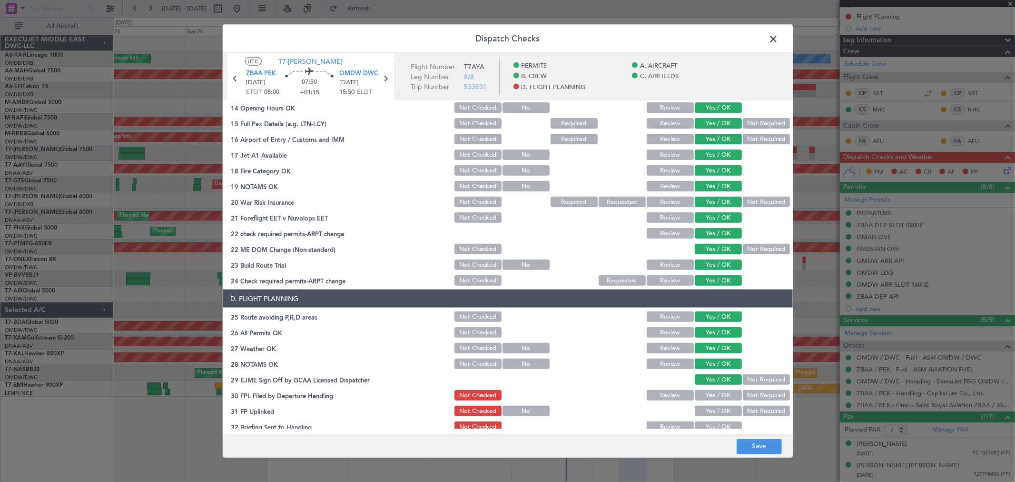
click at [710, 384] on div "Yes / OK" at bounding box center [718, 379] width 48 height 13
drag, startPoint x: 708, startPoint y: 393, endPoint x: 708, endPoint y: 408, distance: 15.2
click at [708, 394] on button "Yes / OK" at bounding box center [718, 395] width 47 height 10
drag, startPoint x: 708, startPoint y: 410, endPoint x: 707, endPoint y: 420, distance: 10.5
click at [708, 410] on button "Yes / OK" at bounding box center [718, 411] width 47 height 10
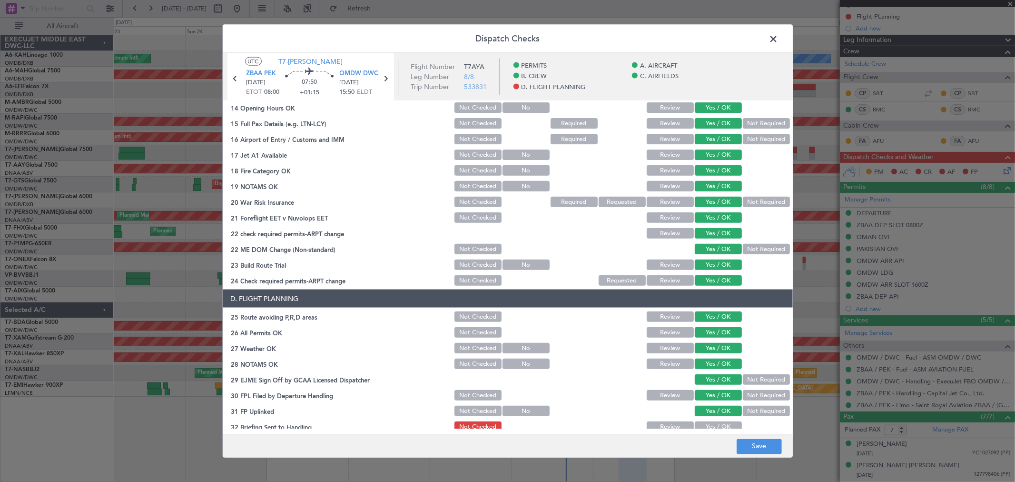
click at [707, 421] on button "Yes / OK" at bounding box center [718, 426] width 47 height 10
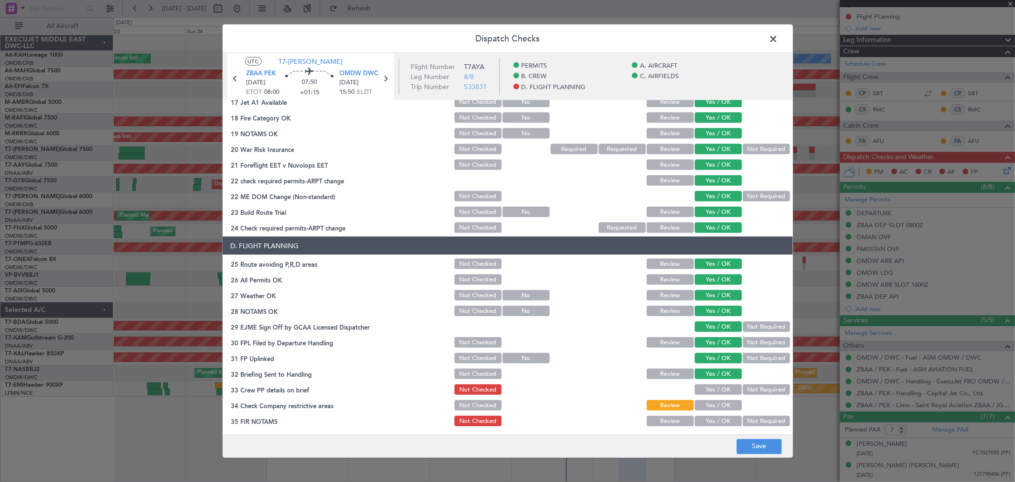
scroll to position [370, 0]
click at [710, 384] on button "Yes / OK" at bounding box center [718, 389] width 47 height 10
click at [706, 405] on button "Yes / OK" at bounding box center [718, 404] width 47 height 10
click at [708, 418] on button "Yes / OK" at bounding box center [718, 420] width 47 height 10
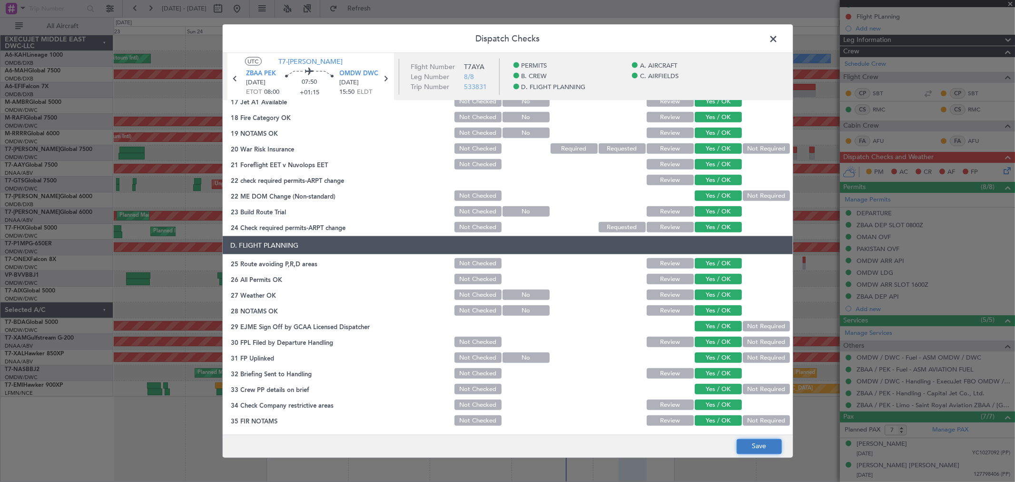
click at [764, 445] on button "Save" at bounding box center [759, 445] width 45 height 15
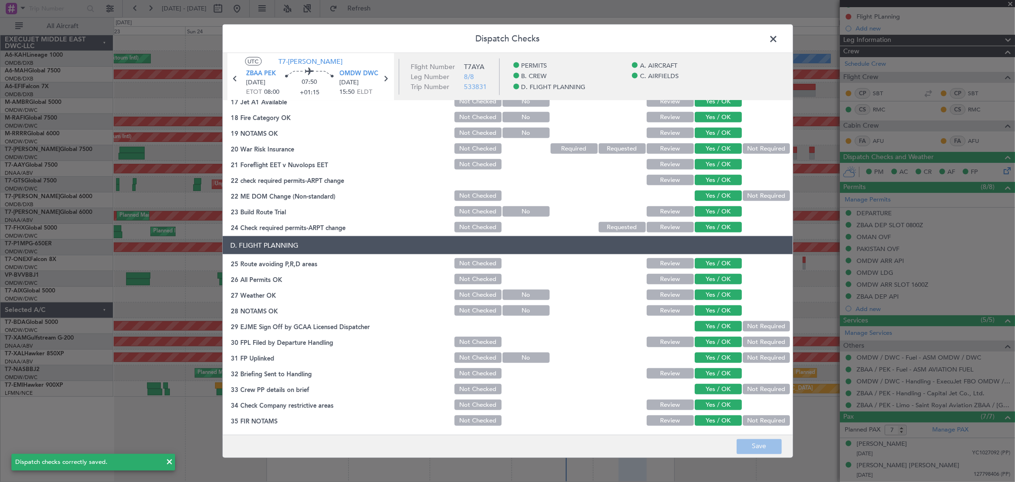
click at [779, 32] on span at bounding box center [779, 41] width 0 height 19
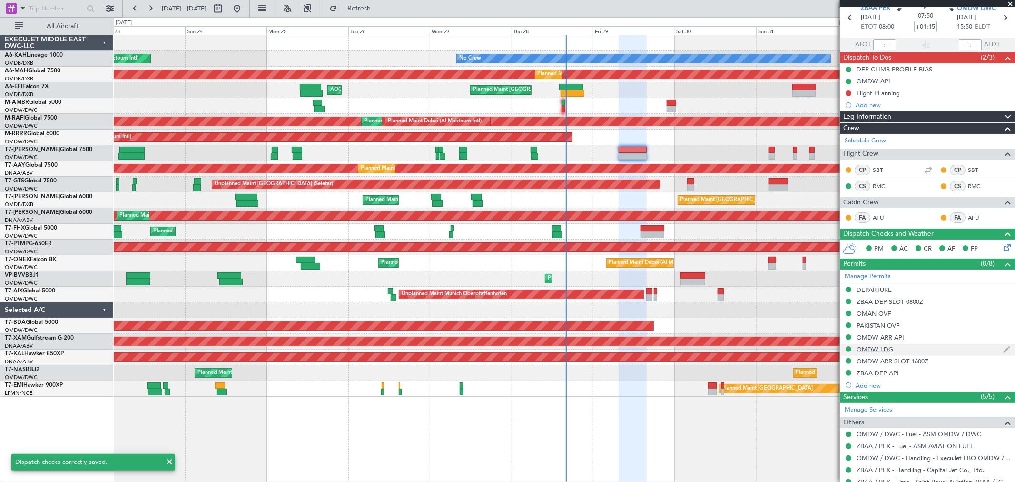
scroll to position [0, 0]
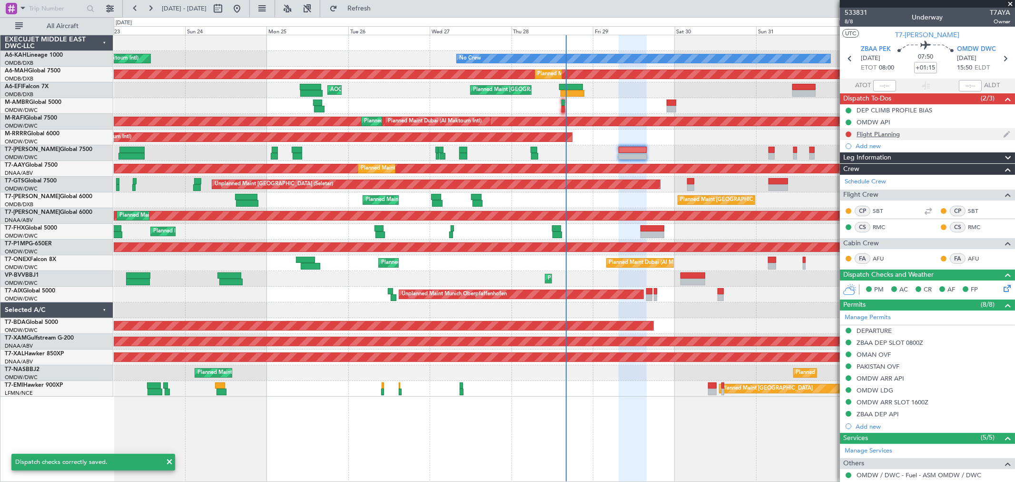
click at [848, 130] on div at bounding box center [849, 134] width 8 height 8
click at [848, 134] on button at bounding box center [849, 134] width 6 height 6
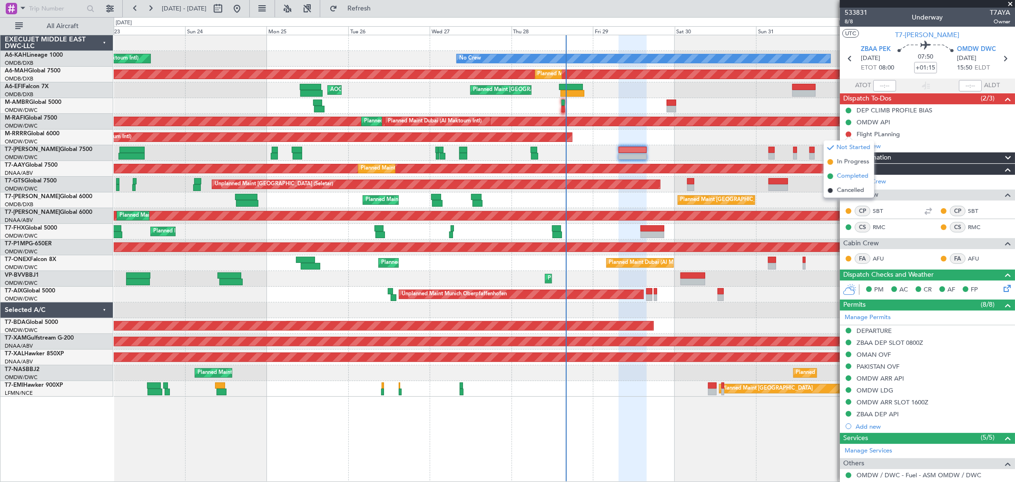
click at [848, 173] on span "Completed" at bounding box center [852, 176] width 31 height 10
click at [879, 136] on div "Flight PLanning" at bounding box center [878, 134] width 43 height 8
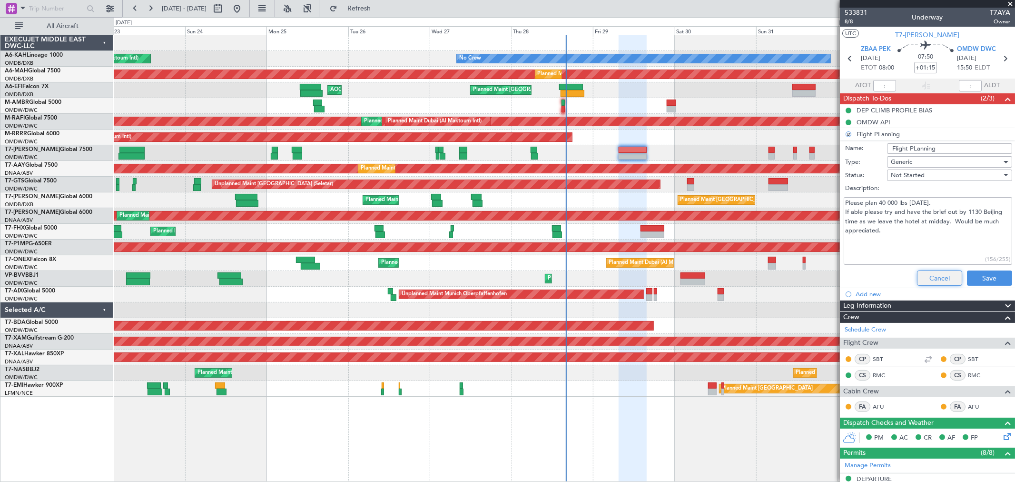
click at [930, 274] on button "Cancel" at bounding box center [939, 277] width 45 height 15
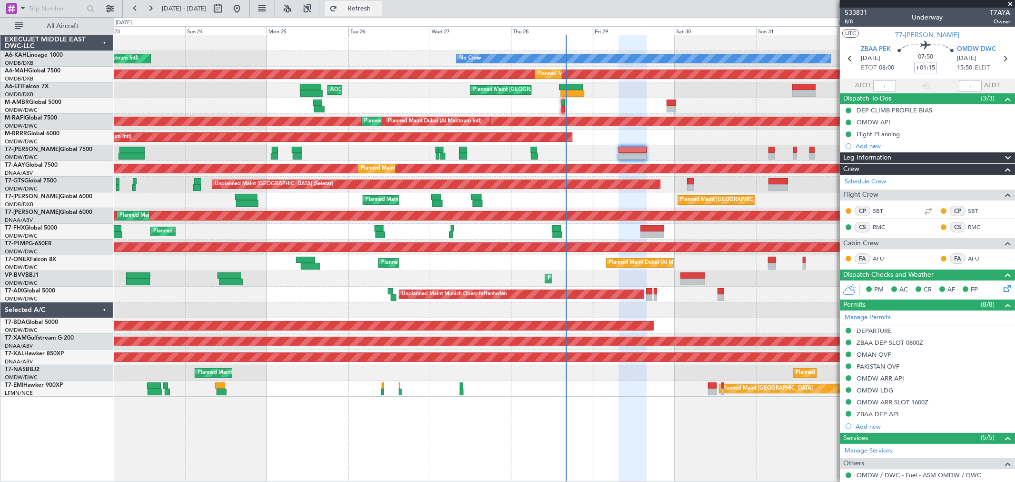
click at [379, 8] on span "Refresh" at bounding box center [359, 8] width 40 height 7
type input "[PERSON_NAME] ([PERSON_NAME])"
type input "7123"
type input "[PERSON_NAME] ([PERSON_NAME])"
type input "7123"
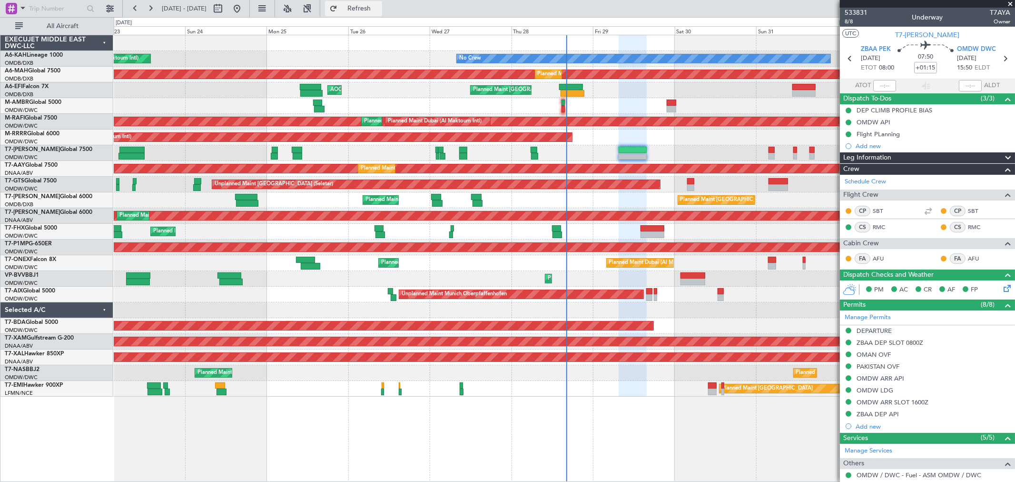
type input "[PERSON_NAME] ([PERSON_NAME])"
type input "7123"
type input "[PERSON_NAME] ([PERSON_NAME])"
type input "7123"
type input "[PERSON_NAME] ([PERSON_NAME])"
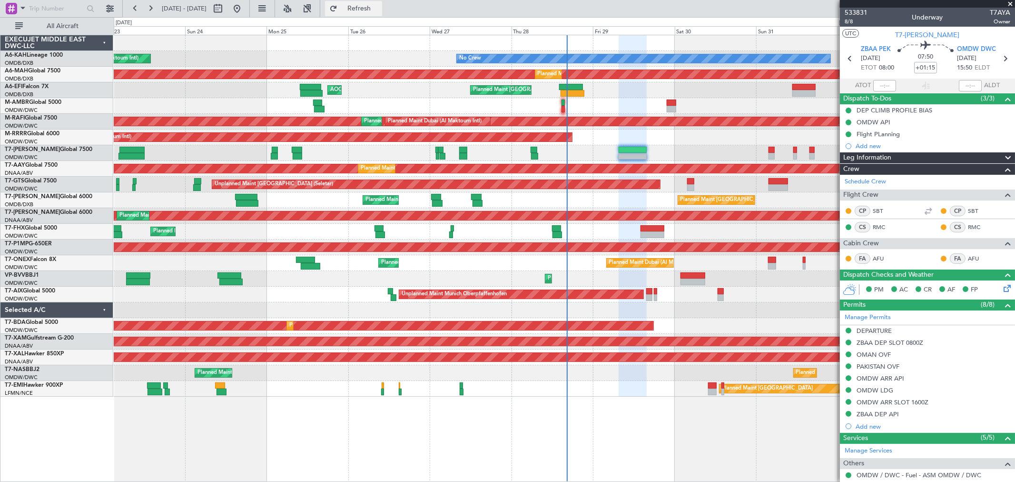
type input "7123"
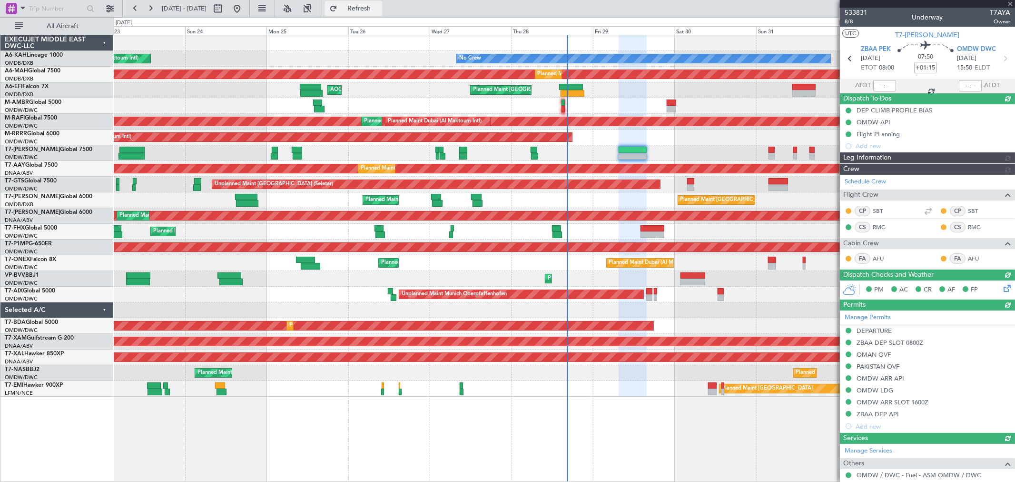
type input "[PERSON_NAME] ([PERSON_NAME])"
type input "7123"
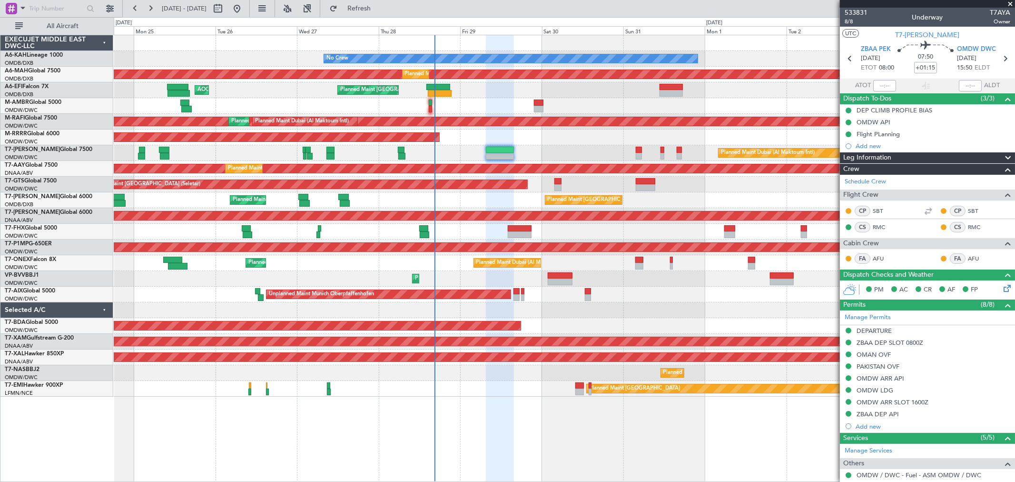
click at [619, 146] on div "Planned Maint Dubai (Al Maktoum Intl) Planned Maint [GEOGRAPHIC_DATA] (Al Makto…" at bounding box center [564, 153] width 901 height 16
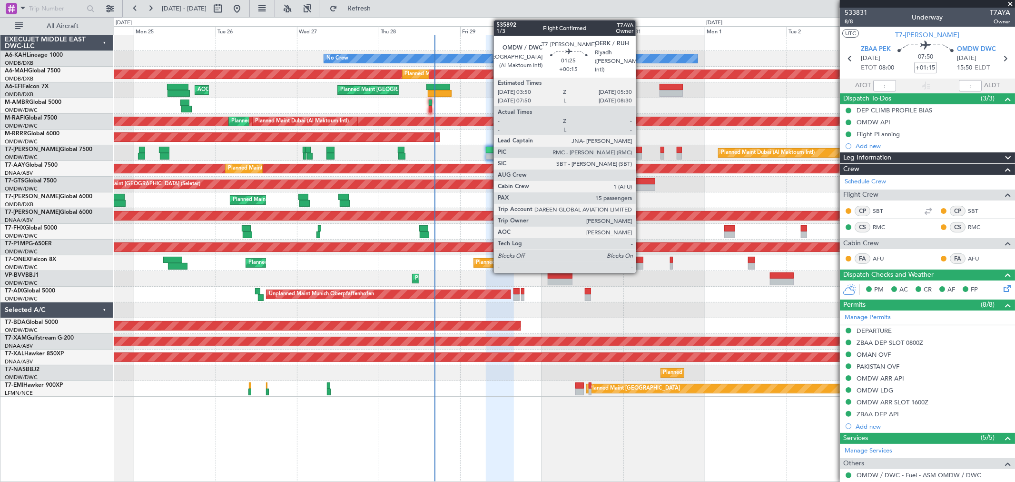
click at [641, 155] on div at bounding box center [639, 156] width 6 height 7
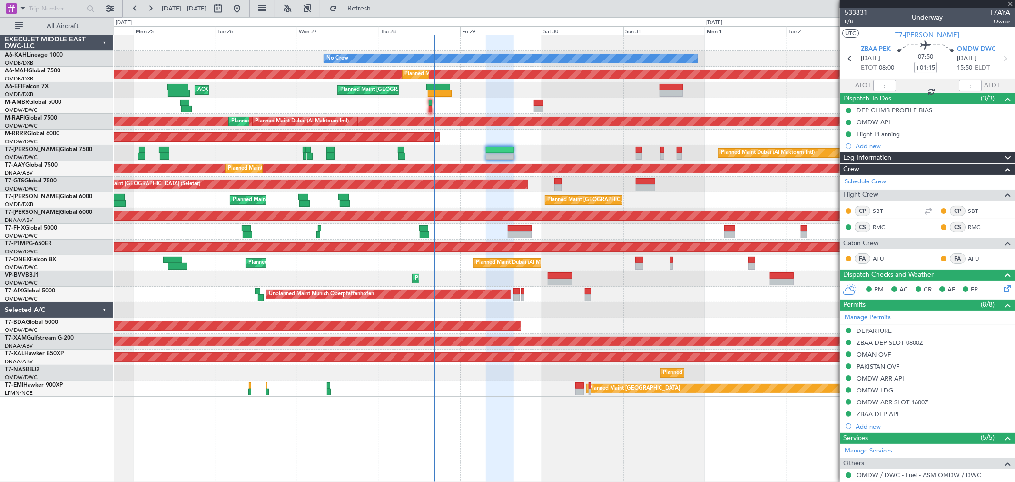
type input "+00:15"
type input "15"
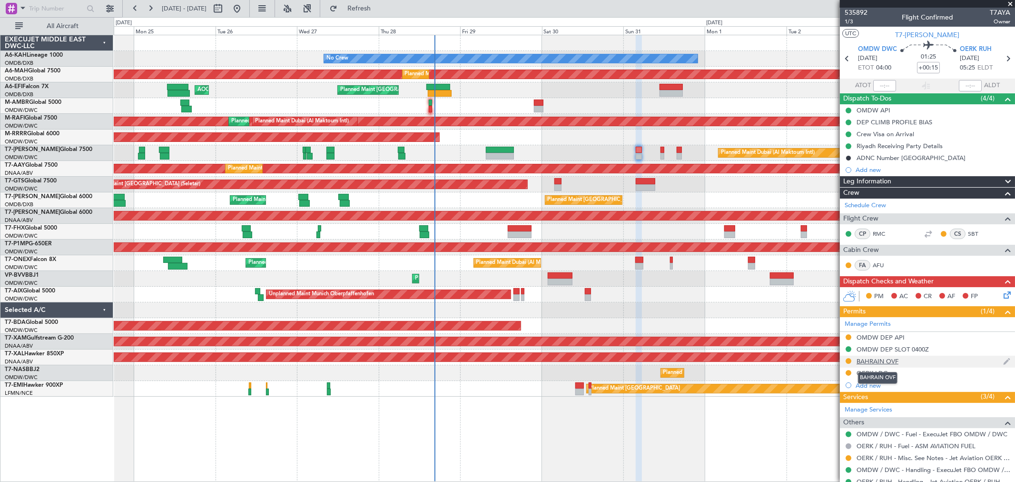
click at [878, 359] on div "BAHRAIN OVF" at bounding box center [878, 361] width 42 height 8
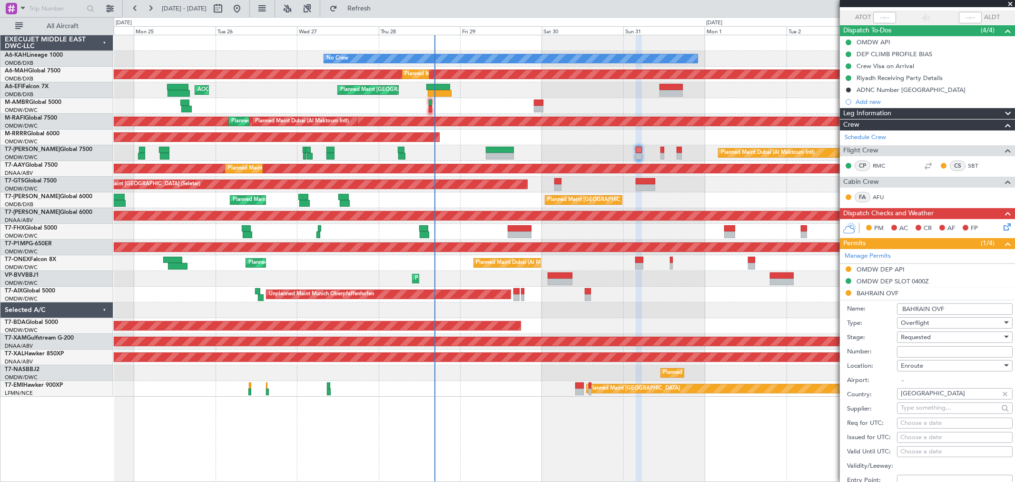
scroll to position [106, 0]
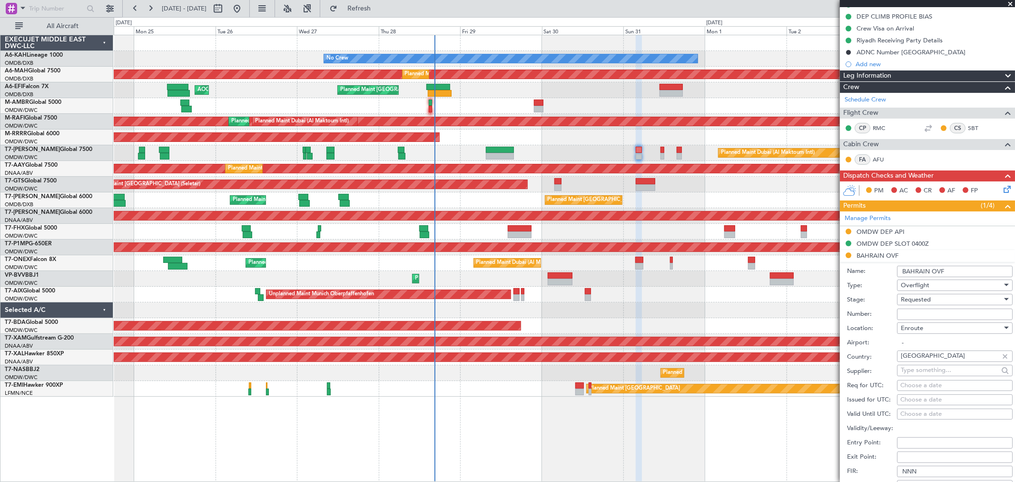
click at [917, 309] on input "Number:" at bounding box center [955, 313] width 116 height 11
paste input "AT/P/25-08/ON/001276"
type input "AT/P/25-08/ON/001276"
click at [918, 299] on span "Requested" at bounding box center [916, 299] width 30 height 9
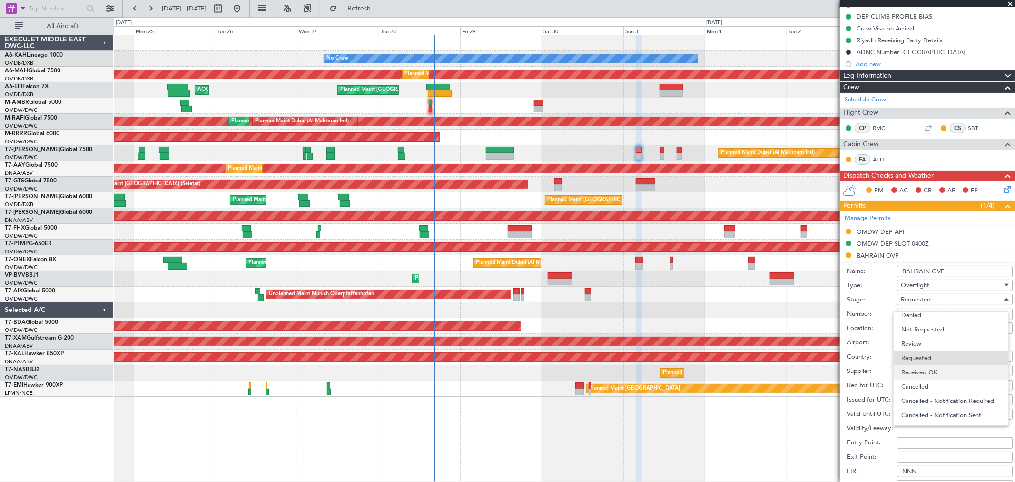
click at [927, 374] on span "Received OK" at bounding box center [951, 372] width 99 height 14
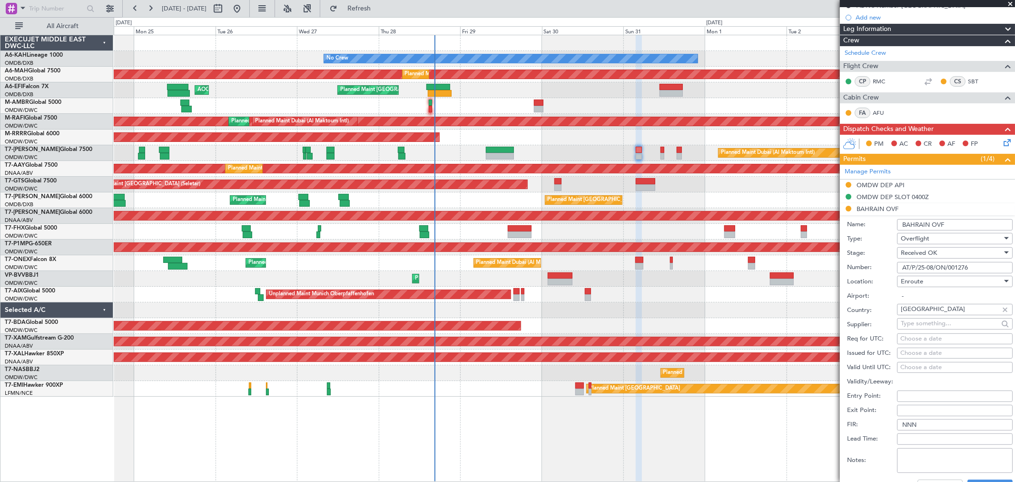
scroll to position [159, 0]
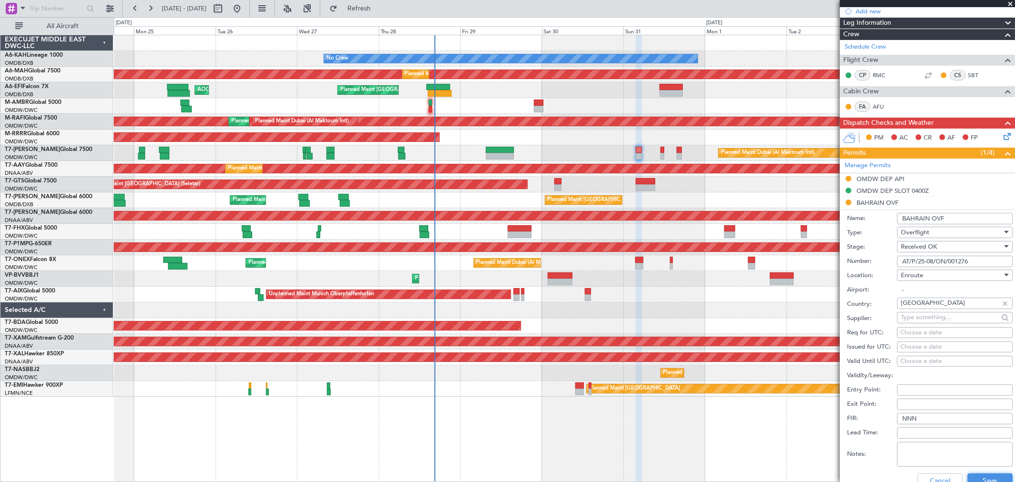
drag, startPoint x: 980, startPoint y: 476, endPoint x: 739, endPoint y: 253, distance: 328.4
click at [977, 475] on button "Save" at bounding box center [990, 480] width 45 height 15
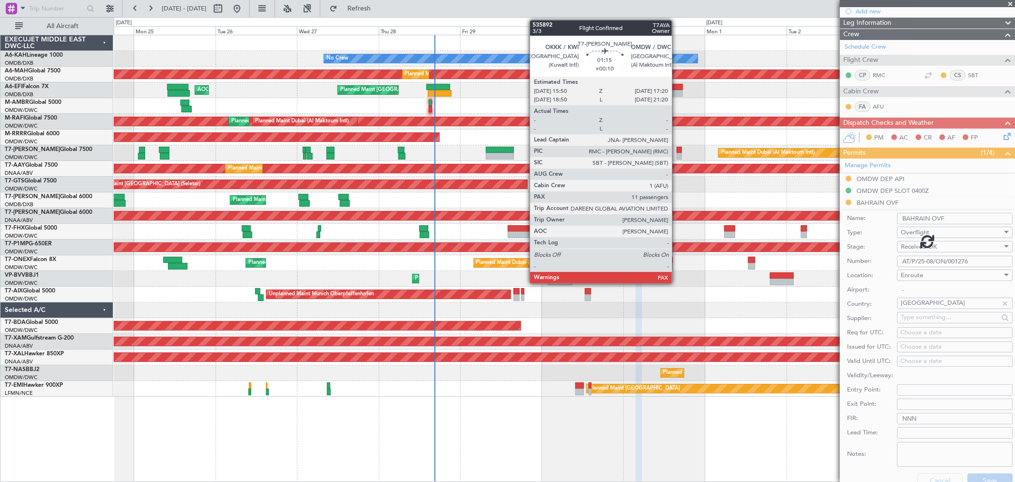
click at [677, 153] on div at bounding box center [679, 156] width 5 height 7
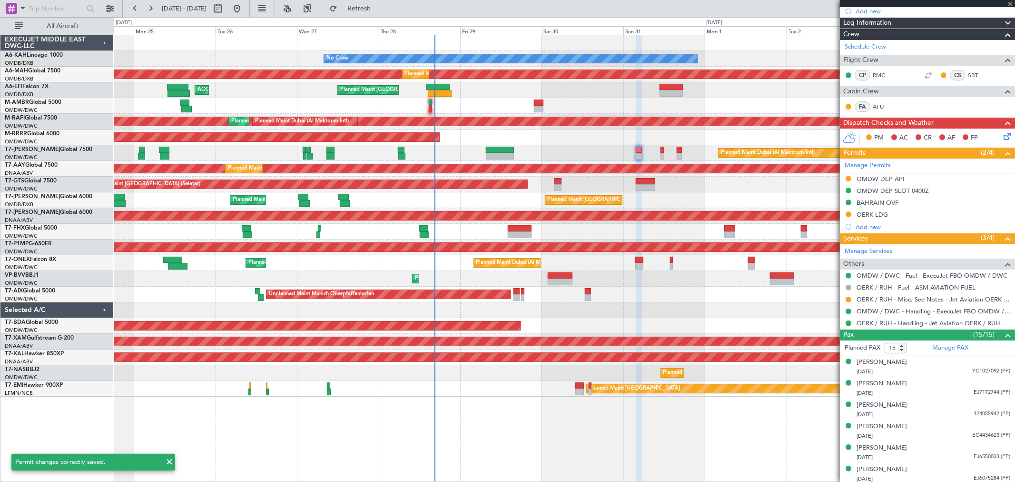
type input "+00:10"
type input "11"
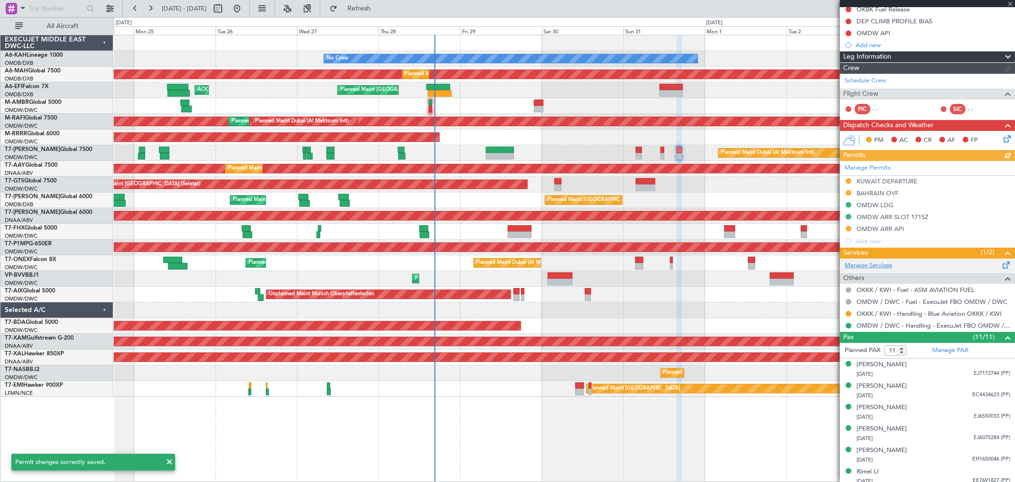
scroll to position [106, 0]
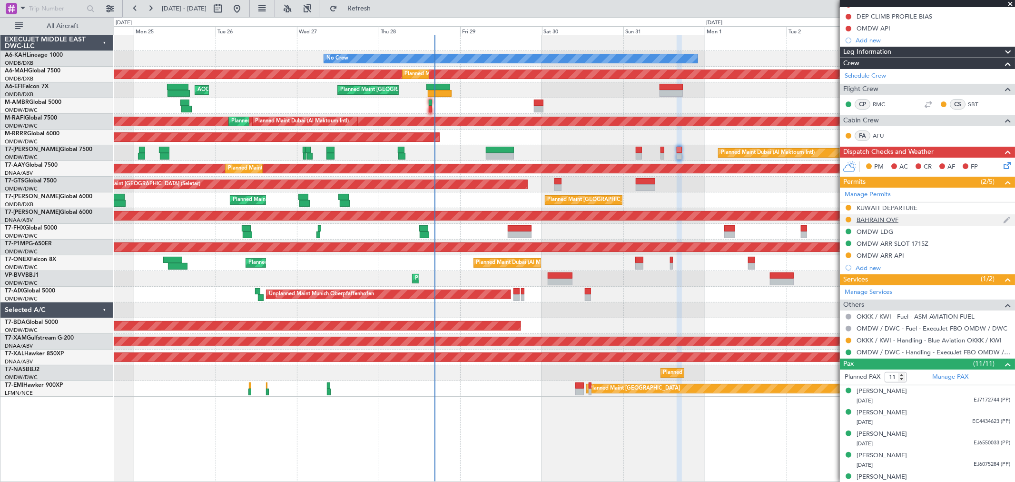
click at [889, 217] on div "BAHRAIN OVF" at bounding box center [878, 220] width 42 height 8
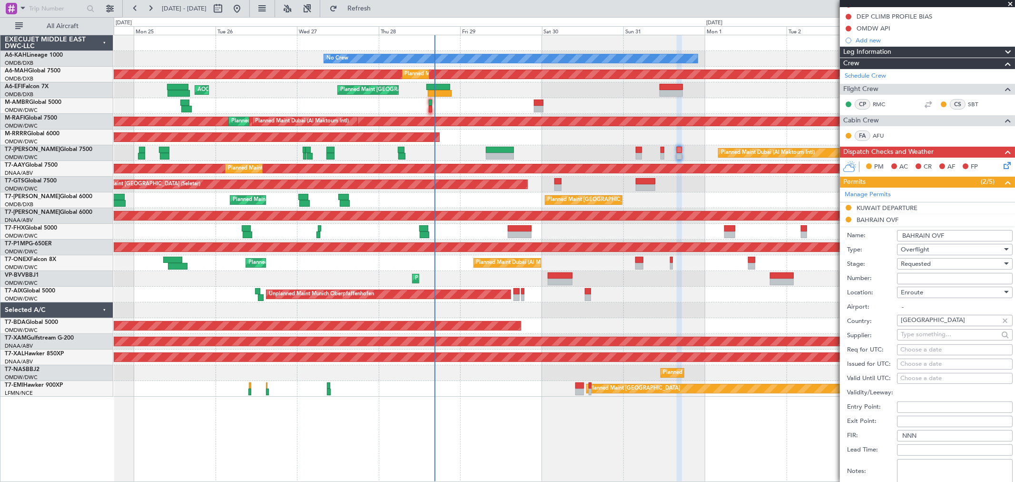
click at [909, 274] on input "Number:" at bounding box center [955, 278] width 116 height 11
paste input "AT/P/25-08/ON/001276"
type input "AT/P/25-08/ON/001276"
click at [907, 267] on span "Requested" at bounding box center [916, 263] width 30 height 9
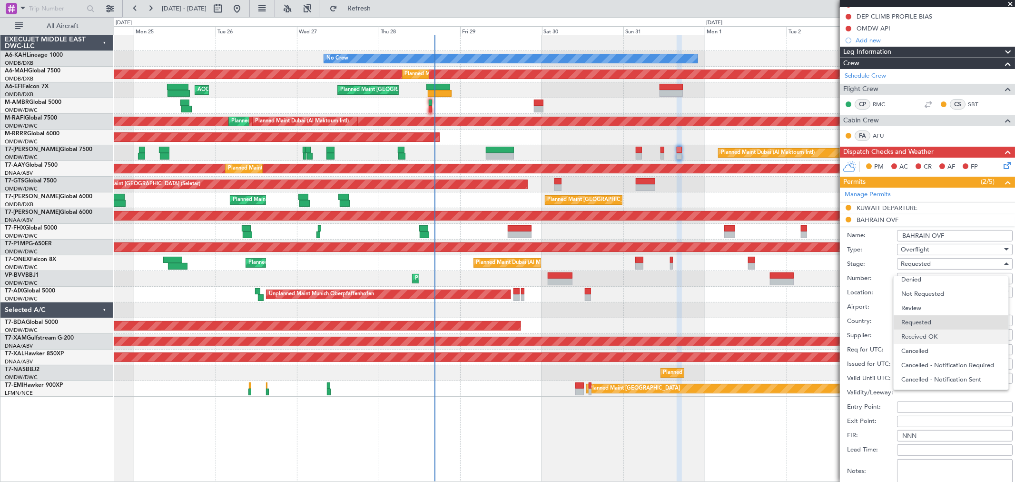
click at [920, 331] on span "Received OK" at bounding box center [951, 336] width 99 height 14
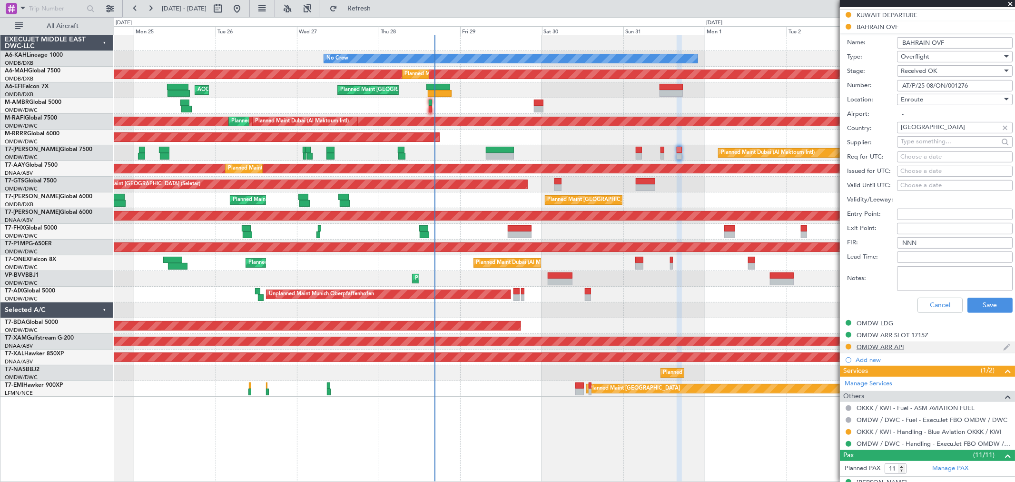
scroll to position [317, 0]
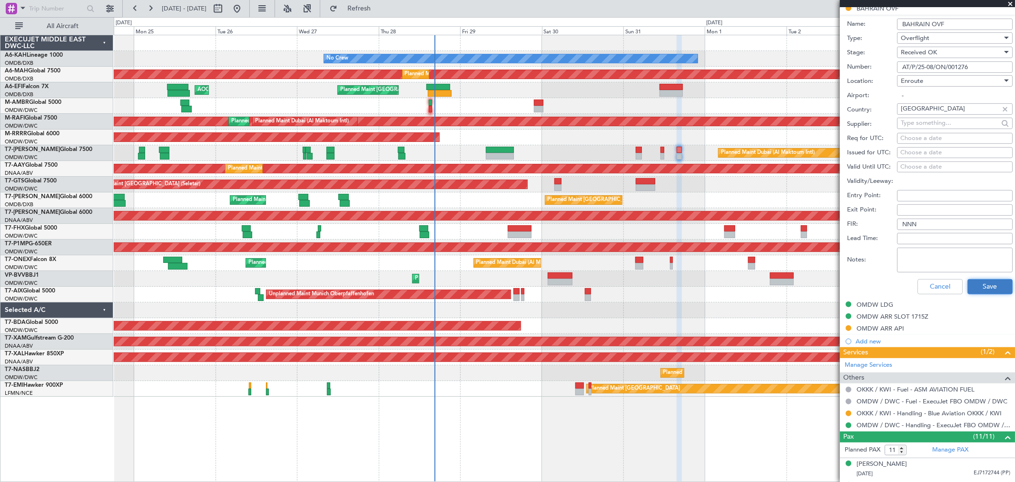
click at [976, 288] on button "Save" at bounding box center [990, 286] width 45 height 15
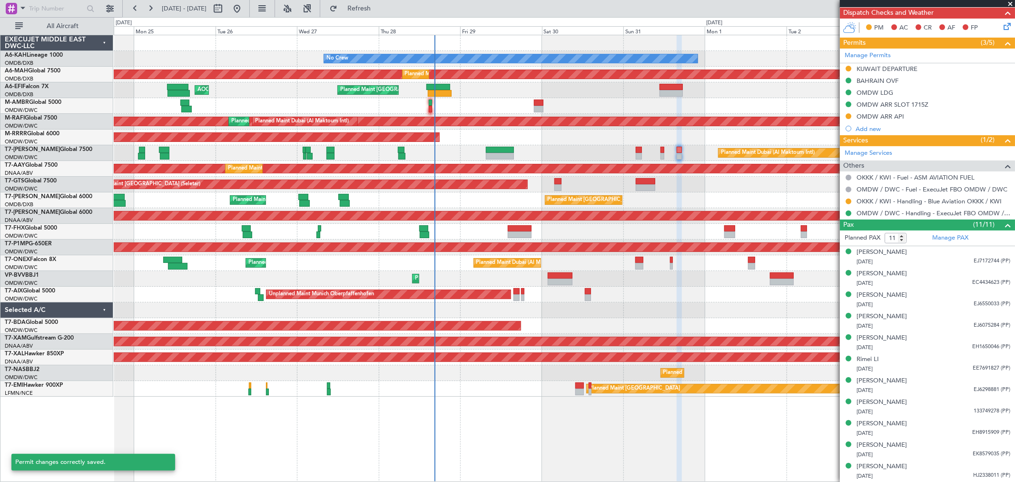
scroll to position [33, 0]
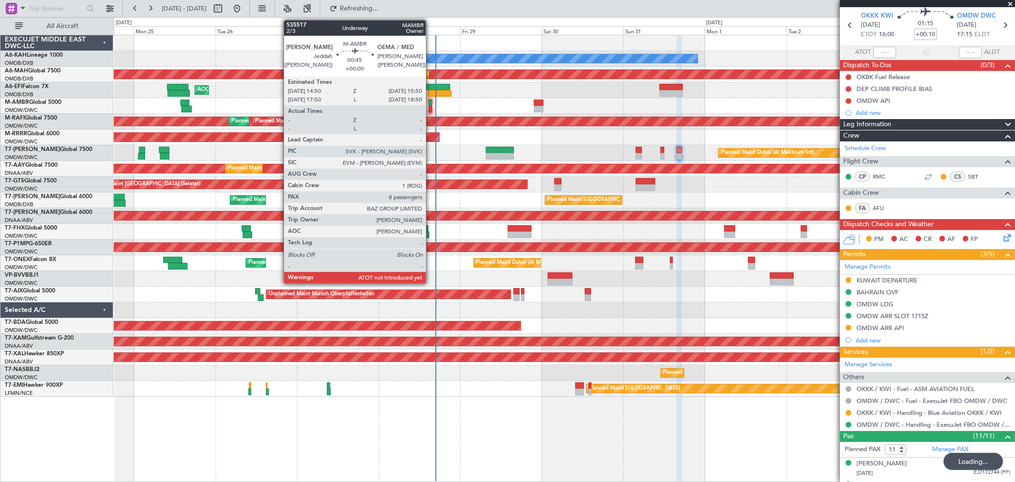
click at [431, 110] on div at bounding box center [431, 109] width 4 height 7
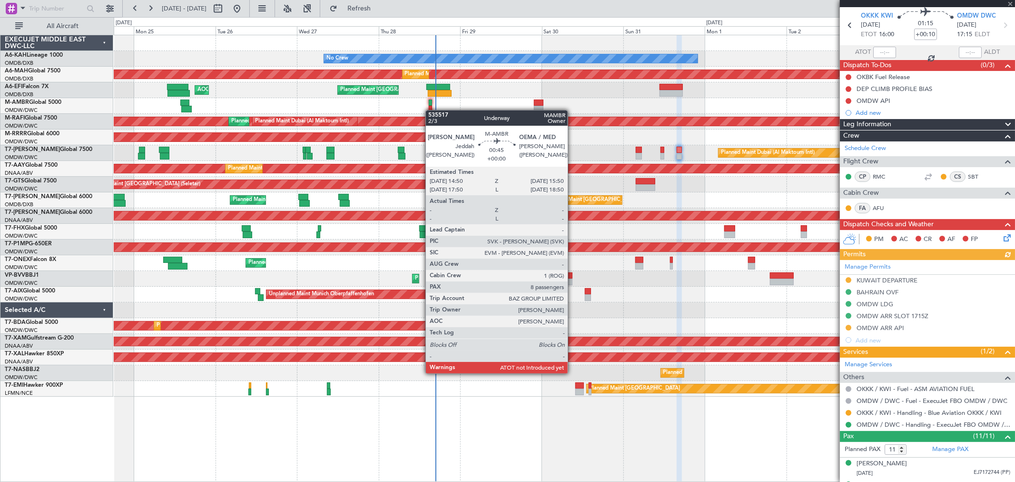
type input "8"
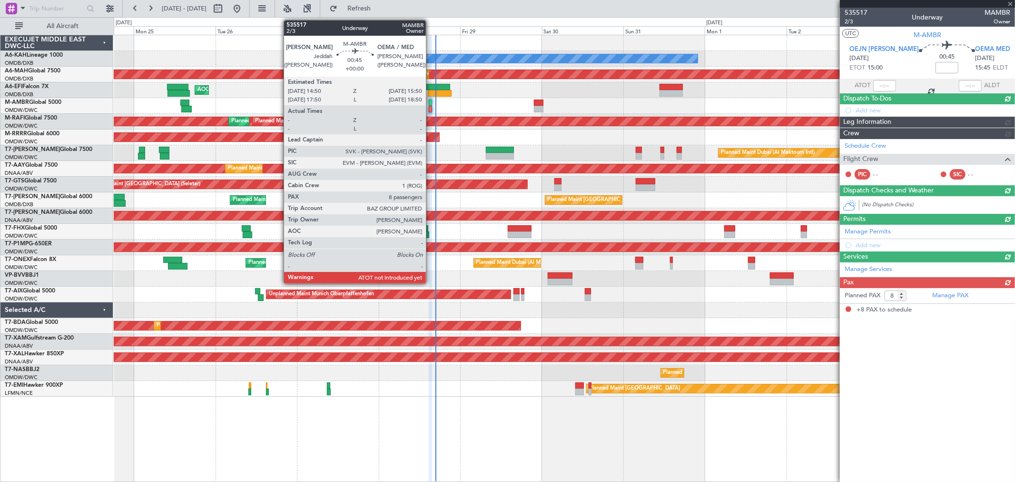
scroll to position [0, 0]
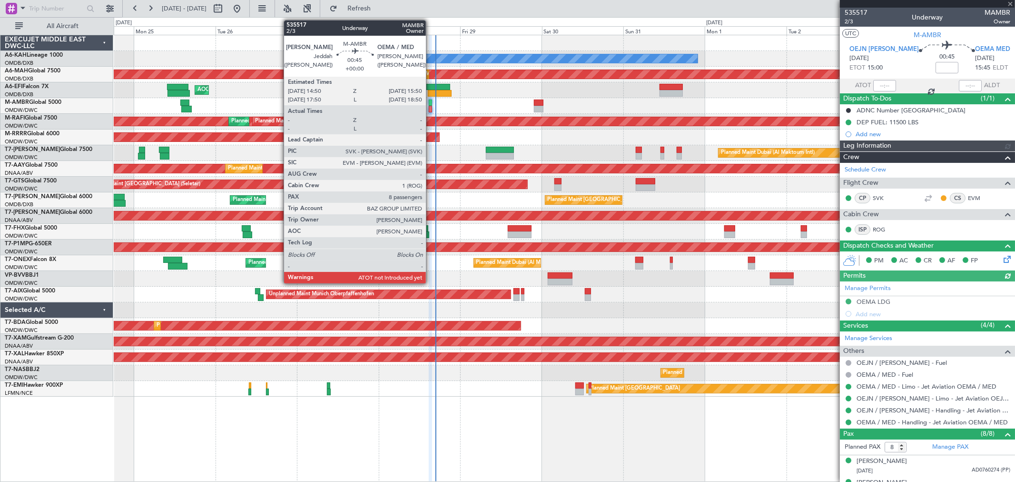
type input "[PERSON_NAME] (ANI)"
type input "7104"
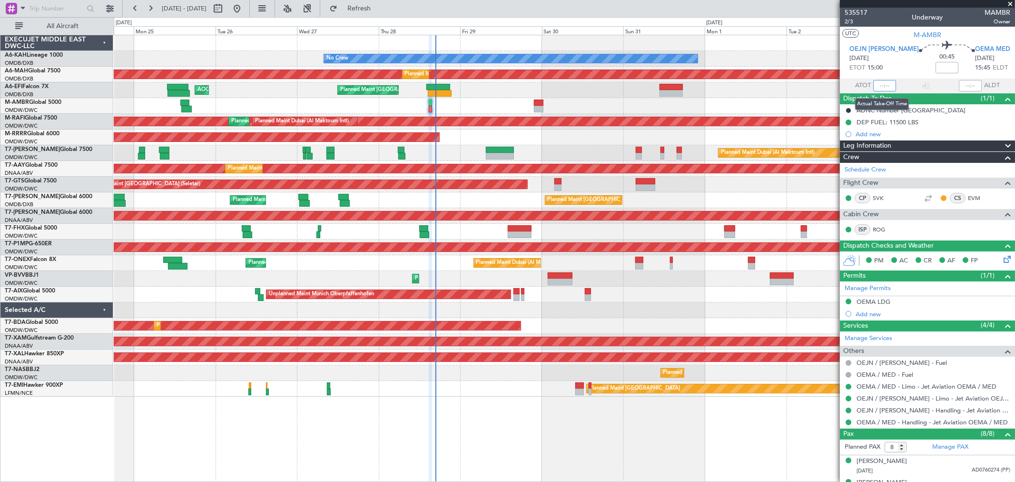
click at [884, 82] on input "text" at bounding box center [884, 85] width 23 height 11
type input "16:41"
click at [851, 20] on span "2/3" at bounding box center [856, 22] width 23 height 8
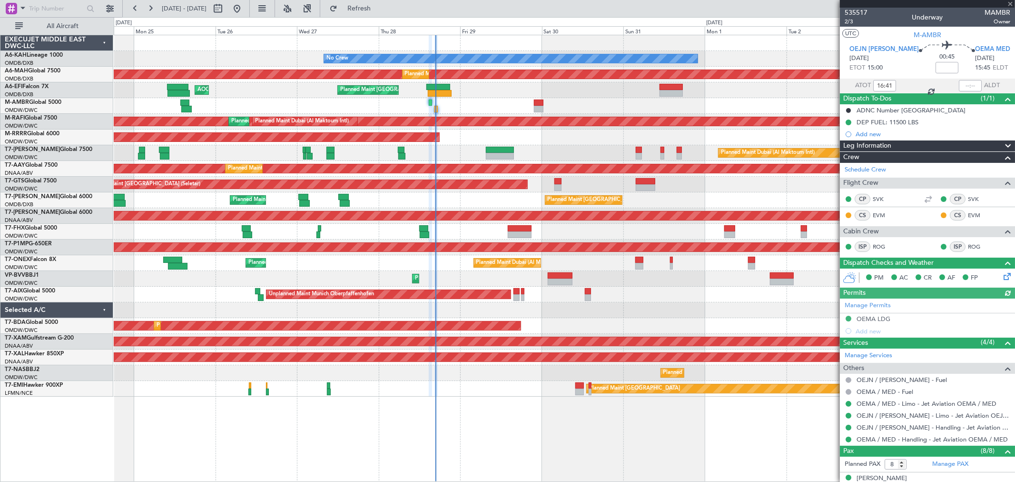
type input "[PERSON_NAME] (ANI)"
type input "7104"
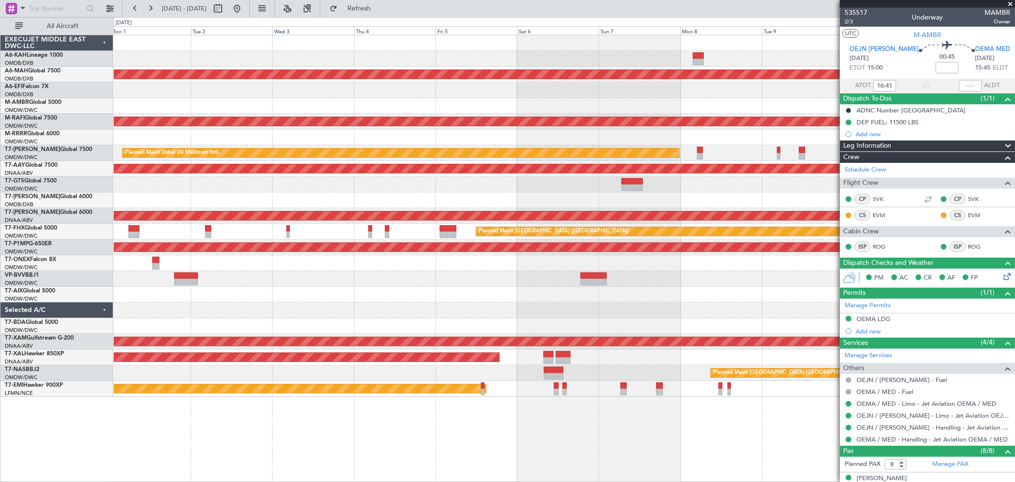
click at [140, 94] on div at bounding box center [564, 90] width 901 height 16
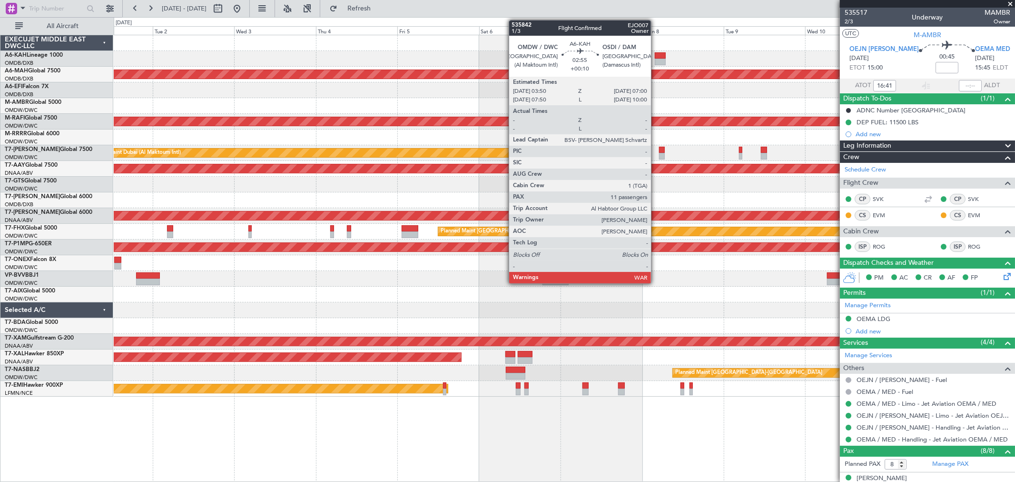
click at [656, 56] on div at bounding box center [660, 55] width 11 height 7
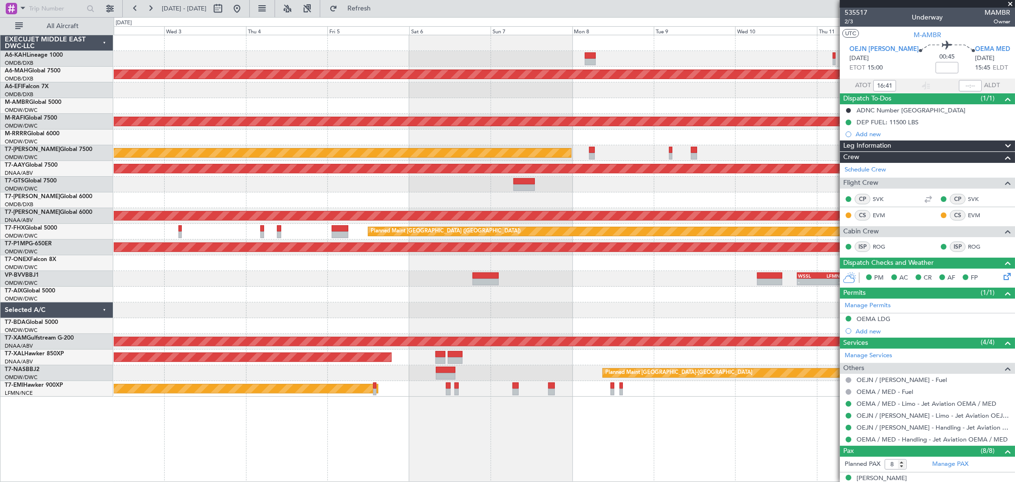
click at [181, 78] on div "No Crew Planned Maint [GEOGRAPHIC_DATA] ([GEOGRAPHIC_DATA]) Planned Maint [GEOG…" at bounding box center [564, 215] width 901 height 361
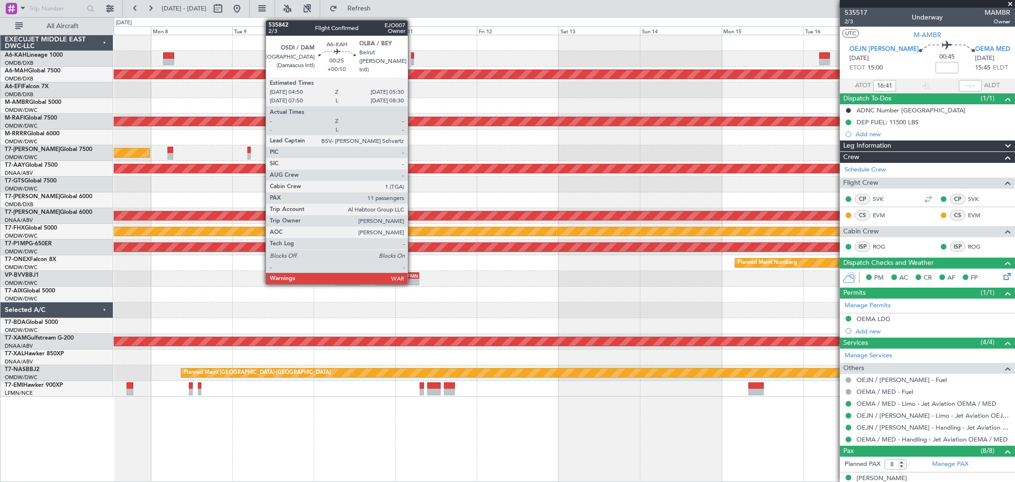
click at [413, 59] on div at bounding box center [412, 62] width 2 height 7
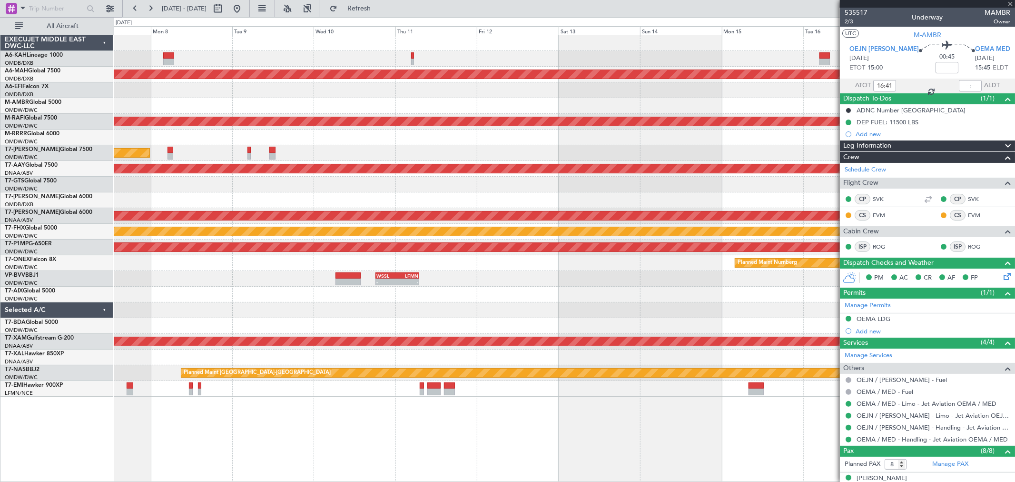
type input "+00:10"
type input "11"
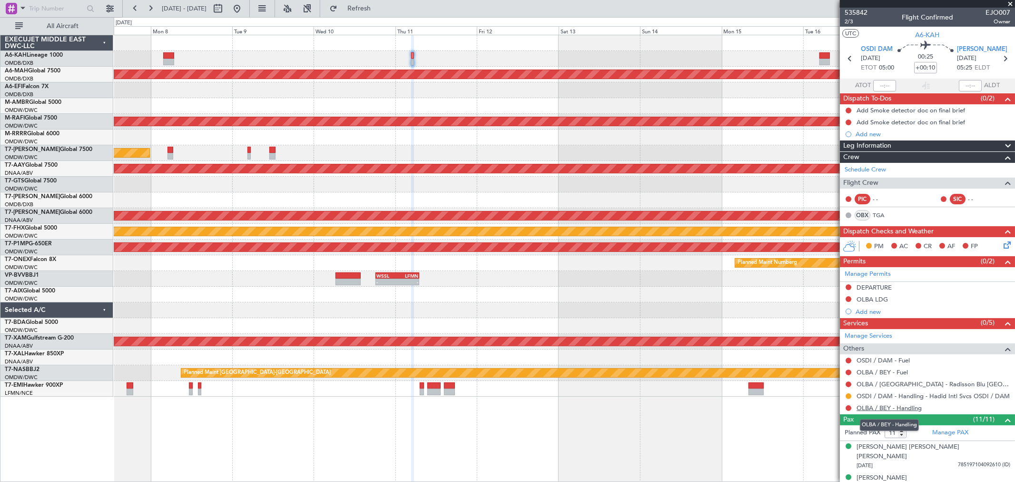
click at [901, 407] on link "OLBA / BEY - Handling" at bounding box center [889, 408] width 65 height 8
click at [245, 11] on button at bounding box center [236, 8] width 15 height 15
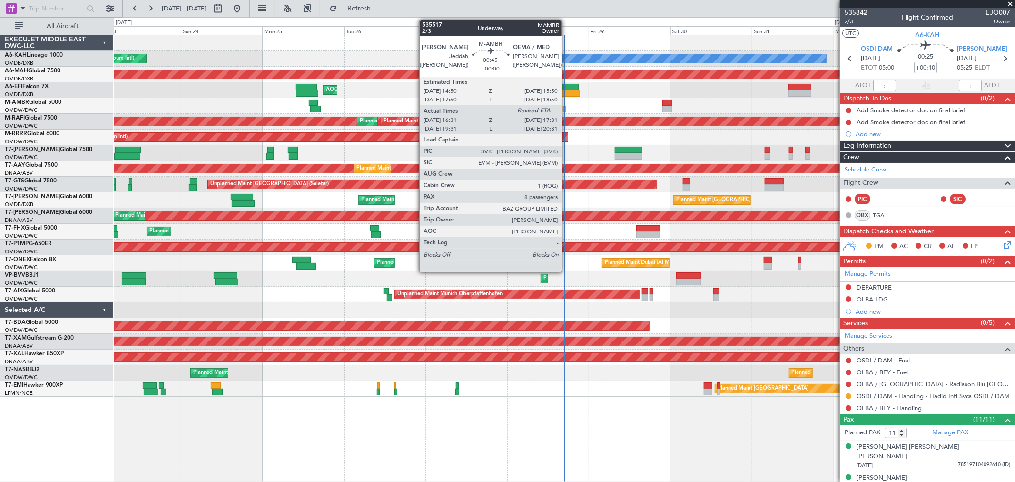
click at [566, 110] on div at bounding box center [565, 109] width 4 height 7
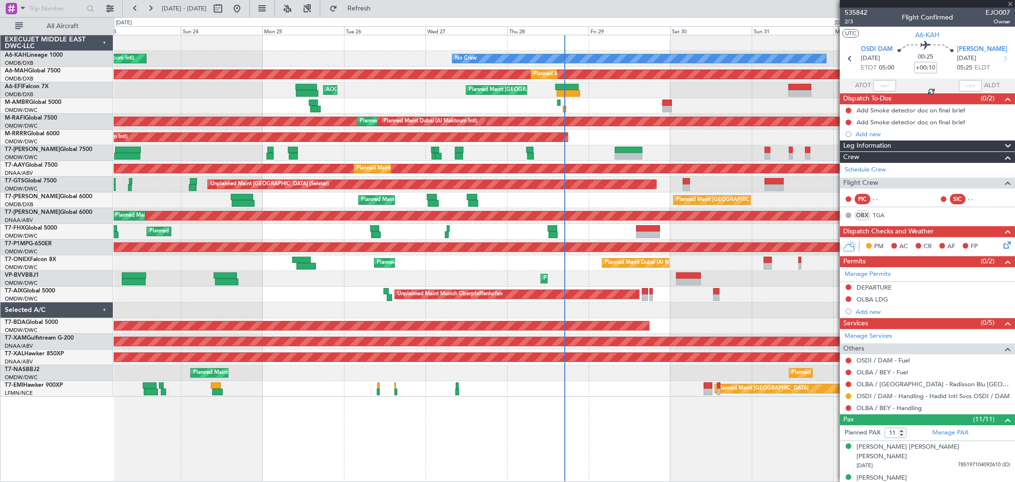
type input "16:41"
type input "8"
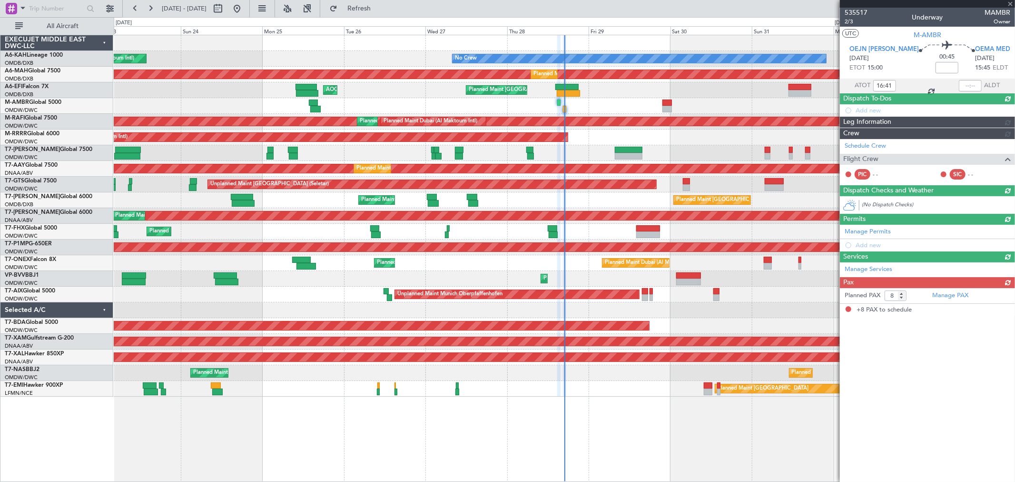
type input "[PERSON_NAME] (ANI)"
type input "7104"
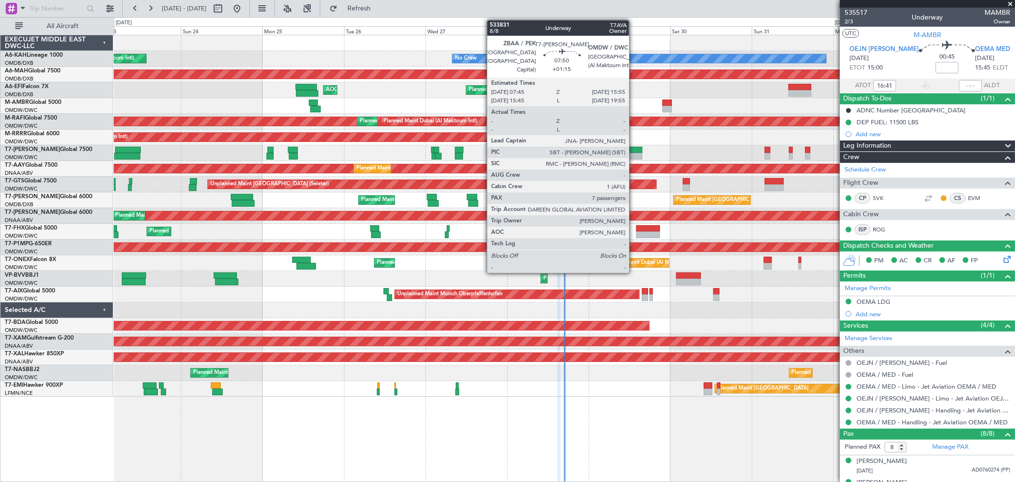
click at [634, 155] on div at bounding box center [629, 156] width 28 height 7
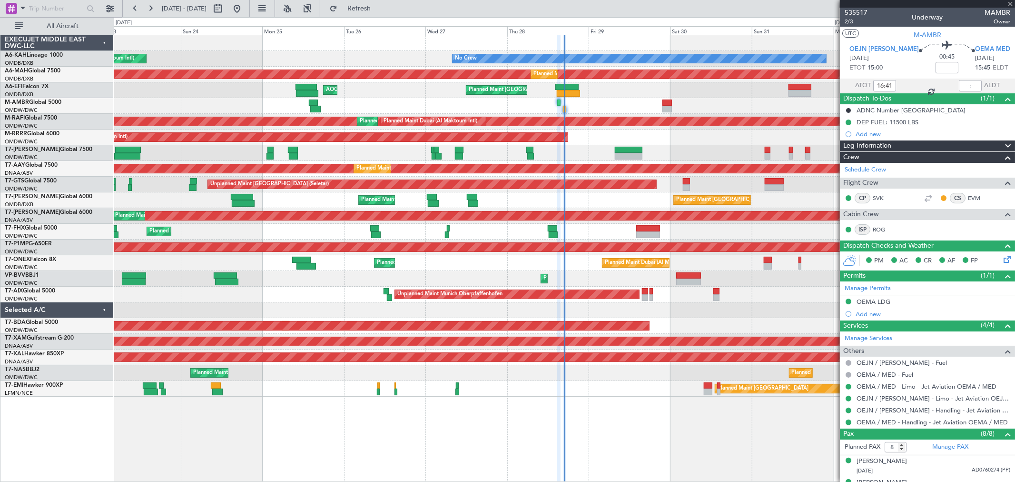
type input "+01:15"
type input "7"
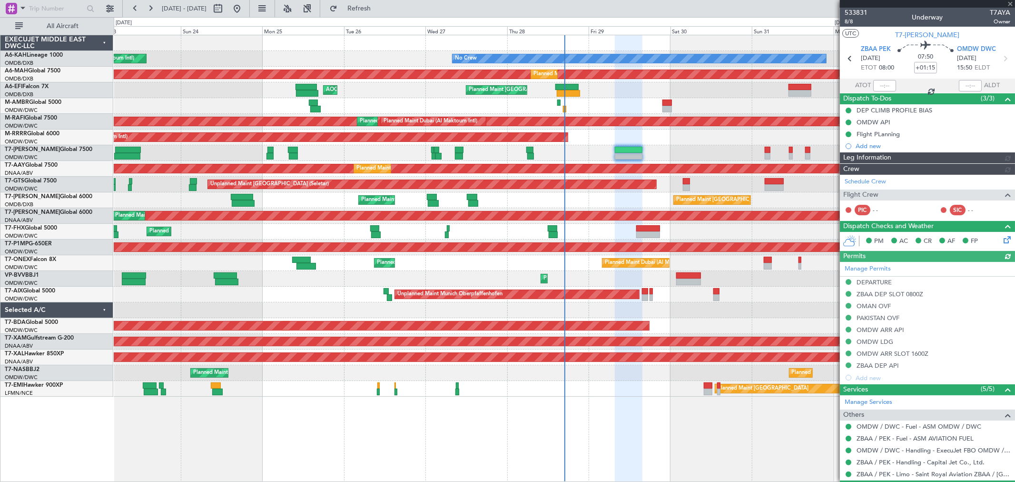
type input "[PERSON_NAME] ([PERSON_NAME])"
type input "7123"
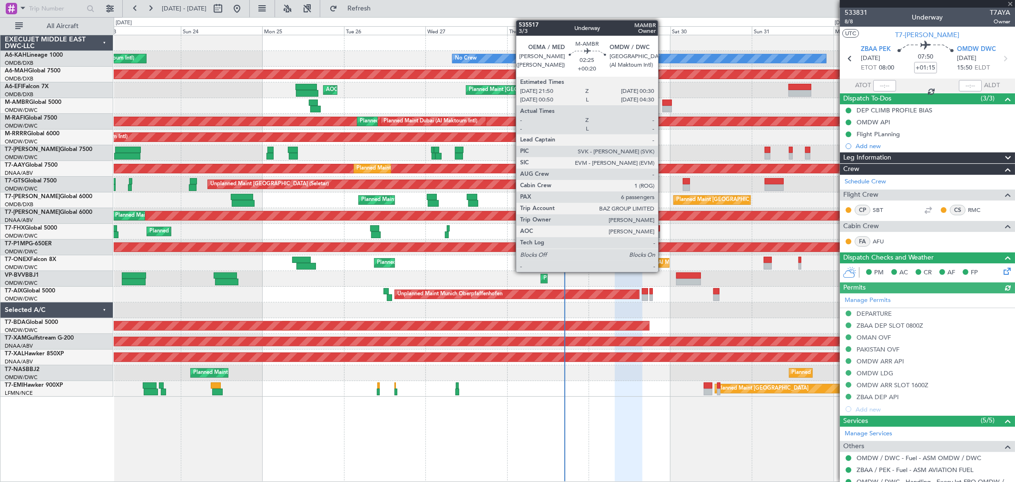
click at [663, 109] on div at bounding box center [668, 109] width 10 height 7
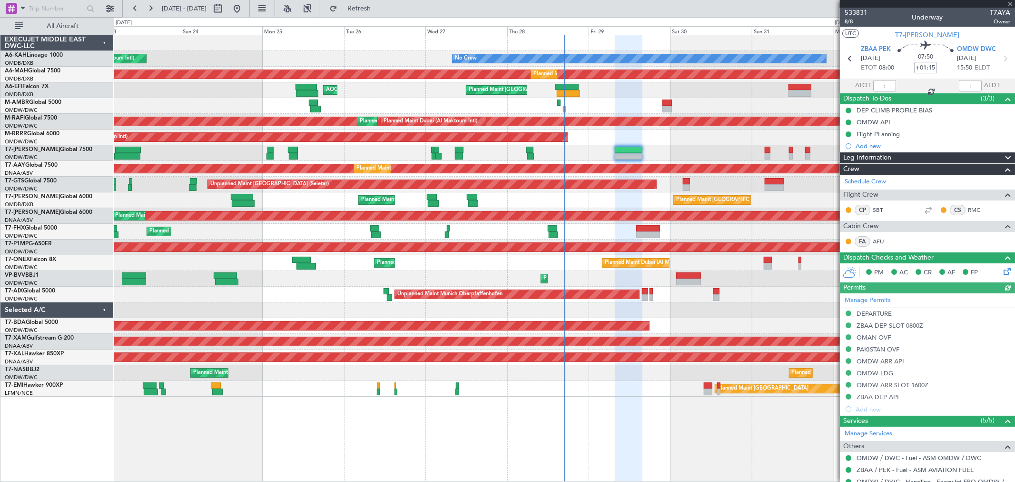
type input "+00:20"
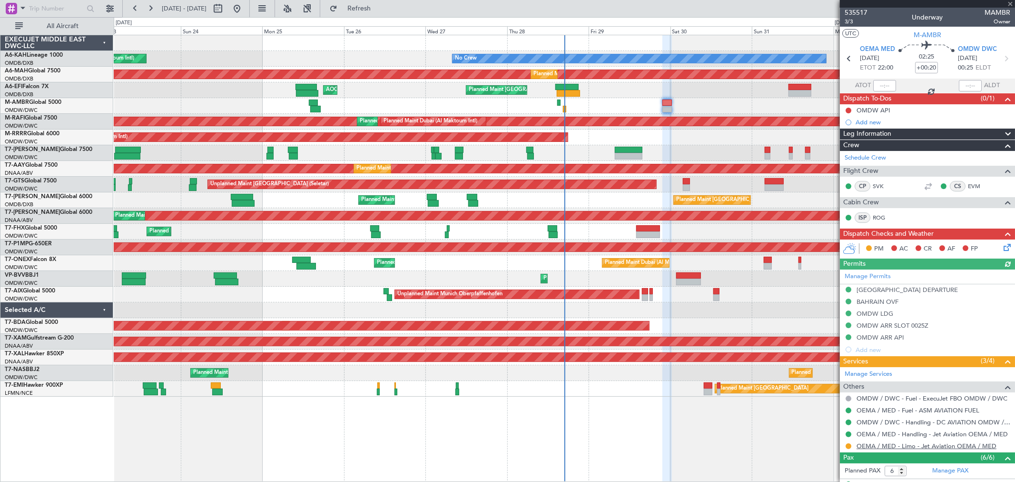
click at [901, 447] on link "OEMA / MED - Limo - Jet Aviation OEMA / MED" at bounding box center [927, 446] width 140 height 8
click at [1010, 3] on span at bounding box center [1011, 4] width 10 height 9
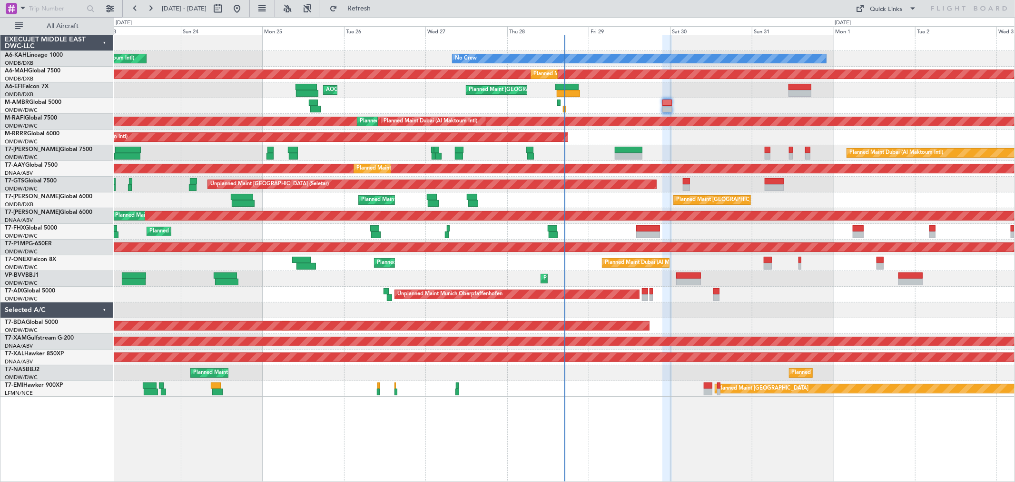
type input "0"
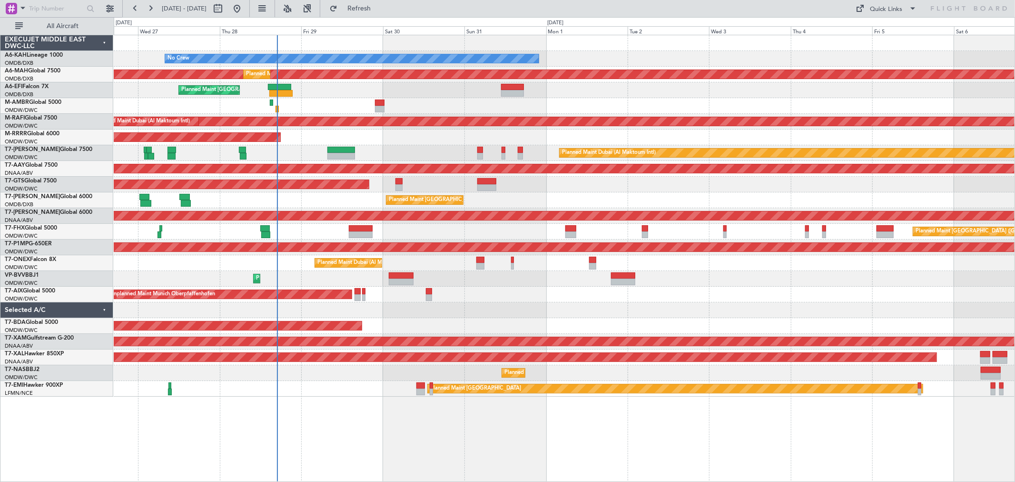
click at [473, 292] on div "Unplanned Maint Munich Oberpfaffenhofen" at bounding box center [564, 295] width 901 height 16
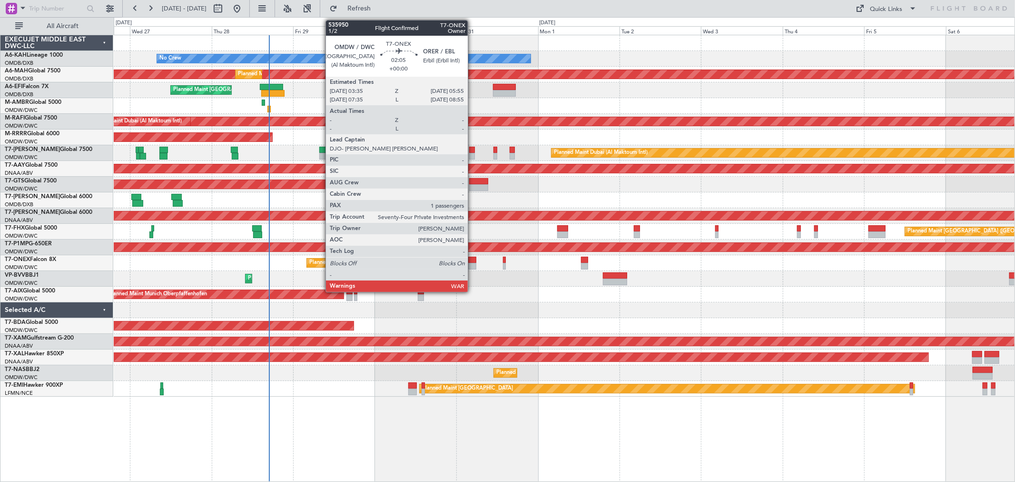
click at [473, 263] on div at bounding box center [472, 266] width 8 height 7
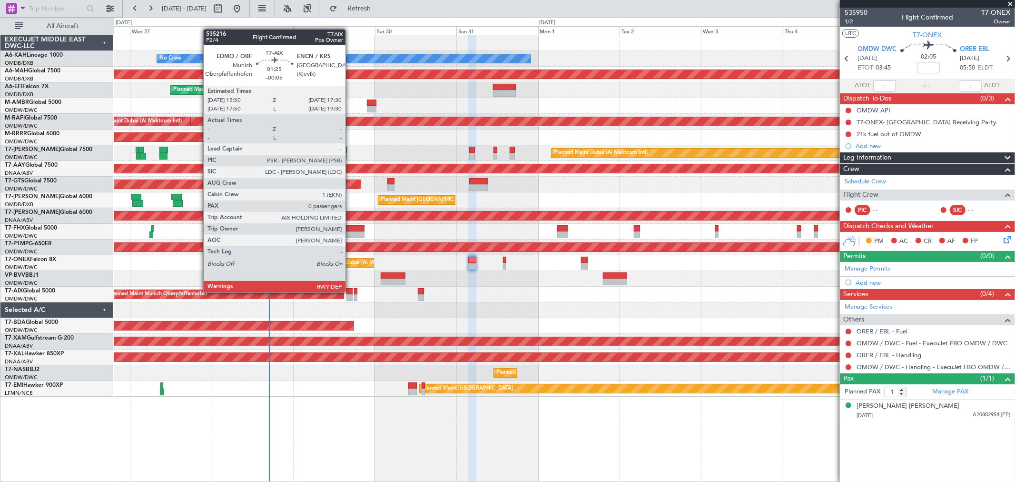
click at [350, 291] on div at bounding box center [350, 291] width 6 height 7
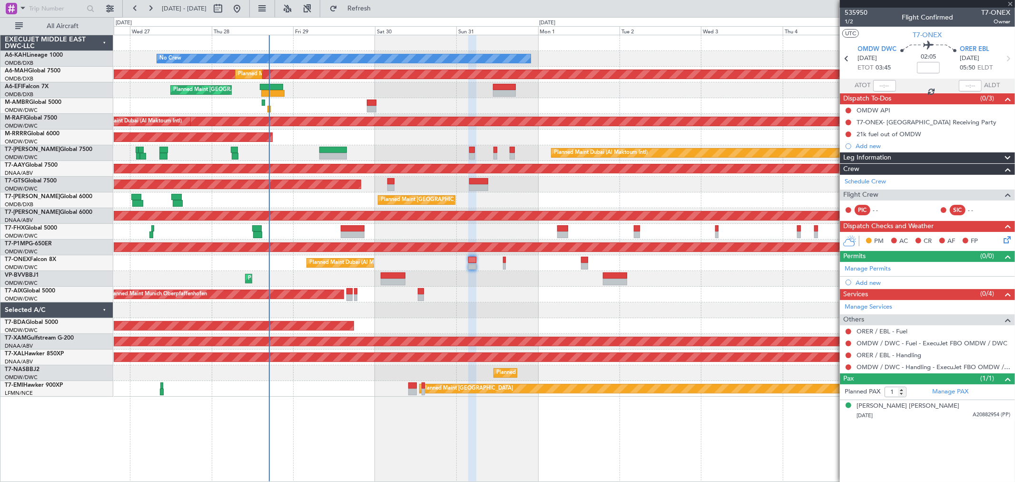
type input "-00:05"
type input "0"
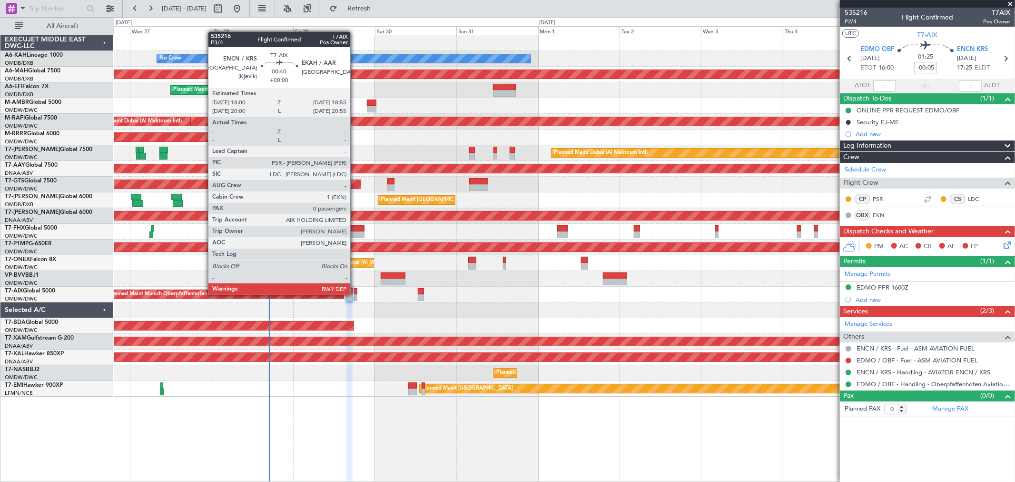
click at [355, 294] on div at bounding box center [355, 297] width 3 height 7
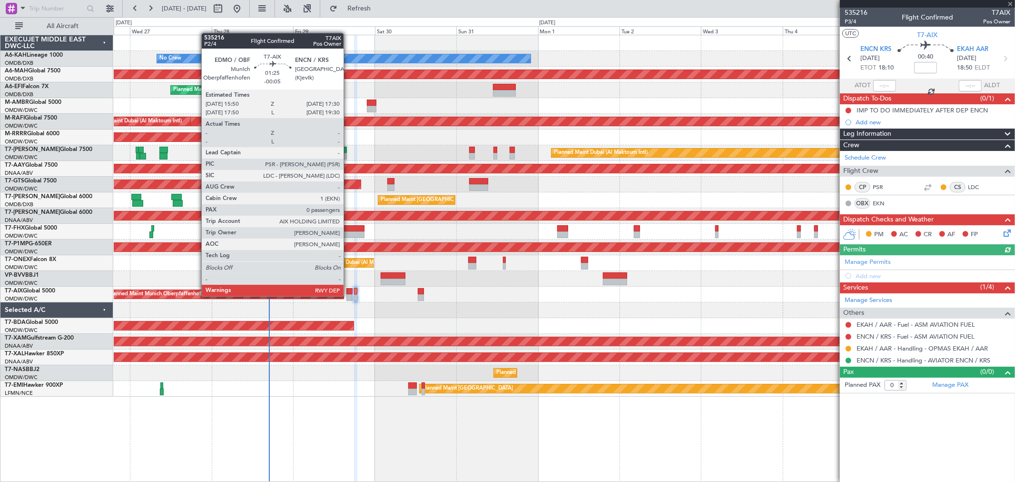
click at [348, 295] on div at bounding box center [350, 297] width 6 height 7
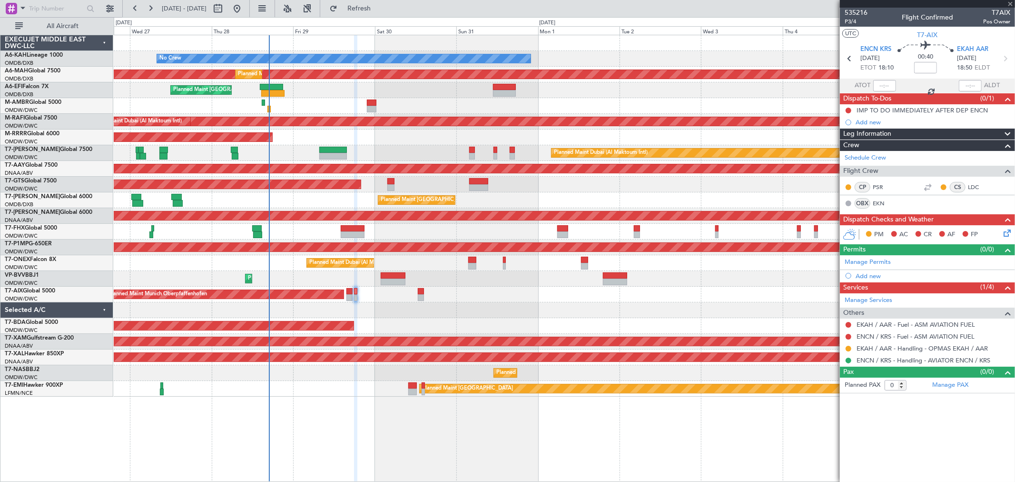
type input "-00:05"
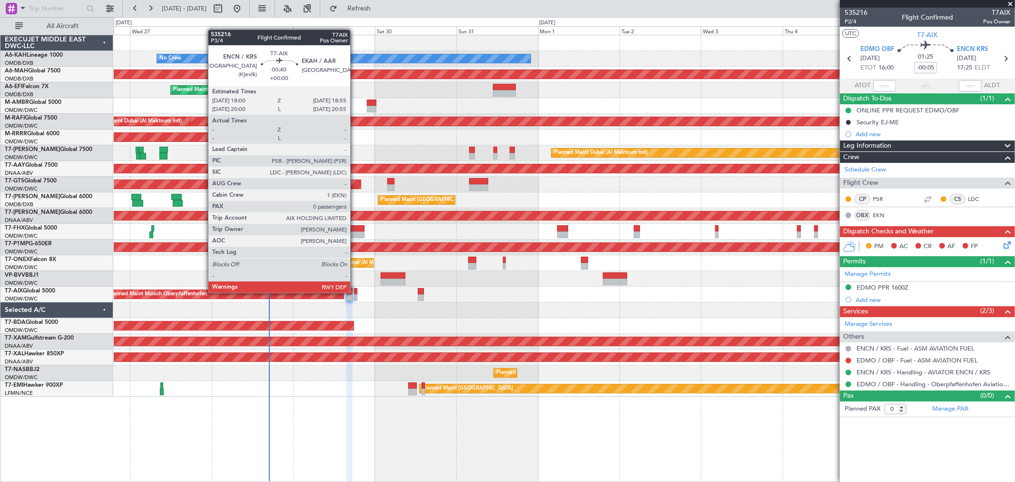
click at [355, 292] on div at bounding box center [355, 291] width 3 height 7
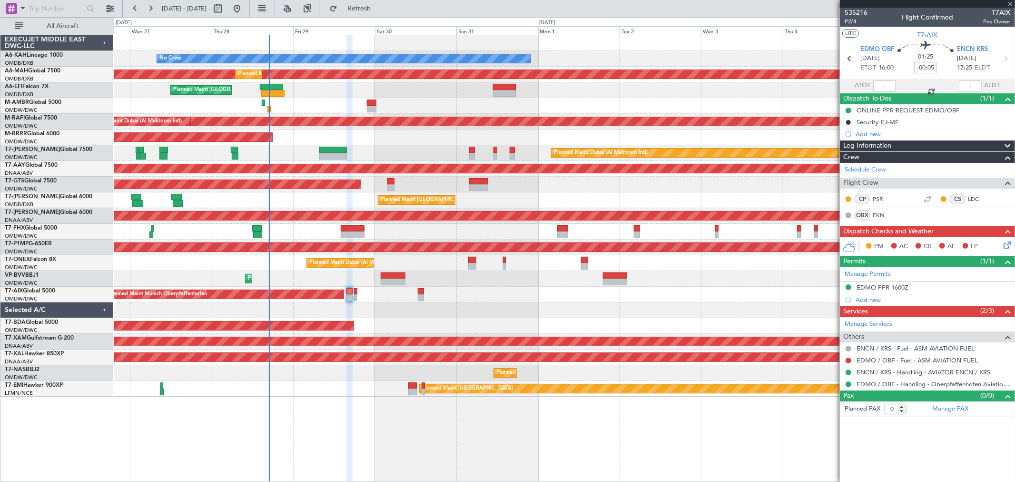
click at [355, 292] on div at bounding box center [355, 291] width 3 height 7
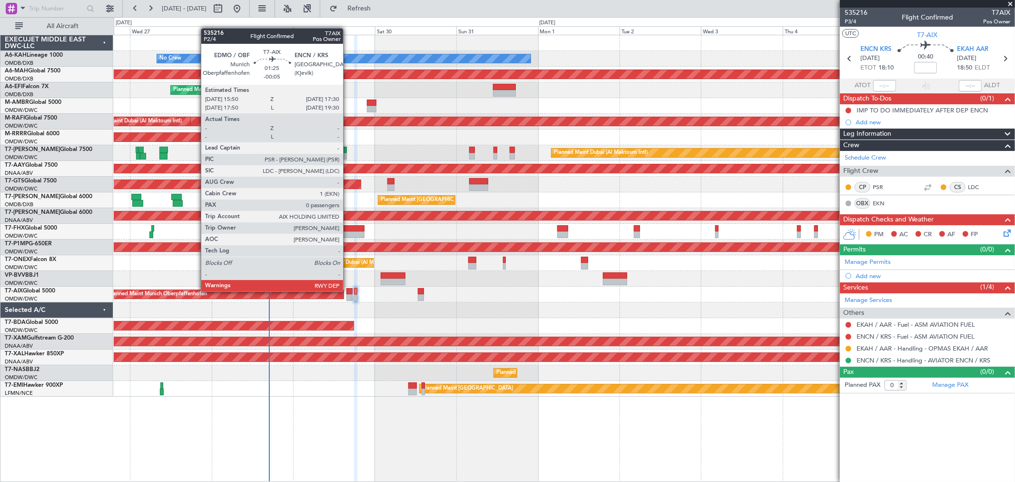
click at [348, 289] on div at bounding box center [350, 291] width 6 height 7
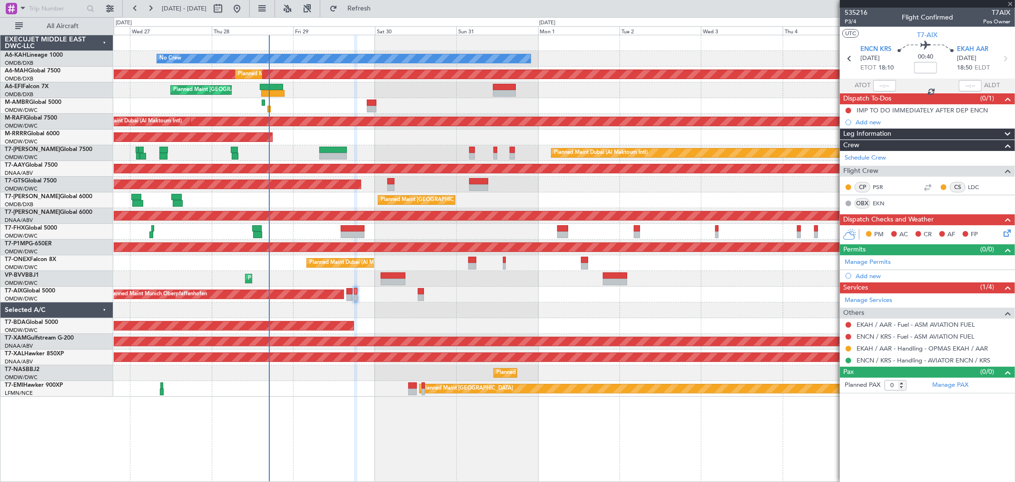
type input "-00:05"
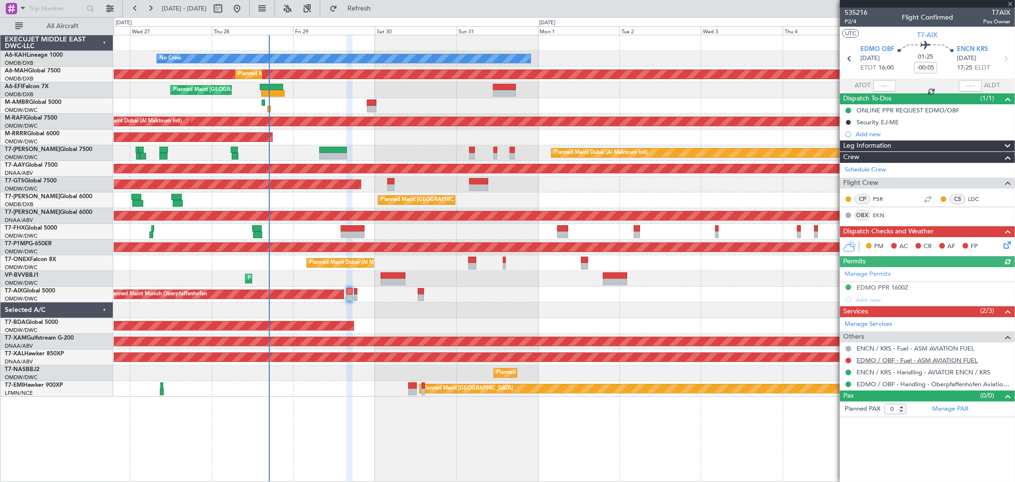
click at [929, 358] on link "EDMO / OBF - Fuel - ASM AVIATION FUEL" at bounding box center [917, 360] width 121 height 8
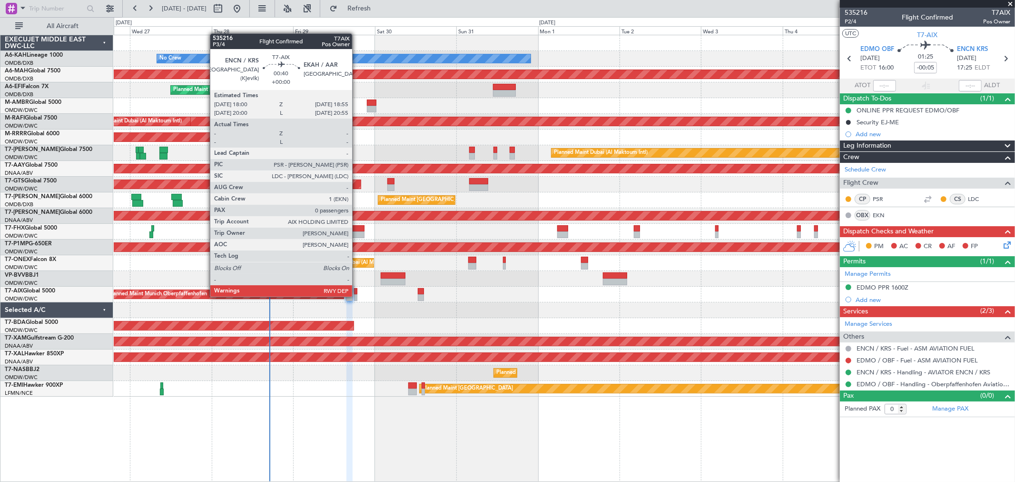
click at [357, 295] on div at bounding box center [355, 297] width 3 height 7
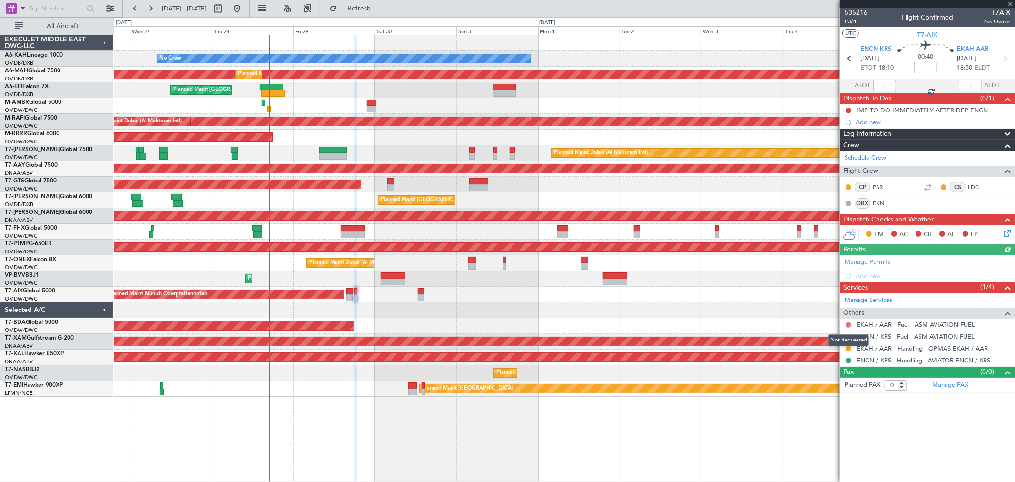
click at [848, 324] on button at bounding box center [849, 325] width 6 height 6
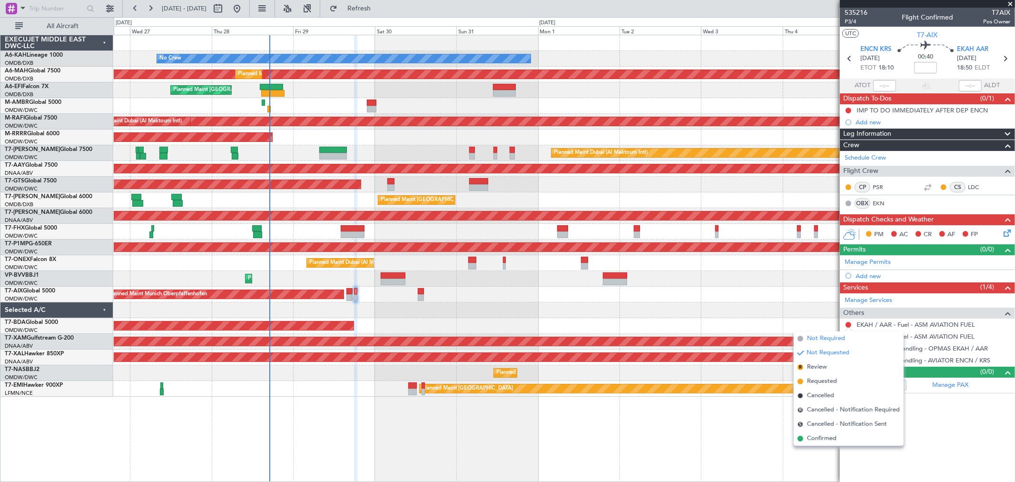
click at [836, 335] on span "Not Required" at bounding box center [826, 339] width 38 height 10
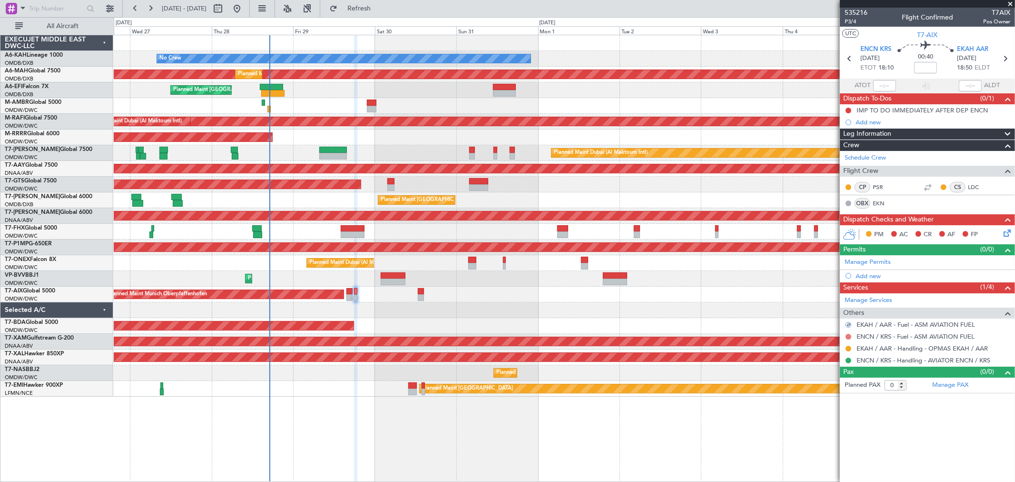
click at [848, 336] on button at bounding box center [849, 337] width 6 height 6
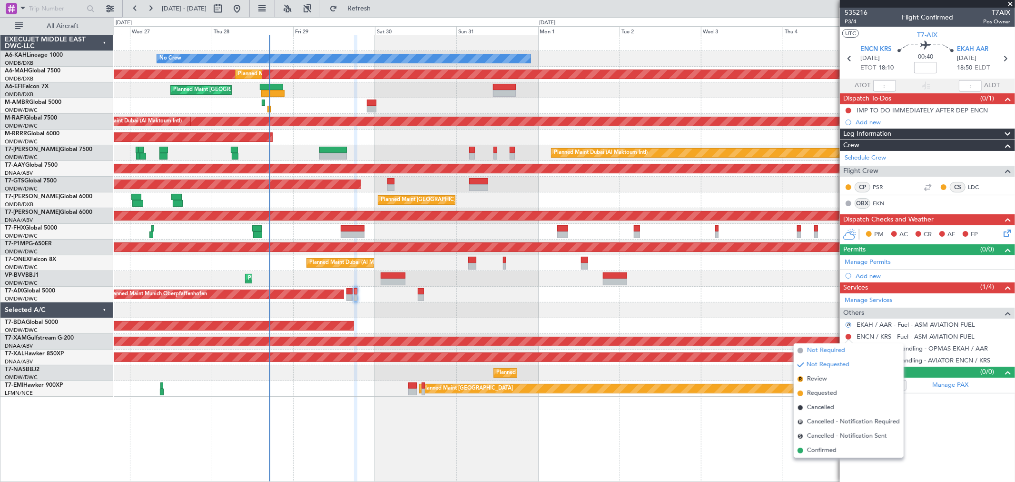
click at [827, 348] on span "Not Required" at bounding box center [826, 351] width 38 height 10
